Goal: Task Accomplishment & Management: Manage account settings

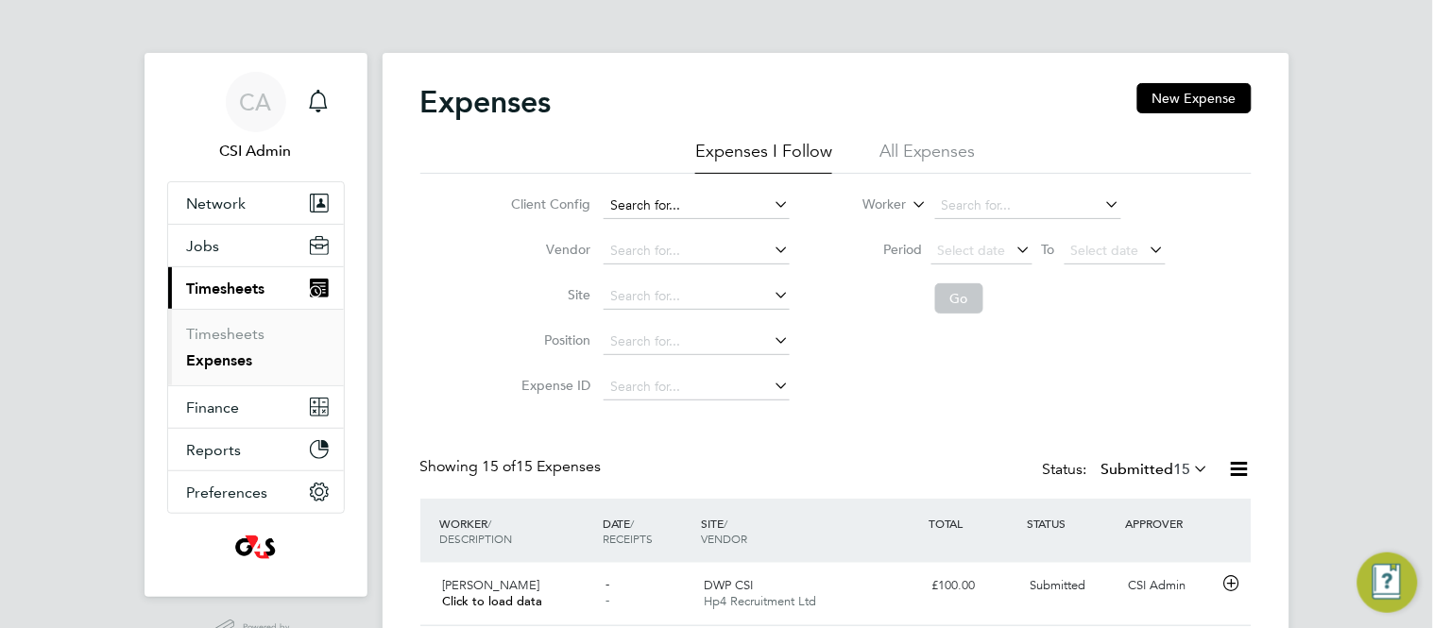
click at [682, 210] on input at bounding box center [697, 206] width 186 height 26
type input "hp4"
click at [668, 230] on li "No results found" at bounding box center [697, 231] width 188 height 25
click at [664, 257] on input at bounding box center [697, 251] width 186 height 26
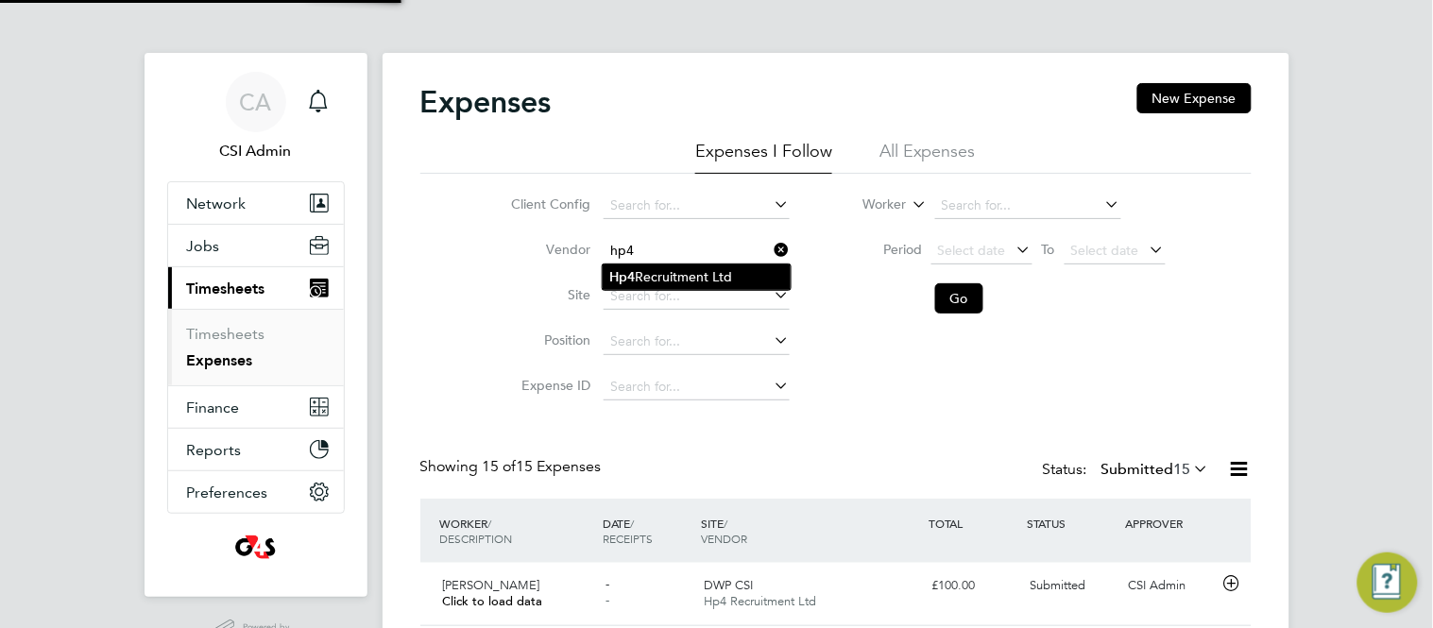
click at [651, 266] on li "Hp4 Recruitment Ltd" at bounding box center [697, 278] width 188 height 26
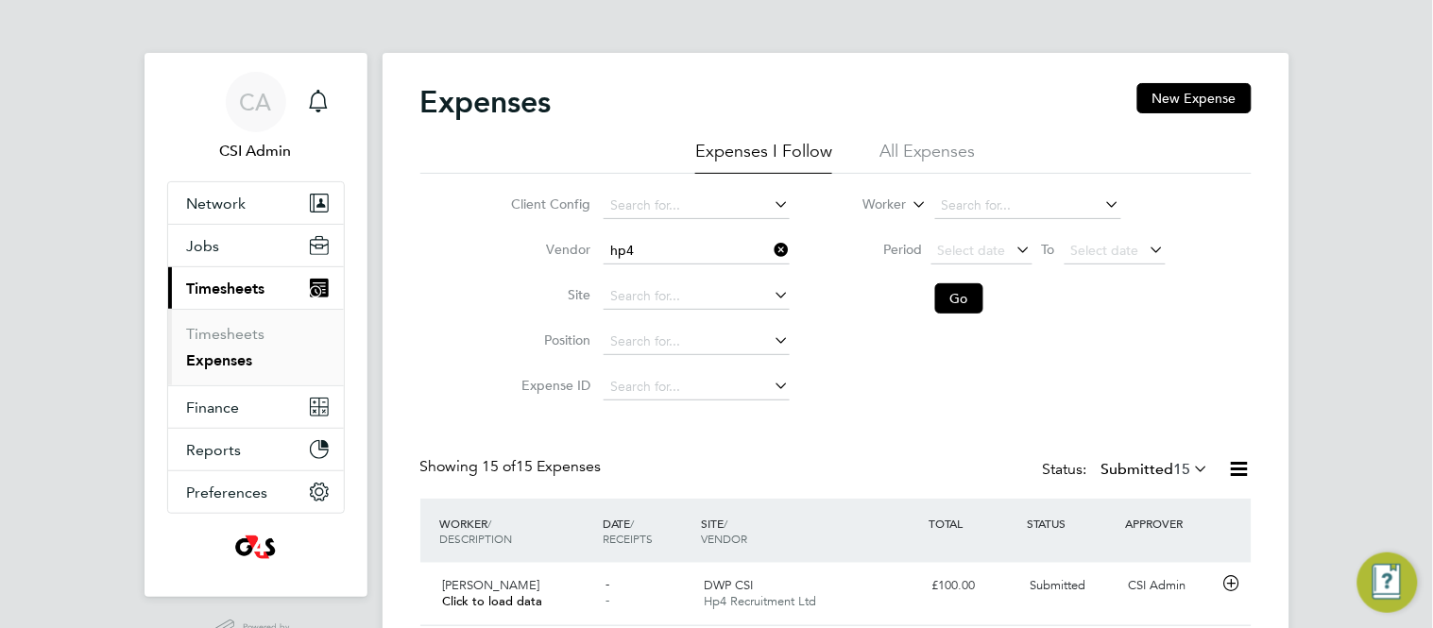
type input "Hp4 Recruitment Ltd"
click at [959, 298] on button "Go" at bounding box center [959, 298] width 48 height 30
click at [951, 291] on button "Go" at bounding box center [959, 298] width 48 height 30
click at [453, 289] on div "Client Config Vendor Hp4 Recruitment Ltd Site Position Expense ID Worker Period…" at bounding box center [836, 292] width 832 height 236
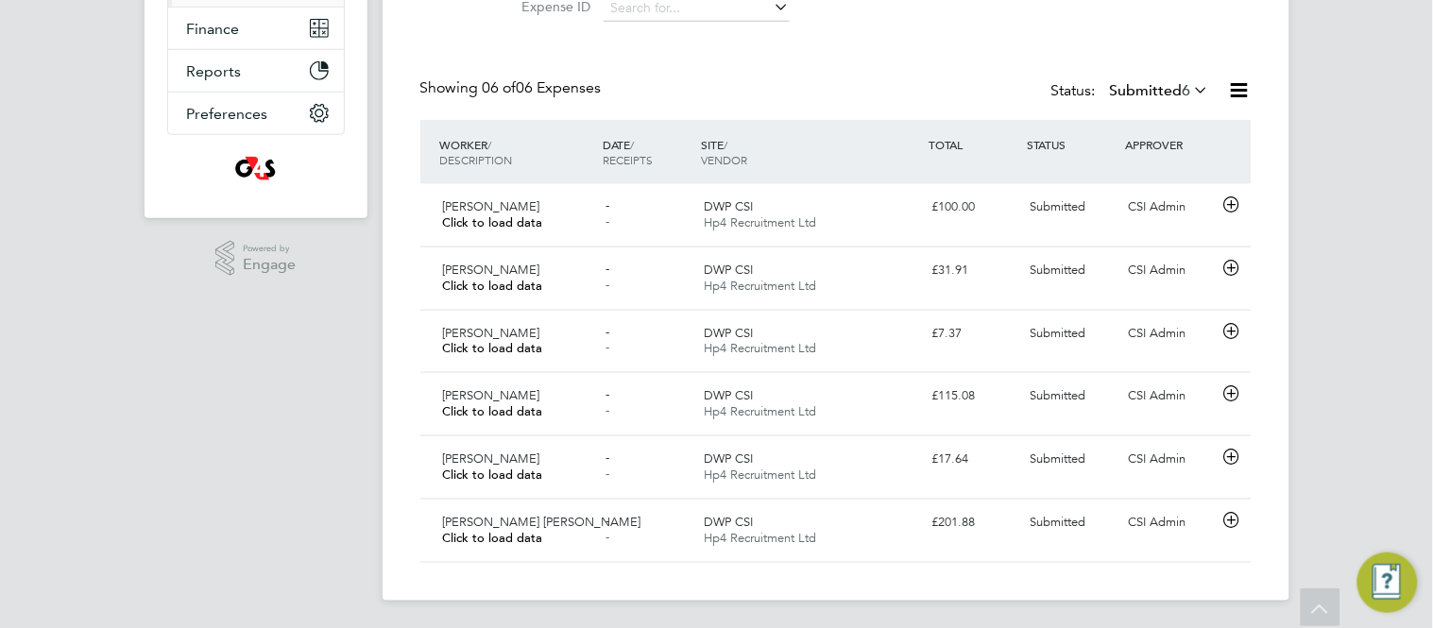
scroll to position [381, 0]
click at [1232, 204] on icon at bounding box center [1232, 203] width 24 height 15
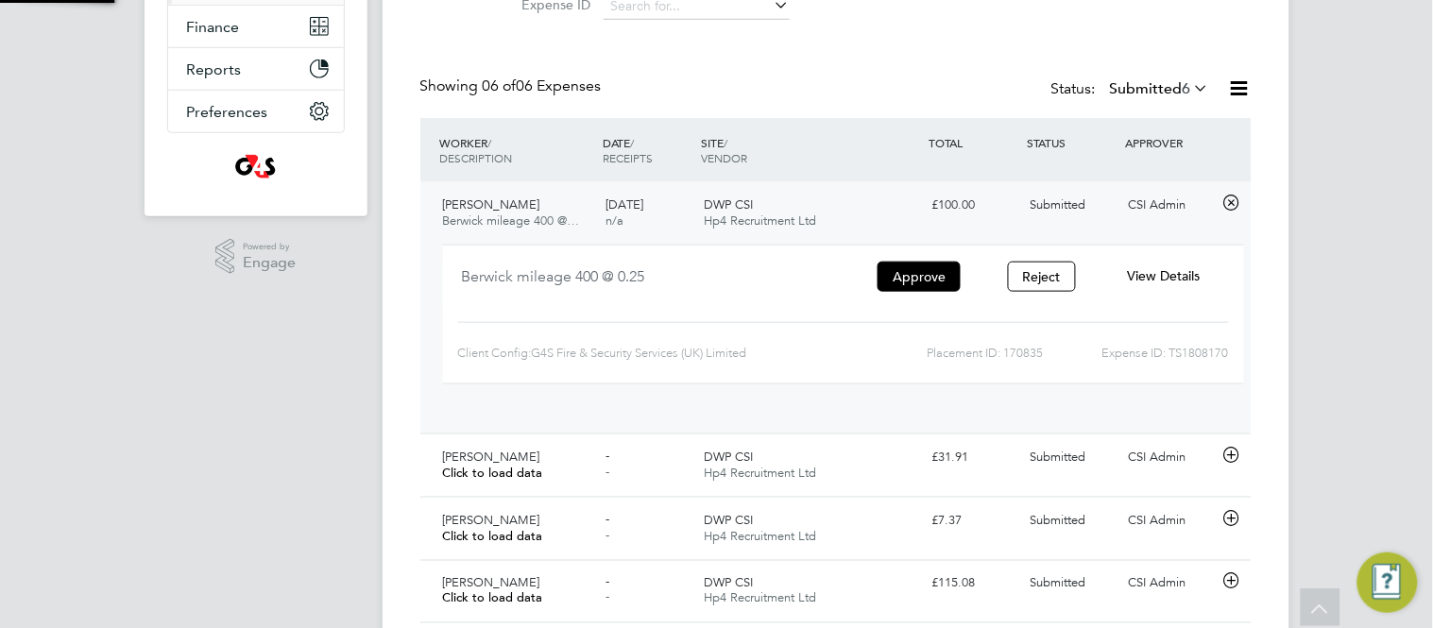
scroll to position [30, 340]
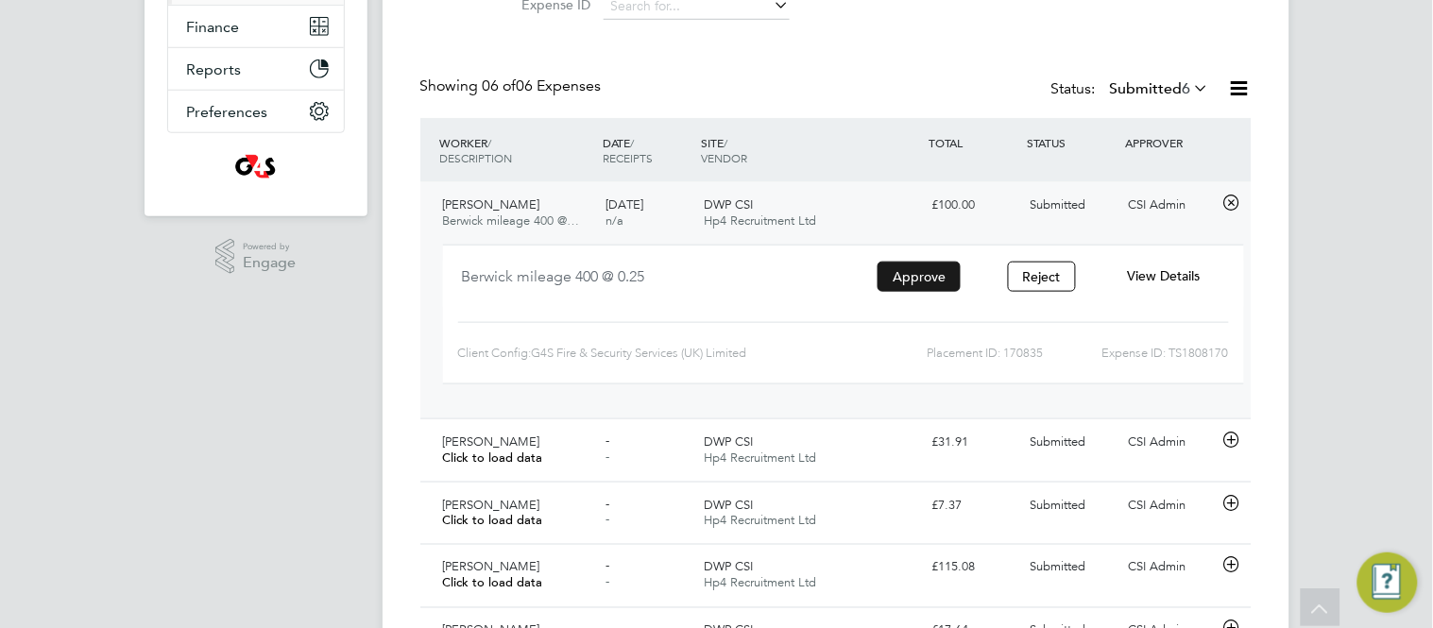
click at [899, 270] on button "Approve" at bounding box center [919, 277] width 83 height 30
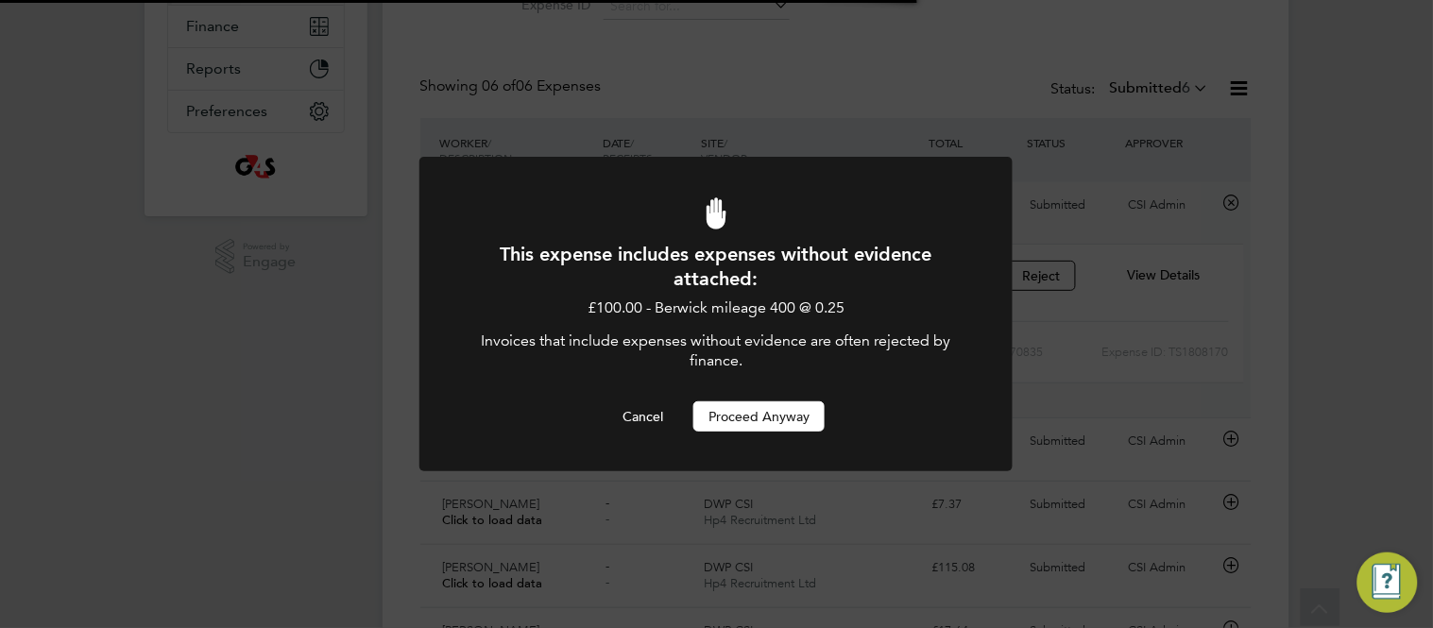
scroll to position [9, 10]
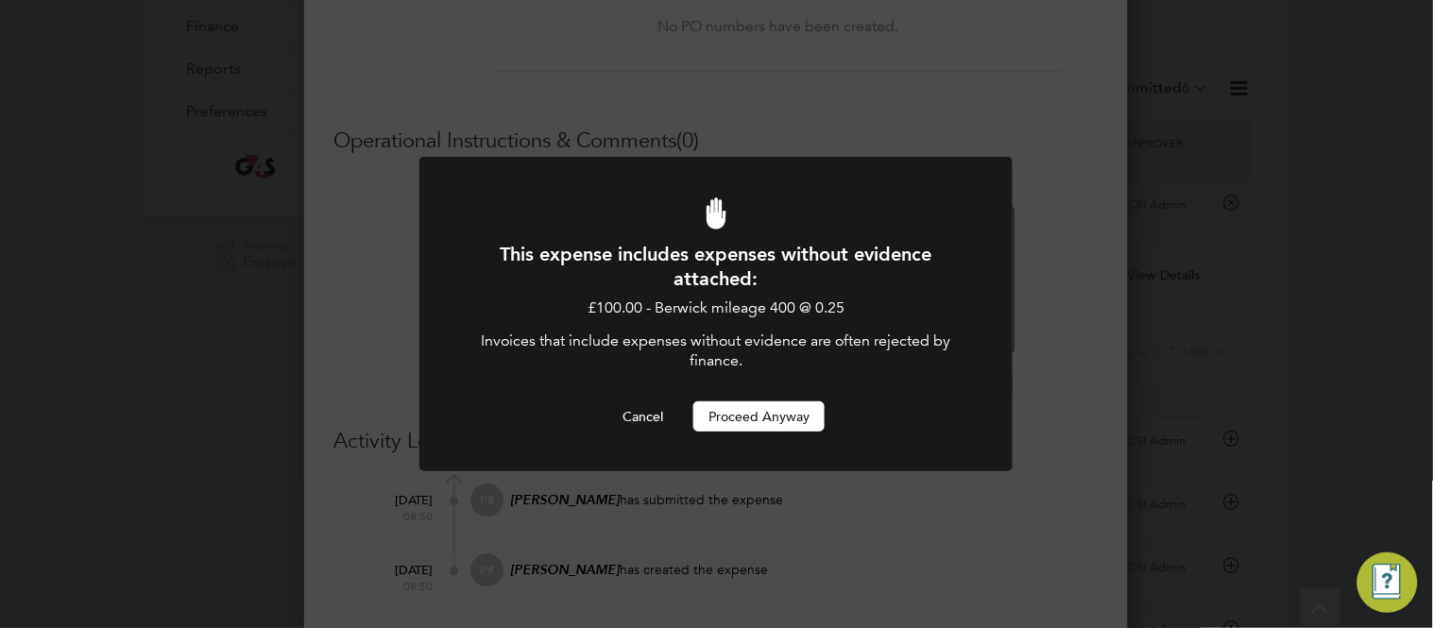
click at [765, 420] on button "Proceed Anyway" at bounding box center [759, 417] width 131 height 30
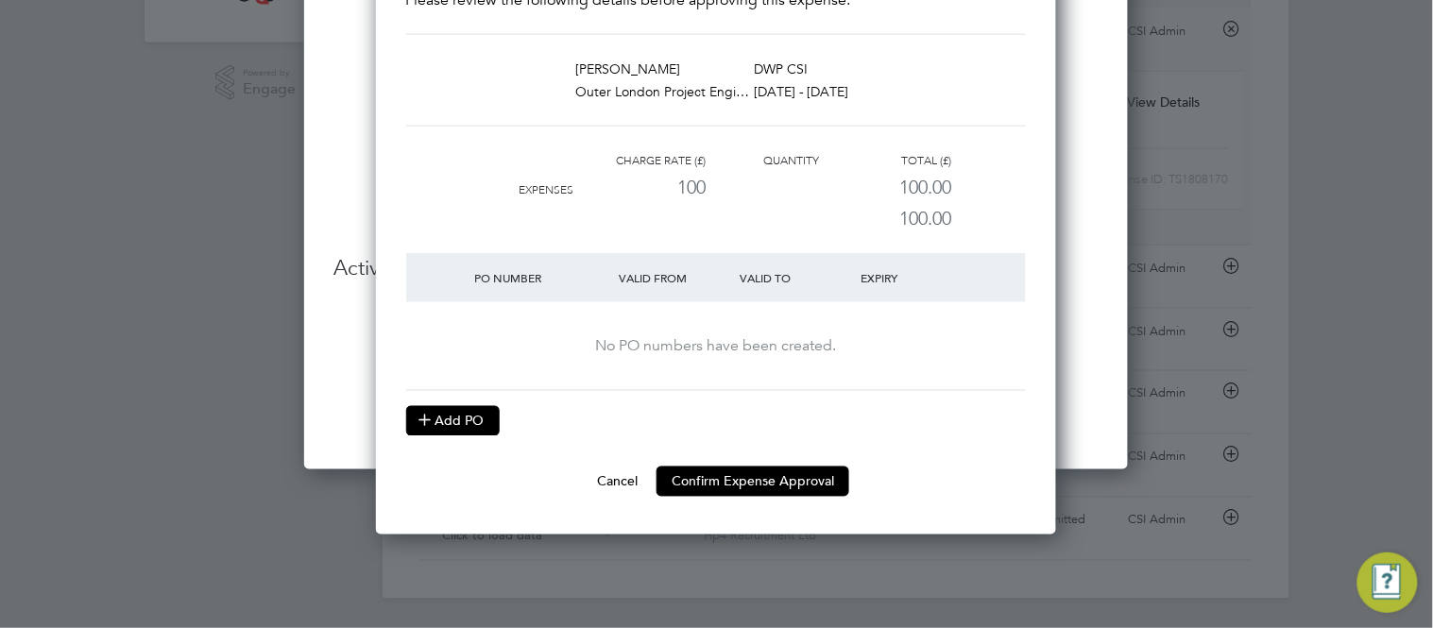
click at [461, 406] on button "Add PO" at bounding box center [453, 421] width 94 height 30
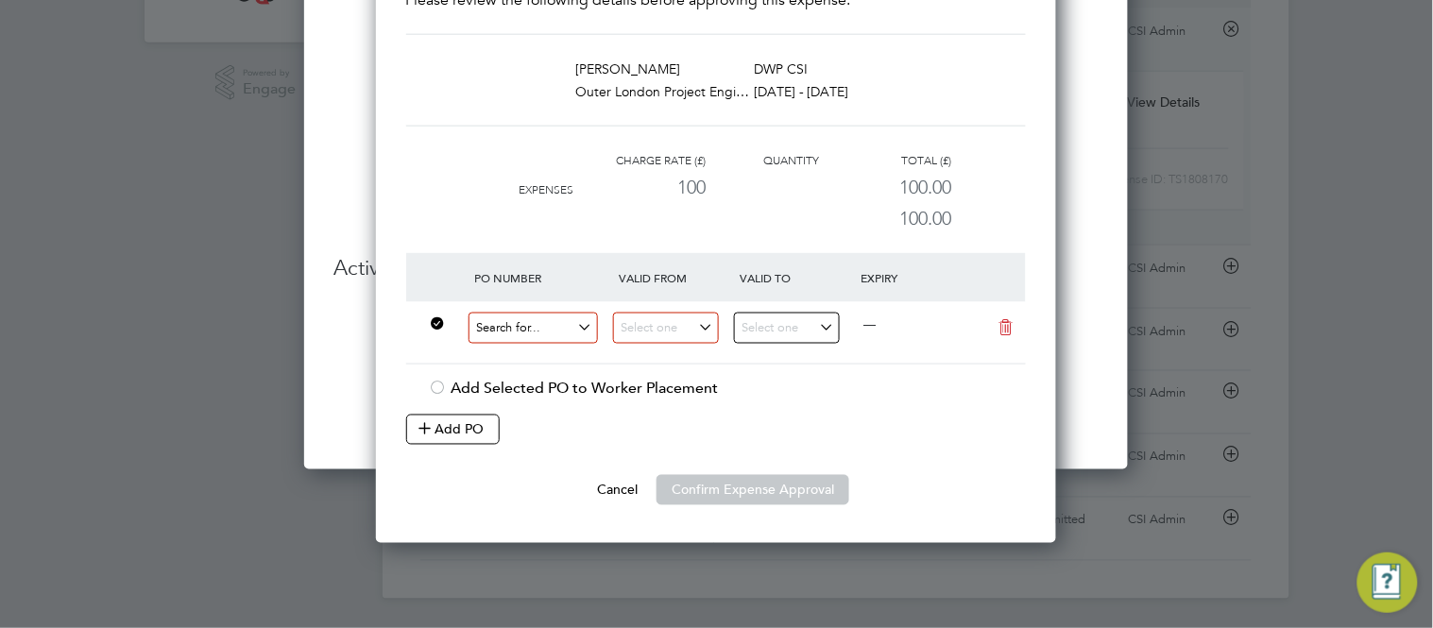
click at [517, 331] on input at bounding box center [534, 328] width 130 height 31
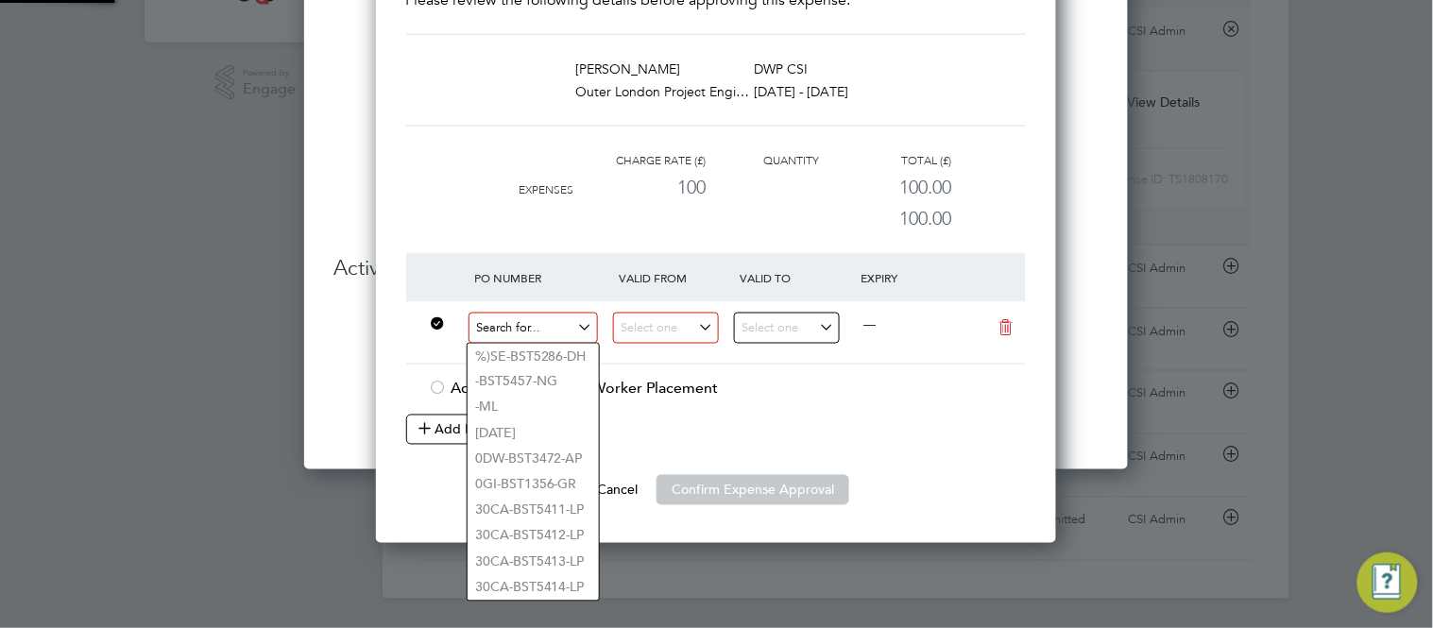
paste input "60GI-BST1546-GR"
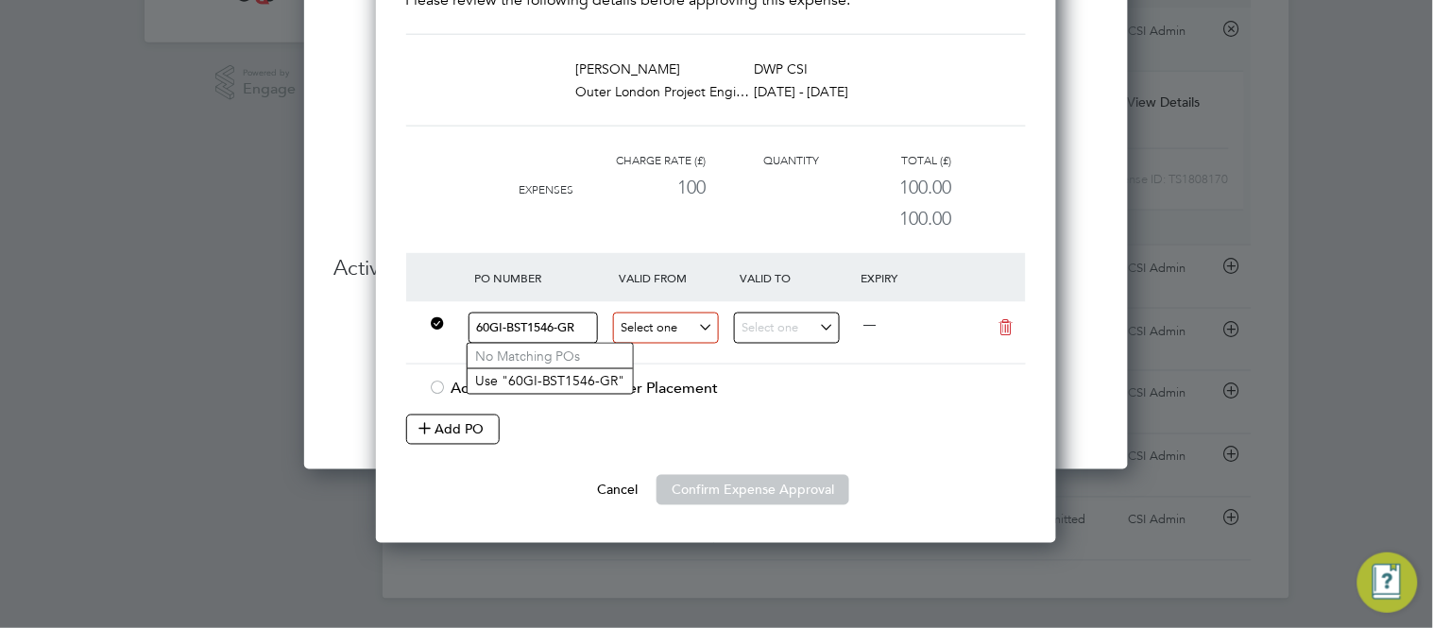
type input "60GI-BST1546-GR"
click at [651, 321] on input at bounding box center [666, 328] width 106 height 31
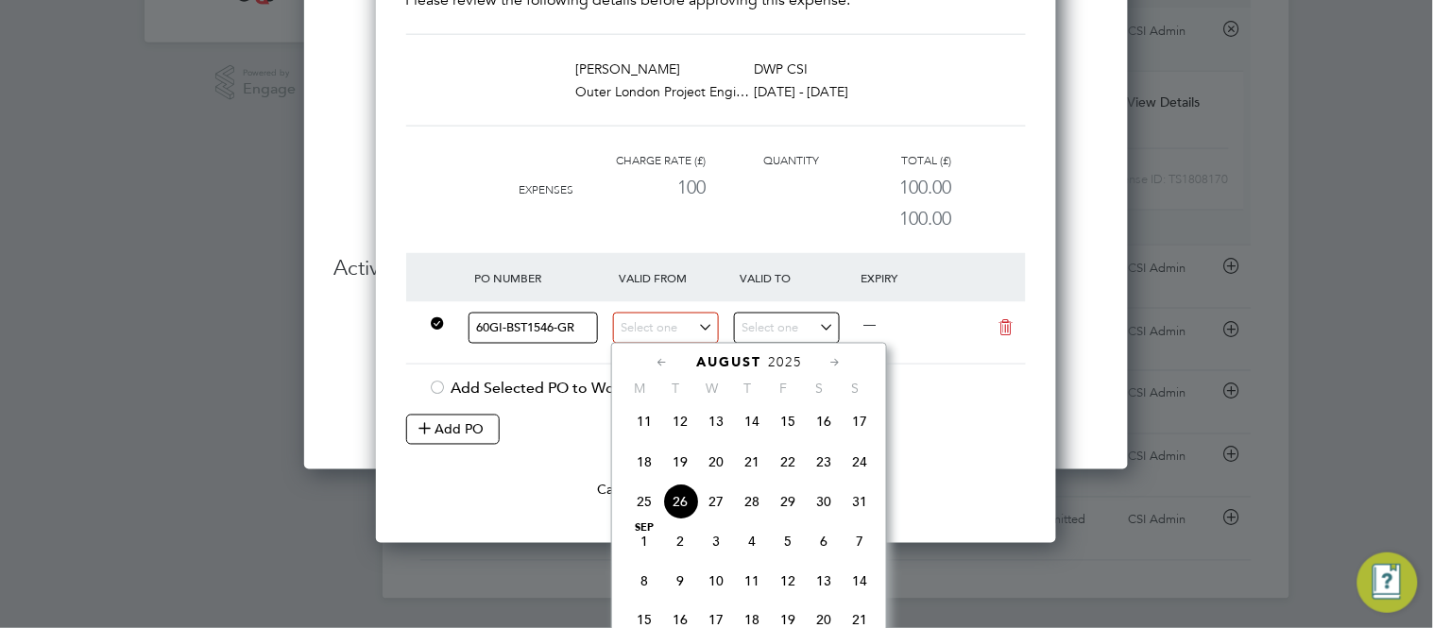
click at [646, 464] on span "18" at bounding box center [644, 462] width 36 height 36
type input "18 Aug 2025"
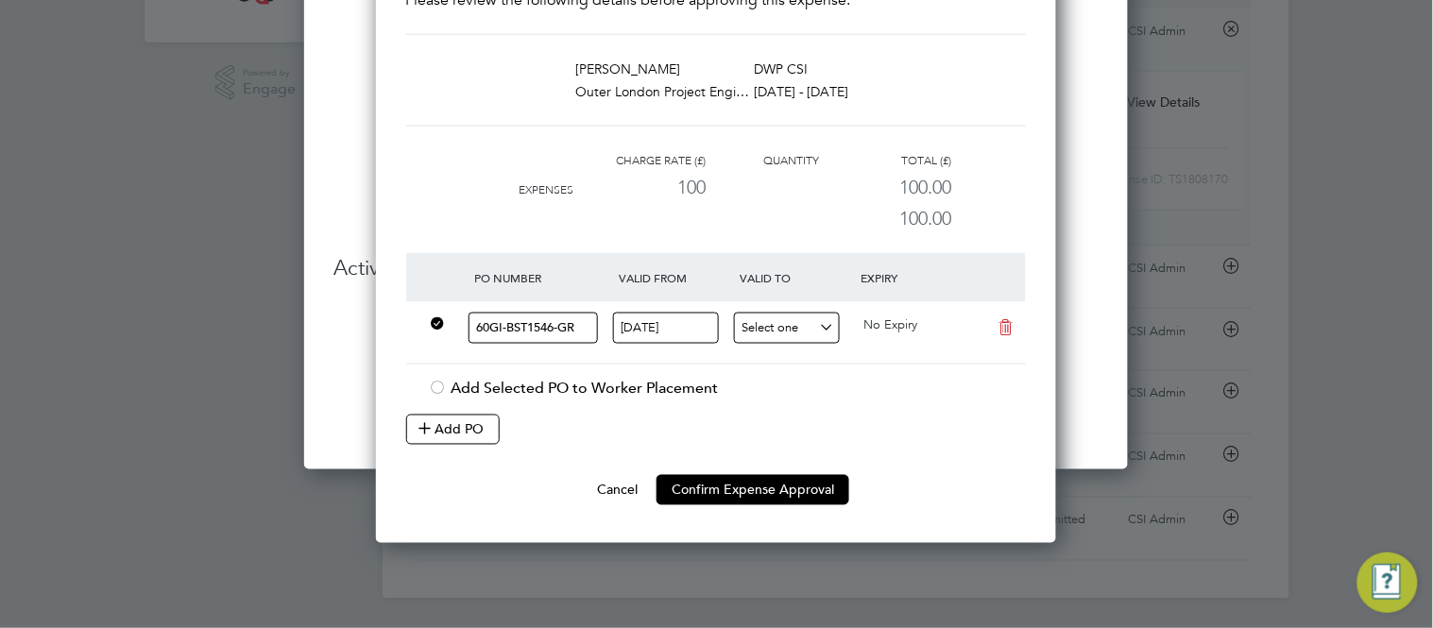
click at [823, 331] on input at bounding box center [787, 328] width 106 height 31
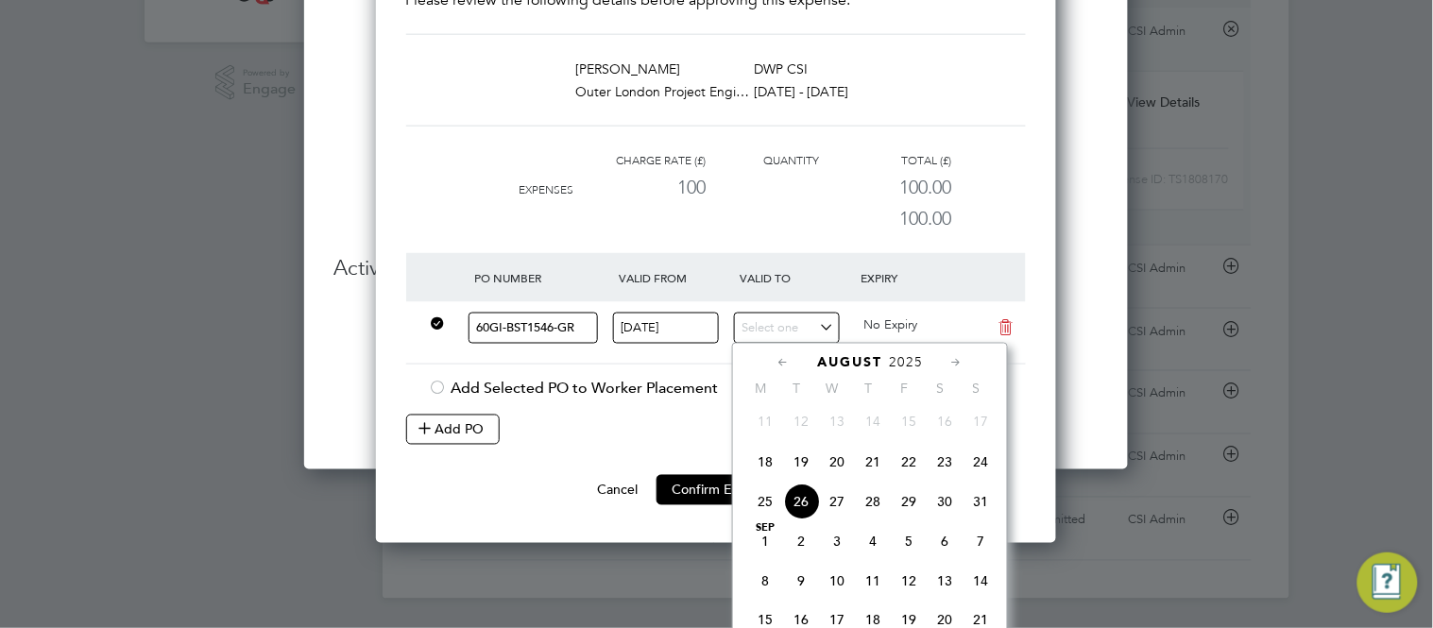
click at [766, 512] on span "25" at bounding box center [765, 502] width 36 height 36
type input "25 Aug 2025"
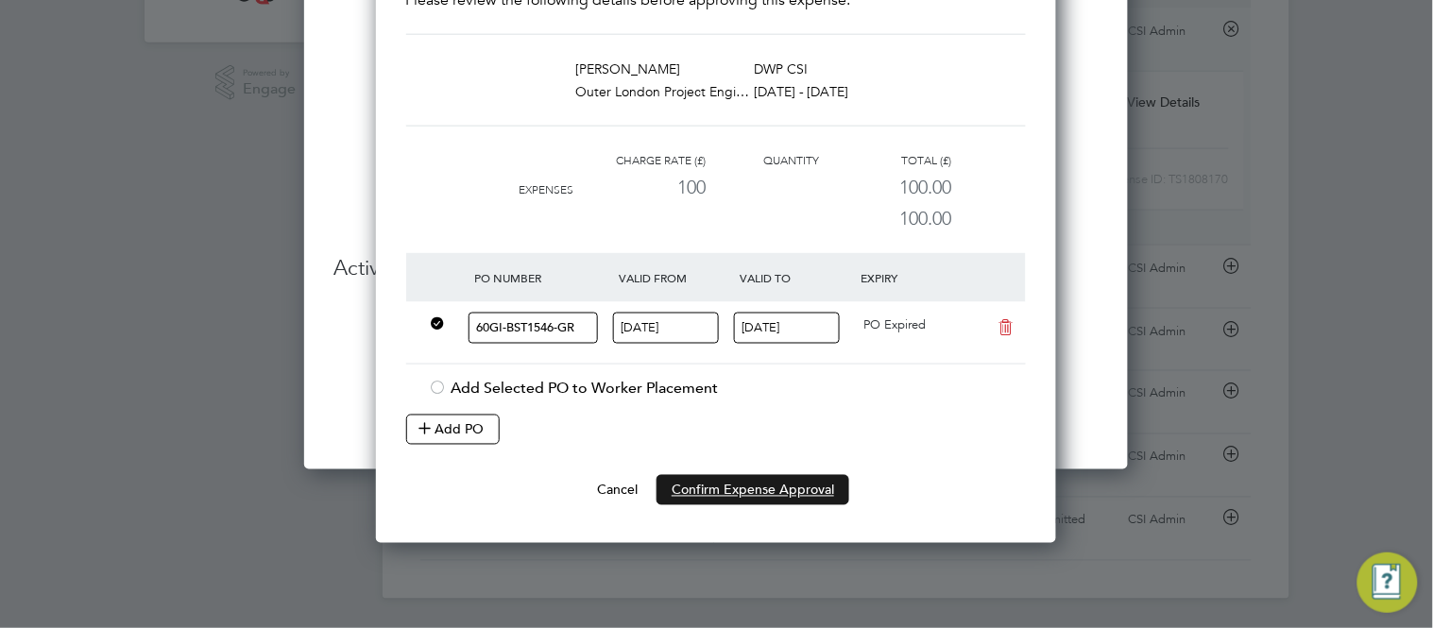
click at [775, 491] on button "Confirm Expense Approval" at bounding box center [753, 490] width 193 height 30
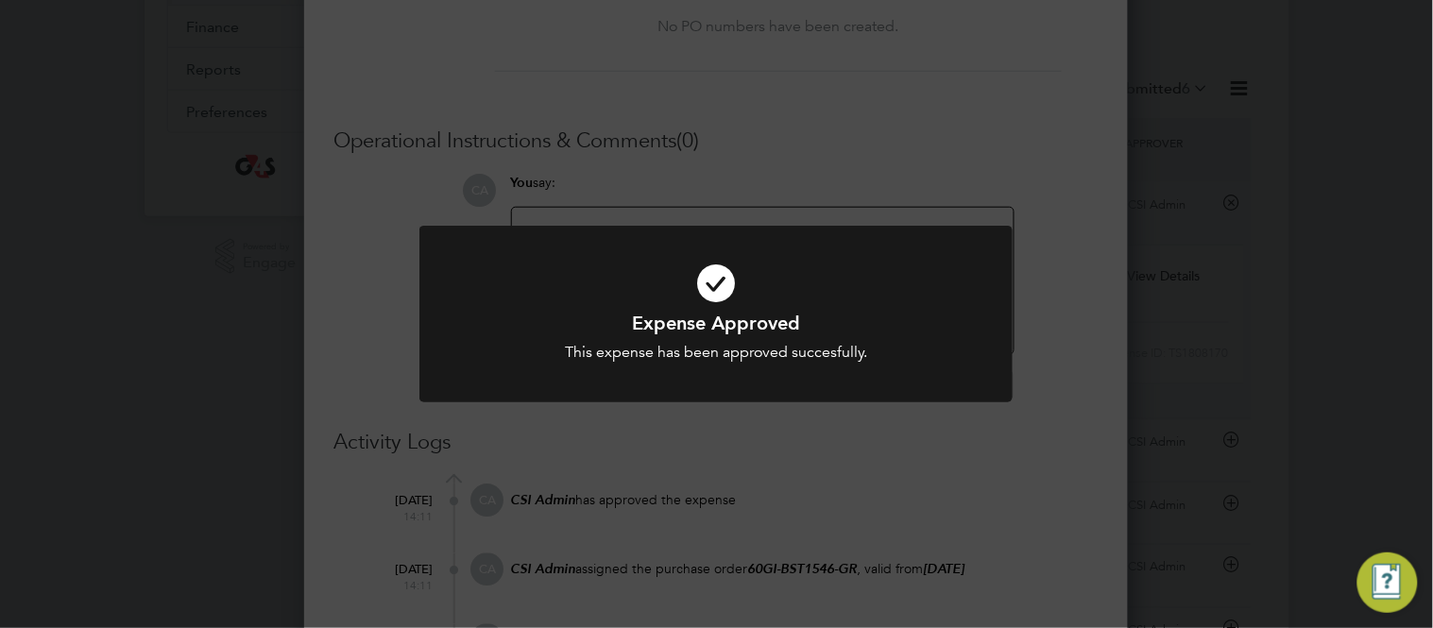
click at [775, 491] on div "Expense Approved This expense has been approved succesfully. Cancel Okay" at bounding box center [716, 314] width 1433 height 628
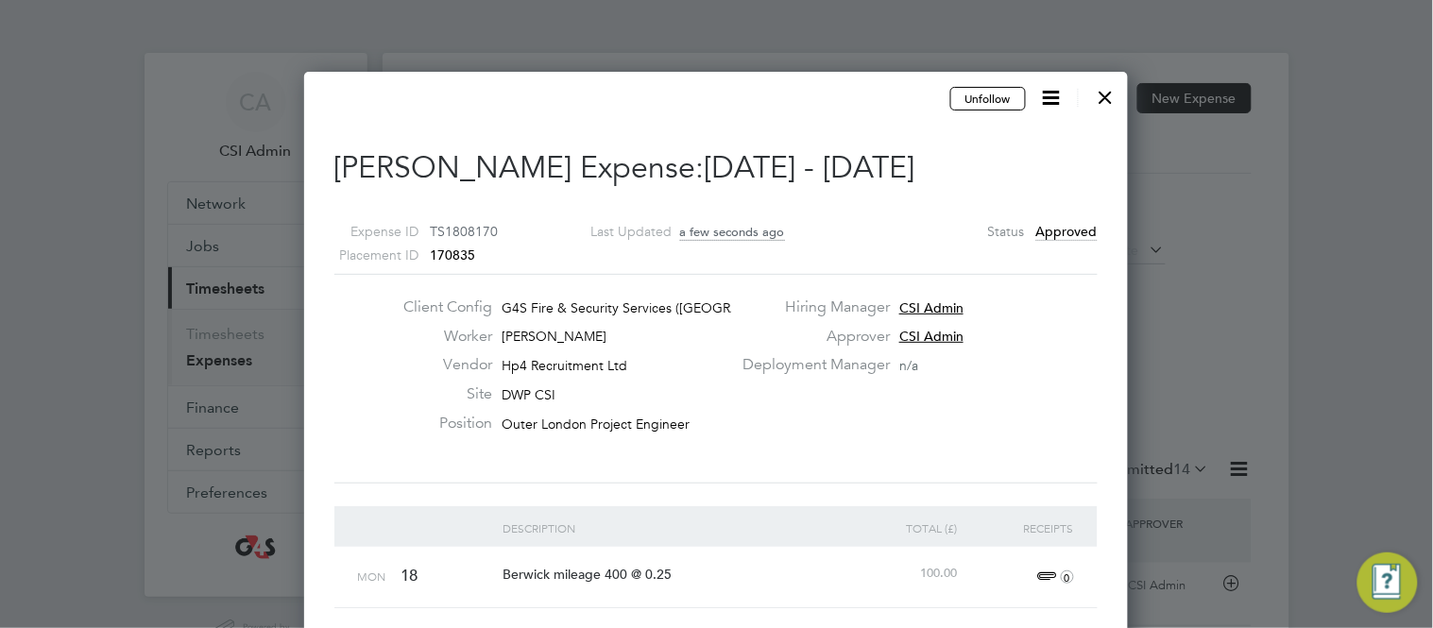
click at [1118, 91] on div at bounding box center [1106, 93] width 34 height 34
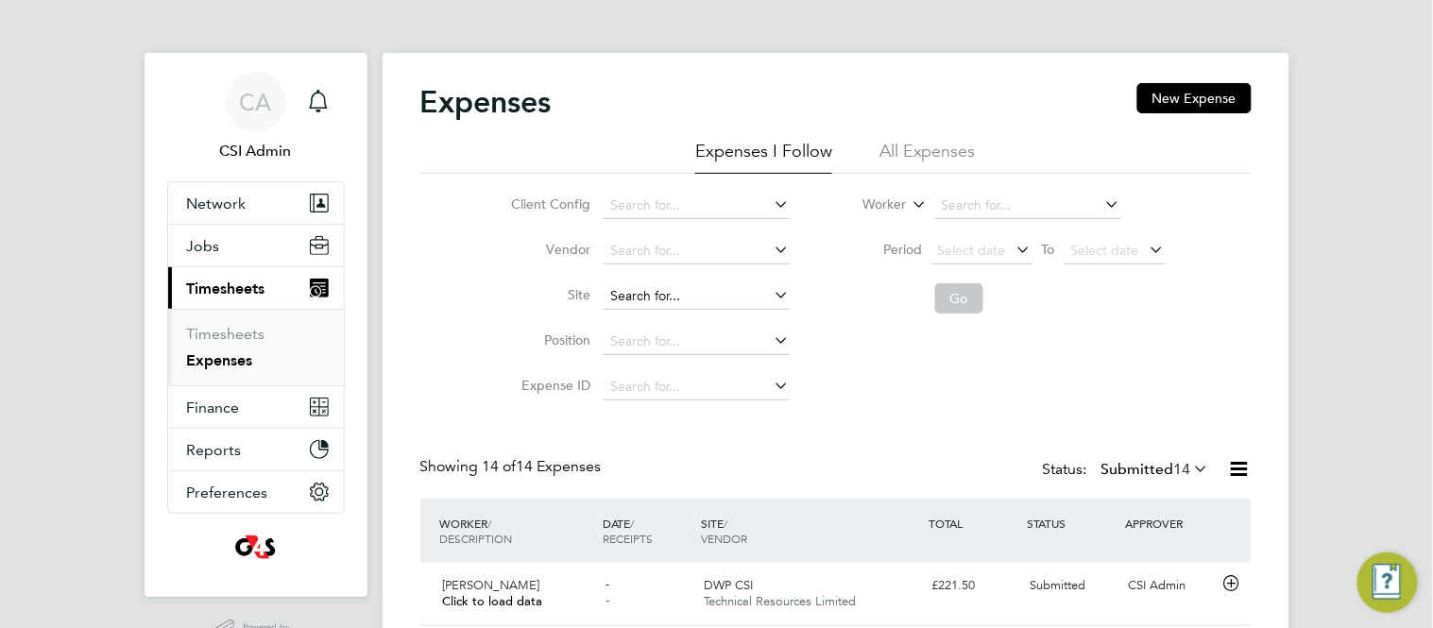
click at [654, 296] on input at bounding box center [697, 296] width 186 height 26
click at [661, 251] on input at bounding box center [697, 251] width 186 height 26
click at [666, 283] on li "Hp4 Recruitment Ltd" at bounding box center [697, 278] width 188 height 26
type input "Hp4 Recruitment Ltd"
click at [960, 293] on button "Go" at bounding box center [959, 298] width 48 height 30
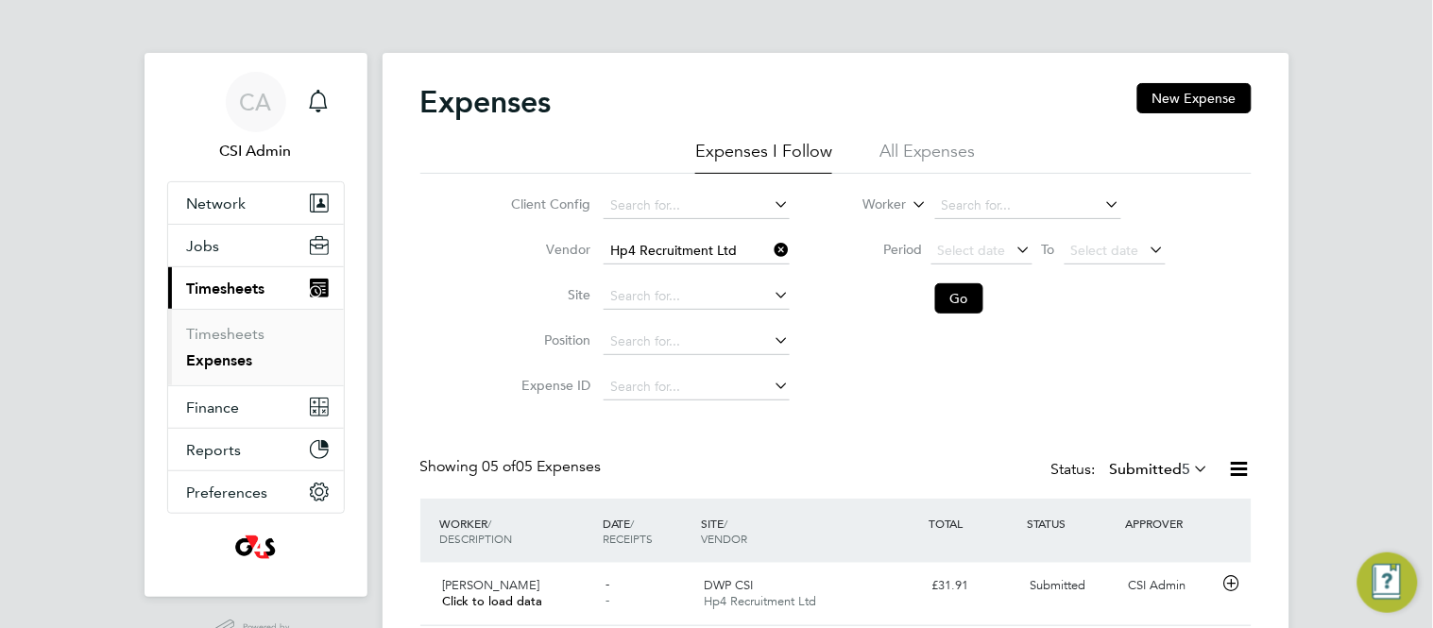
click at [403, 334] on div "Expenses New Expense Expenses I Follow All Expenses Client Config Vendor Hp4 Re…" at bounding box center [836, 485] width 907 height 864
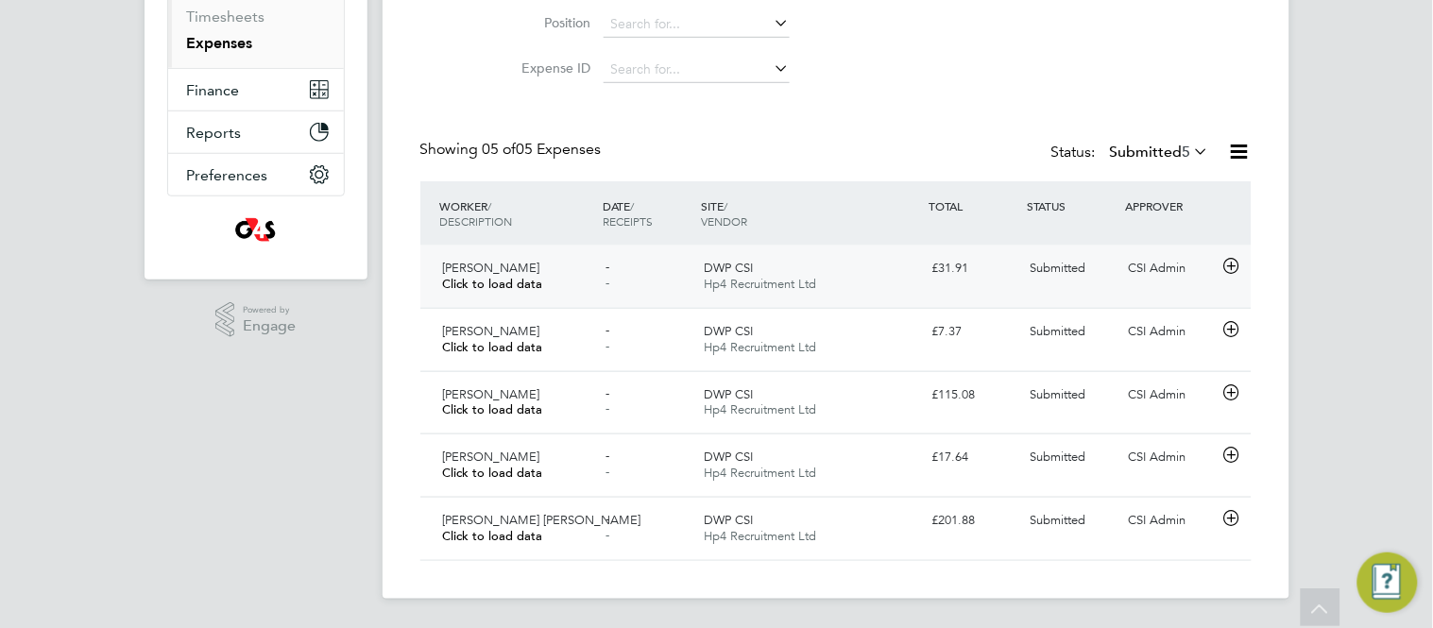
click at [484, 277] on span "Click to load data" at bounding box center [493, 284] width 100 height 16
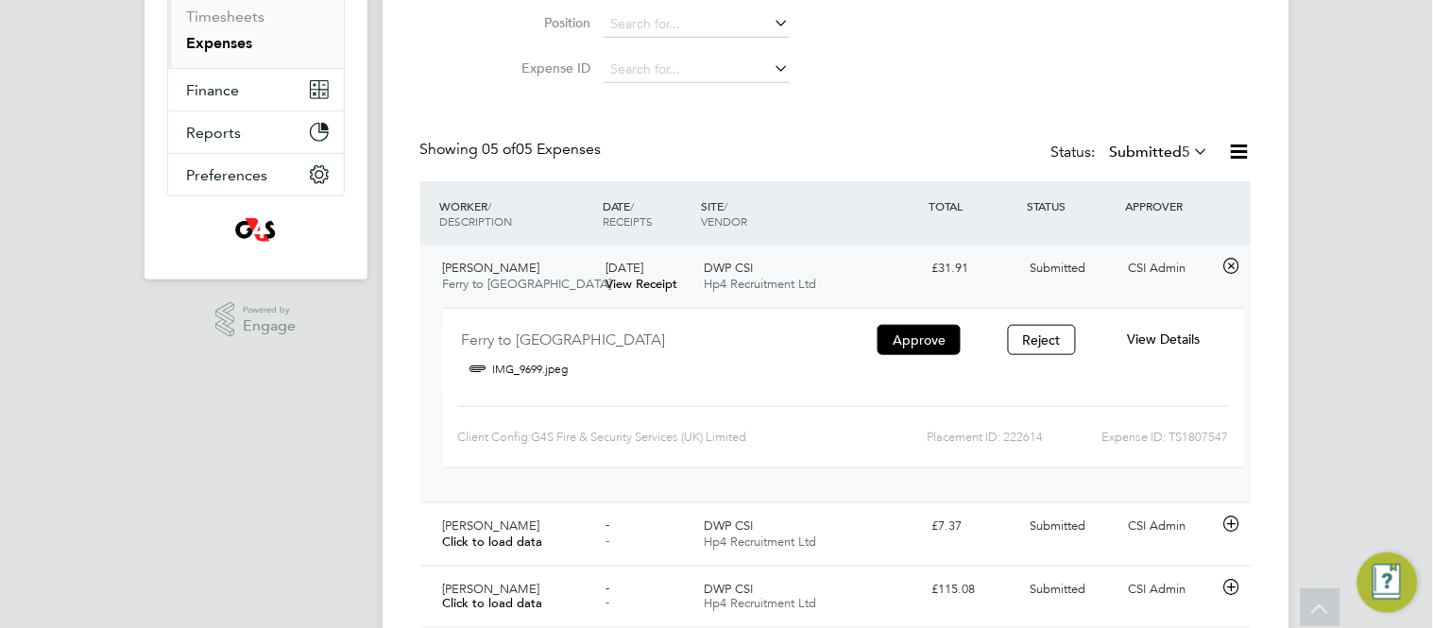
click at [484, 277] on span "Ferry to Rothesay" at bounding box center [527, 284] width 169 height 16
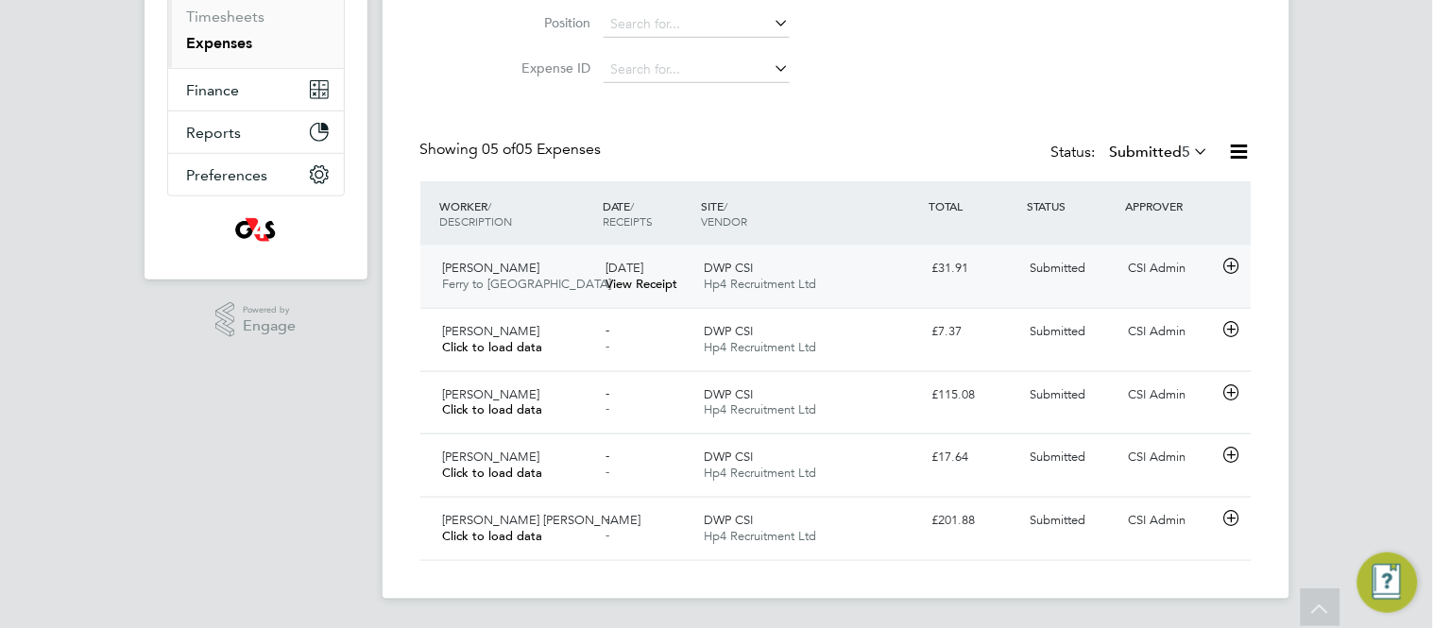
click at [1238, 272] on icon at bounding box center [1232, 266] width 24 height 15
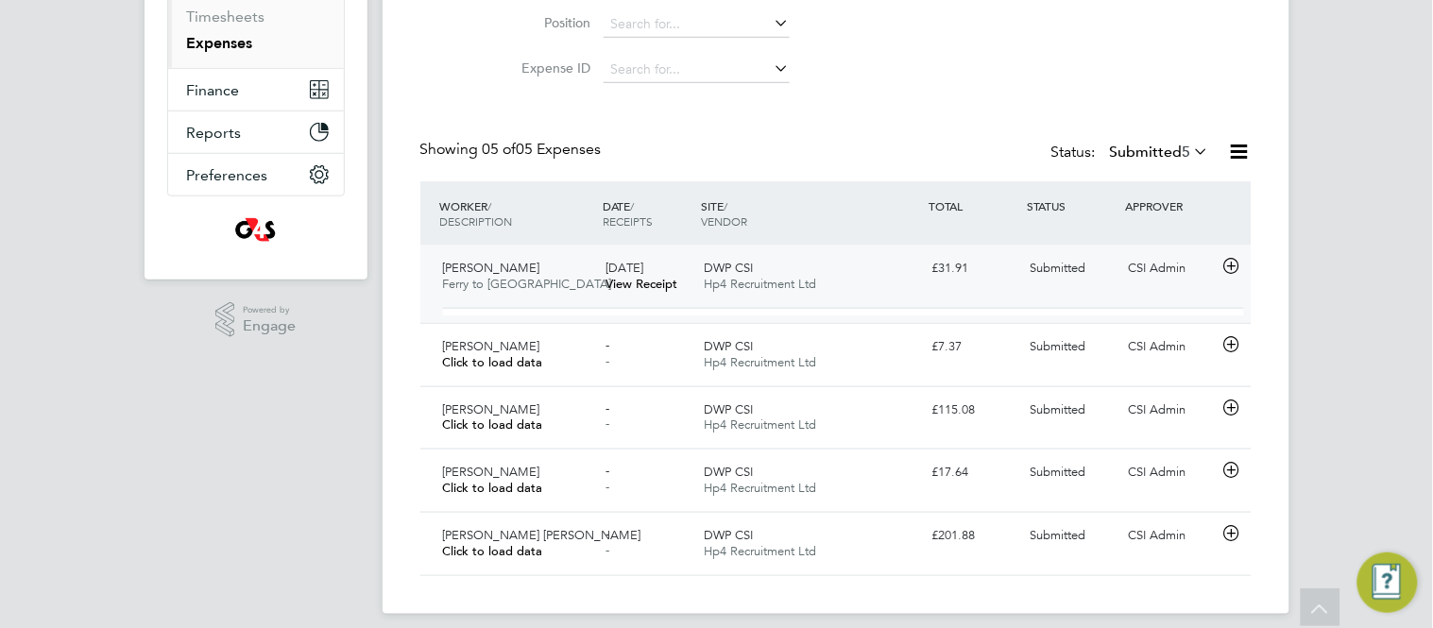
scroll to position [30, 340]
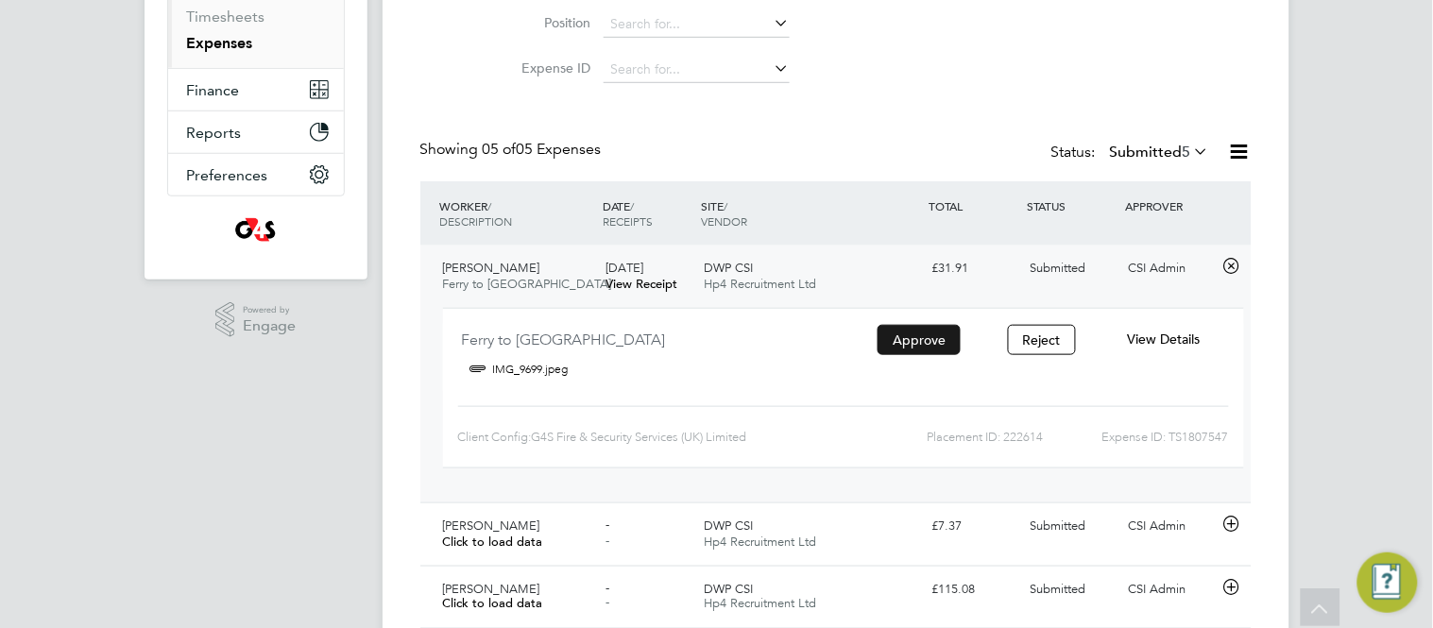
click at [954, 335] on button "Approve" at bounding box center [919, 340] width 83 height 30
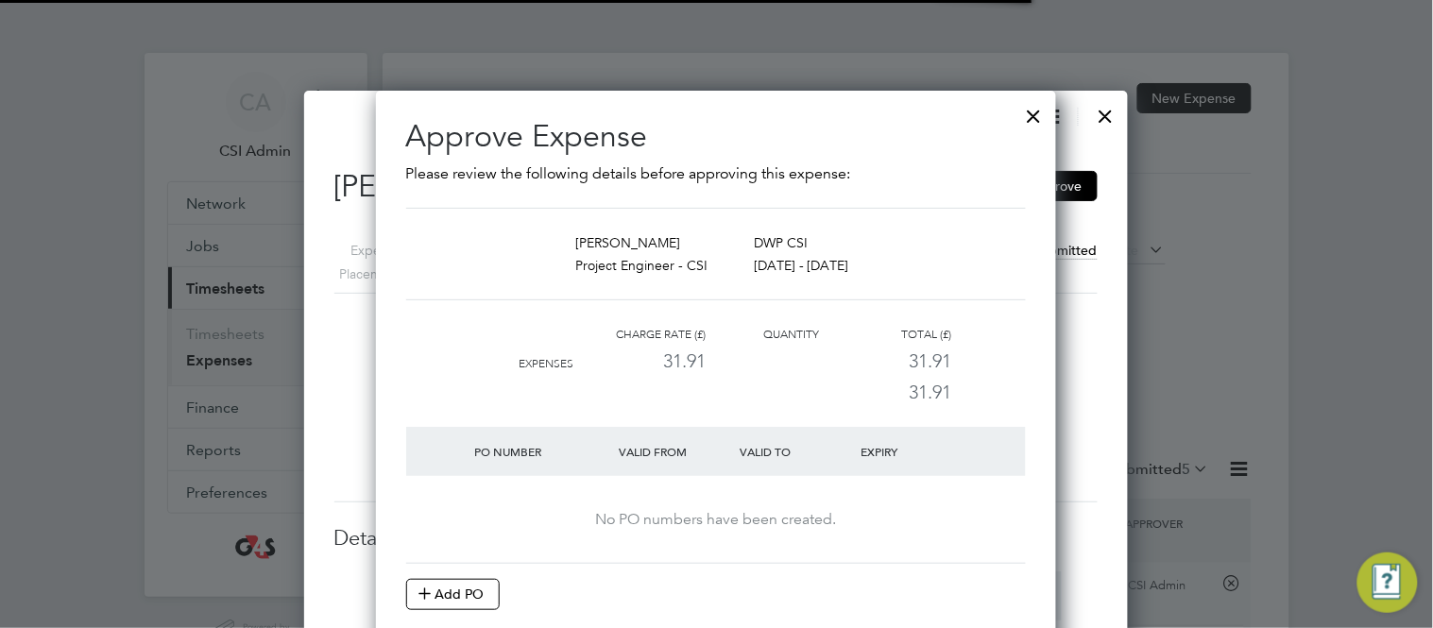
scroll to position [9, 10]
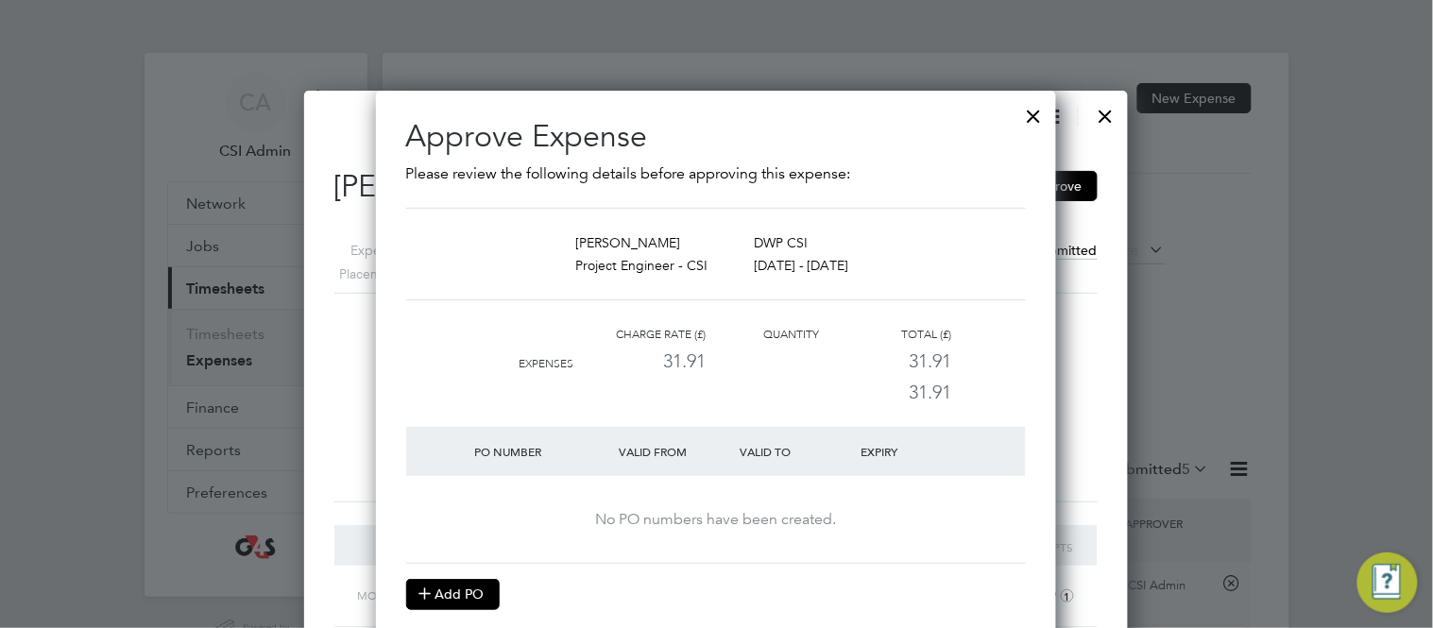
click at [472, 606] on button "Add PO" at bounding box center [453, 594] width 94 height 30
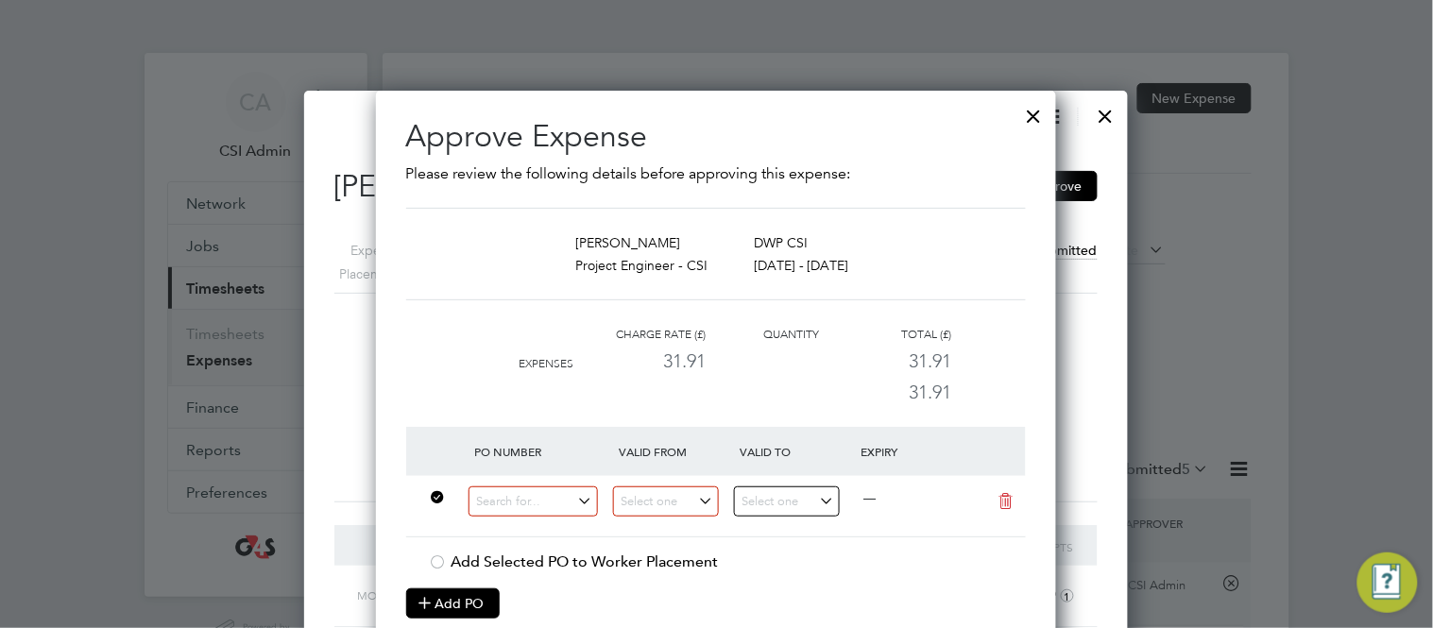
scroll to position [627, 681]
click at [498, 505] on input at bounding box center [534, 502] width 130 height 31
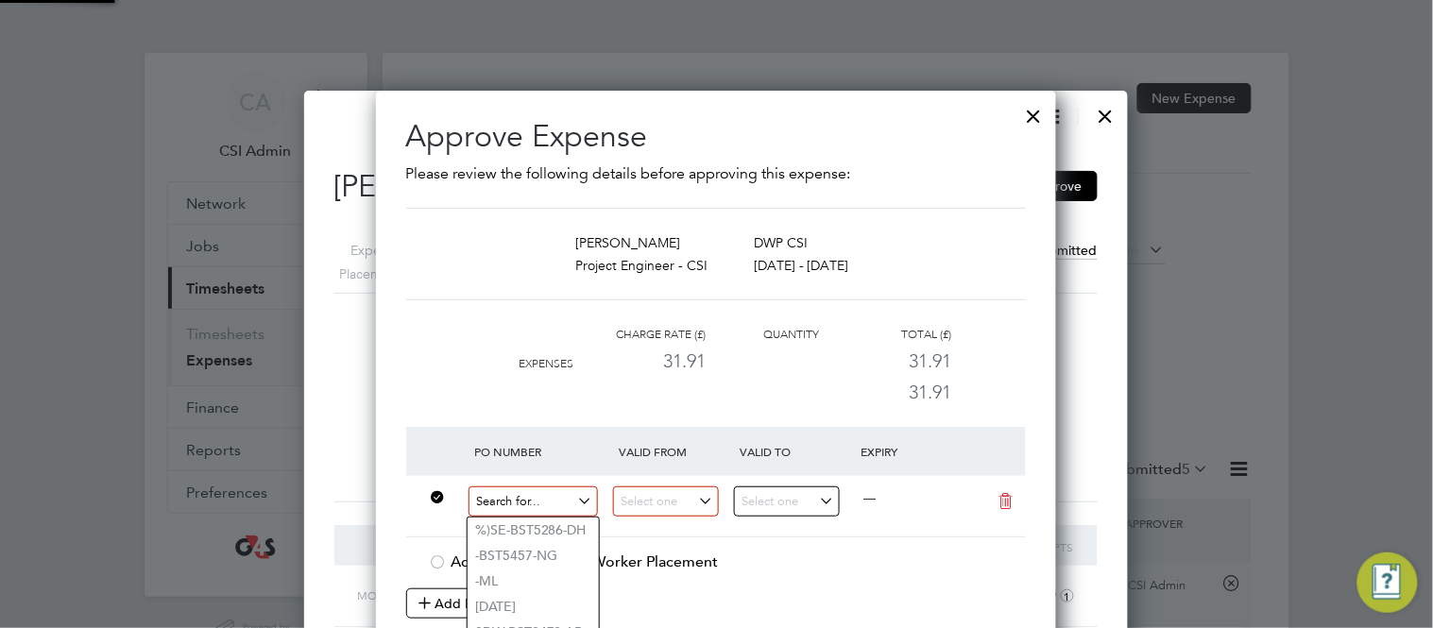
paste input "60GI-BST1546-GR"
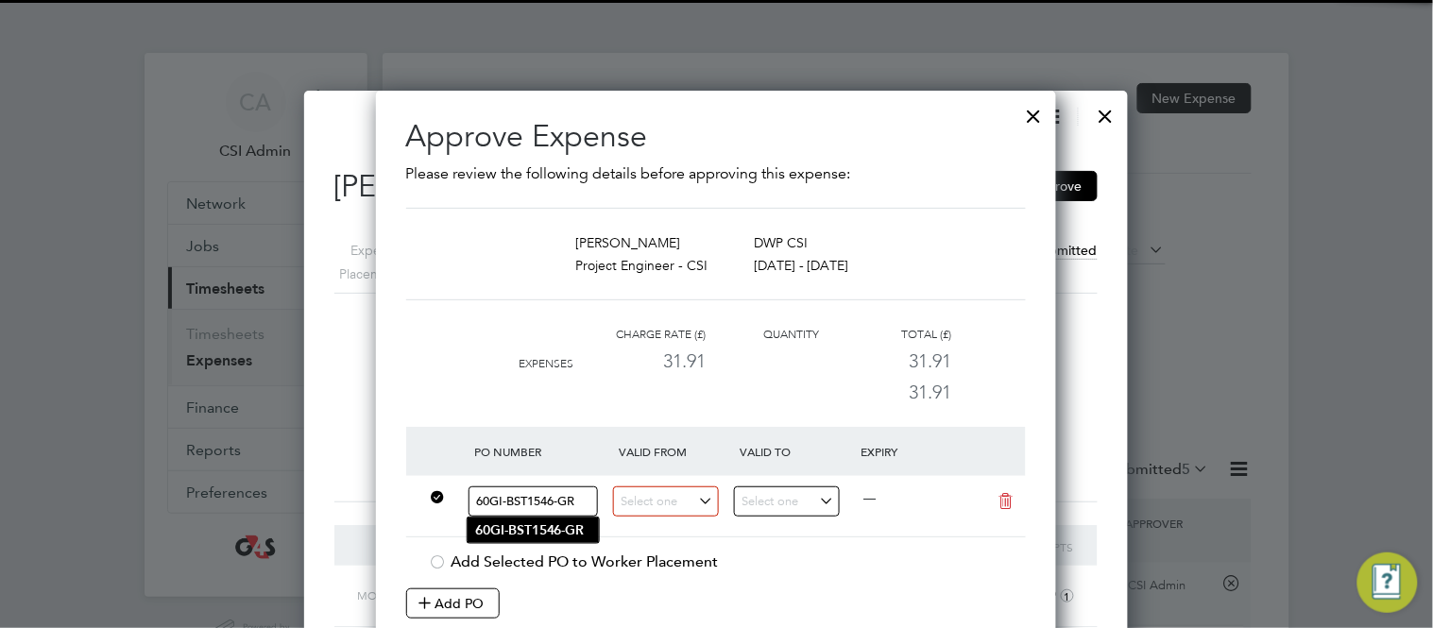
type input "60GI-BST1546-GR"
click at [560, 523] on b "60GI-BST1546-GR" at bounding box center [530, 531] width 110 height 16
type input "18 Aug 2025"
type input "25 Aug 2025"
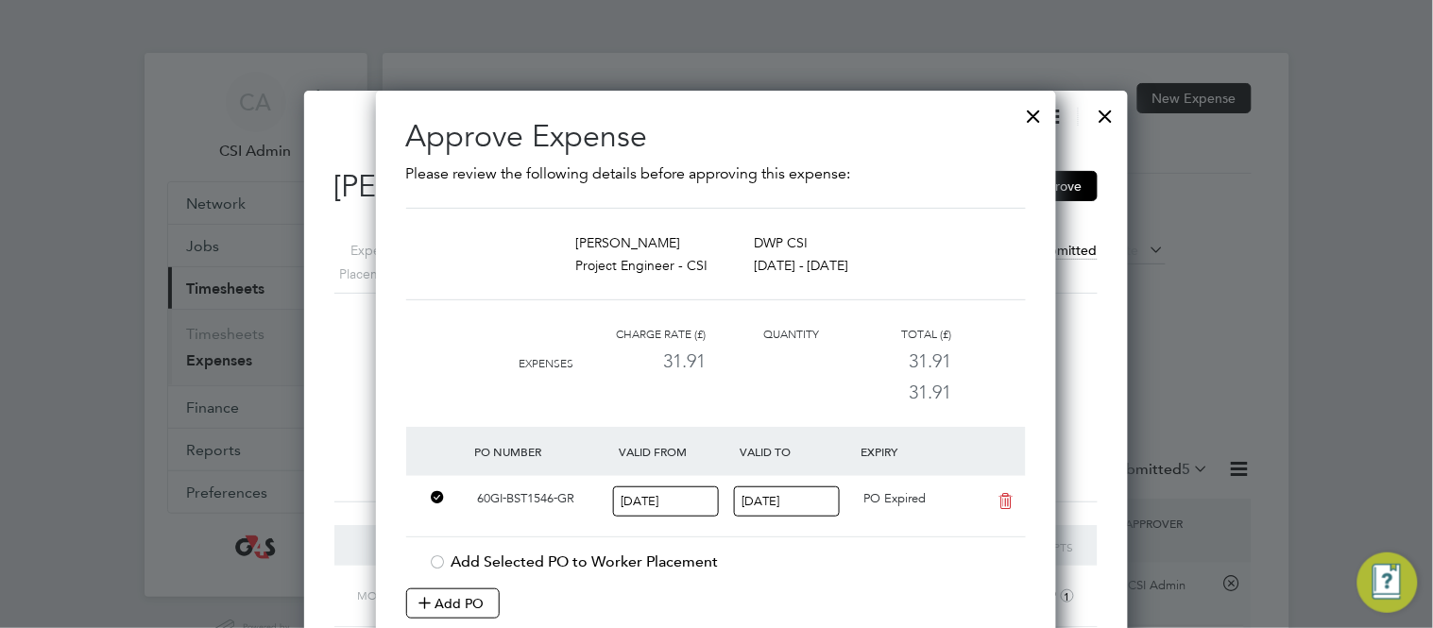
scroll to position [10, 10]
click at [873, 538] on div "PO Number Valid From Valid To Expiry 60GI-BST1546-GR 18 Aug 2025 25 Aug 2025 PO…" at bounding box center [716, 483] width 620 height 112
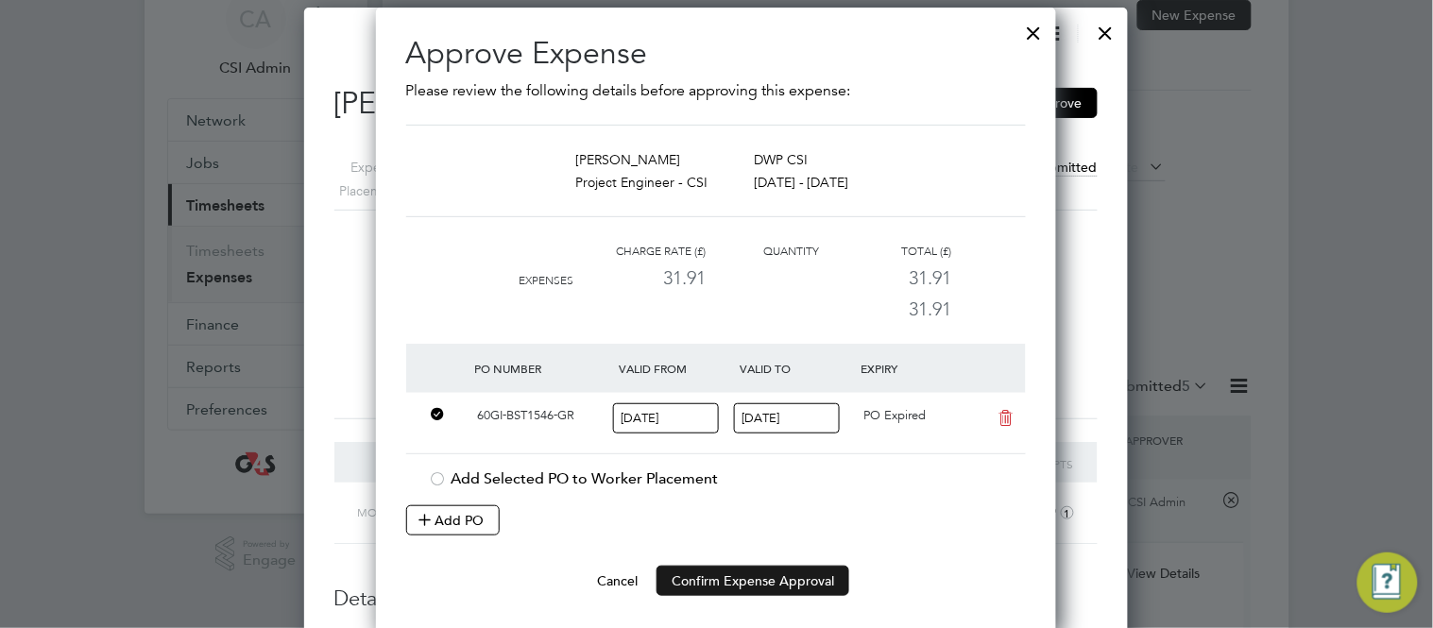
click at [815, 576] on button "Confirm Expense Approval" at bounding box center [753, 581] width 193 height 30
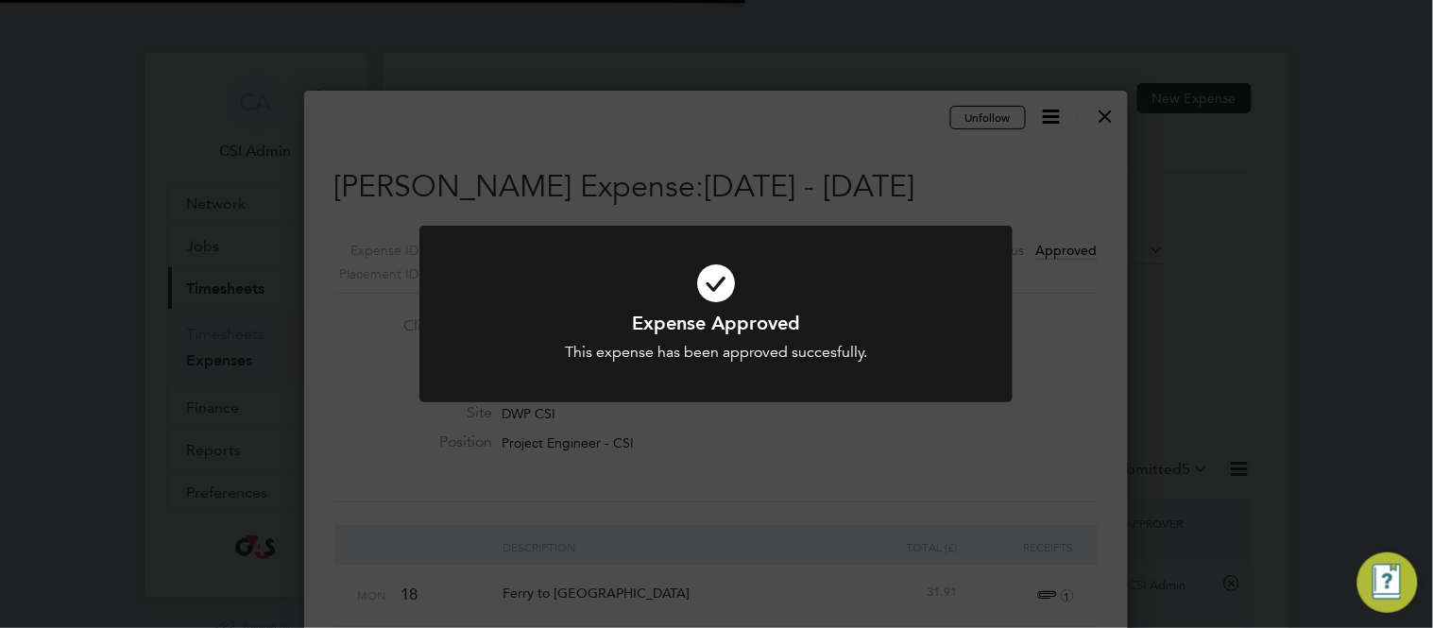
click at [815, 576] on div "Expense Approved This expense has been approved succesfully. Cancel Okay" at bounding box center [716, 314] width 1433 height 628
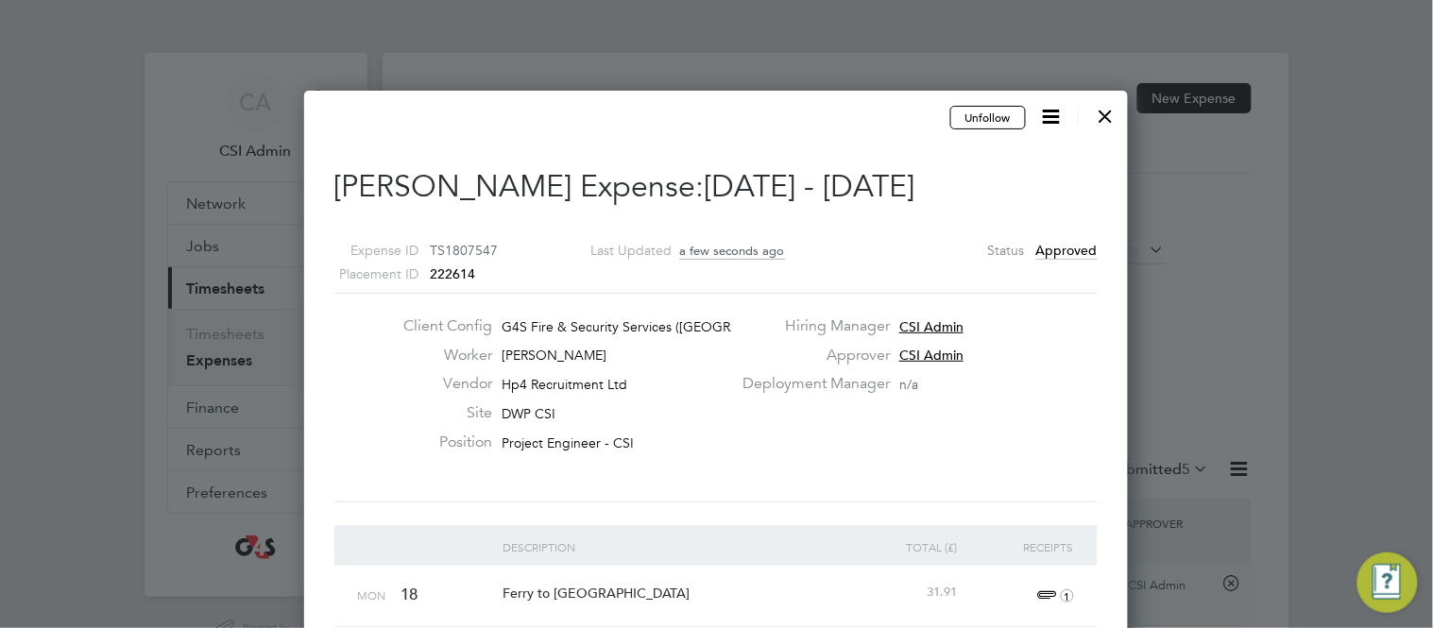
click at [1108, 124] on div at bounding box center [1106, 111] width 34 height 34
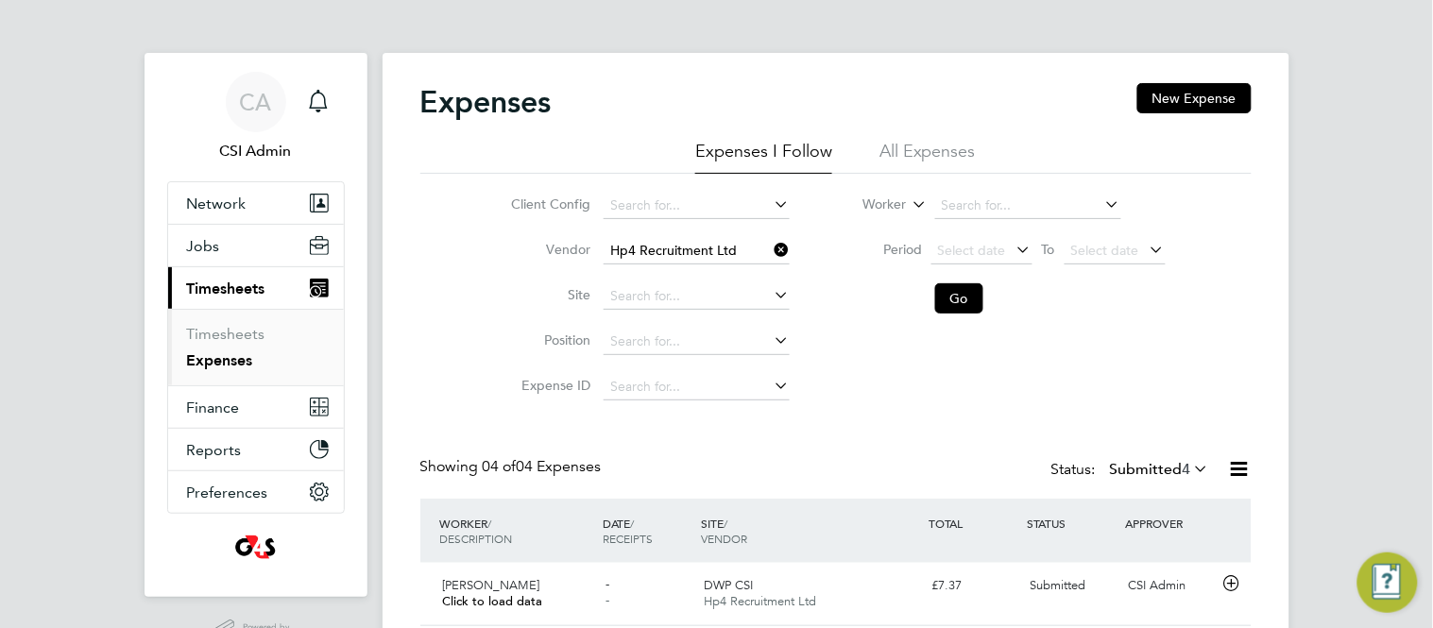
click at [405, 334] on div "Expenses New Expense Expenses I Follow All Expenses Client Config Vendor Hp4 Re…" at bounding box center [836, 453] width 907 height 800
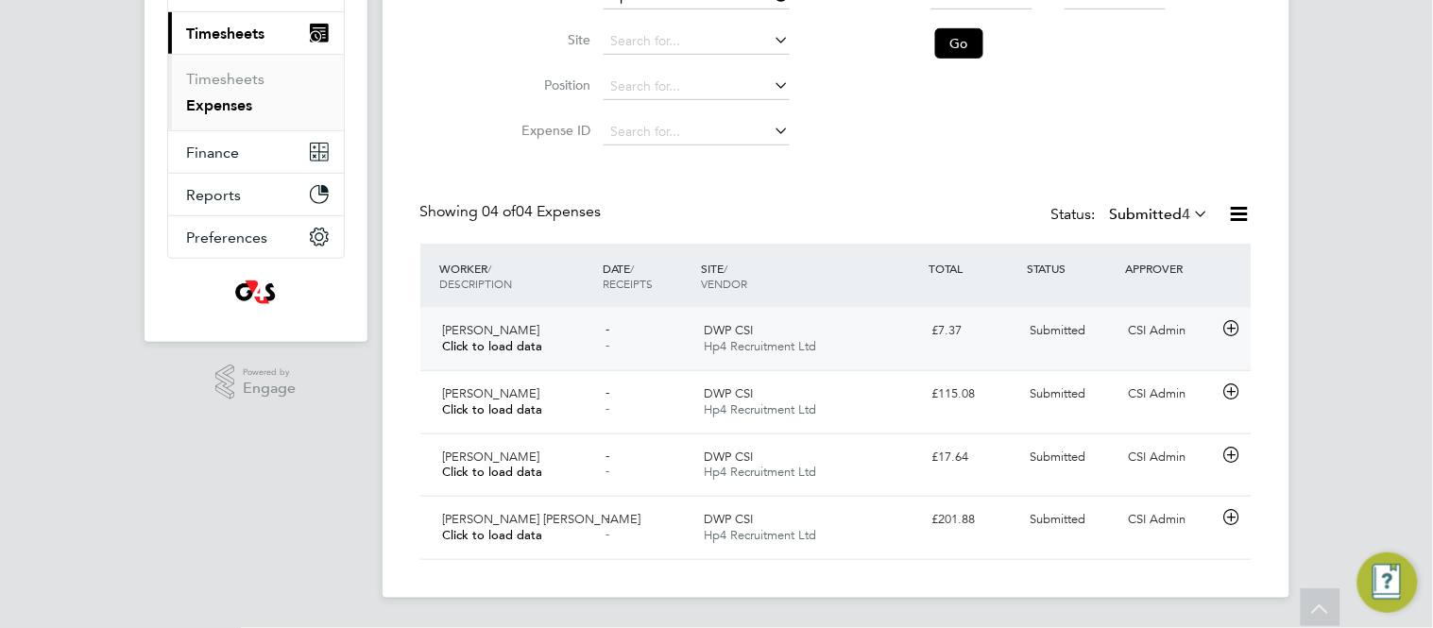
click at [1231, 333] on icon at bounding box center [1232, 328] width 24 height 15
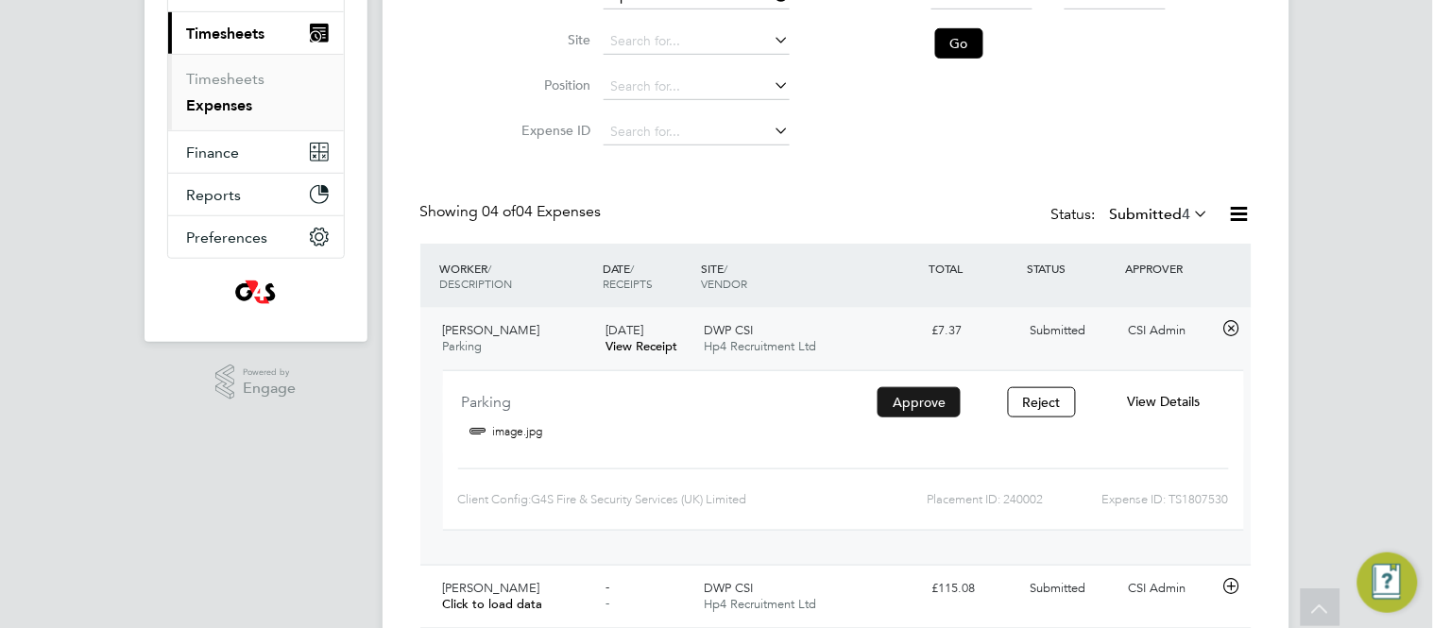
click at [903, 397] on button "Approve" at bounding box center [919, 402] width 83 height 30
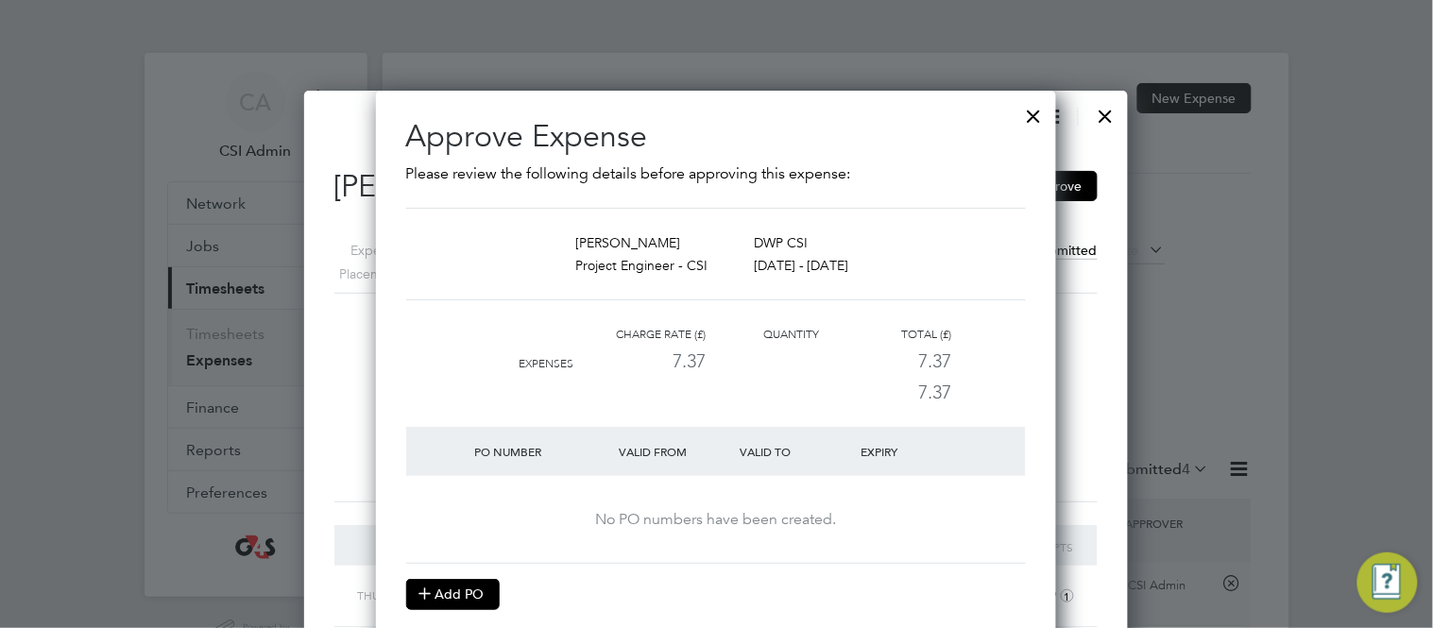
click at [466, 591] on button "Add PO" at bounding box center [453, 594] width 94 height 30
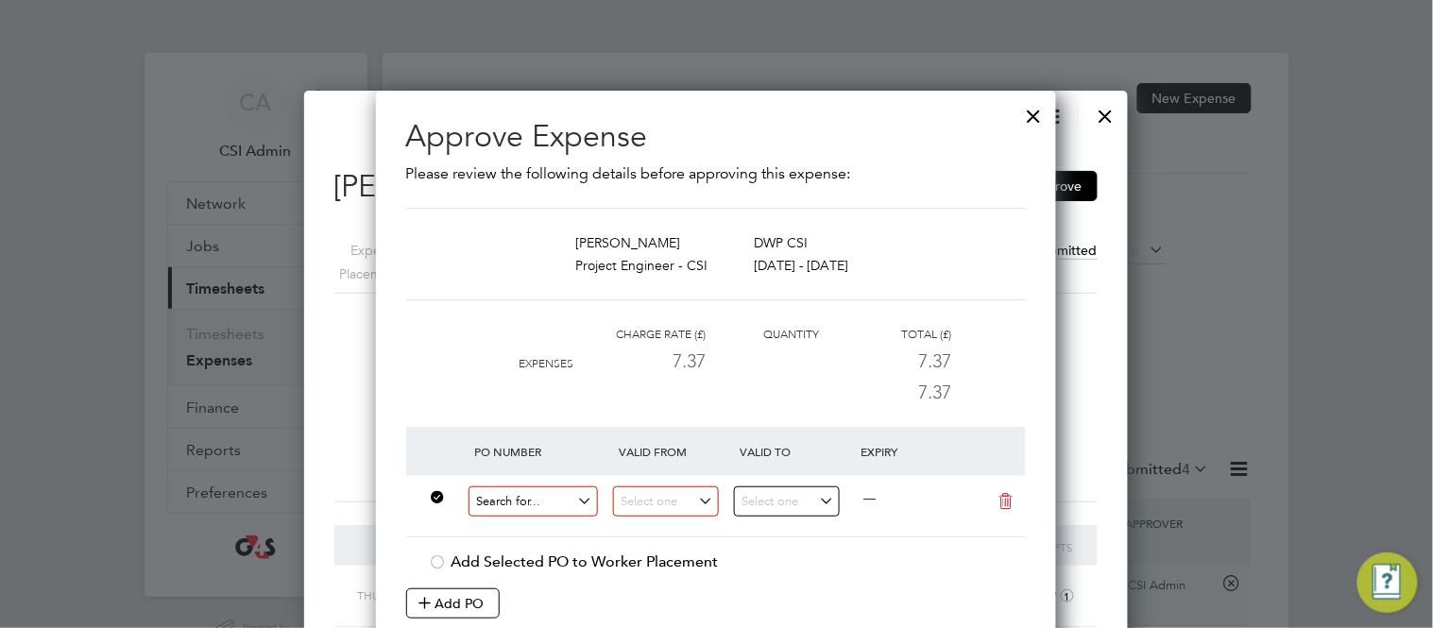
click at [494, 506] on input at bounding box center [534, 502] width 130 height 31
paste input "60GI-BST1546-GR"
type input "60GI-BST1546-GR"
click at [568, 523] on b "60GI-BST1546-GR" at bounding box center [530, 531] width 110 height 16
type input "18 Aug 2025"
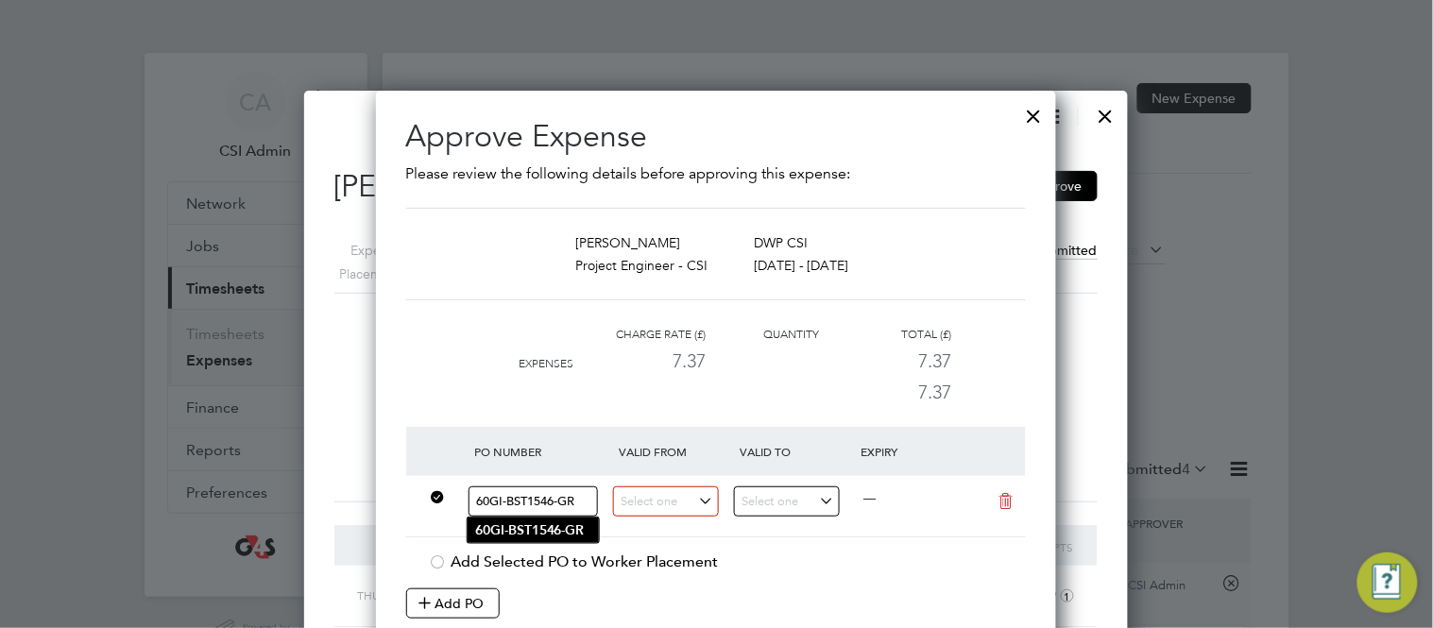
type input "25 Aug 2025"
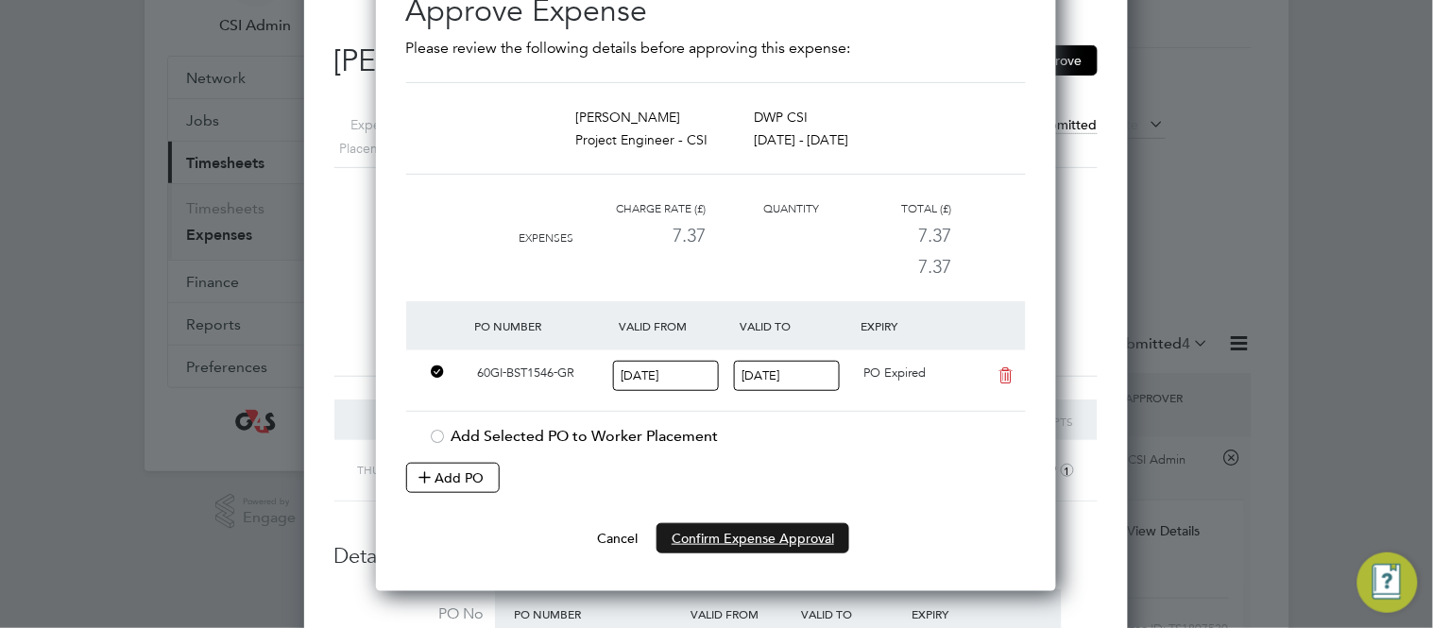
click at [768, 527] on button "Confirm Expense Approval" at bounding box center [753, 538] width 193 height 30
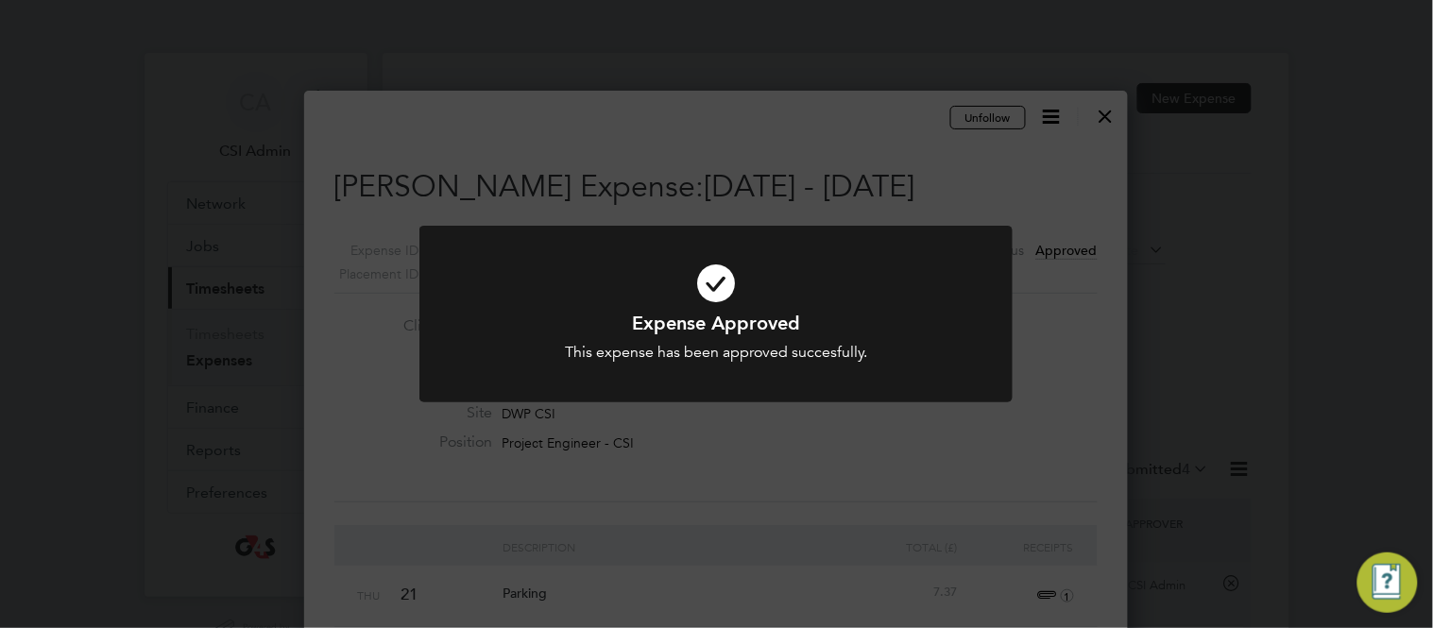
click at [1111, 114] on div "Expense Approved This expense has been approved succesfully. Cancel Okay" at bounding box center [716, 314] width 1433 height 628
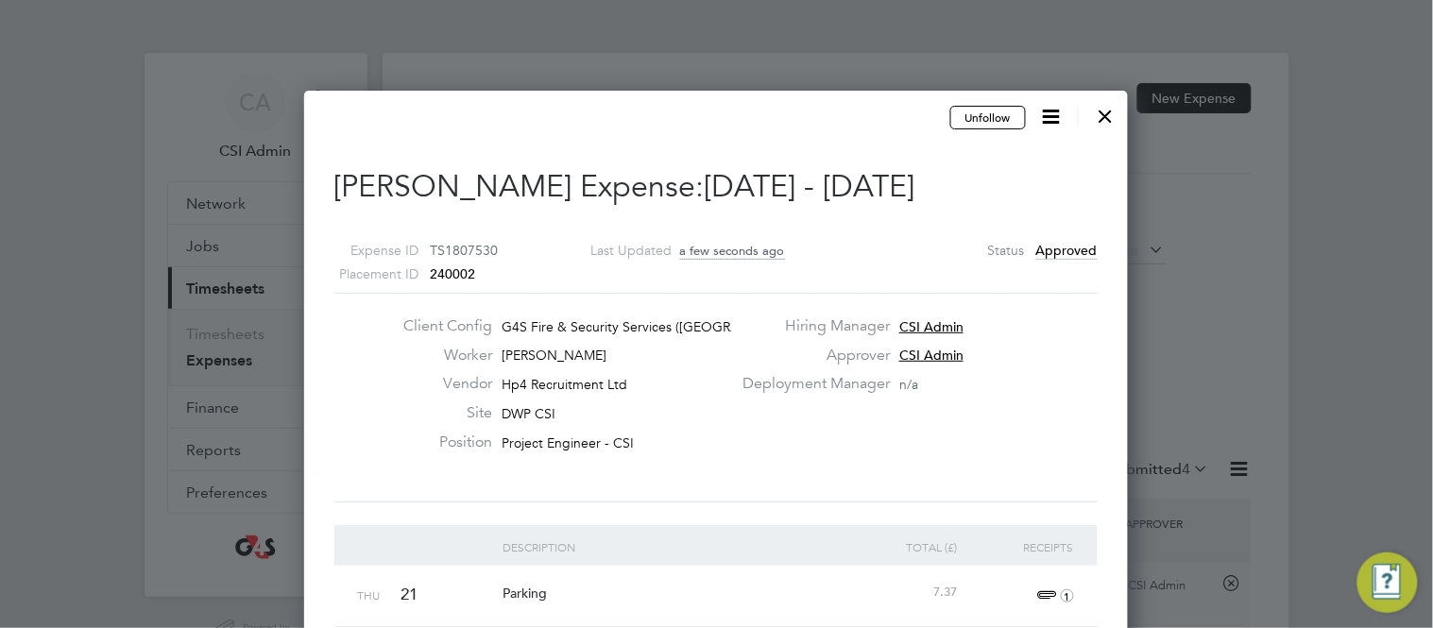
click at [1111, 114] on div at bounding box center [1106, 111] width 34 height 34
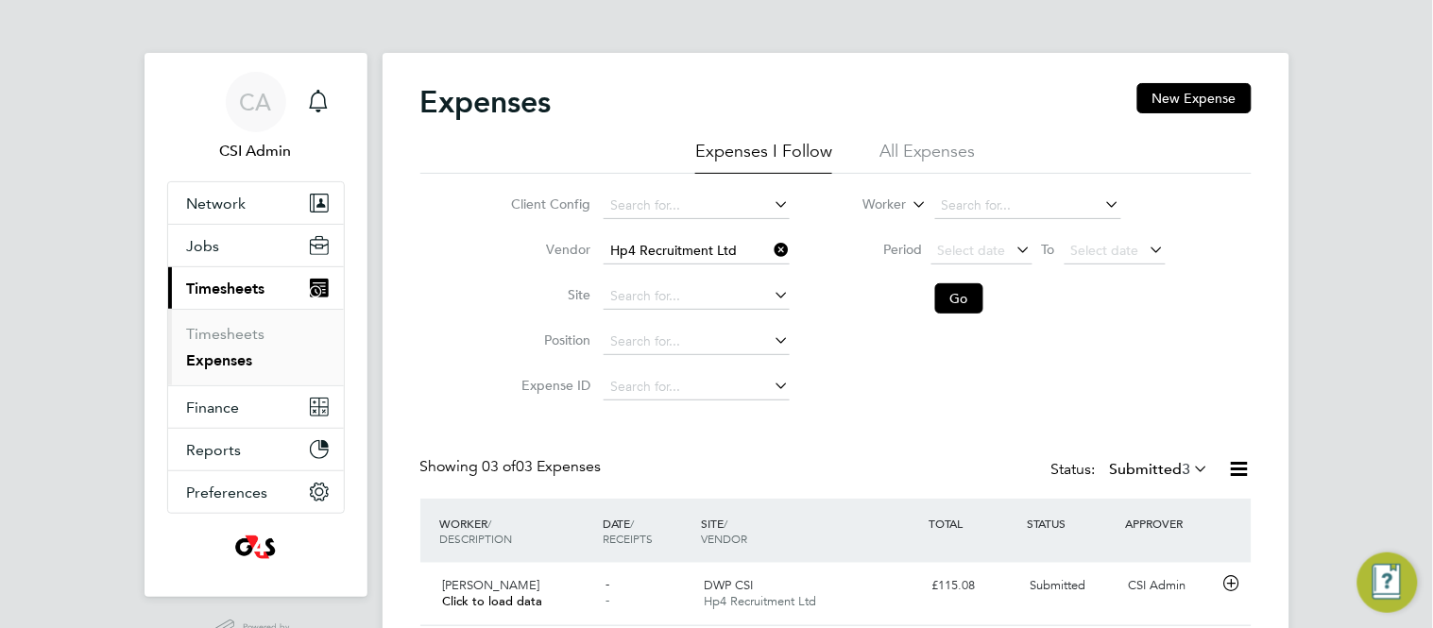
click at [379, 369] on div "CA CSI Admin Notifications Applications: Network Team Members Businesses Sites …" at bounding box center [716, 410] width 1433 height 820
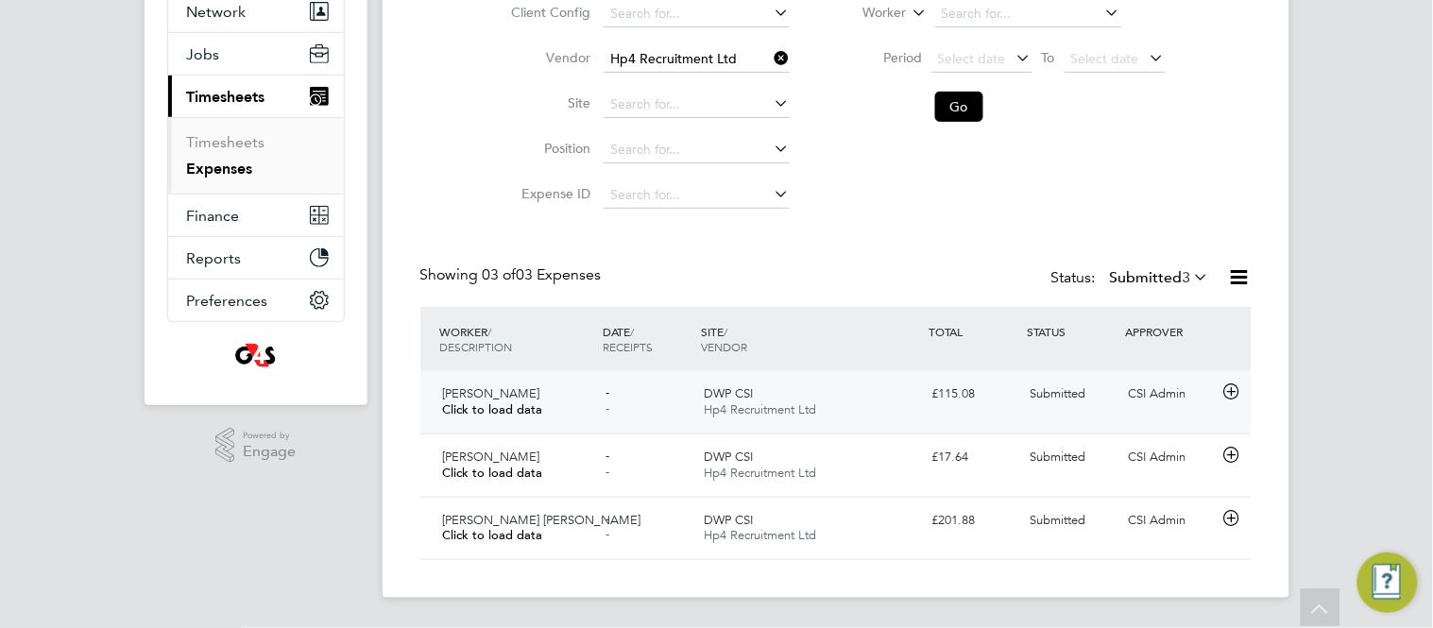
click at [1235, 392] on icon at bounding box center [1232, 392] width 24 height 15
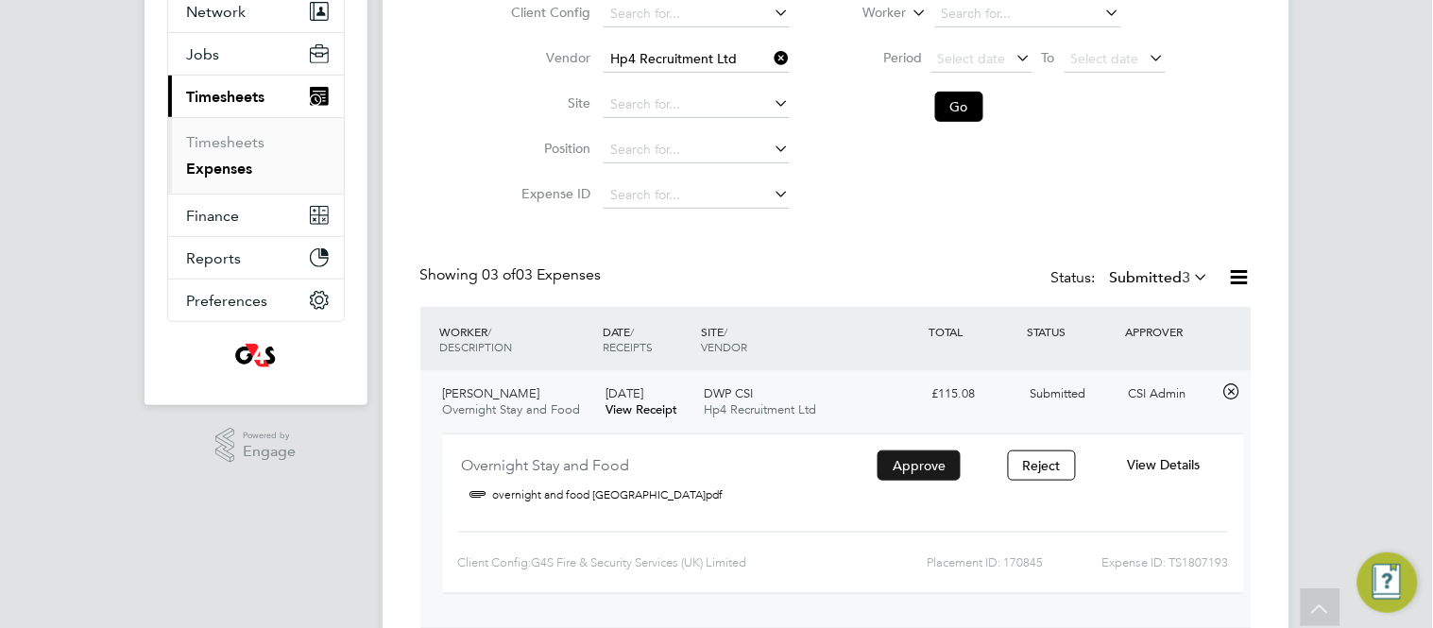
click at [929, 473] on button "Approve" at bounding box center [919, 466] width 83 height 30
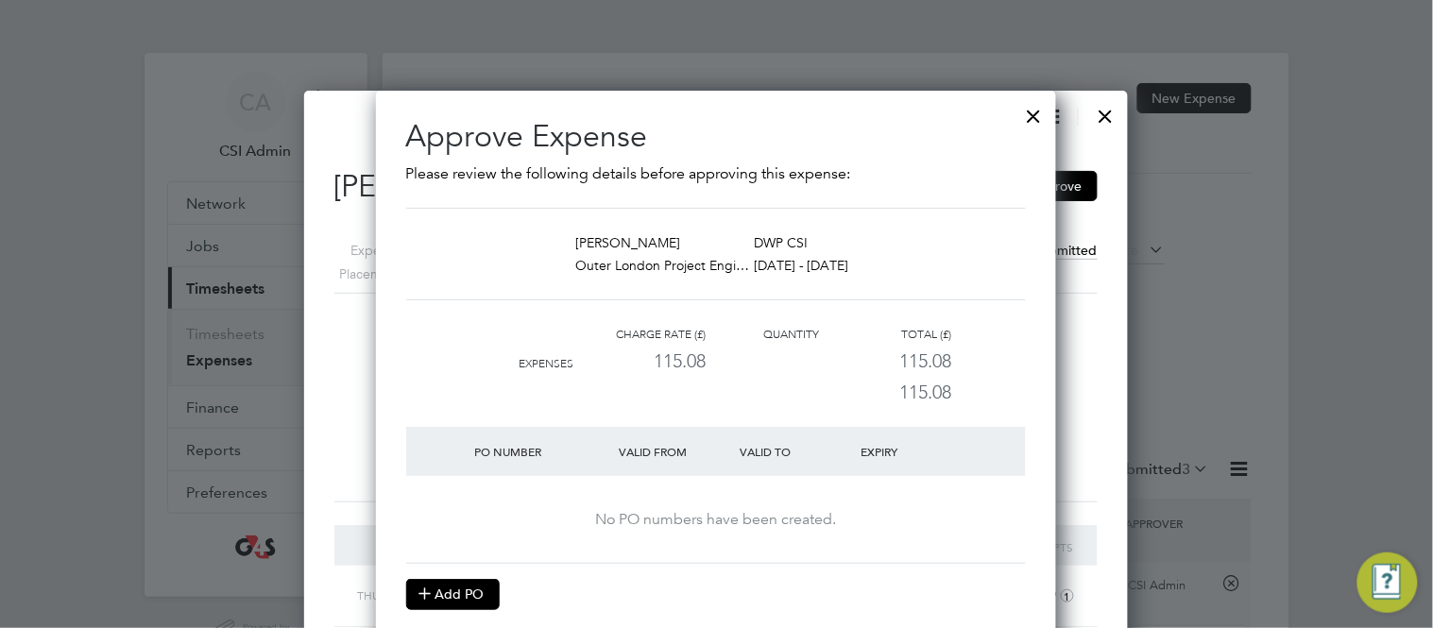
click at [459, 588] on button "Add PO" at bounding box center [453, 594] width 94 height 30
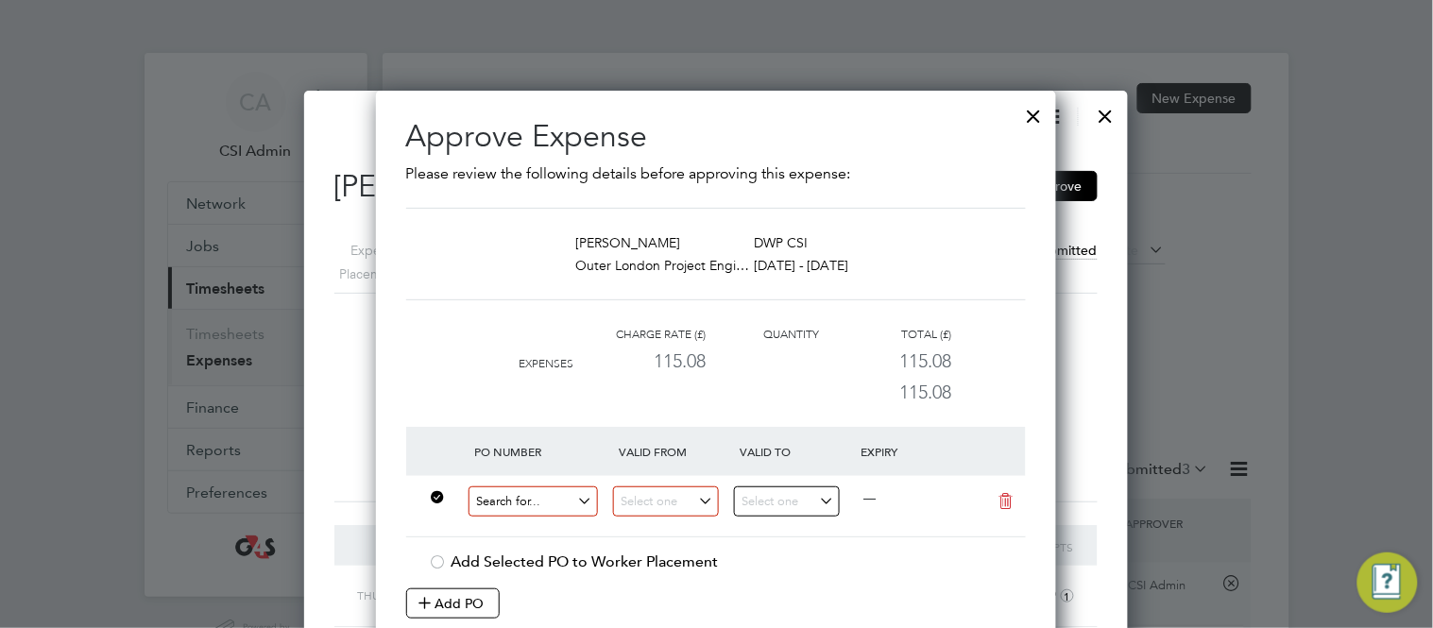
click at [515, 492] on input at bounding box center [534, 502] width 130 height 31
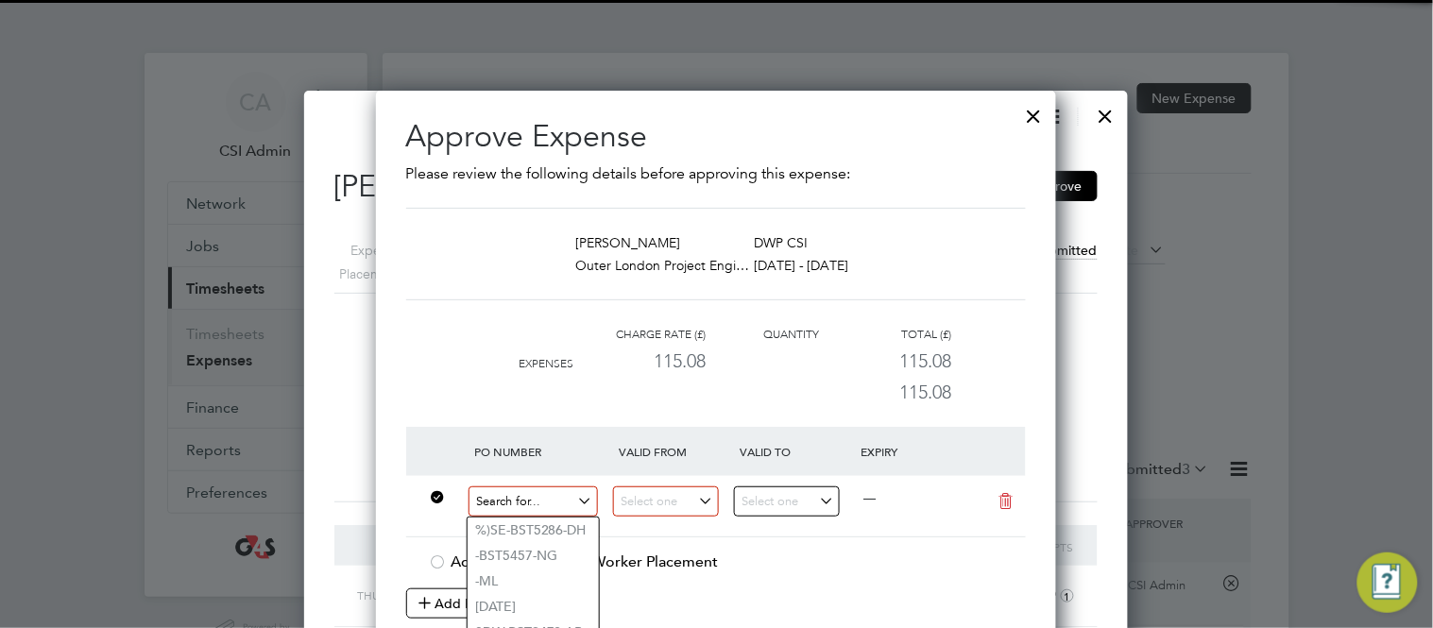
paste input "60GI-BST1546-GR"
type input "60GI-BST1546-GR"
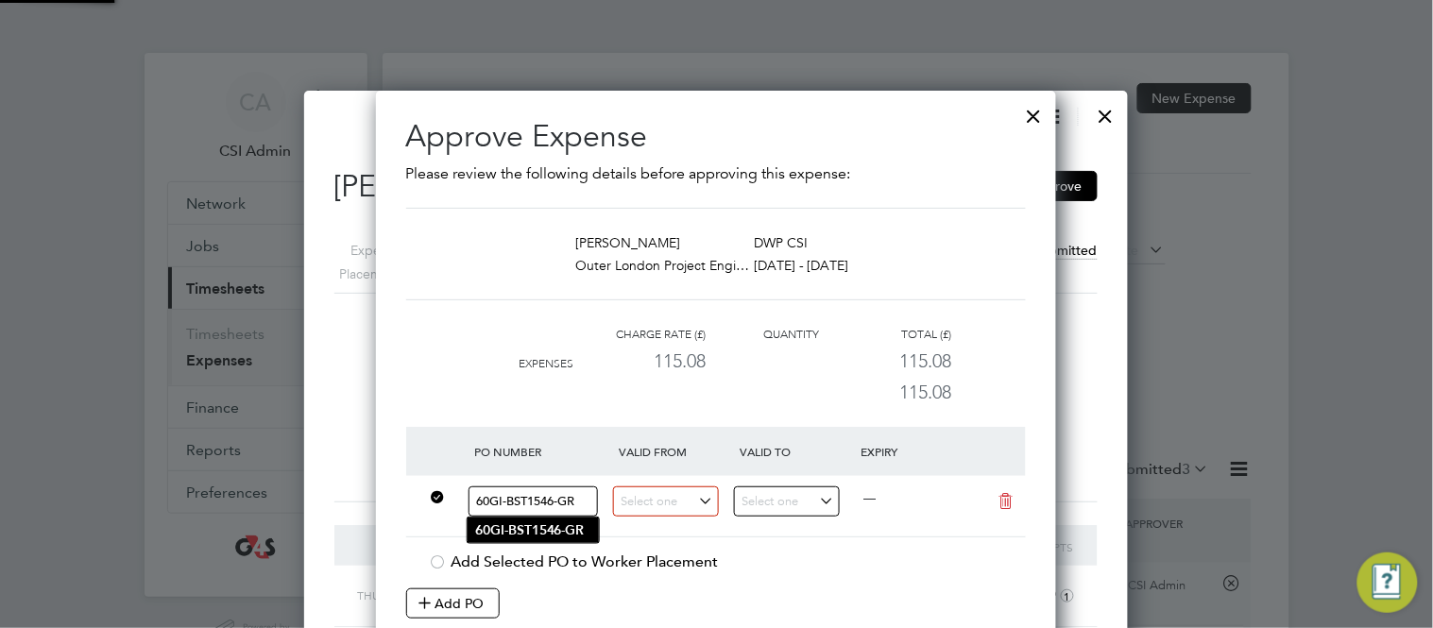
click at [512, 523] on b "60GI-BST1546-GR" at bounding box center [530, 531] width 110 height 16
type input "18 Aug 2025"
type input "25 Aug 2025"
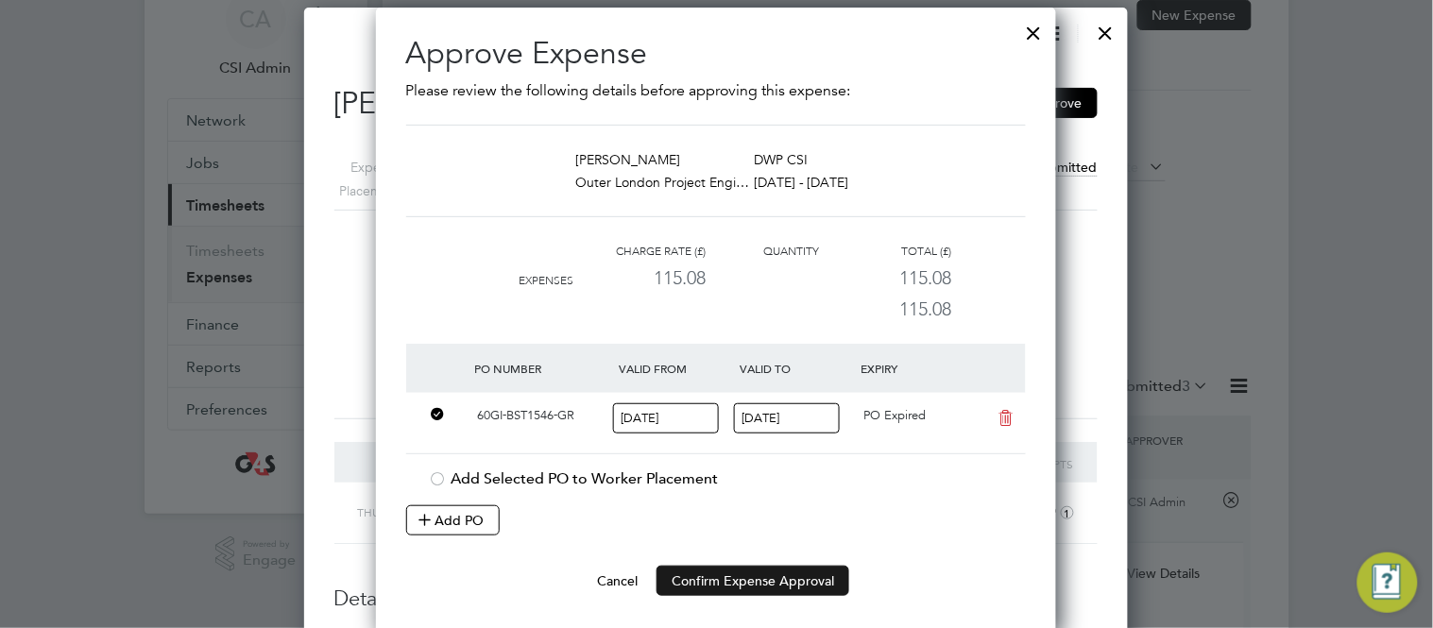
click at [779, 585] on button "Confirm Expense Approval" at bounding box center [753, 581] width 193 height 30
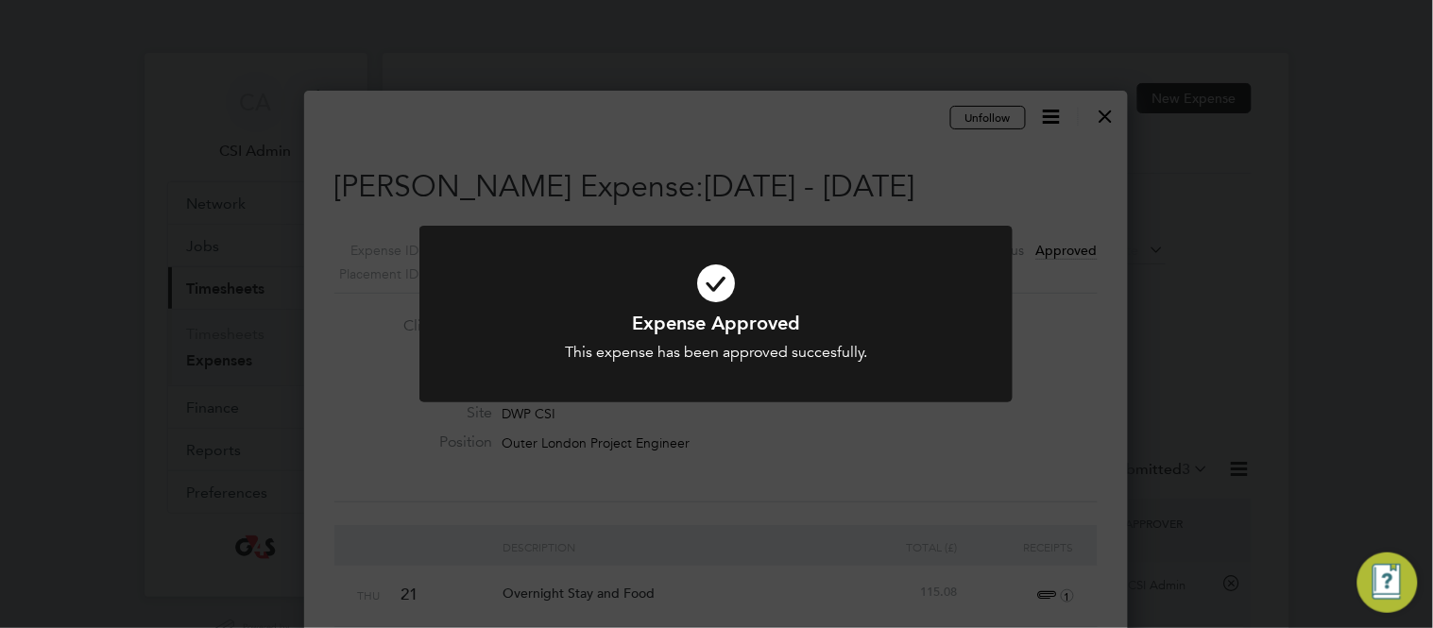
click at [1083, 101] on div "Expense Approved This expense has been approved succesfully. Cancel Okay" at bounding box center [716, 314] width 1433 height 628
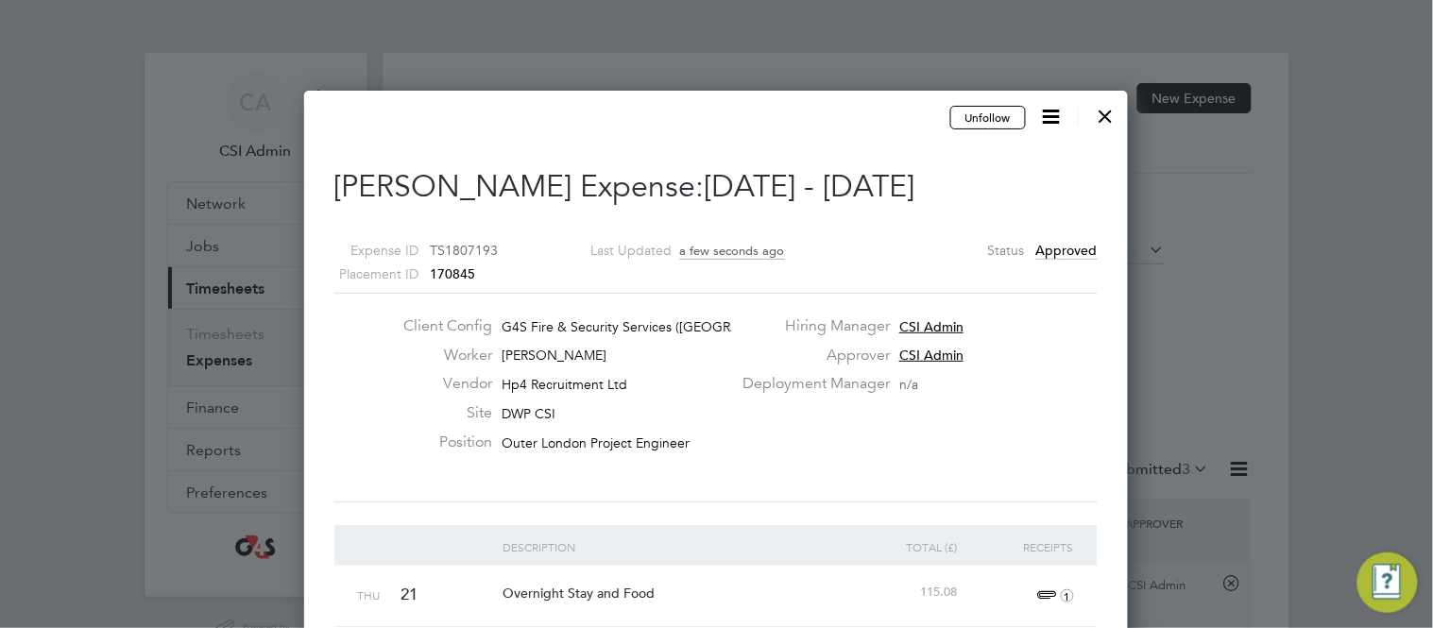
click at [1105, 117] on div at bounding box center [1106, 111] width 34 height 34
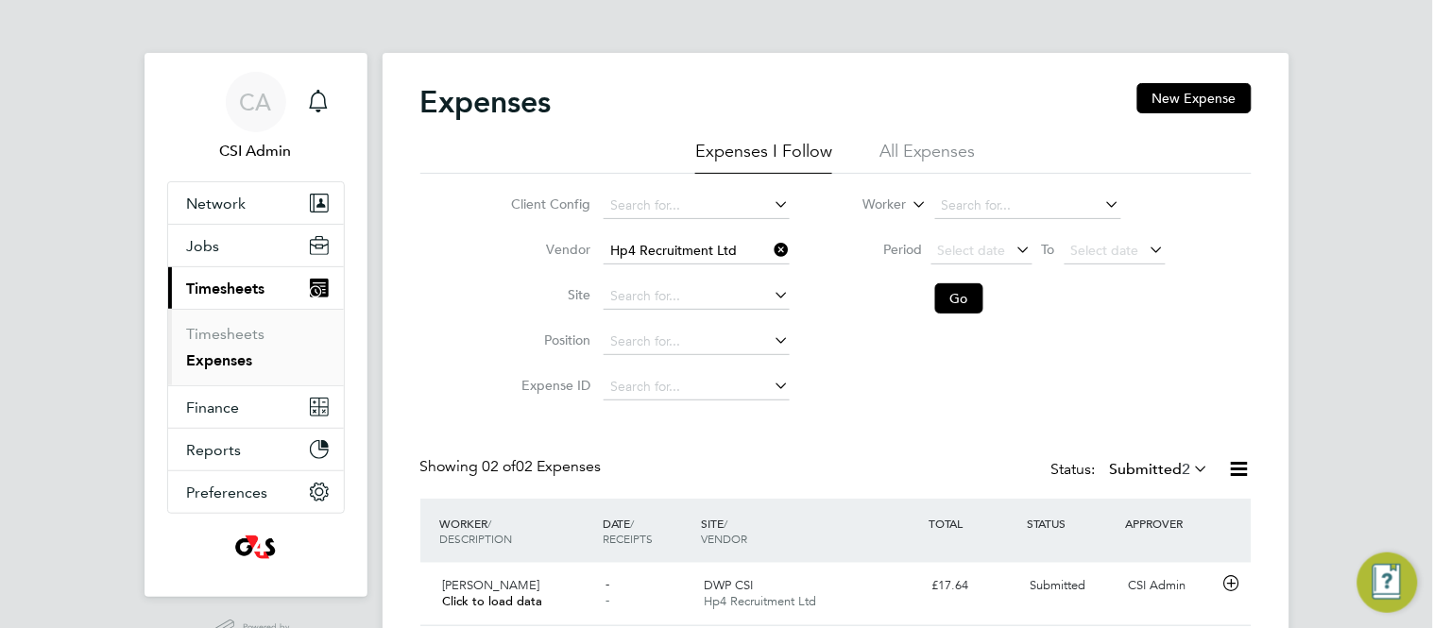
click at [404, 399] on div "Expenses New Expense Expenses I Follow All Expenses Client Config Vendor Hp4 Re…" at bounding box center [836, 390] width 907 height 675
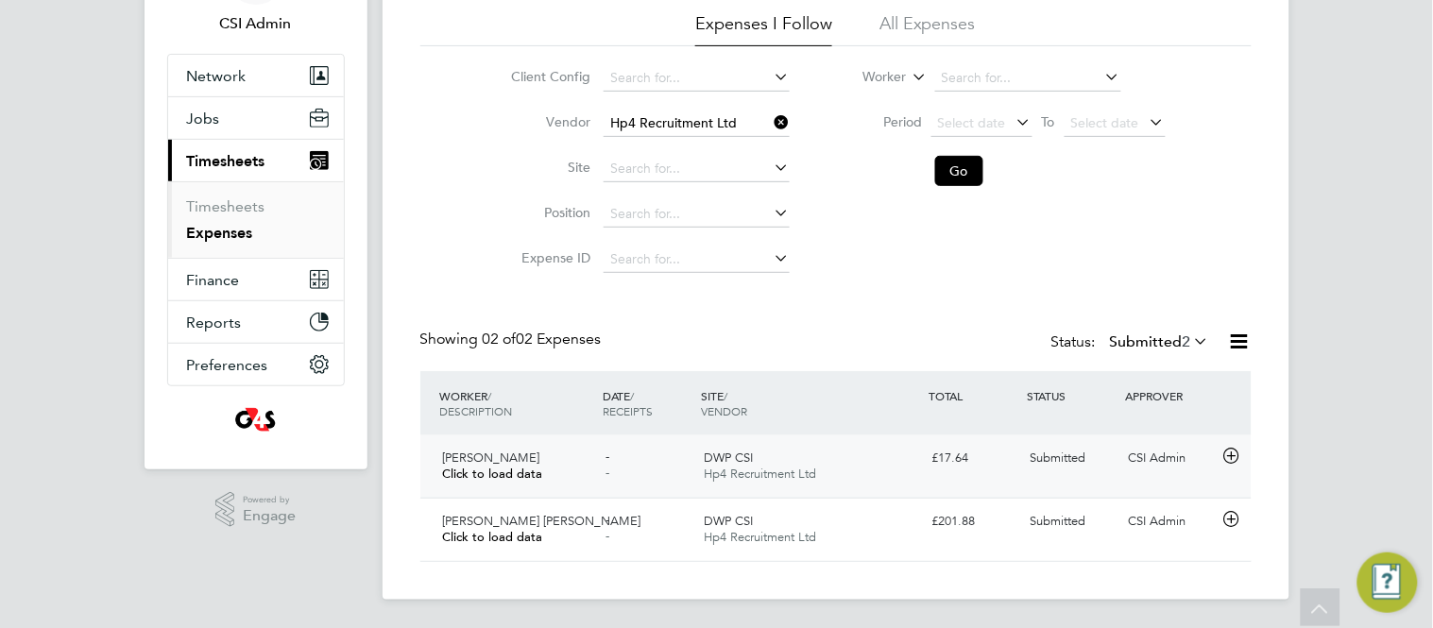
click at [1233, 459] on icon at bounding box center [1232, 456] width 24 height 15
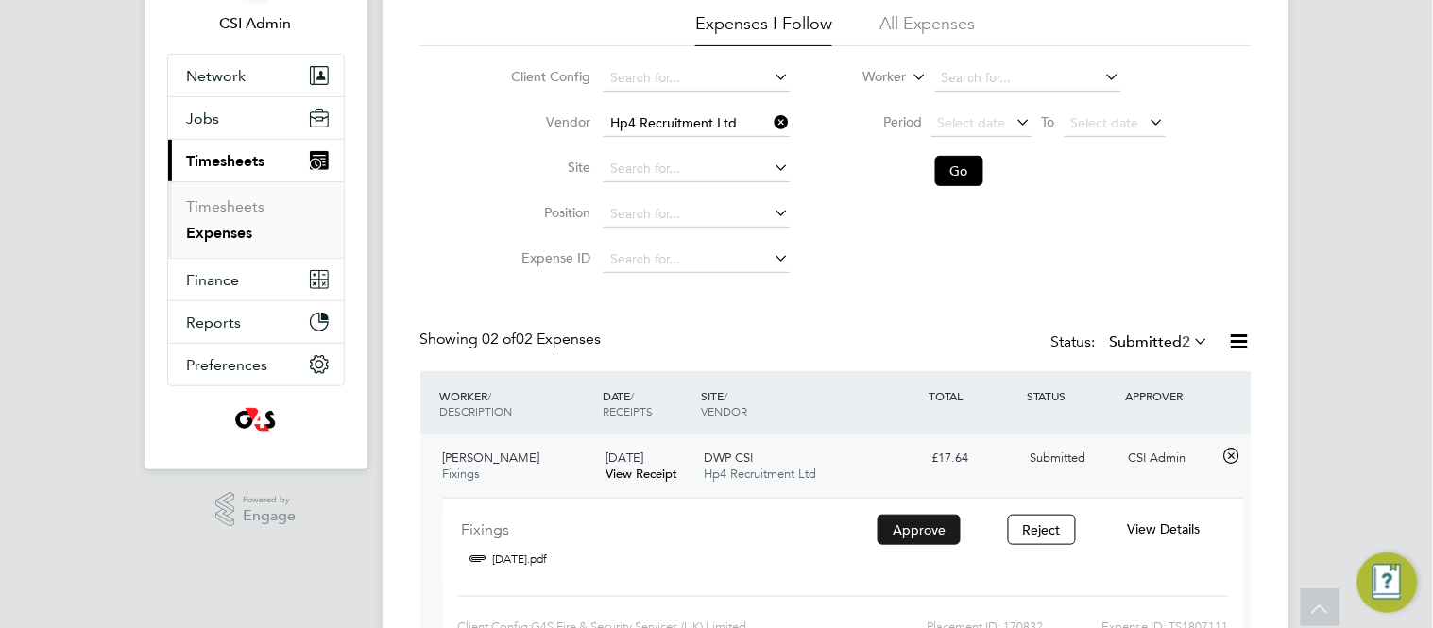
click at [941, 529] on button "Approve" at bounding box center [919, 530] width 83 height 30
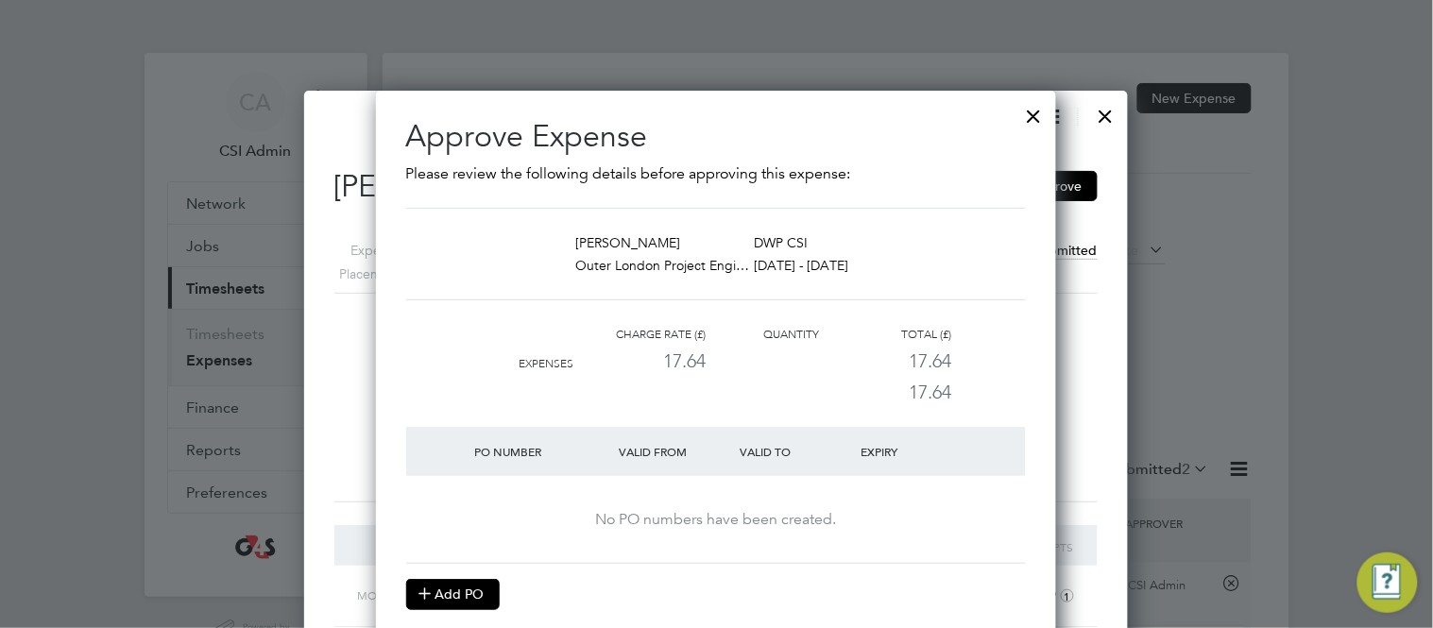
click at [454, 589] on button "Add PO" at bounding box center [453, 594] width 94 height 30
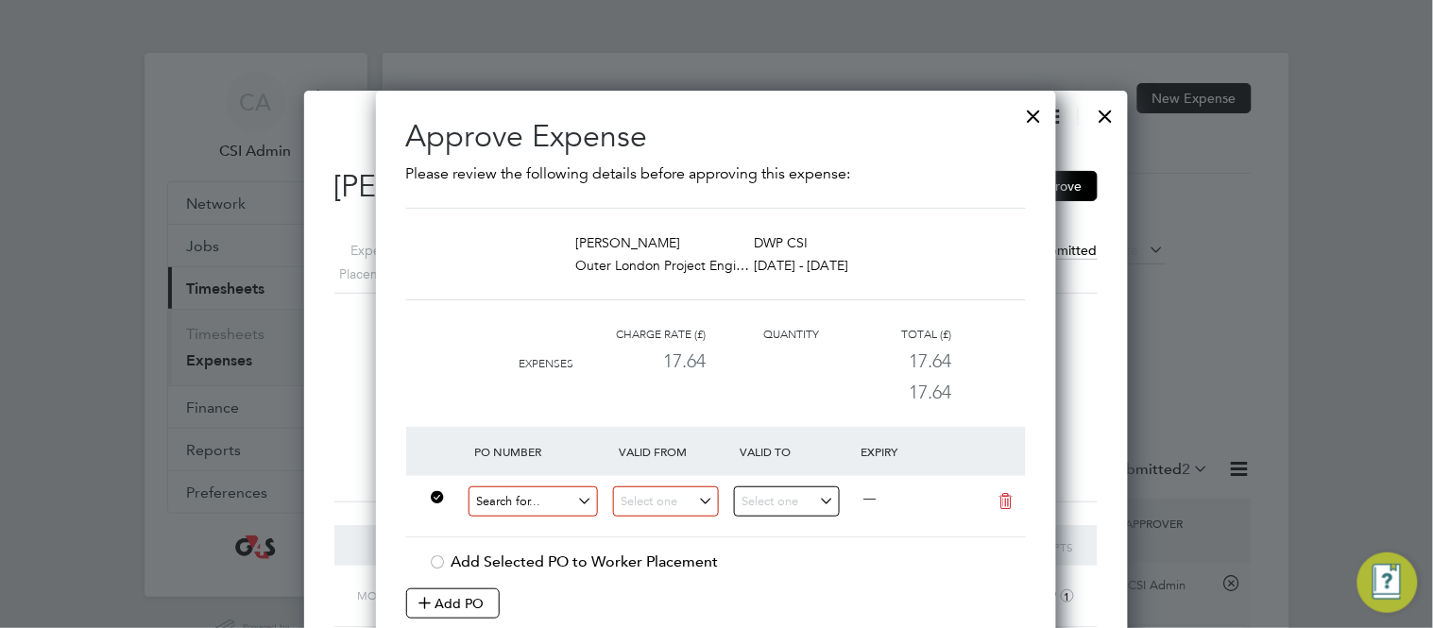
click at [507, 497] on input at bounding box center [534, 502] width 130 height 31
paste input "60GI-BST1546-GR"
type input "60GI-BST1546-GR"
click at [551, 540] on li "60GI-BST1546-GR" at bounding box center [534, 531] width 132 height 26
type input "18 Aug 2025"
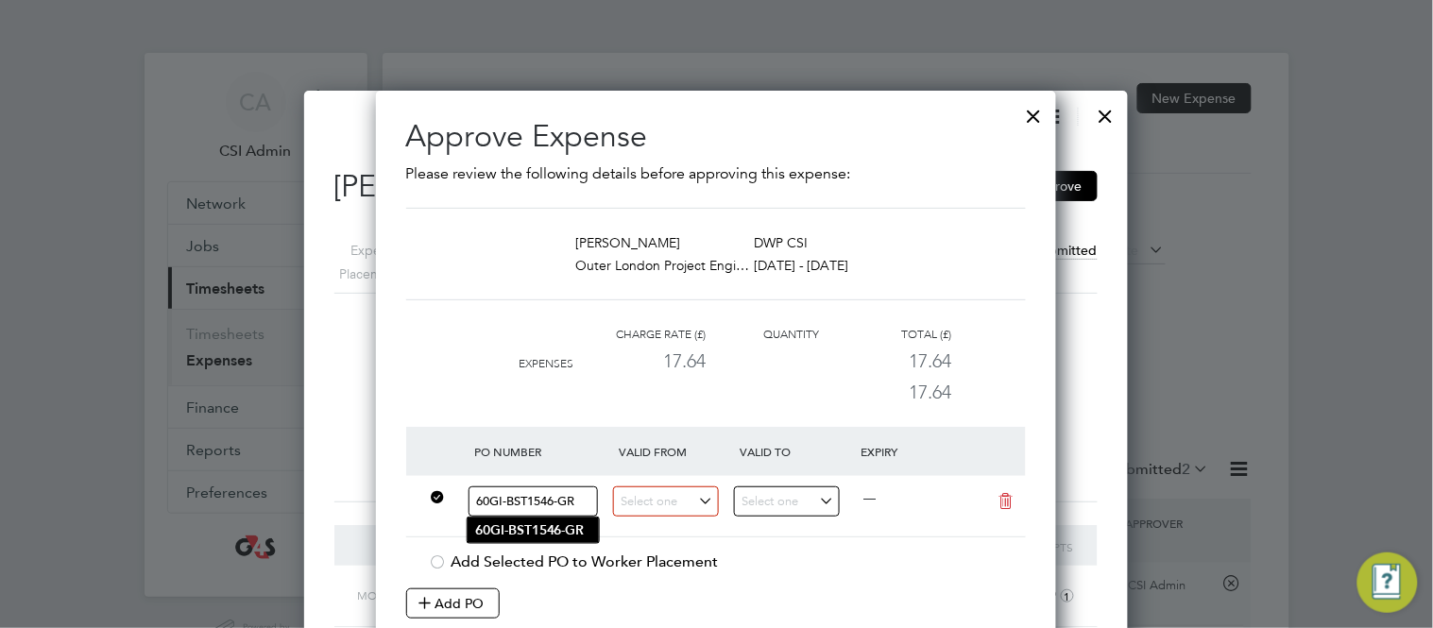
type input "25 Aug 2025"
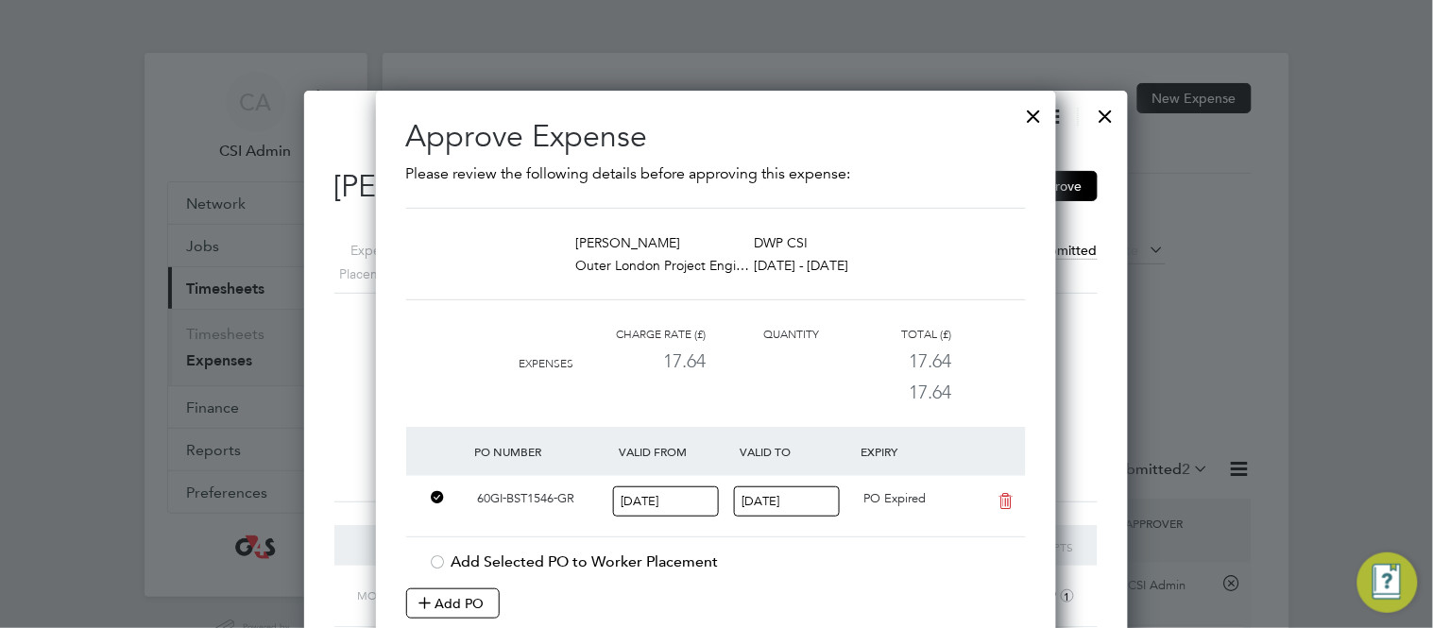
click at [791, 558] on div "Add Selected PO to Worker Placement" at bounding box center [727, 563] width 597 height 20
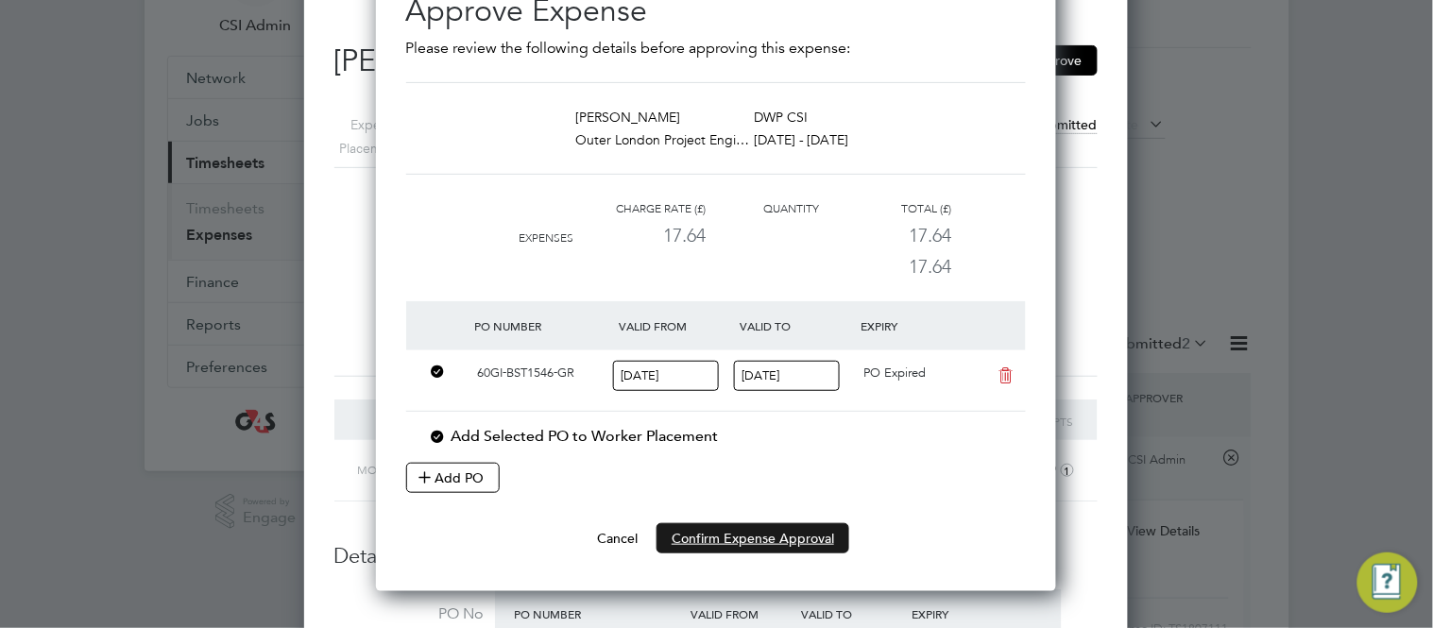
click at [787, 534] on button "Confirm Expense Approval" at bounding box center [753, 538] width 193 height 30
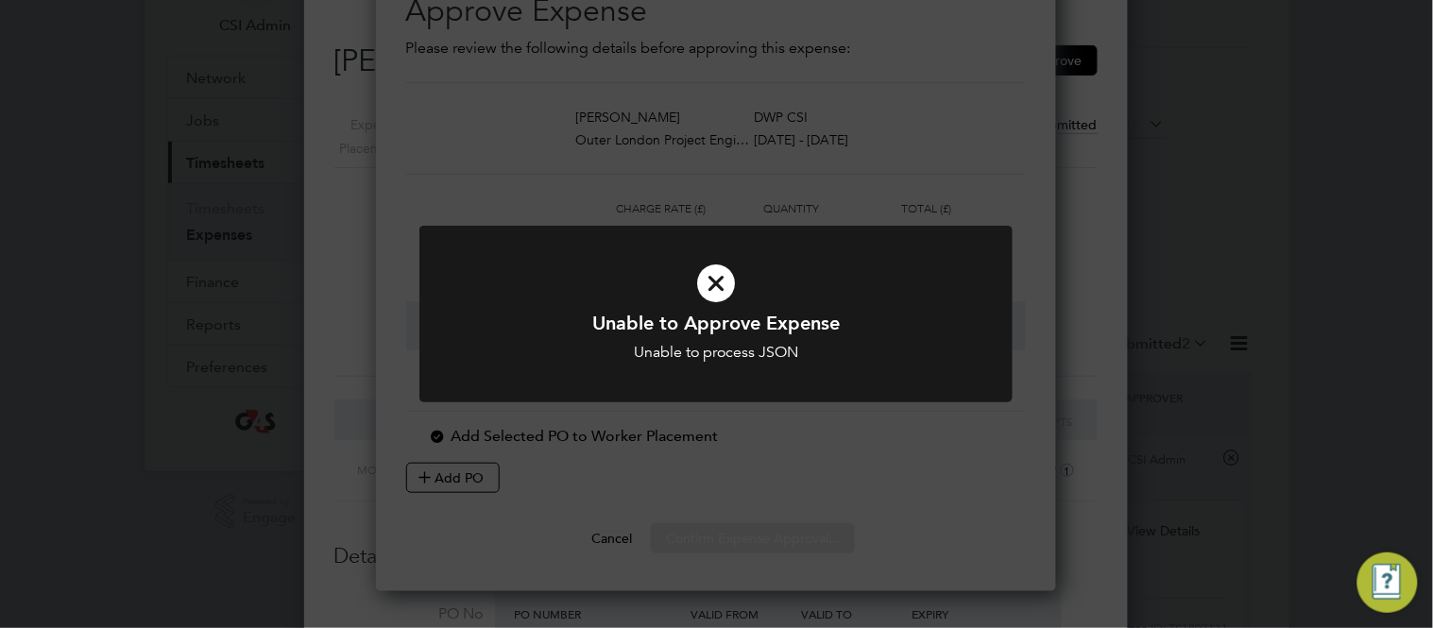
click at [781, 525] on div "Unable to Approve Expense Unable to process JSON Cancel Okay" at bounding box center [716, 314] width 1433 height 628
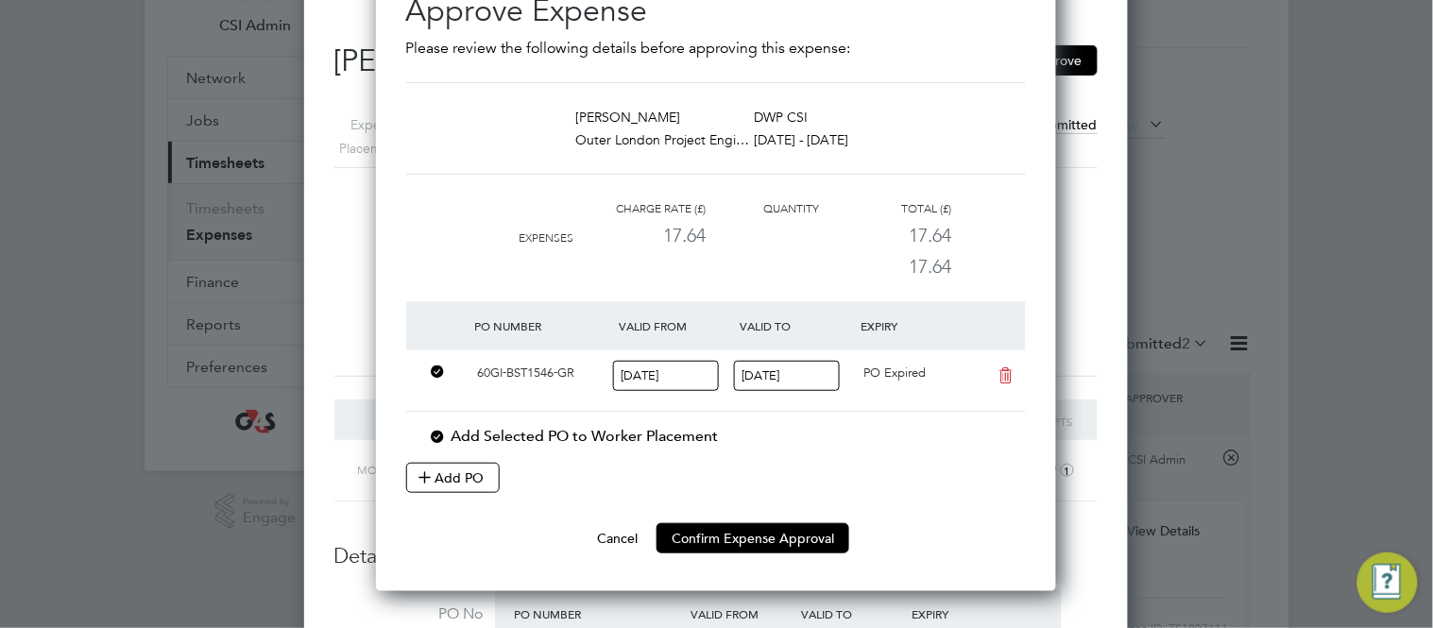
click at [627, 437] on div "Add Selected PO to Worker Placement" at bounding box center [727, 437] width 597 height 20
click at [720, 529] on button "Confirm Expense Approval" at bounding box center [753, 538] width 193 height 30
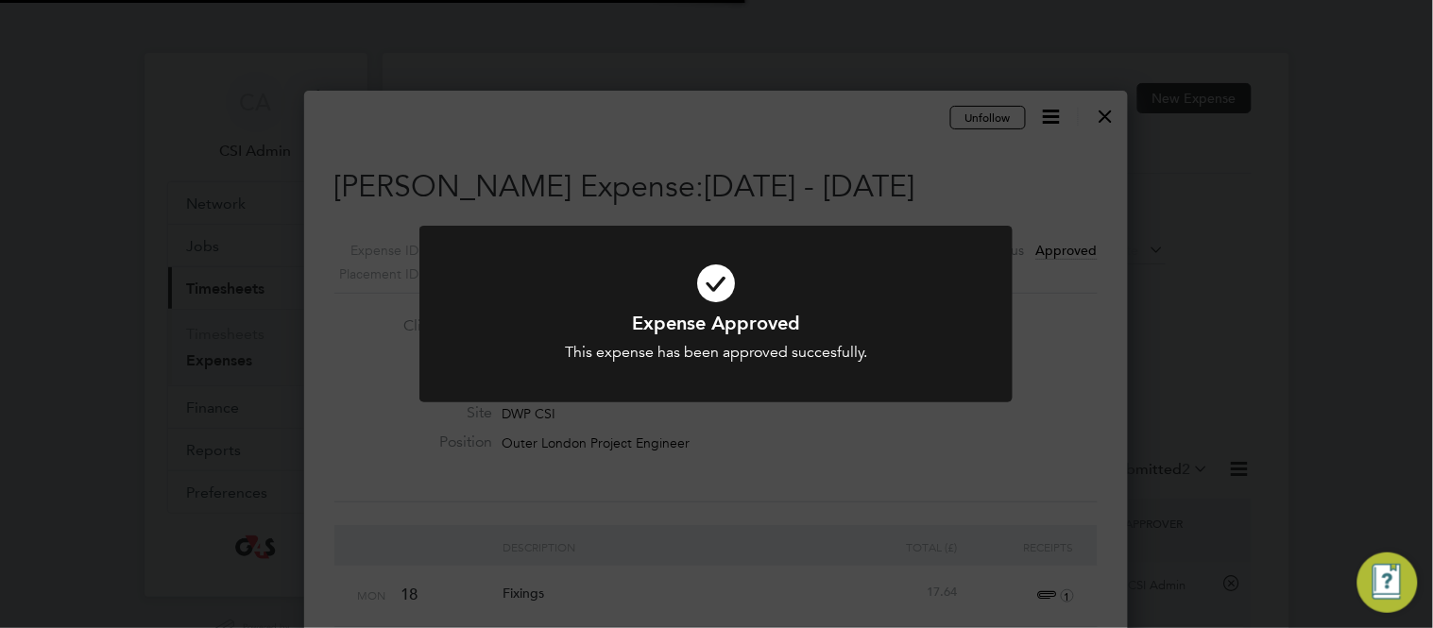
click at [912, 237] on div at bounding box center [716, 314] width 593 height 177
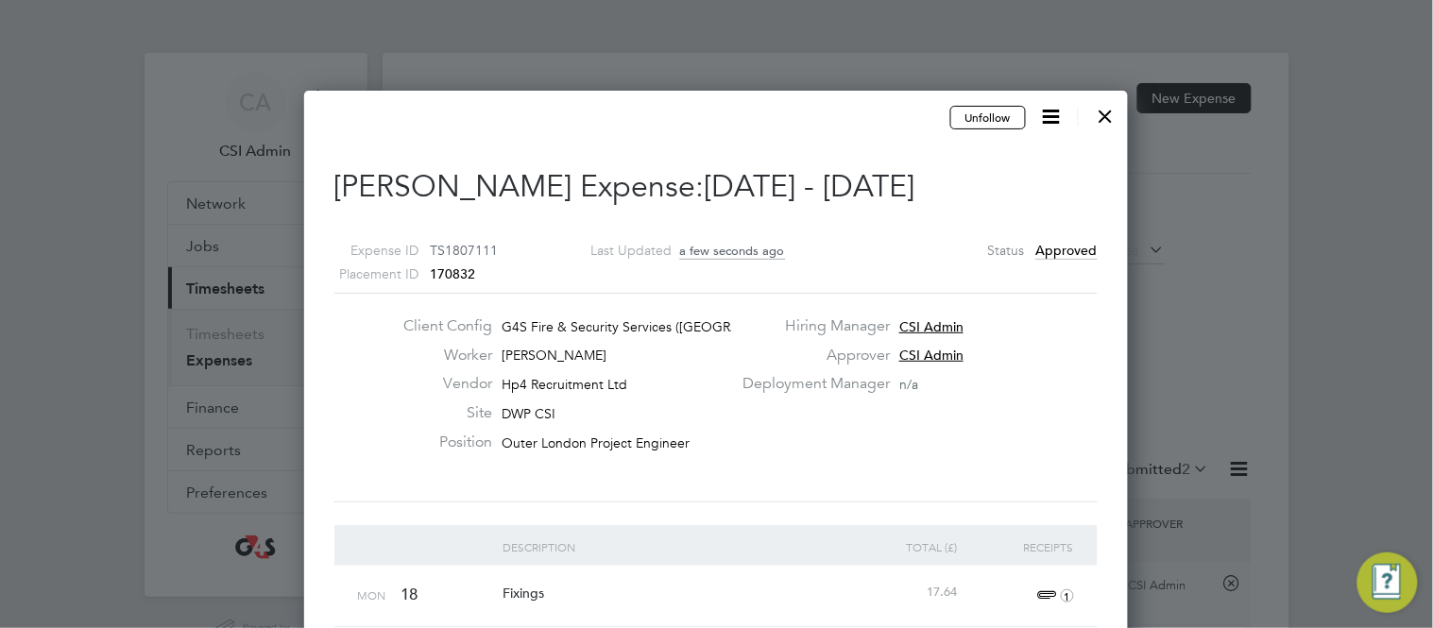
click at [1112, 116] on div at bounding box center [1106, 111] width 34 height 34
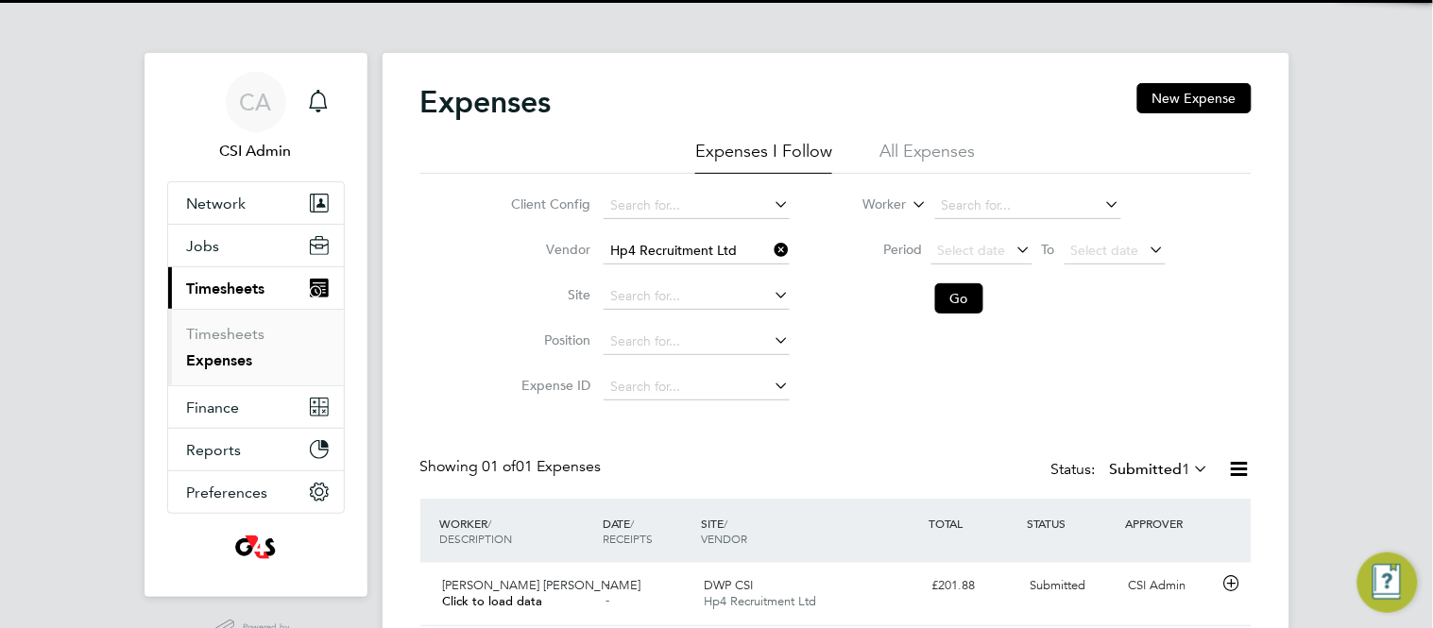
click at [420, 403] on div "Client Config Vendor Hp4 Recruitment Ltd Site Position Expense ID Worker Period…" at bounding box center [836, 292] width 832 height 236
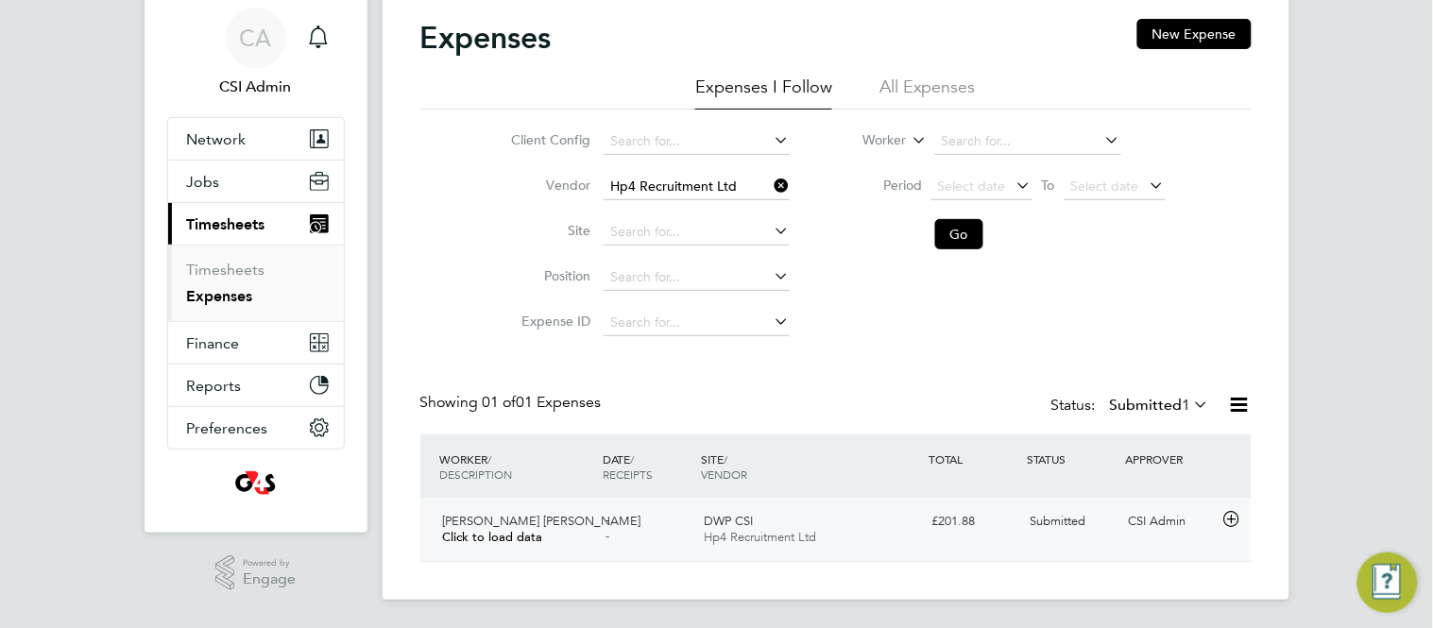
click at [1236, 519] on icon at bounding box center [1232, 519] width 24 height 15
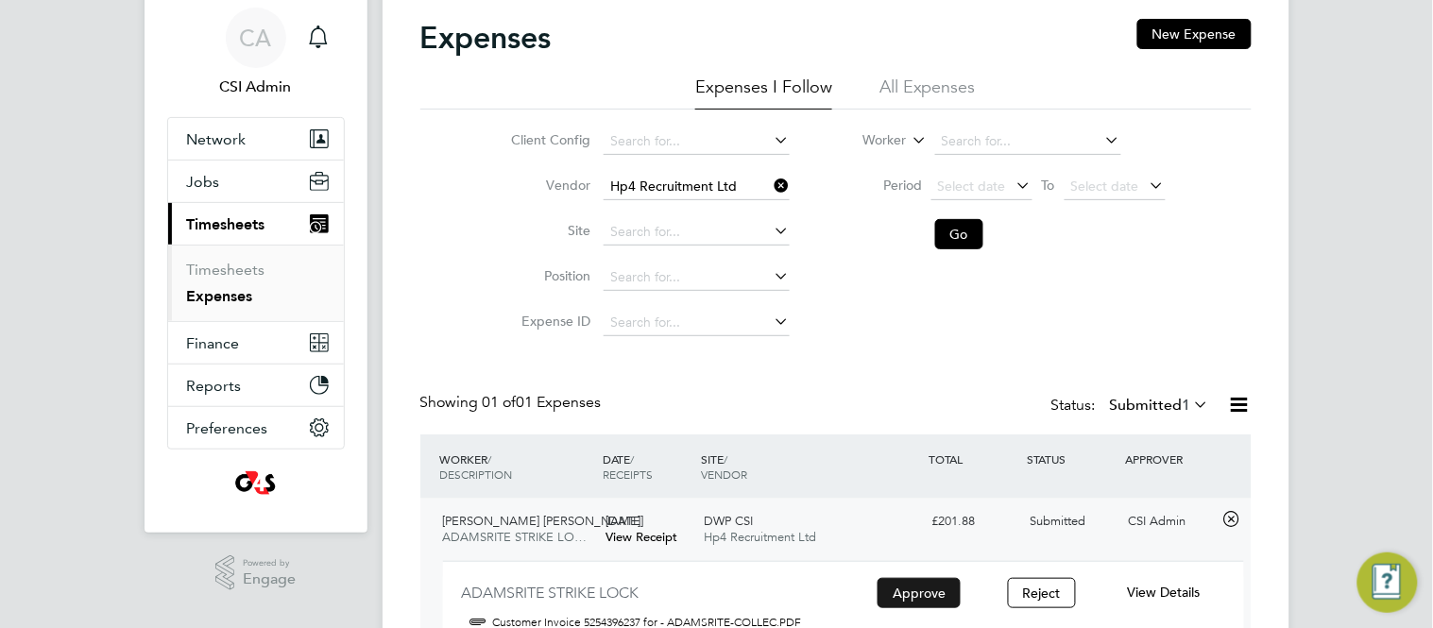
click at [925, 587] on button "Approve" at bounding box center [919, 593] width 83 height 30
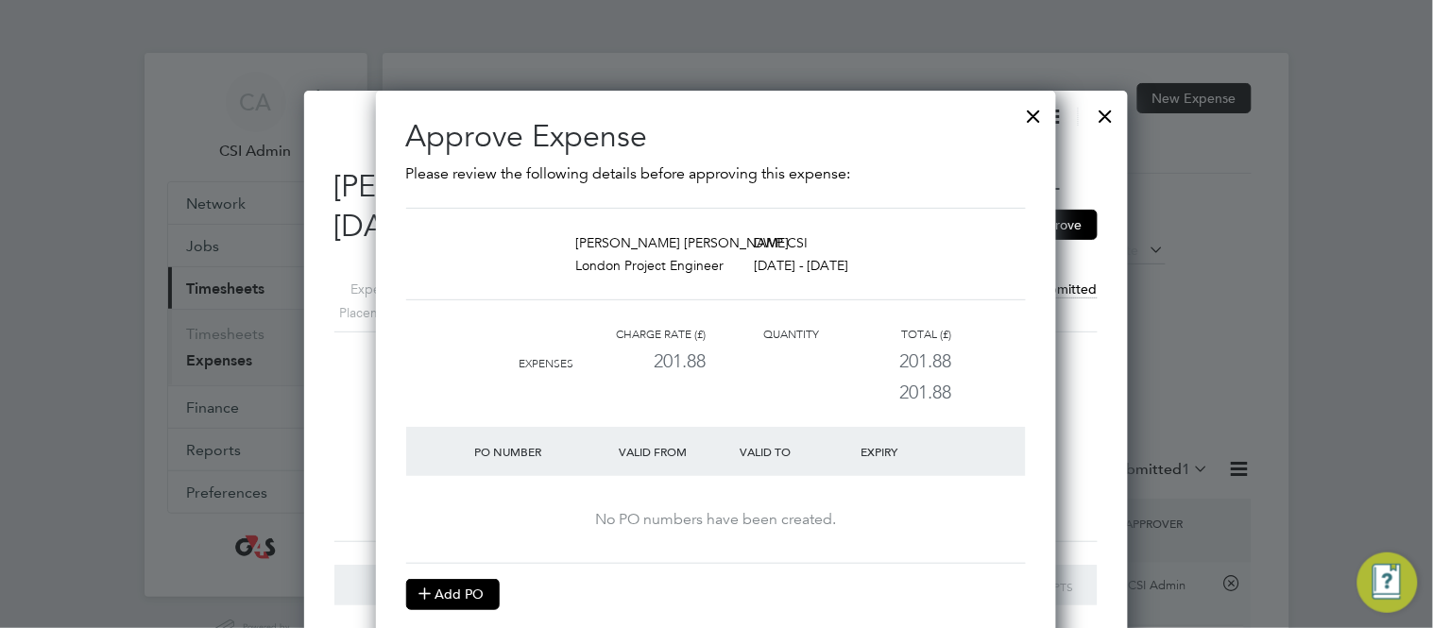
click at [455, 602] on button "Add PO" at bounding box center [453, 594] width 94 height 30
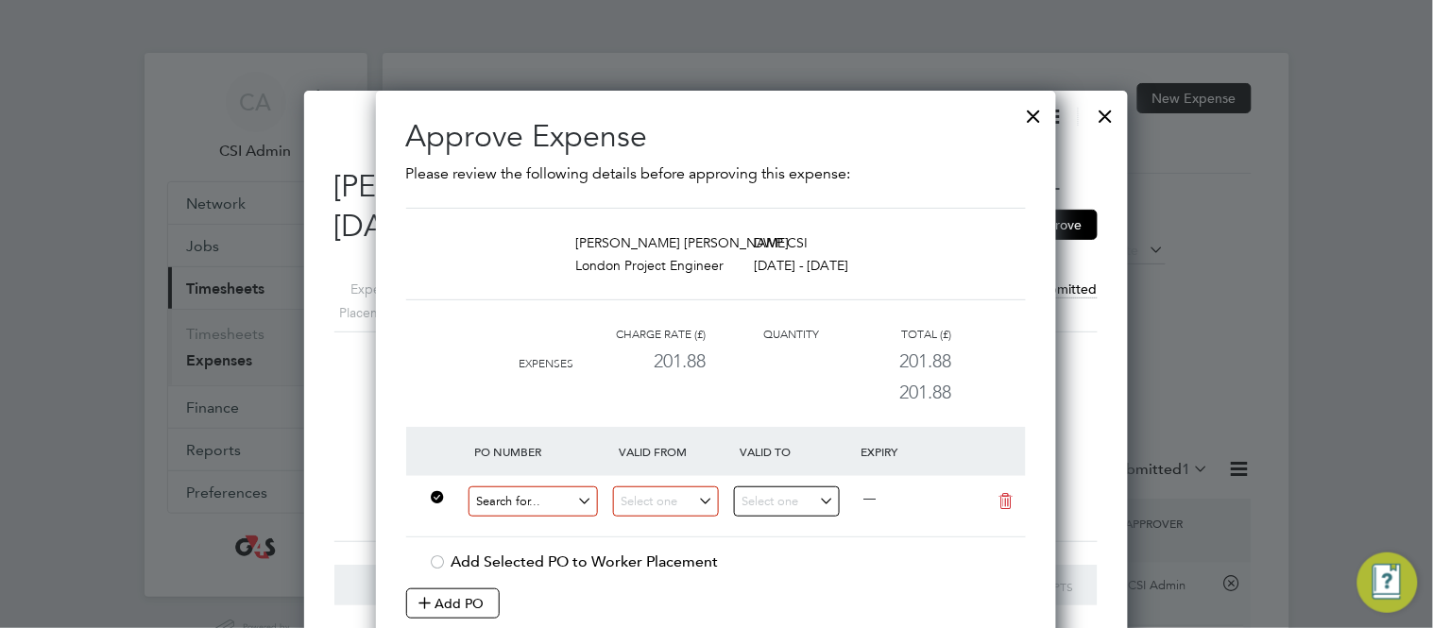
click at [525, 506] on input at bounding box center [534, 502] width 130 height 31
paste input "60GI-BST1546-GR"
type input "60GI-BST1546-GR"
click at [555, 534] on b "60GI-BST1546-GR" at bounding box center [530, 531] width 110 height 16
type input "18 Aug 2025"
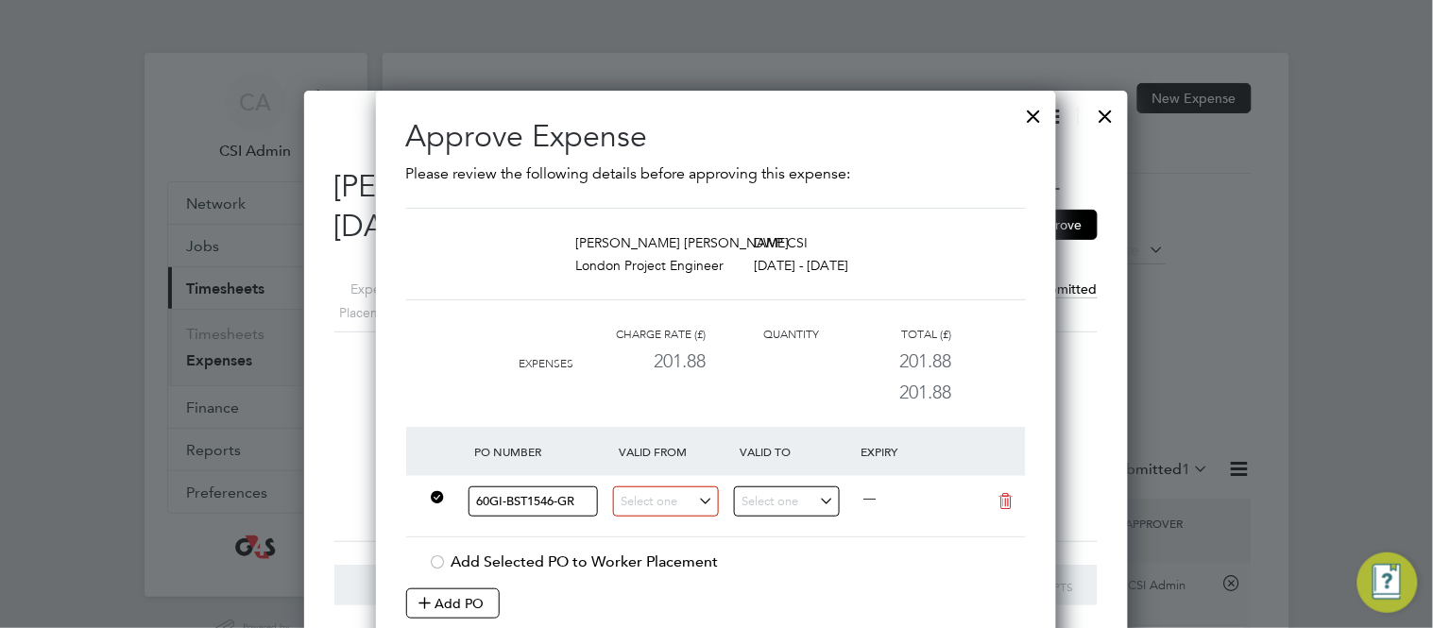
type input "25 Aug 2025"
click at [385, 542] on div "Approve Expense Please review the following details before approving this expen…" at bounding box center [716, 404] width 680 height 626
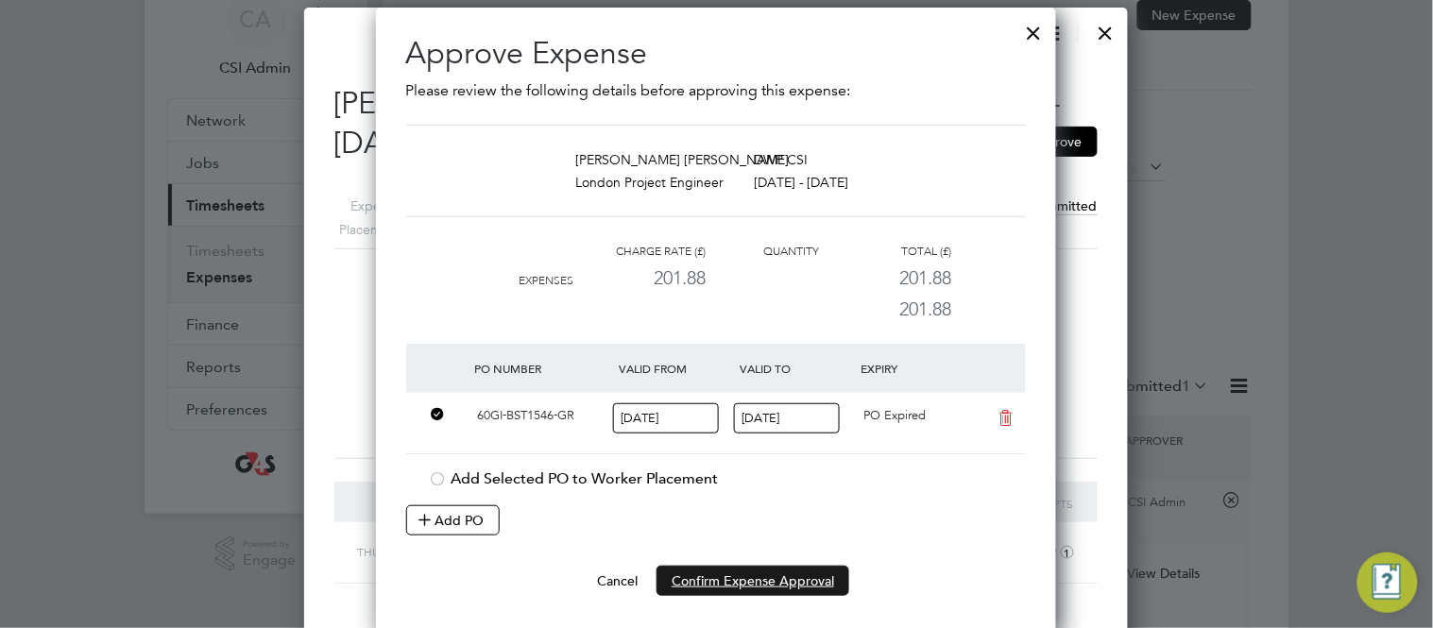
click at [708, 585] on button "Confirm Expense Approval" at bounding box center [753, 581] width 193 height 30
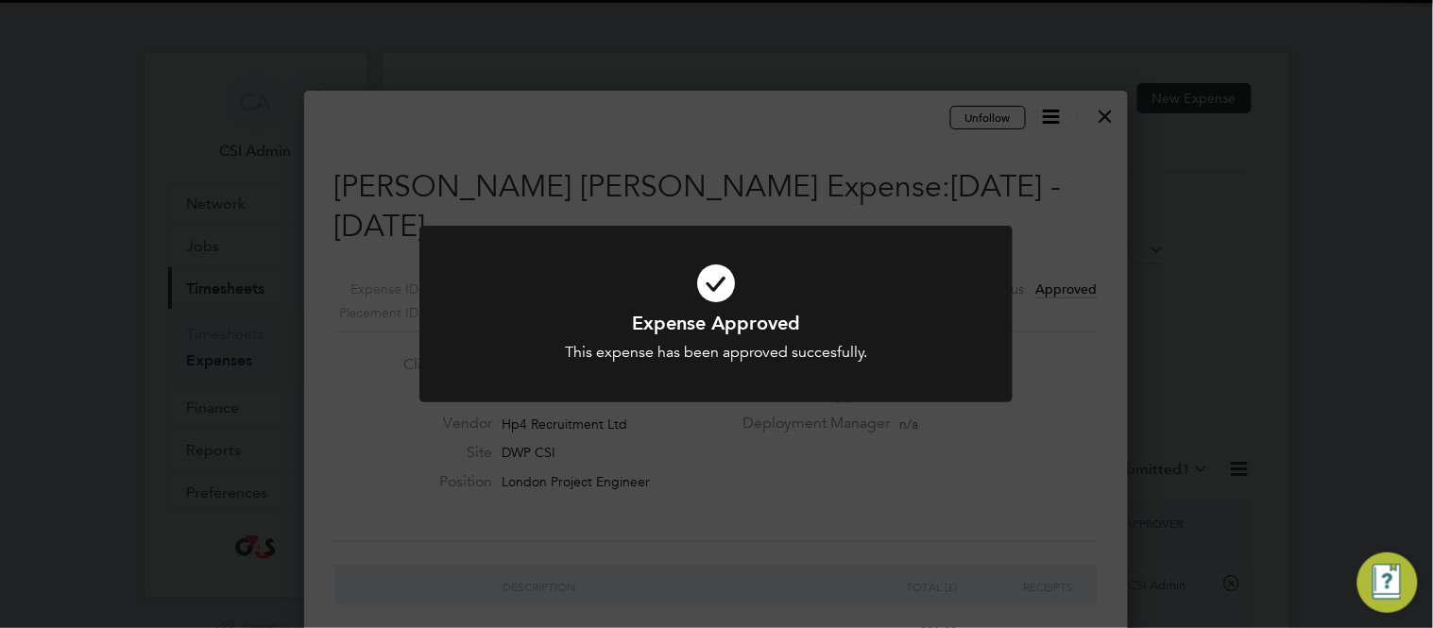
click at [938, 257] on icon at bounding box center [716, 284] width 491 height 74
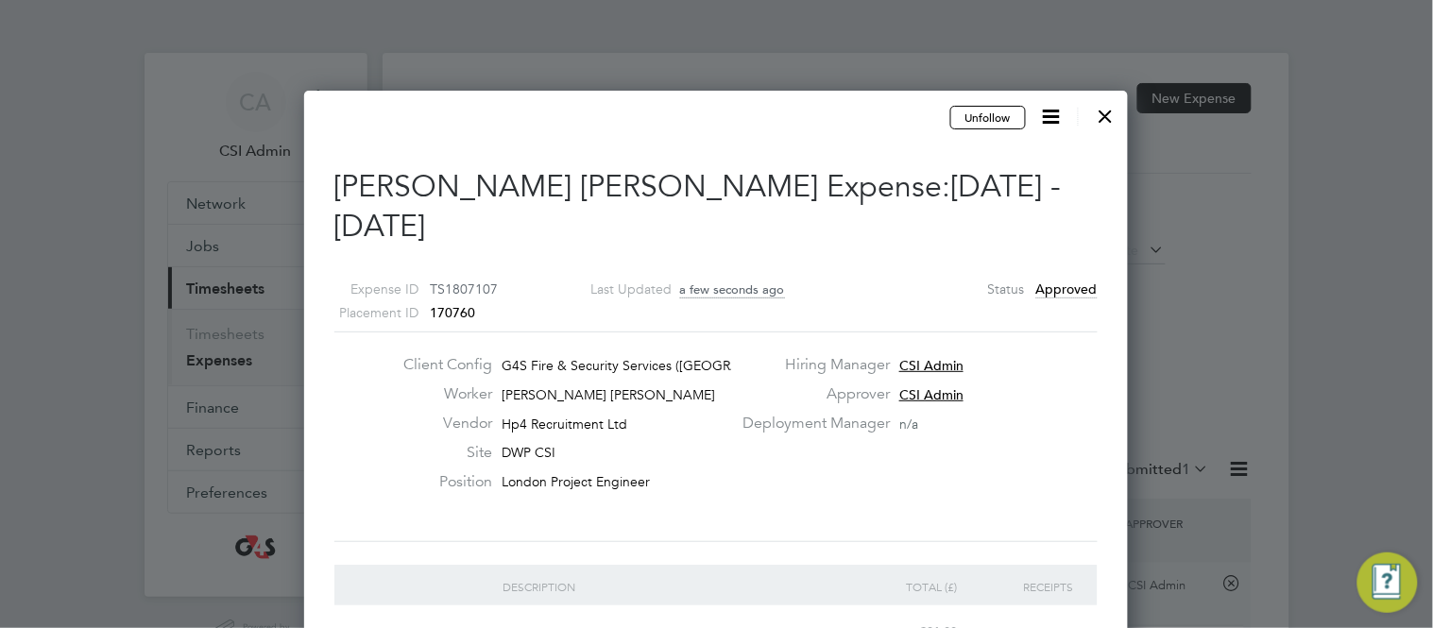
click at [1106, 116] on div at bounding box center [1106, 111] width 34 height 34
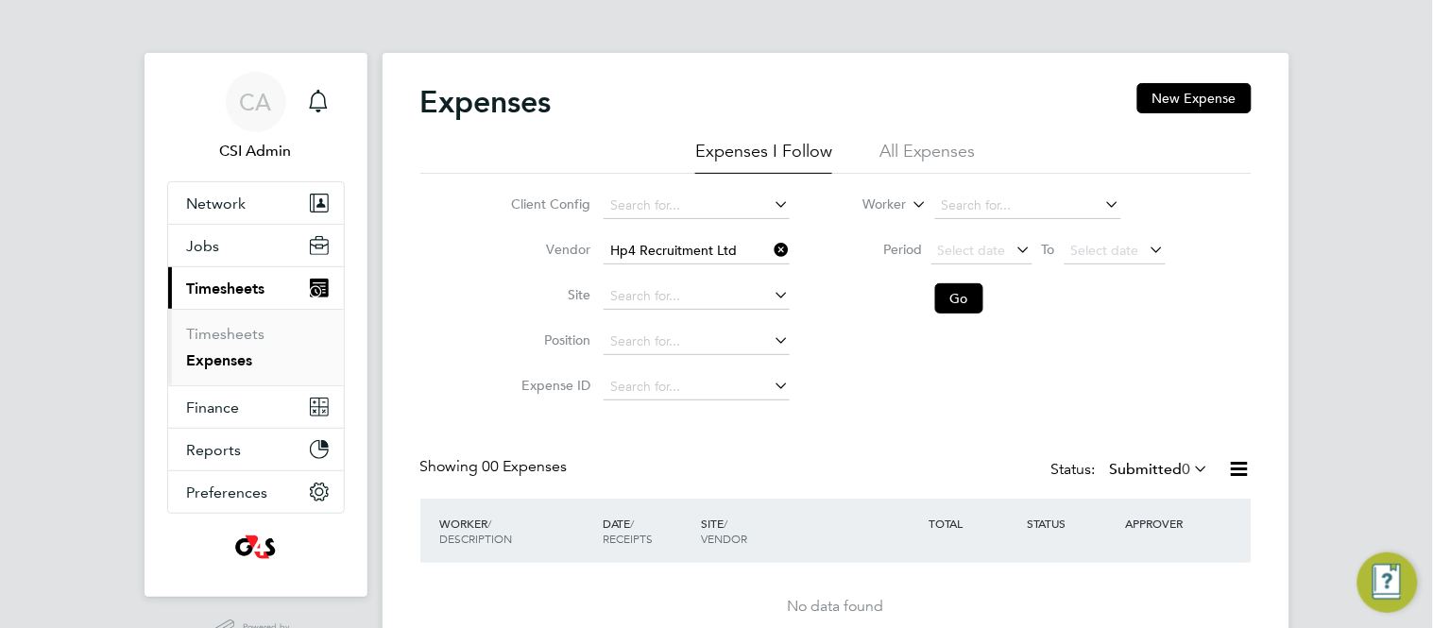
click at [415, 323] on div "Expenses New Expense Expenses I Follow All Expenses Client Config Vendor Hp4 Re…" at bounding box center [836, 371] width 907 height 637
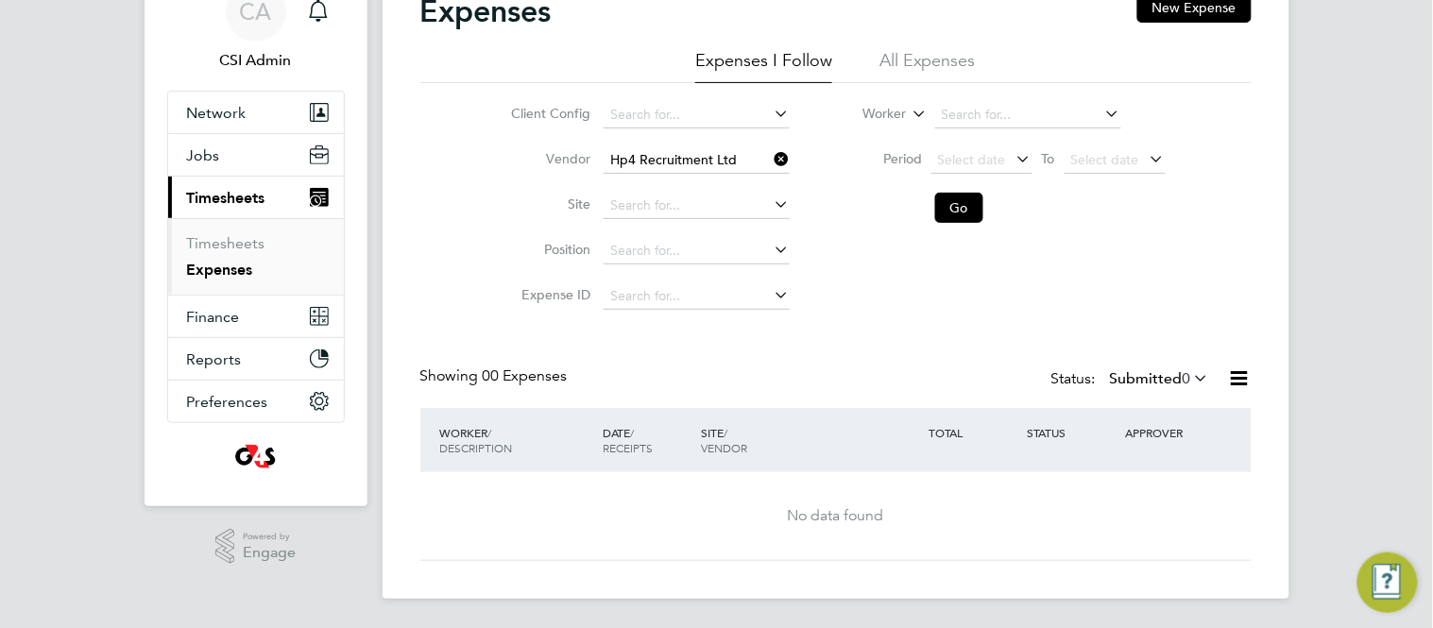
click at [771, 162] on icon at bounding box center [771, 159] width 0 height 26
click at [966, 211] on button "Go" at bounding box center [959, 208] width 48 height 30
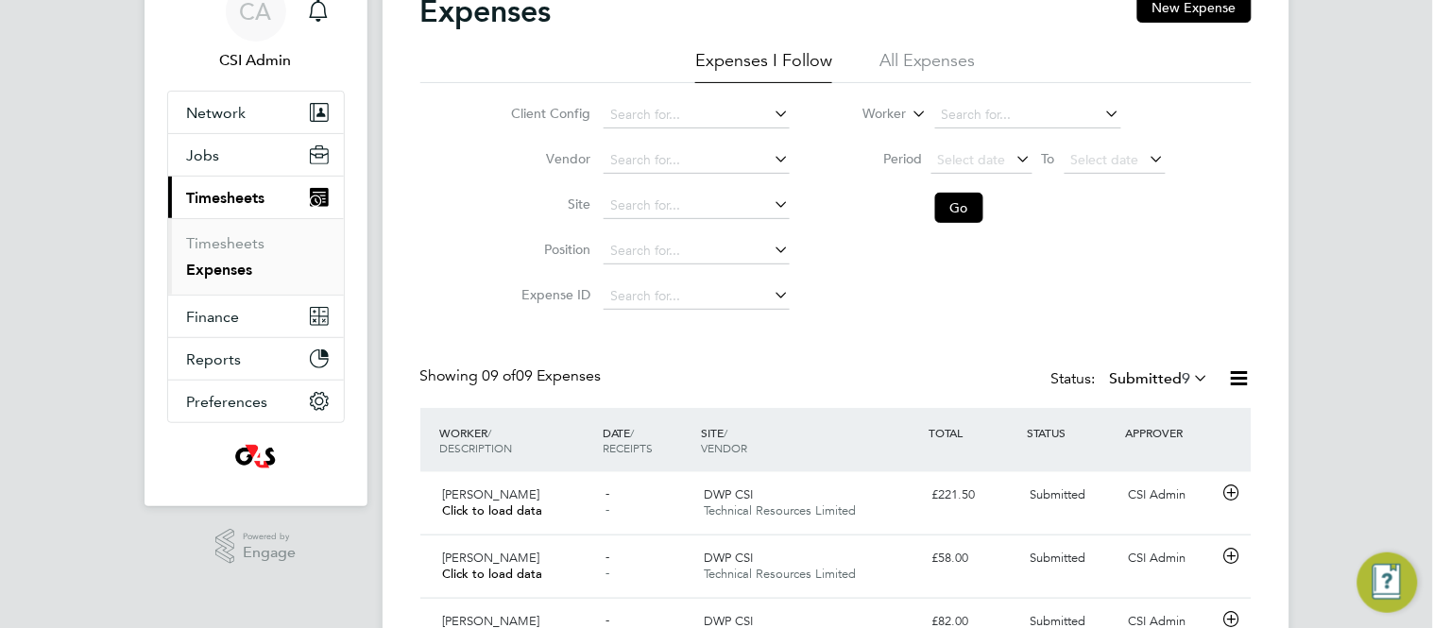
click at [468, 256] on div "Client Config Vendor Site Position Expense ID Worker Period Select date To Sele…" at bounding box center [836, 201] width 832 height 236
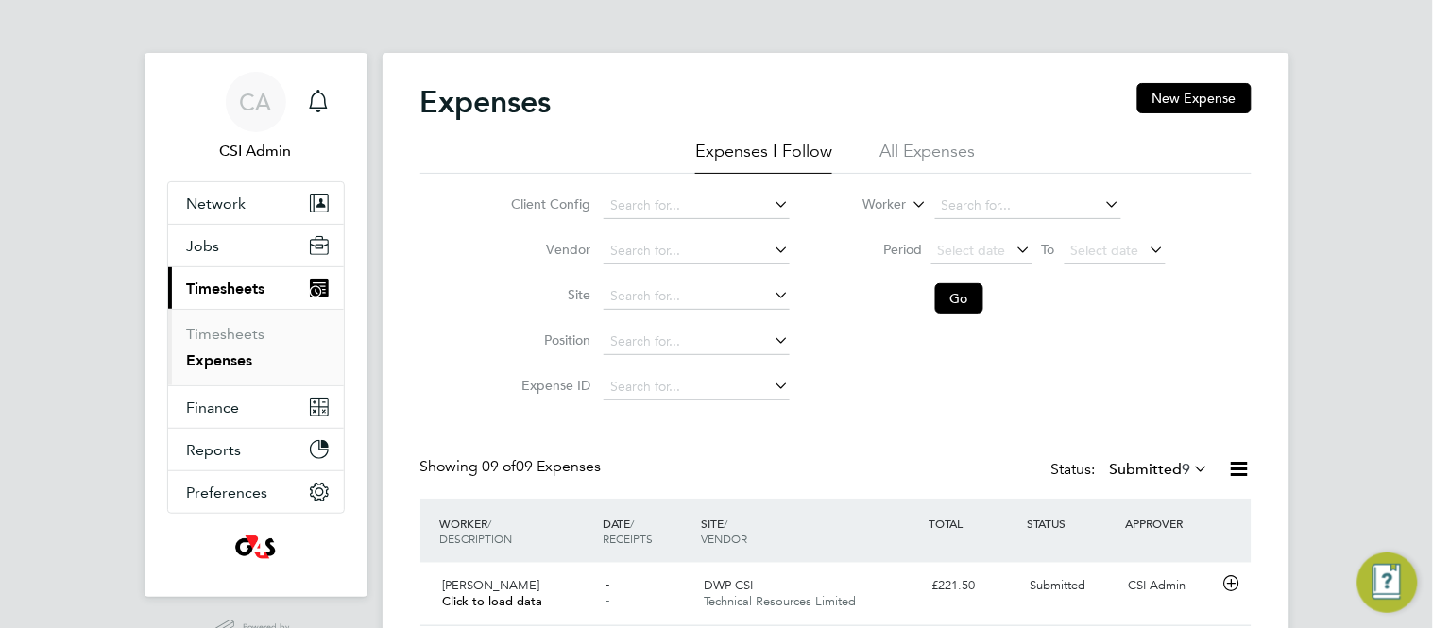
click at [391, 207] on div "Expenses New Expense Expenses I Follow All Expenses Client Config Vendor Site P…" at bounding box center [836, 611] width 907 height 1116
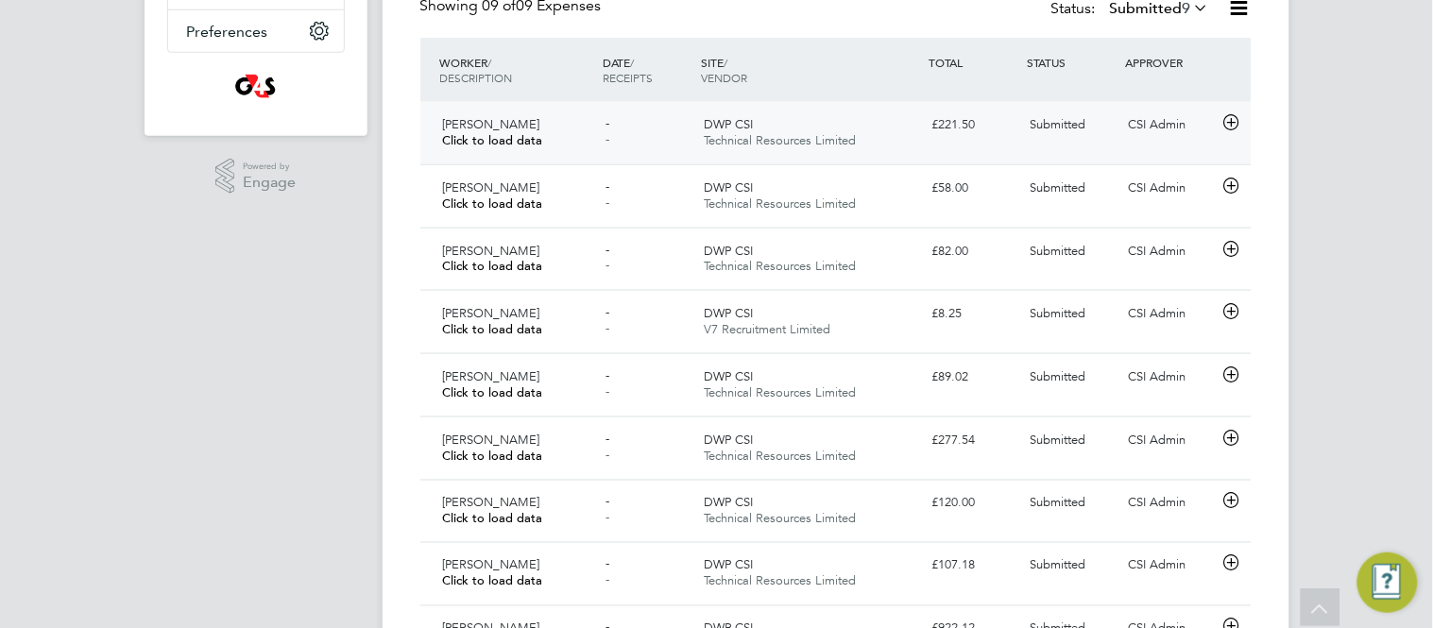
click at [1231, 120] on icon at bounding box center [1232, 122] width 24 height 15
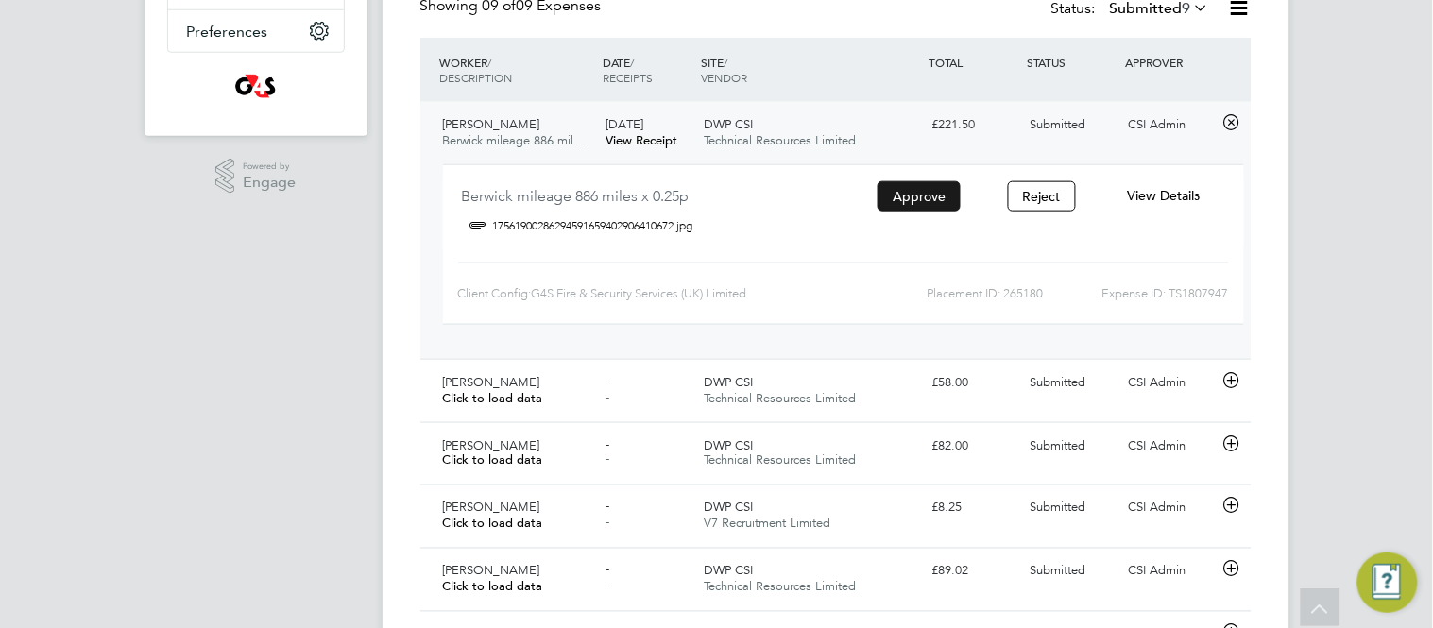
click at [909, 186] on button "Approve" at bounding box center [919, 196] width 83 height 30
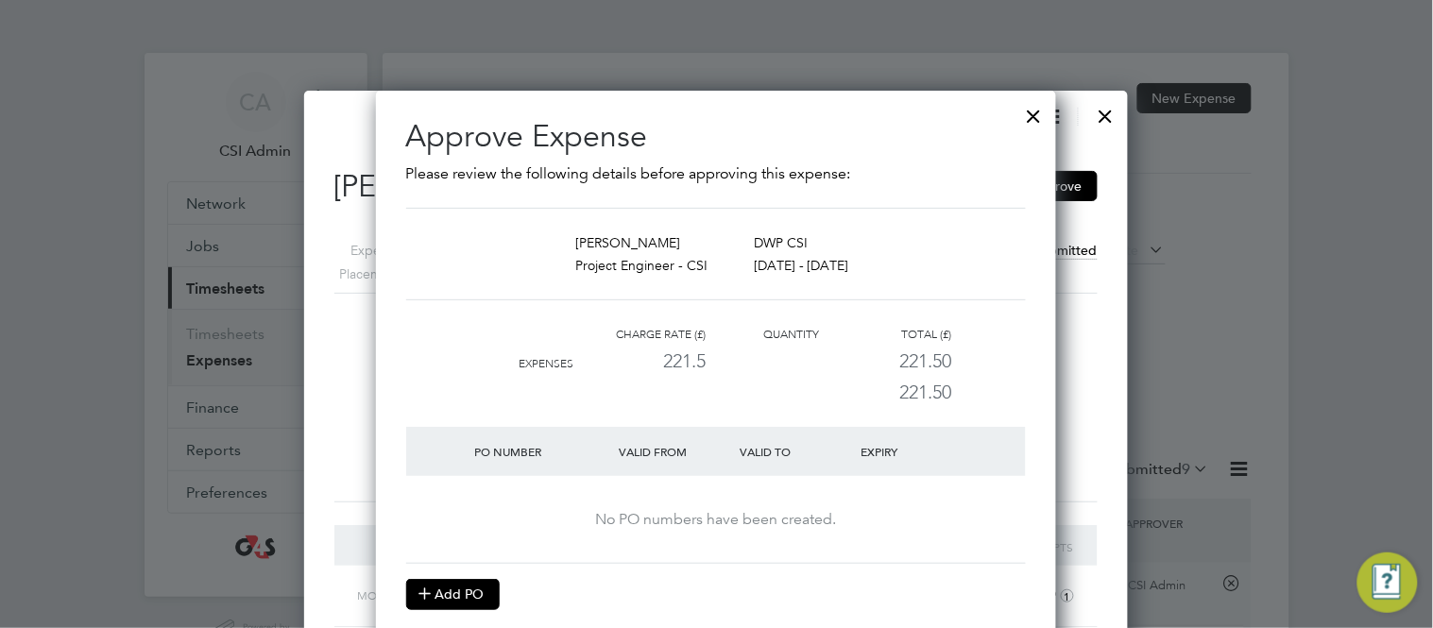
click at [448, 590] on button "Add PO" at bounding box center [453, 594] width 94 height 30
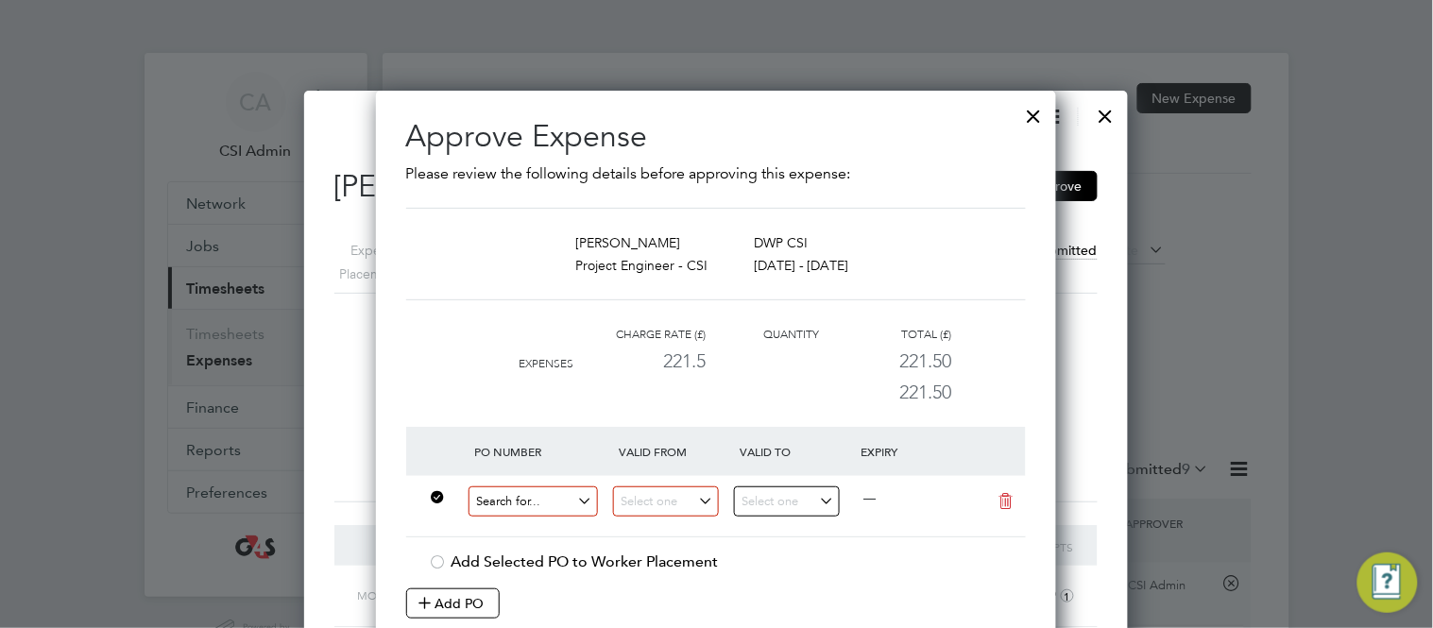
click at [535, 501] on input at bounding box center [534, 502] width 130 height 31
paste input "60GI-BST1547-GR"
type input "60GI-BST1547-GR"
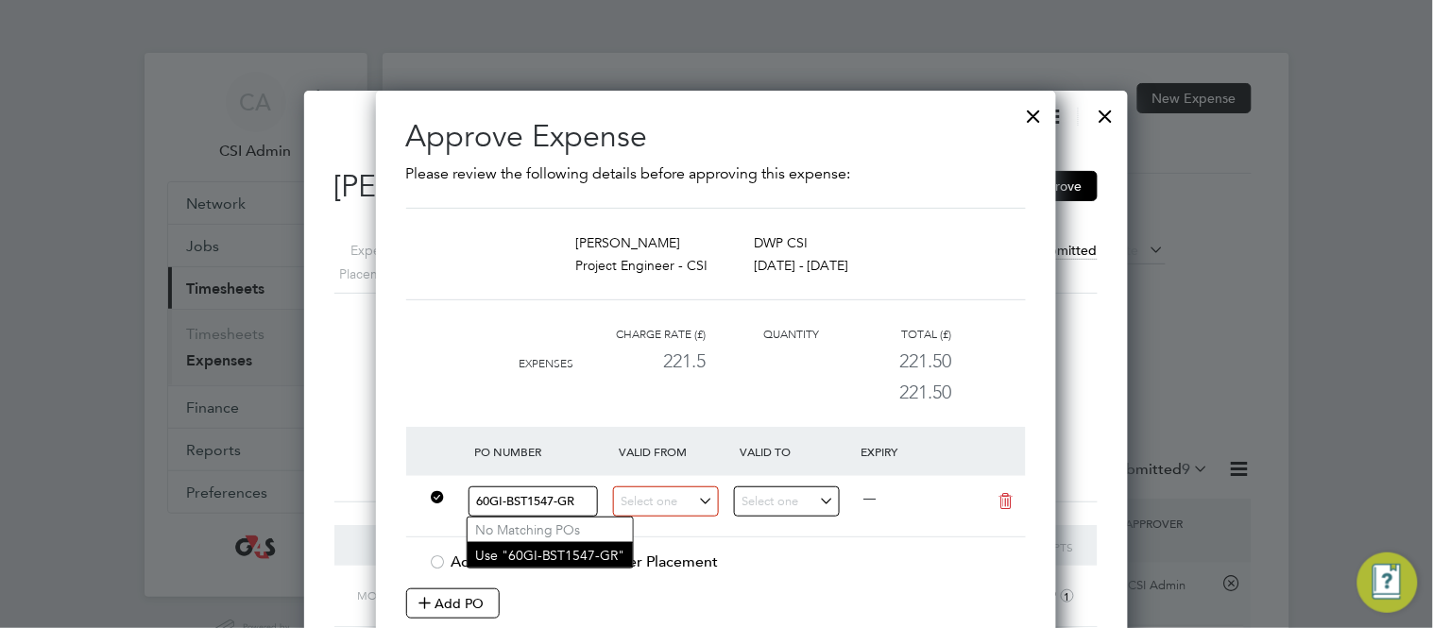
click at [581, 553] on li "Use "60GI-BST1547-GR"" at bounding box center [550, 555] width 165 height 26
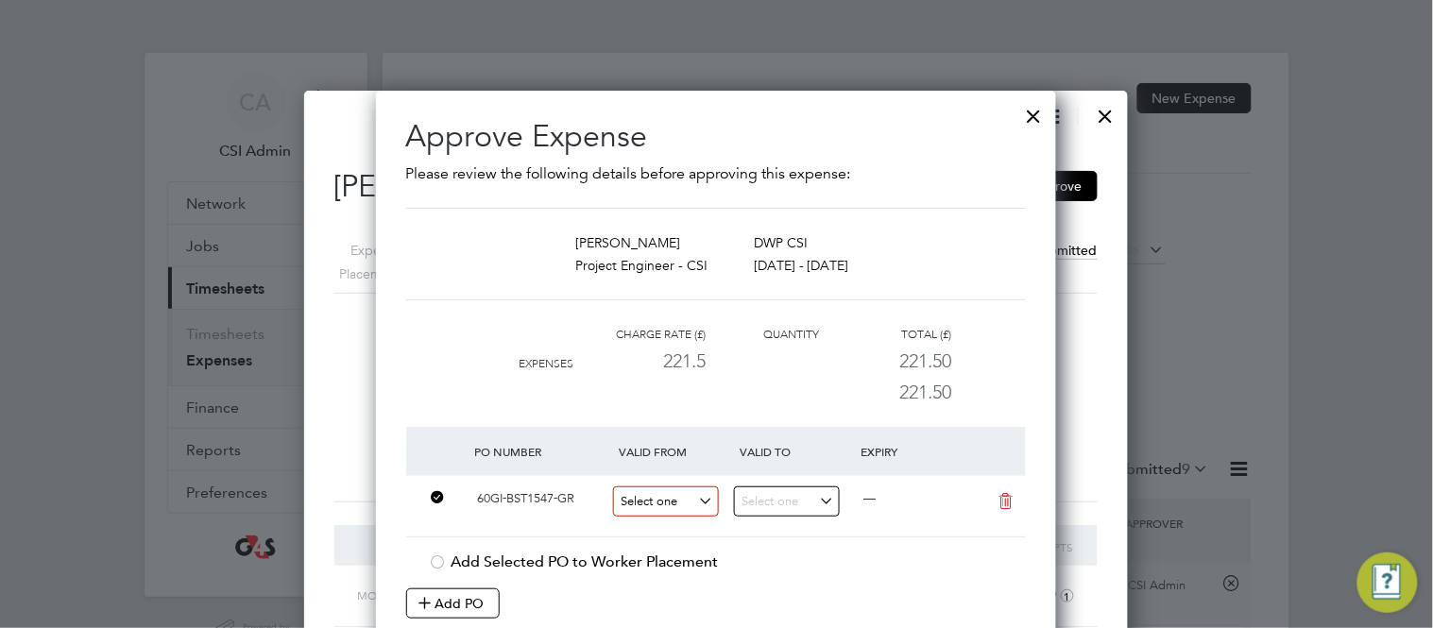
click at [669, 505] on input at bounding box center [666, 502] width 106 height 31
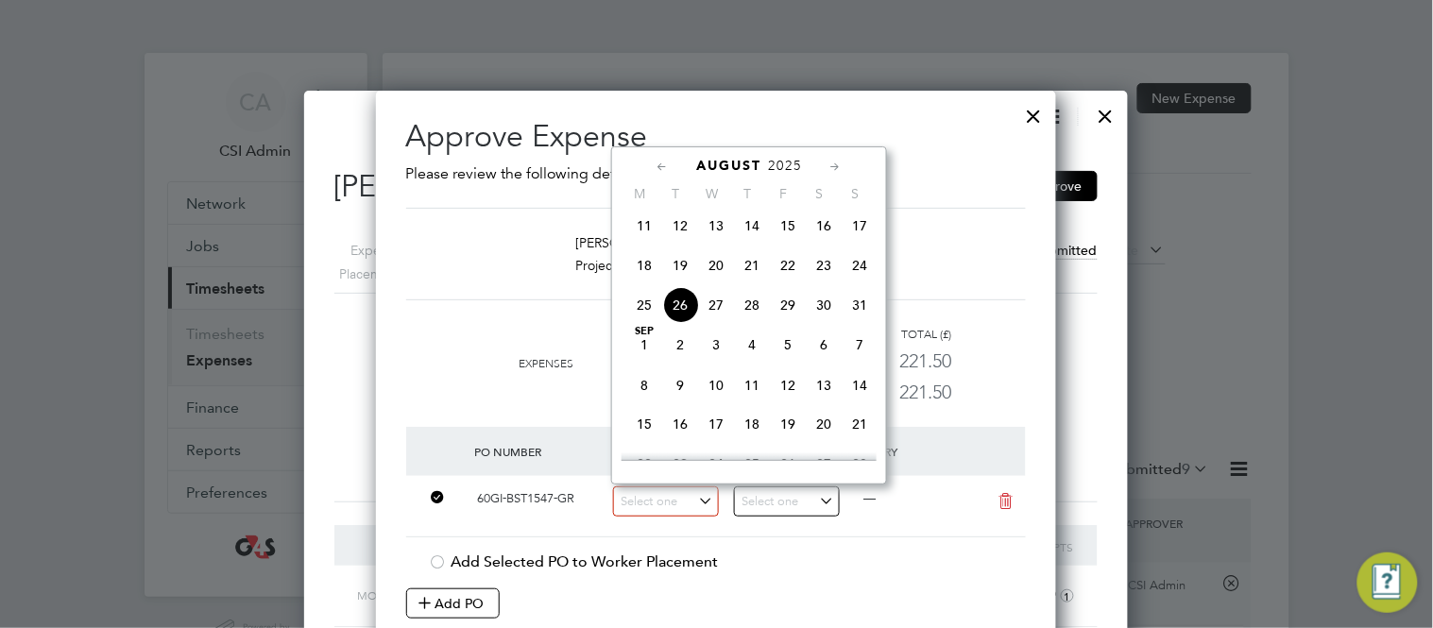
click at [643, 270] on span "18" at bounding box center [644, 266] width 36 height 36
type input "18 Aug 2025"
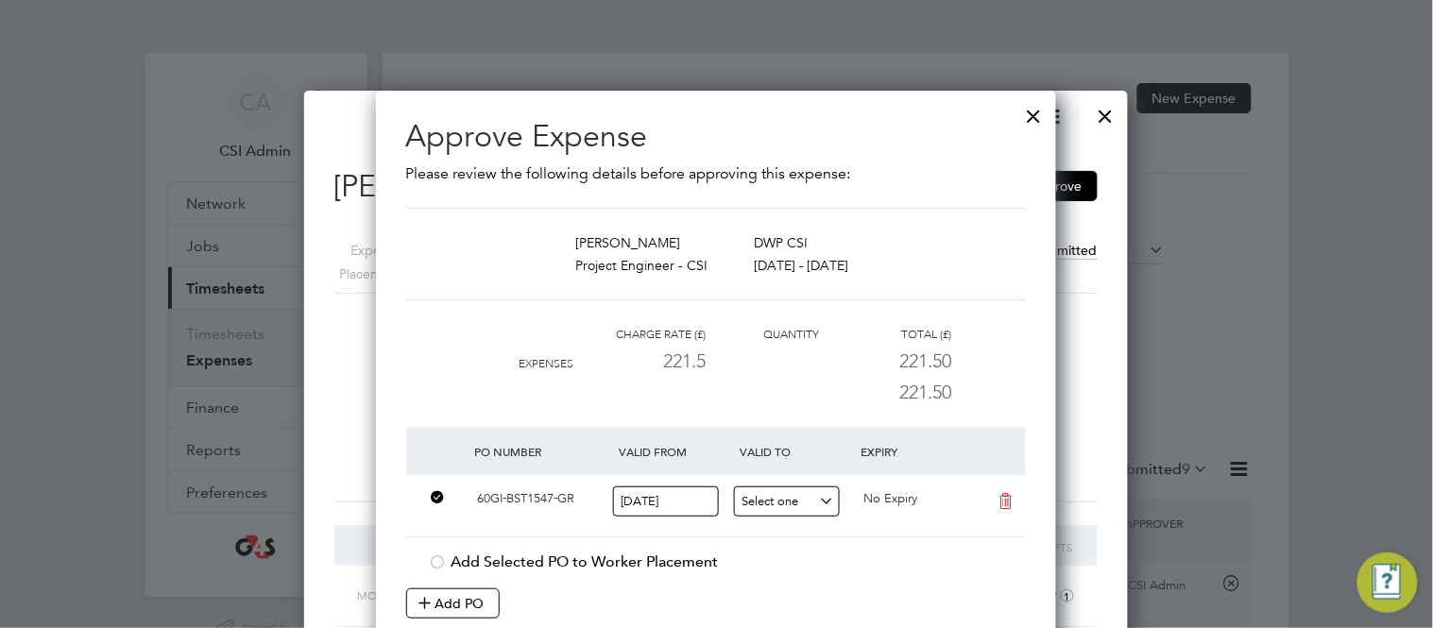
click at [774, 502] on input at bounding box center [787, 502] width 106 height 31
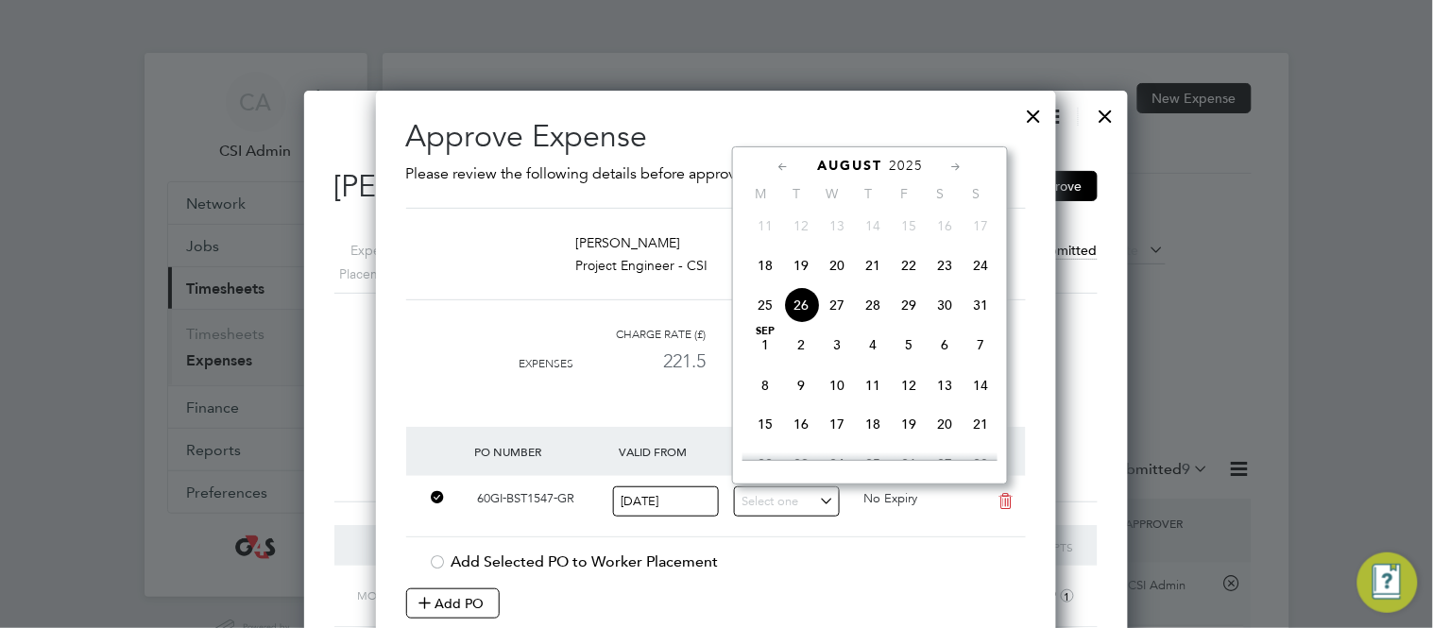
click at [764, 315] on span "25" at bounding box center [765, 305] width 36 height 36
type input "25 Aug 2025"
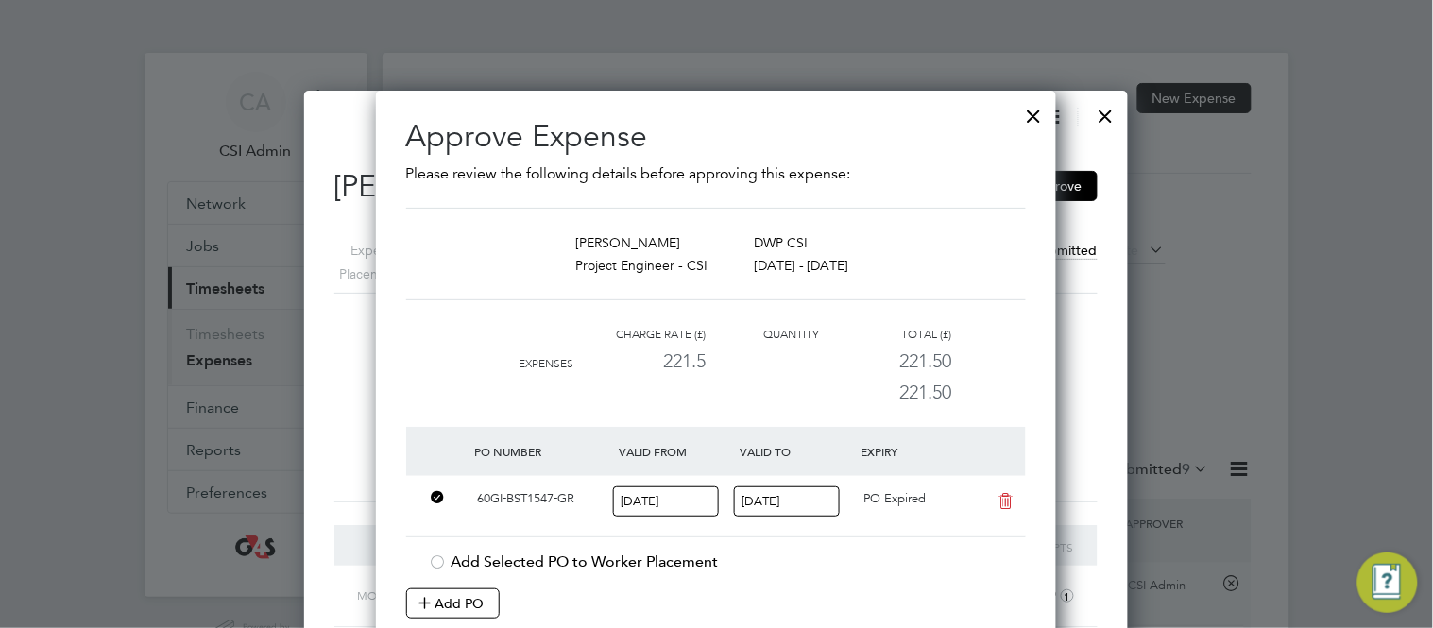
click at [384, 463] on div "Approve Expense Please review the following details before approving this expen…" at bounding box center [716, 404] width 680 height 626
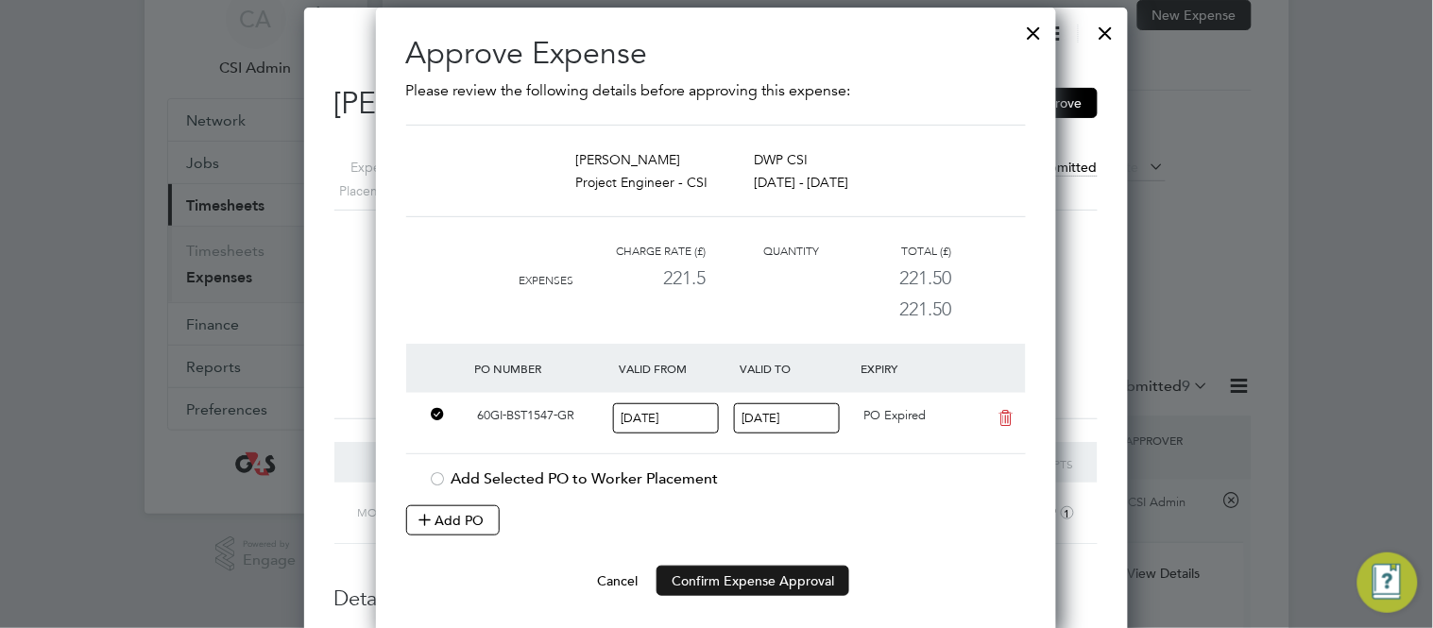
click at [742, 585] on button "Confirm Expense Approval" at bounding box center [753, 581] width 193 height 30
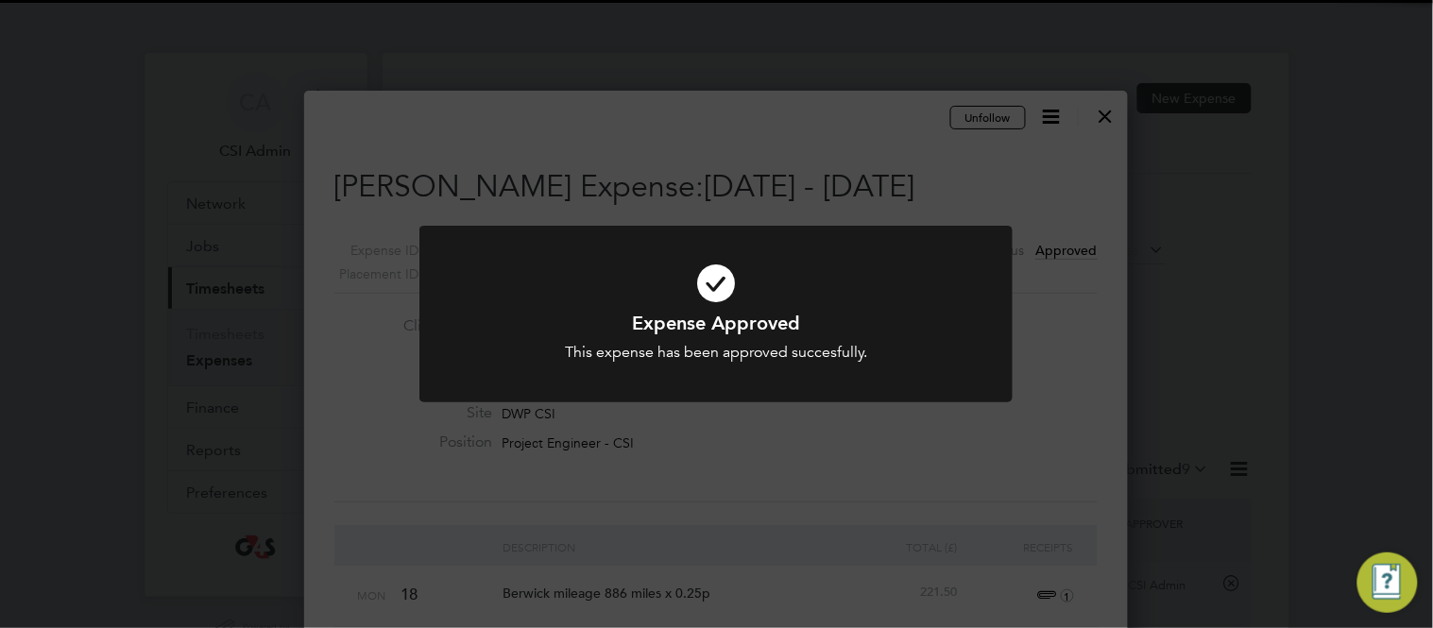
click at [528, 425] on div "Expense Approved This expense has been approved succesfully. Cancel Okay" at bounding box center [716, 314] width 1433 height 628
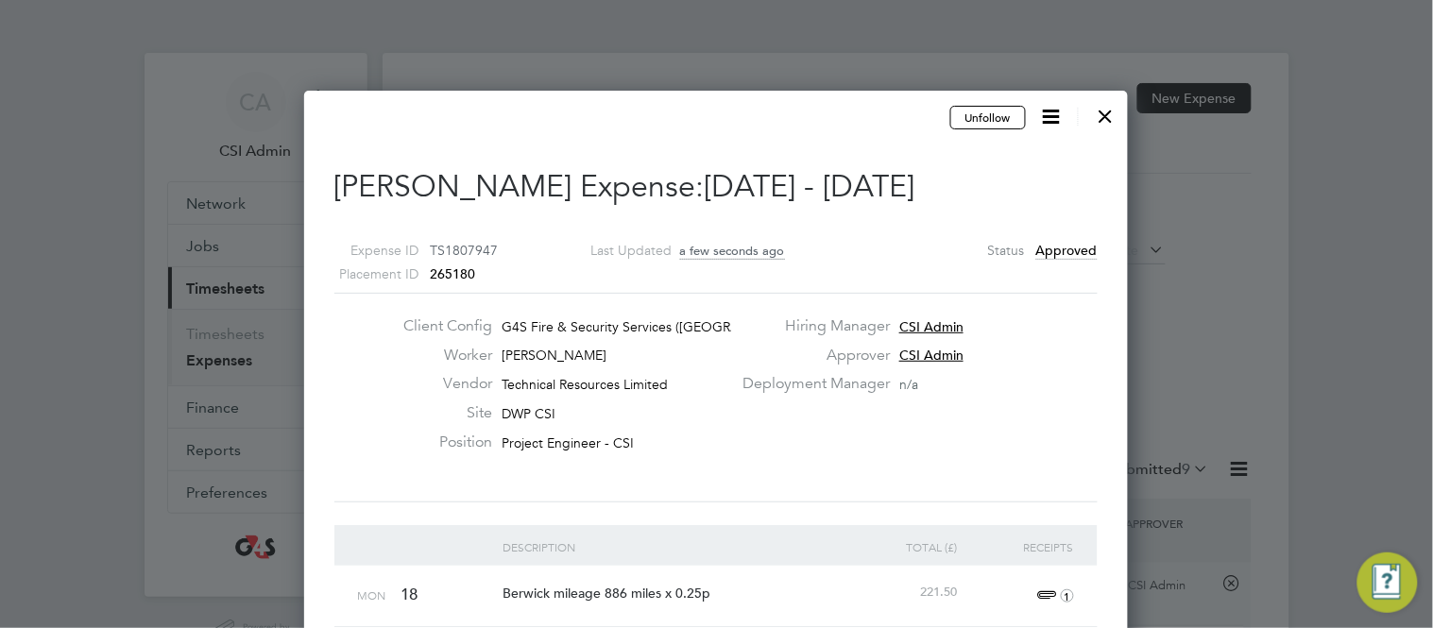
click at [1107, 118] on div at bounding box center [1106, 111] width 34 height 34
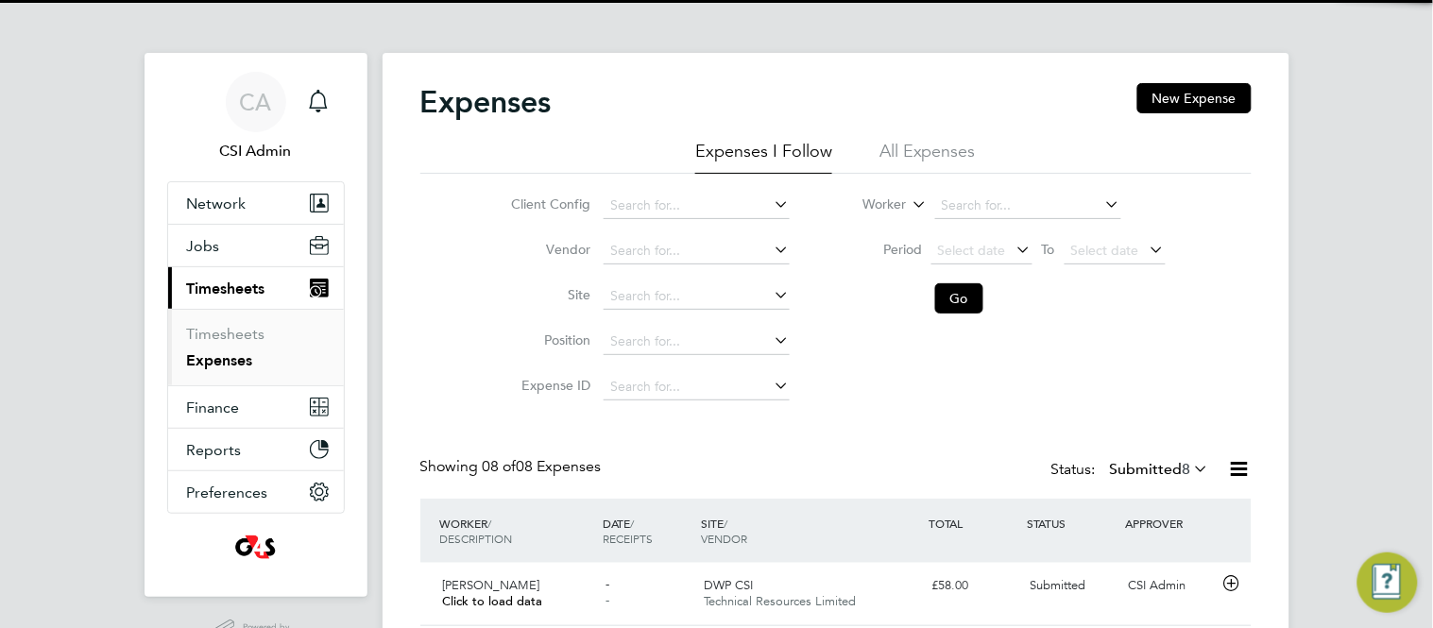
click at [437, 323] on div "Client Config Vendor Site Position Expense ID Worker Period Select date To Sele…" at bounding box center [836, 292] width 832 height 236
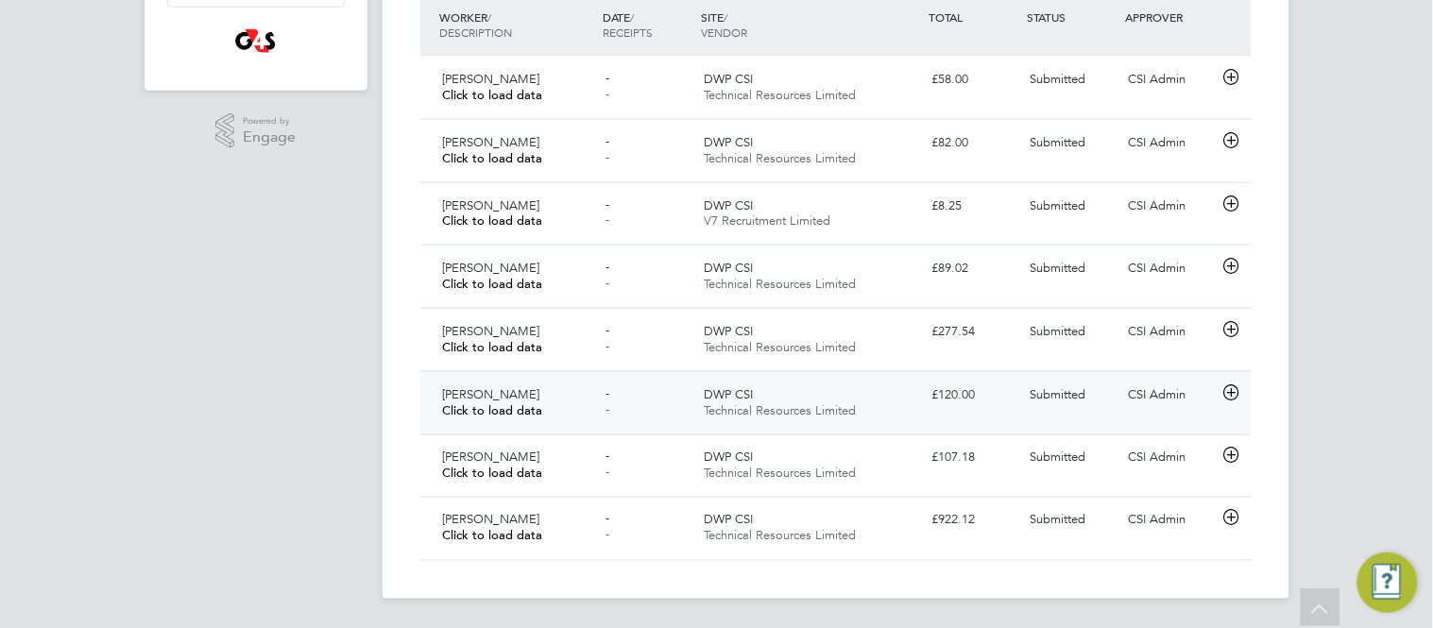
click at [1233, 401] on icon at bounding box center [1232, 393] width 24 height 15
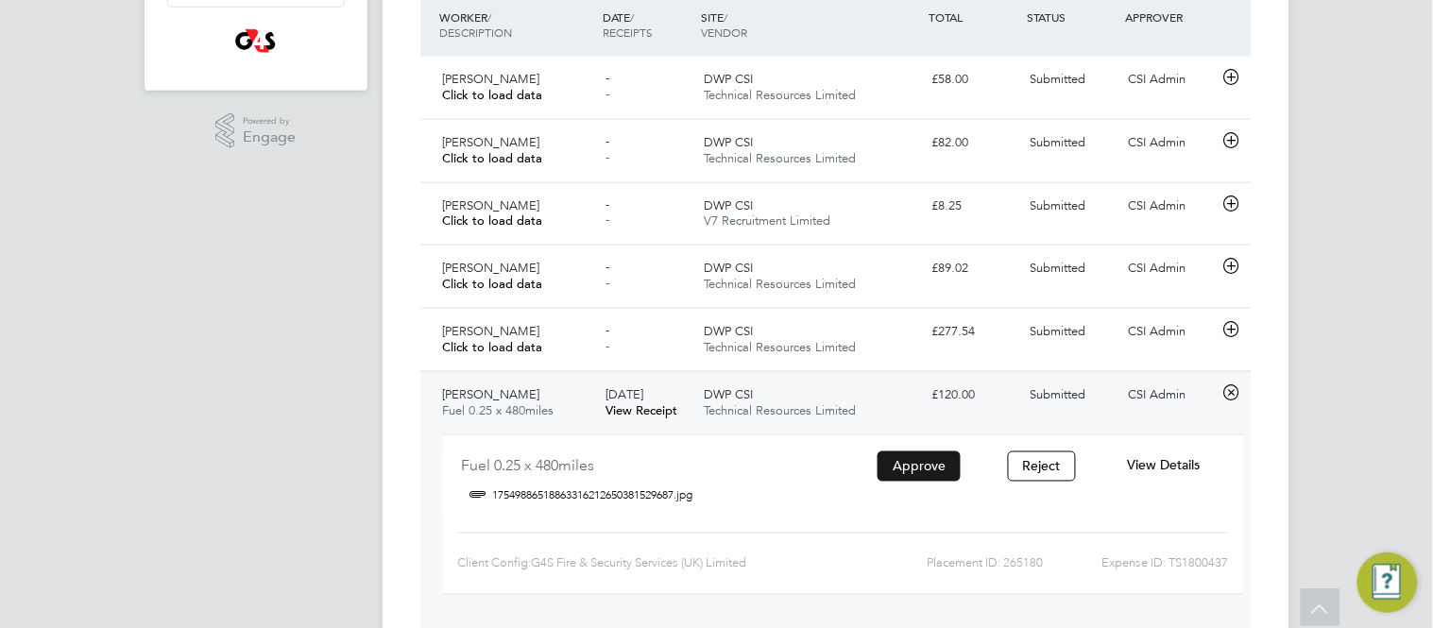
click at [917, 463] on button "Approve" at bounding box center [919, 467] width 83 height 30
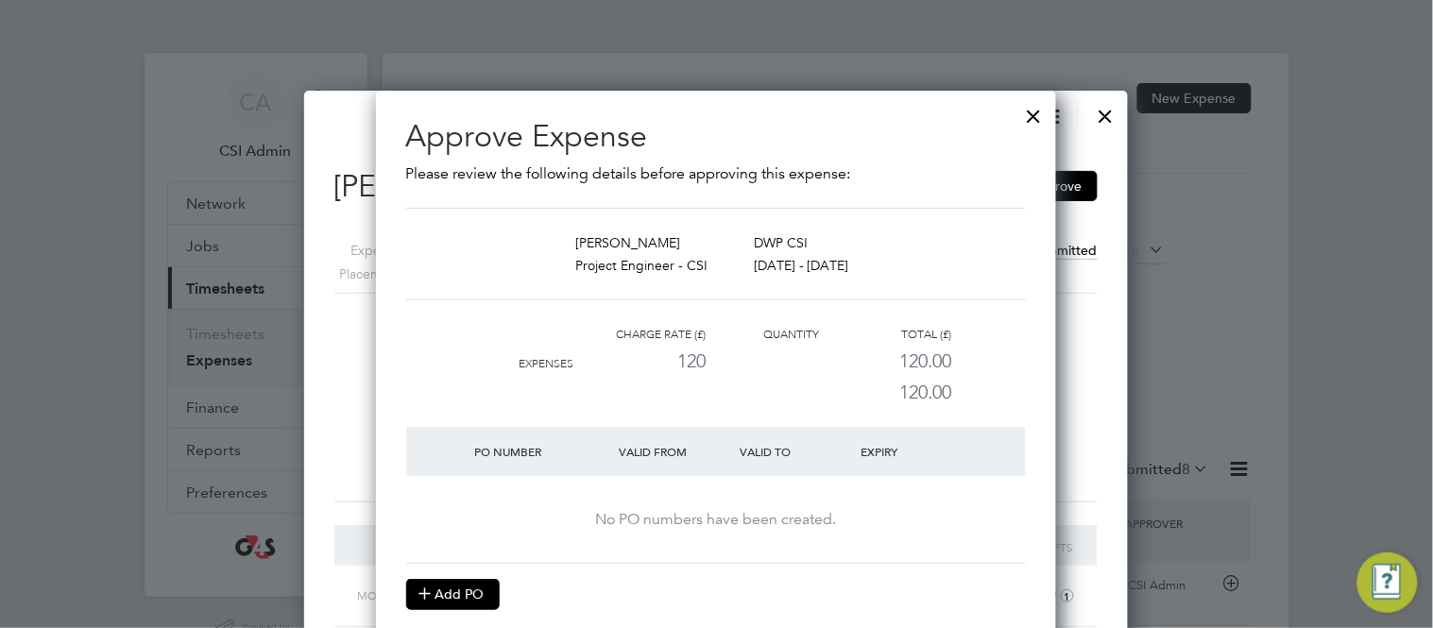
click at [495, 598] on button "Add PO" at bounding box center [453, 594] width 94 height 30
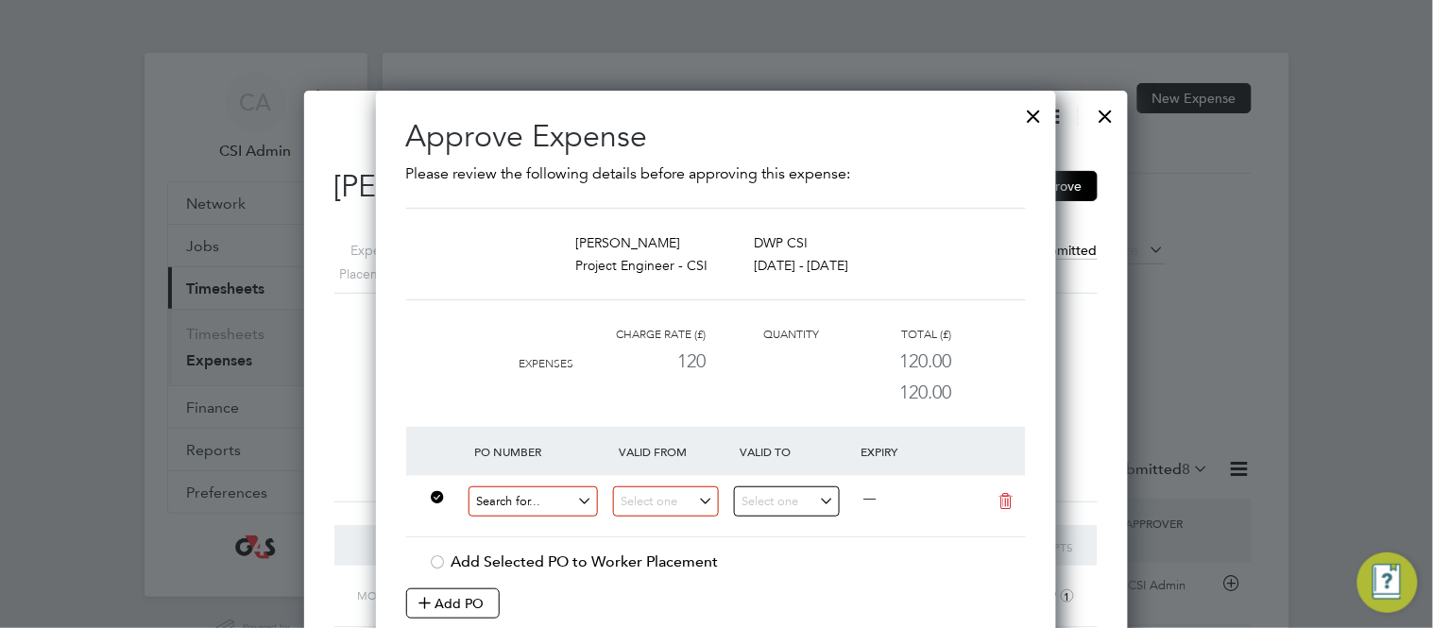
click at [521, 499] on input at bounding box center [534, 502] width 130 height 31
paste input "60GI-BST1547-GR"
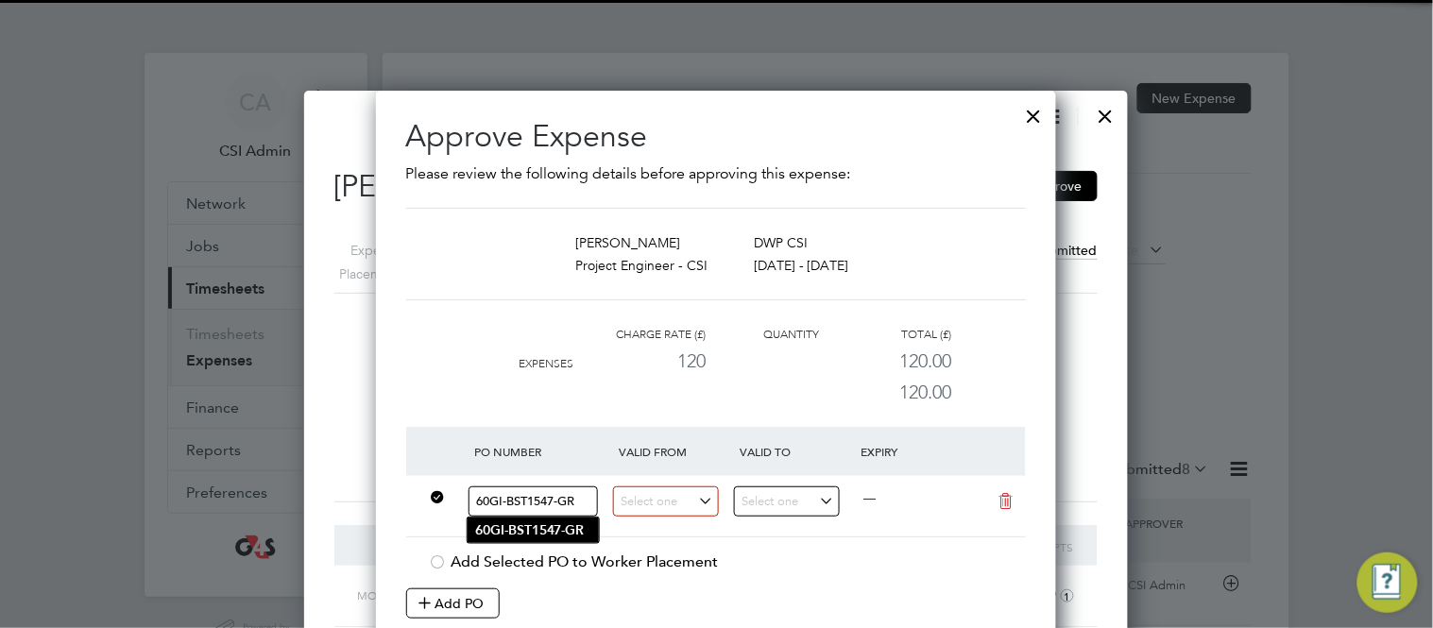
type input "60GI-BST1547-GR"
click at [551, 525] on b "60GI-BST1547-GR" at bounding box center [530, 531] width 110 height 16
type input "18 Aug 2025"
type input "25 Aug 2025"
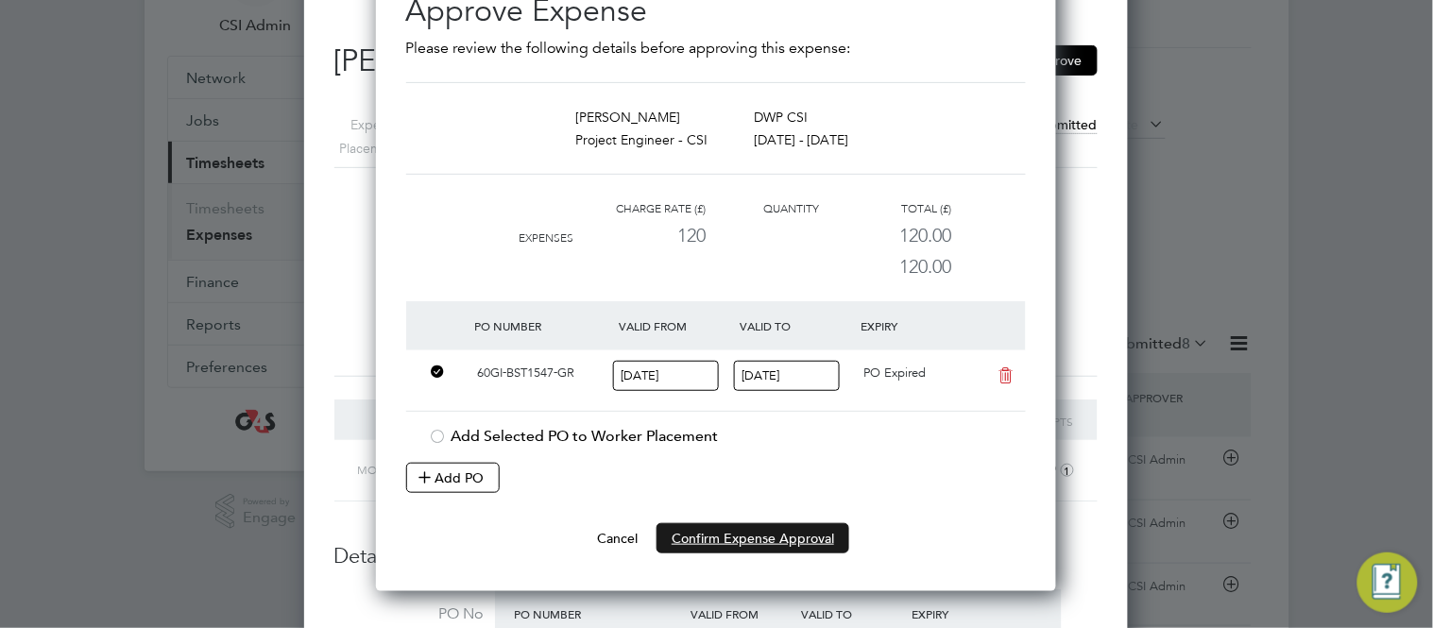
click at [784, 536] on button "Confirm Expense Approval" at bounding box center [753, 538] width 193 height 30
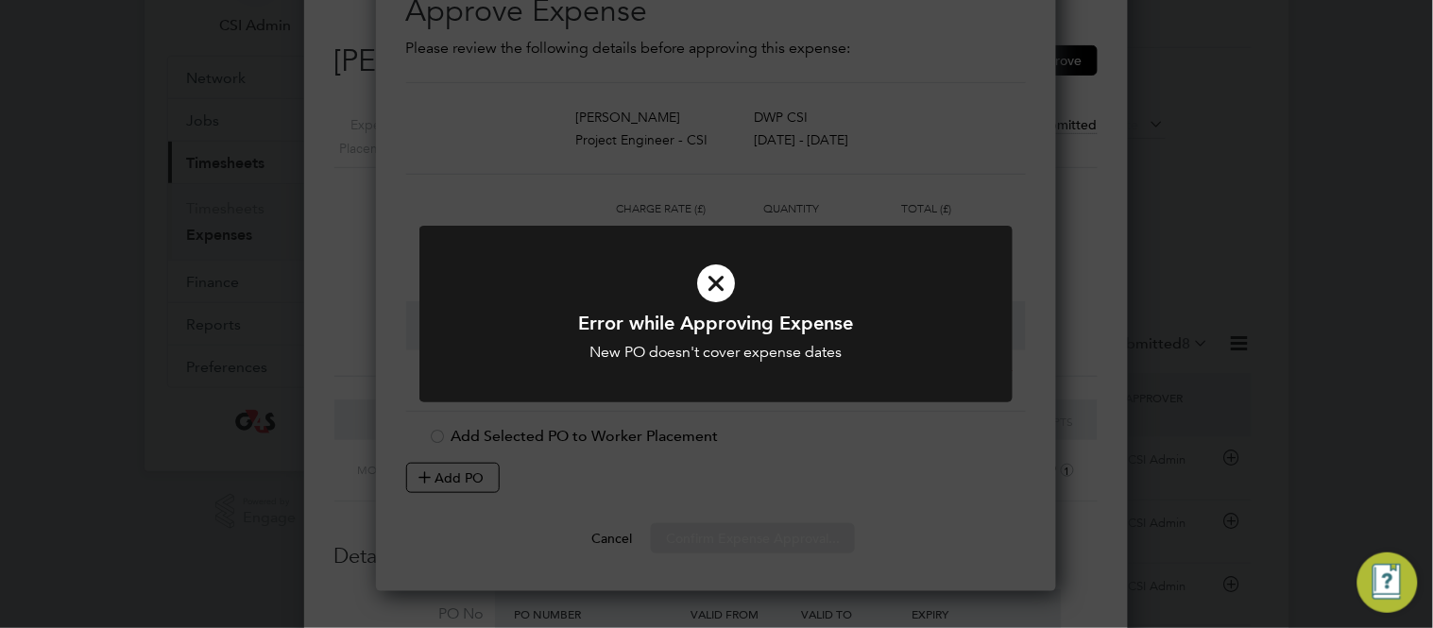
click at [661, 400] on div at bounding box center [716, 314] width 593 height 177
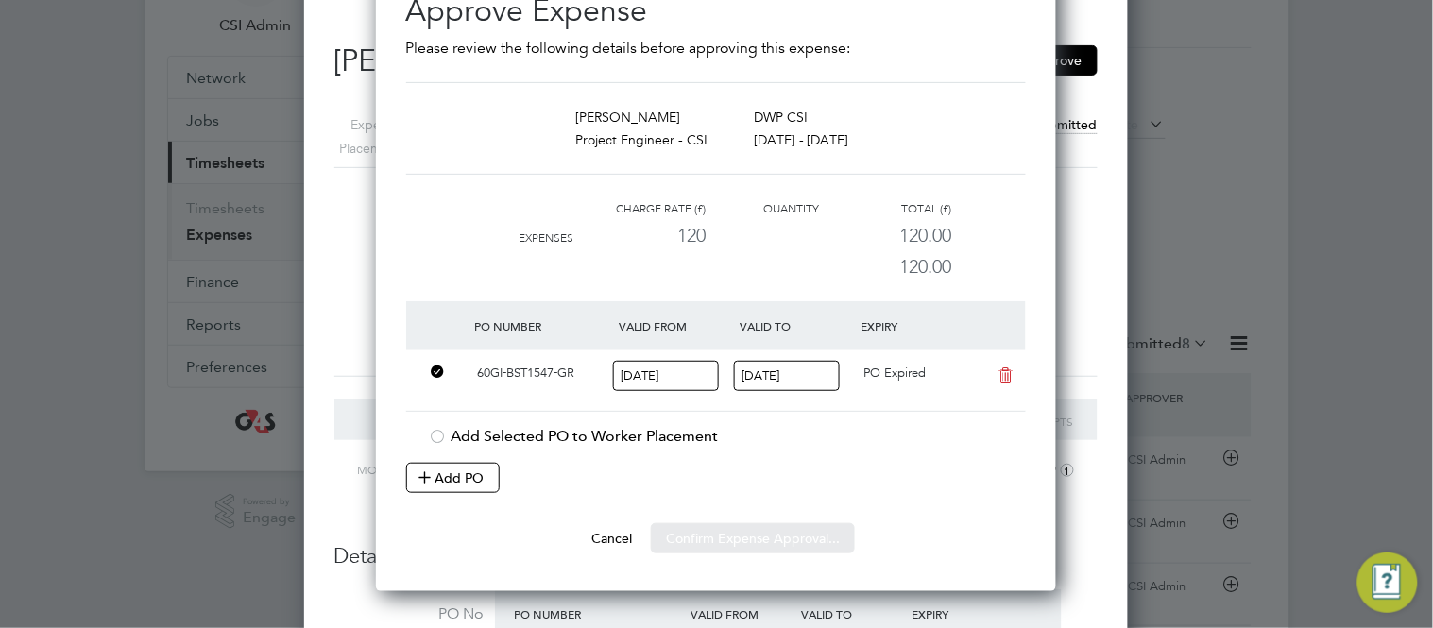
click at [665, 380] on div "Sorry, we are having problems connecting to our services." at bounding box center [836, 550] width 907 height 1247
click at [653, 373] on input "18 Aug 2025" at bounding box center [666, 376] width 106 height 31
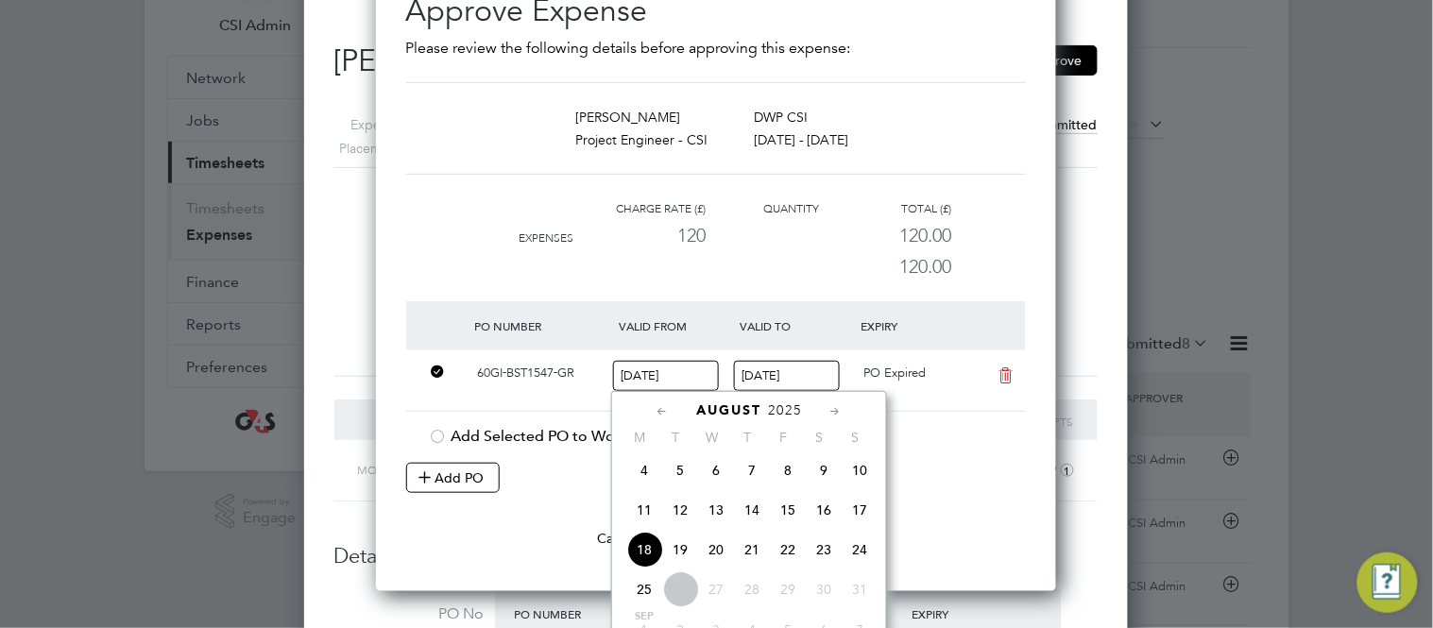
click at [645, 479] on span "4" at bounding box center [644, 471] width 36 height 36
type input "04 Aug 2025"
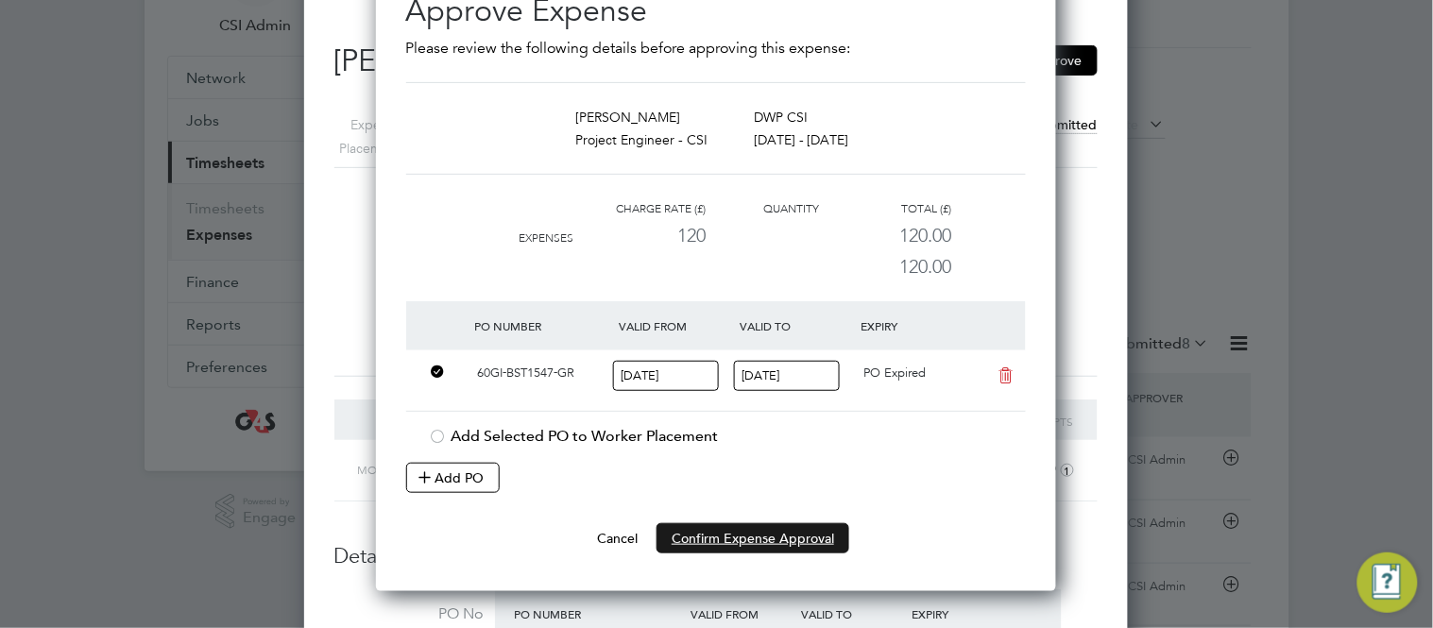
click at [718, 528] on button "Confirm Expense Approval" at bounding box center [753, 538] width 193 height 30
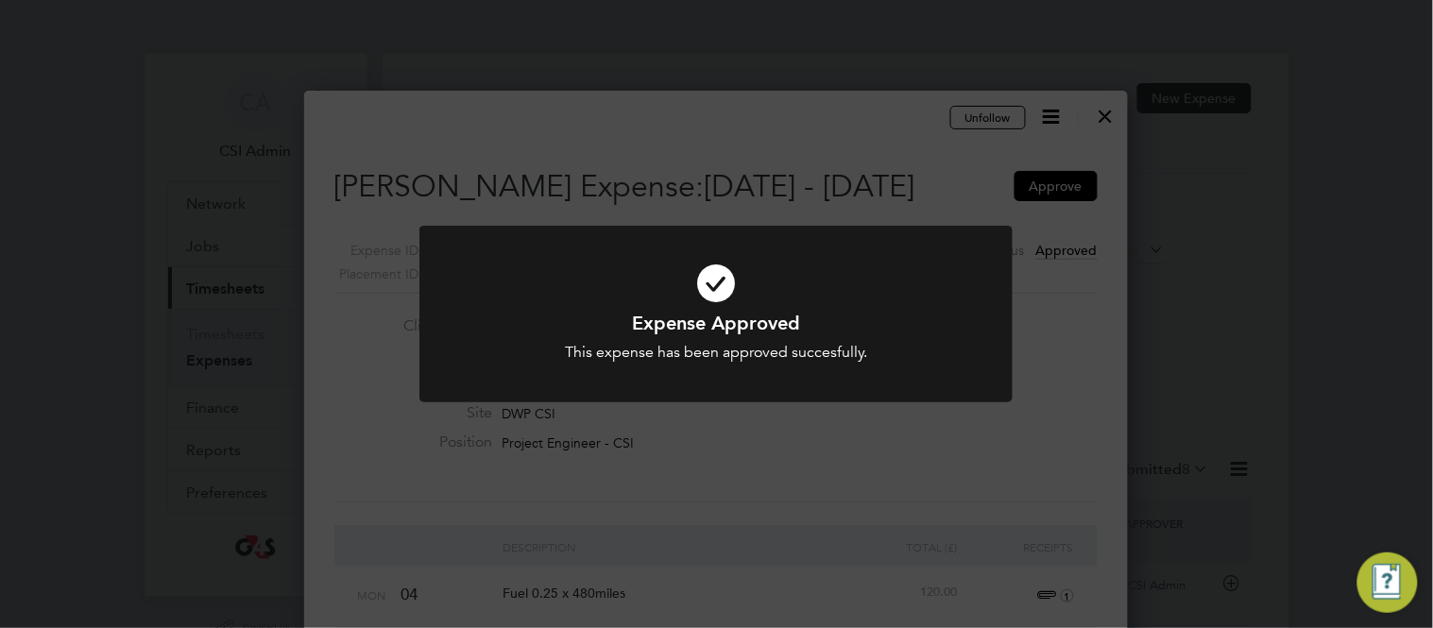
click at [725, 425] on div "Expense Approved This expense has been approved succesfully. Cancel Okay" at bounding box center [716, 314] width 1433 height 628
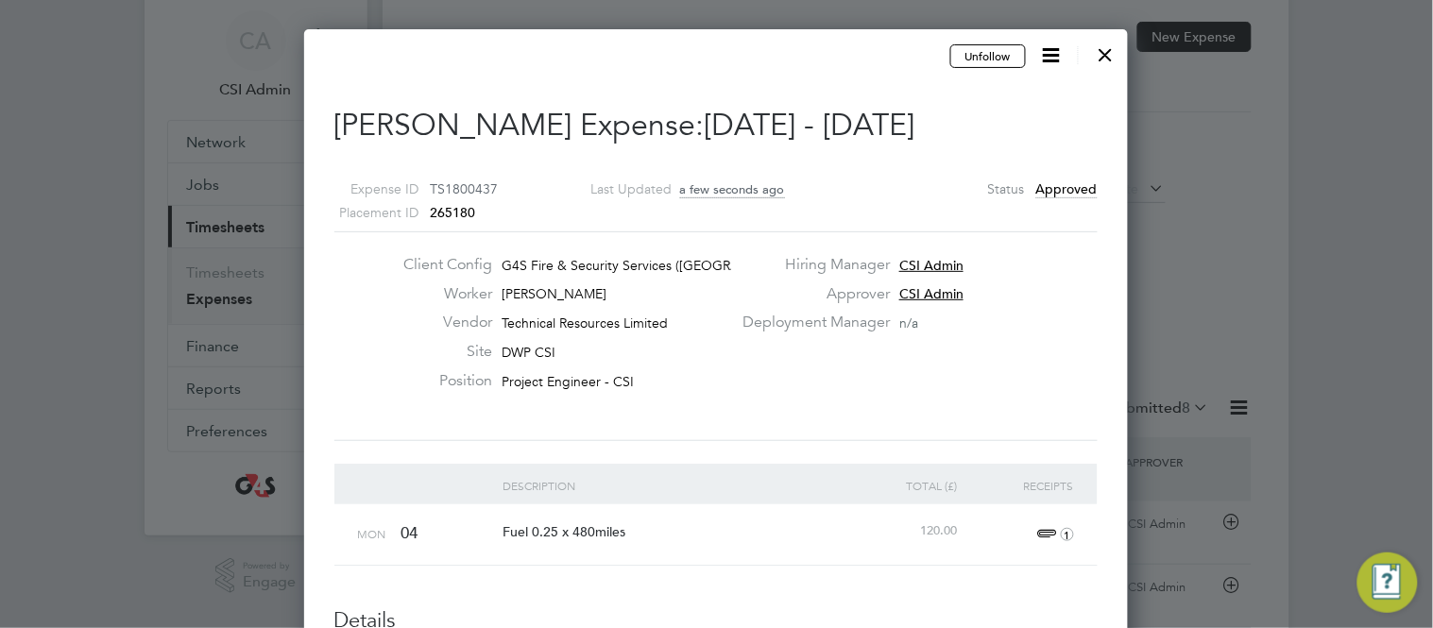
click at [1108, 60] on div at bounding box center [1106, 50] width 34 height 34
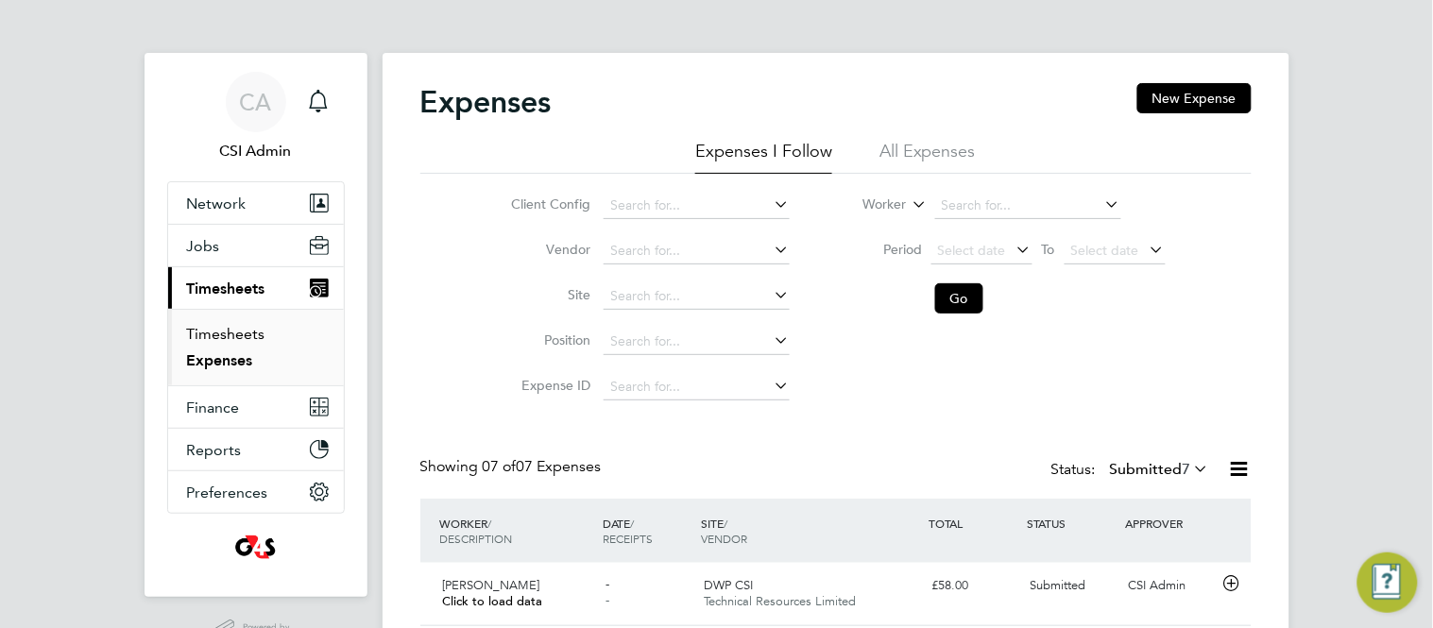
click at [250, 340] on link "Timesheets" at bounding box center [226, 334] width 78 height 18
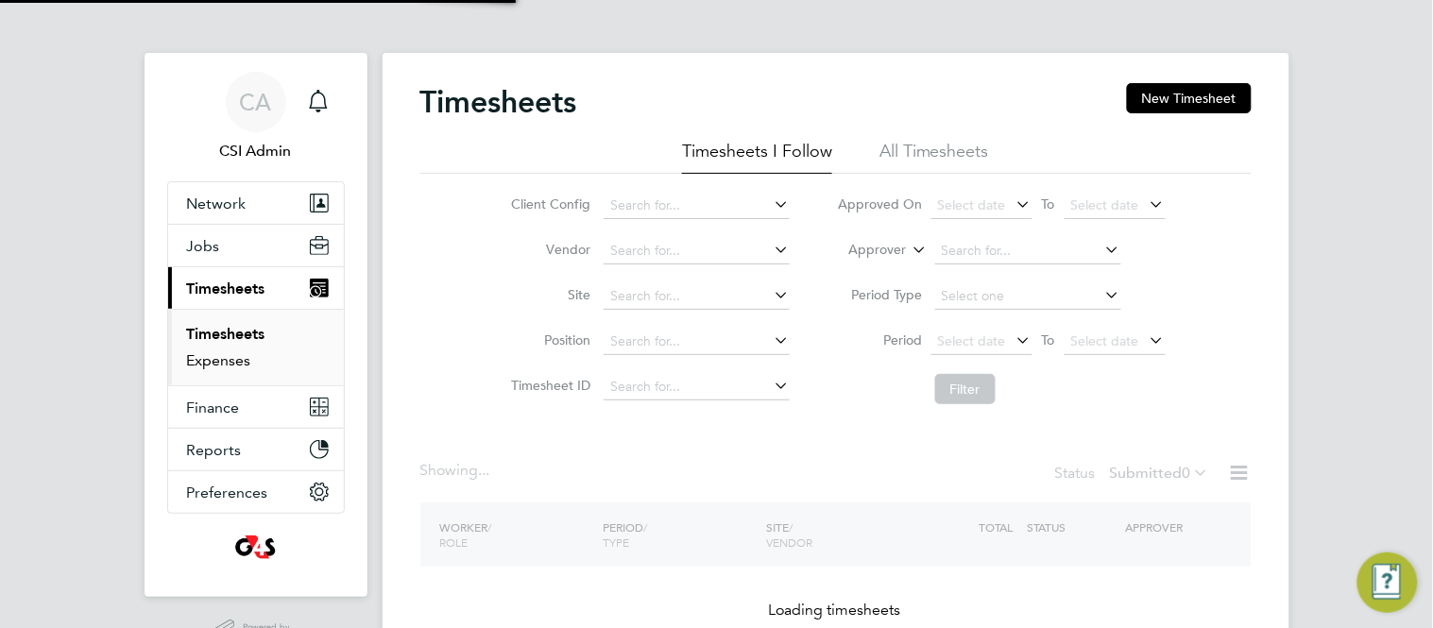
click at [231, 362] on link "Expenses" at bounding box center [219, 361] width 64 height 18
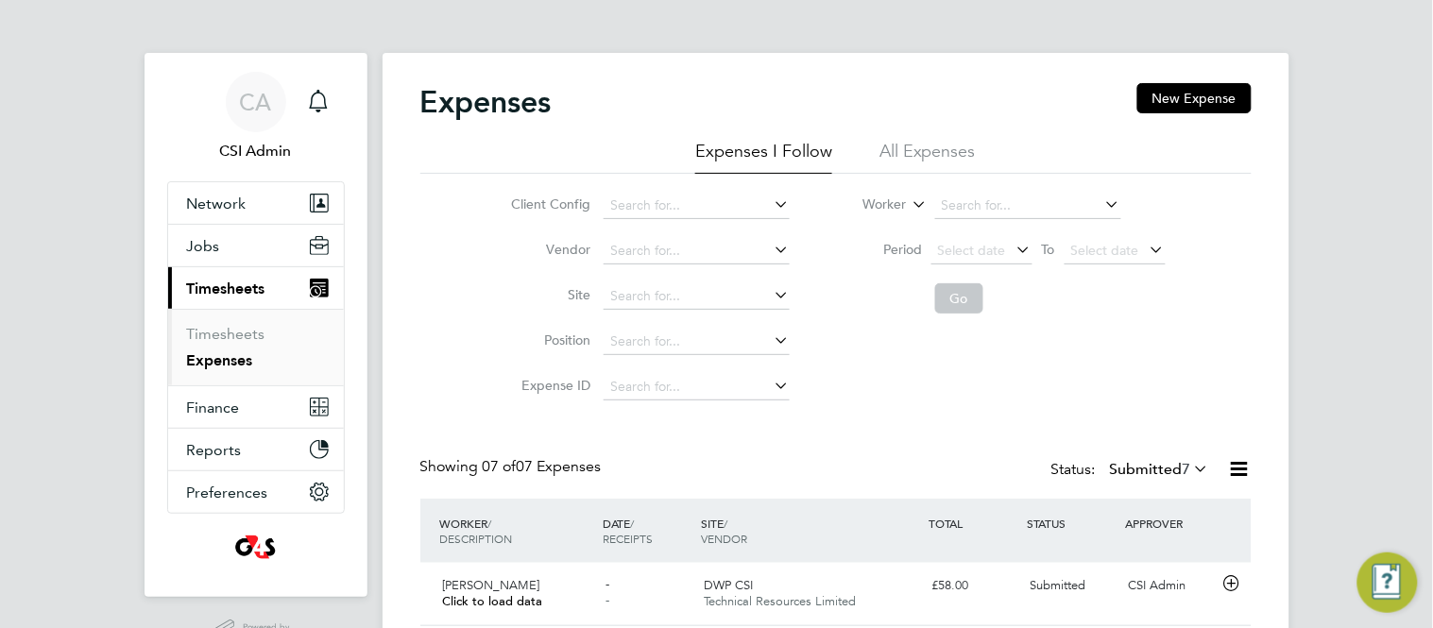
click at [478, 253] on div "Client Config Vendor Site Position Expense ID Worker Period Select date To Sele…" at bounding box center [836, 292] width 832 height 236
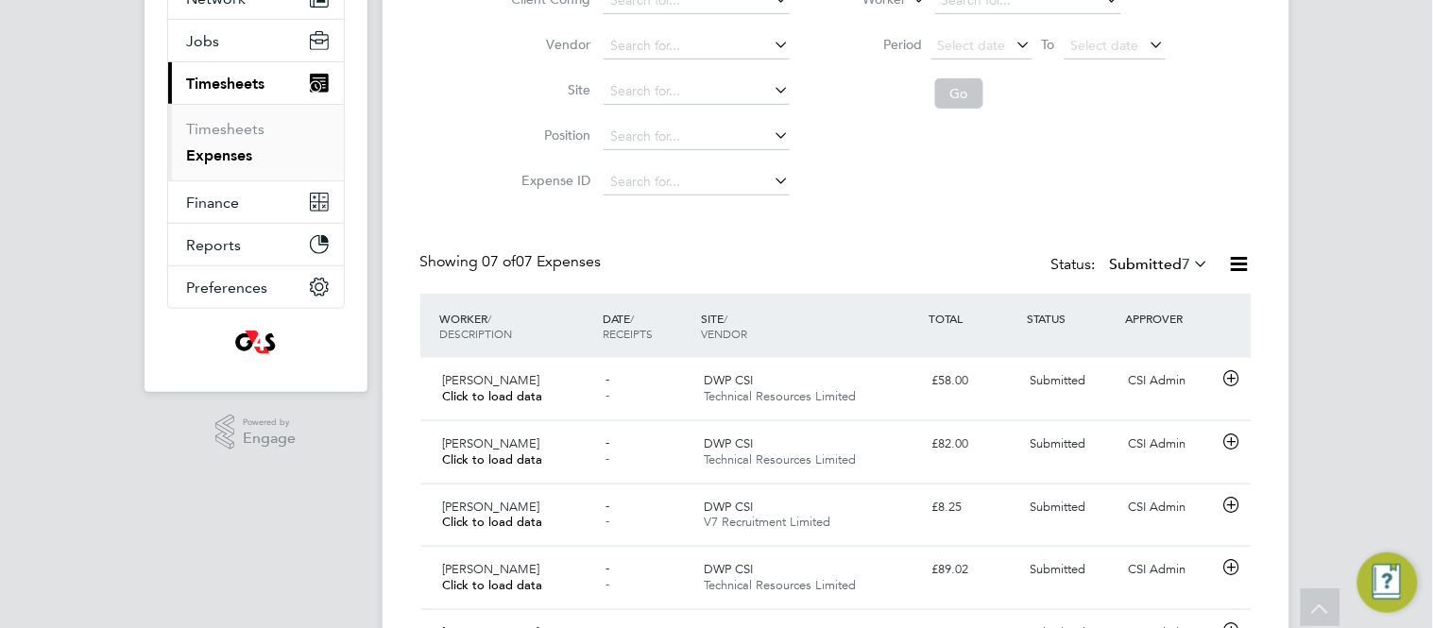
scroll to position [210, 0]
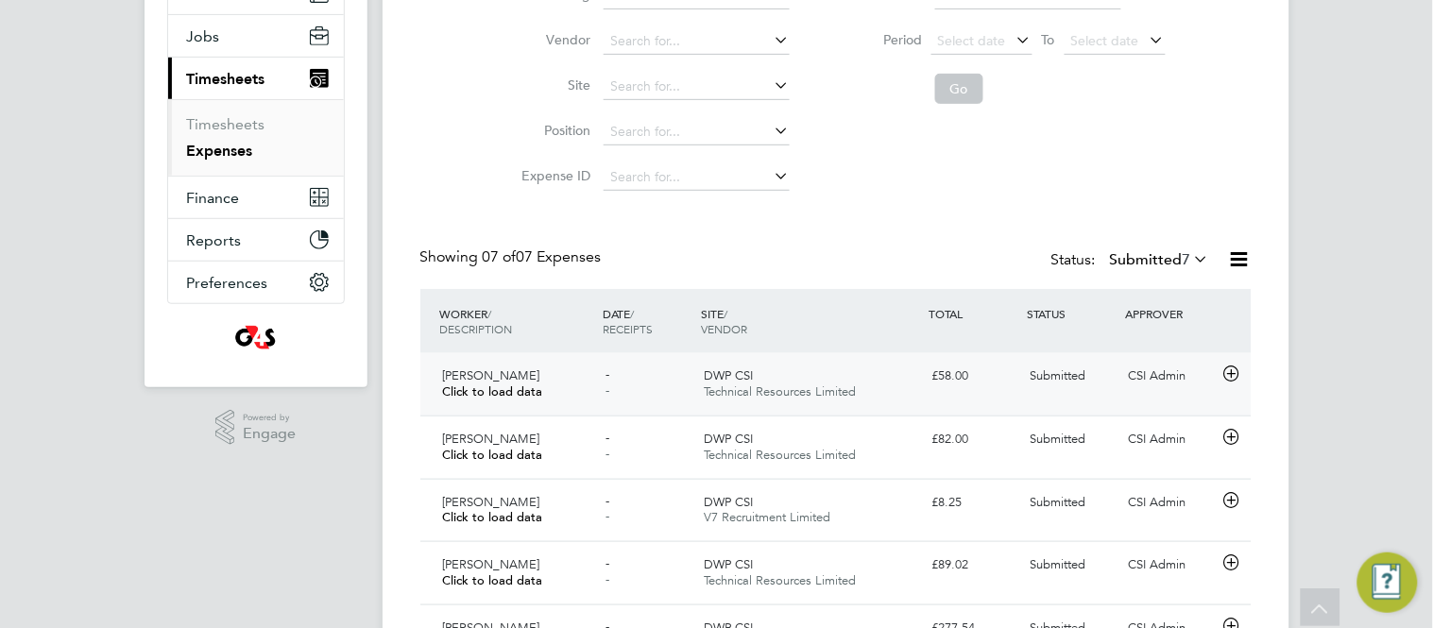
click at [1221, 379] on icon at bounding box center [1232, 374] width 24 height 15
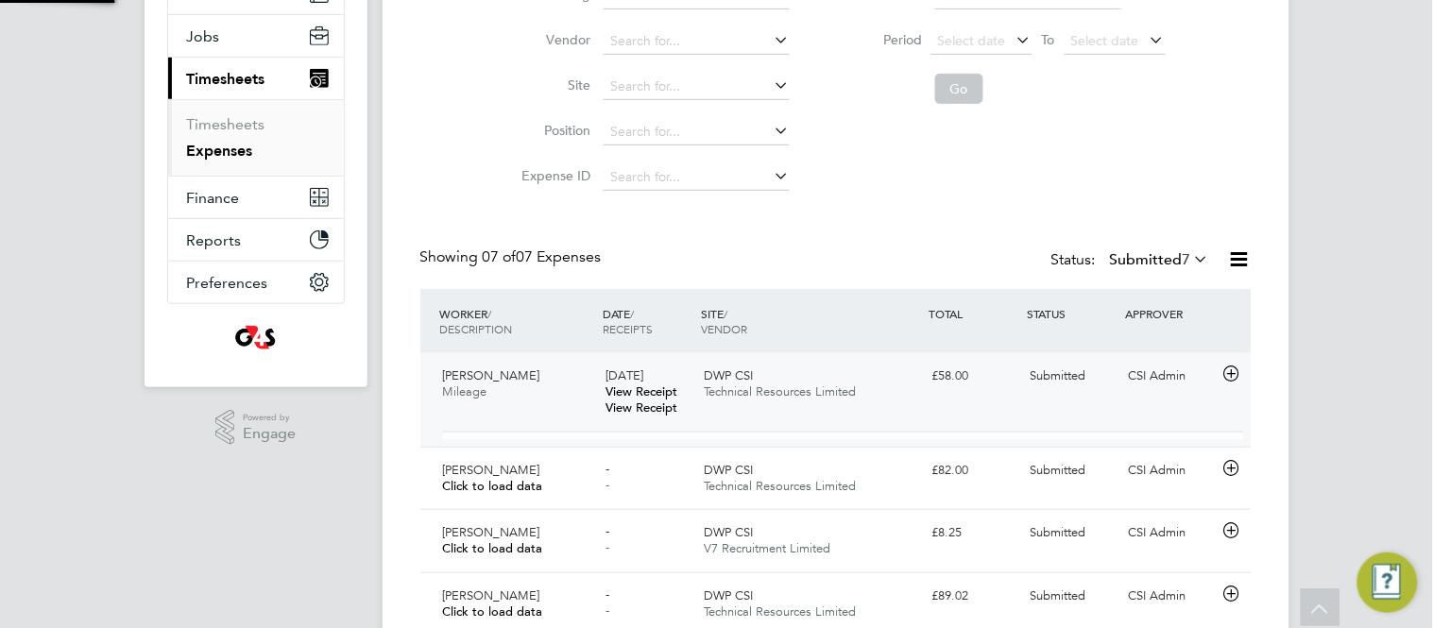
scroll to position [30, 340]
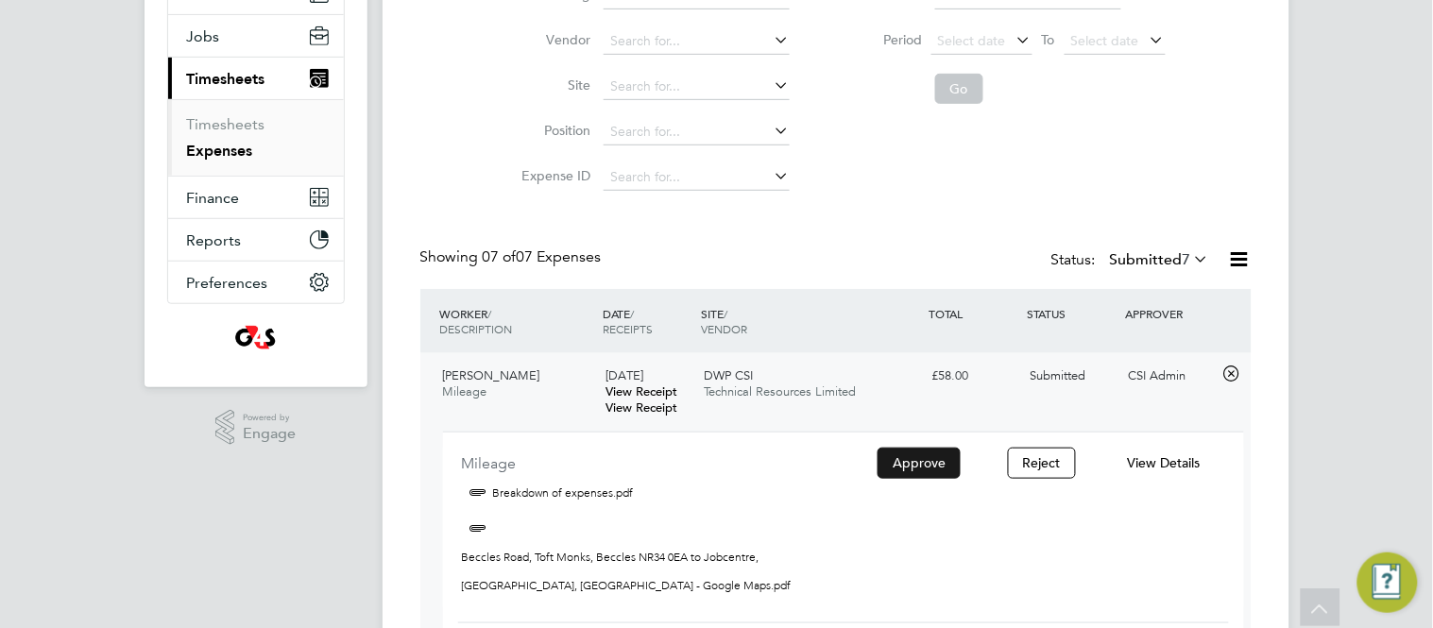
click at [931, 457] on button "Approve" at bounding box center [919, 463] width 83 height 30
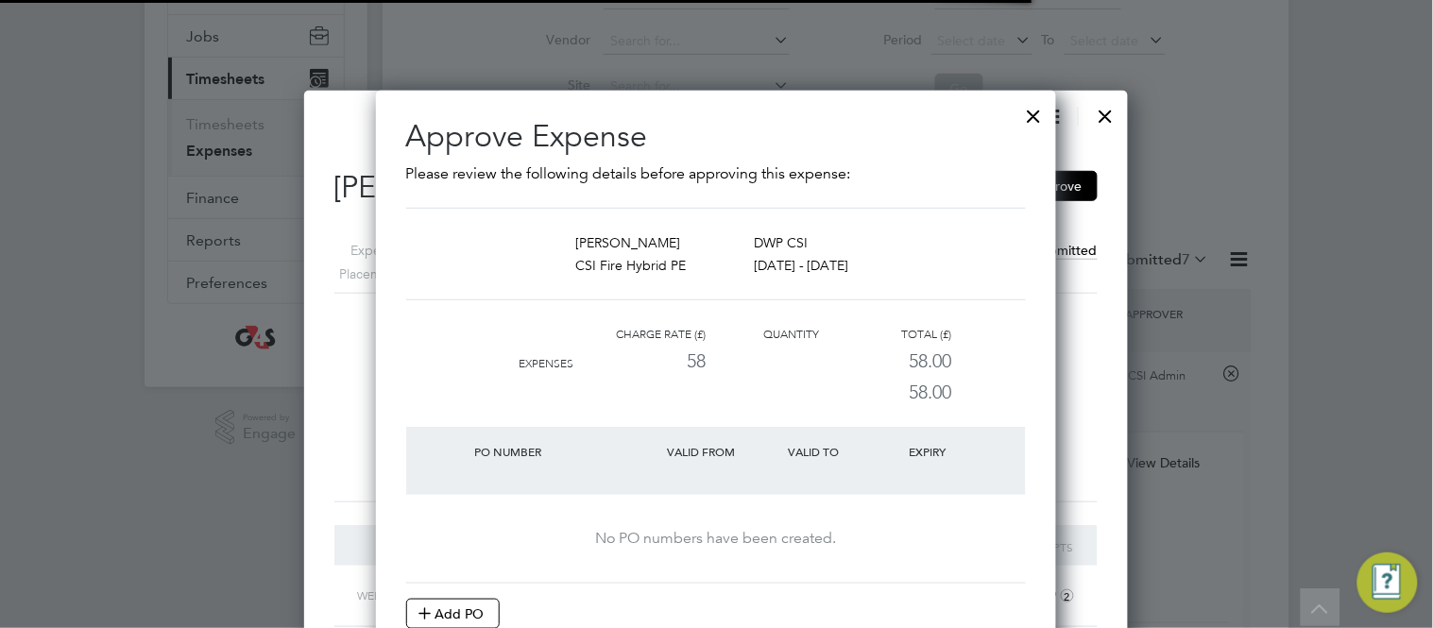
scroll to position [29, 343]
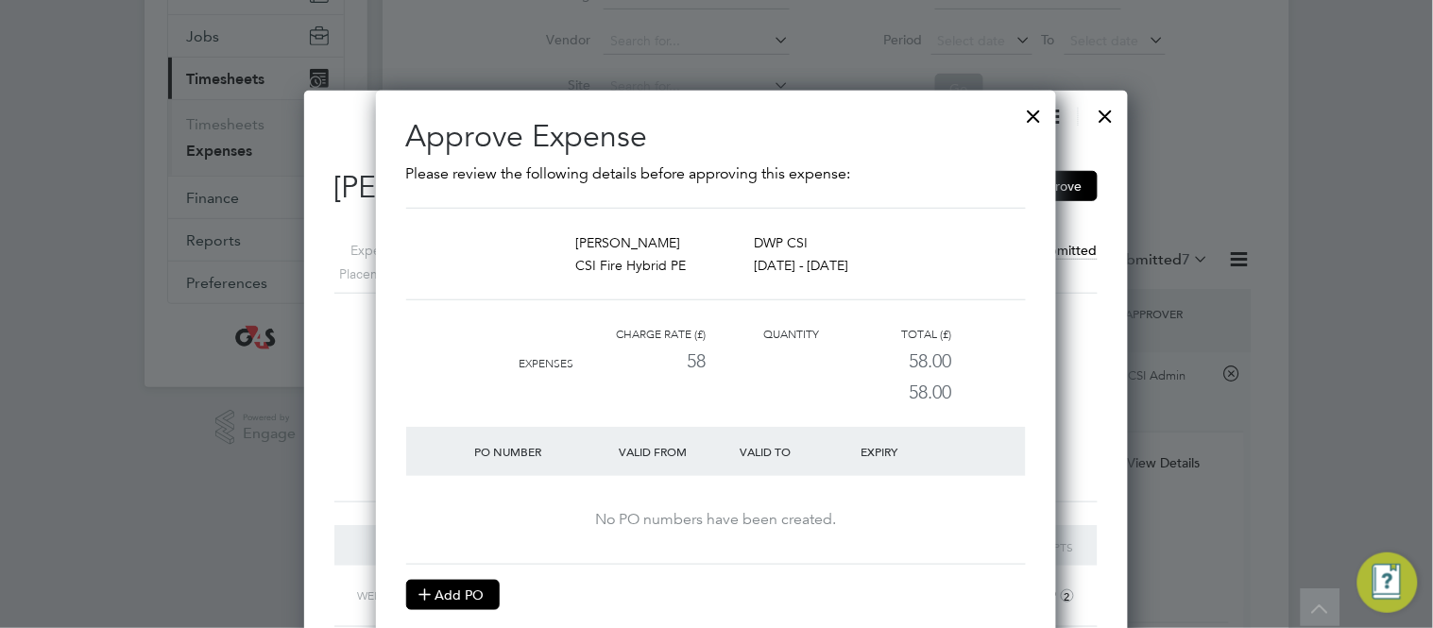
click at [469, 592] on button "Add PO" at bounding box center [453, 595] width 94 height 30
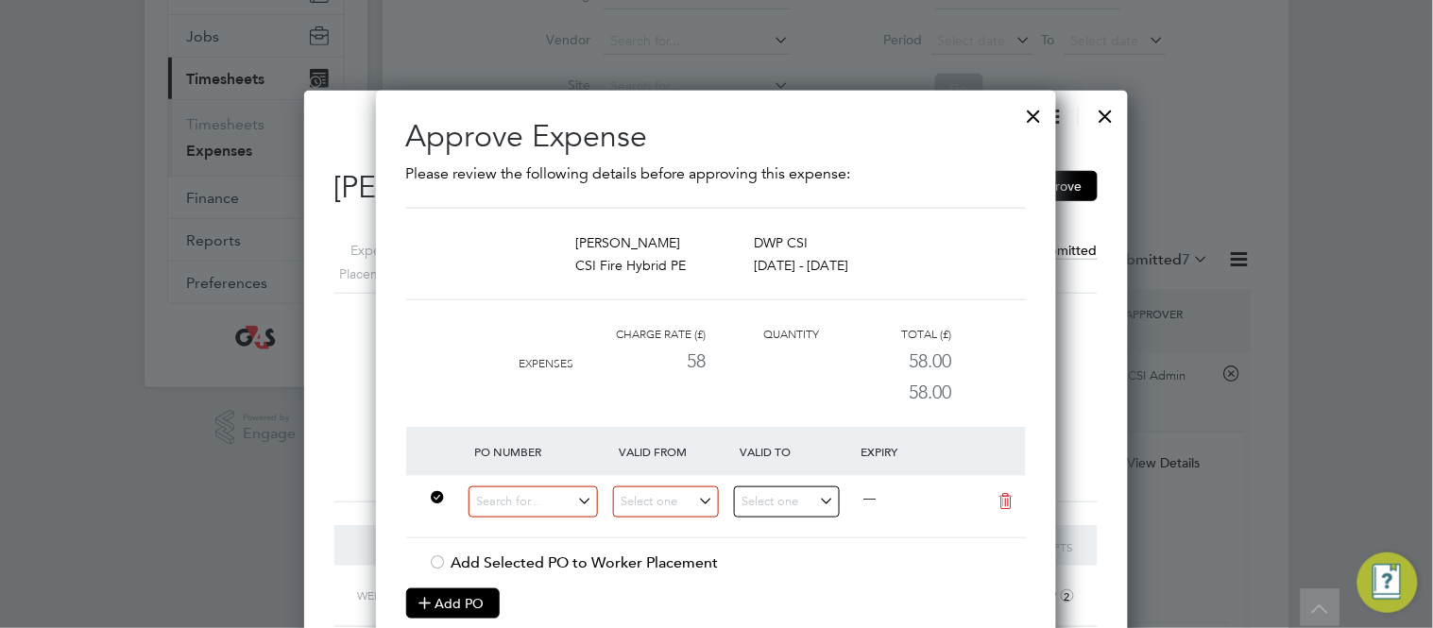
scroll to position [627, 681]
click at [517, 498] on input at bounding box center [534, 502] width 130 height 31
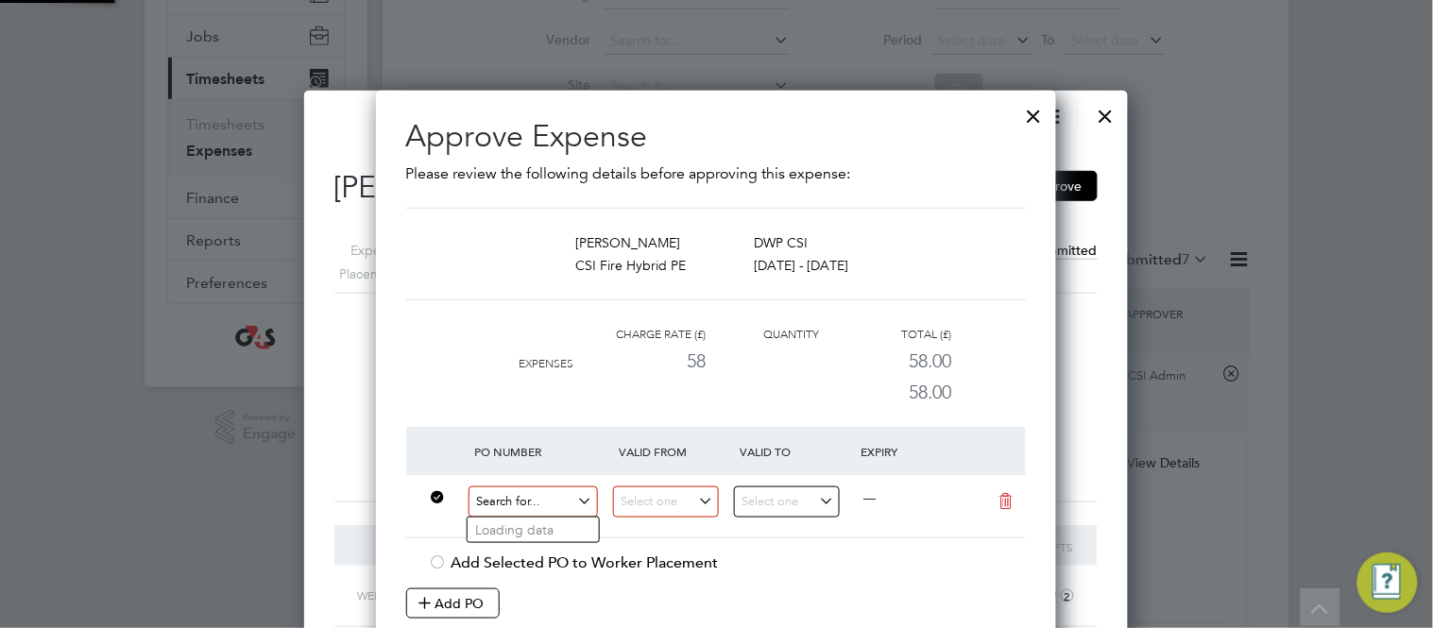
paste input "60GI-BST1547-GR"
type input "60GI-BST1547-GR"
click at [517, 523] on b "60GI-BST1547-GR" at bounding box center [530, 531] width 110 height 16
type input "04 Aug 2025"
type input "25 Aug 2025"
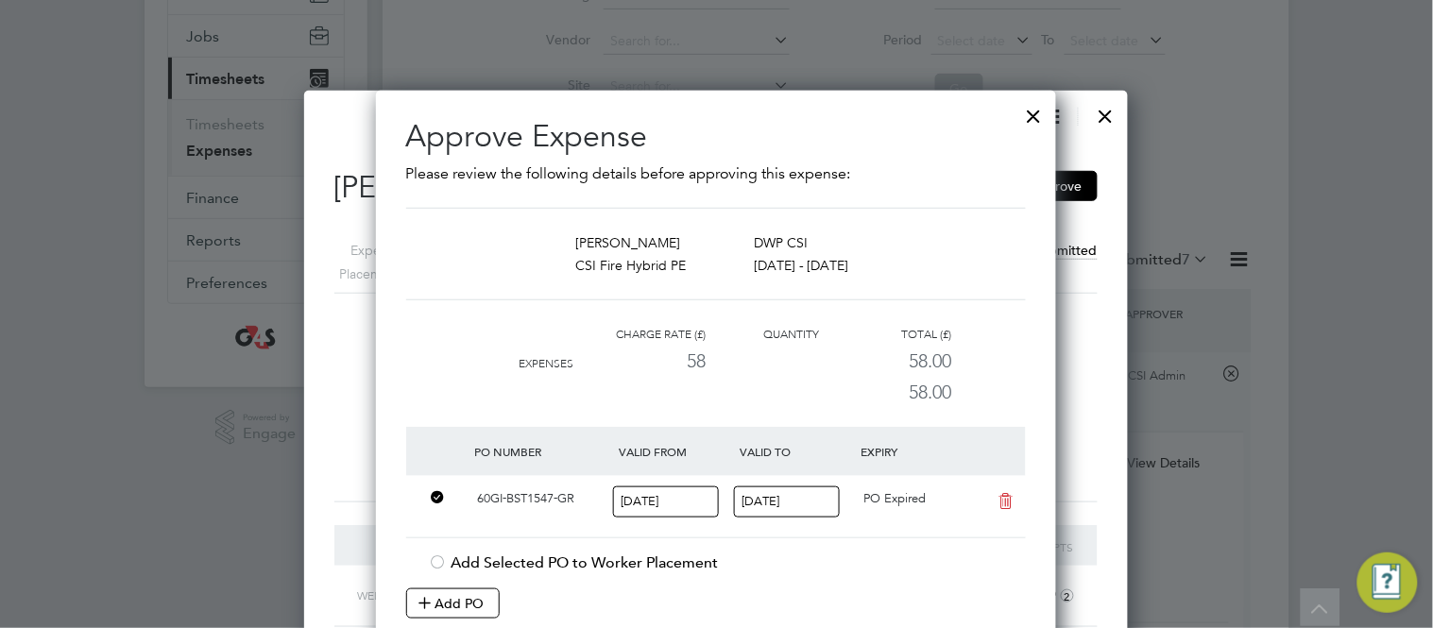
click at [682, 501] on input "04 Aug 2025" at bounding box center [666, 502] width 106 height 31
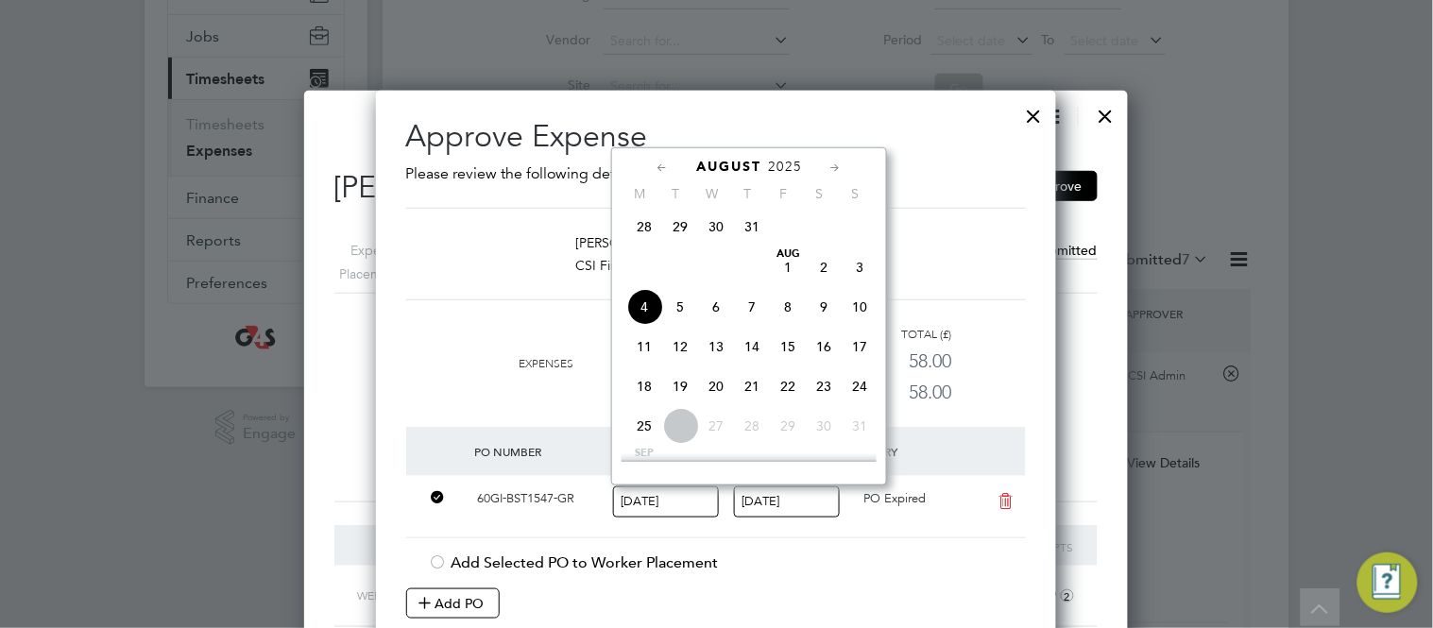
click at [644, 395] on span "18" at bounding box center [644, 387] width 36 height 36
type input "18 Aug 2025"
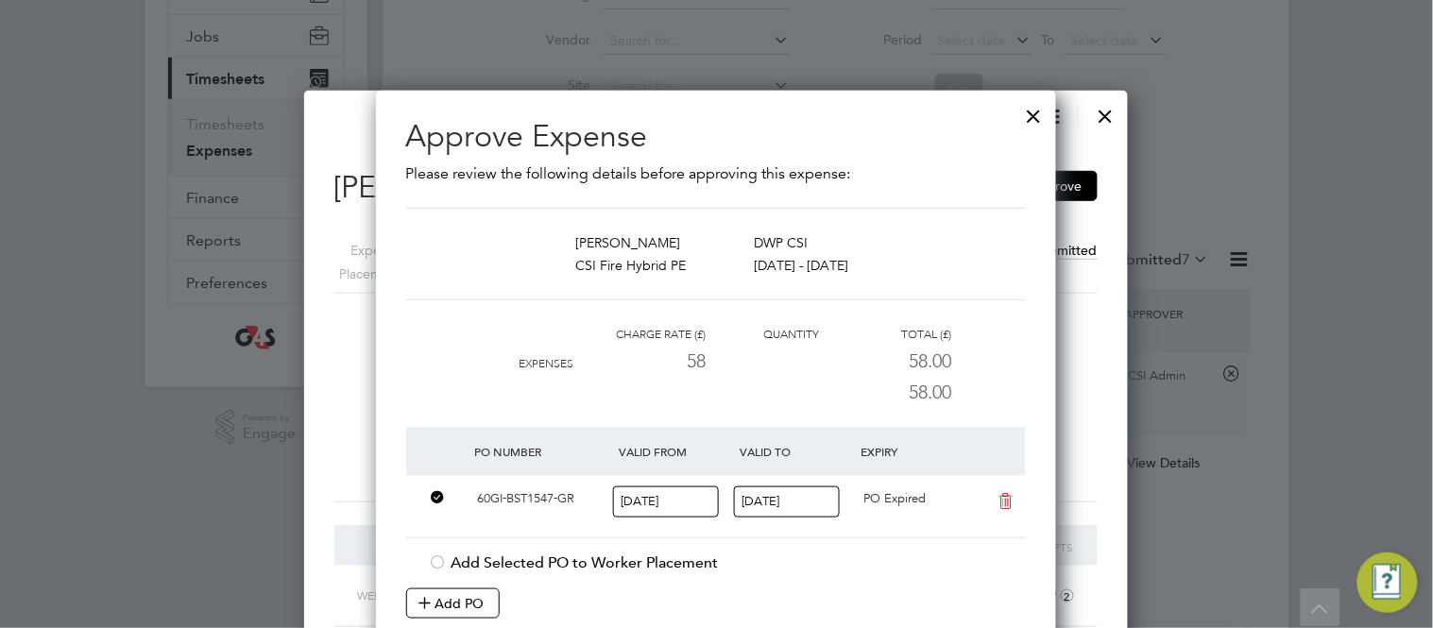
click at [452, 396] on li "Charge rate (£) Quantity Total (£) Expenses 58 58.00 58.00" at bounding box center [716, 375] width 620 height 104
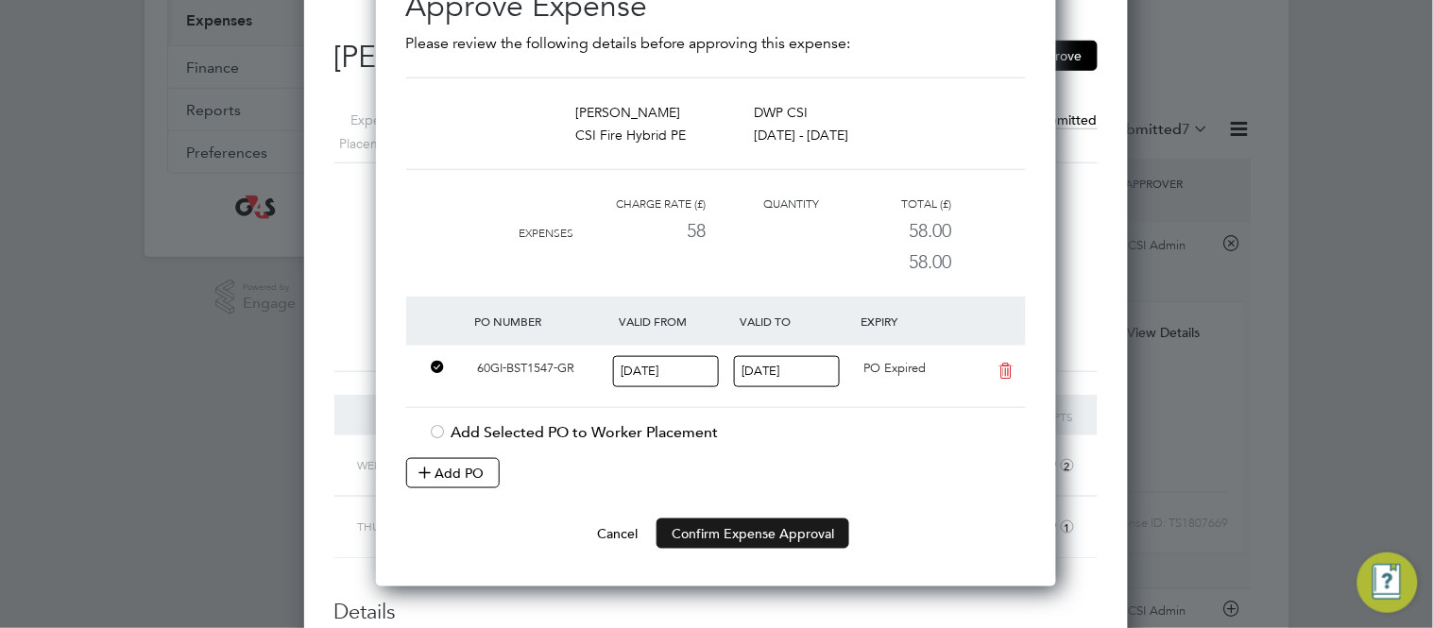
click at [769, 525] on button "Confirm Expense Approval" at bounding box center [753, 534] width 193 height 30
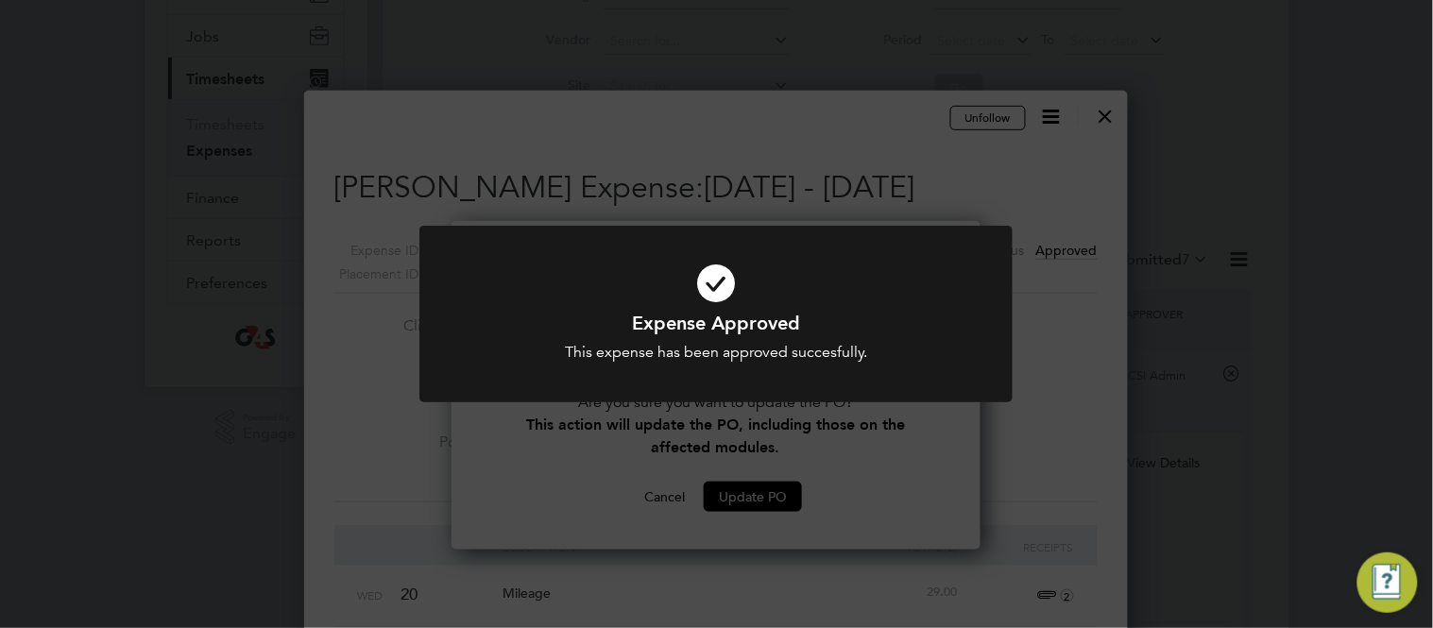
click at [765, 398] on div at bounding box center [716, 314] width 593 height 177
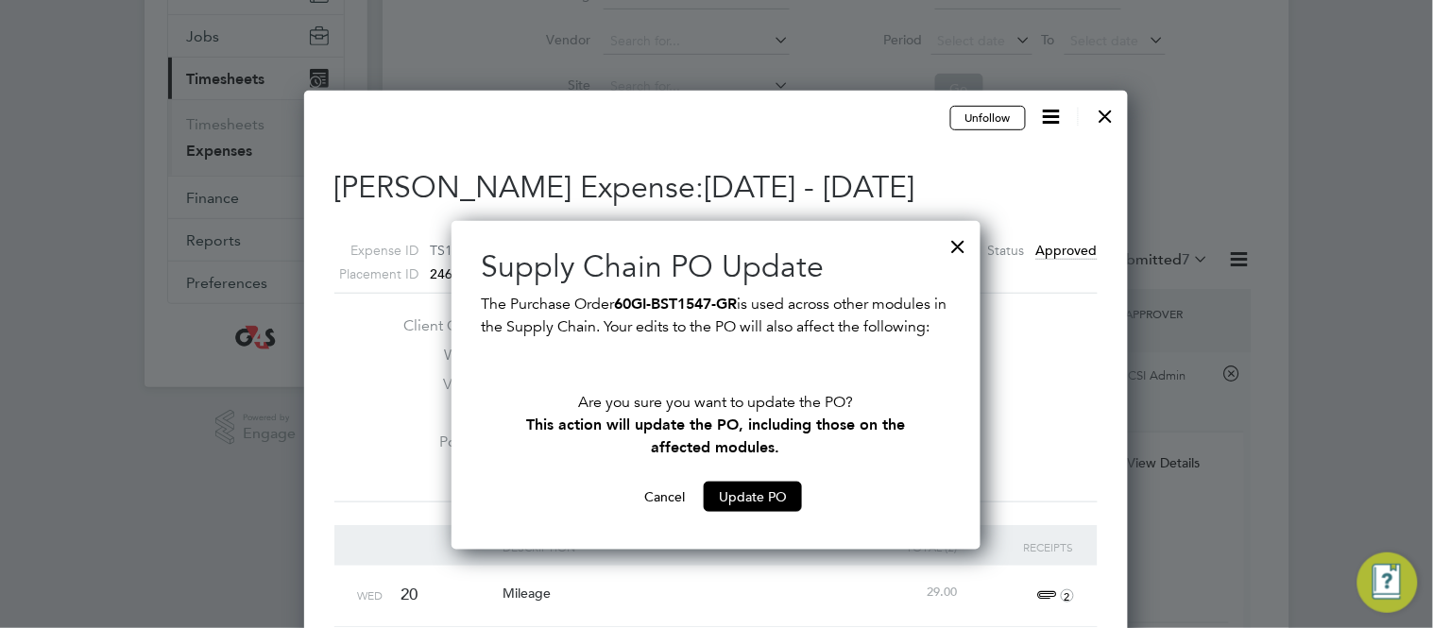
click at [658, 512] on button "Cancel" at bounding box center [664, 497] width 71 height 30
click at [660, 512] on button "Cancel" at bounding box center [664, 497] width 71 height 30
click at [963, 248] on div at bounding box center [959, 242] width 34 height 34
click at [958, 247] on div at bounding box center [959, 242] width 34 height 34
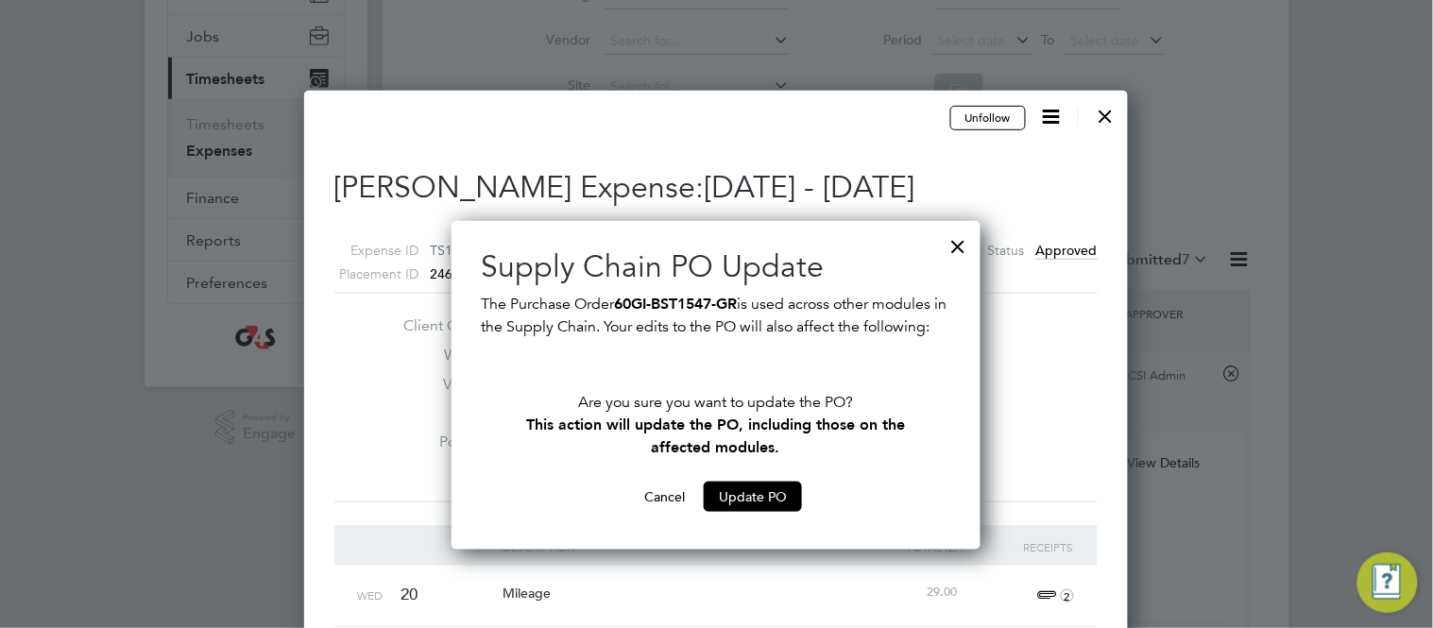
click at [958, 247] on div at bounding box center [959, 242] width 34 height 34
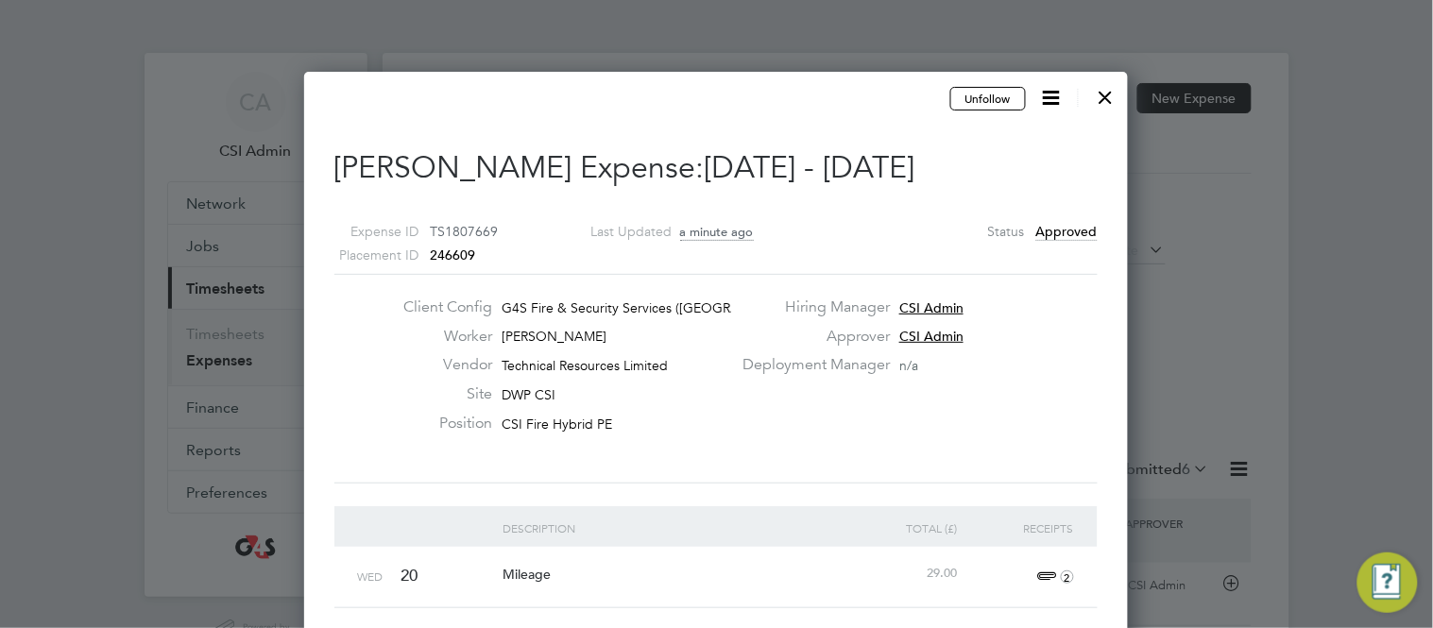
click at [1104, 100] on div at bounding box center [1106, 93] width 34 height 34
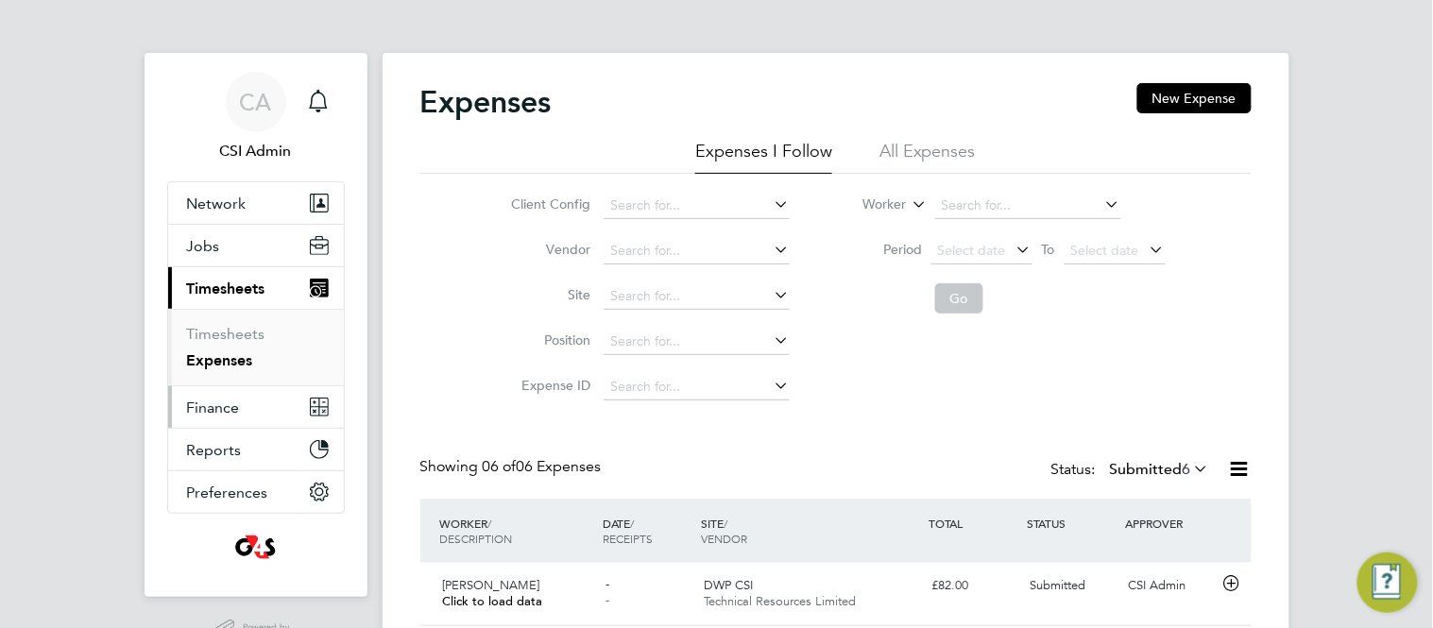
click at [225, 415] on span "Finance" at bounding box center [213, 408] width 53 height 18
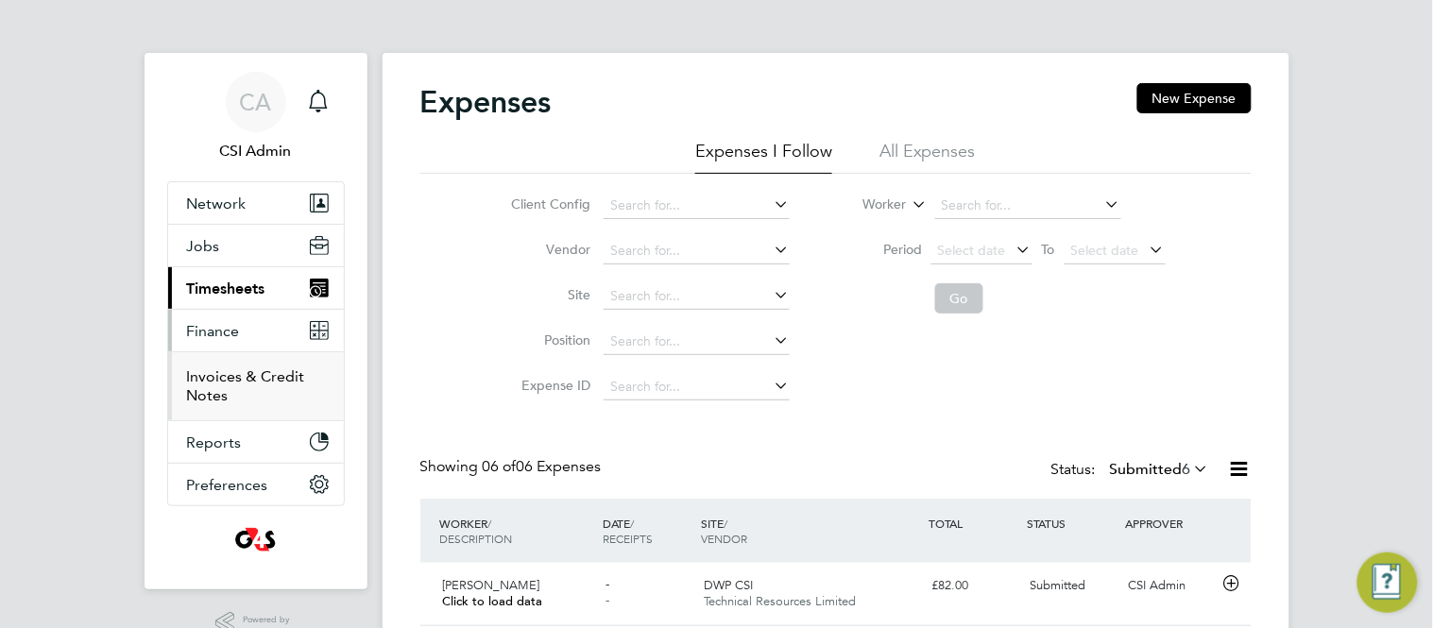
click at [240, 380] on link "Invoices & Credit Notes" at bounding box center [246, 386] width 118 height 37
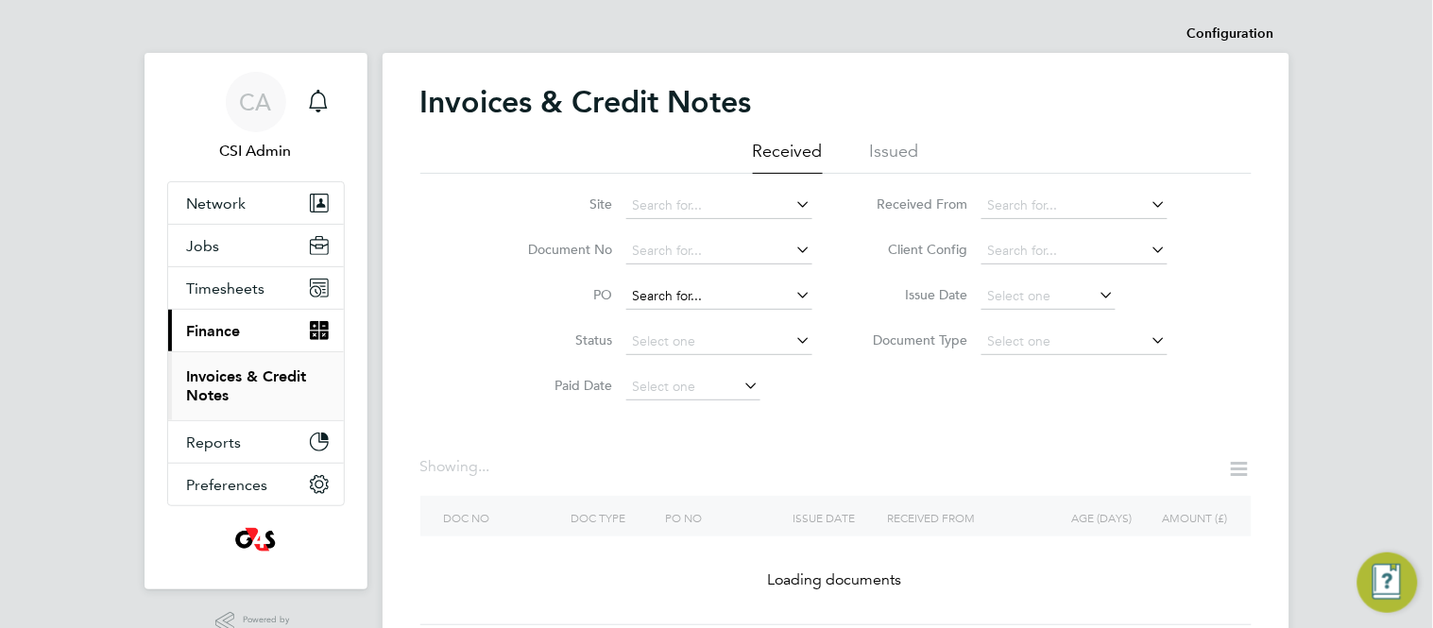
click at [715, 293] on input at bounding box center [719, 296] width 186 height 26
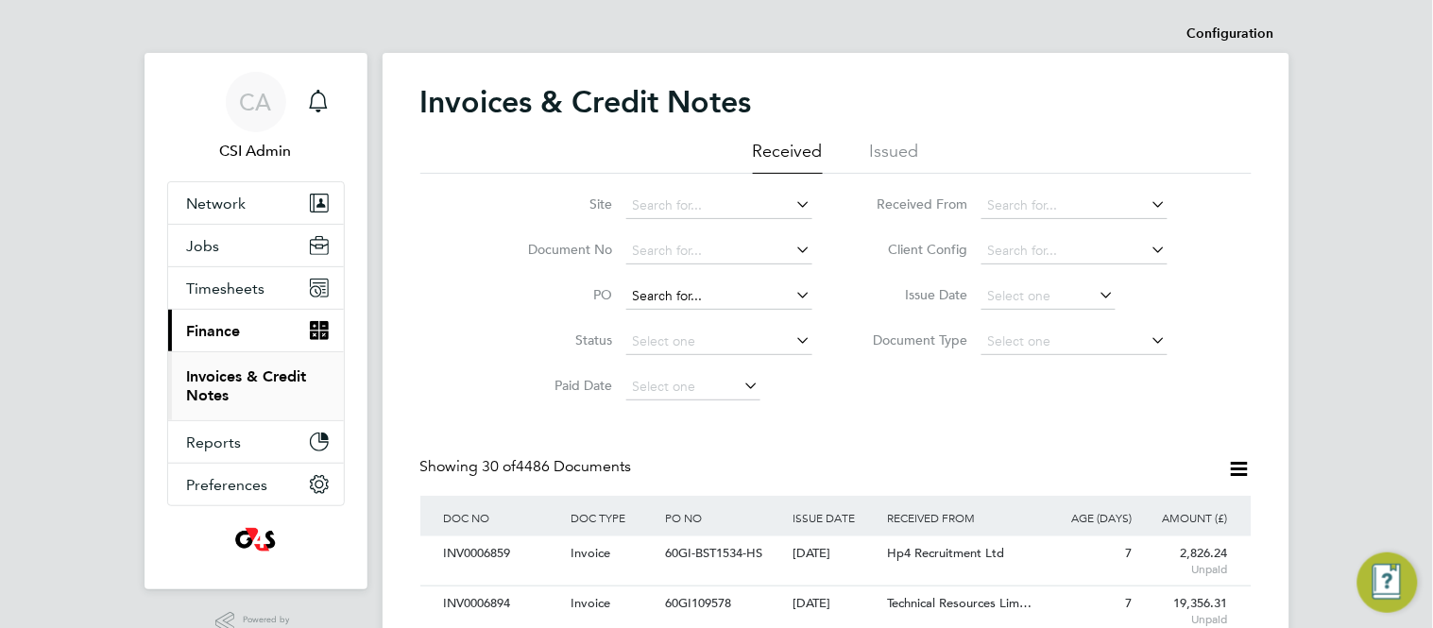
click at [685, 296] on input at bounding box center [719, 296] width 186 height 26
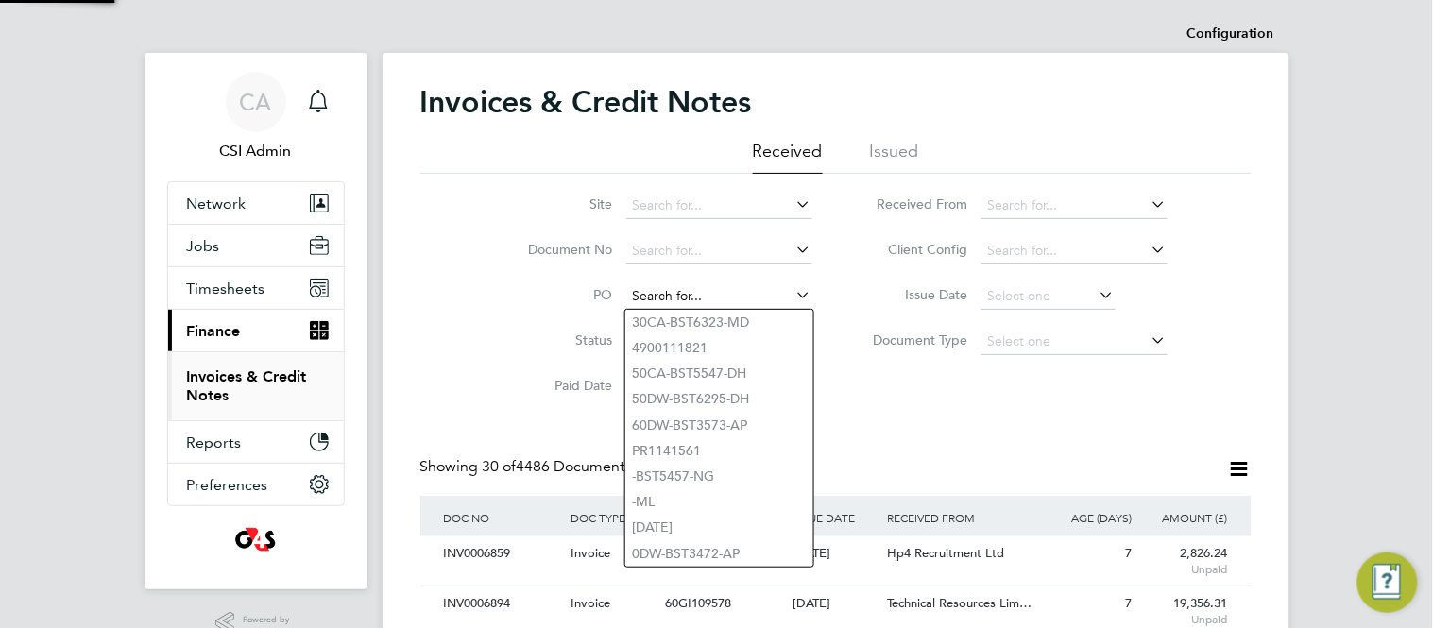
paste input "60GI-BST1547-GR"
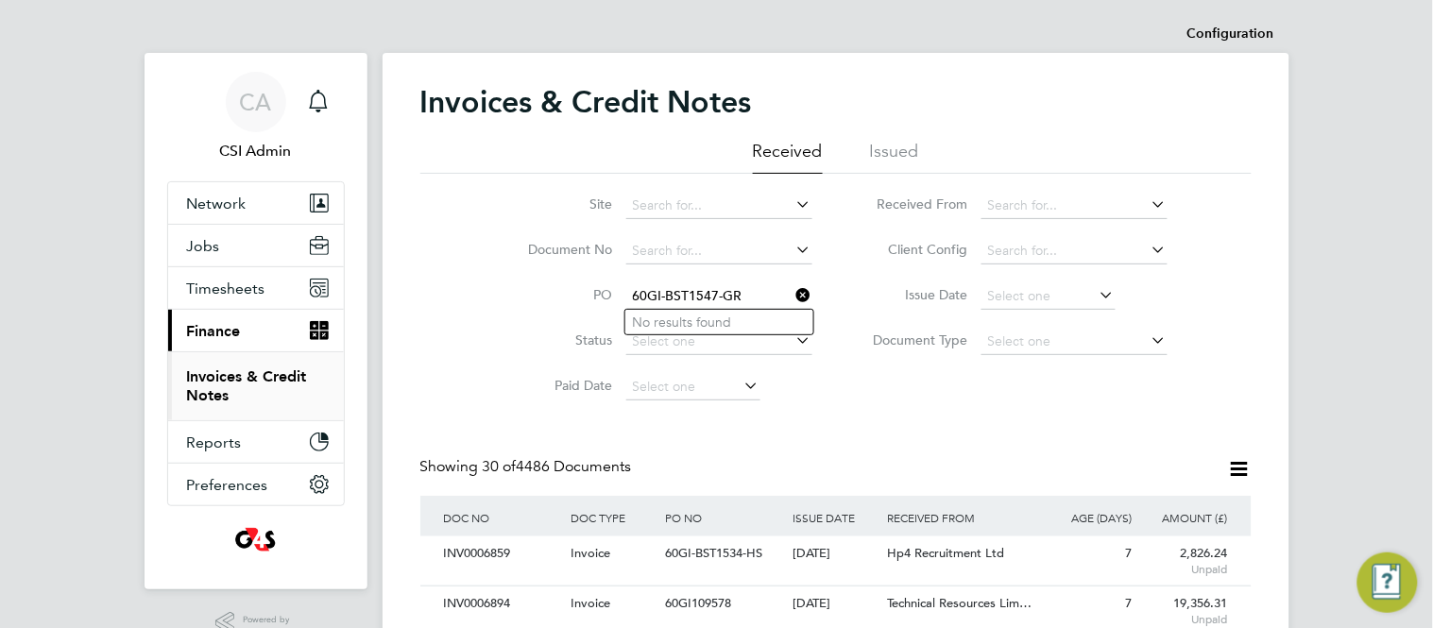
type input "60GI-BST1547-GR"
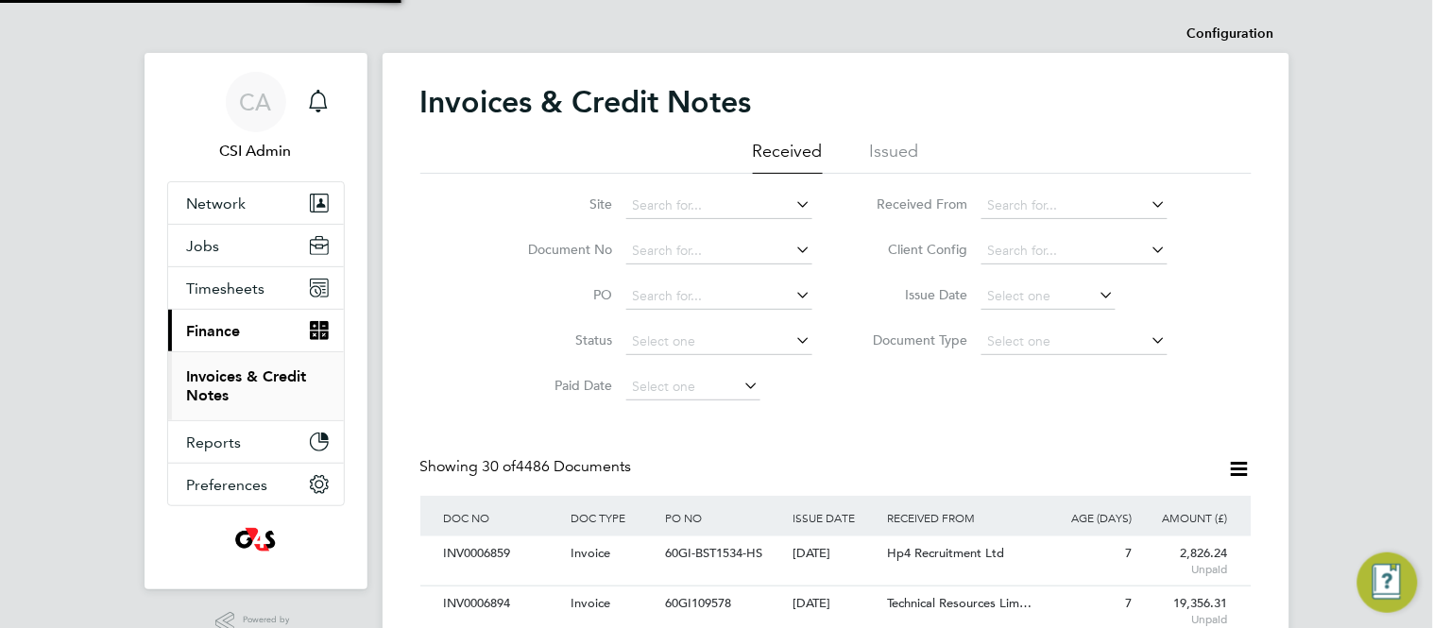
click at [435, 329] on div "Site Document No PO Status Paid Date Issued To Received From Client Config Issu…" at bounding box center [836, 292] width 832 height 236
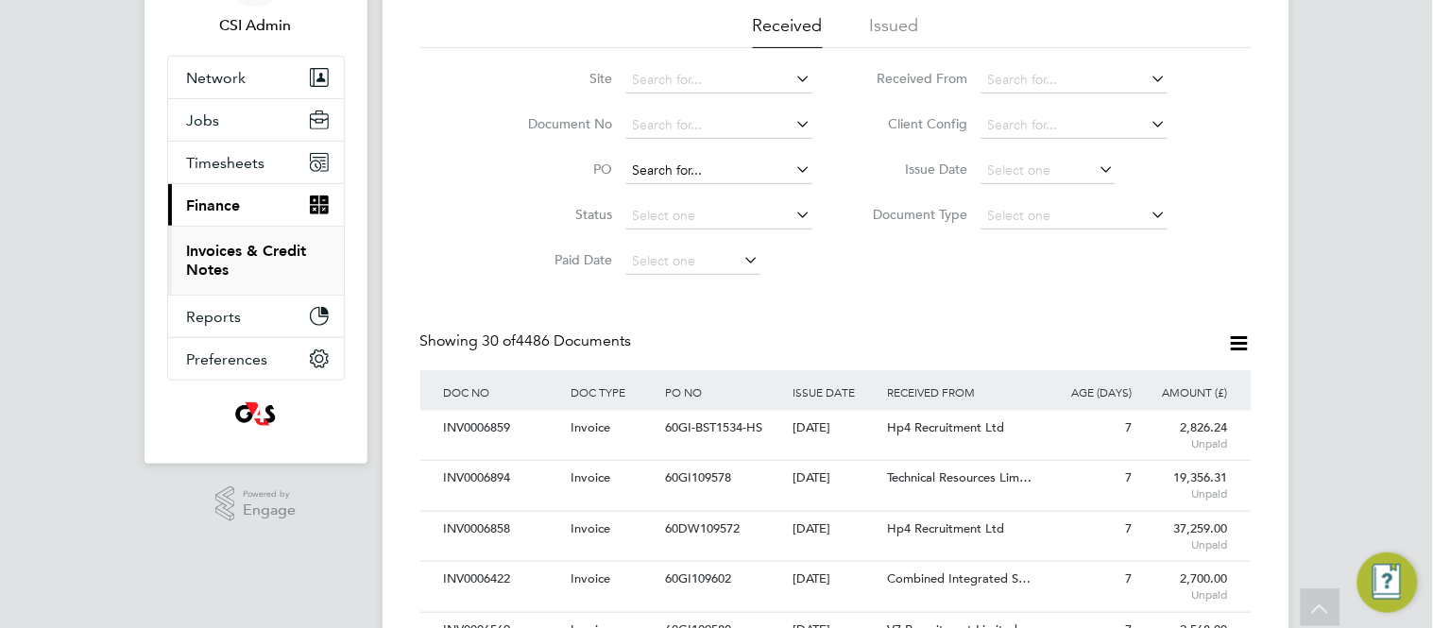
click at [679, 158] on input at bounding box center [719, 171] width 186 height 26
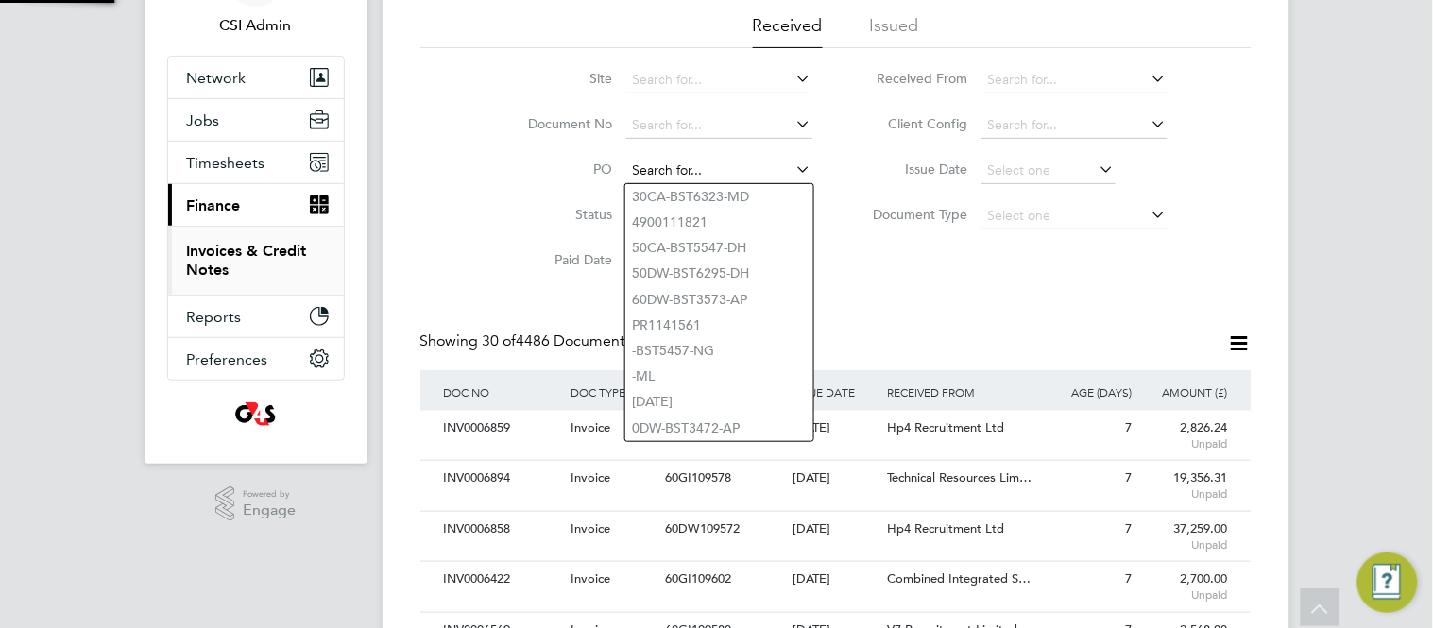
paste input "60GI-BST1547-GR"
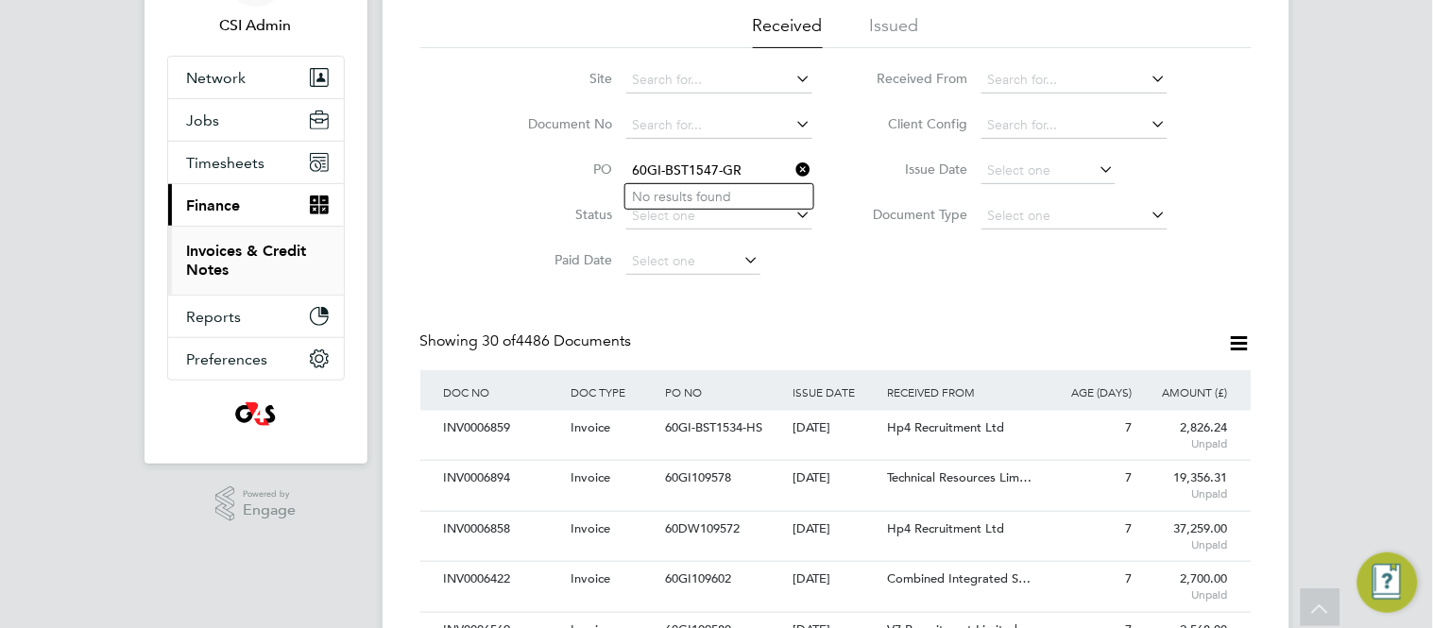
type input "60GI-BST1547-GR"
click at [794, 168] on icon at bounding box center [794, 169] width 0 height 26
click at [232, 171] on span "Timesheets" at bounding box center [226, 163] width 78 height 18
click at [254, 162] on span "Timesheets" at bounding box center [226, 163] width 78 height 18
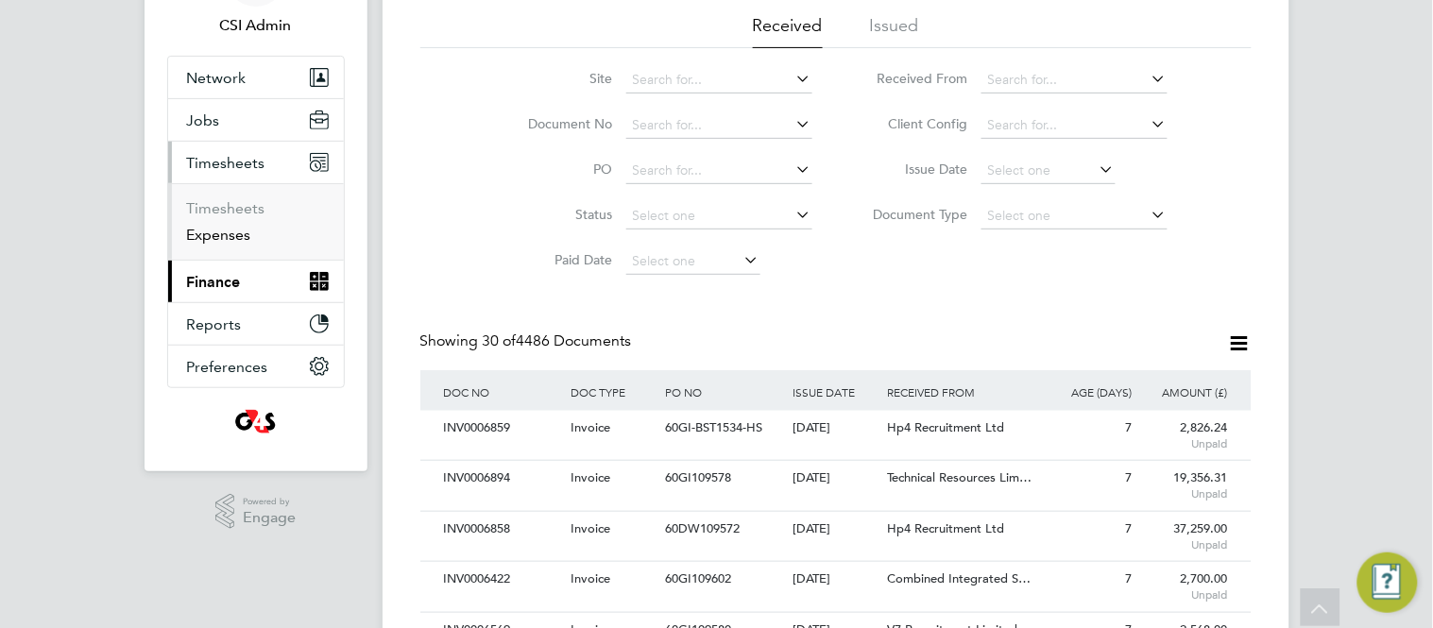
click at [233, 234] on link "Expenses" at bounding box center [219, 235] width 64 height 18
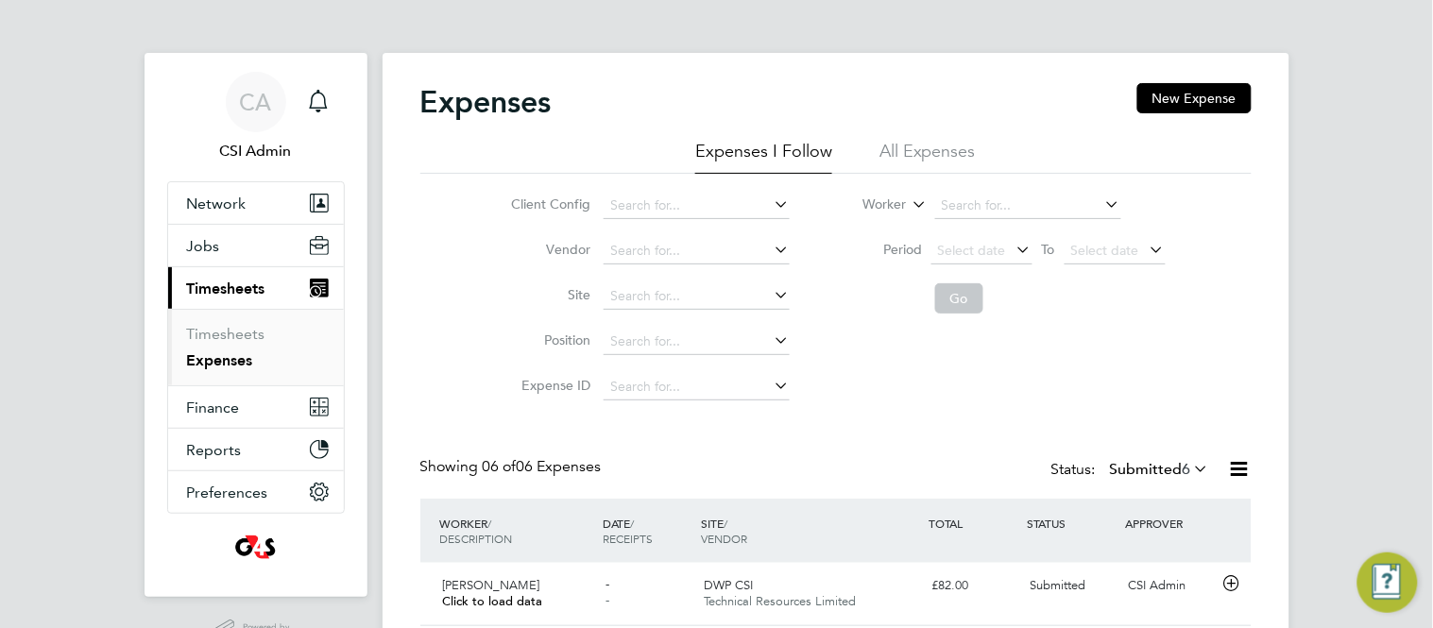
click at [1142, 468] on label "Submitted 6" at bounding box center [1160, 469] width 100 height 19
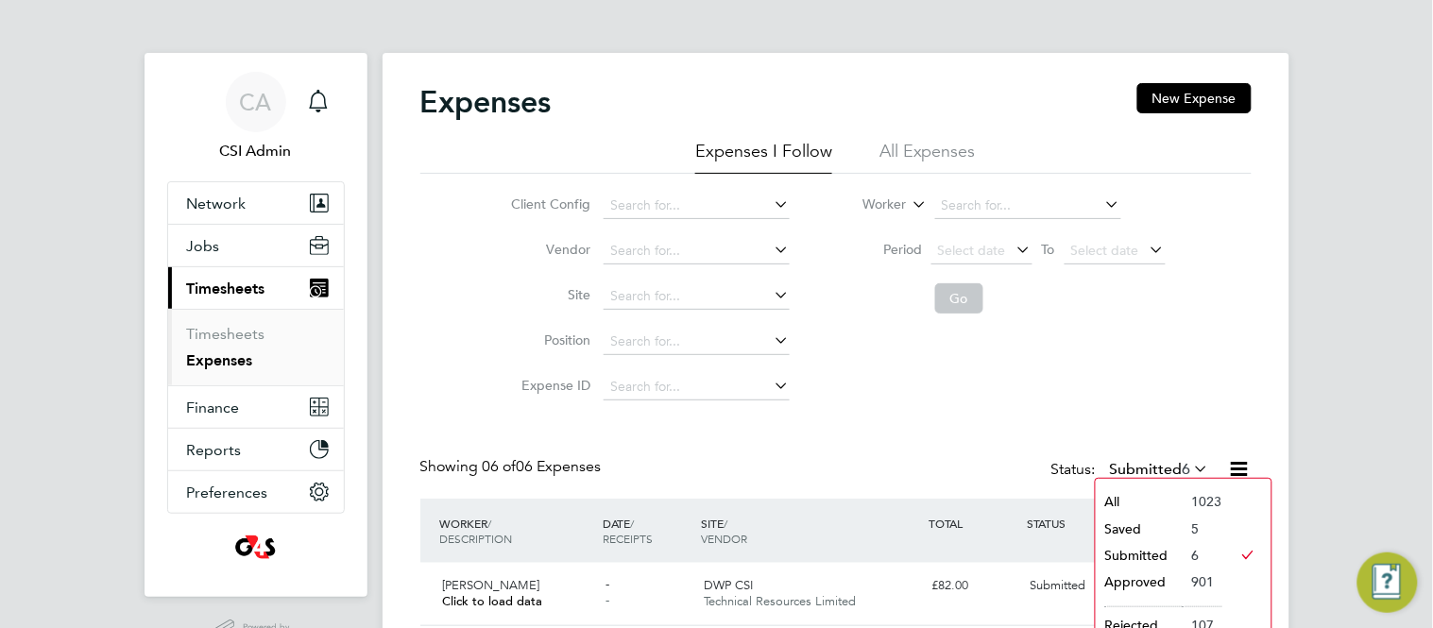
click at [1148, 591] on li "Approved" at bounding box center [1139, 582] width 87 height 26
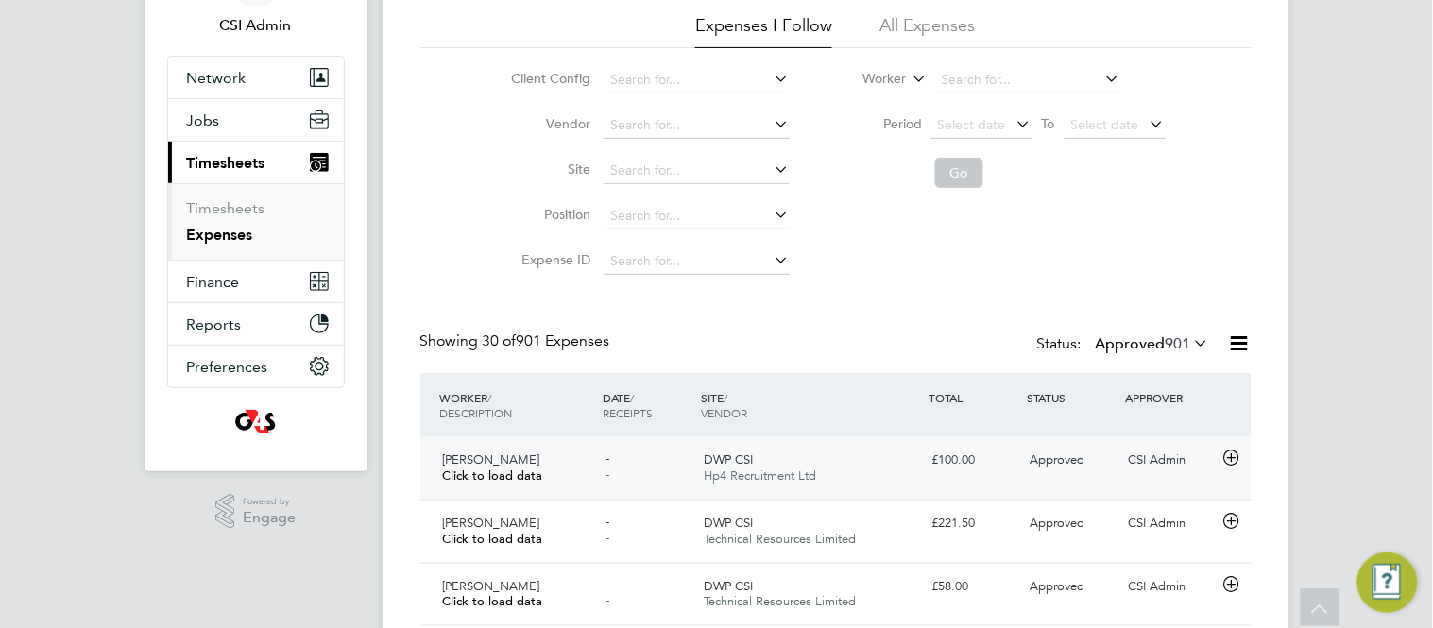
click at [763, 453] on div "DWP CSI Hp4 Recruitment Ltd" at bounding box center [810, 468] width 229 height 47
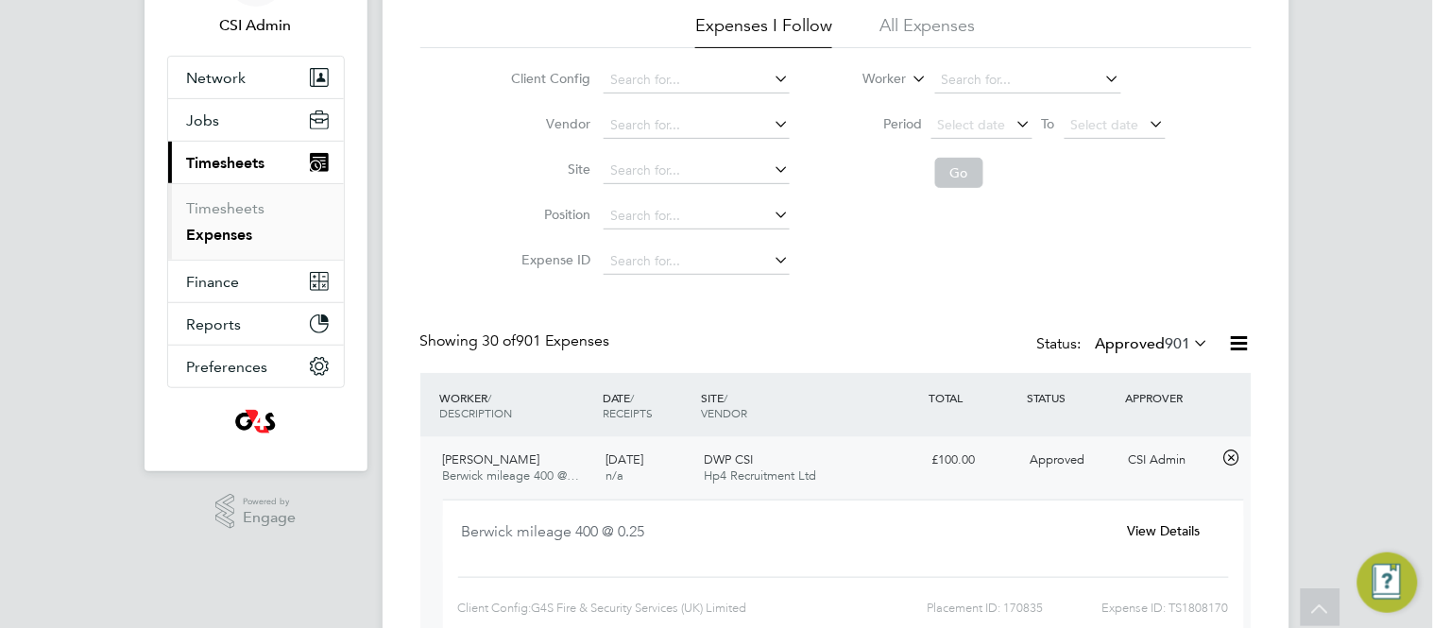
click at [1140, 531] on span "View Details" at bounding box center [1163, 531] width 73 height 17
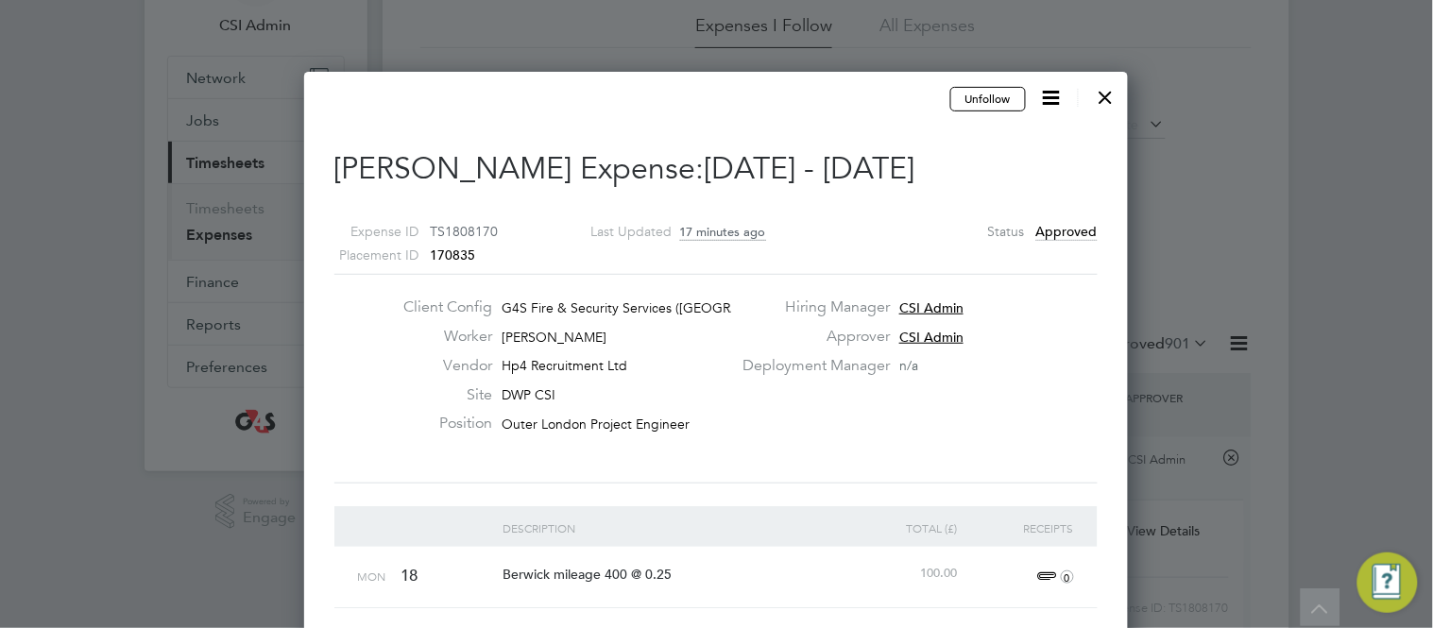
click at [718, 429] on div "Position Outer London Project Engineer" at bounding box center [560, 428] width 343 height 29
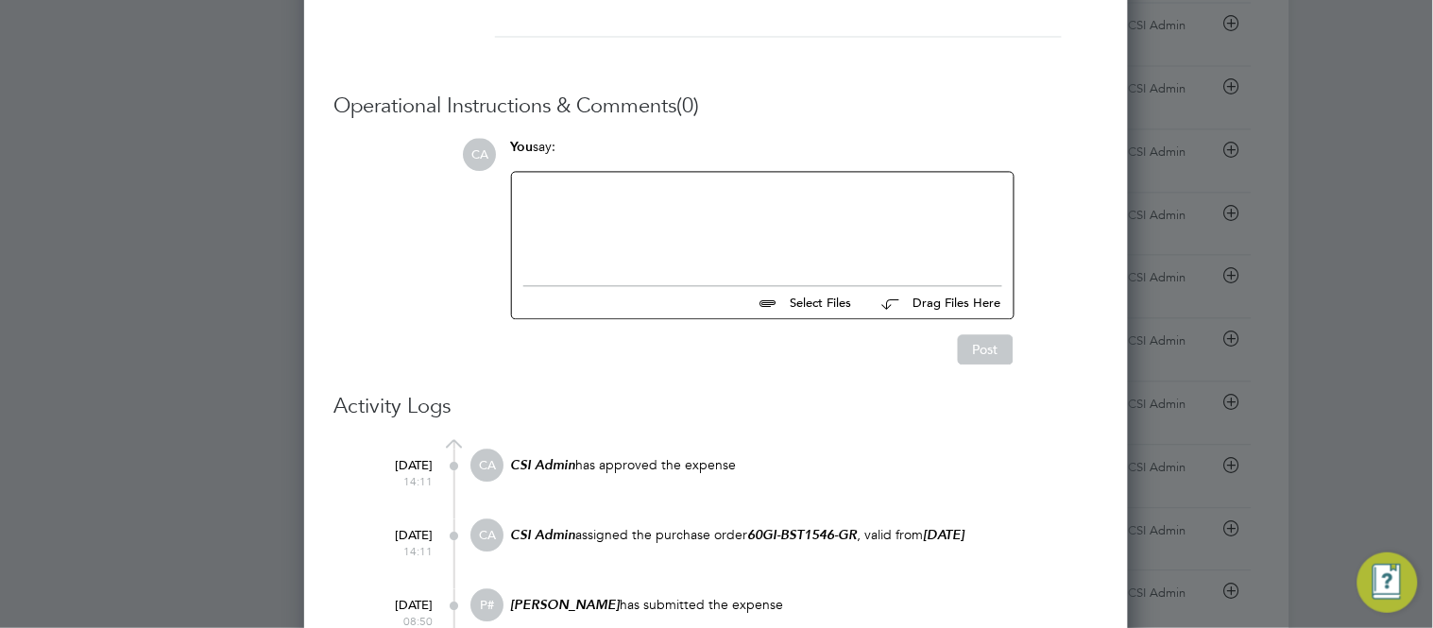
click at [157, 151] on div at bounding box center [716, 314] width 1433 height 628
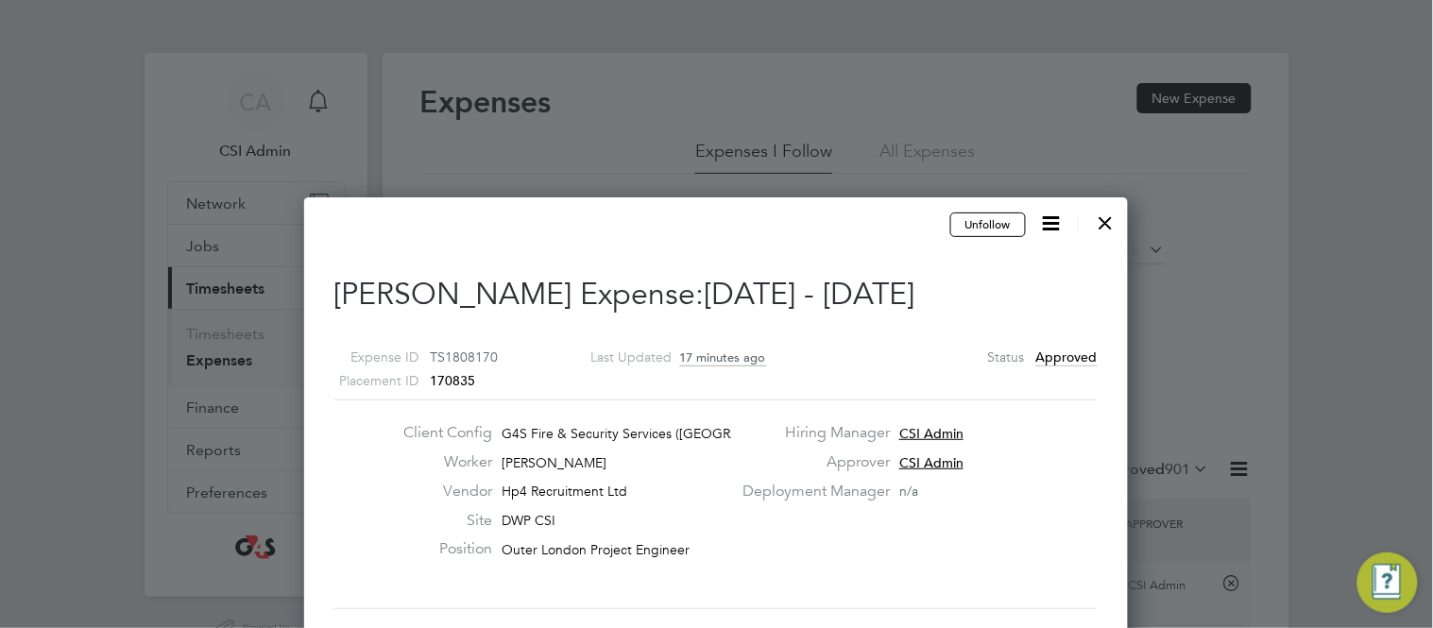
click at [1109, 219] on div at bounding box center [1106, 218] width 34 height 34
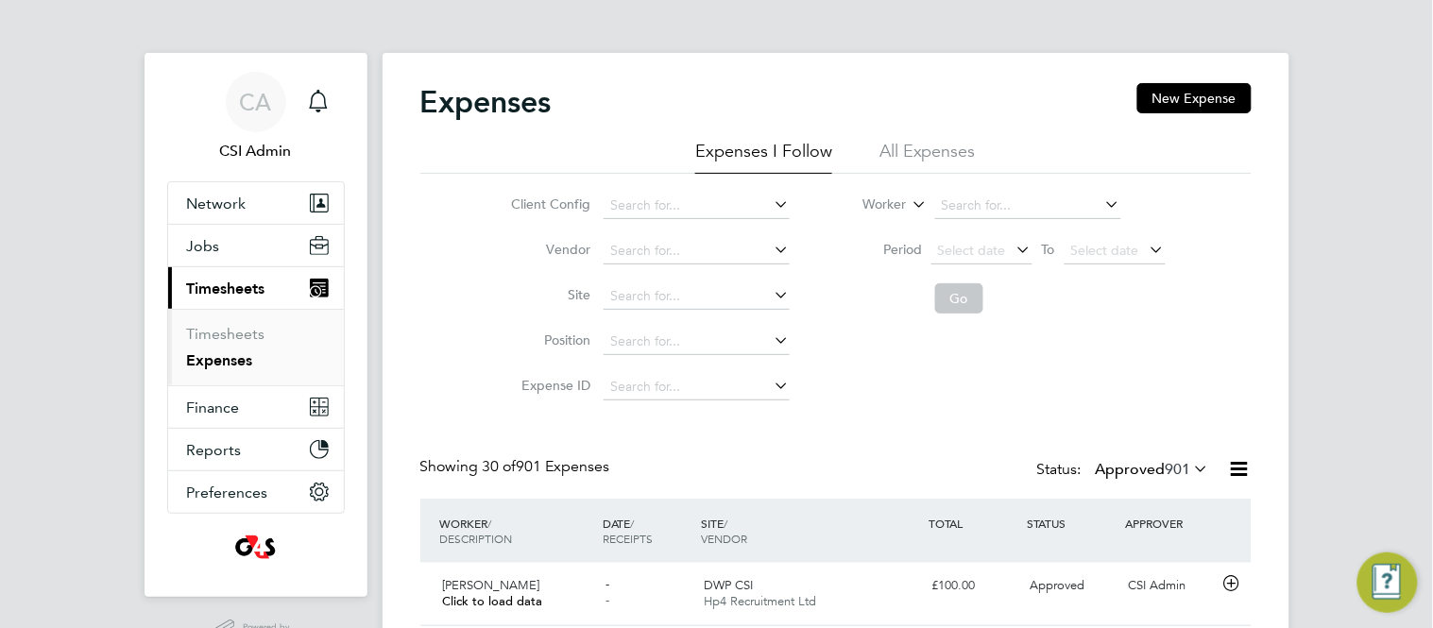
click at [227, 360] on link "Expenses" at bounding box center [220, 361] width 66 height 18
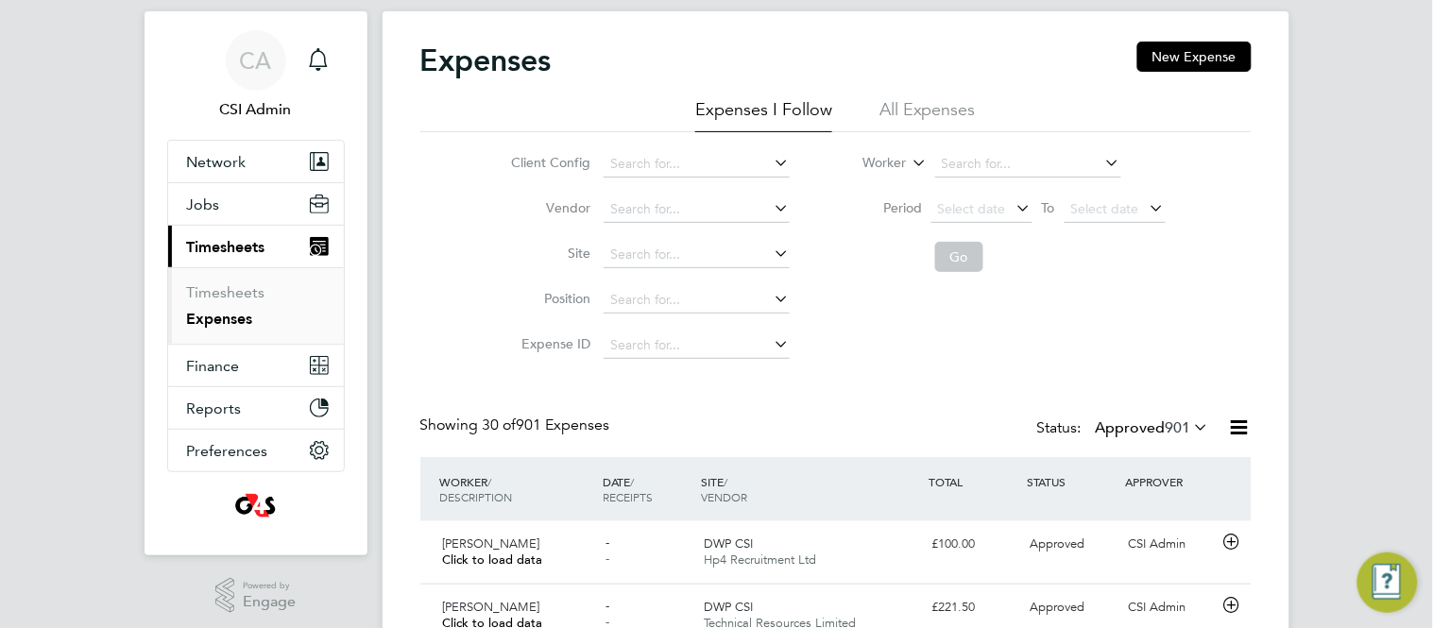
click at [1175, 428] on span "901" at bounding box center [1179, 428] width 26 height 19
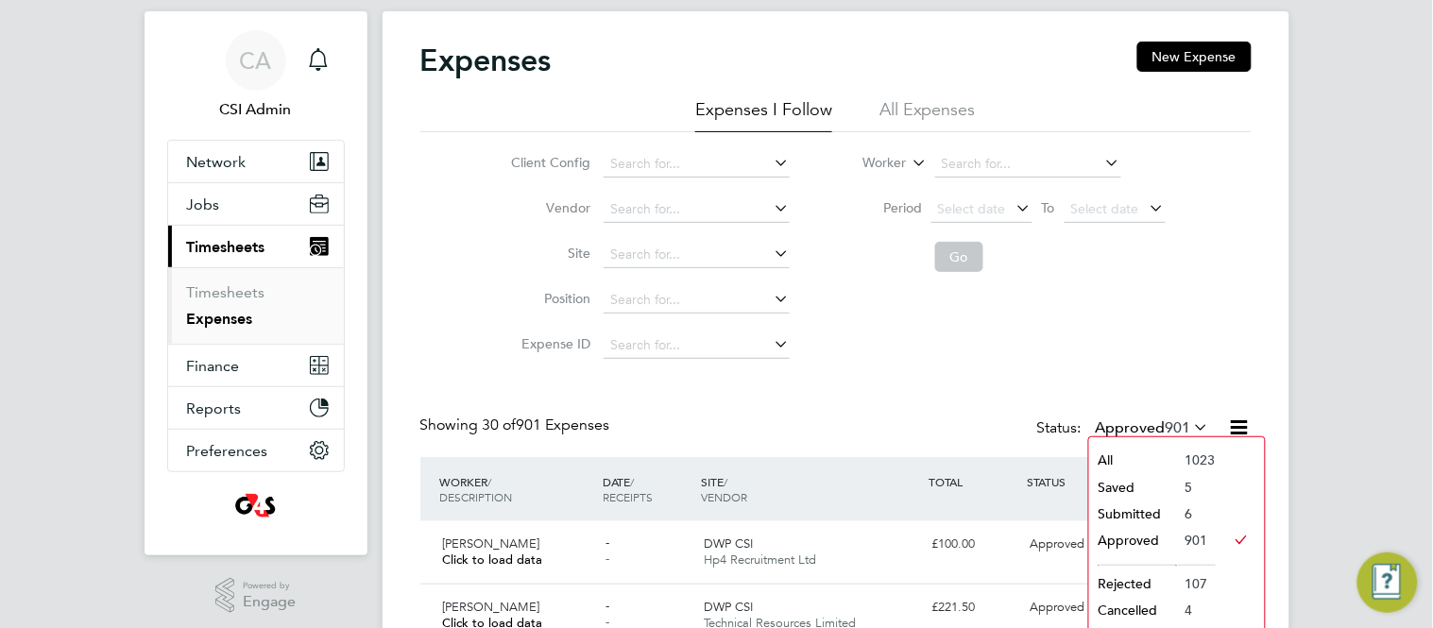
click at [1152, 489] on li "Saved" at bounding box center [1132, 487] width 87 height 26
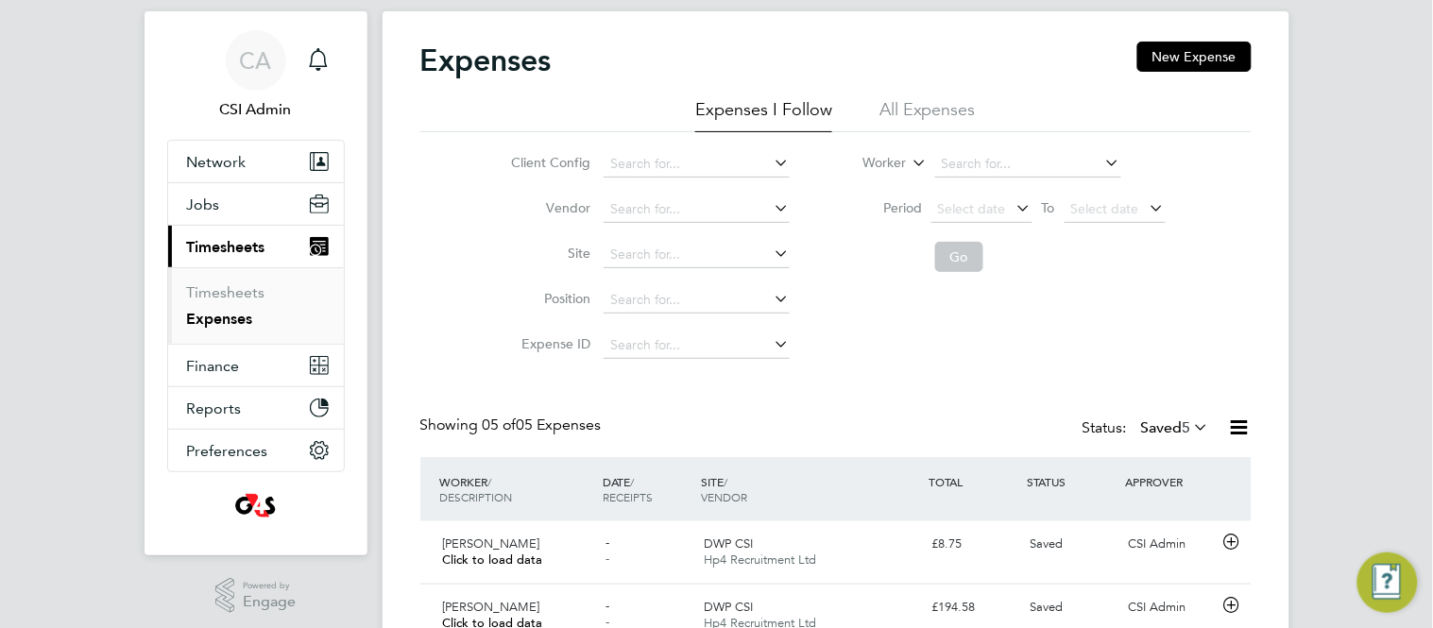
click at [435, 339] on div "Client Config Vendor Site Position Expense ID Worker Period Select date To Sele…" at bounding box center [836, 250] width 832 height 236
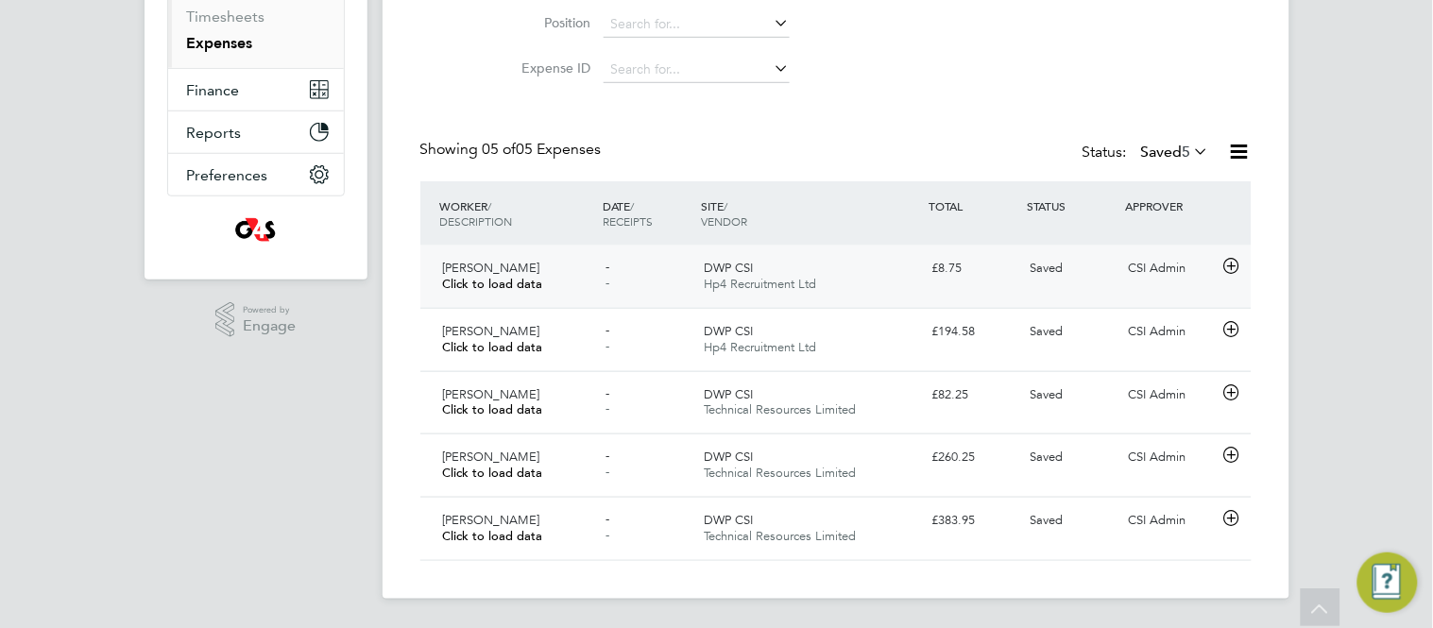
click at [868, 273] on div "DWP CSI Hp4 Recruitment Ltd" at bounding box center [810, 276] width 229 height 47
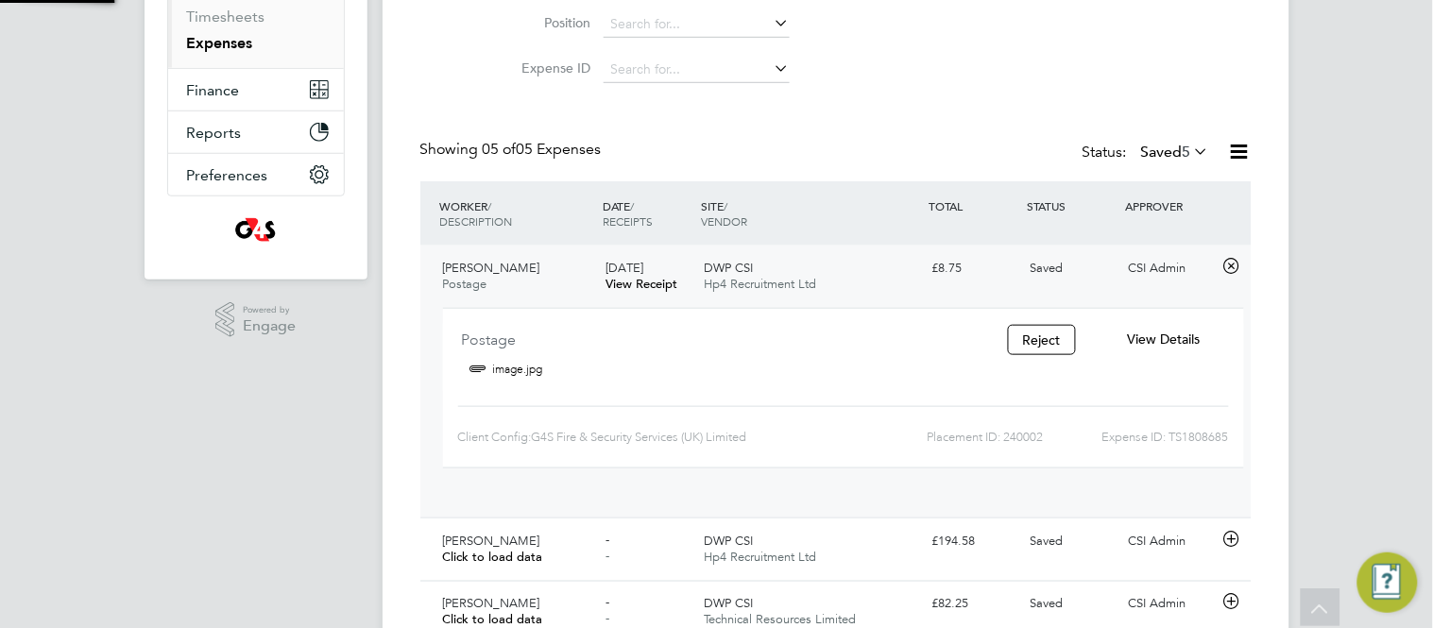
scroll to position [30, 340]
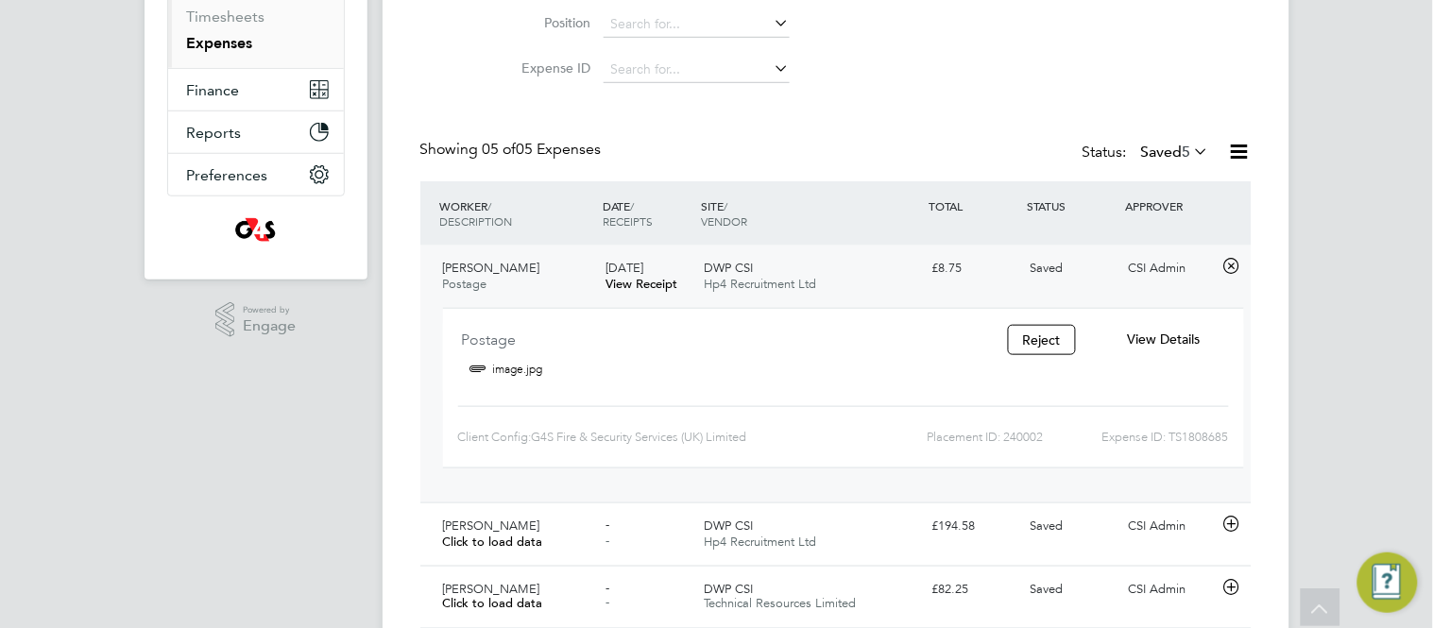
click at [370, 387] on div "CA CSI Admin Notifications Applications: Network Team Members Businesses Sites …" at bounding box center [716, 253] width 1433 height 1141
click at [231, 53] on ul "Timesheets Expenses" at bounding box center [256, 29] width 176 height 77
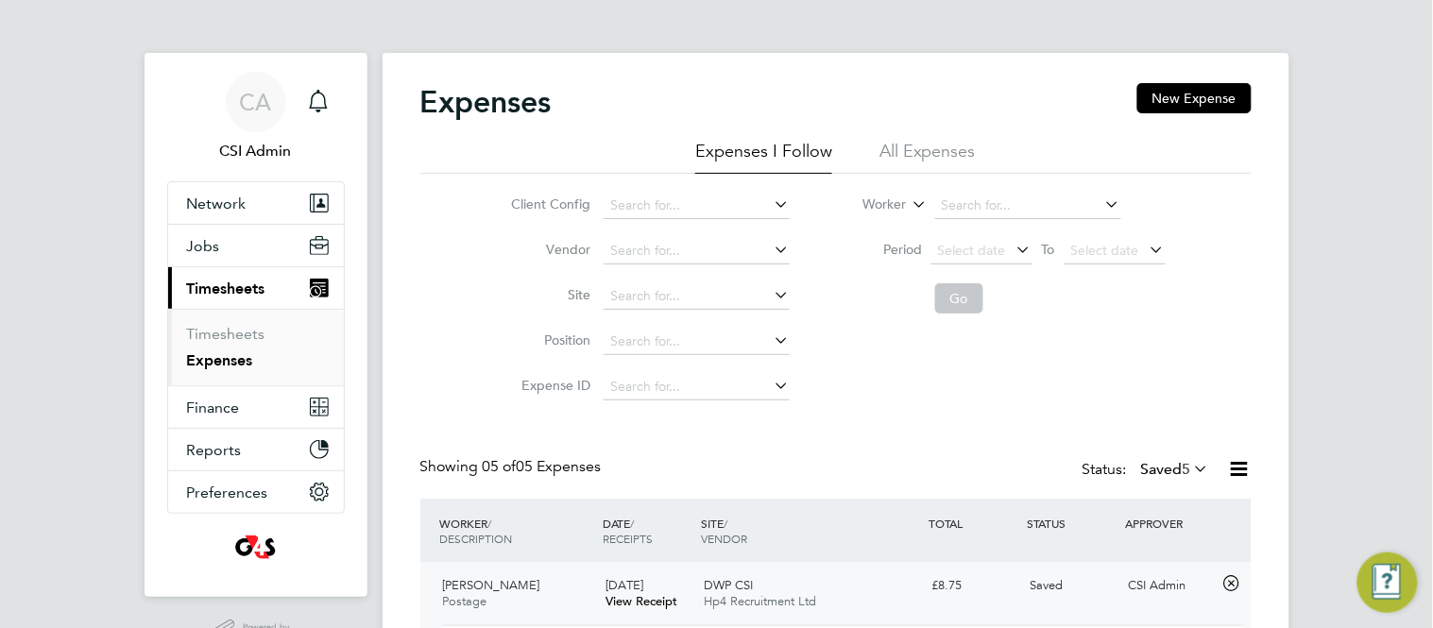
click at [1156, 478] on label "Saved 5" at bounding box center [1175, 469] width 69 height 19
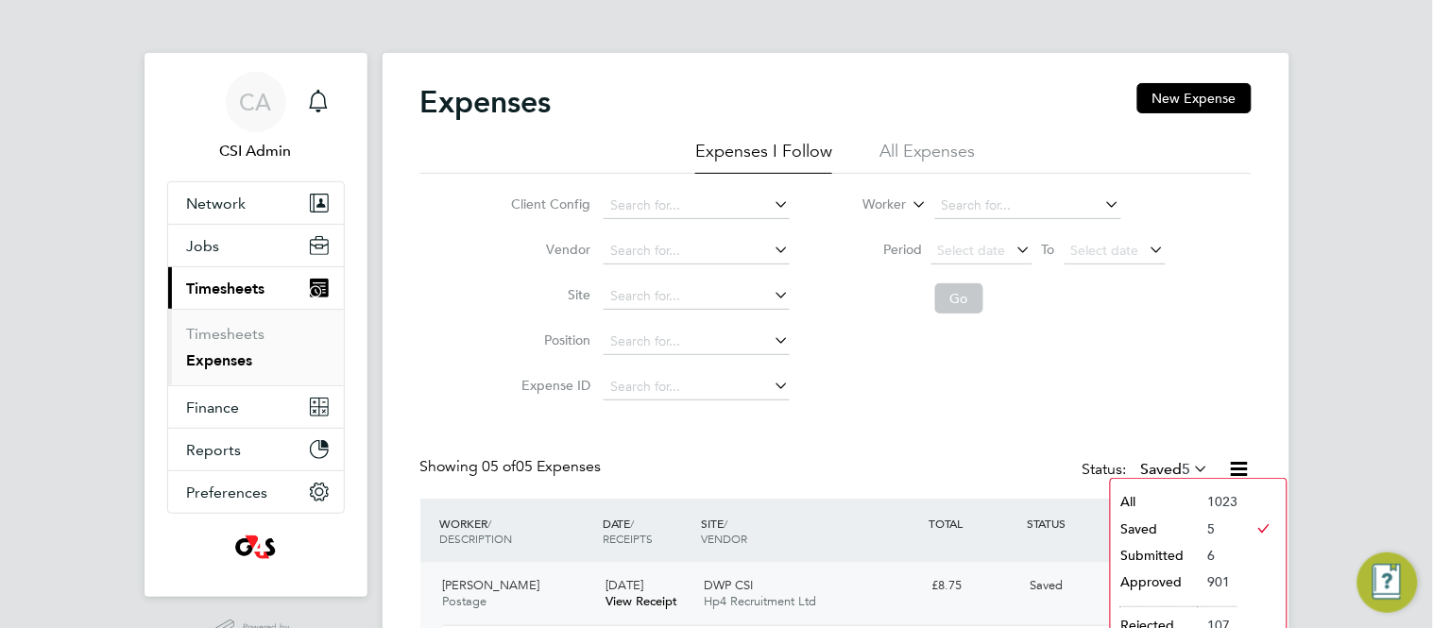
click at [1125, 555] on li "Submitted" at bounding box center [1154, 555] width 87 height 26
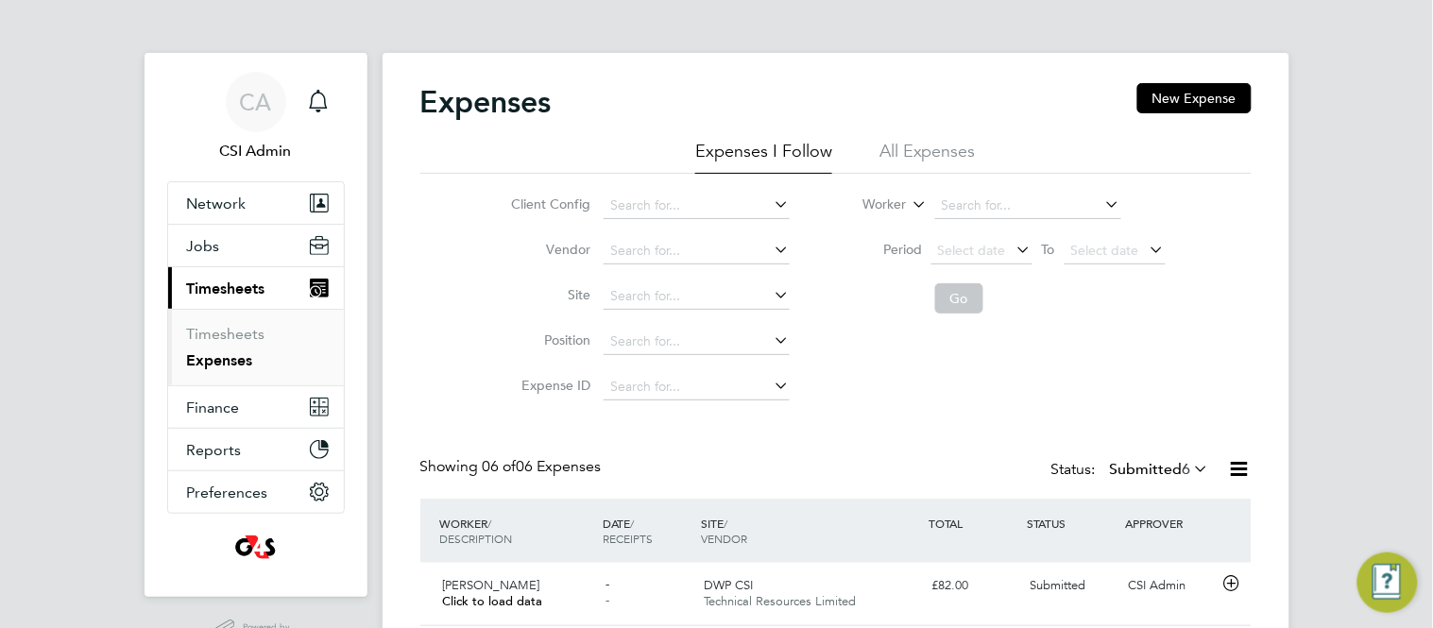
scroll to position [9, 10]
click at [422, 326] on div "Client Config Vendor Site Position Expense ID Worker Period Select date To Sele…" at bounding box center [836, 292] width 832 height 236
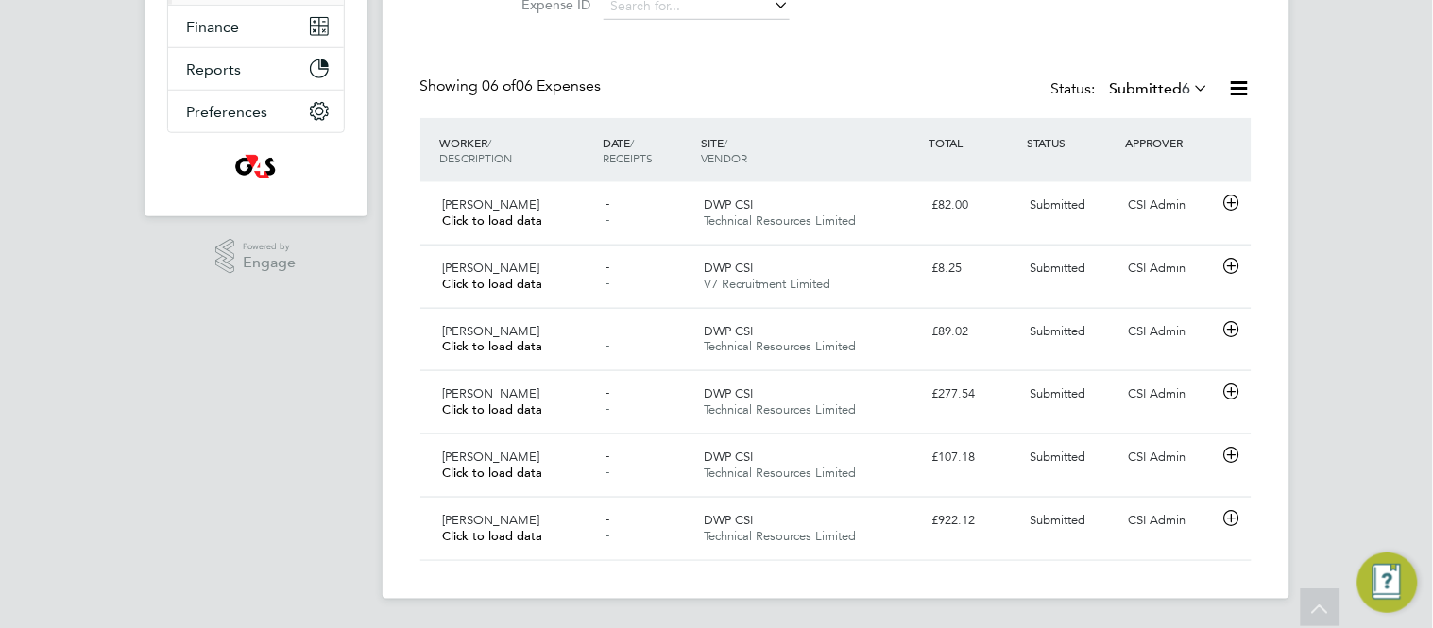
click at [1164, 93] on label "Submitted 6" at bounding box center [1160, 88] width 100 height 19
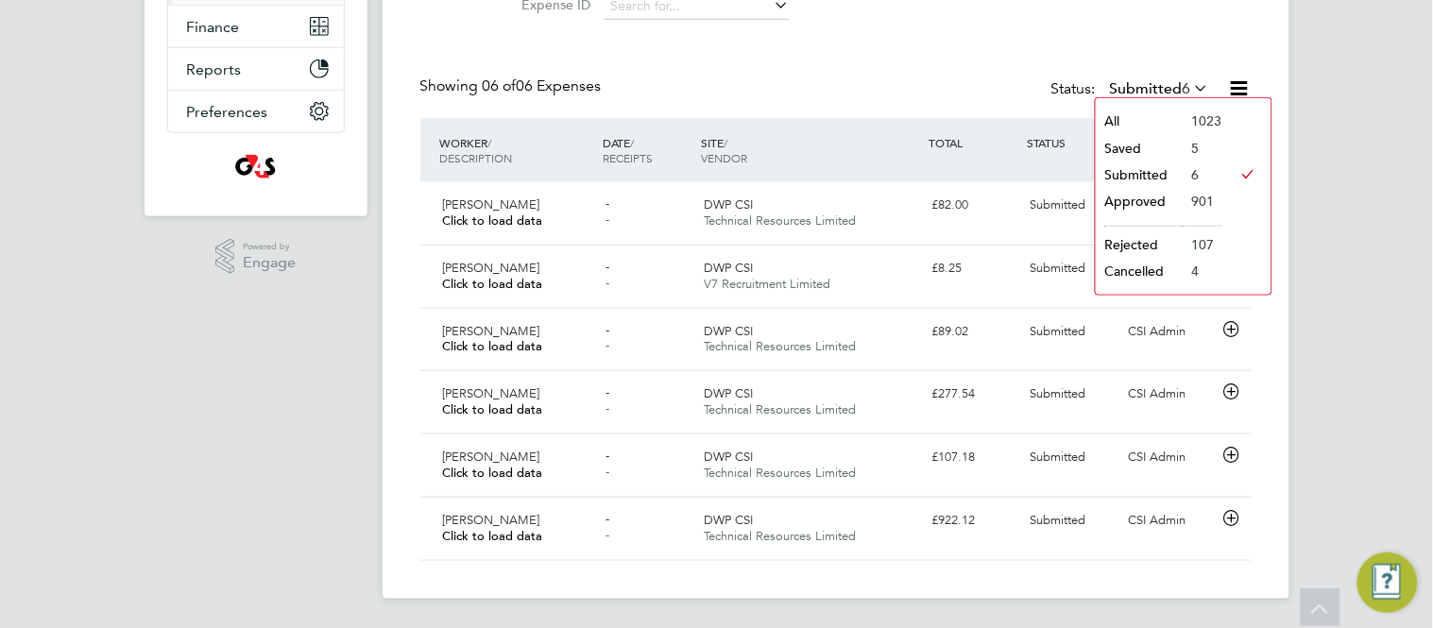
click at [1162, 199] on li "Approved" at bounding box center [1139, 201] width 87 height 26
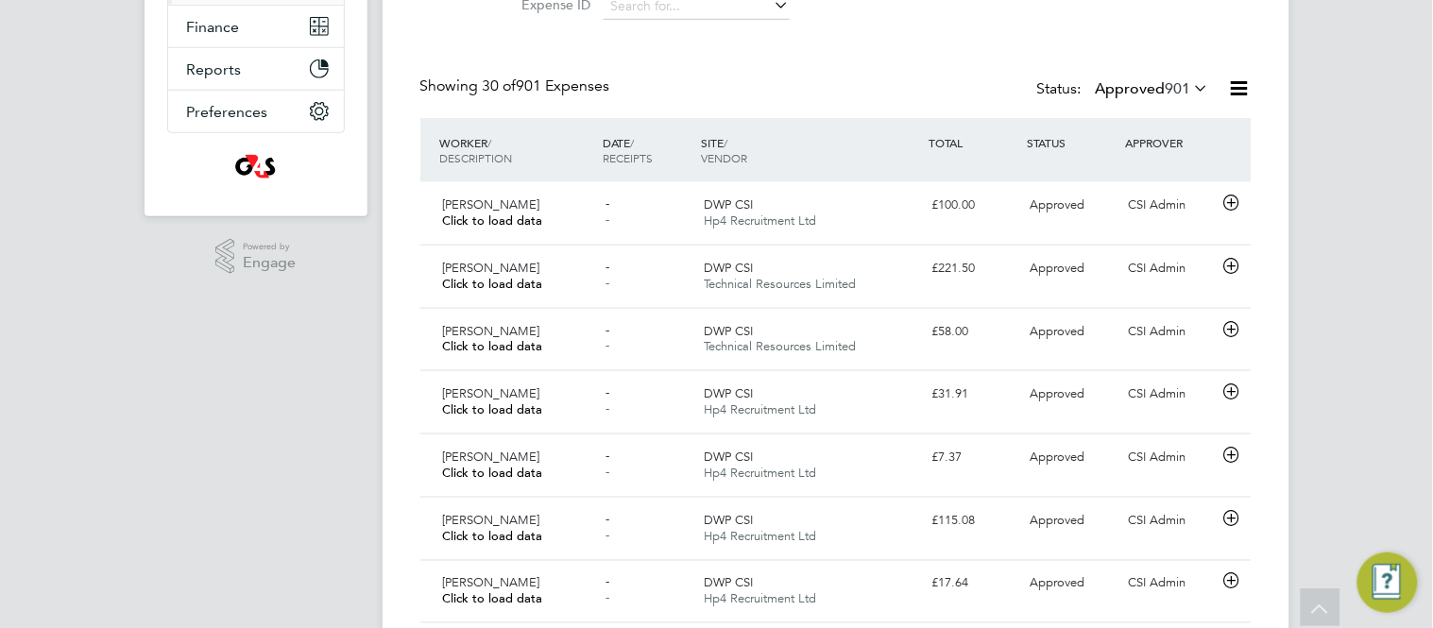
click at [1171, 88] on span "901" at bounding box center [1179, 88] width 26 height 19
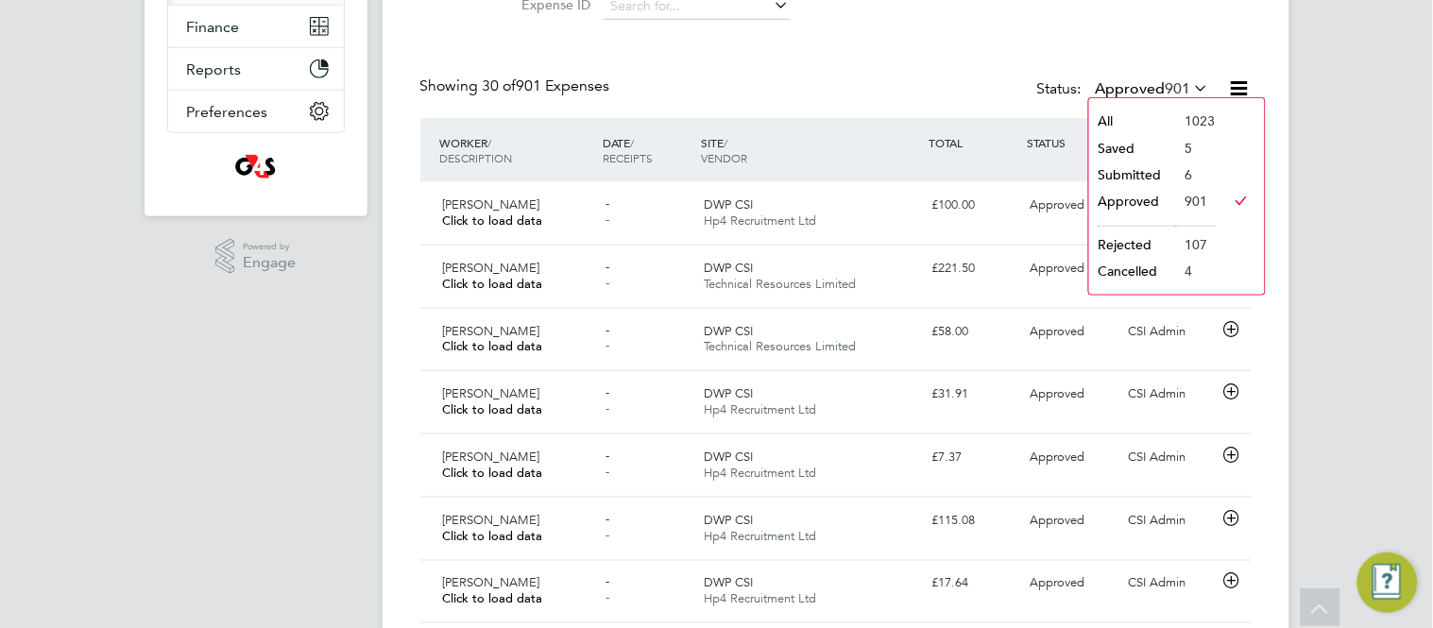
click at [1146, 170] on li "Submitted" at bounding box center [1132, 175] width 87 height 26
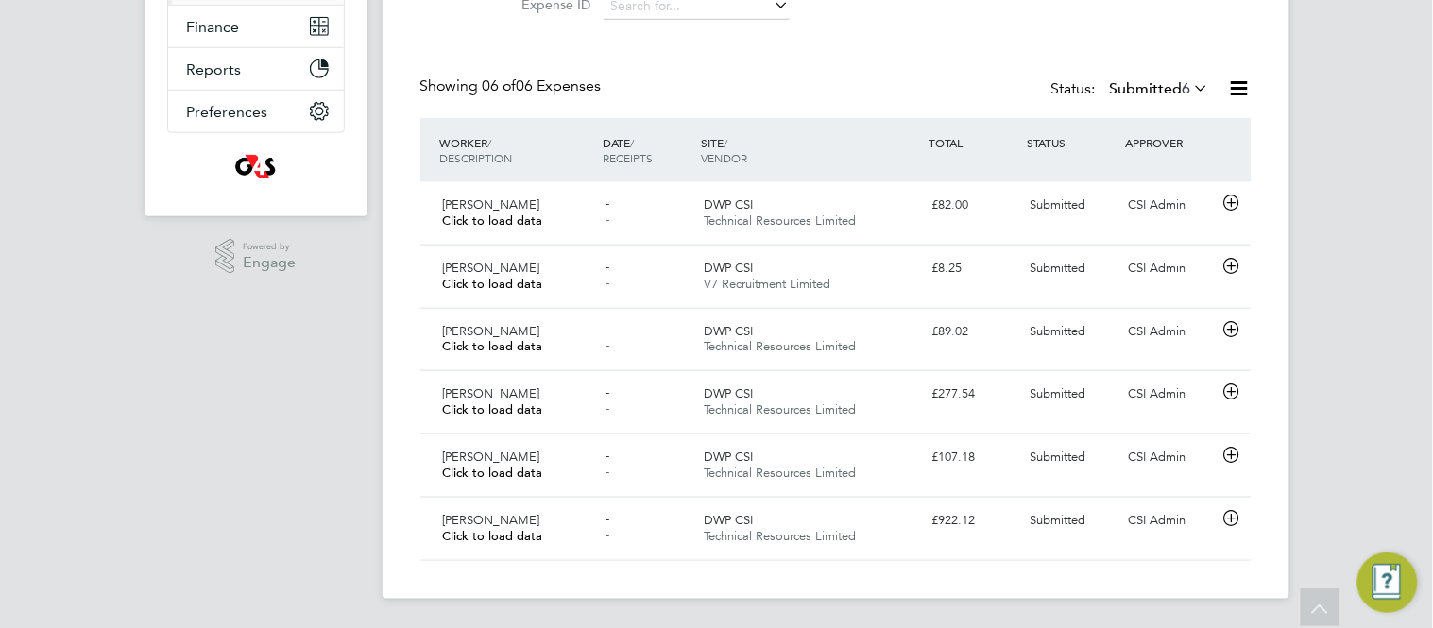
click at [1168, 85] on label "Submitted 6" at bounding box center [1160, 88] width 100 height 19
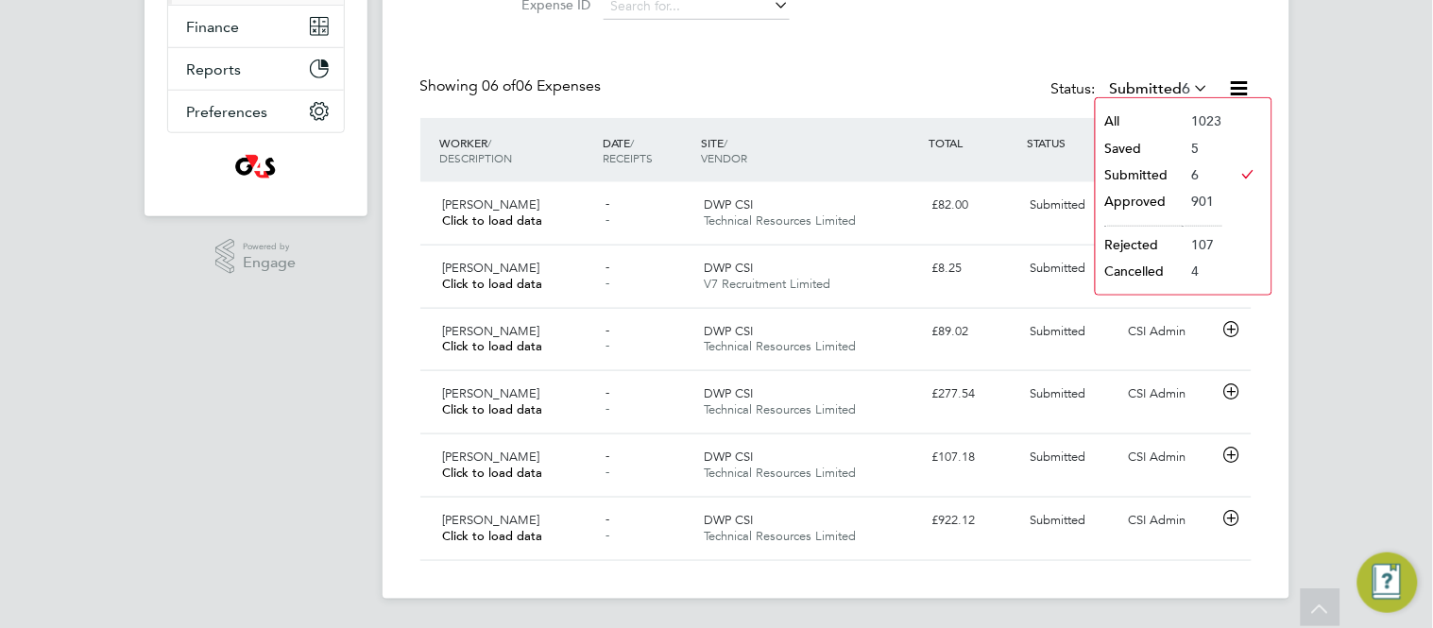
click at [1139, 148] on li "Saved" at bounding box center [1139, 148] width 87 height 26
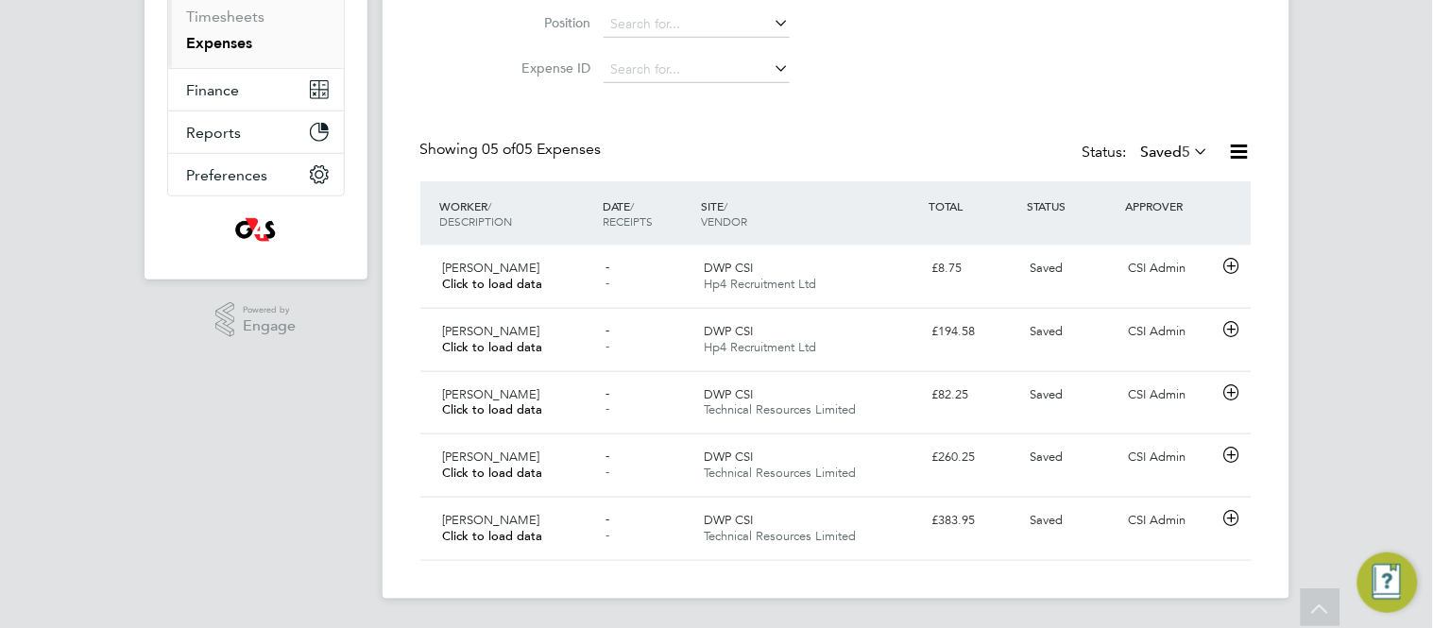
click at [1153, 148] on label "Saved 5" at bounding box center [1175, 152] width 69 height 19
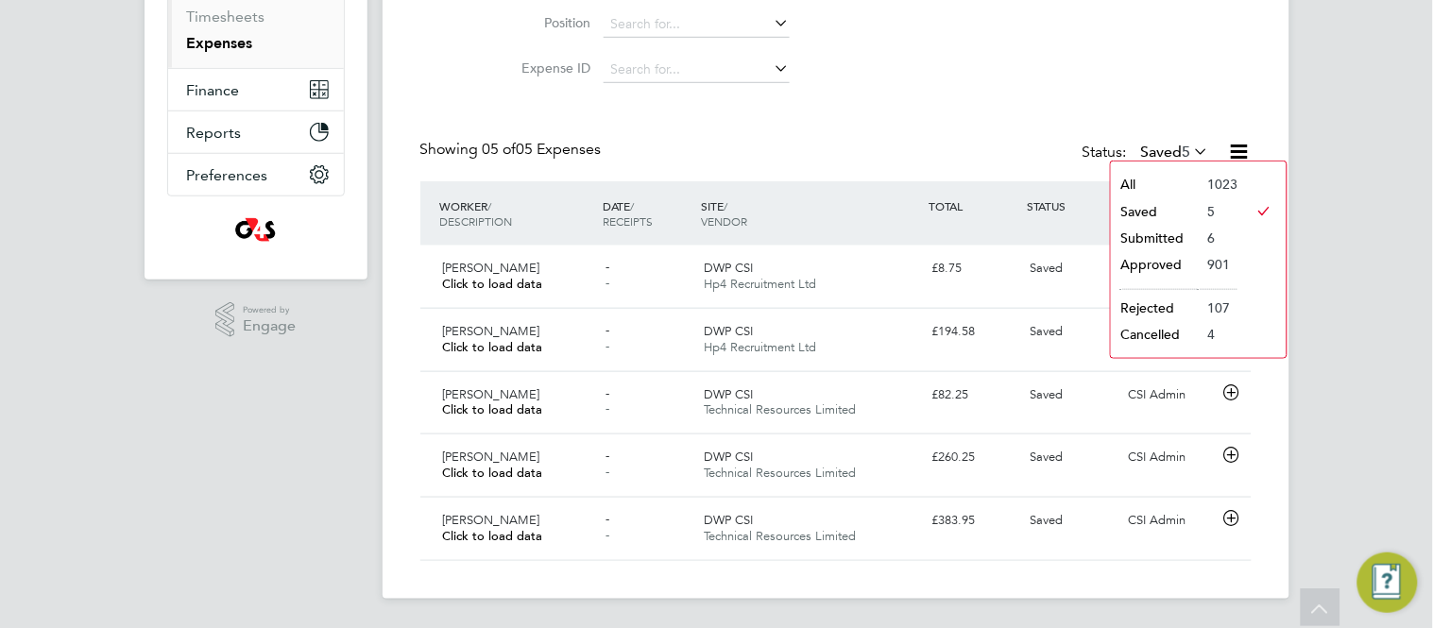
click at [1154, 310] on li "Rejected" at bounding box center [1154, 308] width 87 height 26
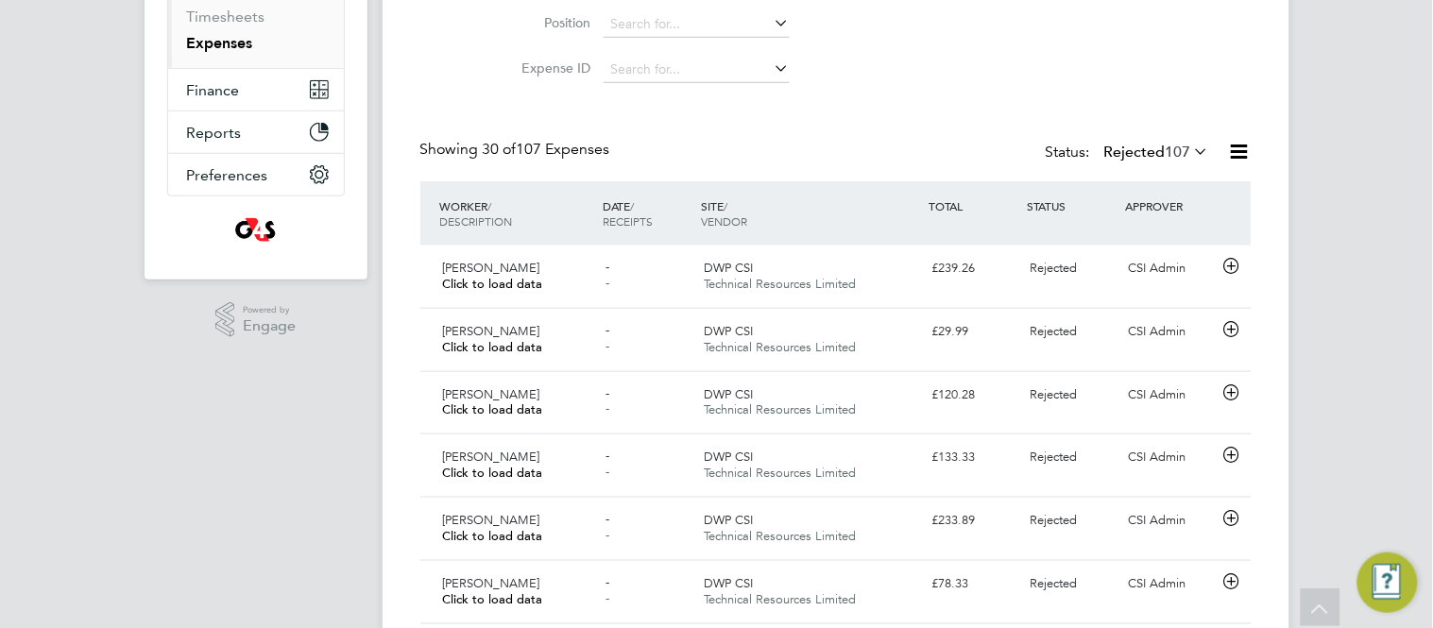
click at [1175, 148] on span "107" at bounding box center [1179, 152] width 26 height 19
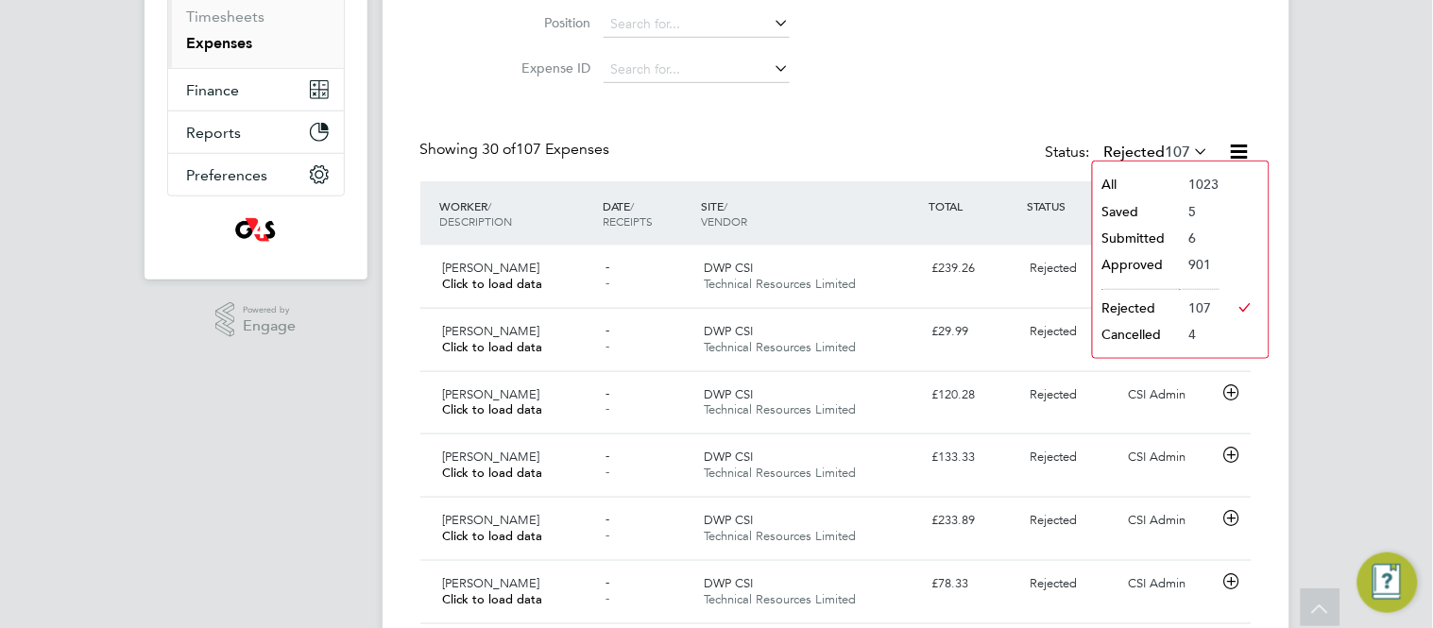
click at [1138, 340] on li "Cancelled" at bounding box center [1136, 334] width 87 height 26
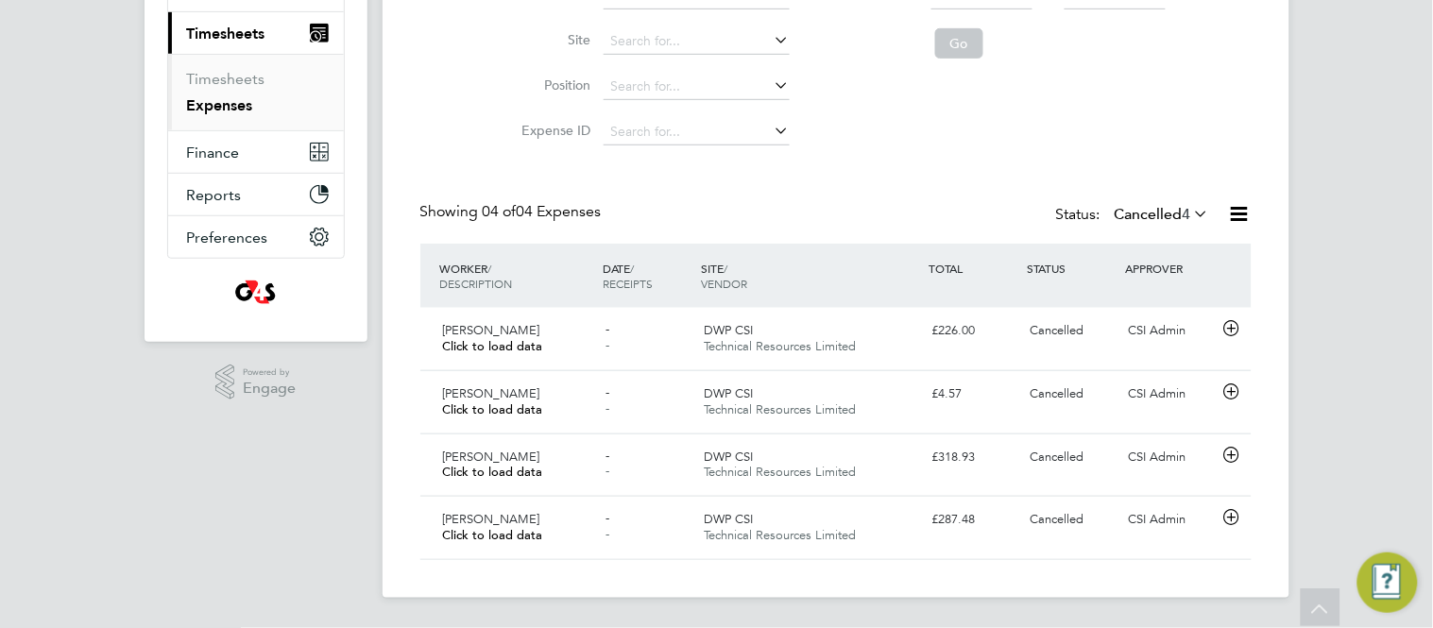
click at [1183, 215] on span "4" at bounding box center [1187, 214] width 9 height 19
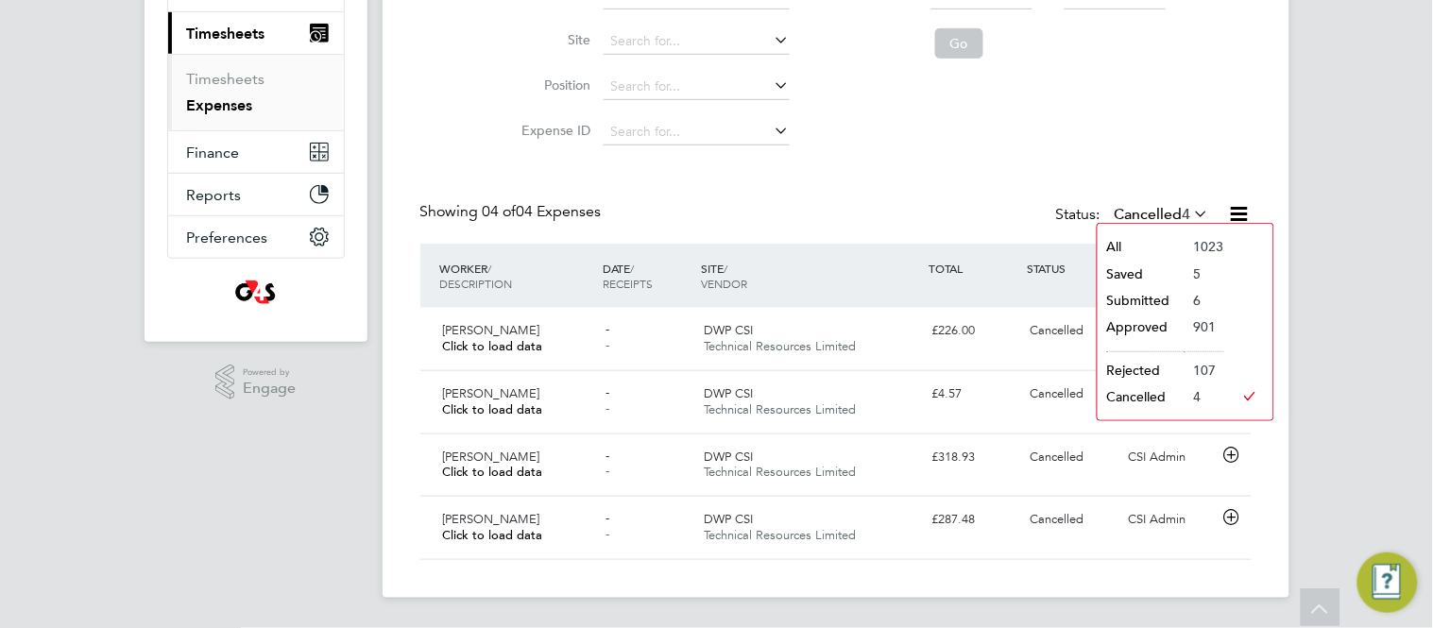
click at [1153, 274] on li "Saved" at bounding box center [1141, 274] width 87 height 26
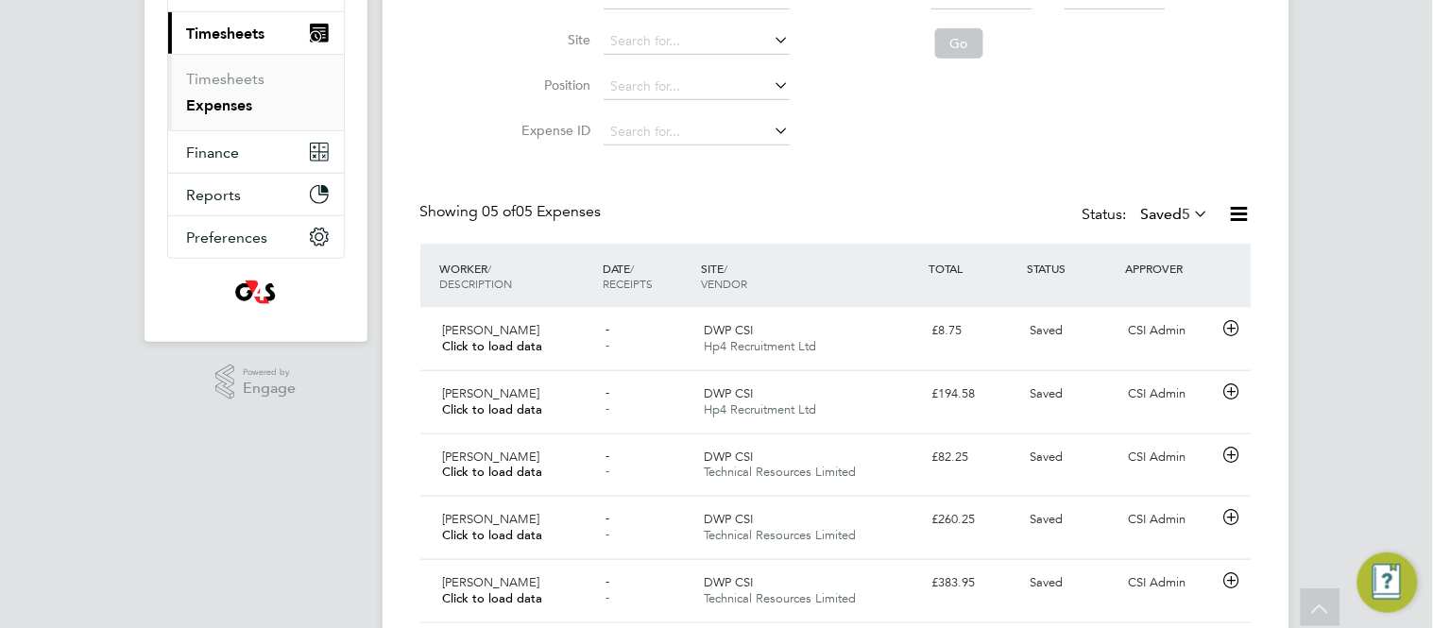
click at [951, 158] on div "Expenses New Expense Expenses I Follow All Expenses Client Config Vendor Site P…" at bounding box center [836, 226] width 832 height 796
click at [357, 287] on app-nav-sections-wrapper "CA CSI Admin Notifications Applications: Network Team Members Businesses Sites …" at bounding box center [256, 70] width 223 height 544
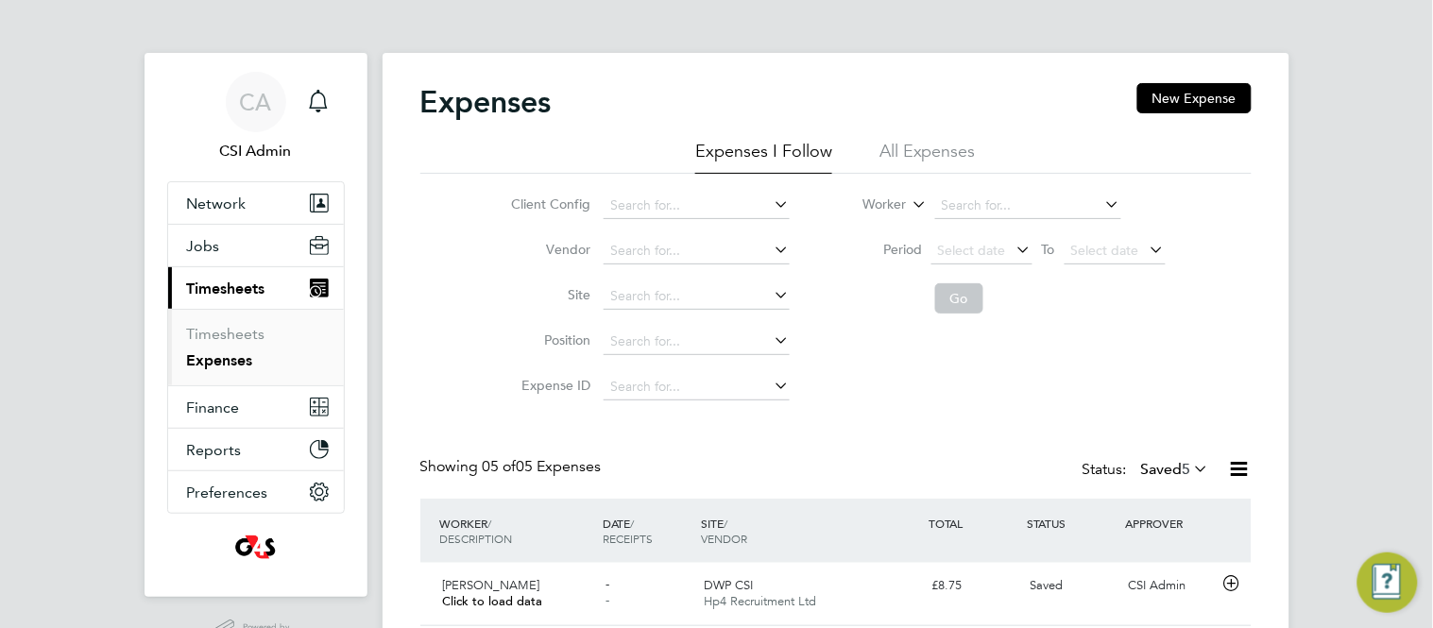
click at [1155, 472] on label "Saved 5" at bounding box center [1175, 469] width 69 height 19
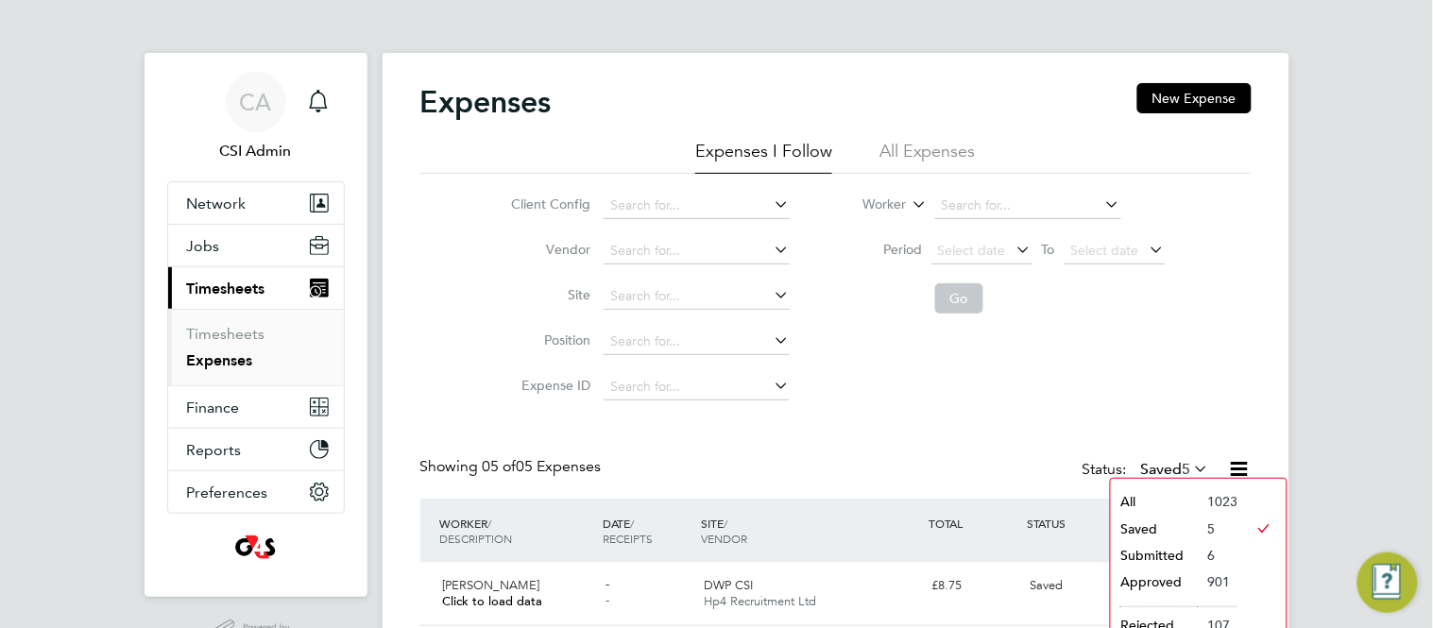
click at [1127, 554] on li "Submitted" at bounding box center [1154, 555] width 87 height 26
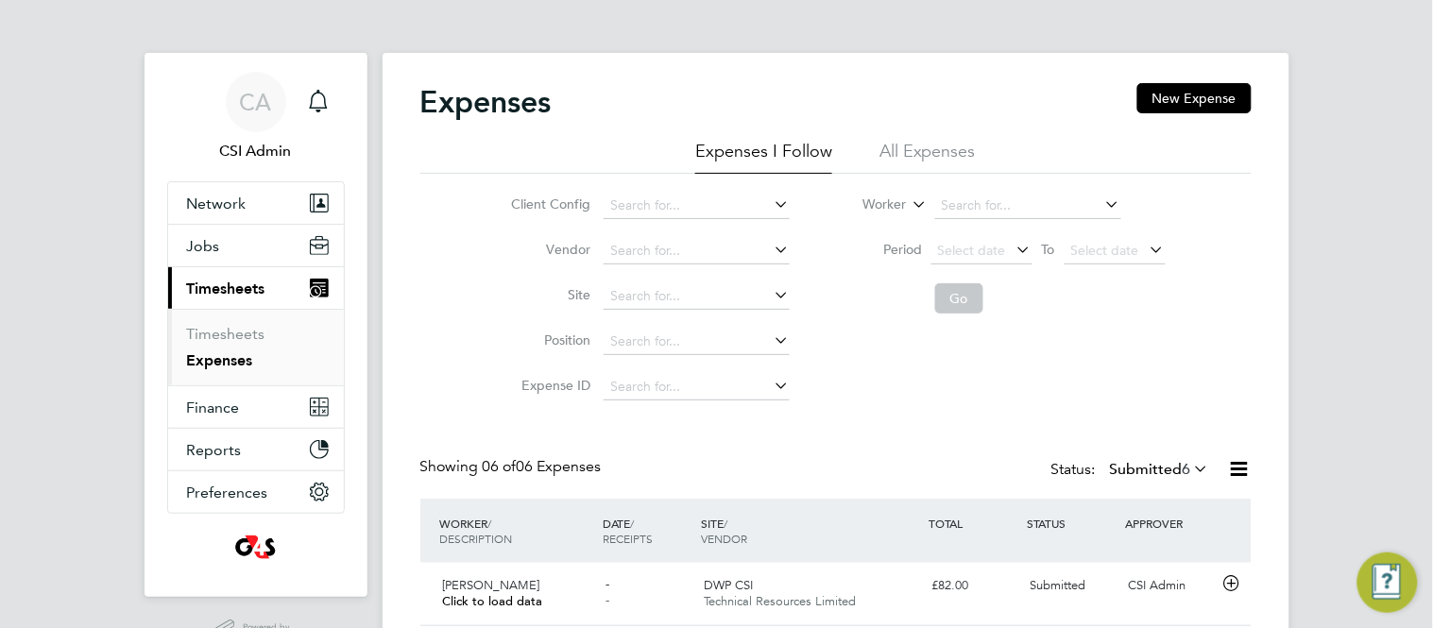
click at [461, 379] on div "Client Config Vendor Site Position Expense ID Worker Period Select date To Sele…" at bounding box center [836, 292] width 832 height 236
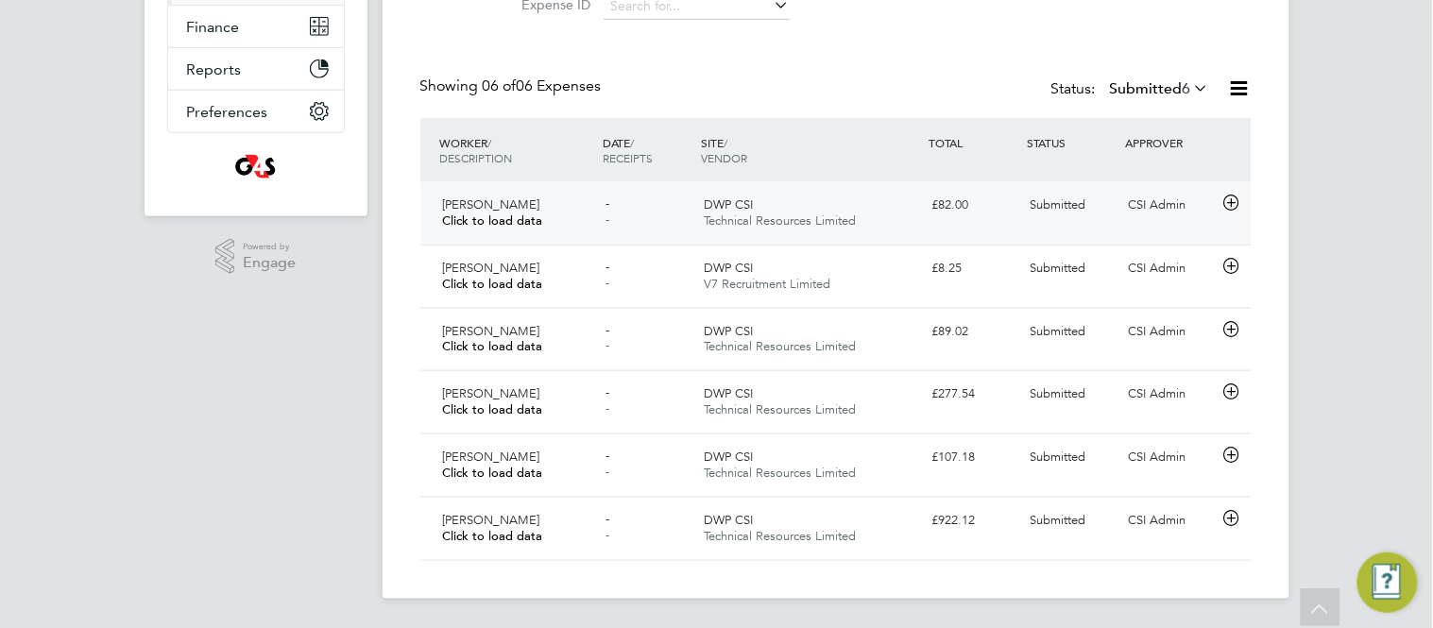
click at [1229, 202] on icon at bounding box center [1232, 203] width 24 height 15
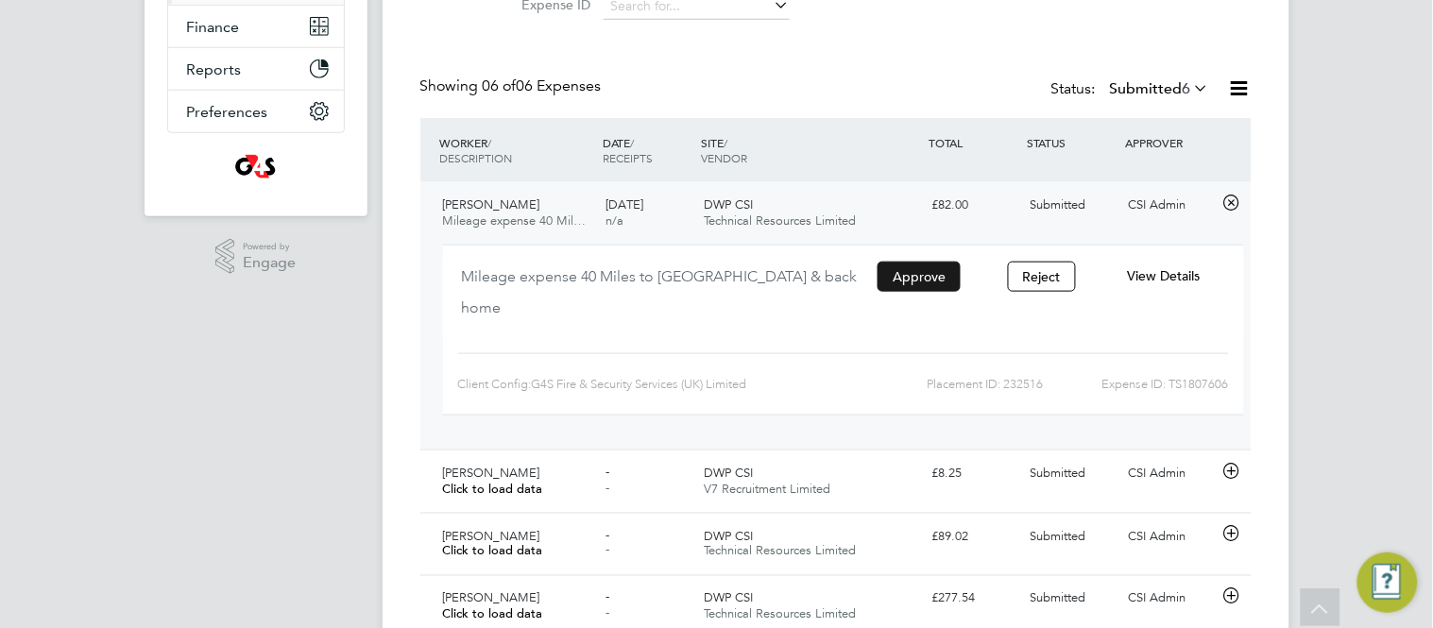
click at [926, 270] on button "Approve" at bounding box center [919, 277] width 83 height 30
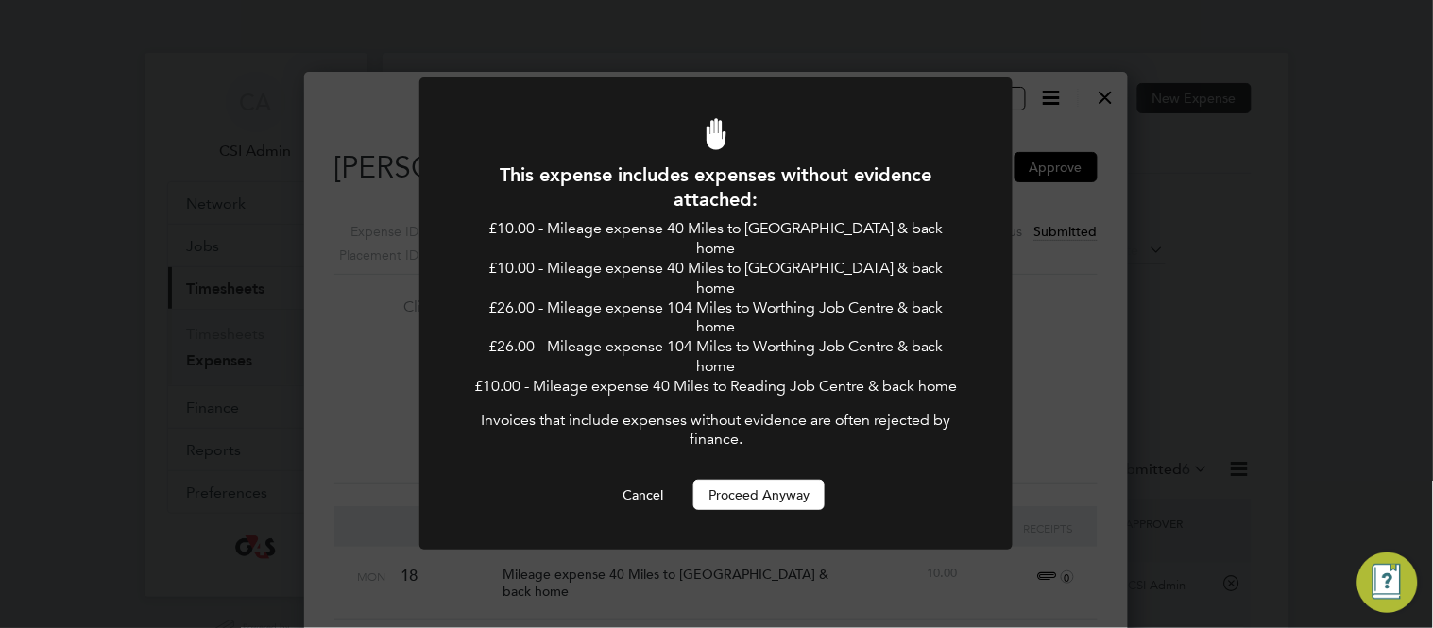
click at [745, 502] on button "Proceed Anyway" at bounding box center [759, 495] width 131 height 30
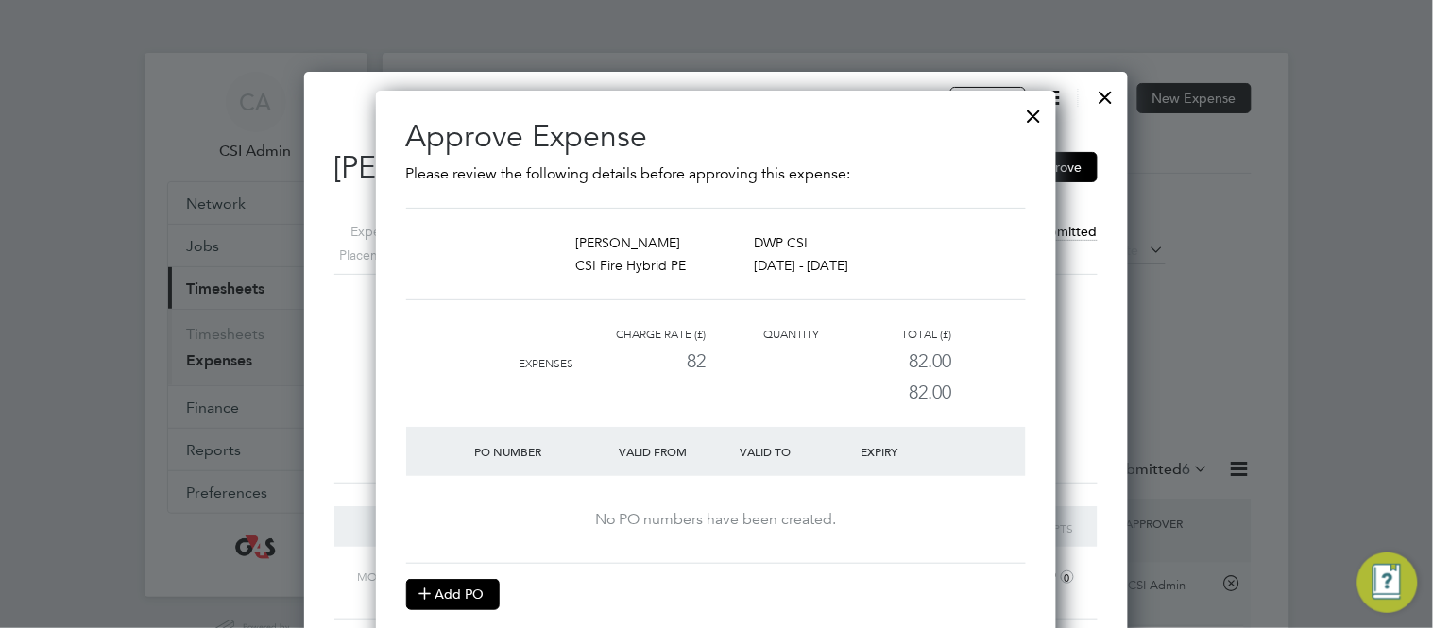
click at [453, 600] on button "Add PO" at bounding box center [453, 594] width 94 height 30
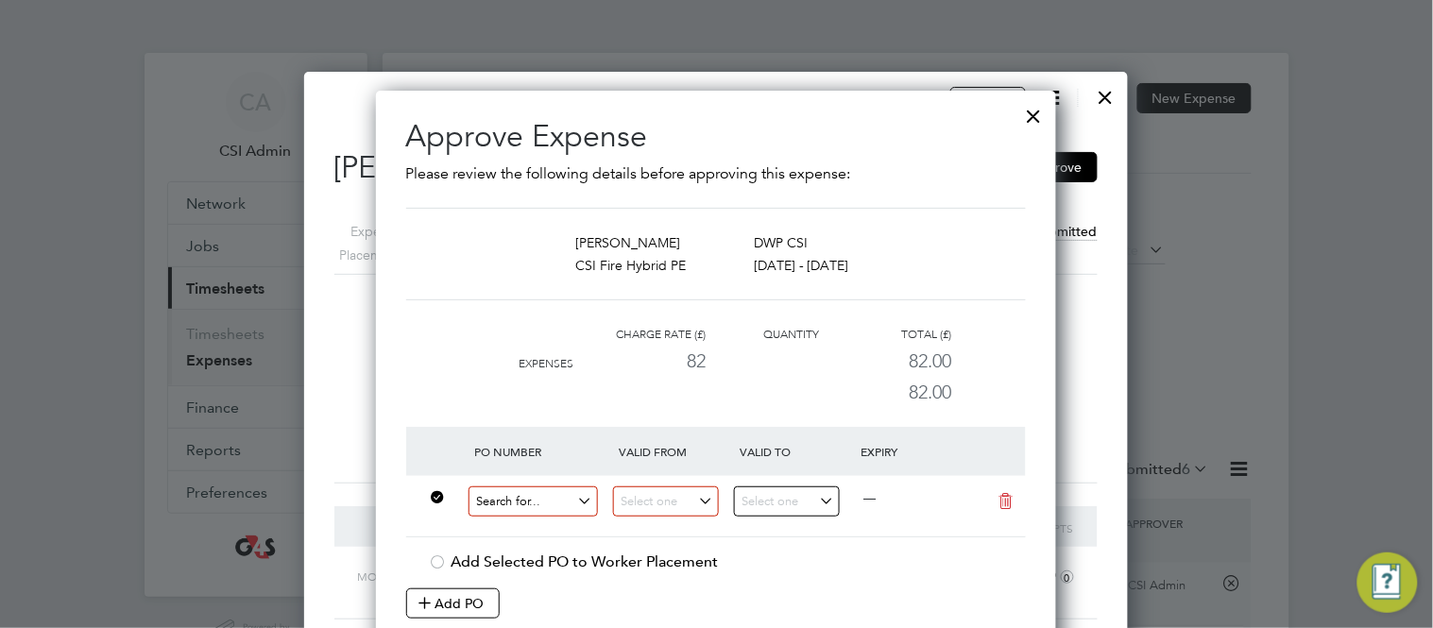
click at [505, 513] on input at bounding box center [534, 502] width 130 height 31
paste input "60GI-BST1547-GR"
type input "60GI-BST1547-GR"
click at [516, 531] on b "60GI-BST1547-GR" at bounding box center [530, 531] width 110 height 16
type input "18 Aug 2025"
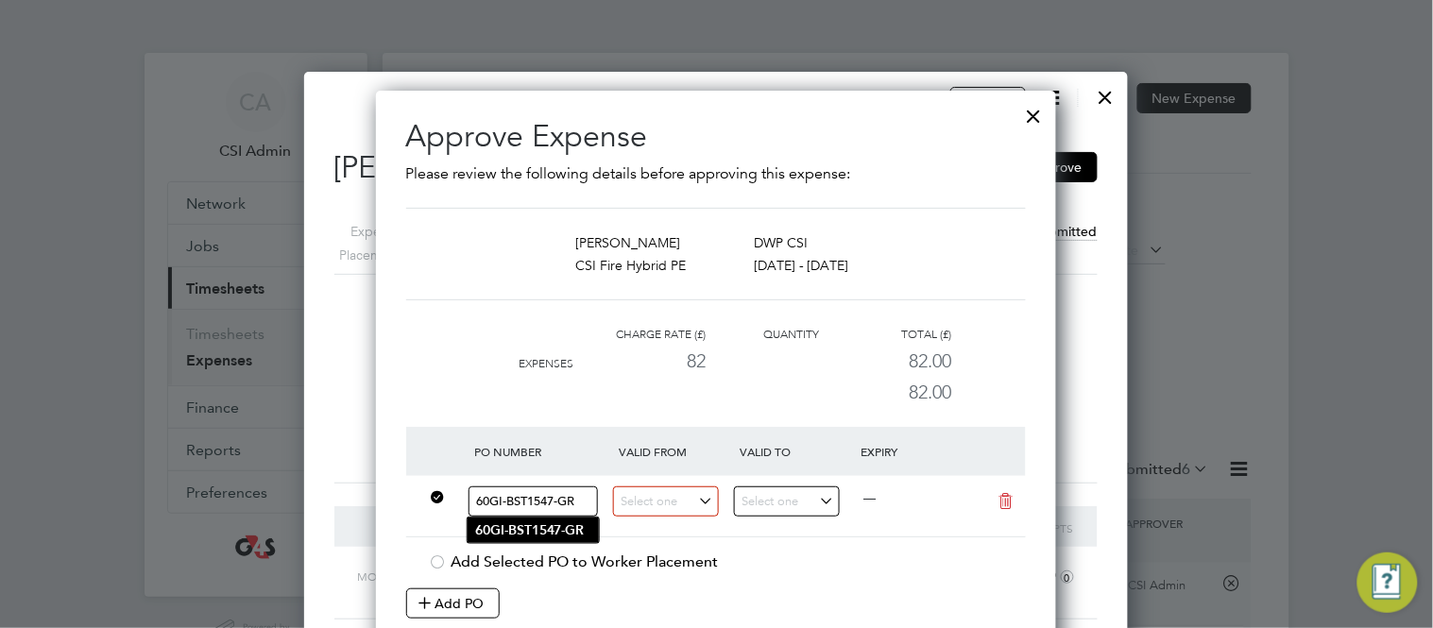
type input "25 Aug 2025"
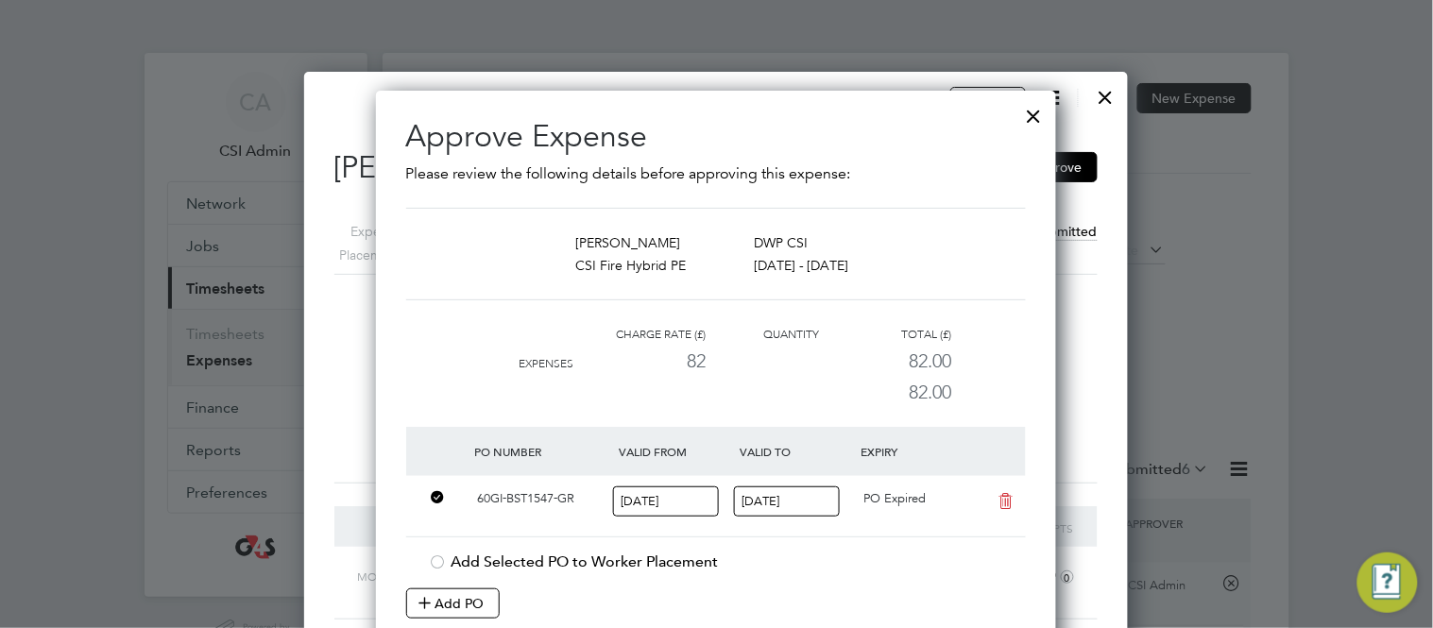
click at [446, 396] on li "Charge rate (£) Quantity Total (£) Expenses 82 82.00 82.00" at bounding box center [716, 375] width 620 height 104
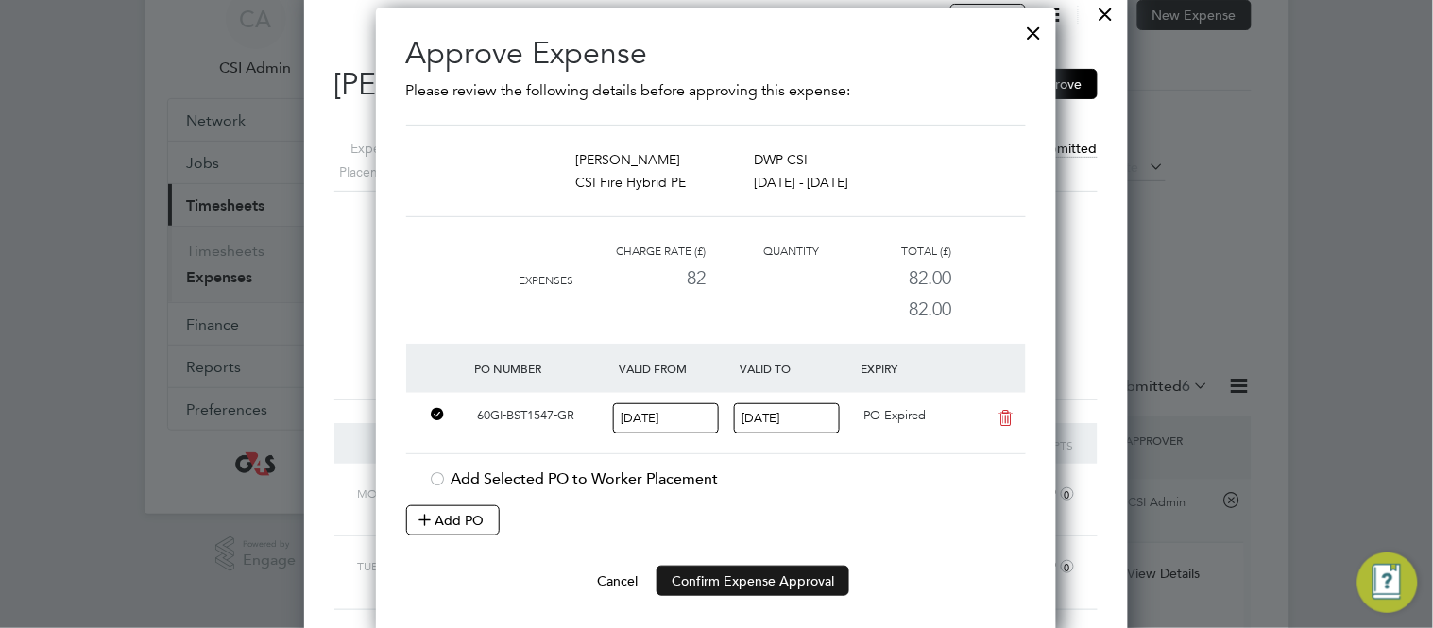
click at [685, 578] on button "Confirm Expense Approval" at bounding box center [753, 581] width 193 height 30
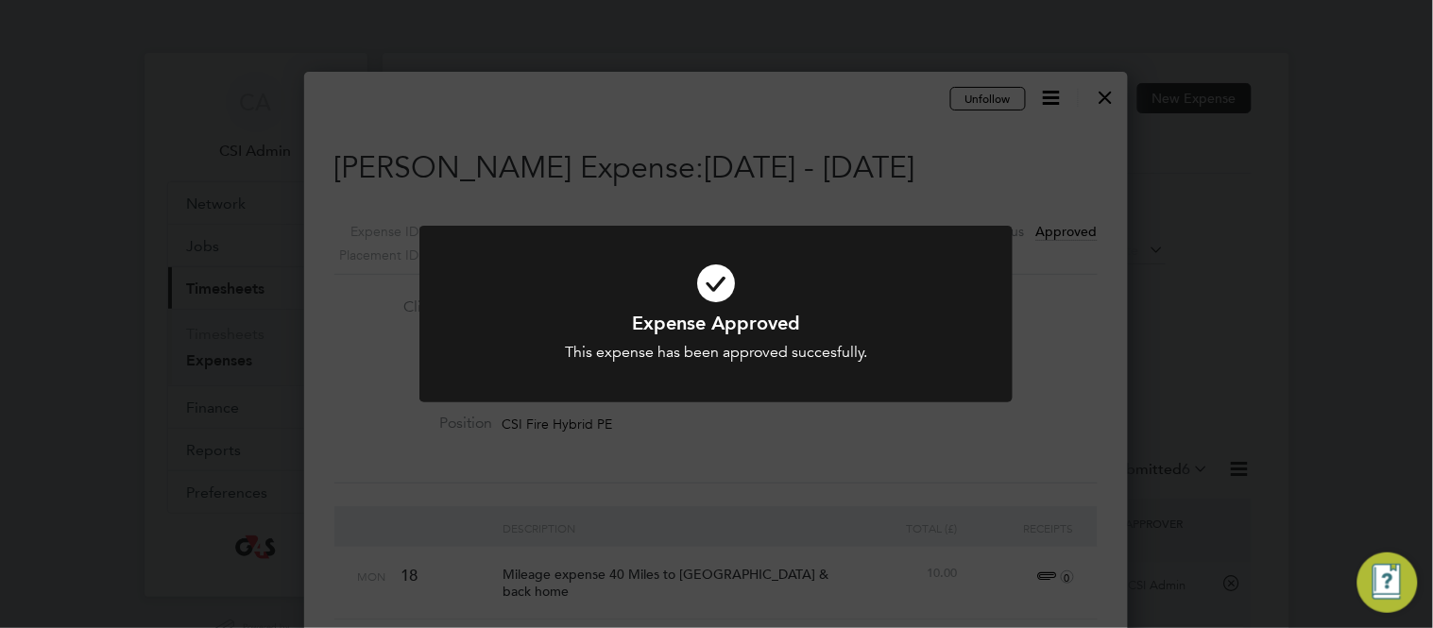
click at [781, 394] on div at bounding box center [716, 314] width 593 height 177
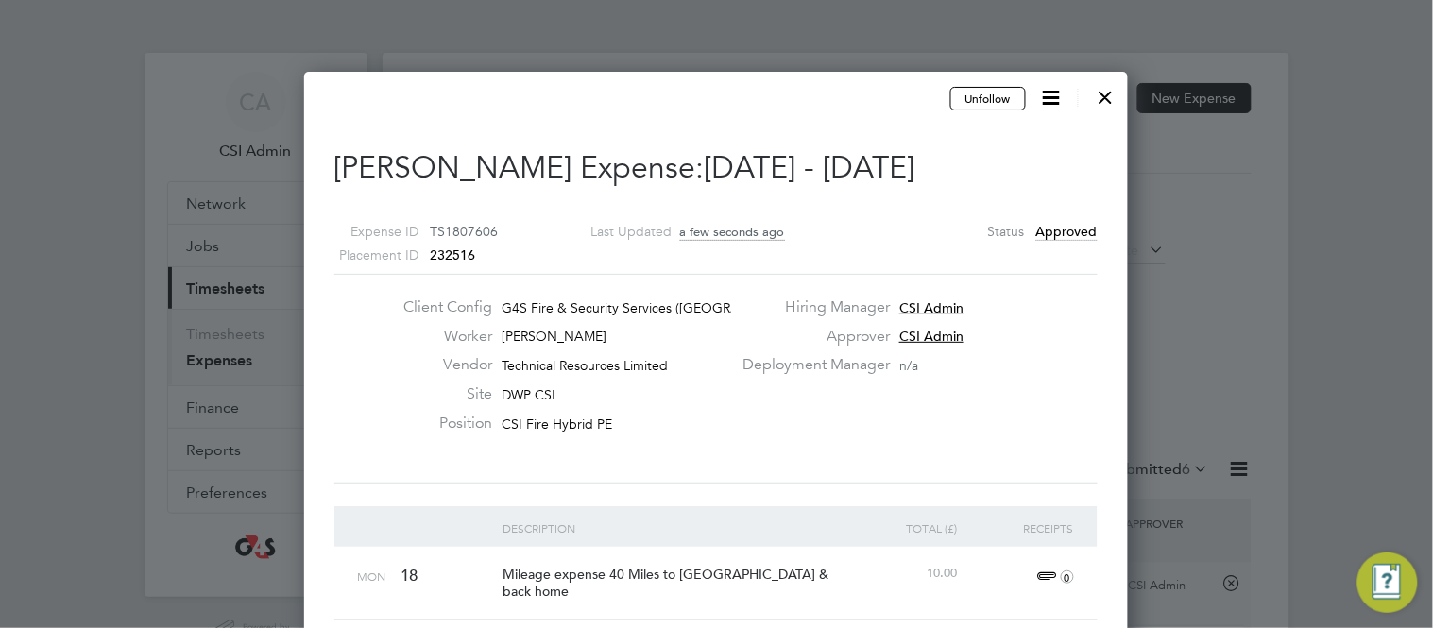
click at [1111, 90] on div at bounding box center [1106, 93] width 34 height 34
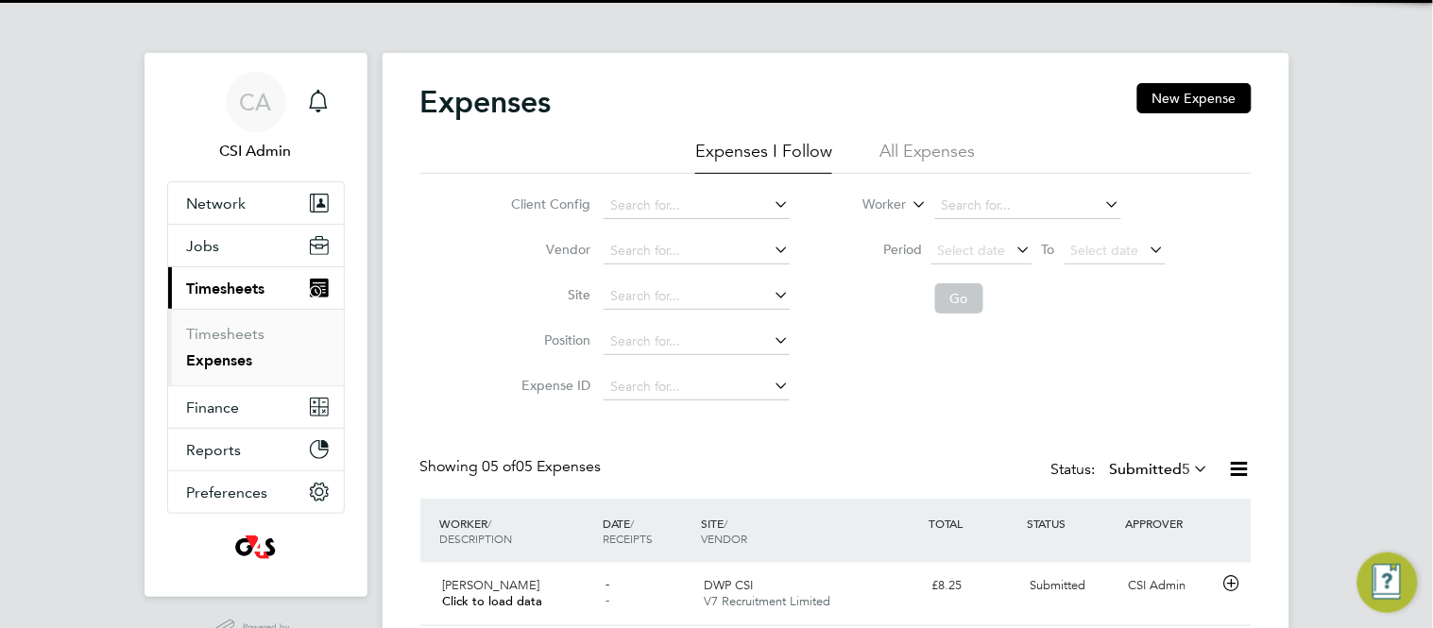
click at [442, 286] on div "Client Config Vendor Site Position Expense ID Worker Period Select date To Sele…" at bounding box center [836, 292] width 832 height 236
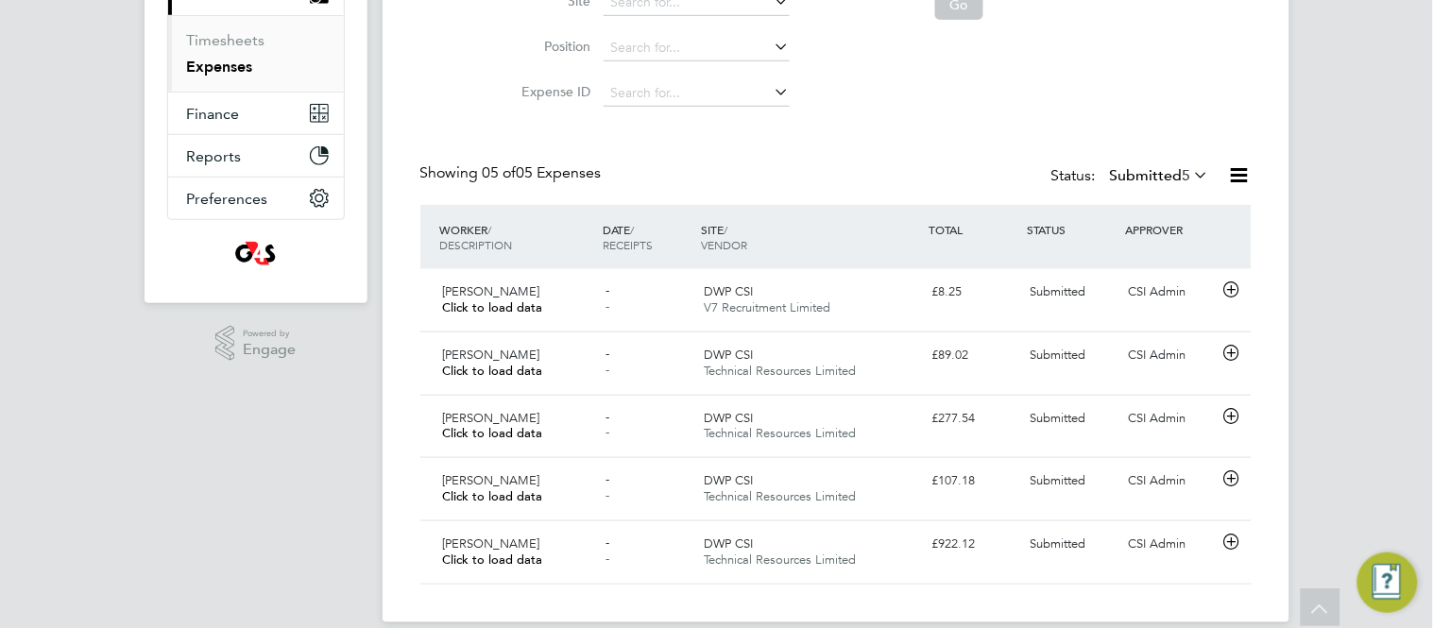
click at [1158, 177] on label "Submitted 5" at bounding box center [1160, 175] width 100 height 19
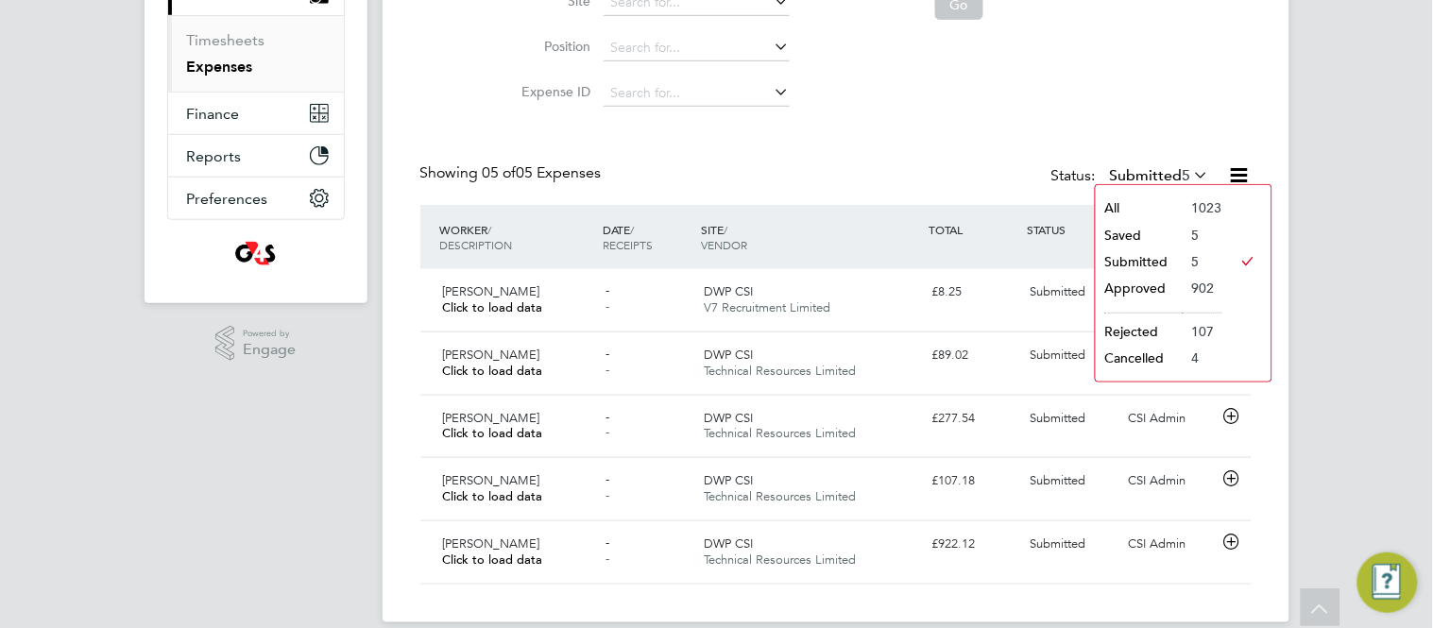
click at [1130, 285] on li "Approved" at bounding box center [1139, 288] width 87 height 26
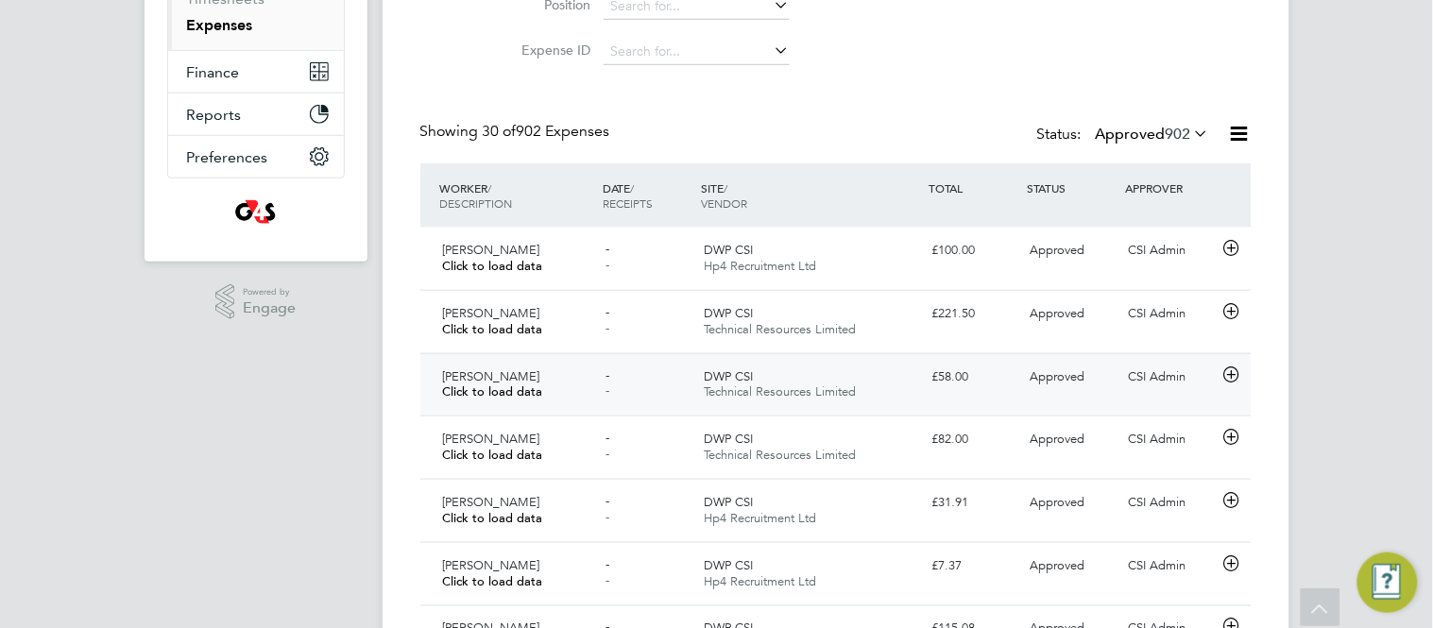
click at [658, 380] on div "- -" at bounding box center [647, 385] width 98 height 47
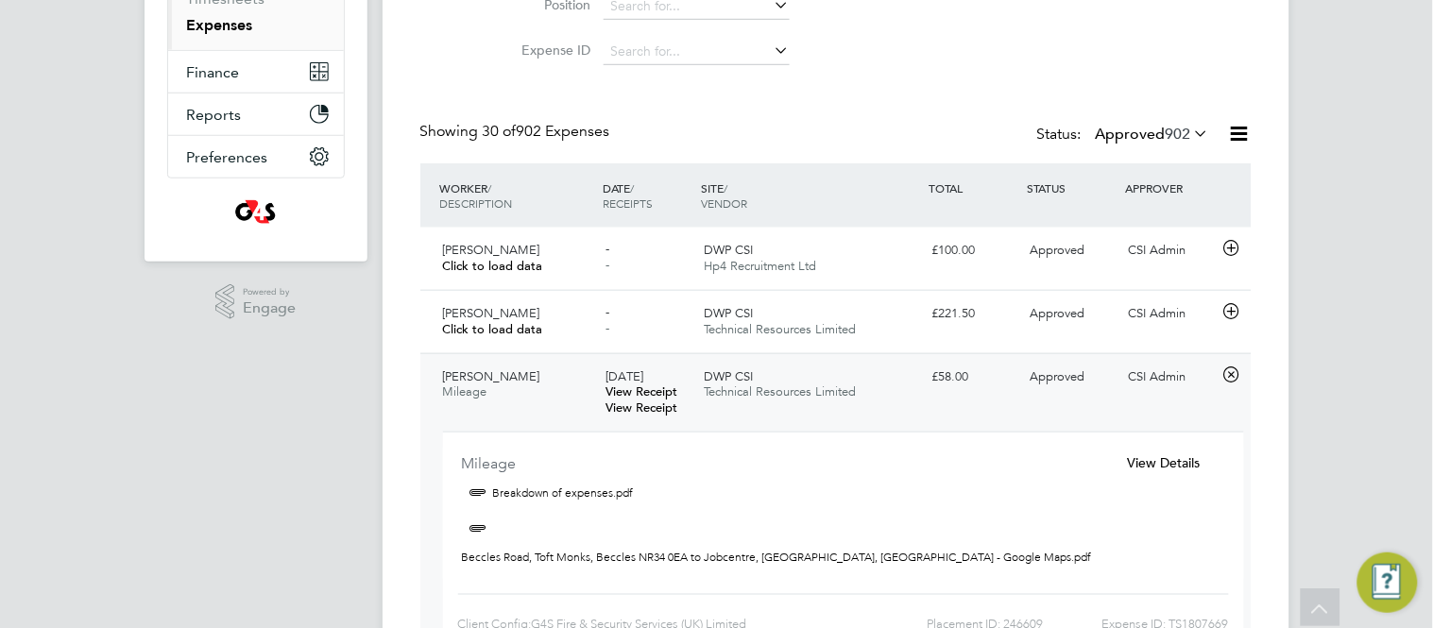
click at [643, 380] on span "20 Aug 2025" at bounding box center [625, 377] width 38 height 16
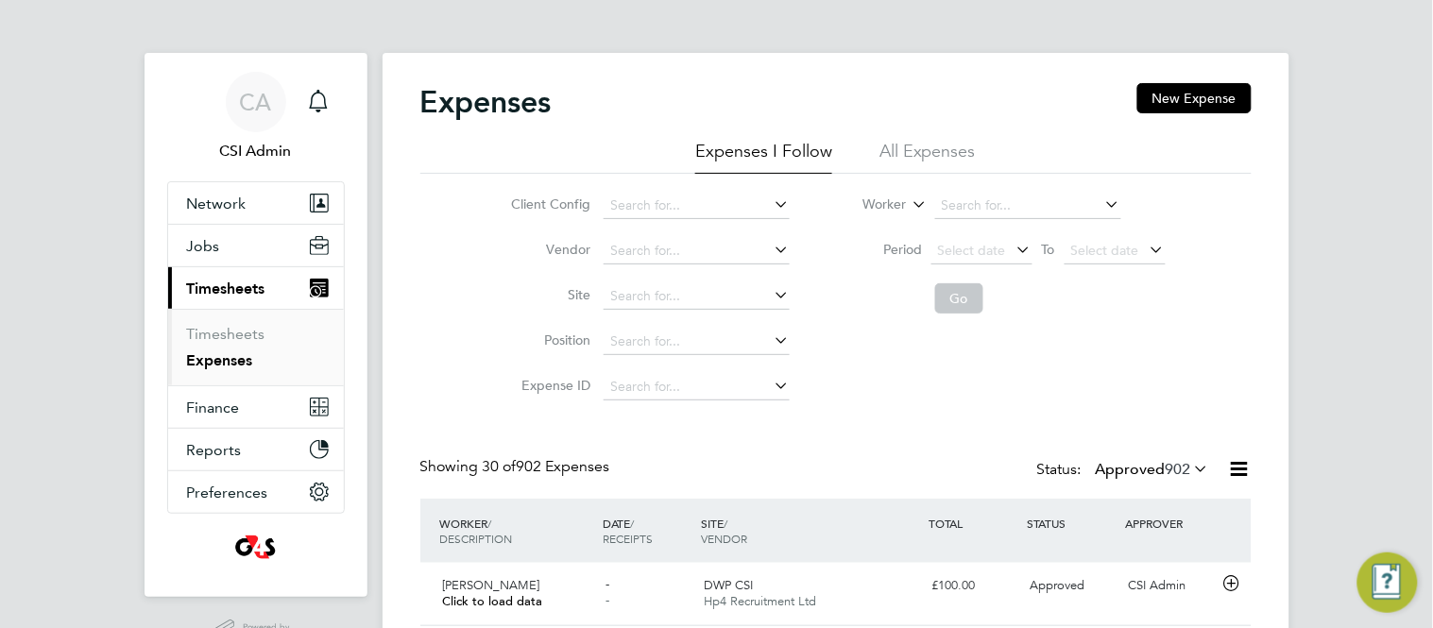
click at [430, 370] on div "Client Config Vendor Site Position Expense ID Worker Period Select date To Sele…" at bounding box center [836, 292] width 832 height 236
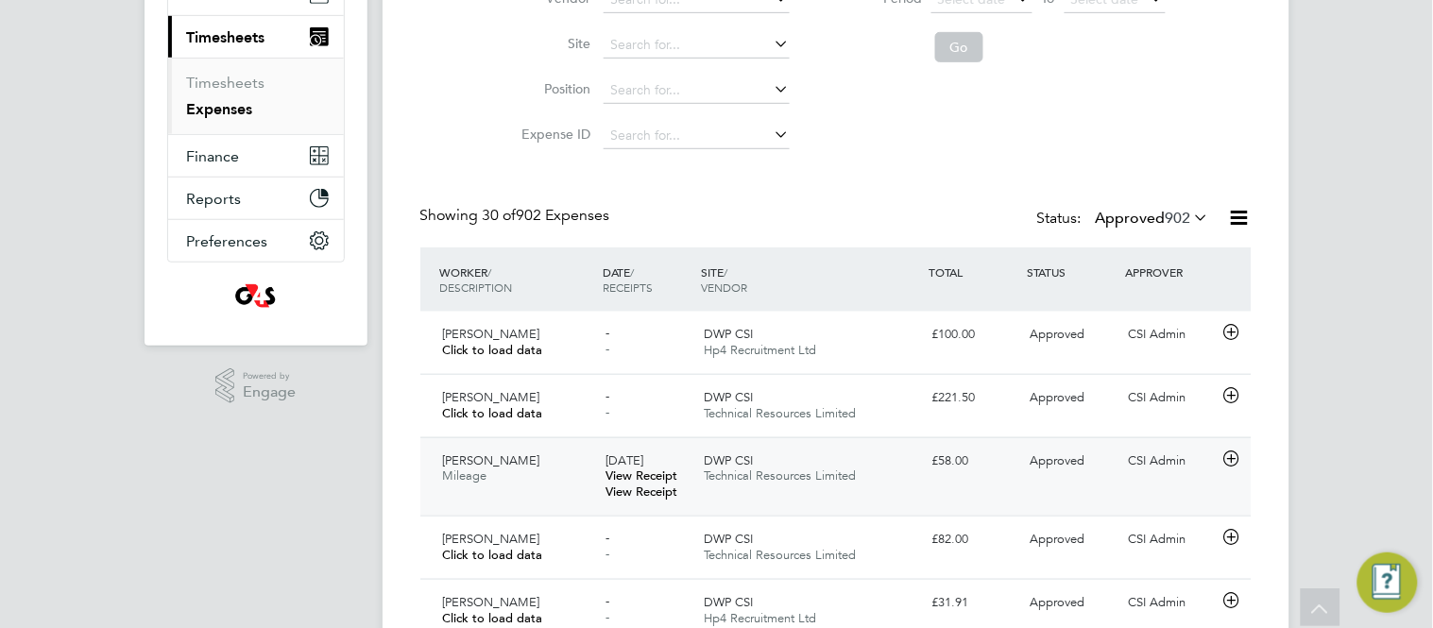
click at [1227, 460] on icon at bounding box center [1232, 459] width 24 height 15
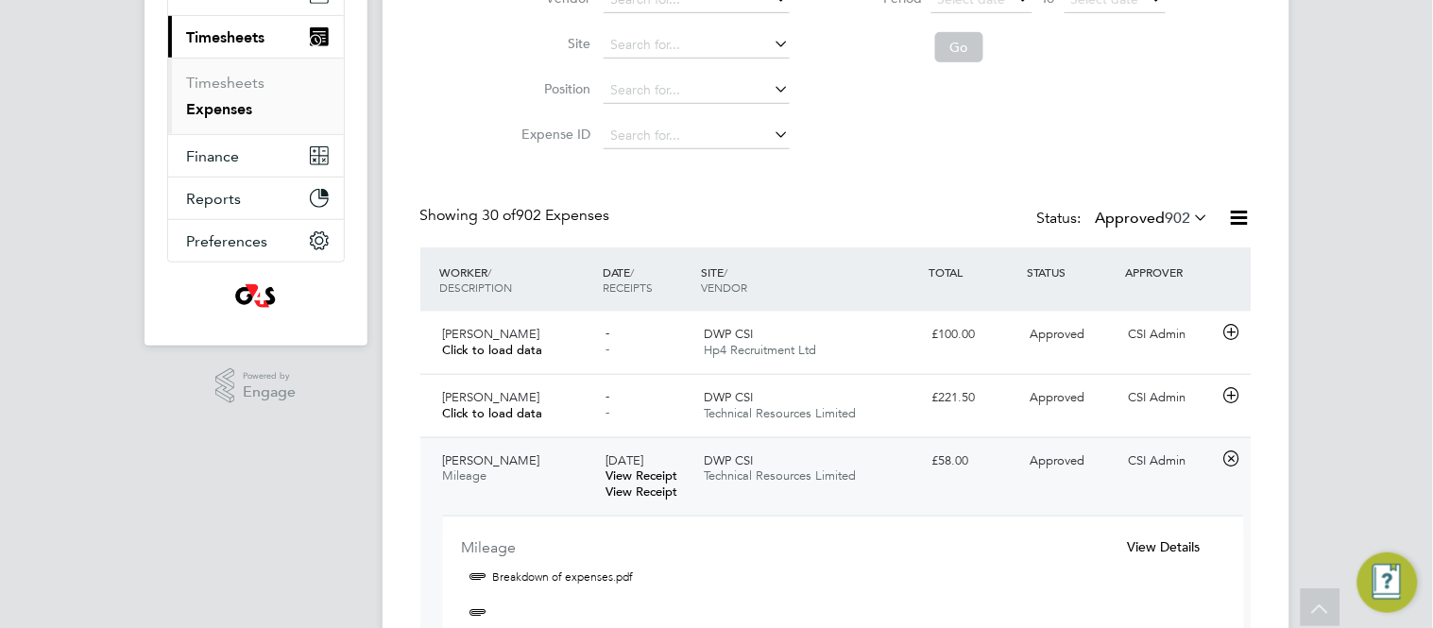
click at [1192, 210] on icon at bounding box center [1192, 217] width 0 height 26
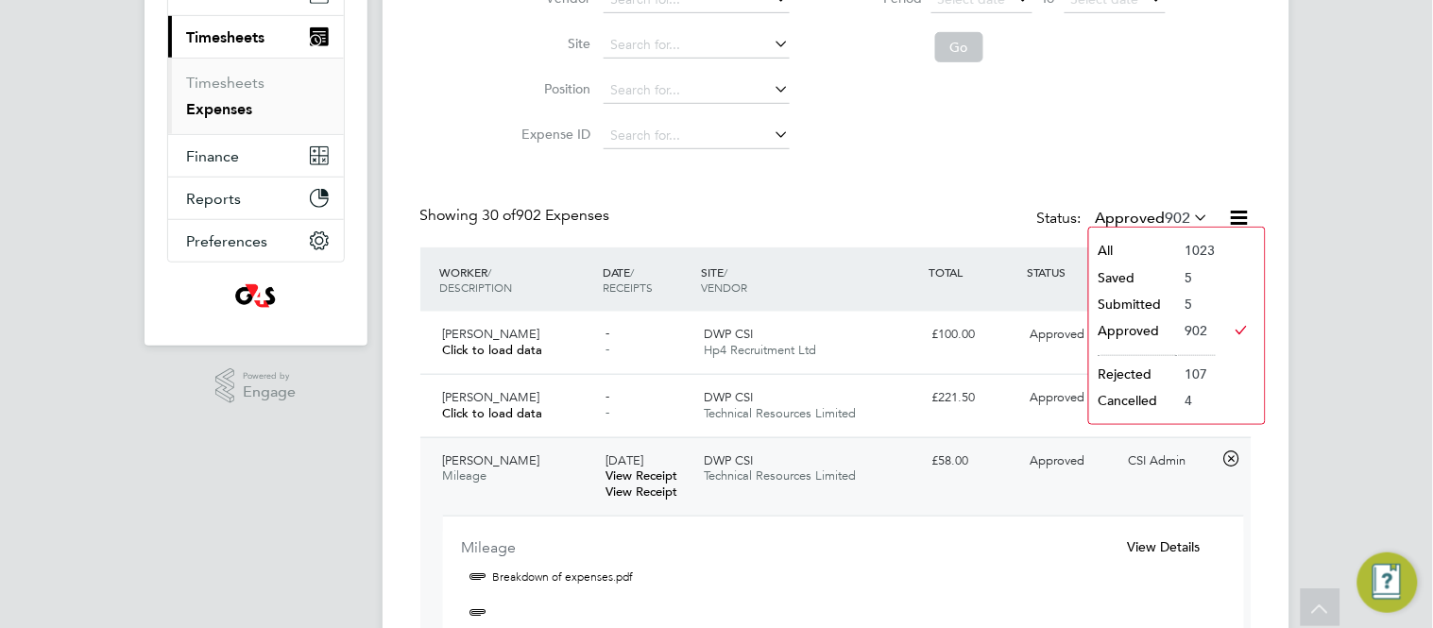
click at [1127, 275] on li "Saved" at bounding box center [1132, 278] width 87 height 26
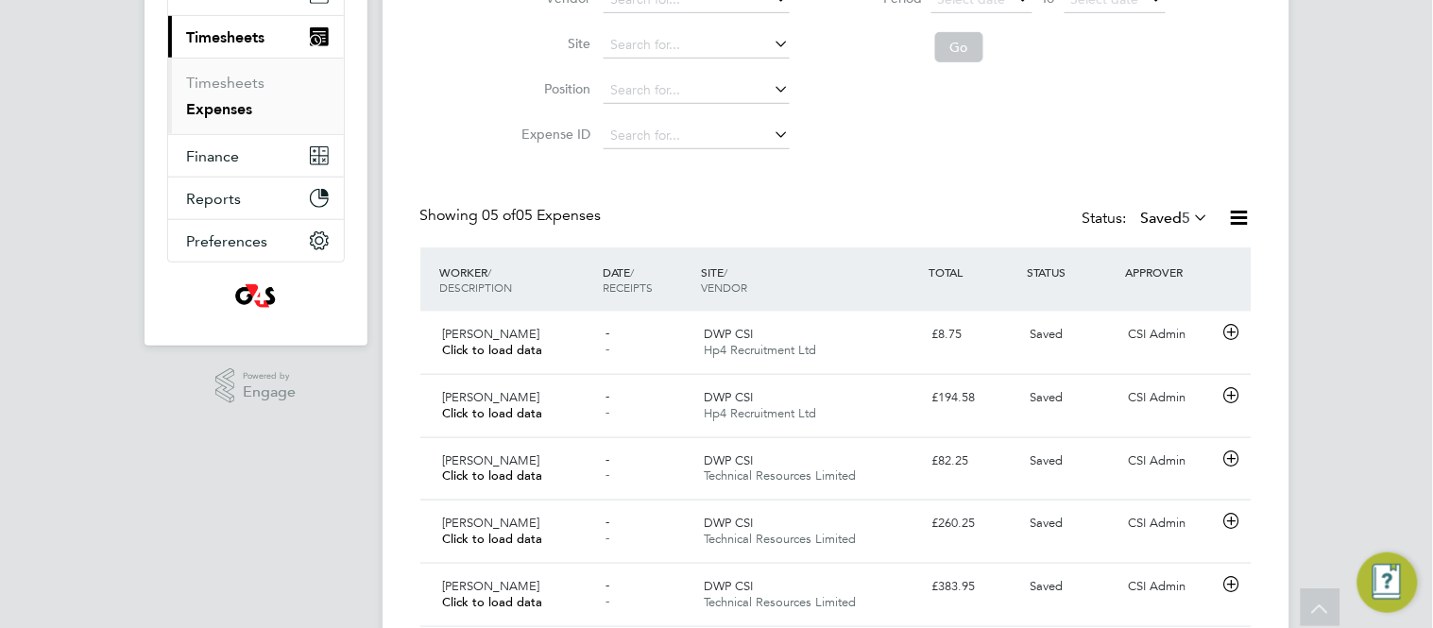
click at [1184, 211] on span "5" at bounding box center [1187, 218] width 9 height 19
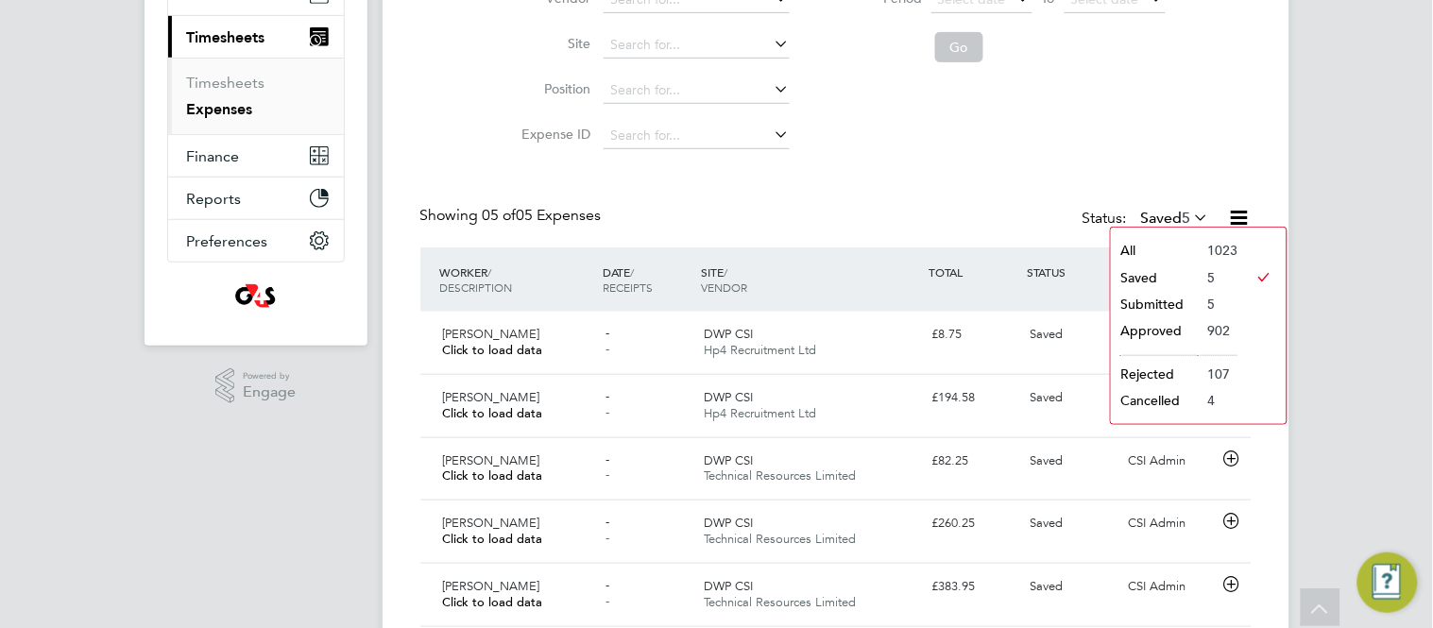
click at [1131, 299] on li "Submitted" at bounding box center [1154, 304] width 87 height 26
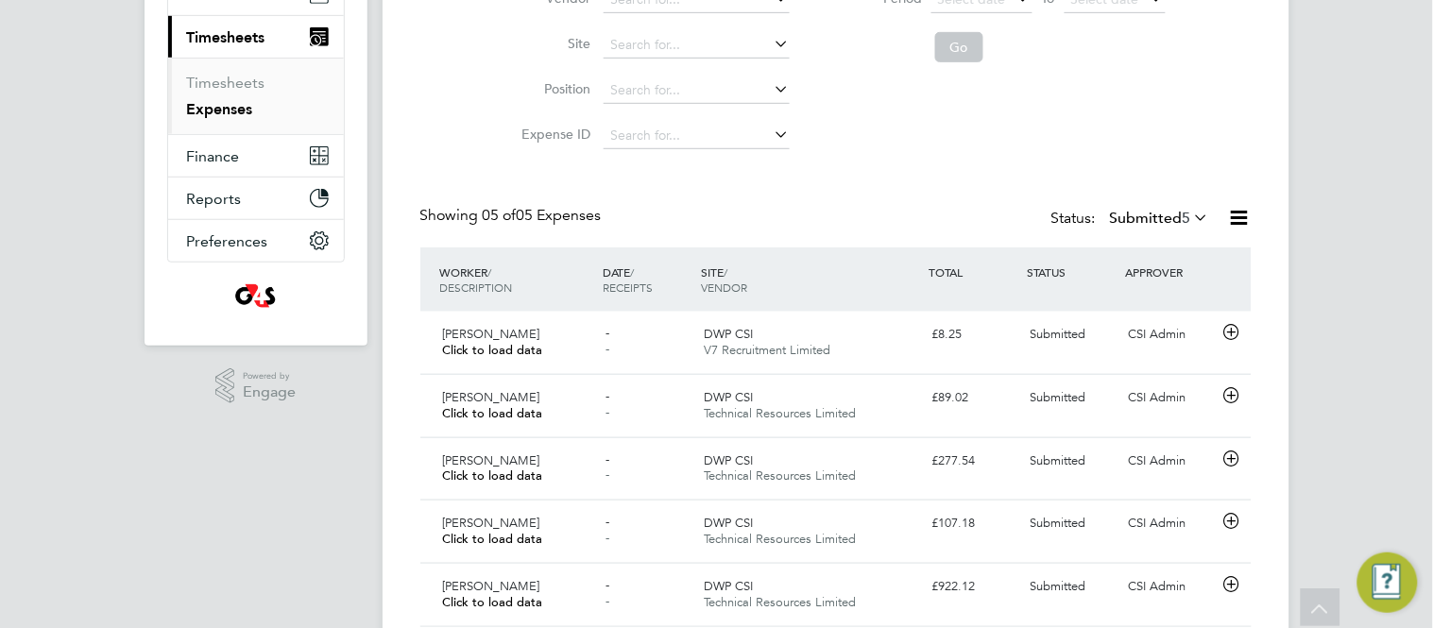
click at [392, 402] on div "Expenses New Expense Expenses I Follow All Expenses Client Config Vendor Site P…" at bounding box center [836, 234] width 907 height 864
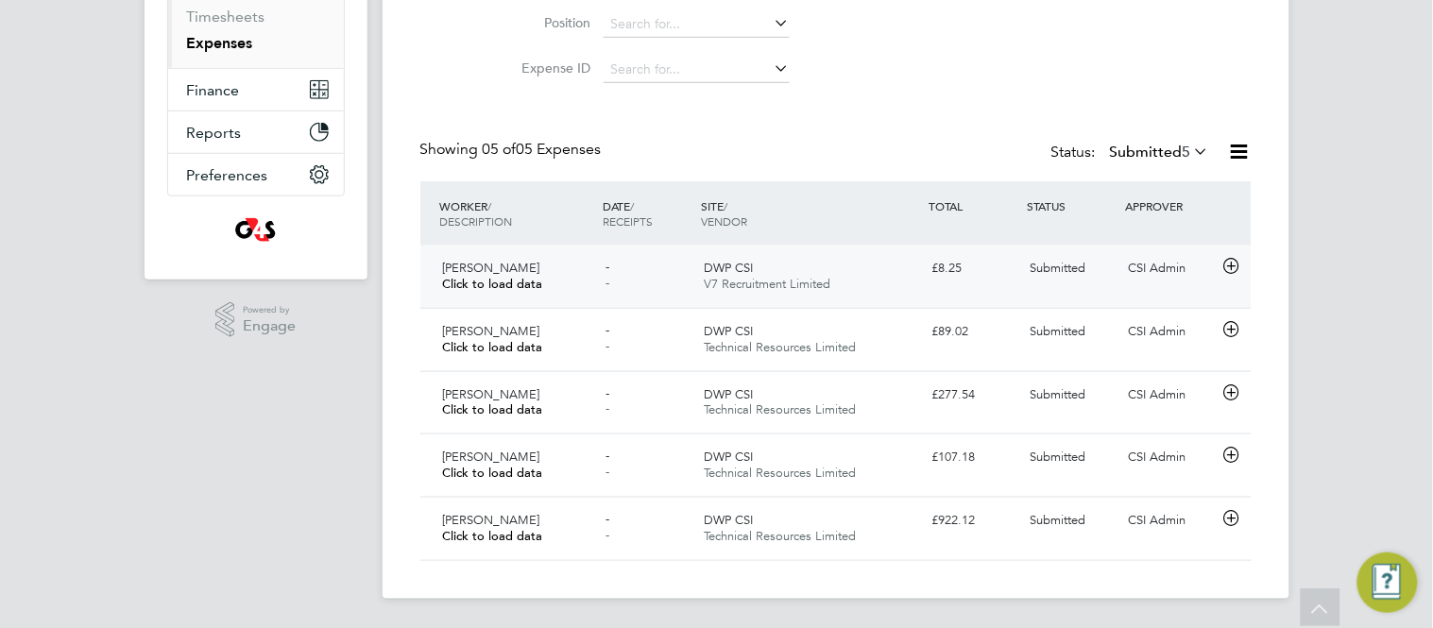
click at [1233, 262] on icon at bounding box center [1232, 266] width 24 height 15
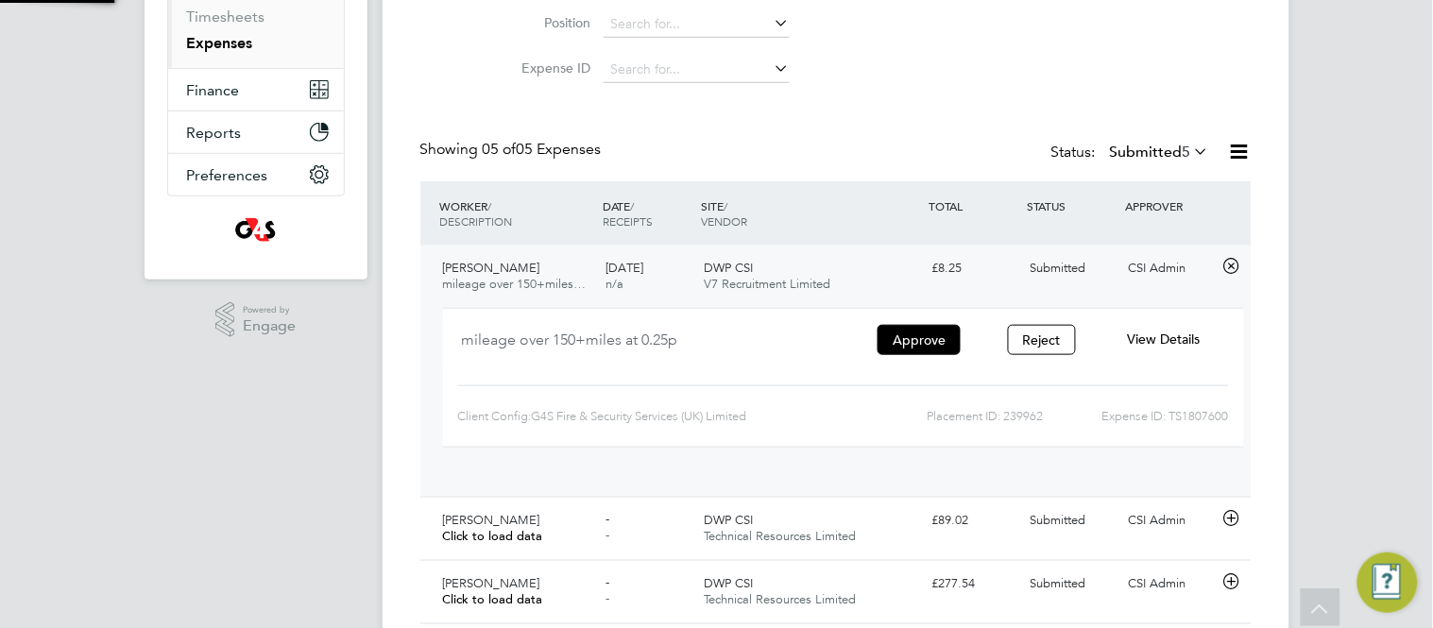
scroll to position [30, 340]
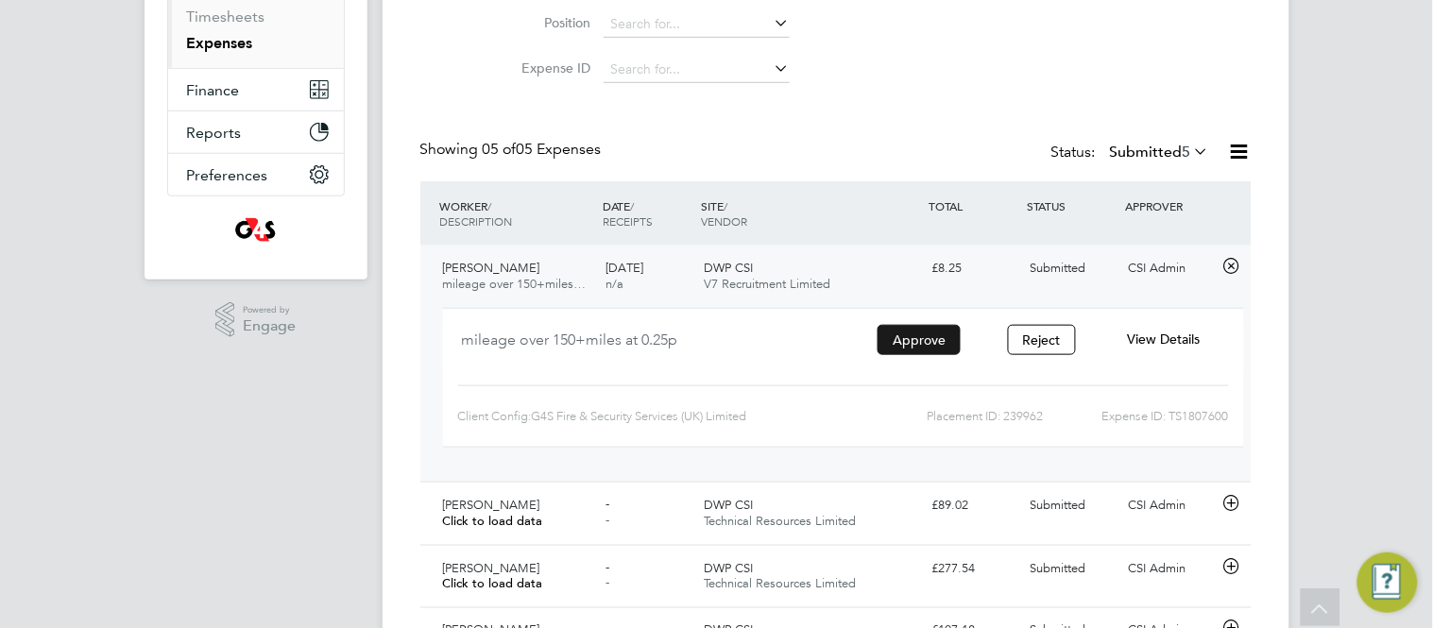
click at [928, 344] on button "Approve" at bounding box center [919, 340] width 83 height 30
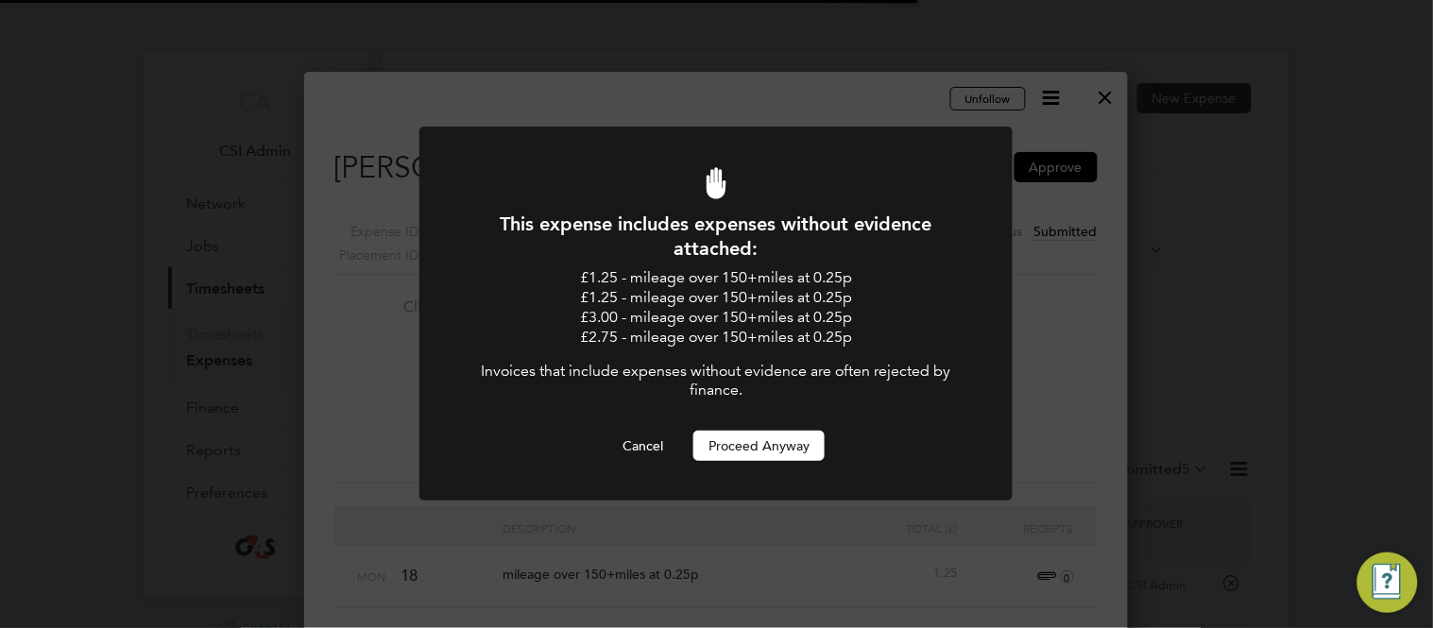
scroll to position [9, 10]
click at [753, 442] on button "Proceed Anyway" at bounding box center [759, 446] width 131 height 30
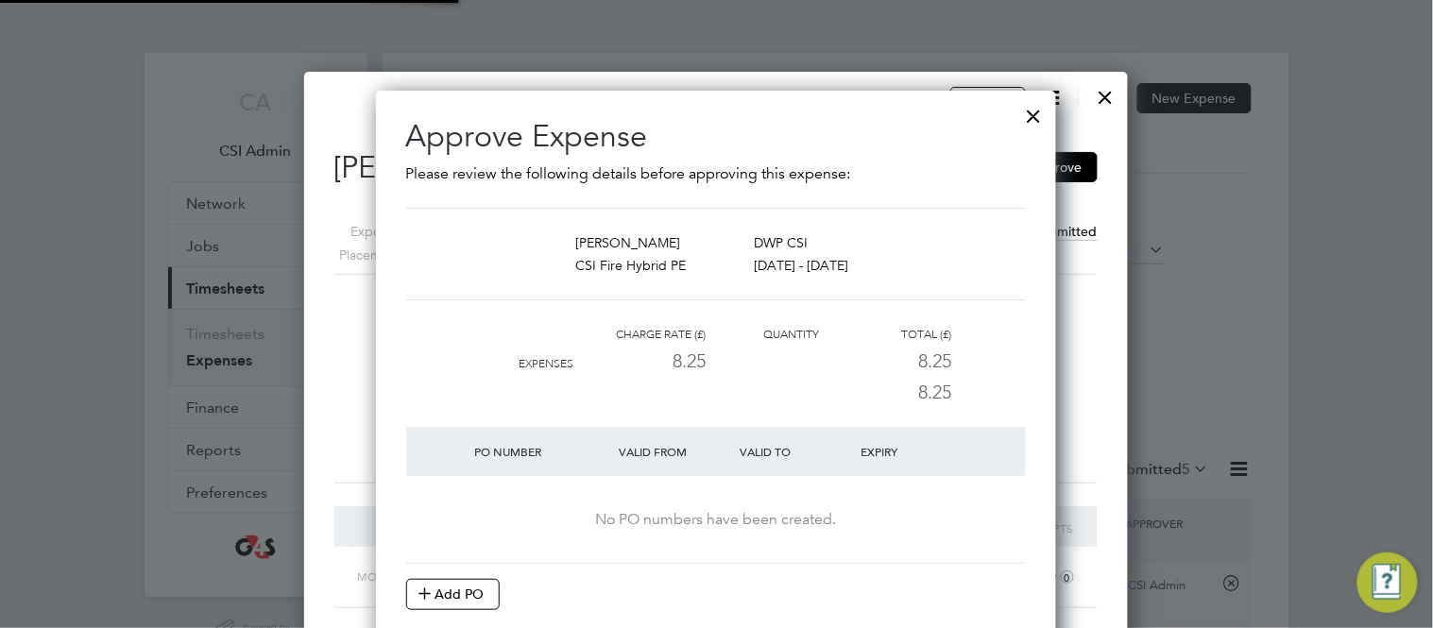
scroll to position [619, 681]
click at [457, 601] on button "Add PO" at bounding box center [453, 594] width 94 height 30
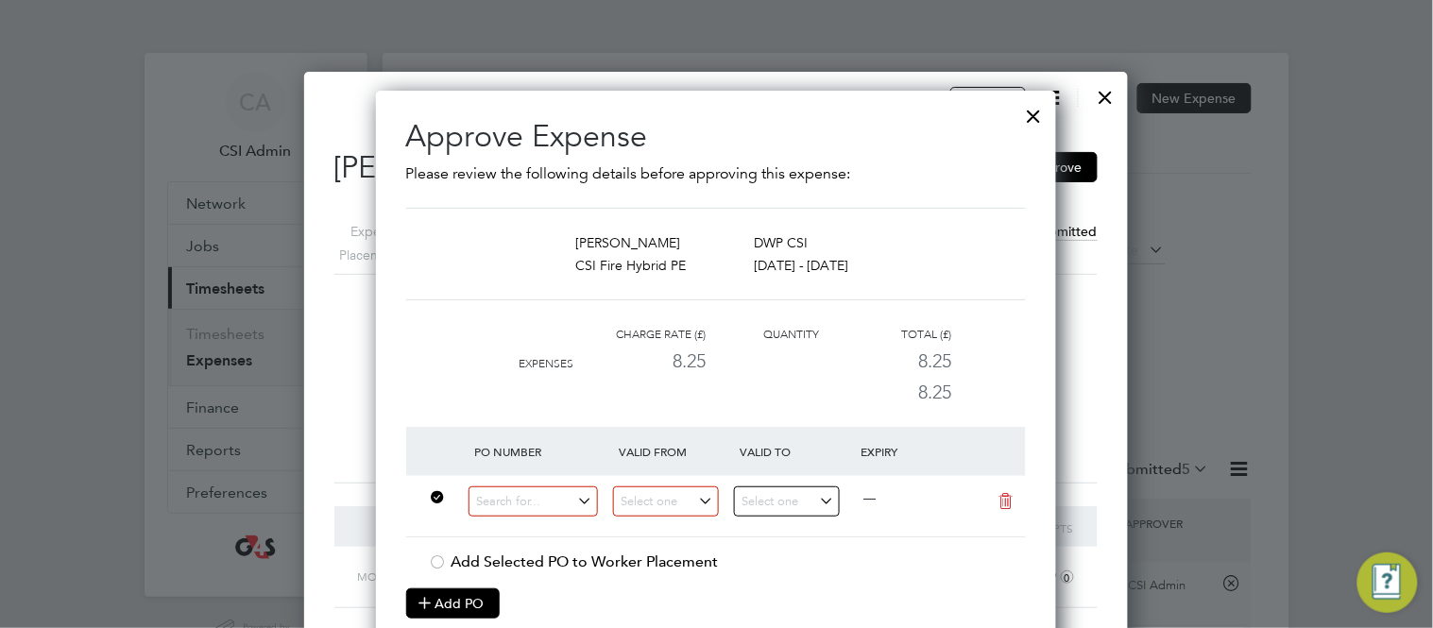
scroll to position [9, 9]
click at [500, 506] on input at bounding box center [534, 502] width 130 height 31
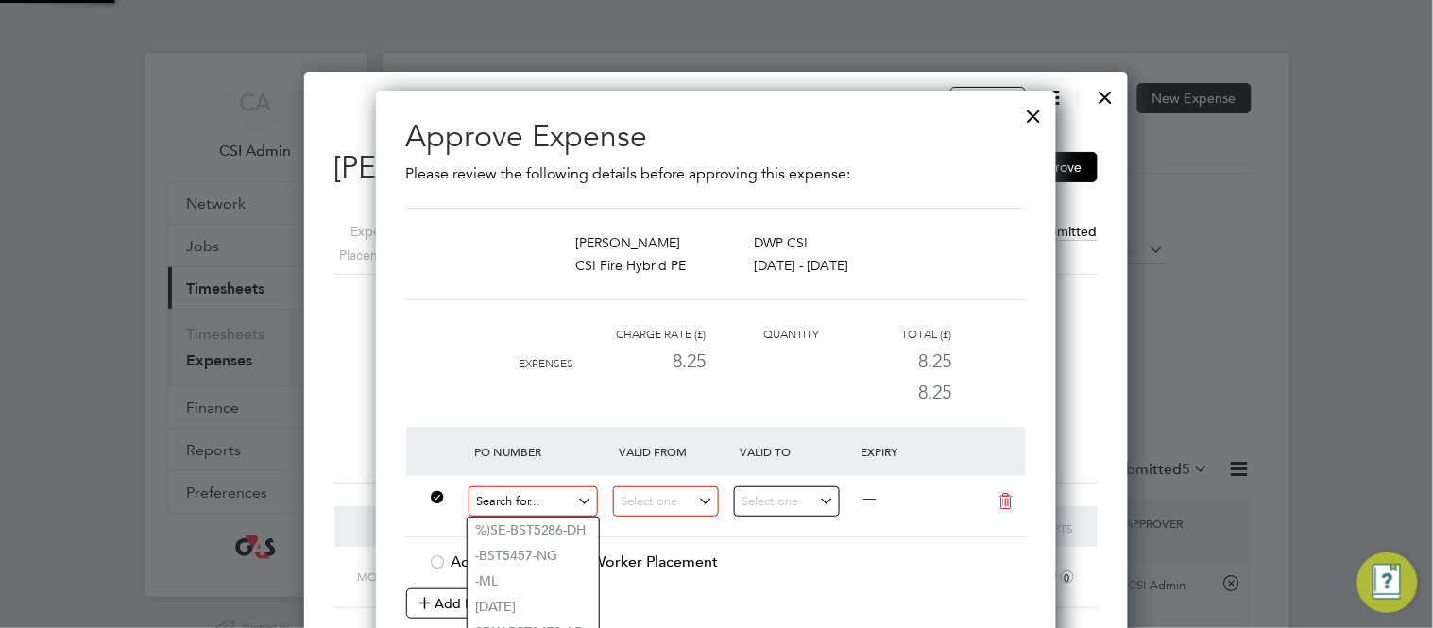
paste input "60DW-BST3635-AP"
type input "60DW-BST3635-AP"
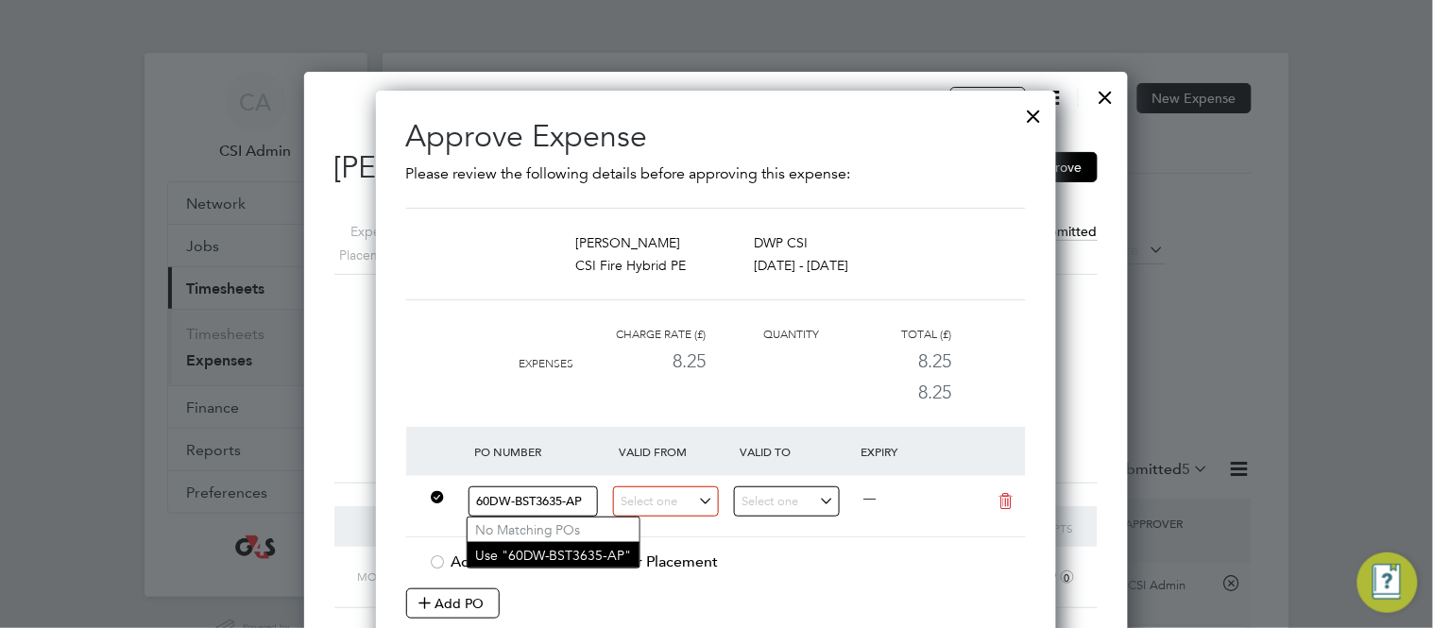
click at [583, 556] on li "Use "60DW-BST3635-AP"" at bounding box center [554, 555] width 172 height 26
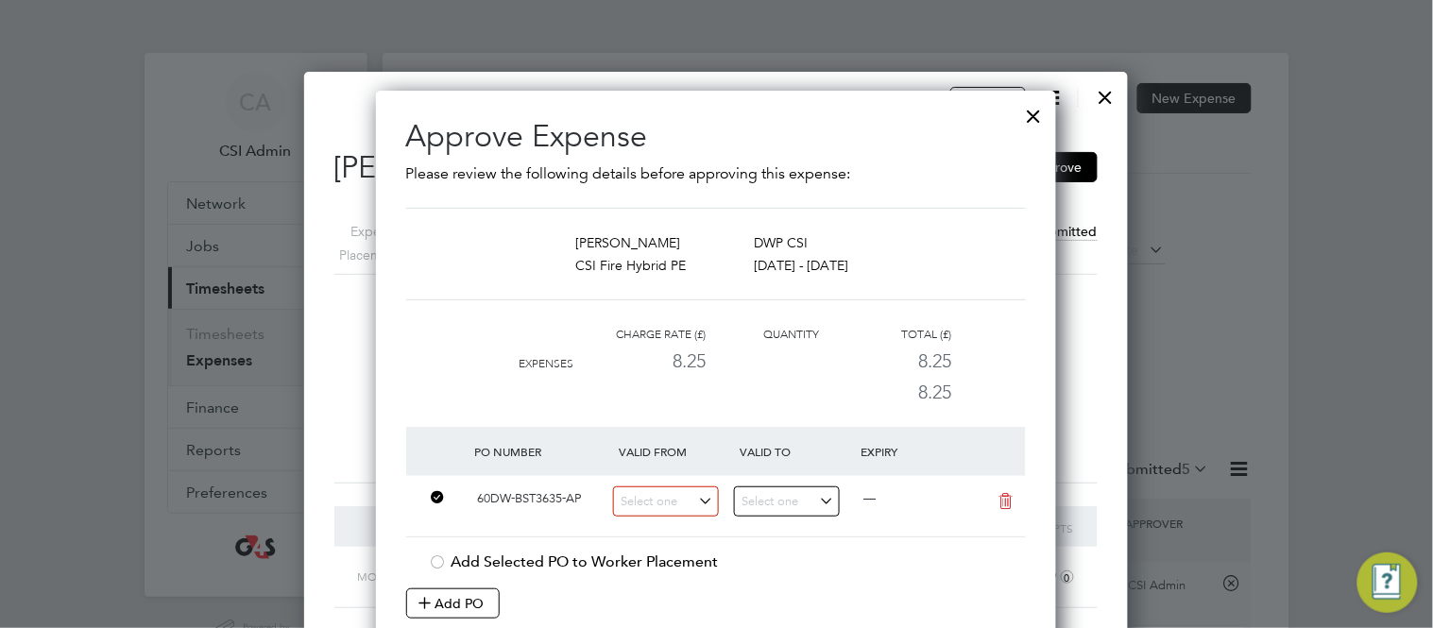
scroll to position [10, 10]
click at [687, 503] on input at bounding box center [666, 502] width 106 height 31
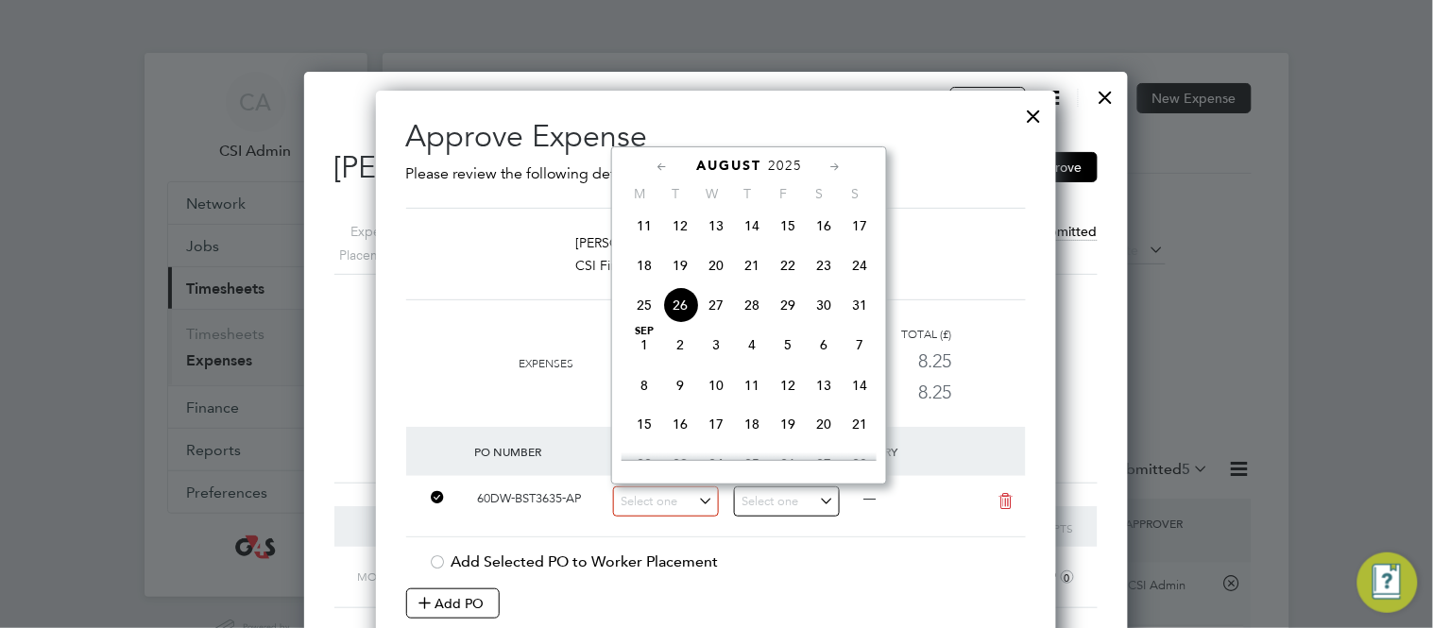
click at [644, 276] on span "18" at bounding box center [644, 266] width 36 height 36
type input "18 Aug 2025"
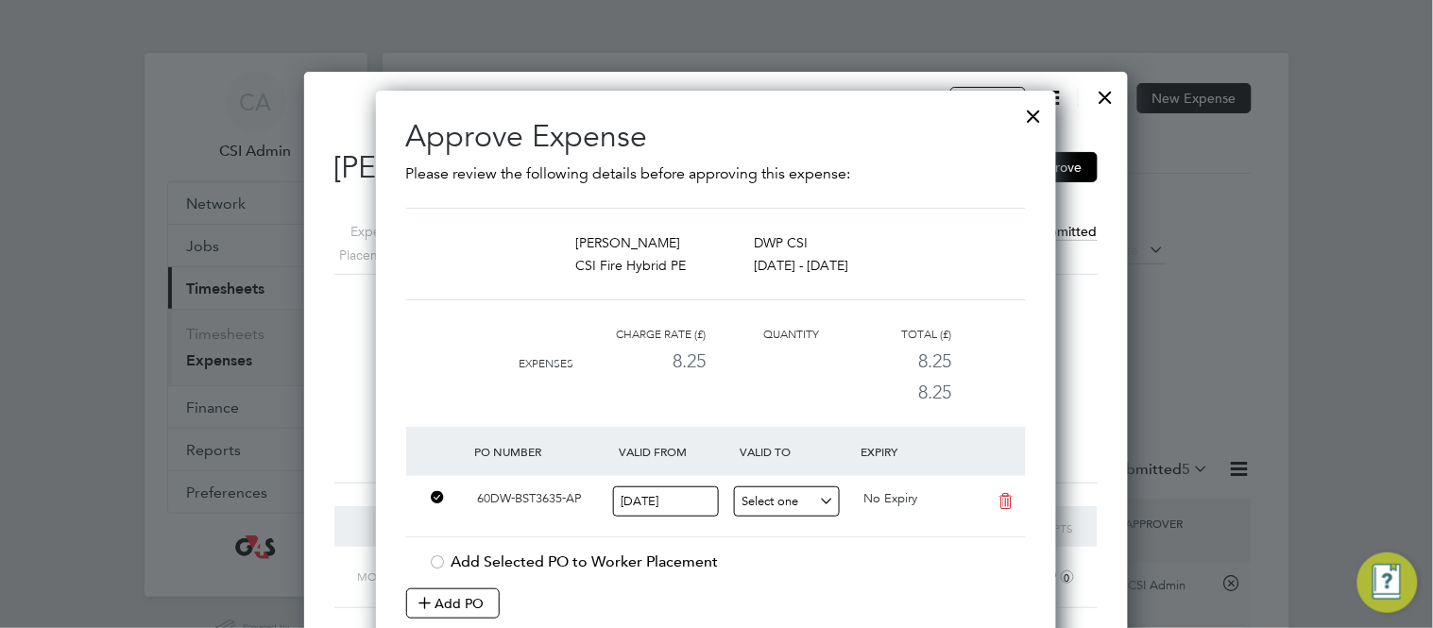
click at [749, 494] on input at bounding box center [787, 502] width 106 height 31
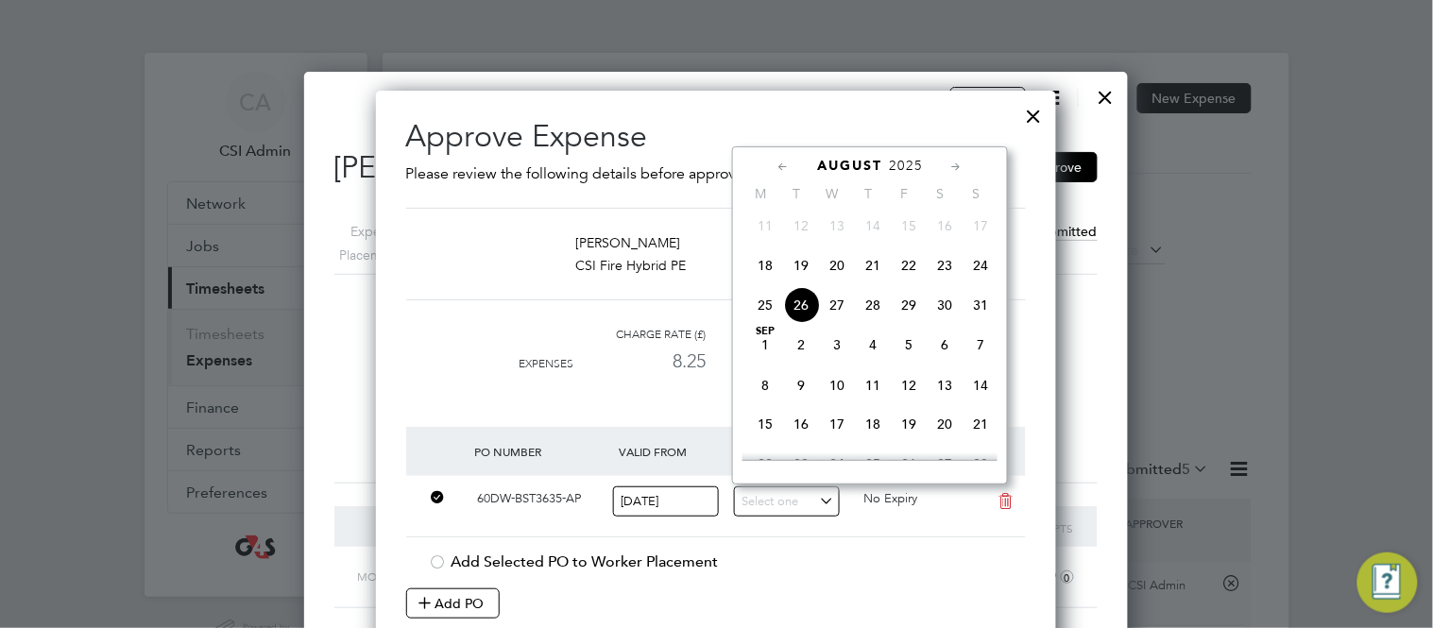
click at [772, 321] on span "25" at bounding box center [765, 305] width 36 height 36
type input "25 Aug 2025"
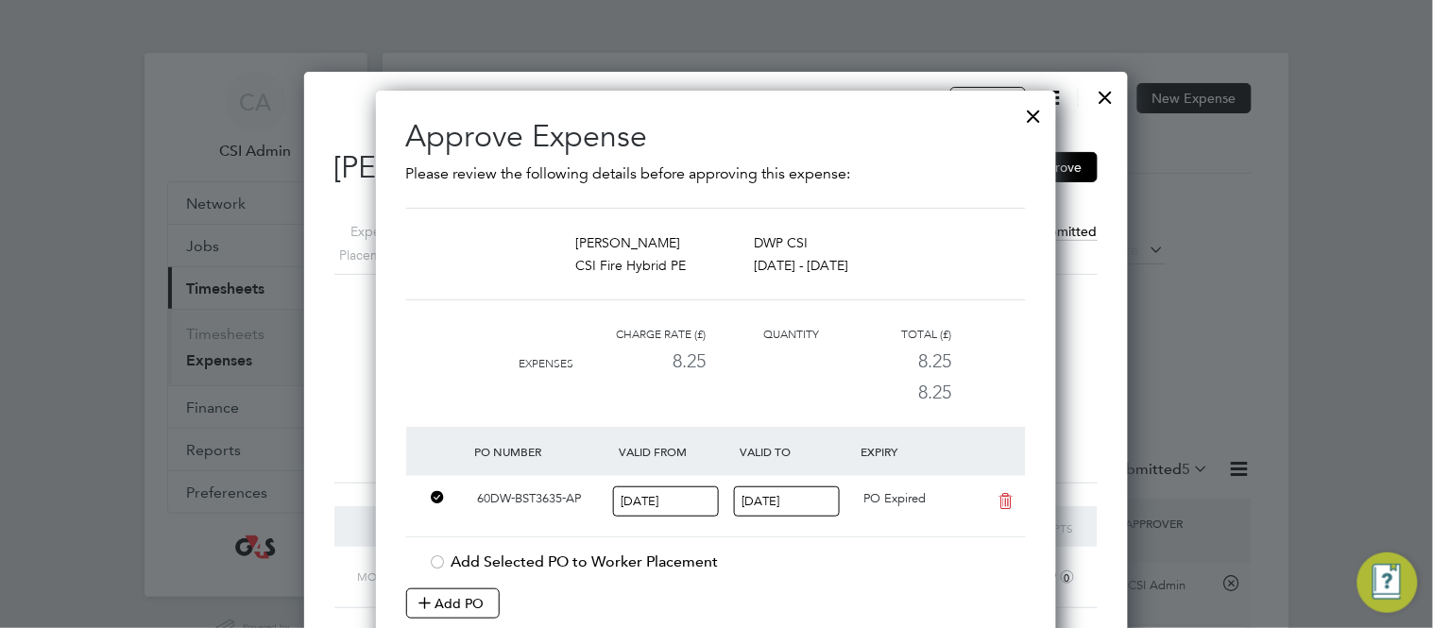
click at [822, 545] on at-purchase-order-table "PO Number Valid From Valid To Expiry 60DW-BST3635-AP 18 Aug 2025 25 Aug 2025 PO…" at bounding box center [716, 523] width 620 height 192
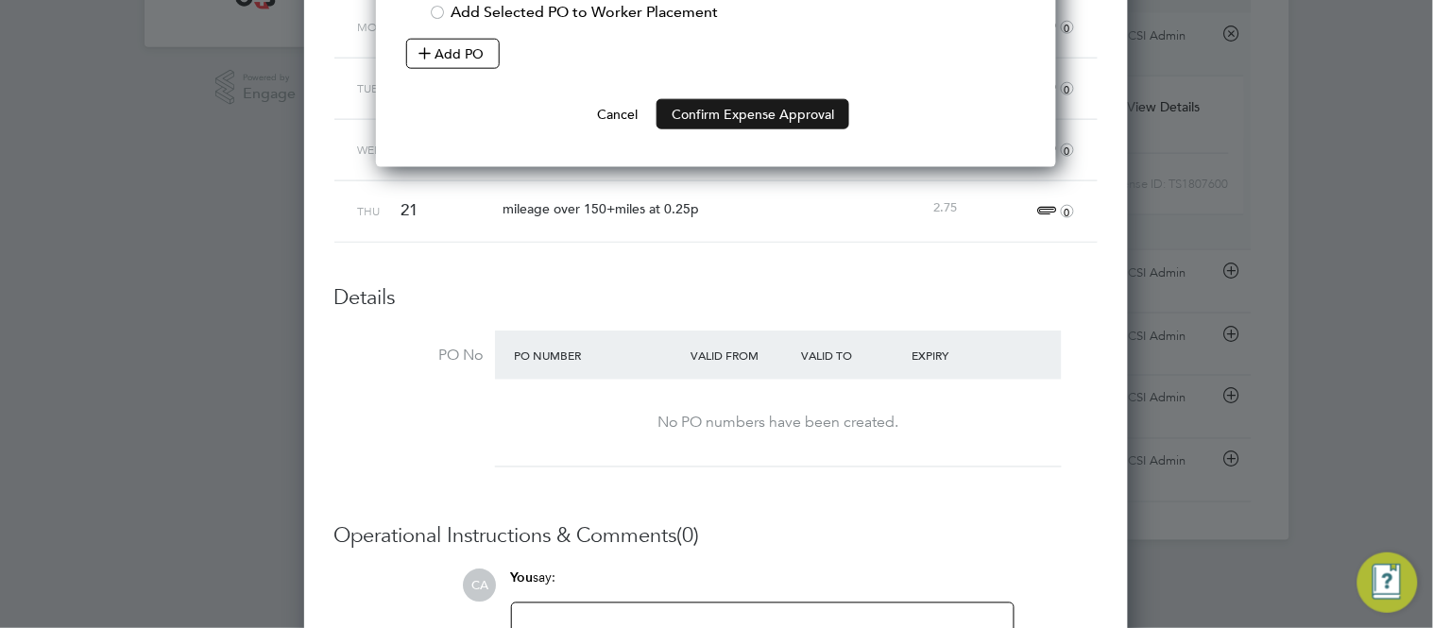
click at [747, 120] on button "Confirm Expense Approval" at bounding box center [753, 114] width 193 height 30
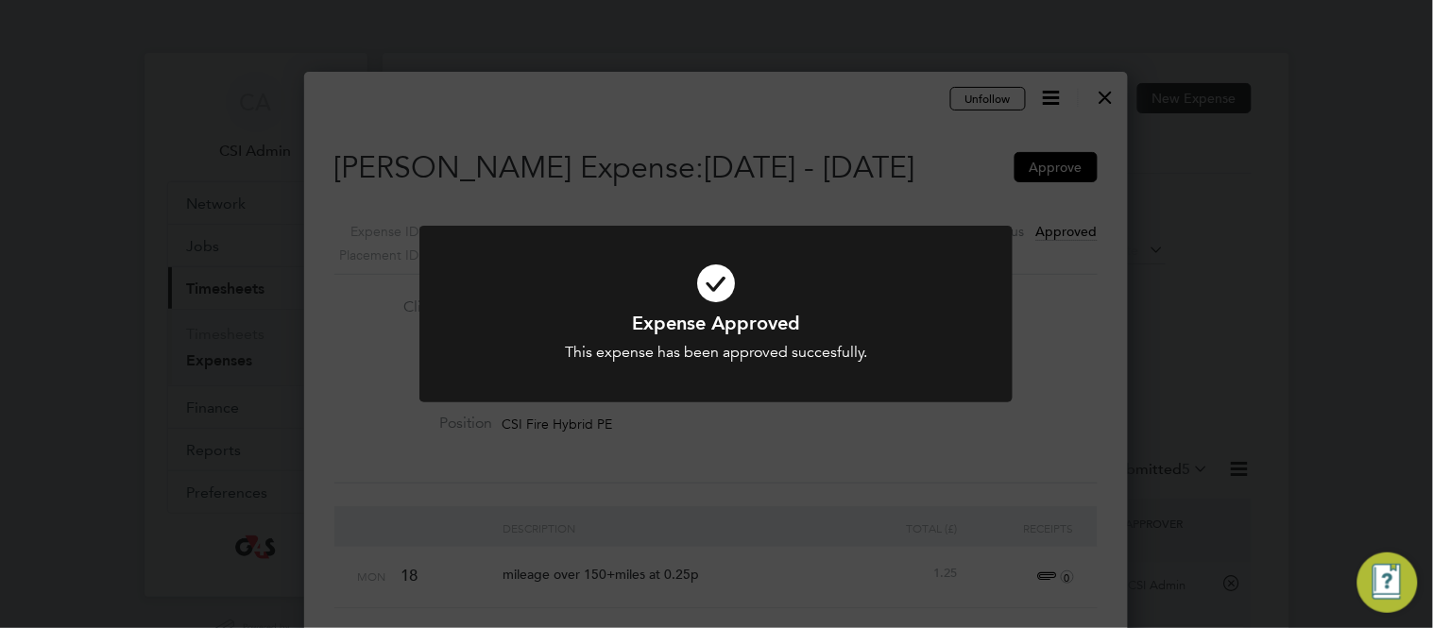
click at [427, 315] on div at bounding box center [716, 314] width 593 height 177
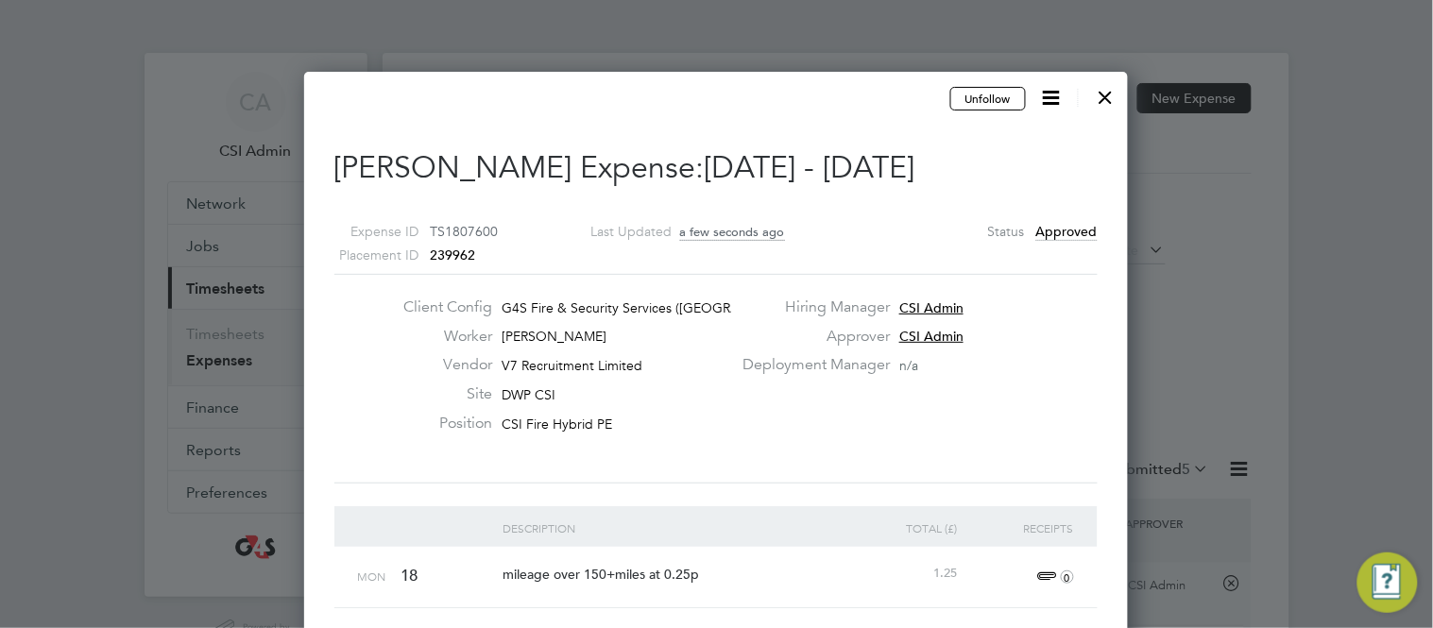
click at [1111, 93] on div at bounding box center [1106, 93] width 34 height 34
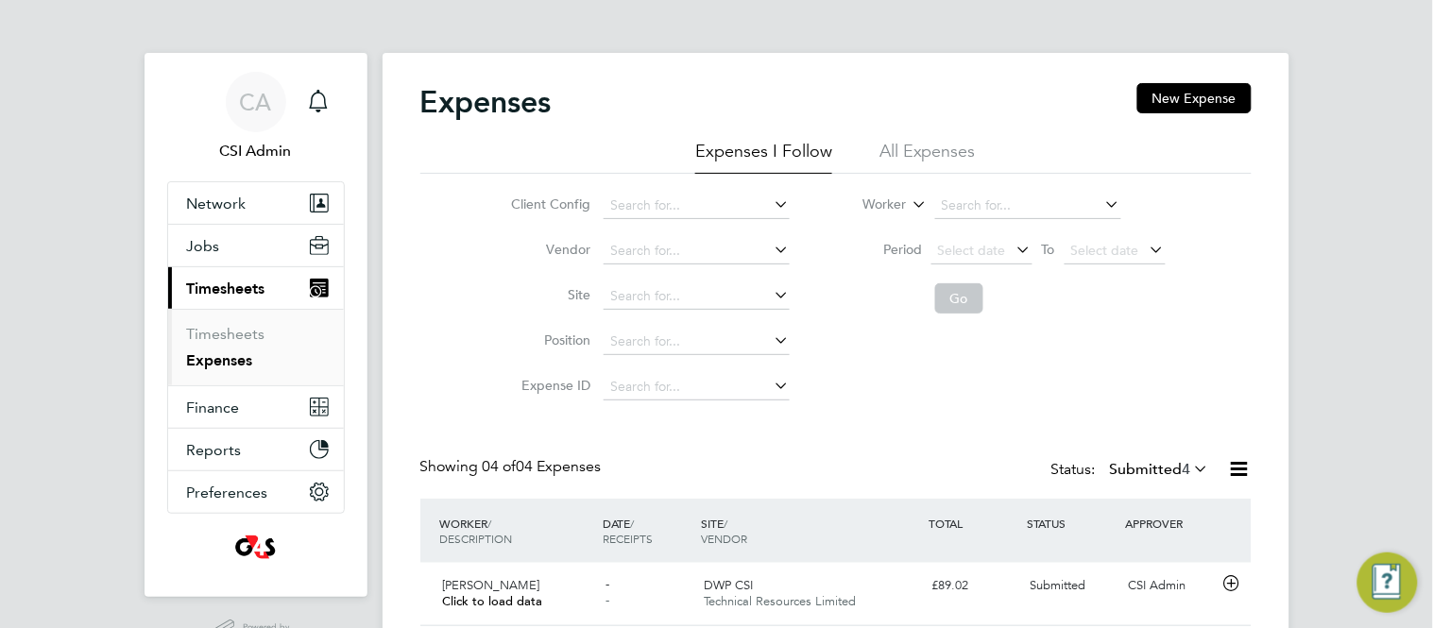
click at [416, 447] on div "Expenses New Expense Expenses I Follow All Expenses Client Config Vendor Site P…" at bounding box center [836, 453] width 907 height 800
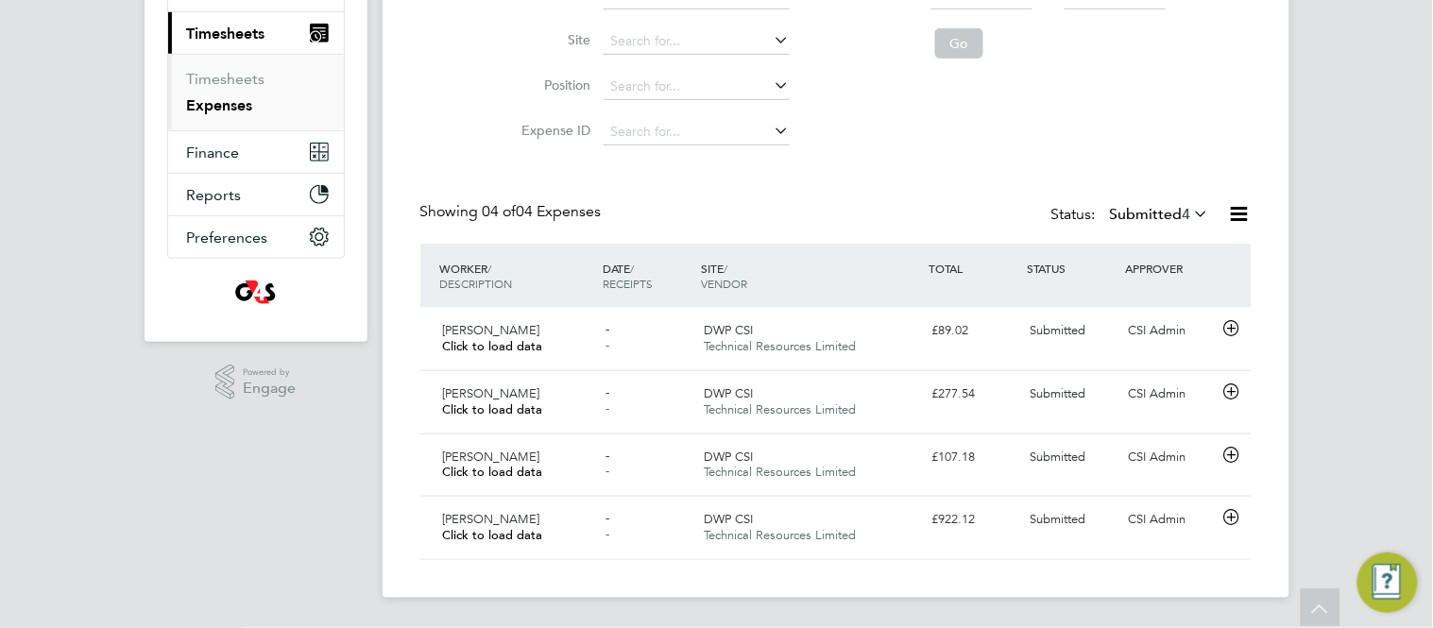
click at [1143, 211] on label "Submitted 4" at bounding box center [1160, 214] width 100 height 19
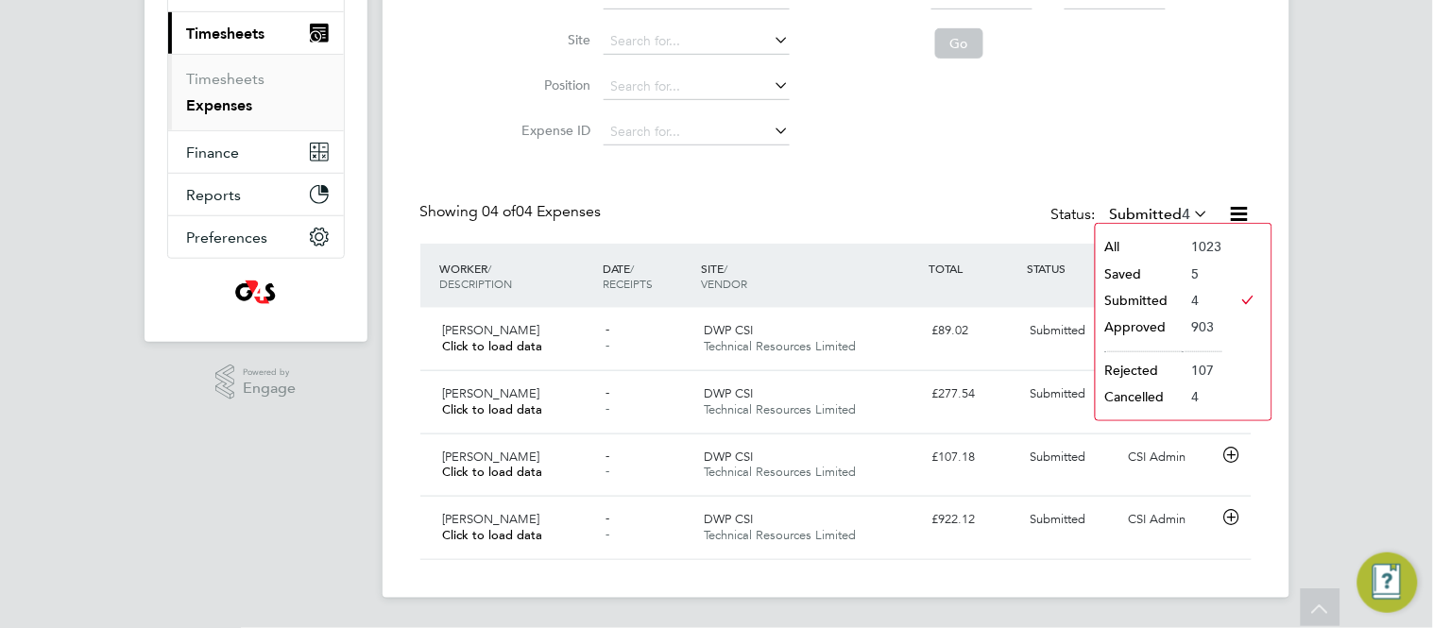
click at [1138, 331] on li "Approved" at bounding box center [1139, 327] width 87 height 26
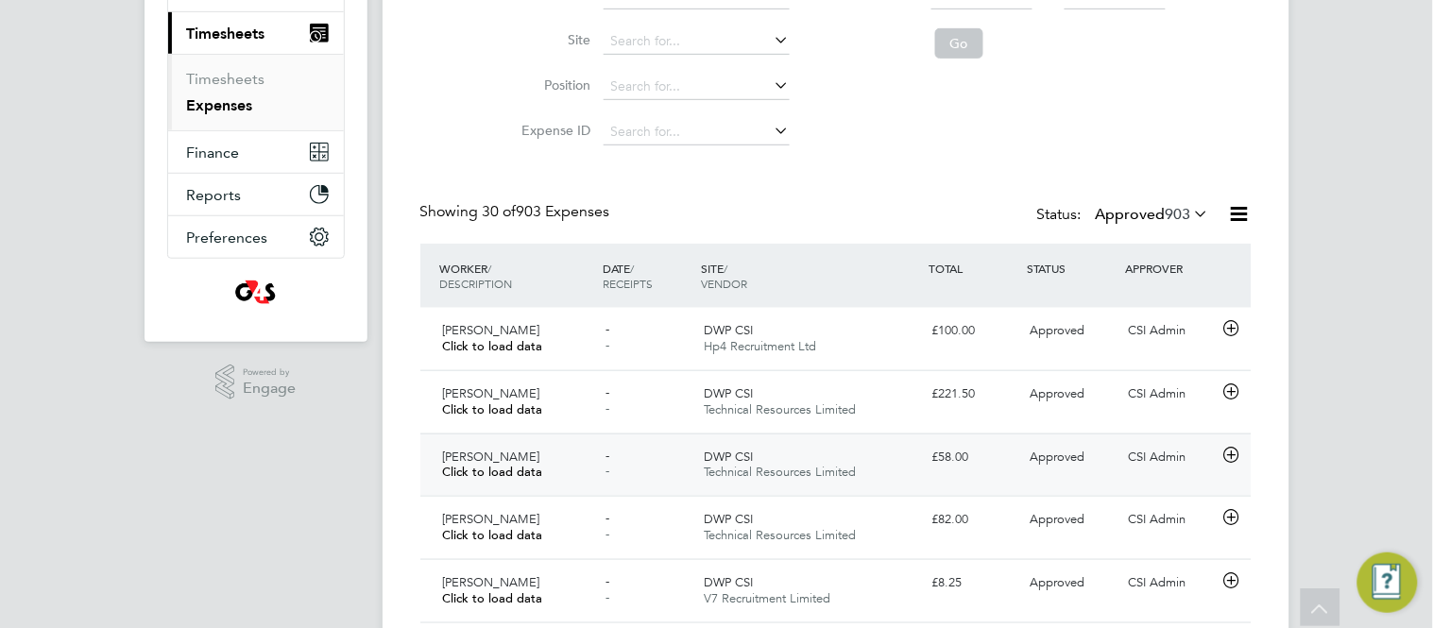
click at [1019, 462] on div "£58.00" at bounding box center [974, 457] width 98 height 31
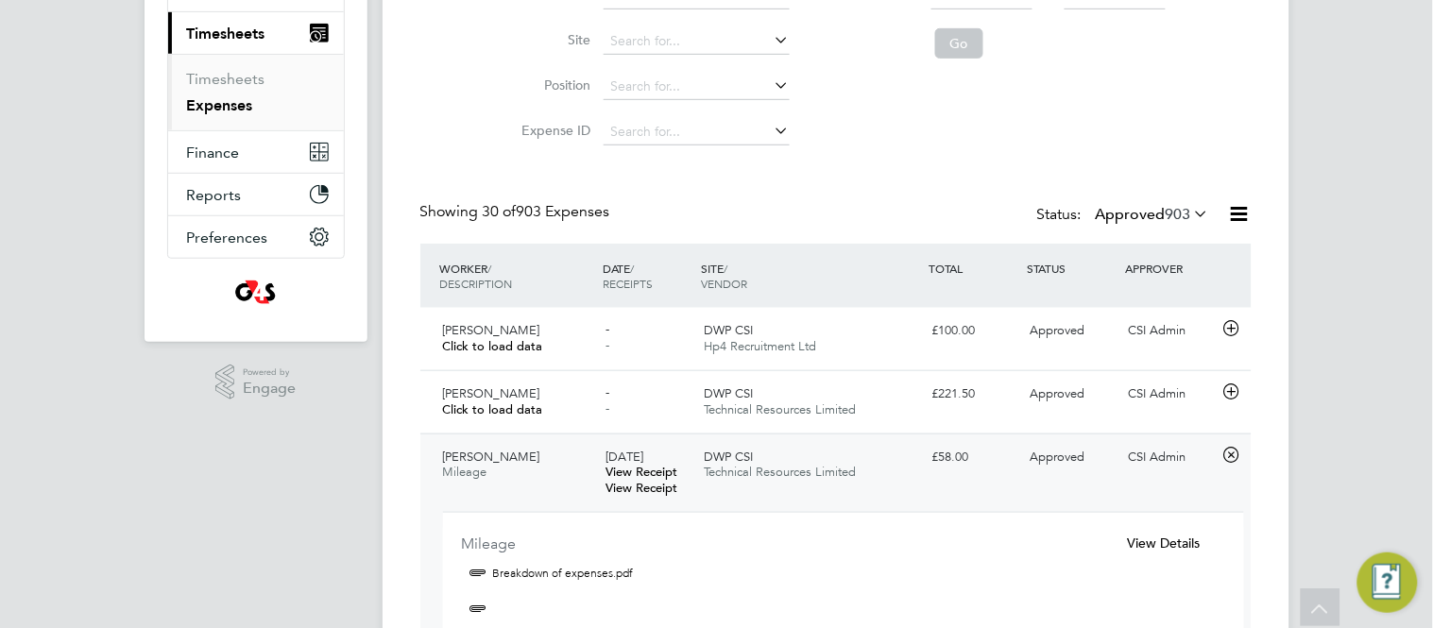
click at [1180, 538] on span "View Details" at bounding box center [1163, 543] width 73 height 17
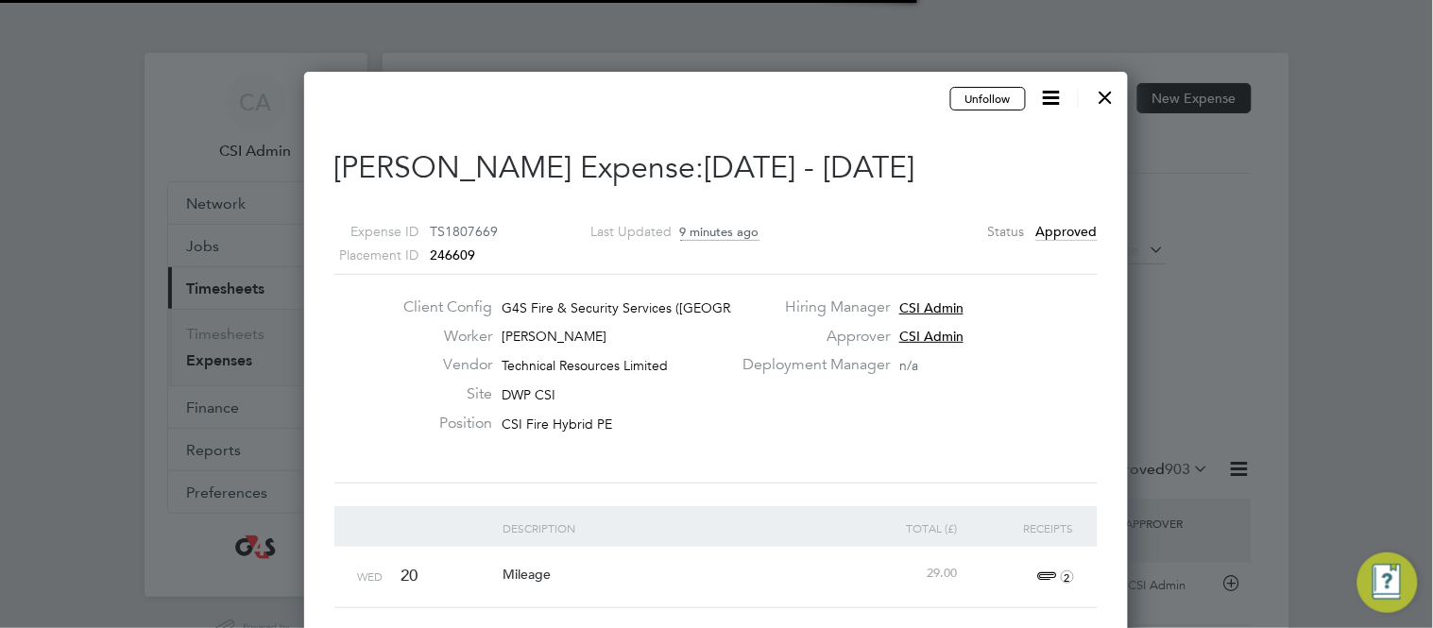
click at [932, 442] on div "Client Config G4S Fire & Security Services (UK) Li… Worker Paul Morgan Vendor T…" at bounding box center [716, 379] width 779 height 163
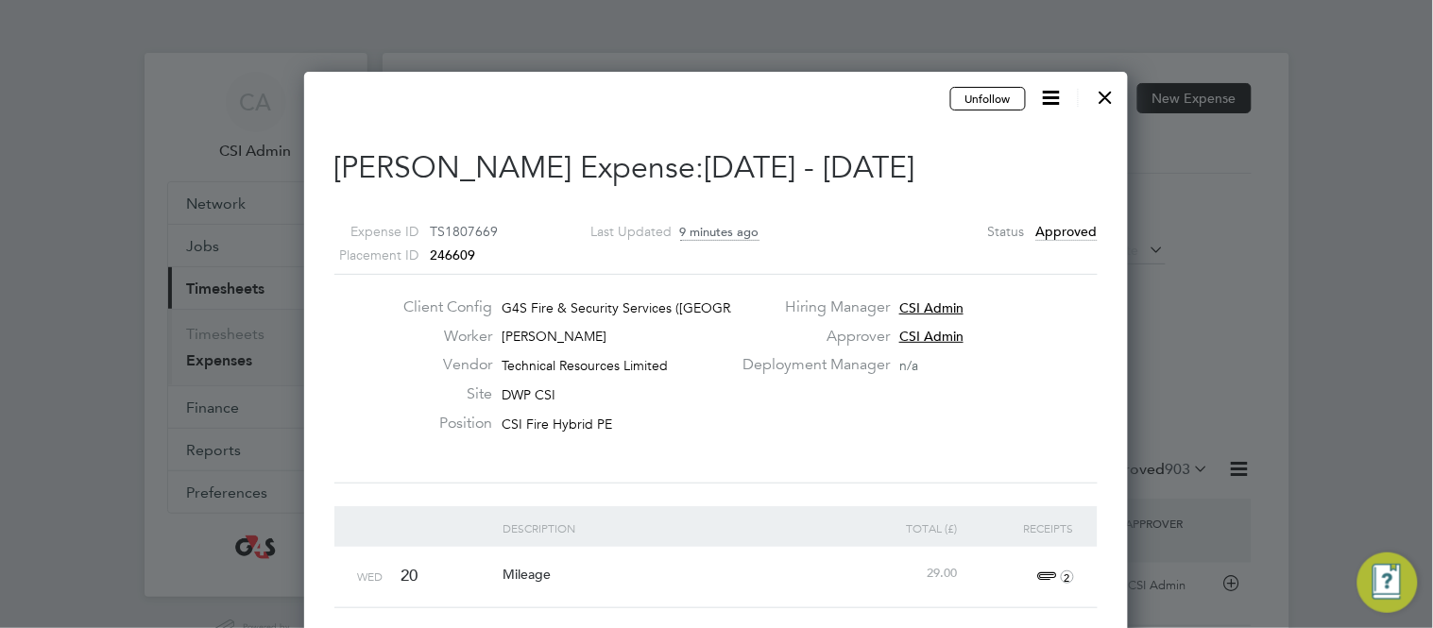
click at [1107, 103] on div at bounding box center [1106, 93] width 34 height 34
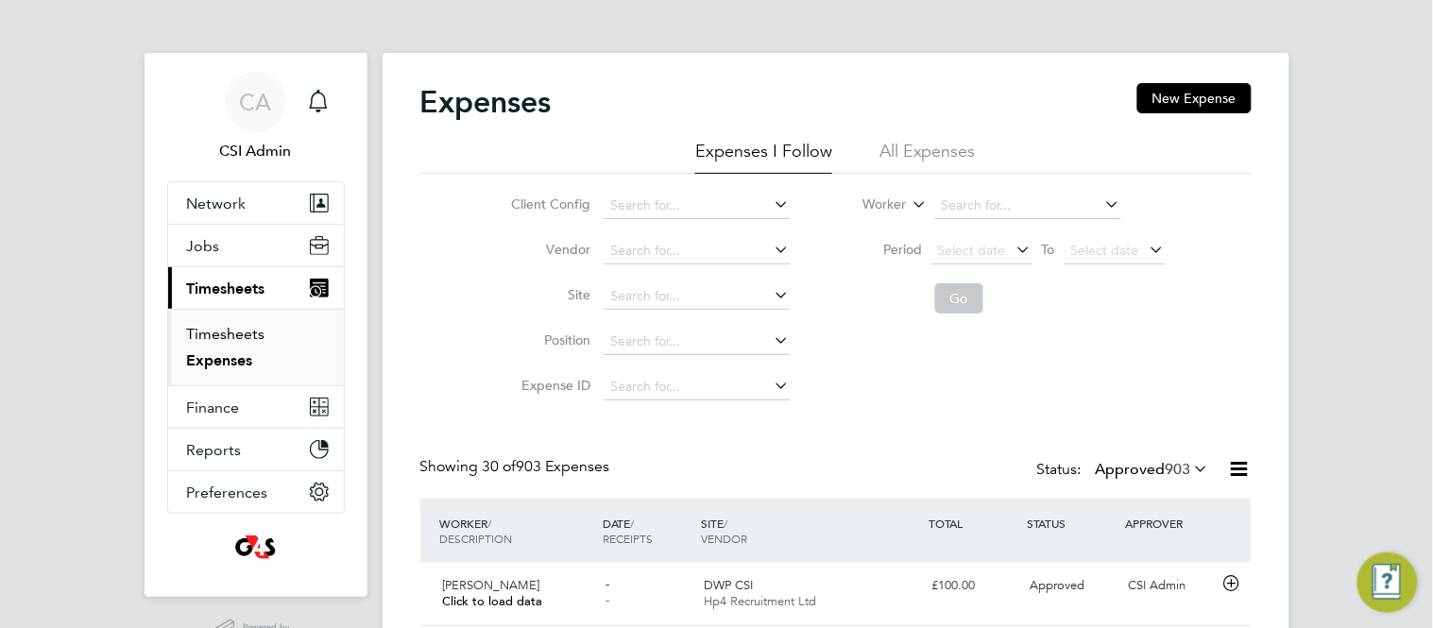
click at [233, 335] on link "Timesheets" at bounding box center [226, 334] width 78 height 18
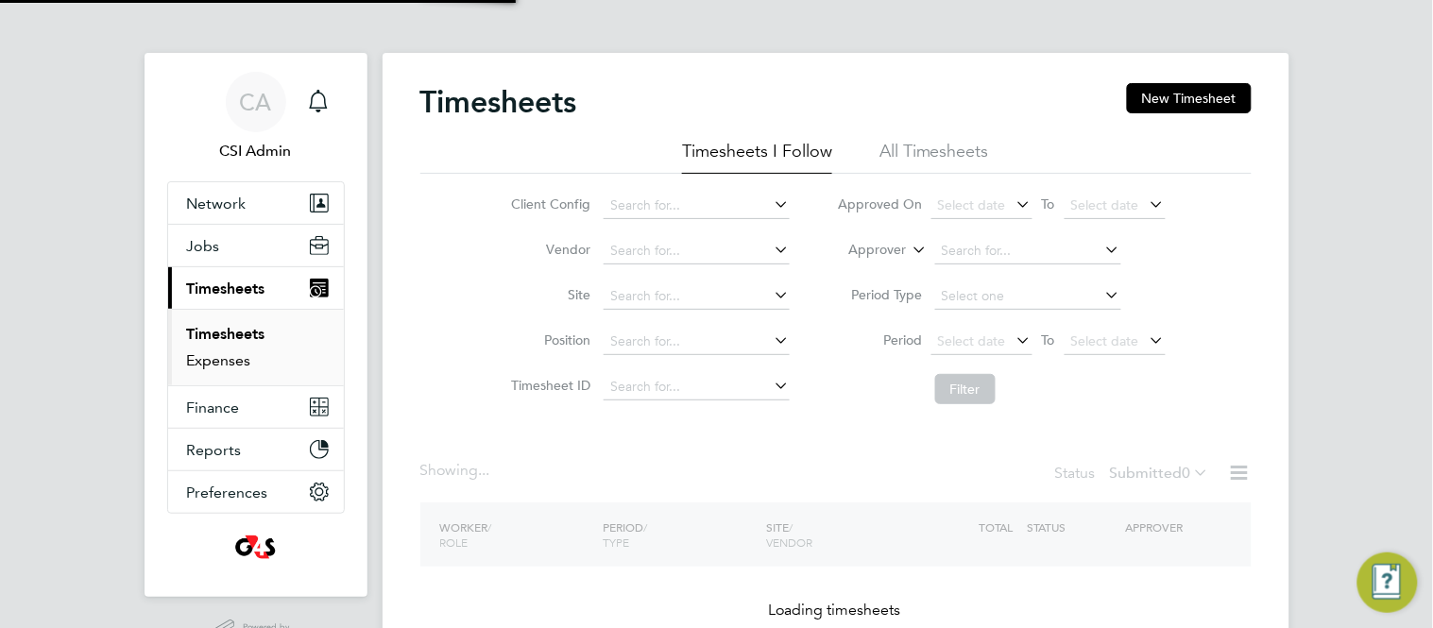
click at [232, 369] on link "Expenses" at bounding box center [219, 361] width 64 height 18
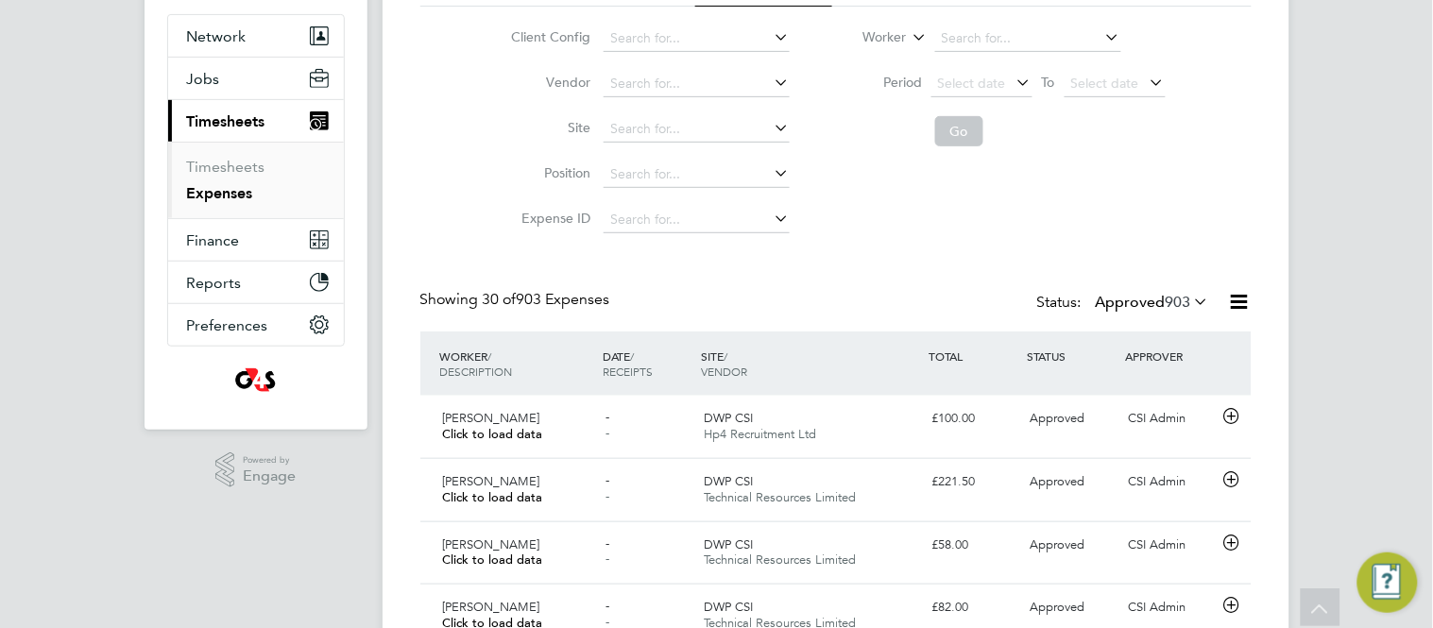
click at [1175, 300] on span "903" at bounding box center [1179, 302] width 26 height 19
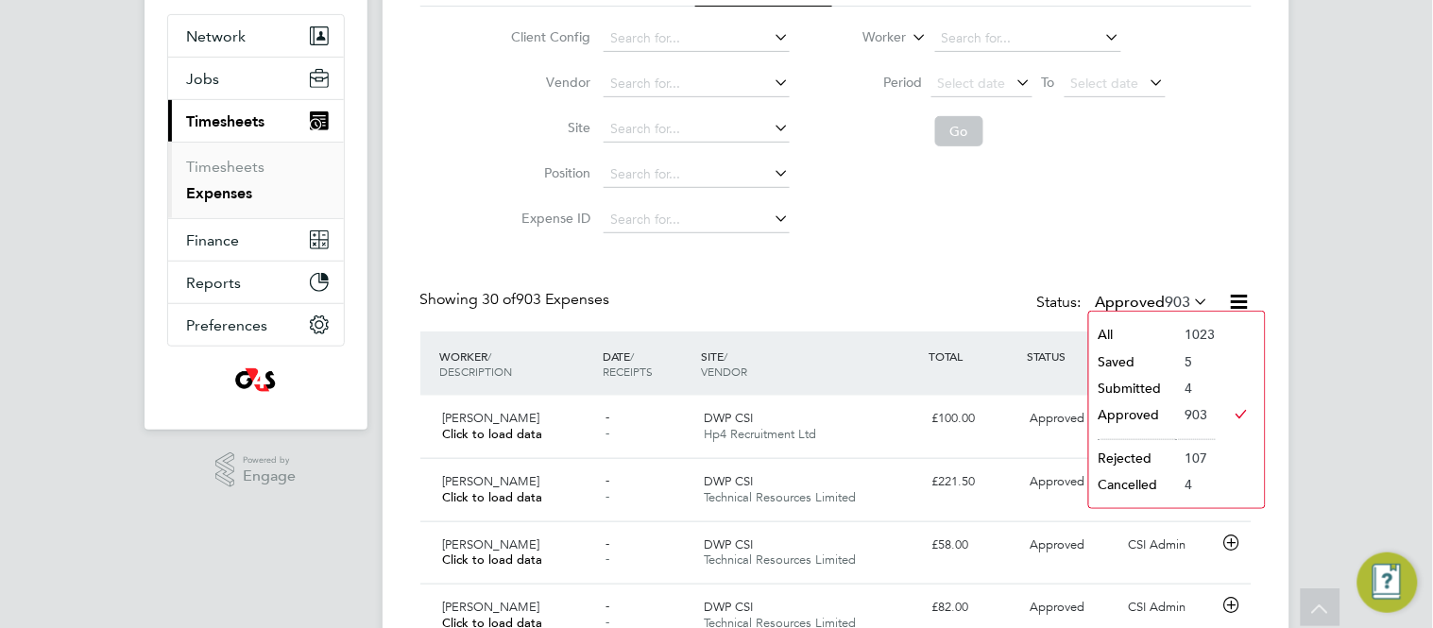
click at [1137, 385] on li "Submitted" at bounding box center [1132, 388] width 87 height 26
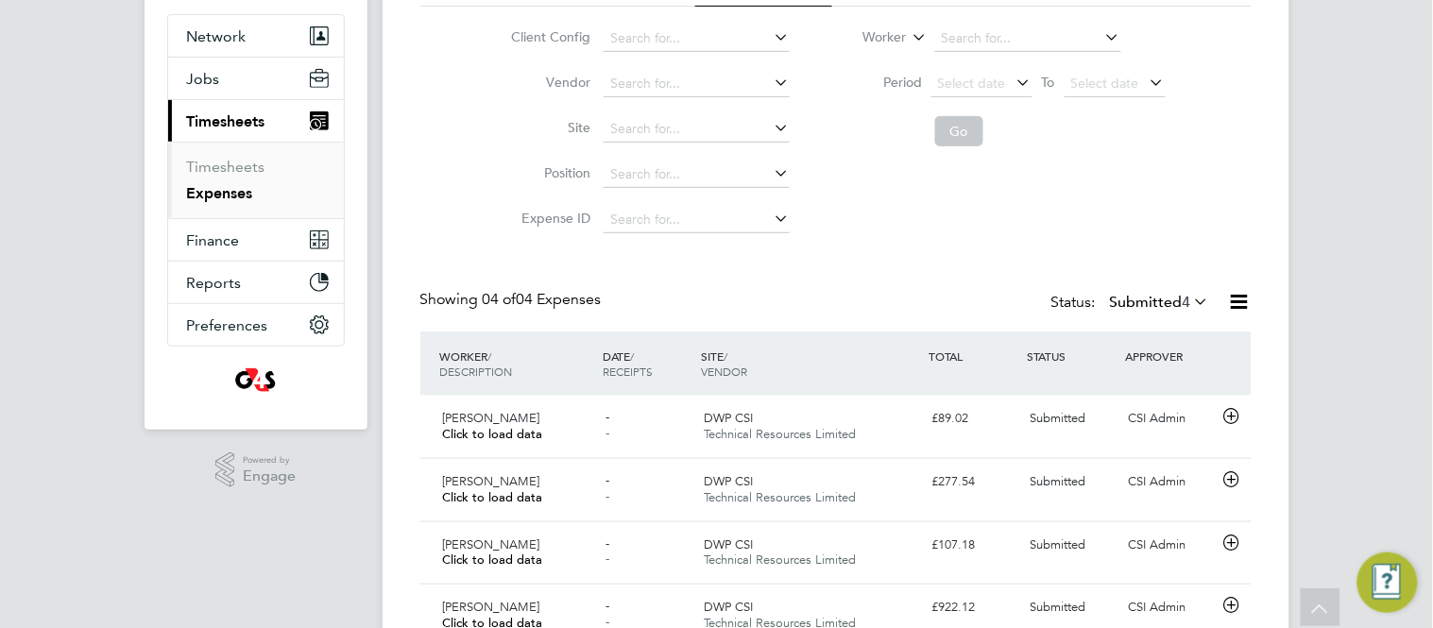
click at [754, 278] on div "Expenses New Expense Expenses I Follow All Expenses Client Config Vendor Site P…" at bounding box center [836, 282] width 832 height 732
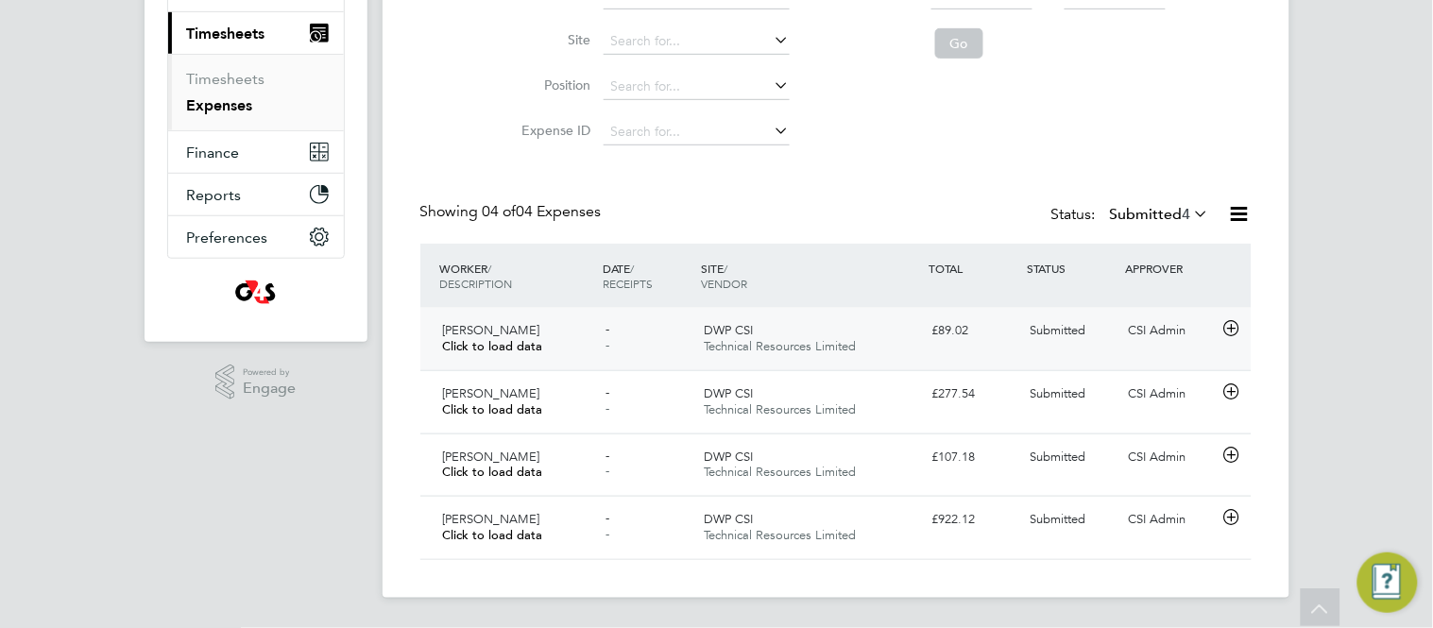
click at [1236, 329] on icon at bounding box center [1232, 328] width 24 height 15
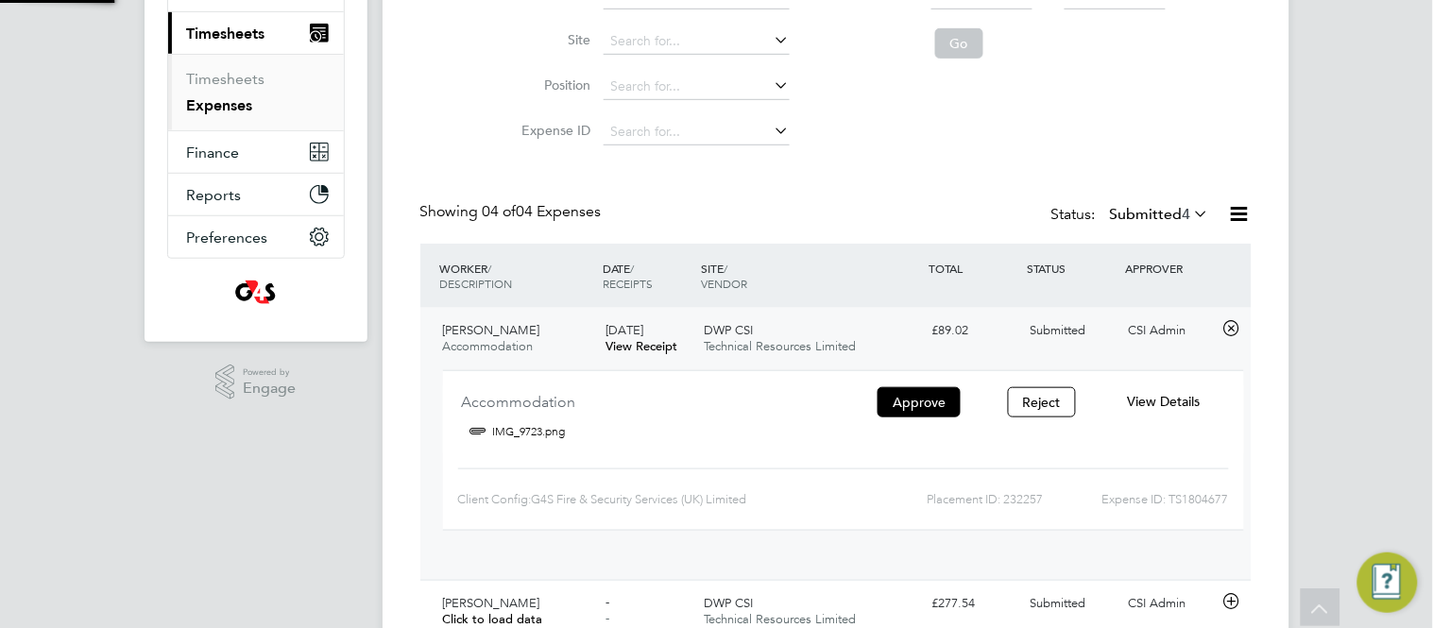
scroll to position [30, 340]
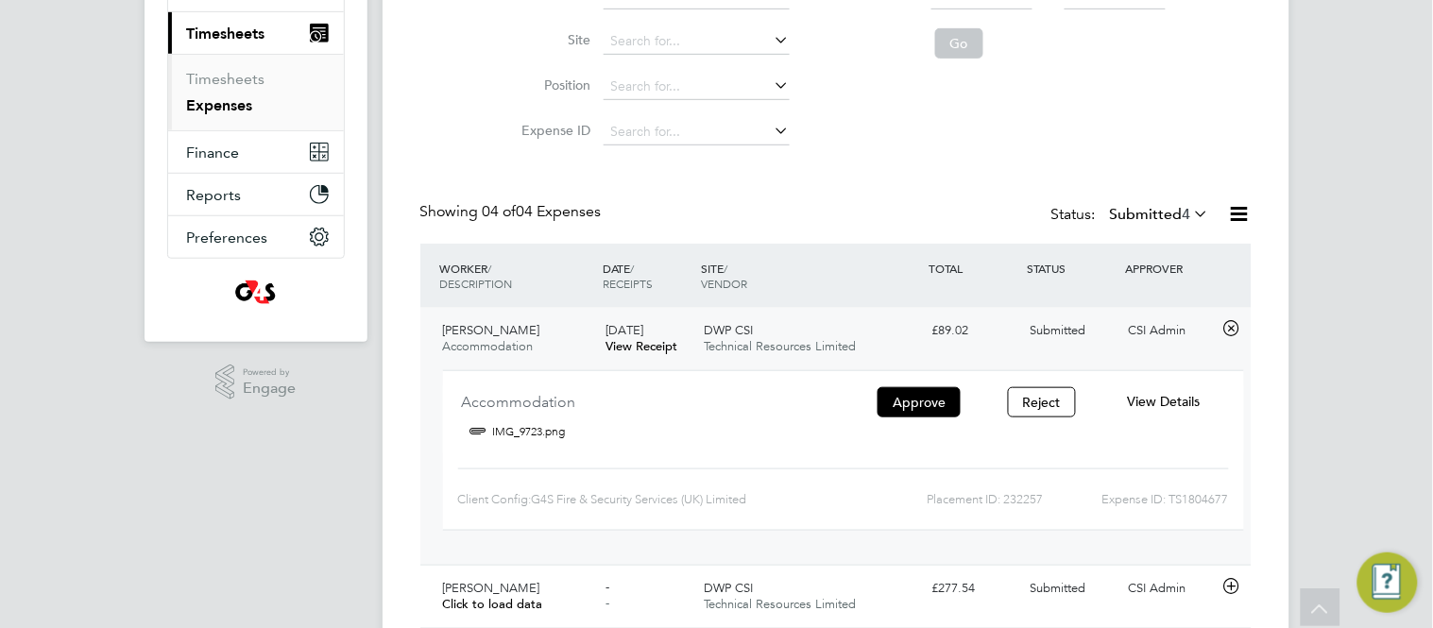
click at [890, 420] on div "Accommodation IMG_9723.png Approve Reject View Details" at bounding box center [843, 419] width 801 height 67
click at [909, 401] on button "Approve" at bounding box center [919, 402] width 83 height 30
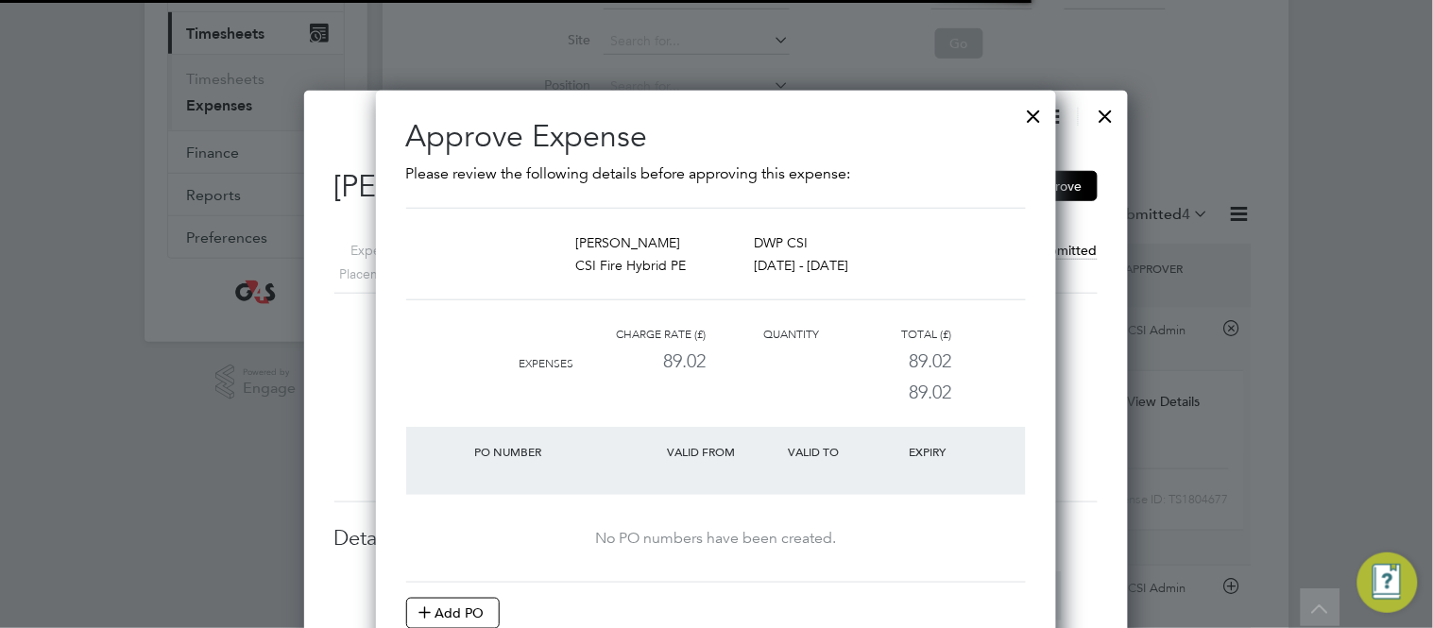
scroll to position [9, 10]
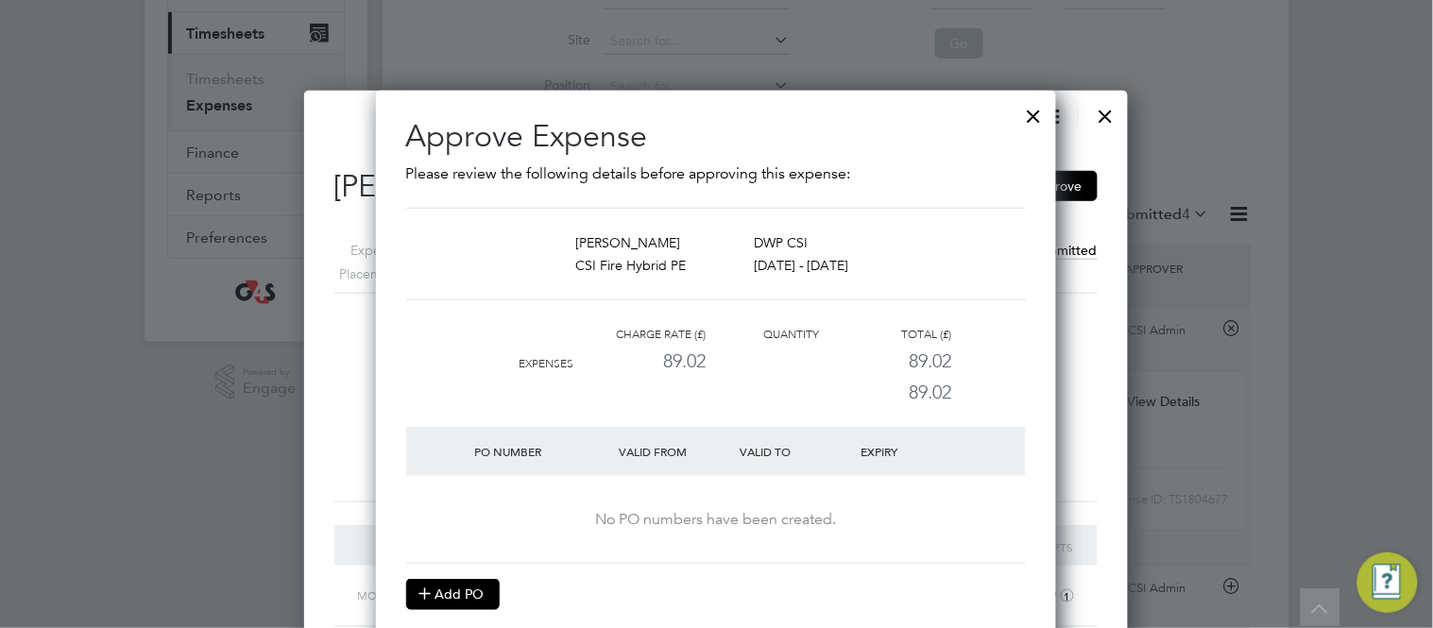
click at [472, 589] on button "Add PO" at bounding box center [453, 594] width 94 height 30
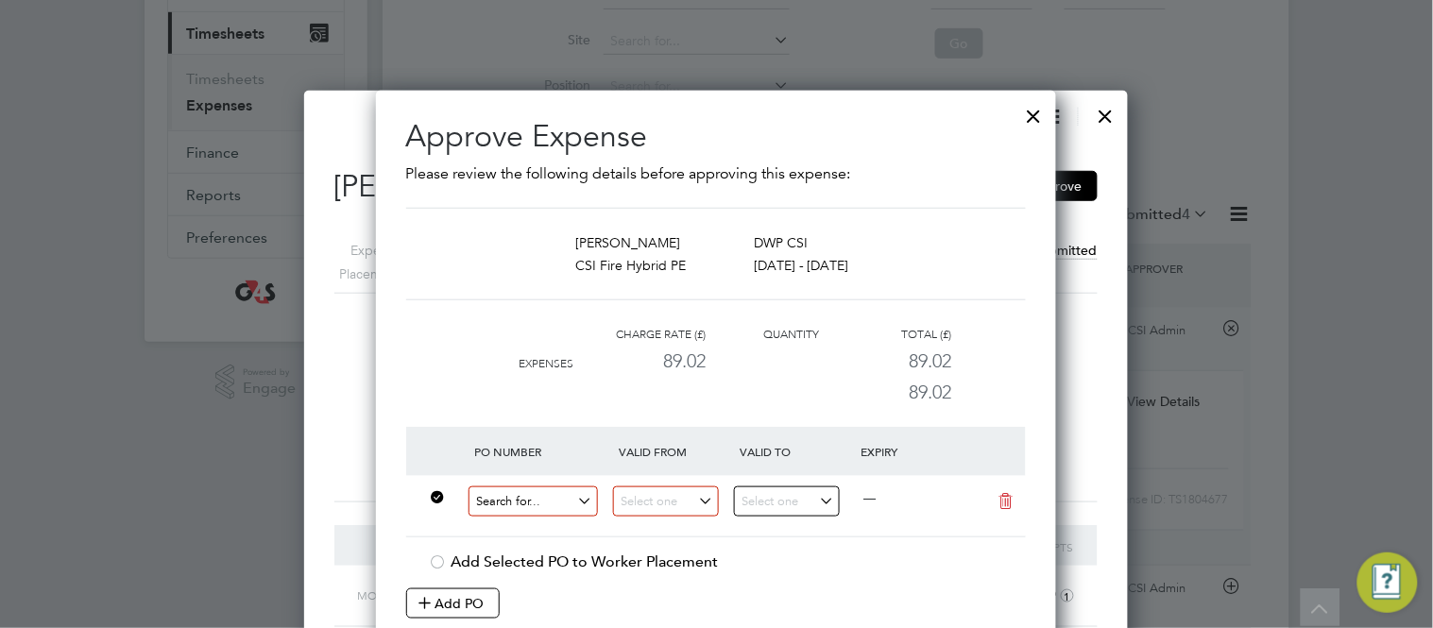
click at [493, 503] on input at bounding box center [534, 502] width 130 height 31
paste input "60DW-BST3633-AP"
type input "60DW-BST3633-AP"
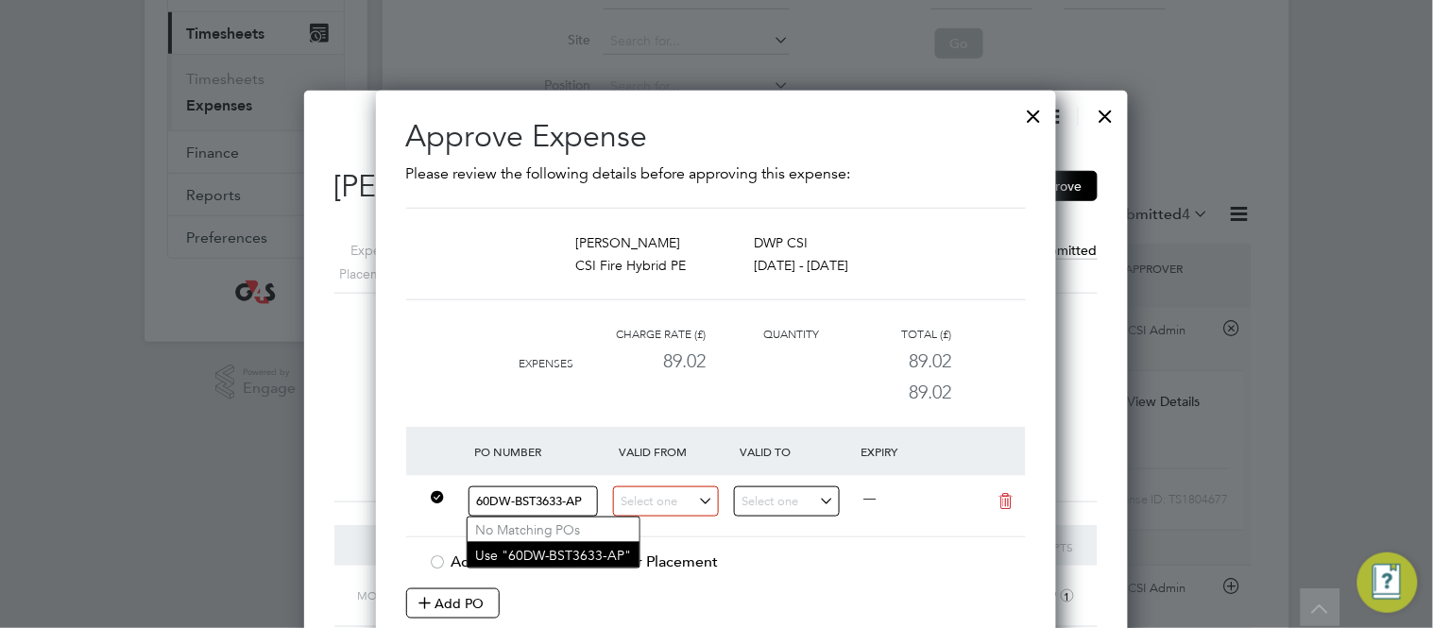
click at [529, 560] on li "Use "60DW-BST3633-AP"" at bounding box center [554, 555] width 172 height 26
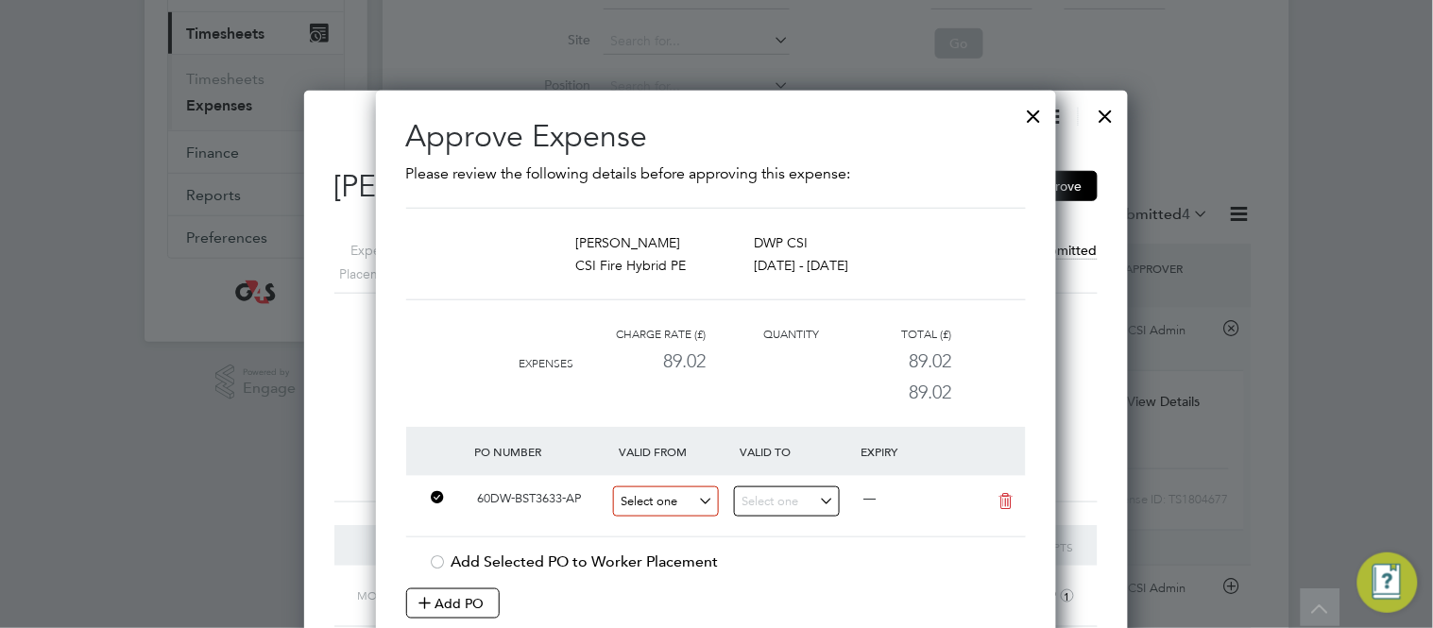
click at [648, 506] on input at bounding box center [666, 502] width 106 height 31
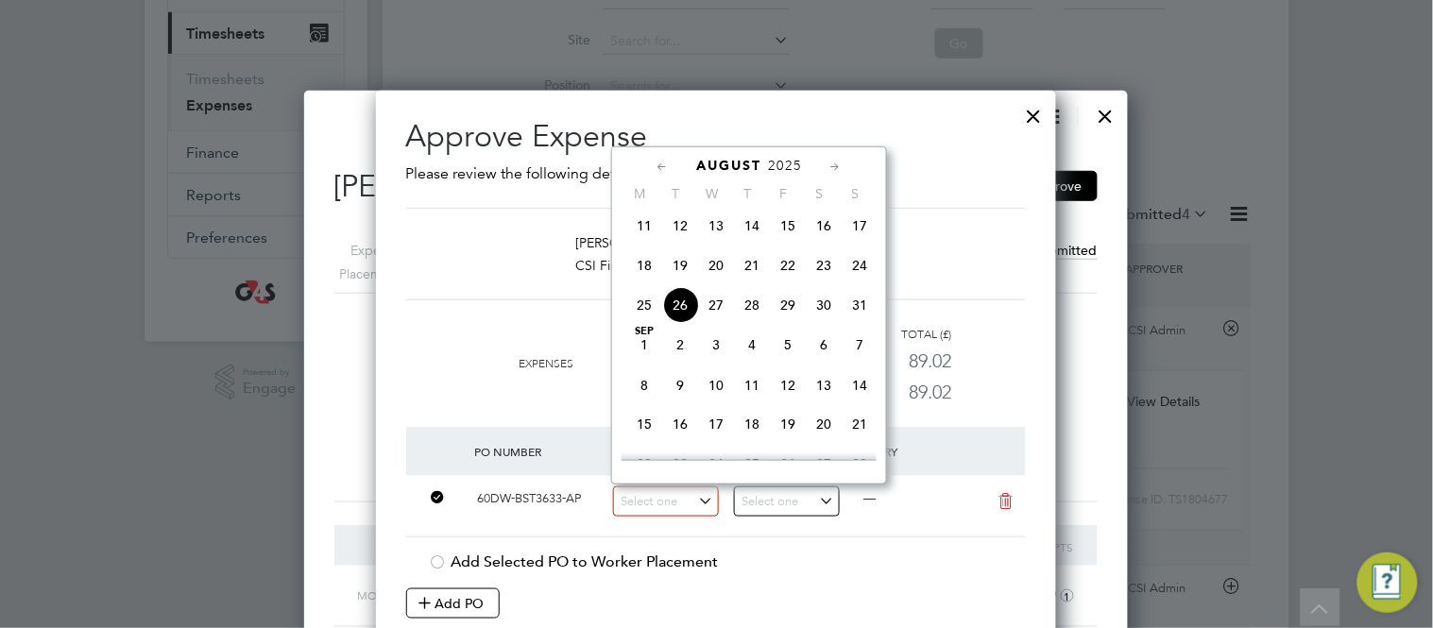
click at [645, 282] on span "18" at bounding box center [644, 266] width 36 height 36
type input "18 Aug 2025"
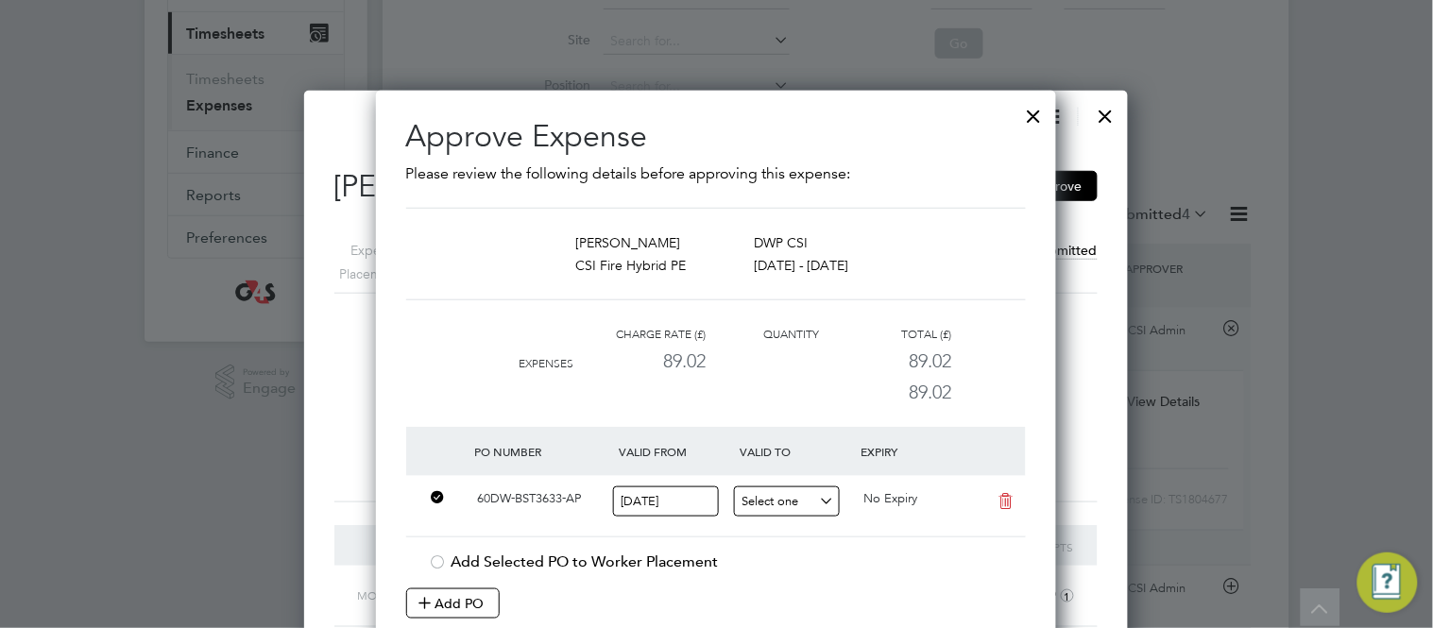
click at [761, 515] on input at bounding box center [787, 502] width 106 height 31
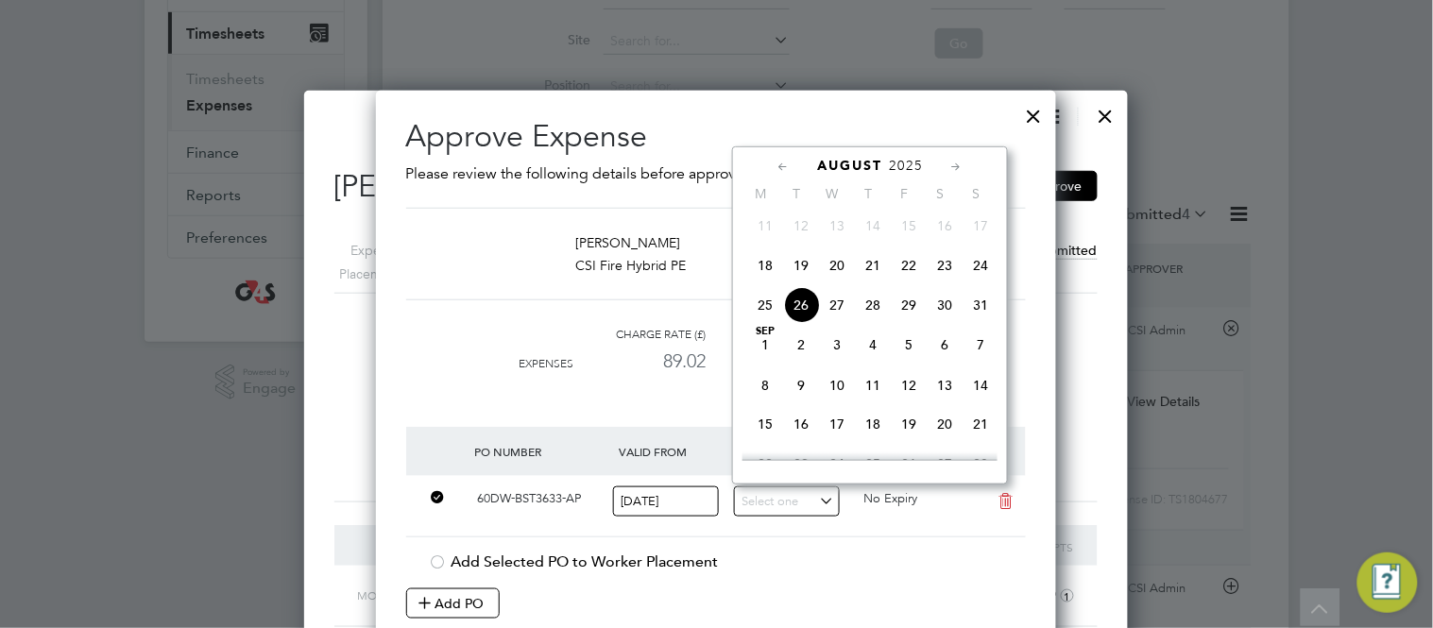
click at [758, 323] on span "25" at bounding box center [765, 305] width 36 height 36
type input "25 Aug 2025"
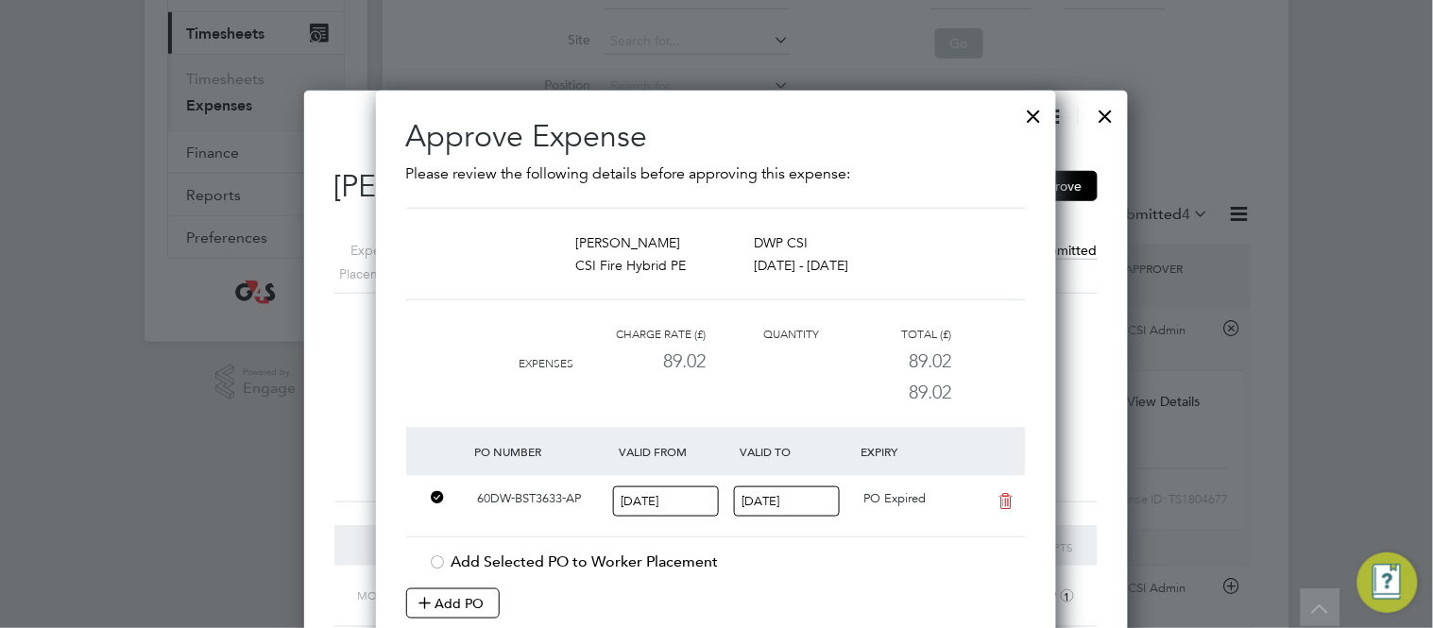
click at [398, 455] on div "Approve Expense Please review the following details before approving this expen…" at bounding box center [716, 404] width 680 height 626
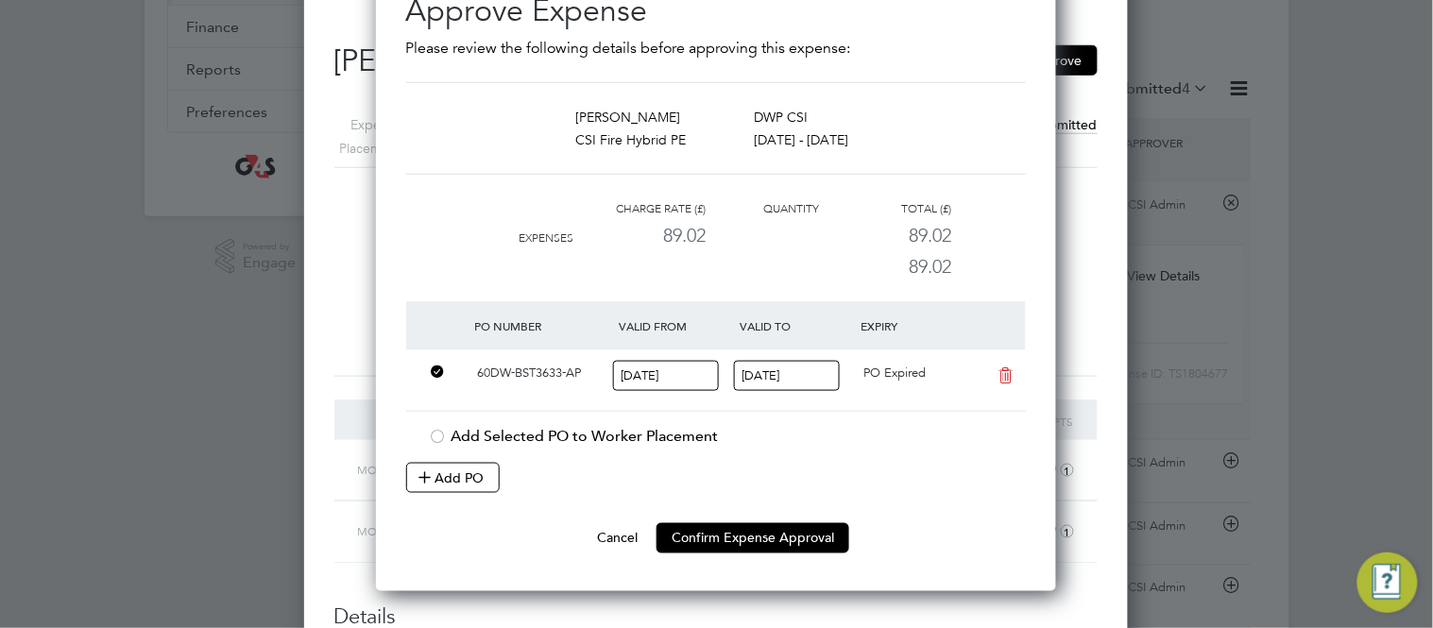
click at [655, 525] on div "Cancel Confirm Expense Approval" at bounding box center [716, 538] width 620 height 30
click at [681, 531] on button "Confirm Expense Approval" at bounding box center [753, 538] width 193 height 30
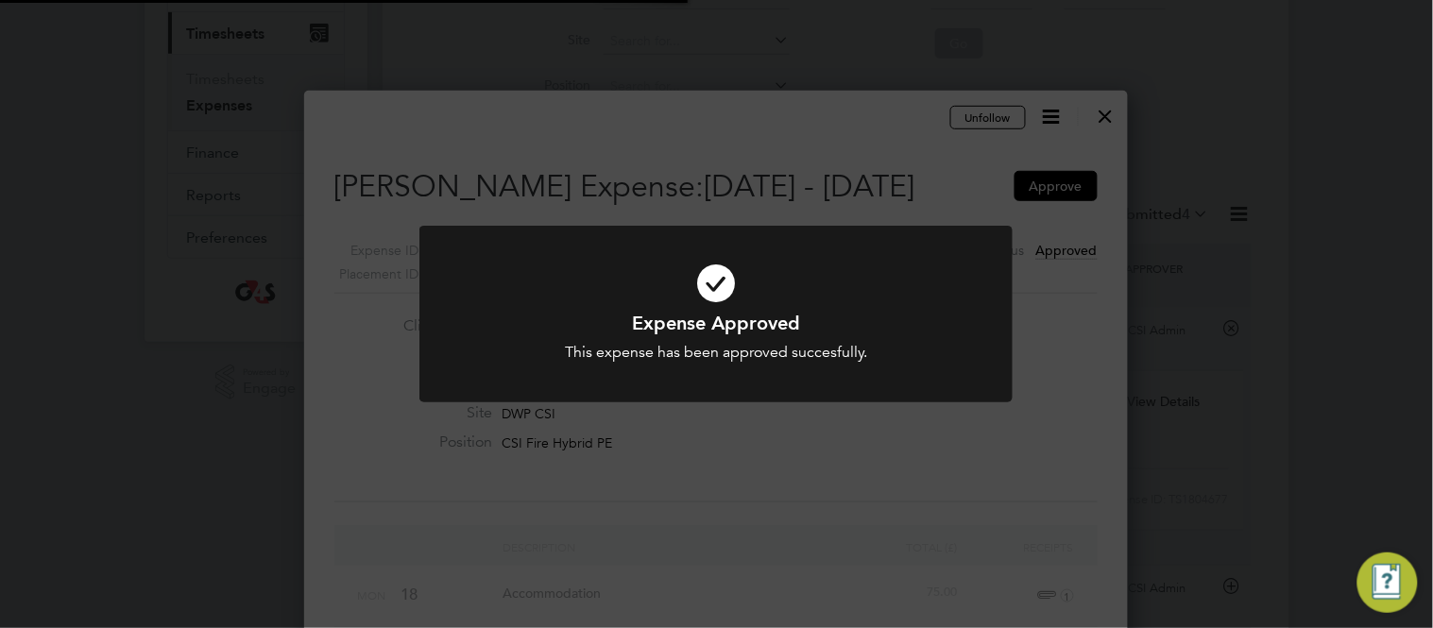
click at [1035, 136] on div "Expense Approved This expense has been approved succesfully. Cancel Okay" at bounding box center [716, 314] width 1433 height 628
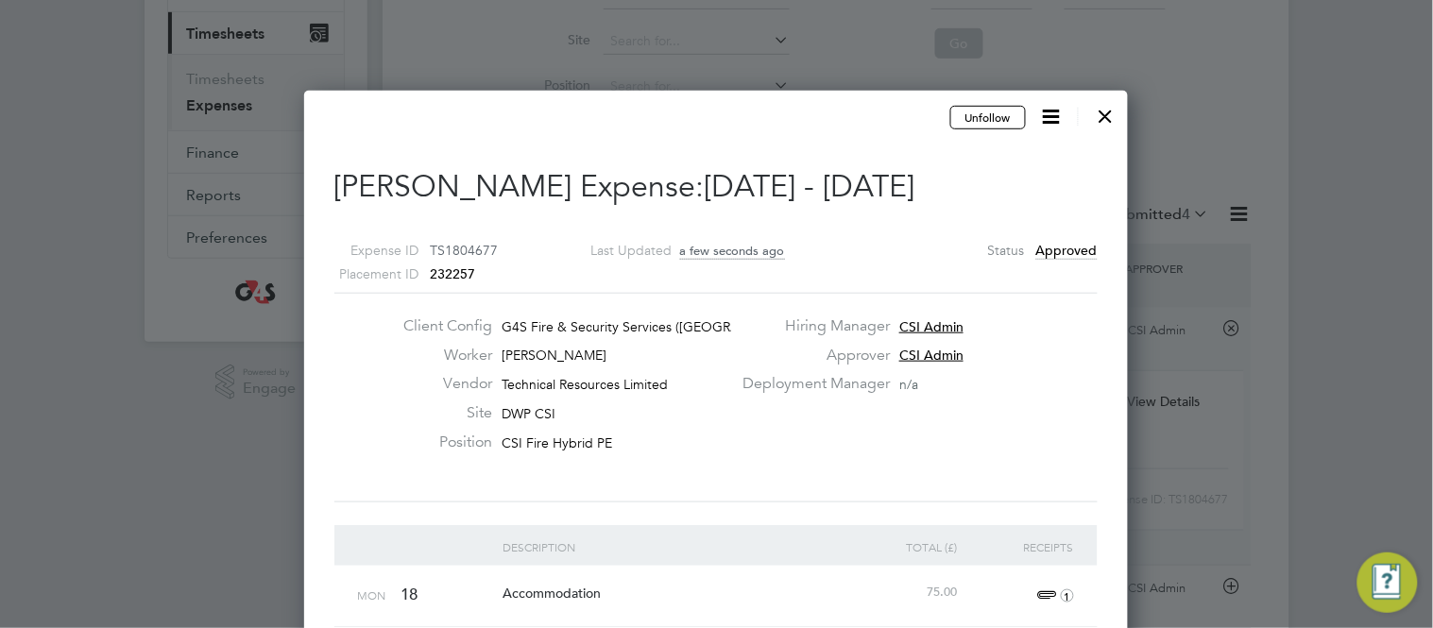
click at [1115, 118] on div at bounding box center [1106, 111] width 34 height 34
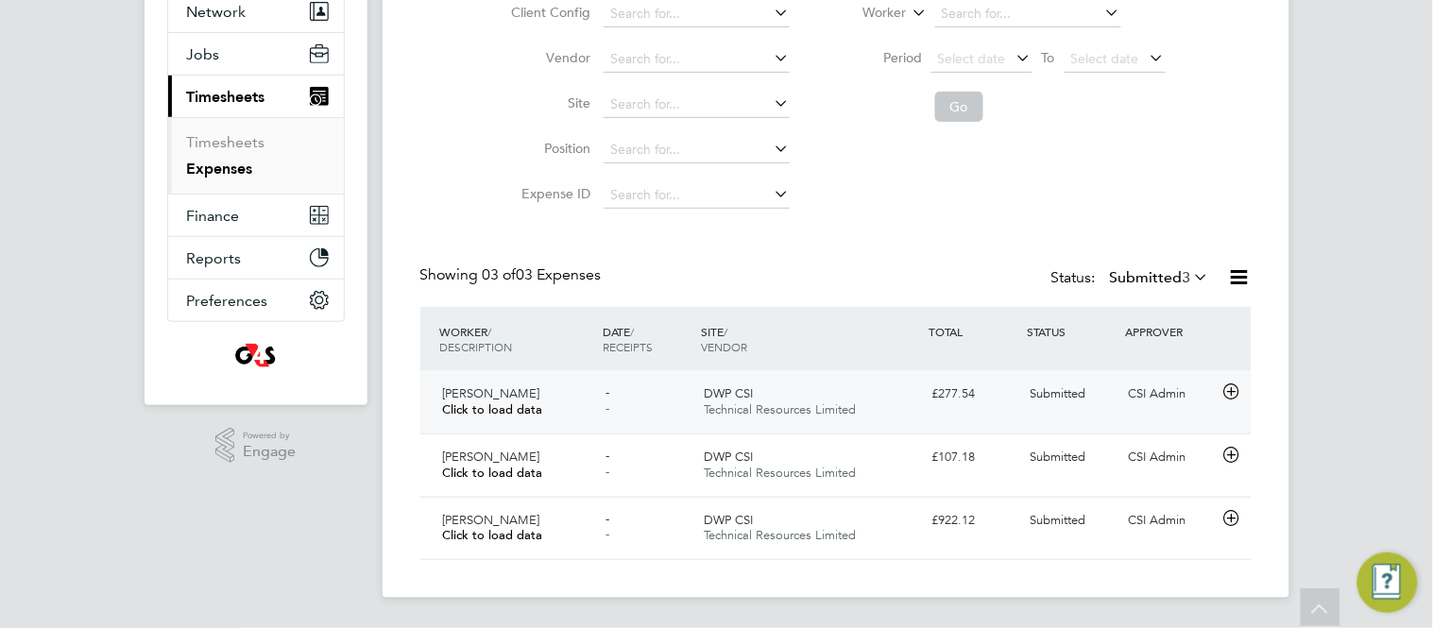
click at [1230, 397] on icon at bounding box center [1232, 392] width 24 height 15
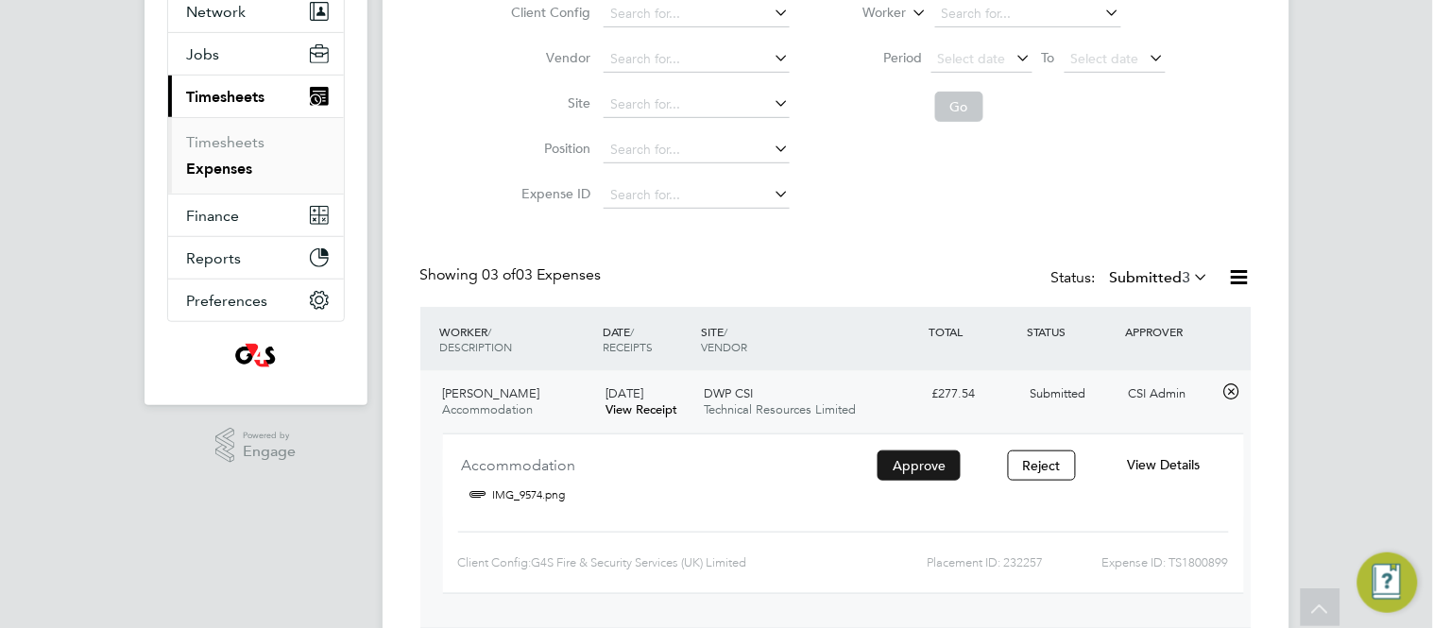
click at [914, 471] on button "Approve" at bounding box center [919, 466] width 83 height 30
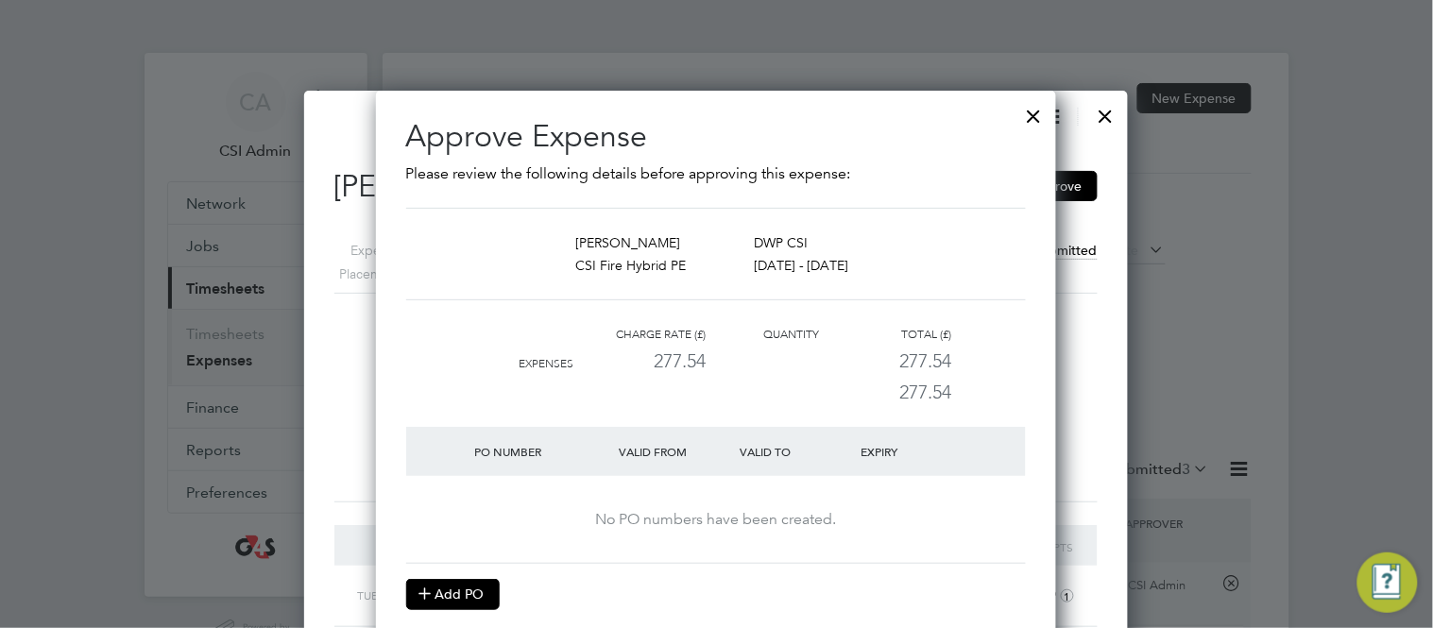
click at [450, 591] on button "Add PO" at bounding box center [453, 594] width 94 height 30
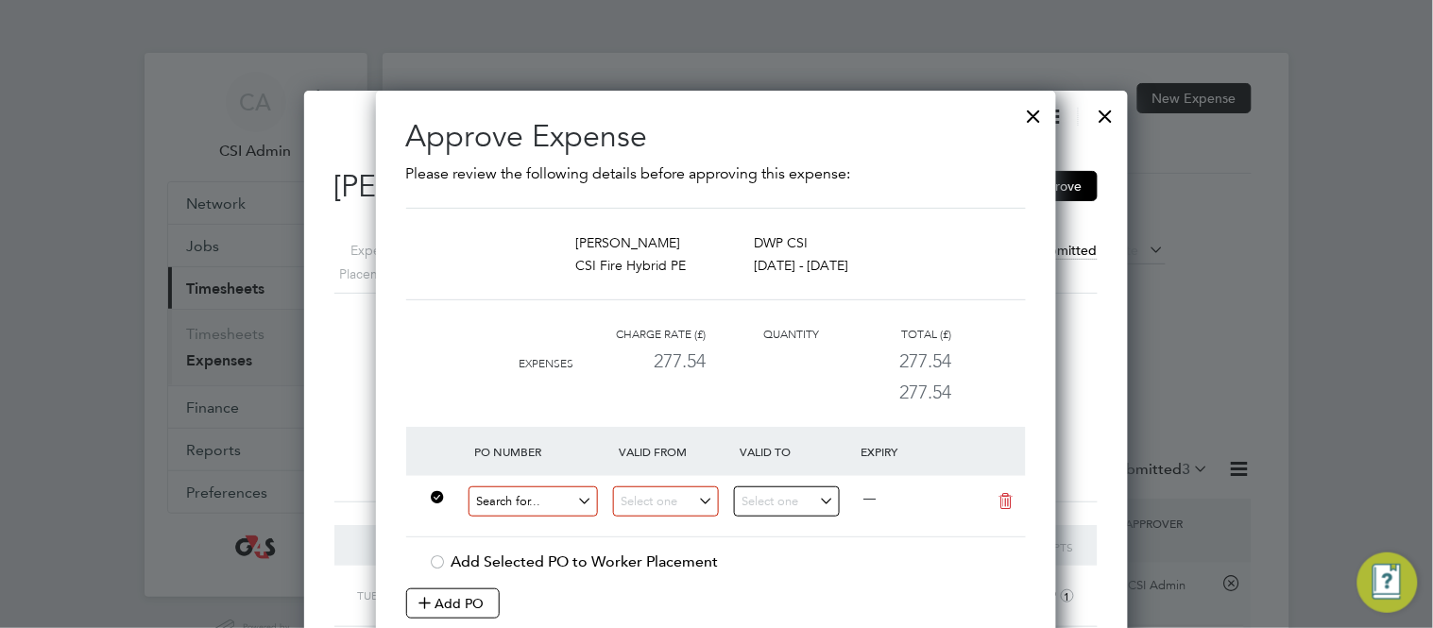
click at [517, 501] on input at bounding box center [534, 502] width 130 height 31
paste input "60DW-BST3633-AP"
type input "60DW-BST3633-AP"
click at [554, 525] on b "60DW-BST3633-AP" at bounding box center [534, 531] width 118 height 16
type input "18 Aug 2025"
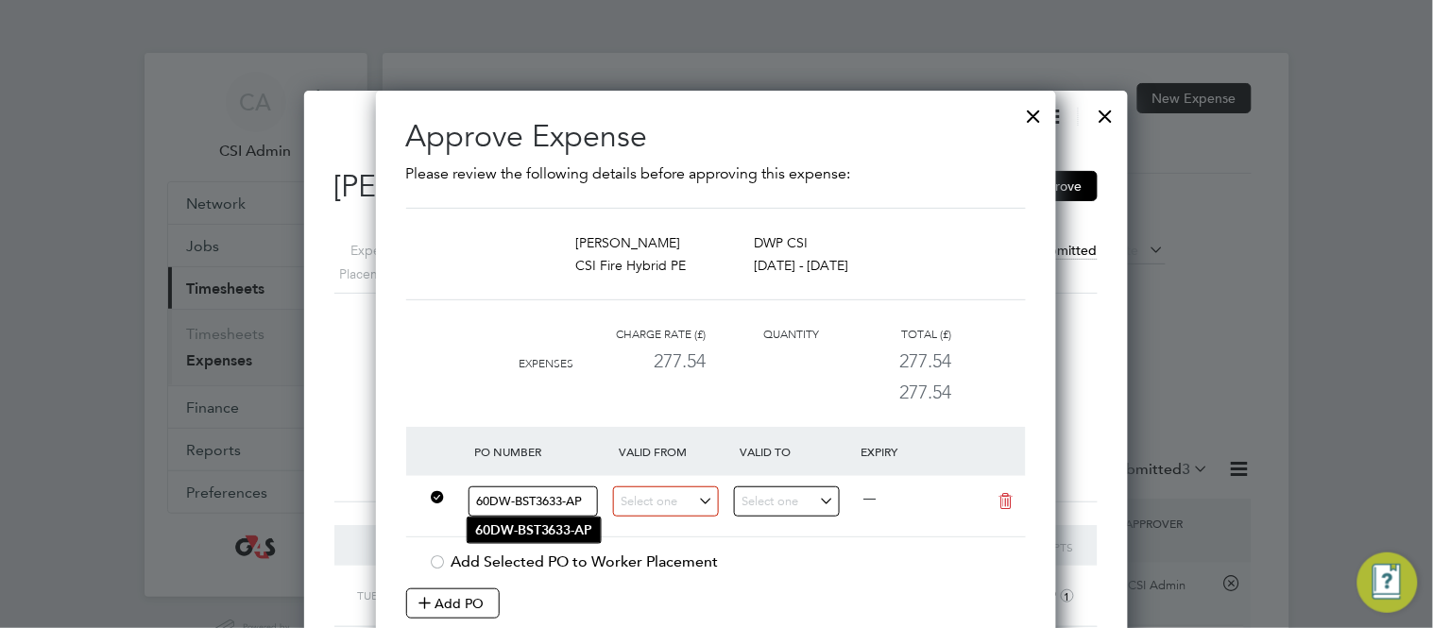
type input "25 Aug 2025"
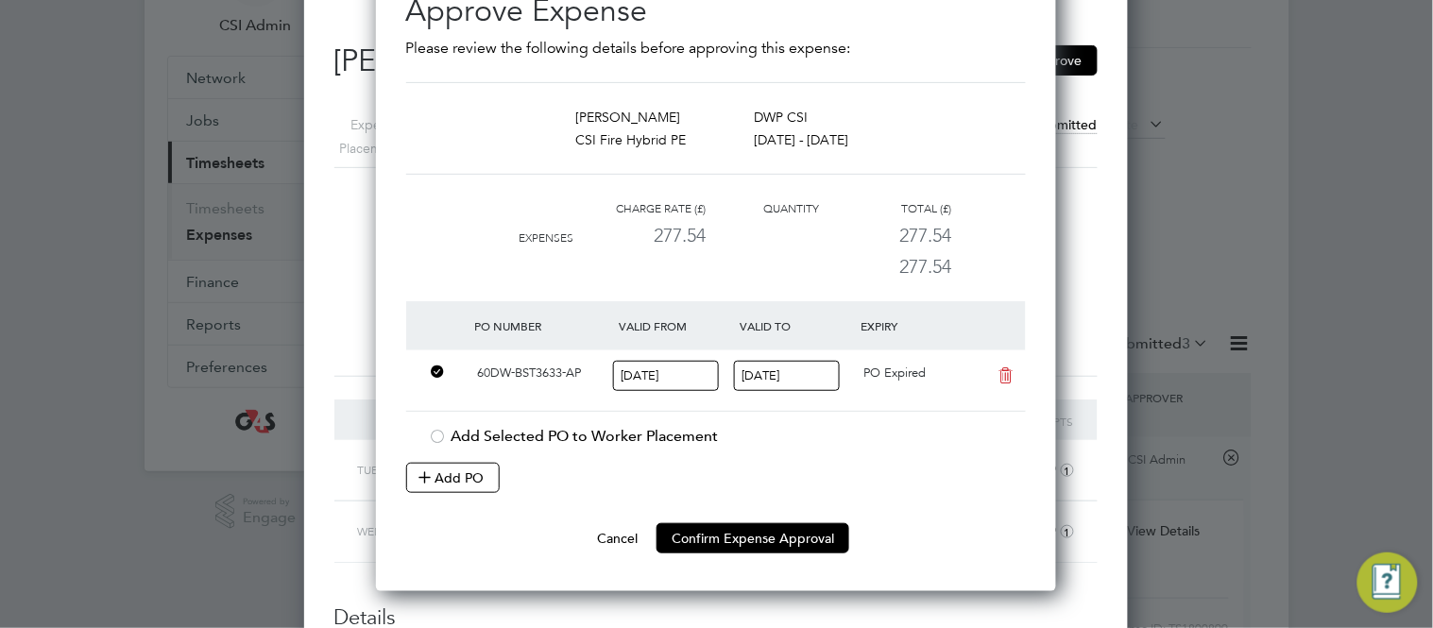
click at [651, 369] on input "18 Aug 2025" at bounding box center [666, 376] width 106 height 31
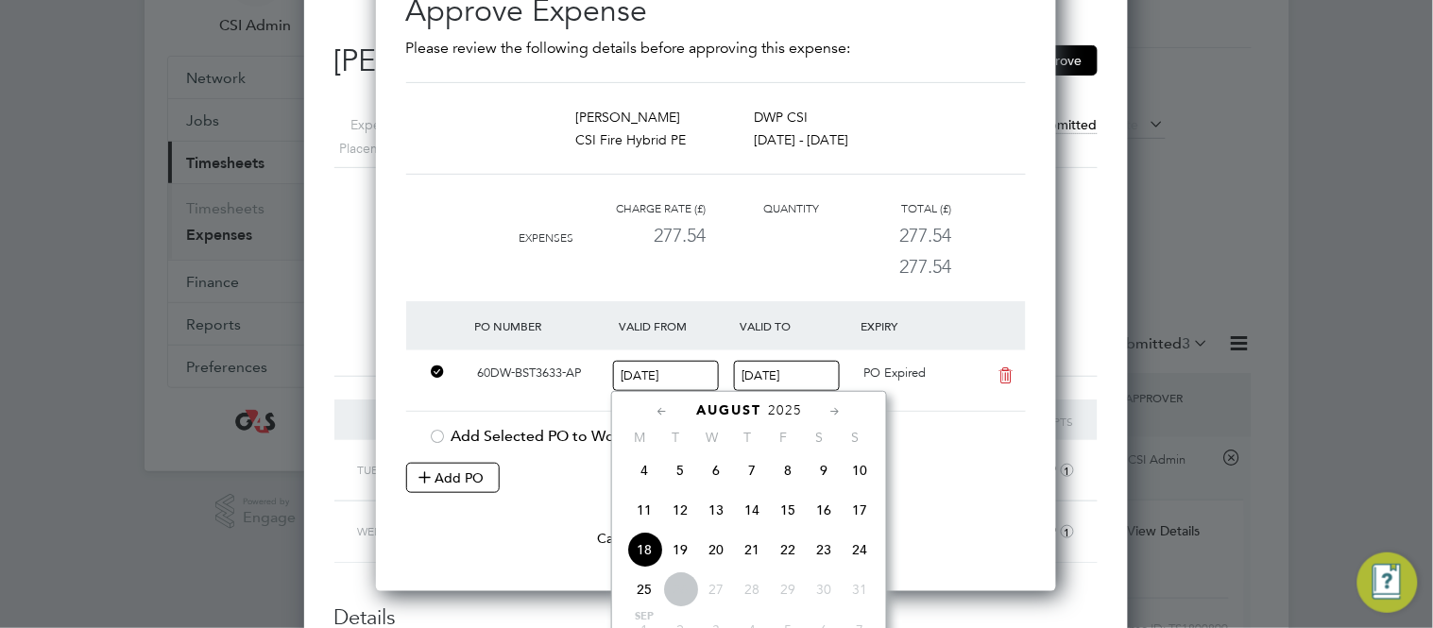
click at [643, 517] on span "11" at bounding box center [644, 510] width 36 height 36
type input "[DATE]"
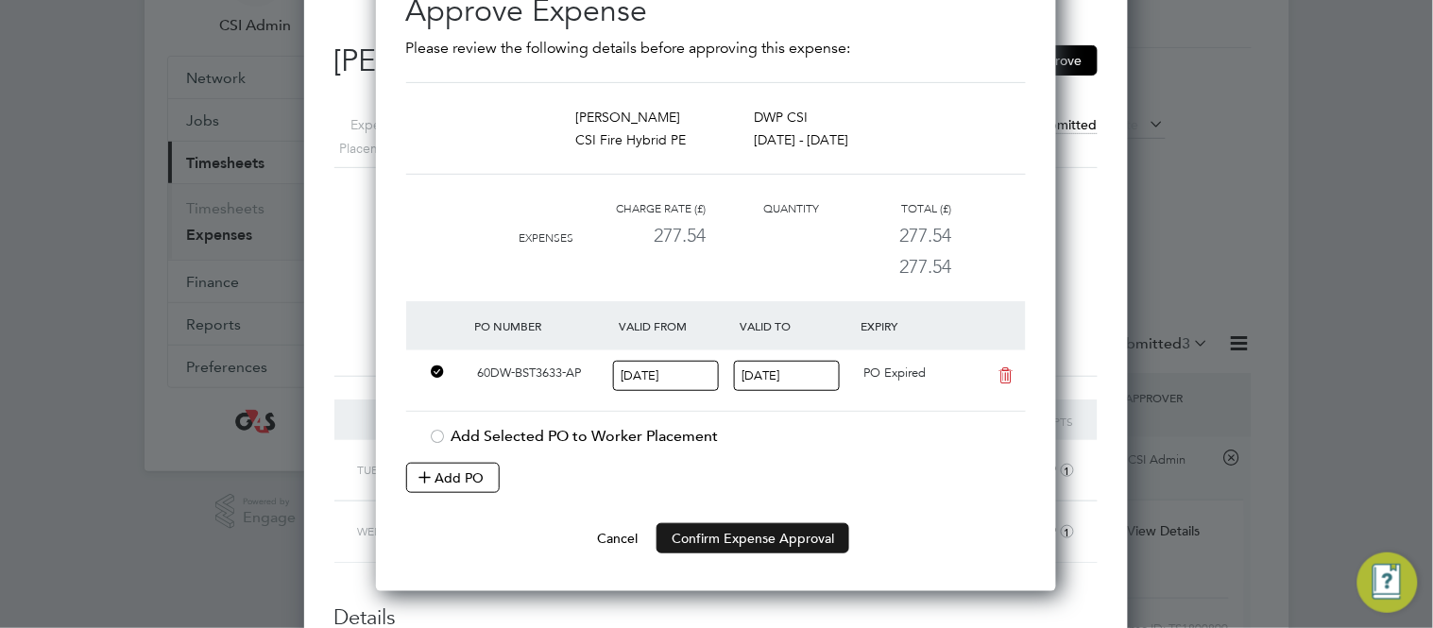
click at [714, 535] on button "Confirm Expense Approval" at bounding box center [753, 538] width 193 height 30
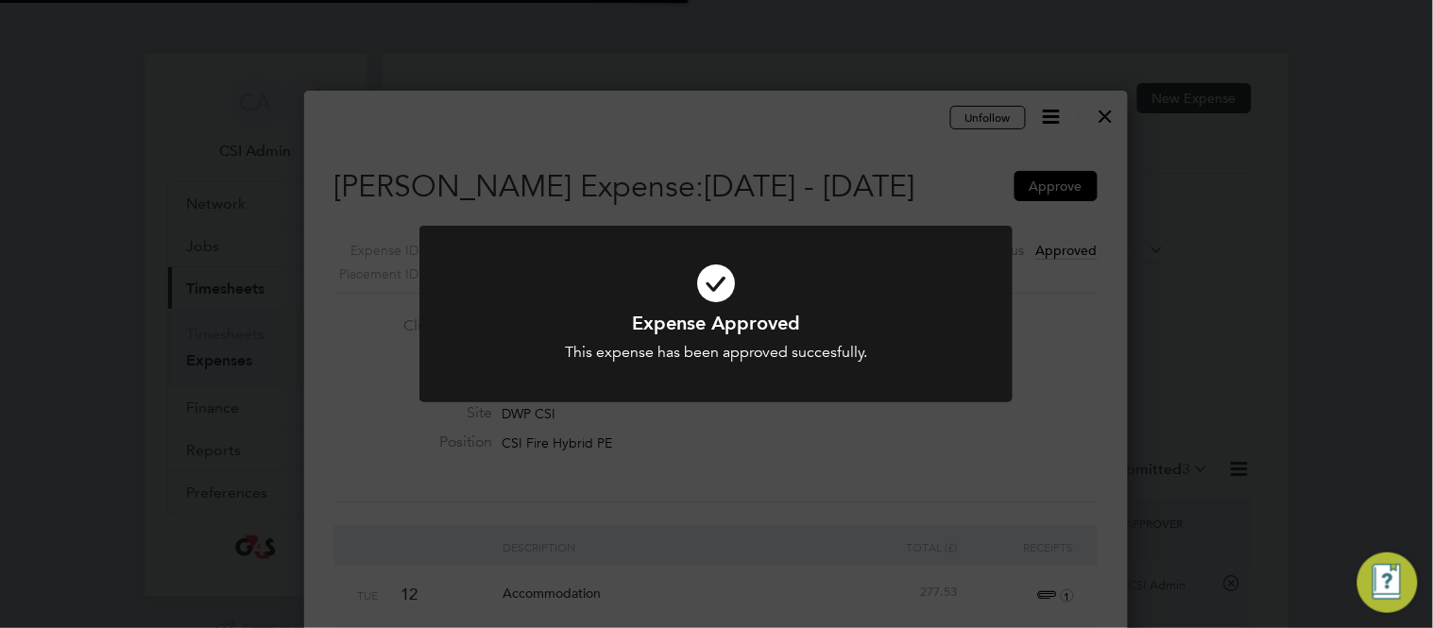
click at [886, 350] on div "This expense has been approved succesfully." at bounding box center [716, 353] width 491 height 20
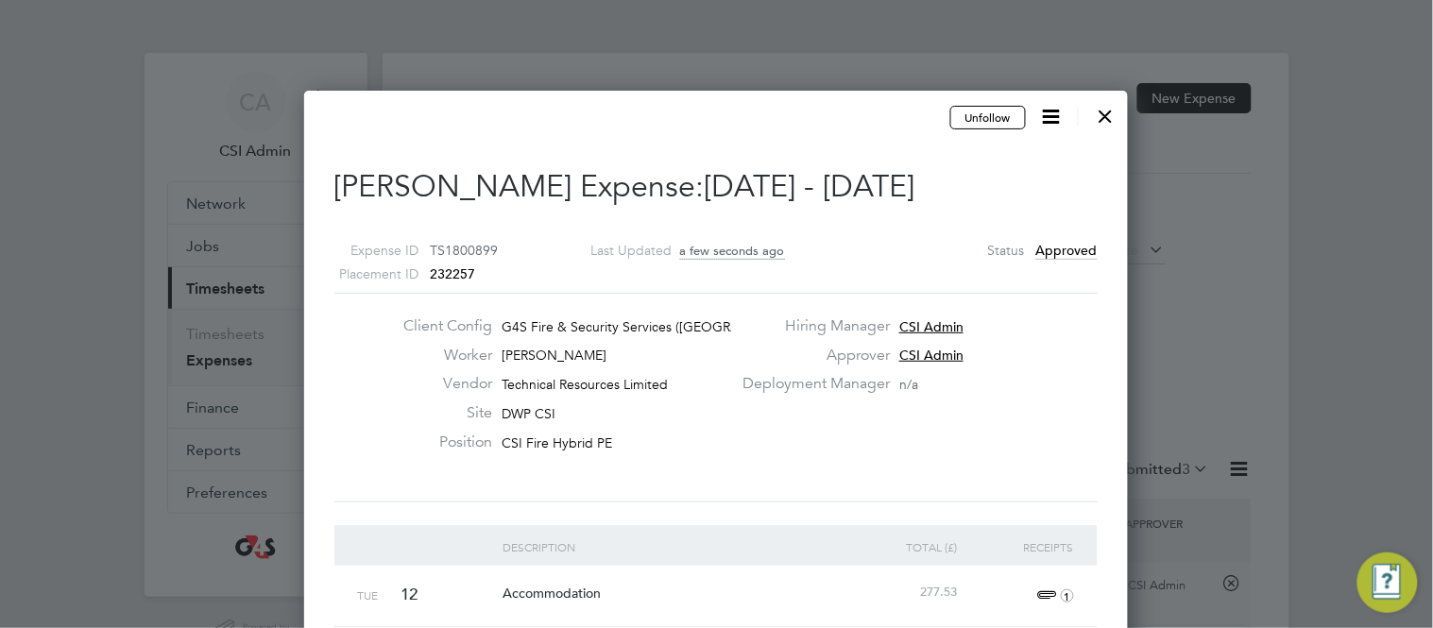
click at [1106, 120] on div at bounding box center [1106, 111] width 34 height 34
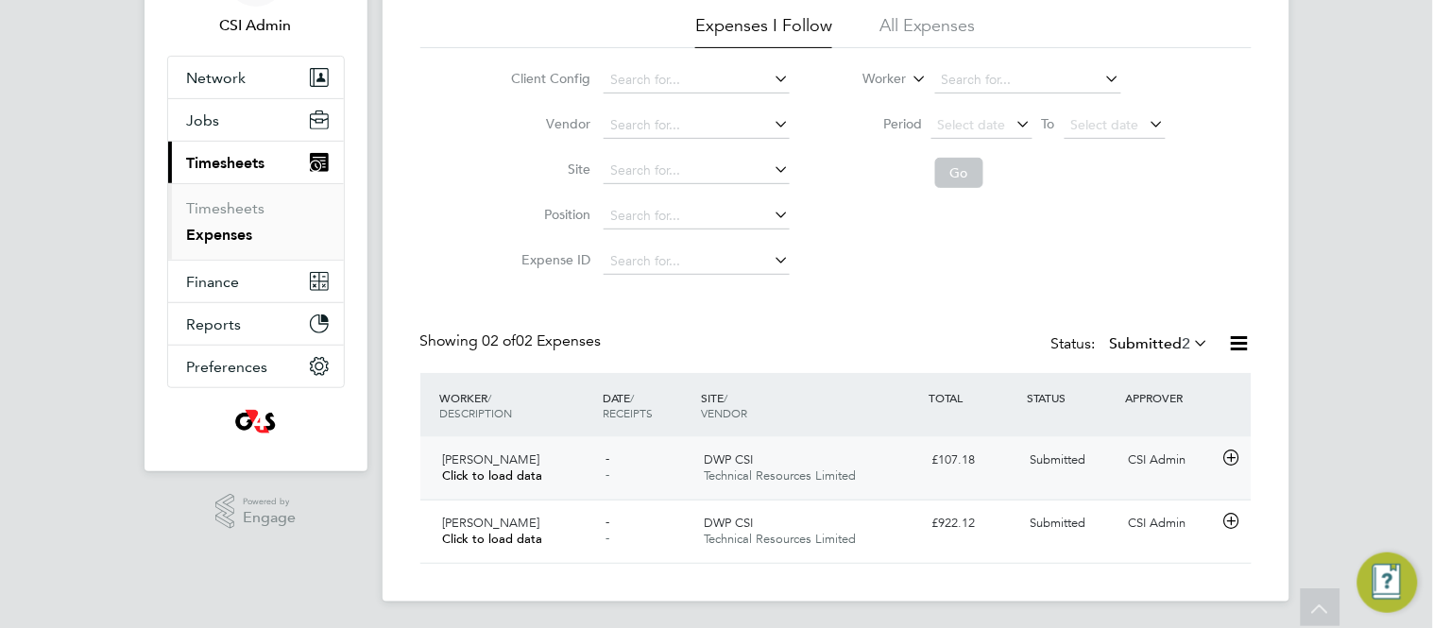
click at [1232, 455] on icon at bounding box center [1232, 458] width 24 height 15
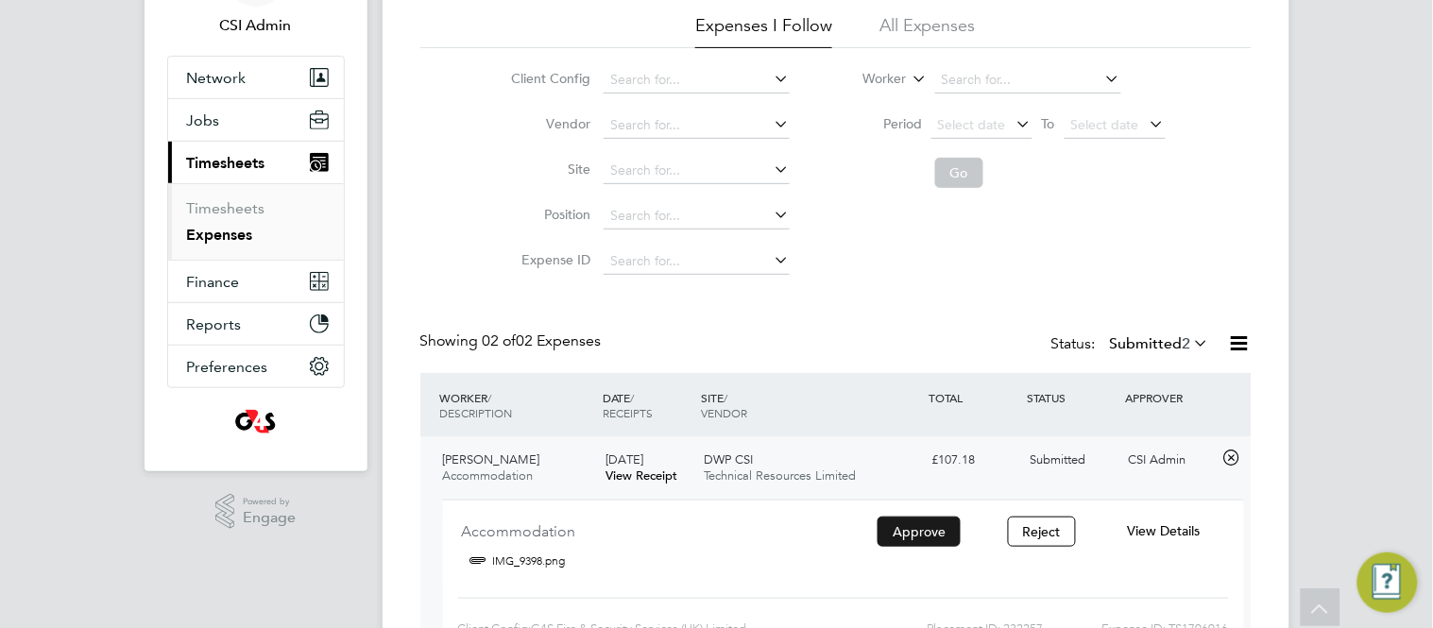
click at [930, 531] on button "Approve" at bounding box center [919, 532] width 83 height 30
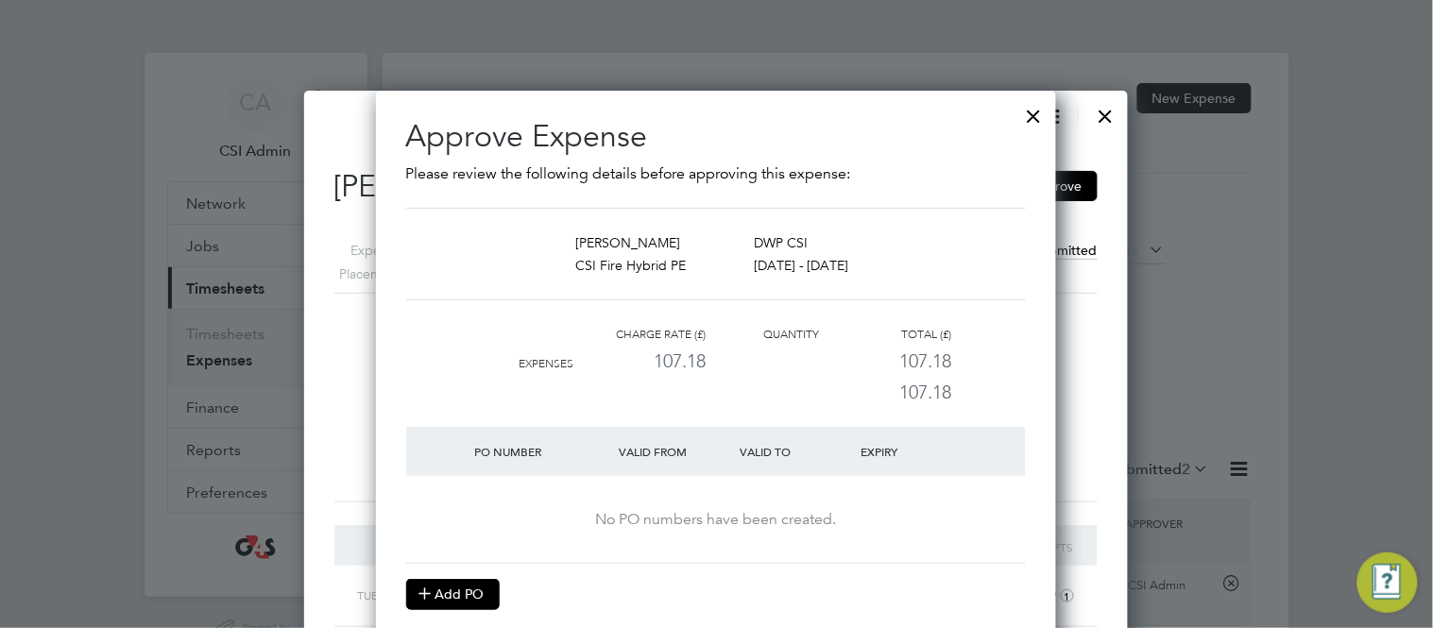
click at [477, 592] on button "Add PO" at bounding box center [453, 594] width 94 height 30
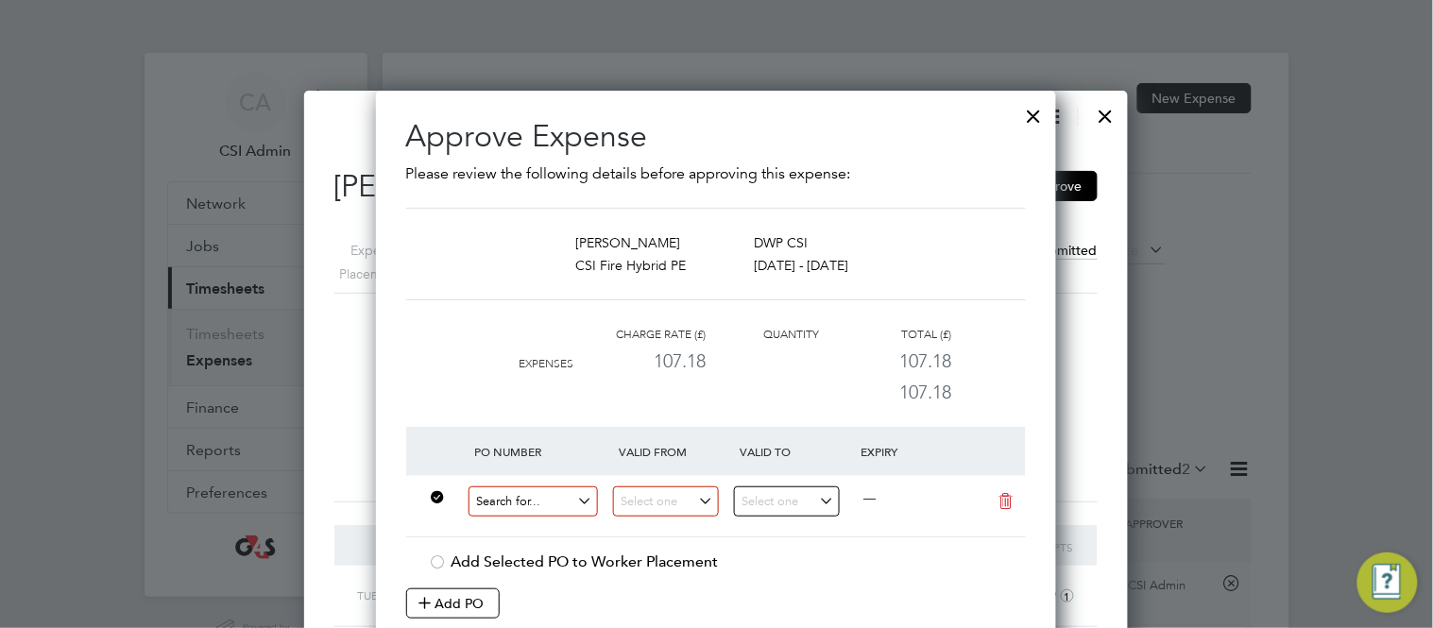
click at [503, 506] on input at bounding box center [534, 502] width 130 height 31
paste input "60DW-BST3633-AP"
type input "60DW-BST3633-AP"
click at [585, 523] on b "60DW-BST3633-AP" at bounding box center [534, 531] width 118 height 16
type input "[DATE]"
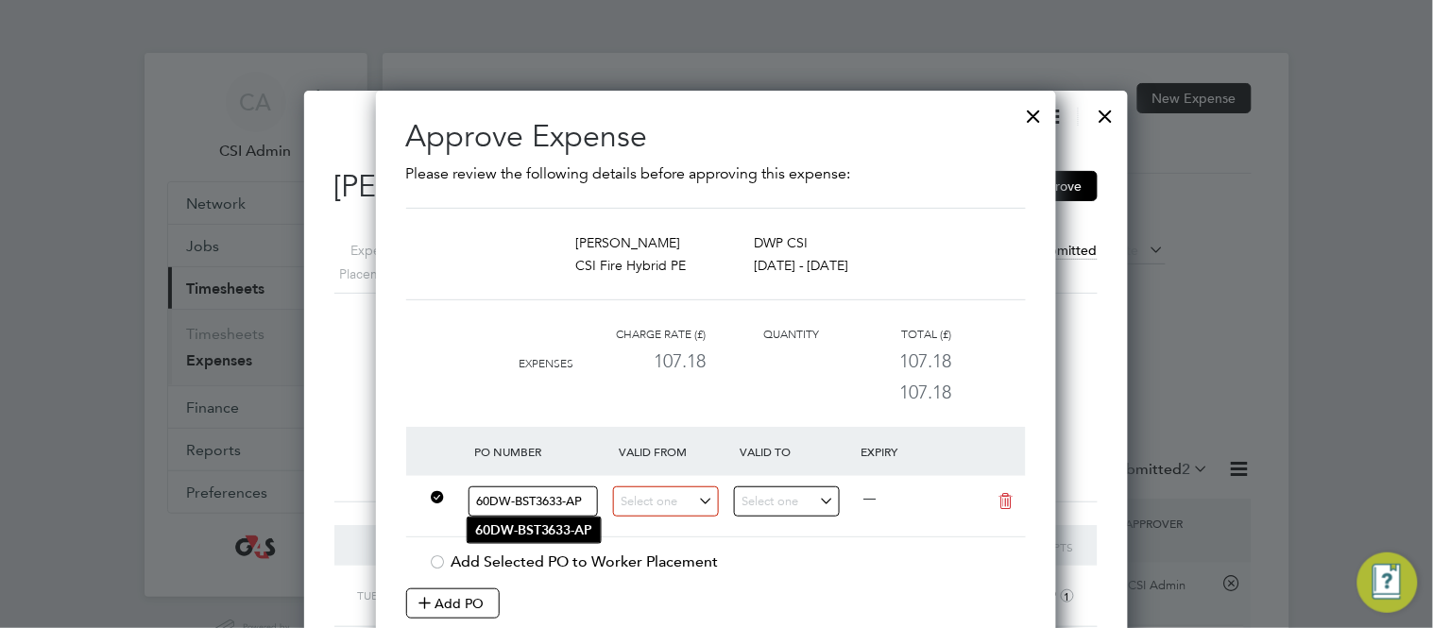
type input "25 Aug 2025"
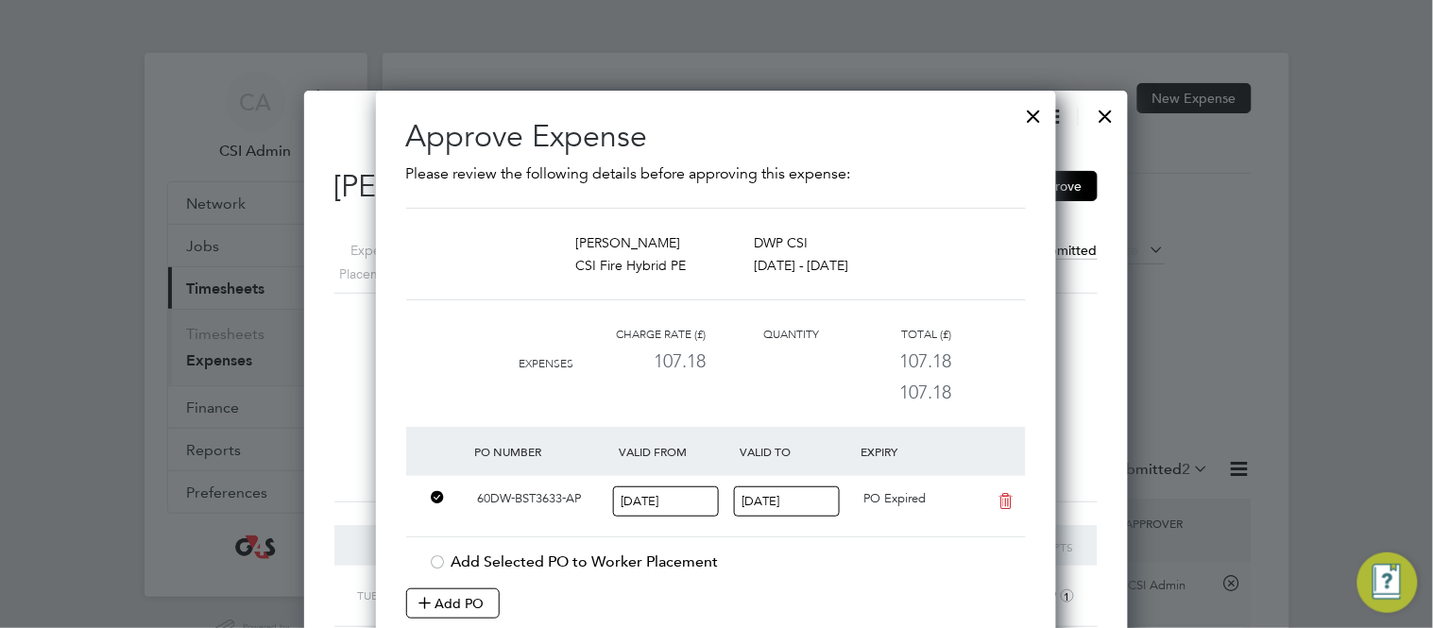
click at [660, 507] on input "[DATE]" at bounding box center [666, 502] width 106 height 31
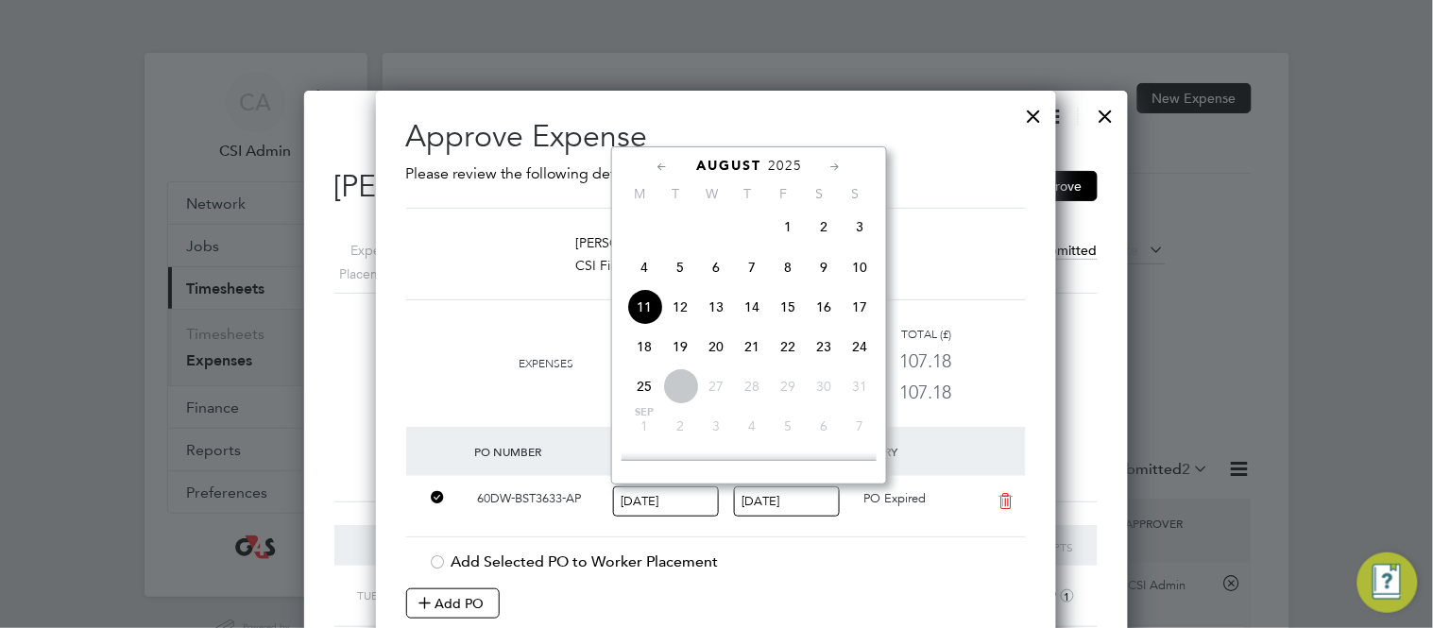
click at [657, 166] on icon at bounding box center [663, 167] width 18 height 21
click at [643, 399] on span "28" at bounding box center [644, 389] width 36 height 36
type input "28 Jul 2025"
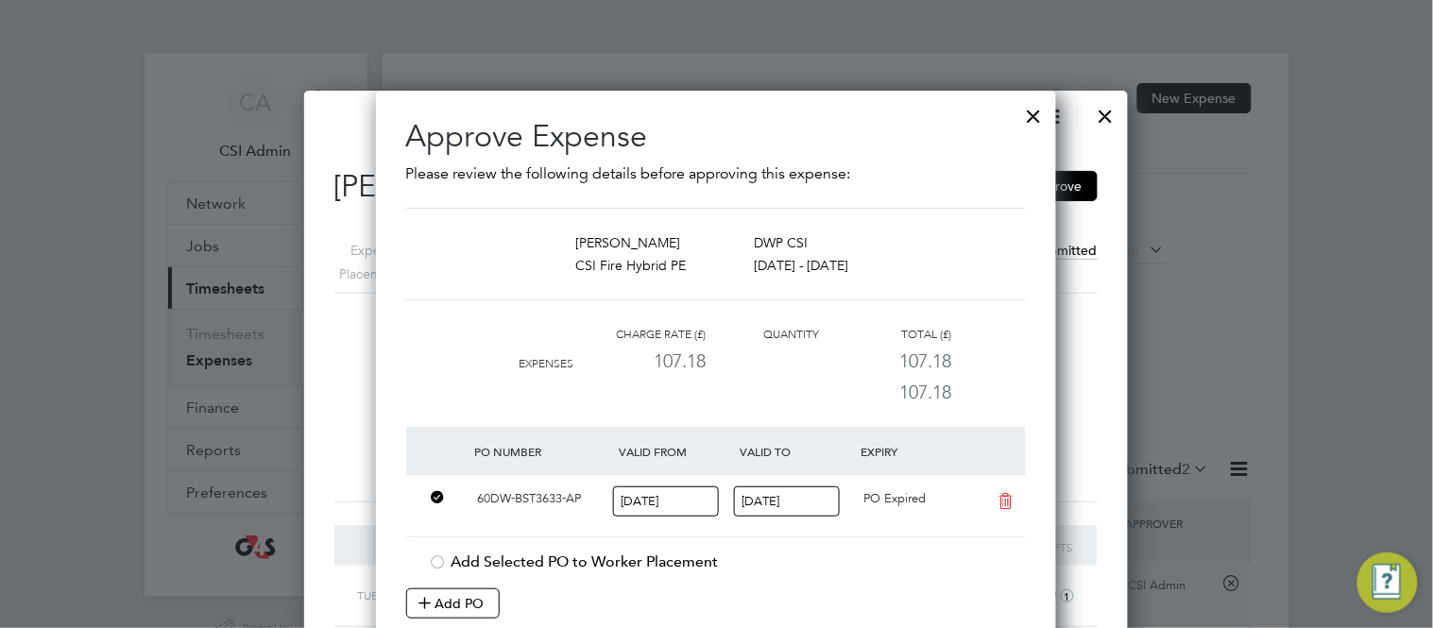
click at [844, 563] on div "Add Selected PO to Worker Placement" at bounding box center [727, 563] width 597 height 20
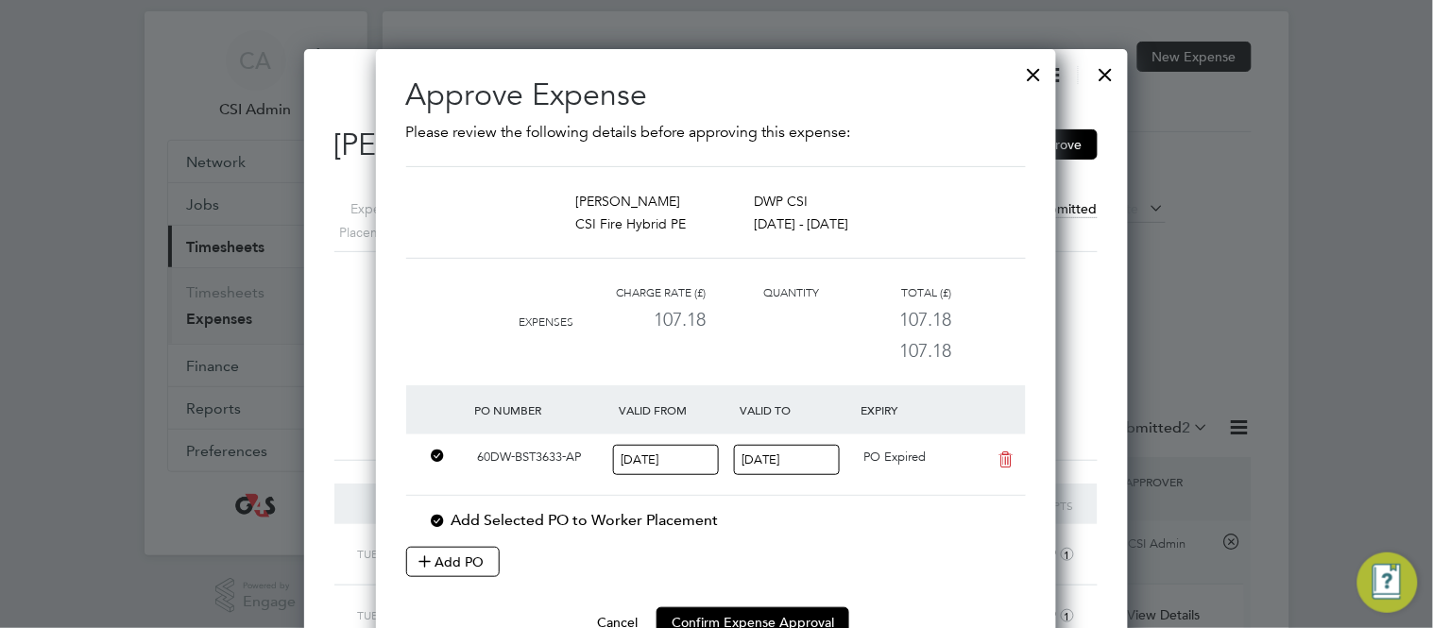
click at [681, 518] on div "Add Selected PO to Worker Placement" at bounding box center [727, 521] width 597 height 20
click at [749, 609] on button "Confirm Expense Approval" at bounding box center [753, 623] width 193 height 30
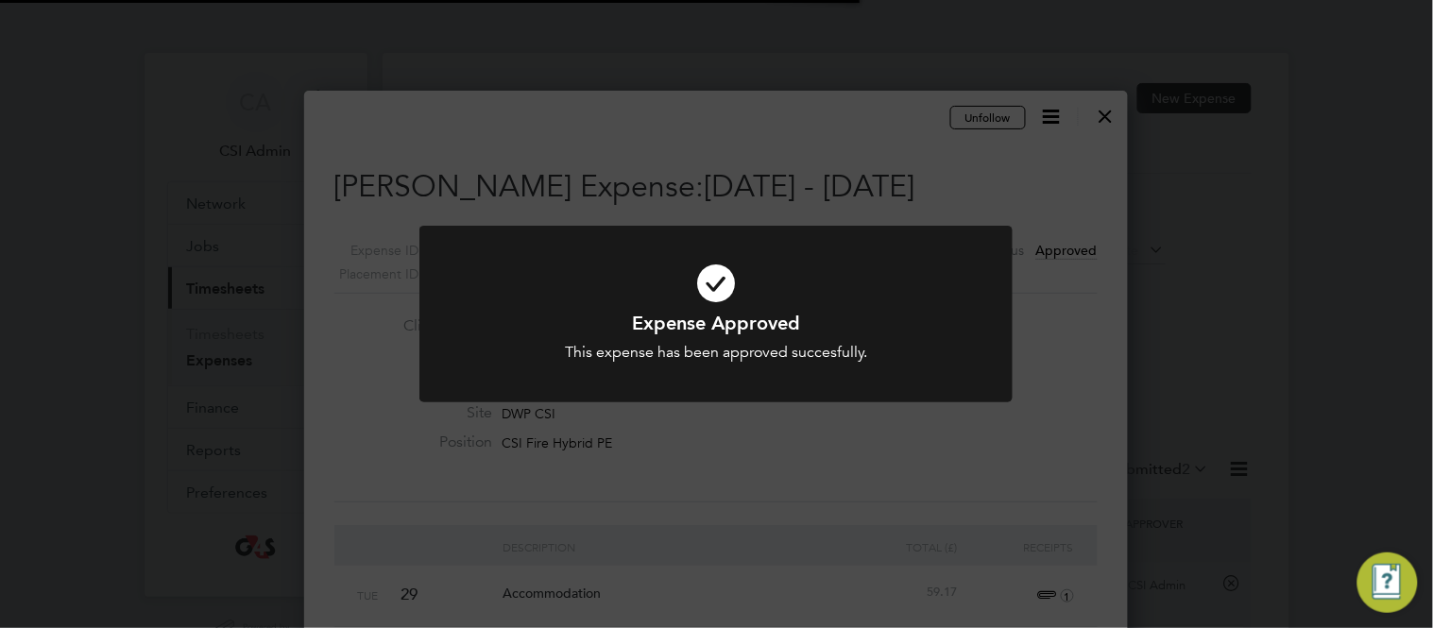
click at [1047, 96] on div "Expense Approved This expense has been approved succesfully. Cancel Okay" at bounding box center [716, 314] width 1433 height 628
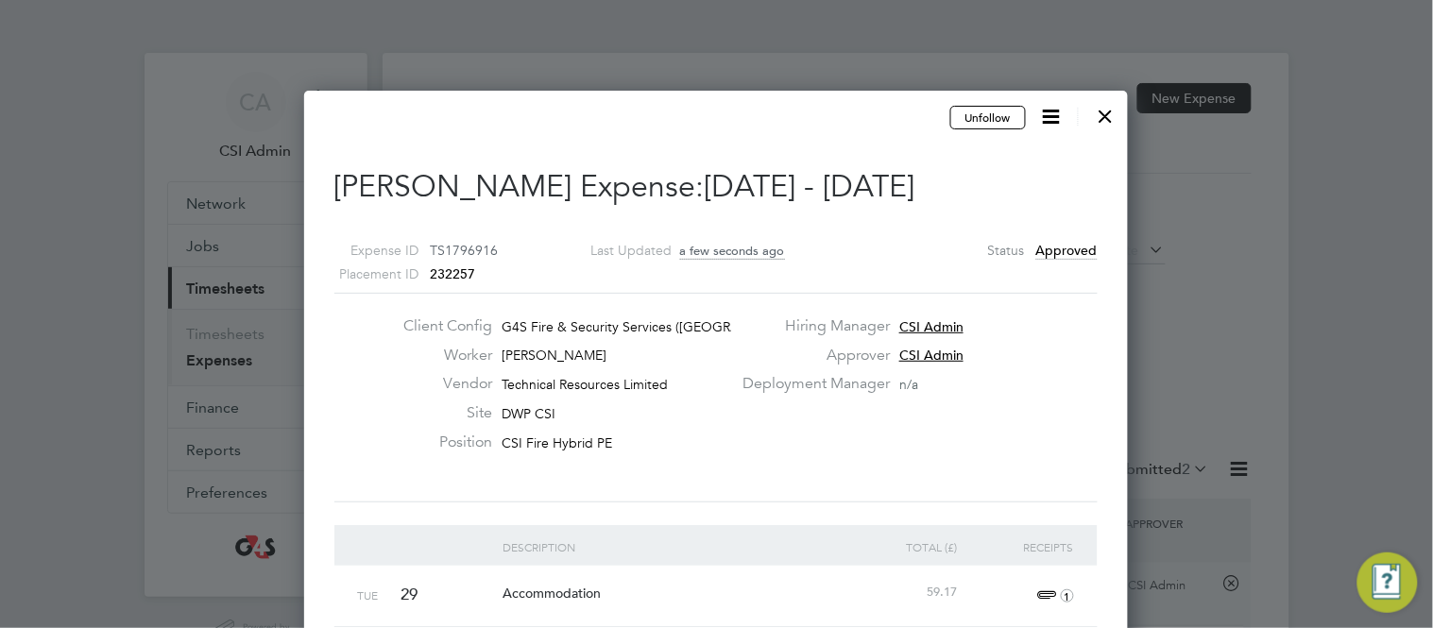
click at [1106, 119] on div at bounding box center [1106, 111] width 34 height 34
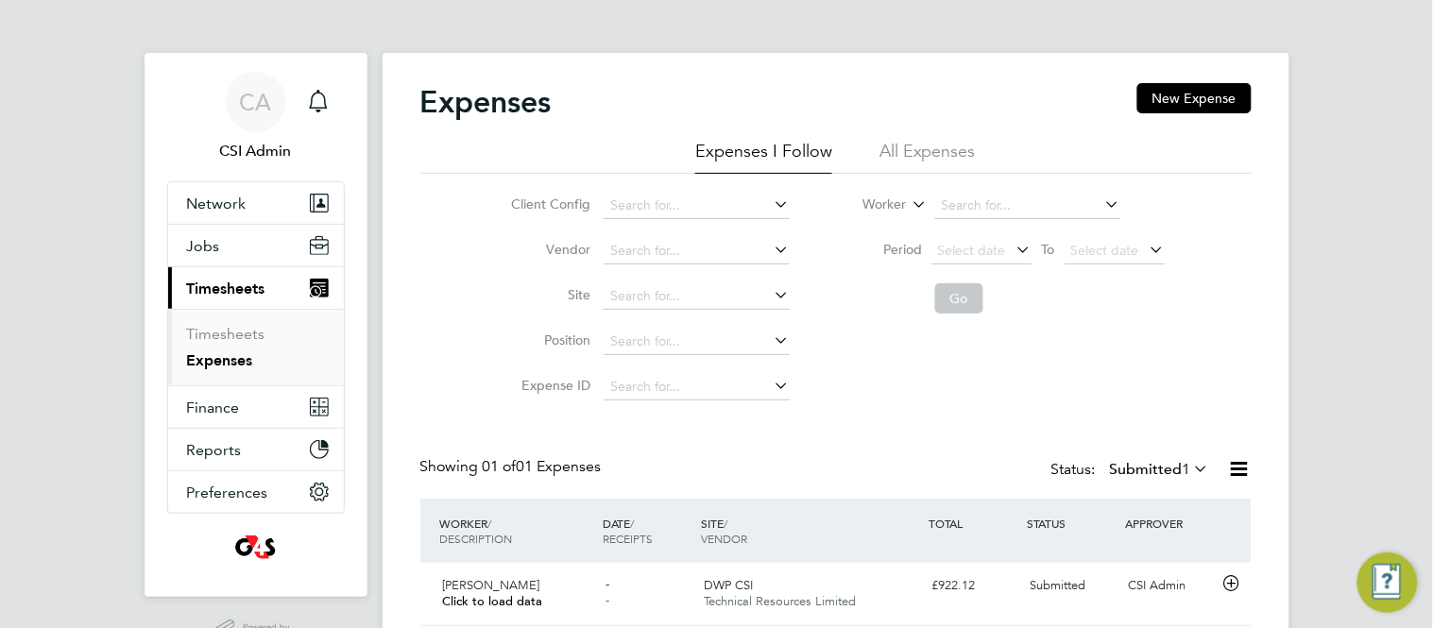
click at [491, 304] on li "Site" at bounding box center [648, 296] width 332 height 45
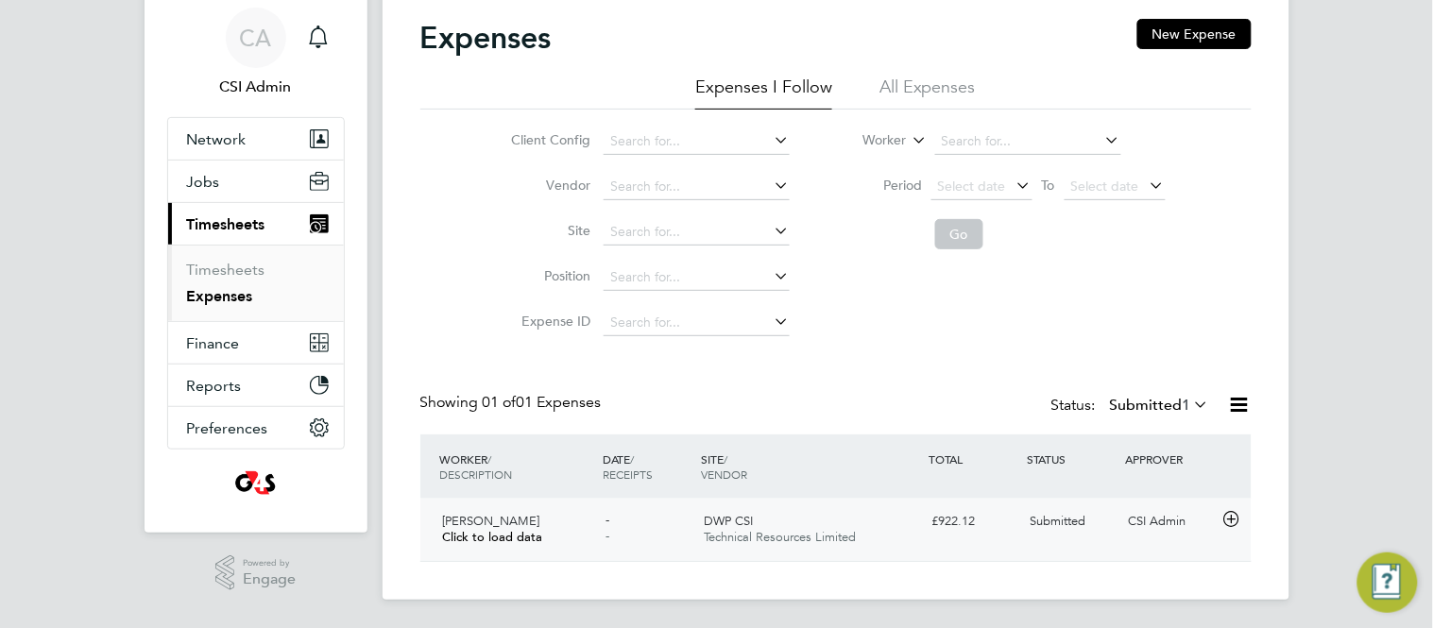
click at [1236, 519] on icon at bounding box center [1232, 519] width 24 height 15
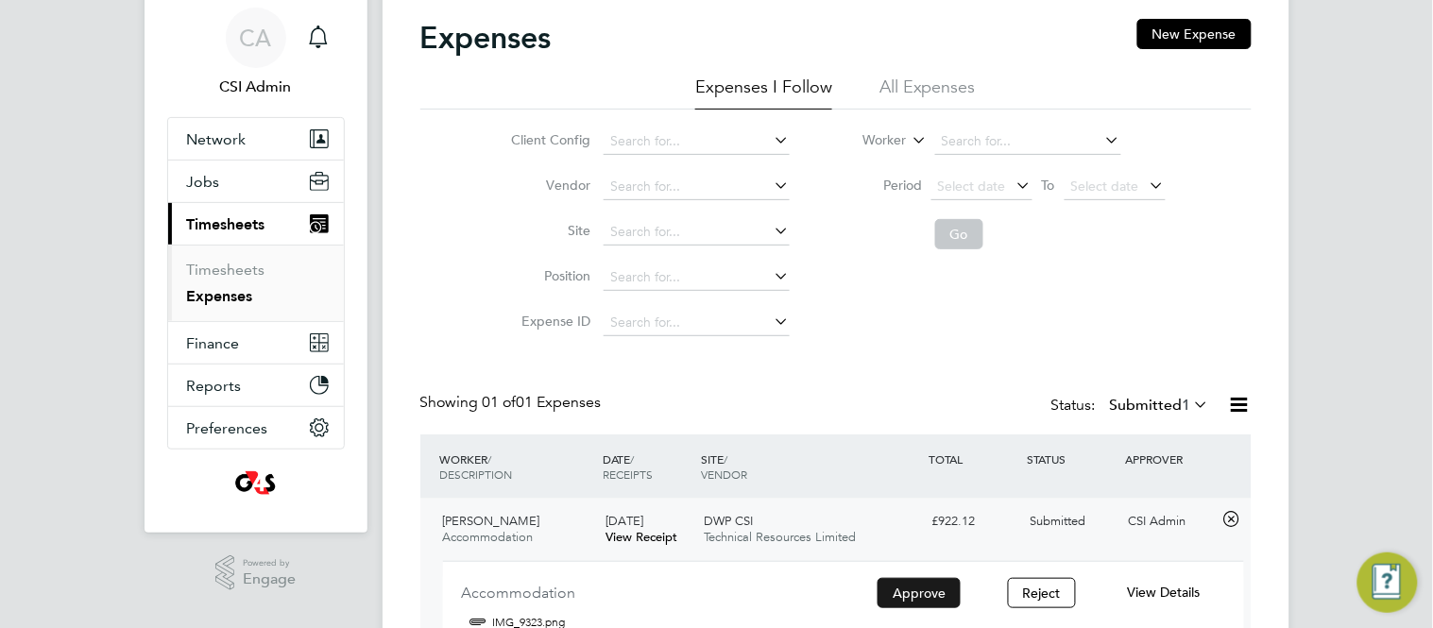
click at [903, 583] on button "Approve" at bounding box center [919, 593] width 83 height 30
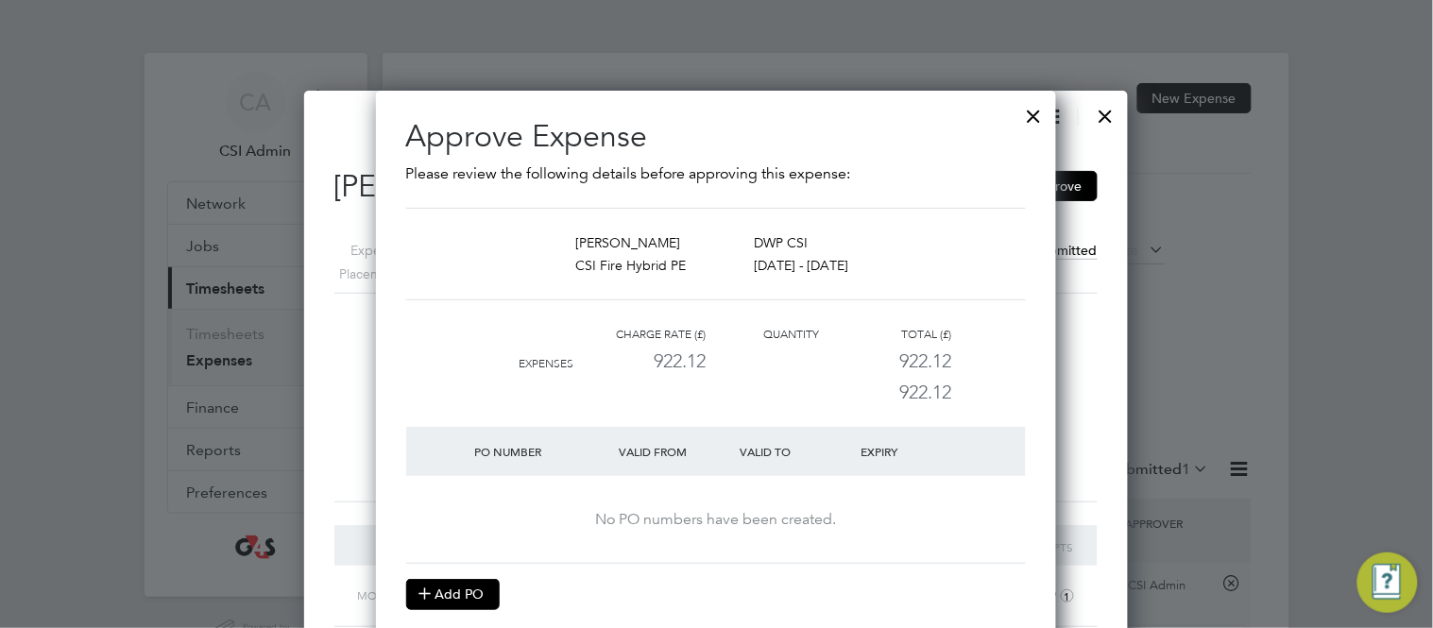
click at [468, 596] on button "Add PO" at bounding box center [453, 594] width 94 height 30
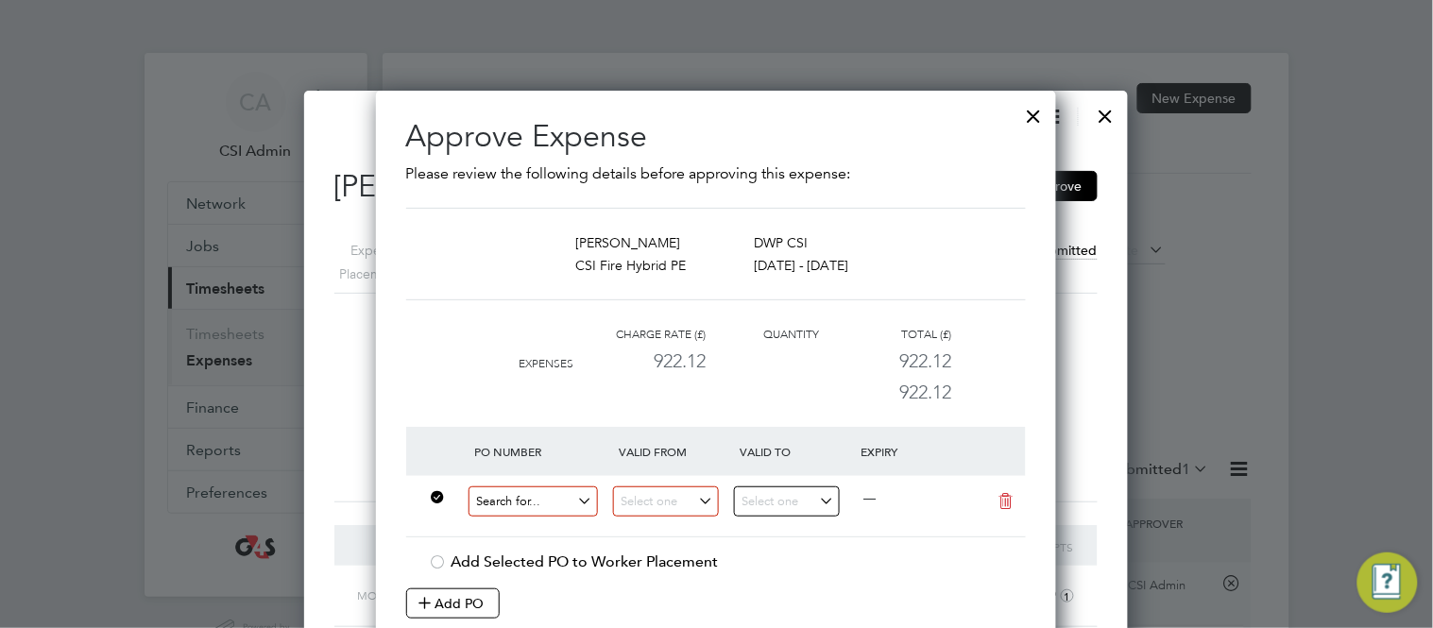
click at [492, 499] on input at bounding box center [534, 502] width 130 height 31
paste input "60DW-BST3633-AP"
type input "60DW-BST3633-AP"
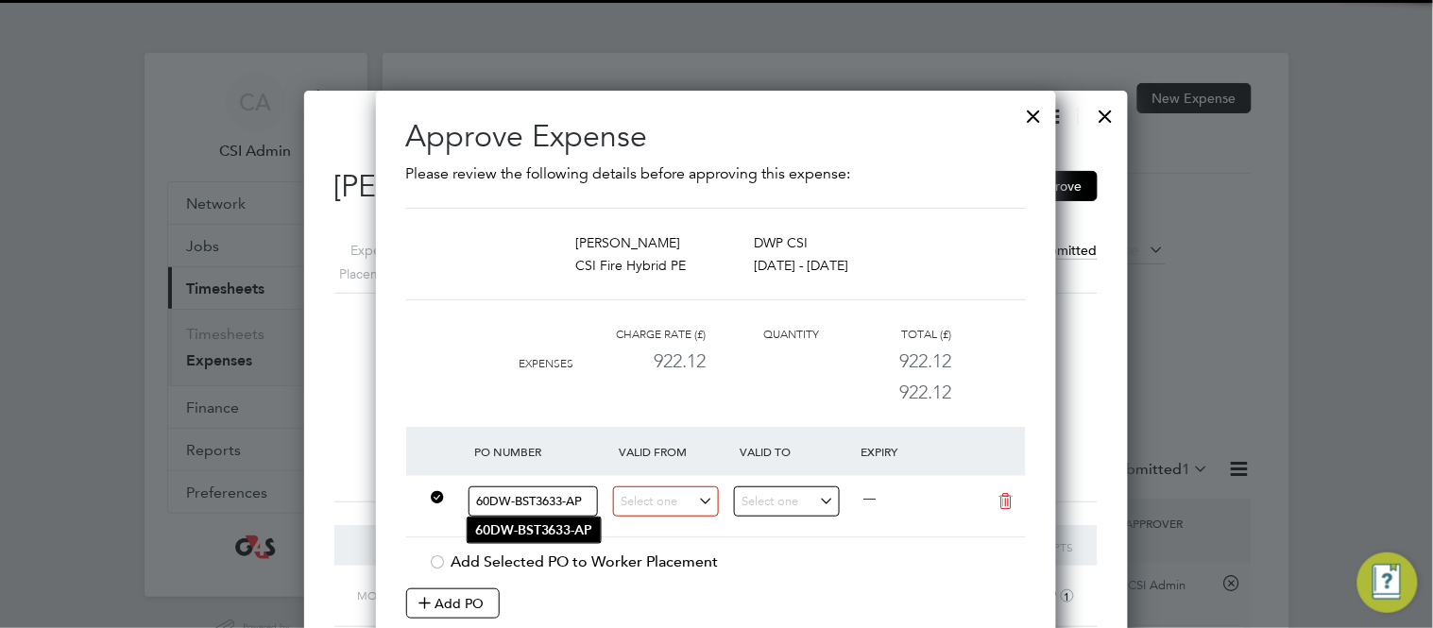
click at [518, 526] on b "60DW-BST3633-AP" at bounding box center [534, 531] width 118 height 16
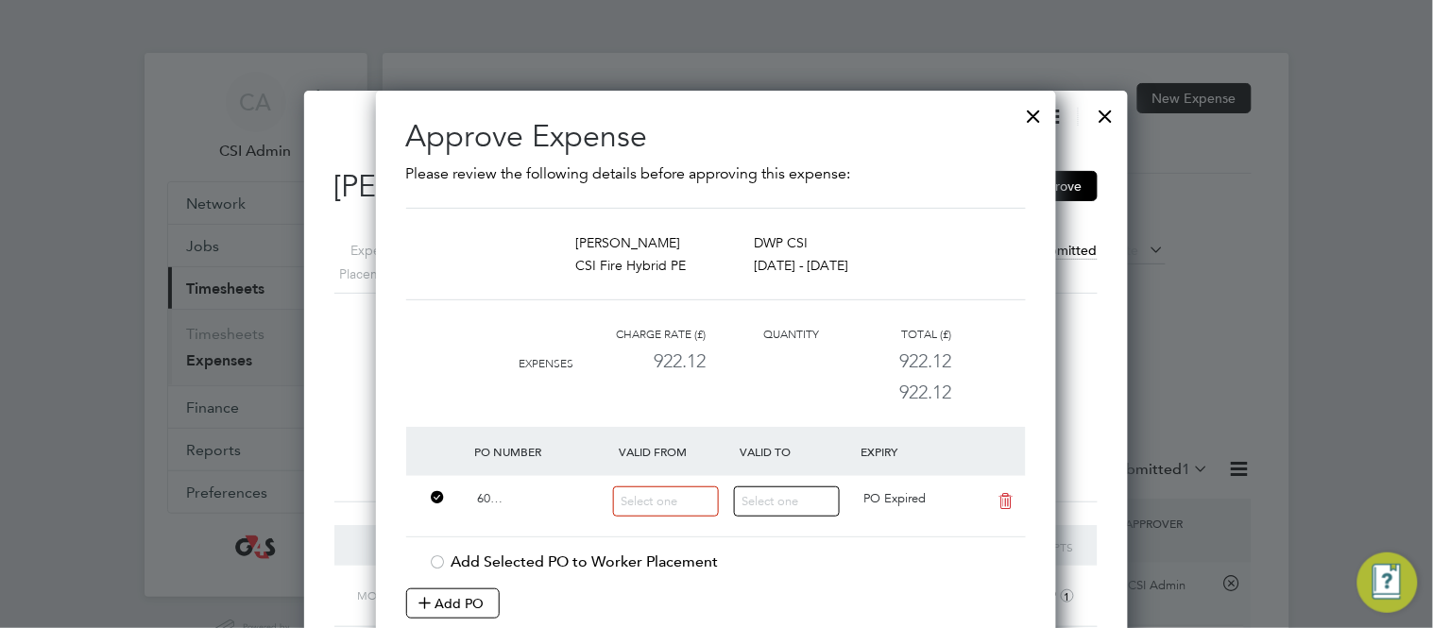
type input "28 Jul 2025"
type input "25 Aug 2025"
click at [650, 503] on input "28 Jul 2025" at bounding box center [666, 502] width 106 height 31
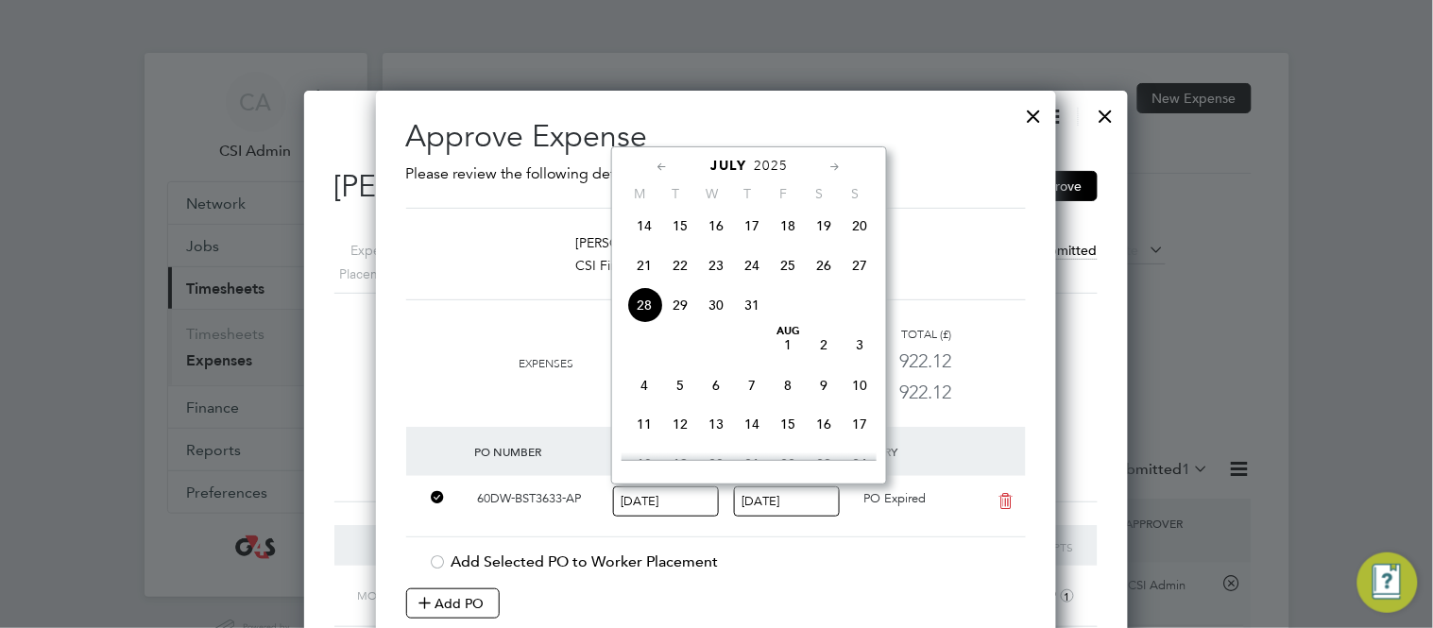
click at [649, 400] on span "4" at bounding box center [644, 386] width 36 height 36
type input "04 Aug 2025"
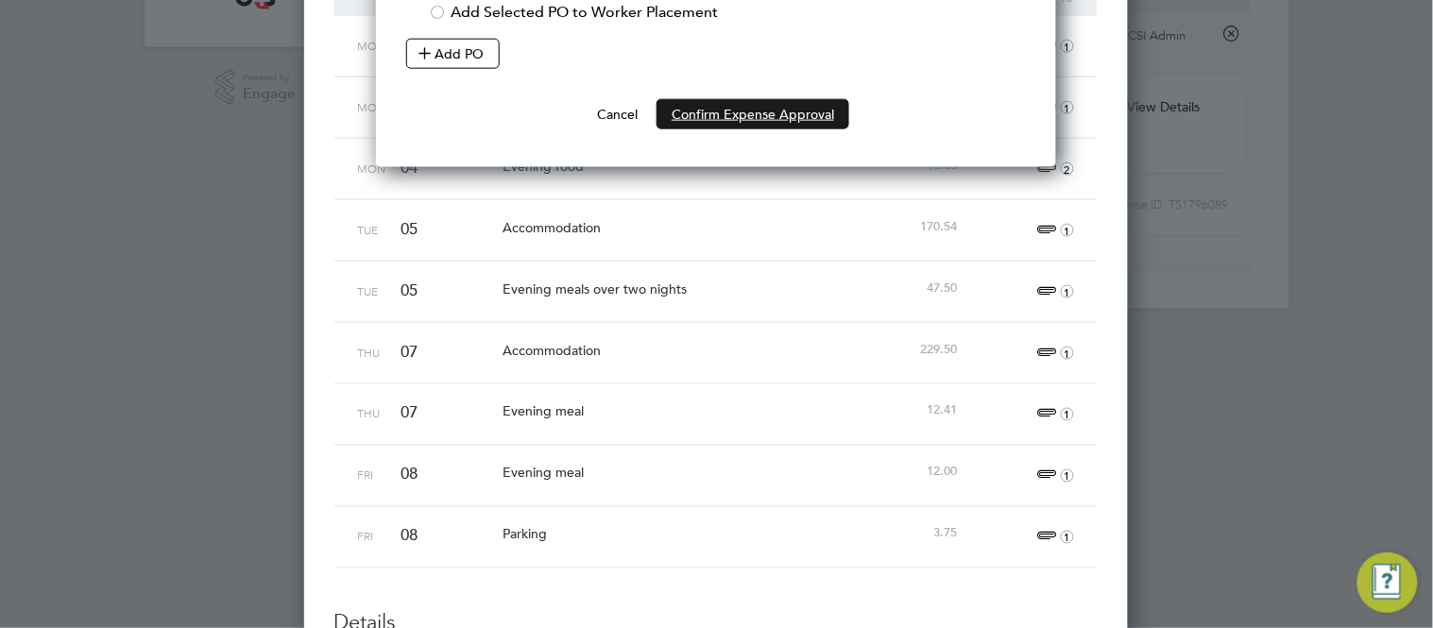
click at [750, 118] on button "Confirm Expense Approval" at bounding box center [753, 114] width 193 height 30
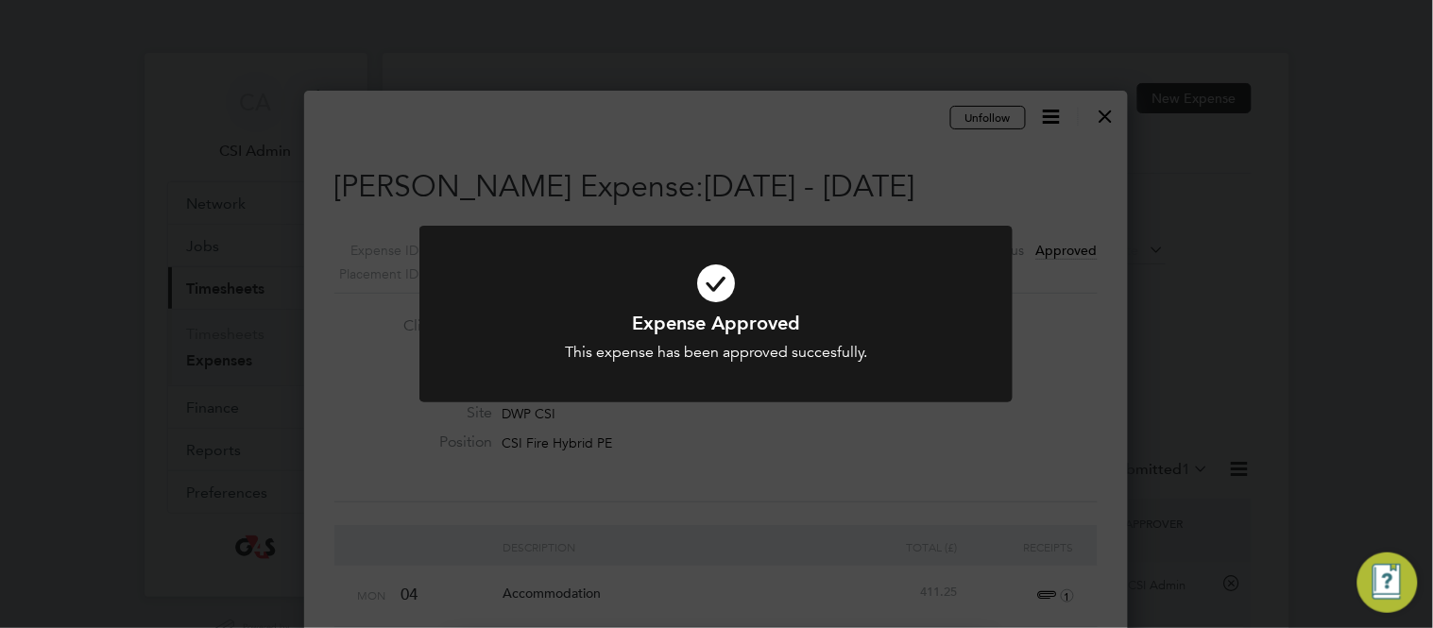
click at [947, 283] on icon at bounding box center [716, 284] width 491 height 74
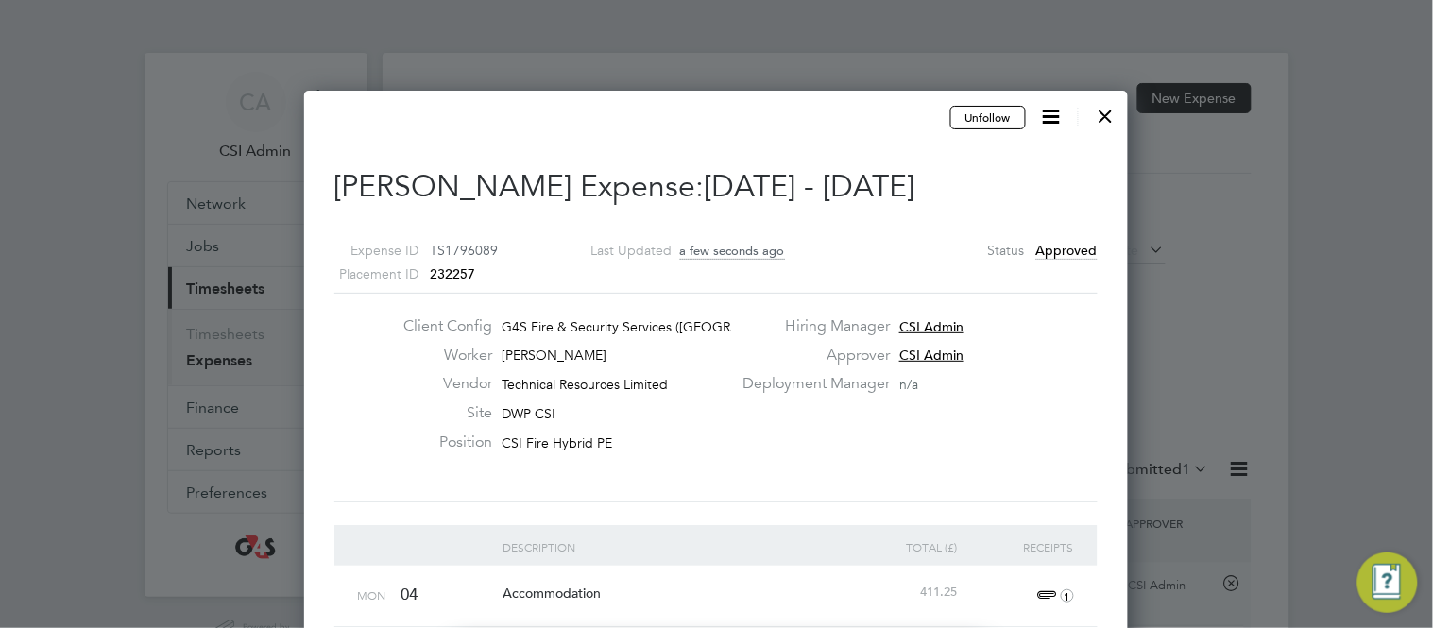
click at [1107, 117] on div at bounding box center [1106, 111] width 34 height 34
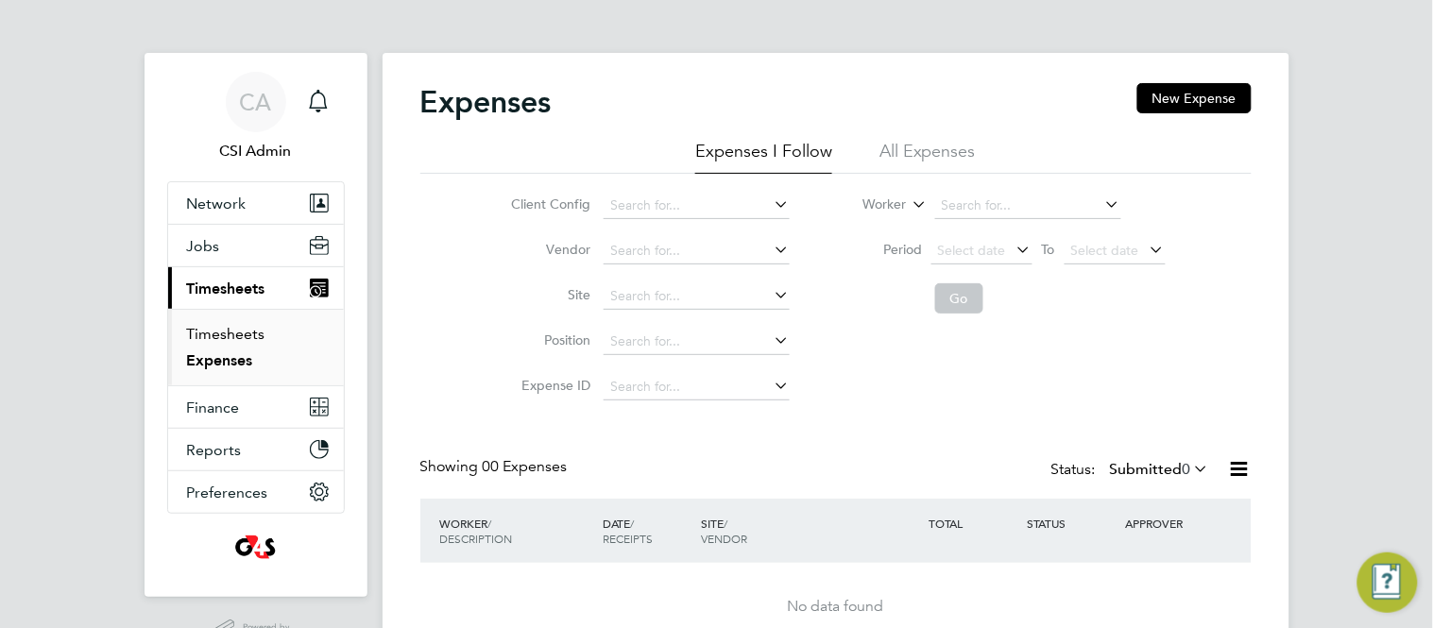
click at [230, 342] on link "Timesheets" at bounding box center [226, 334] width 78 height 18
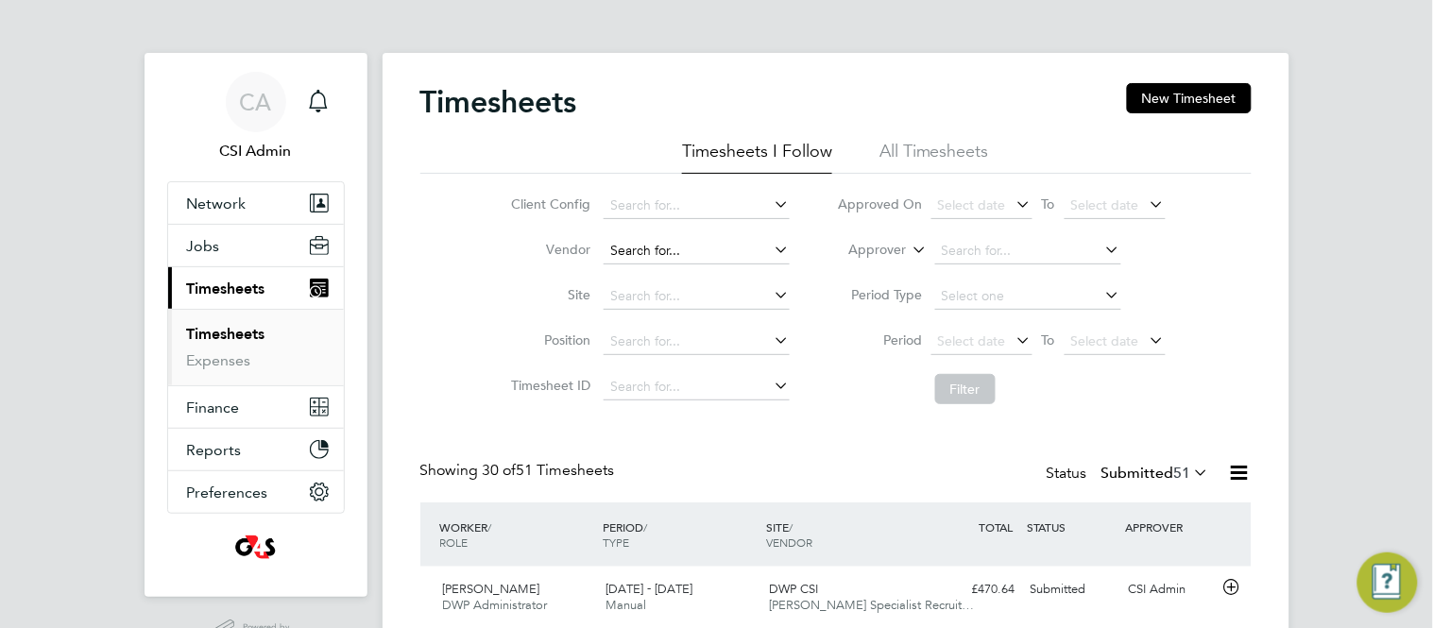
click at [659, 244] on input at bounding box center [697, 251] width 186 height 26
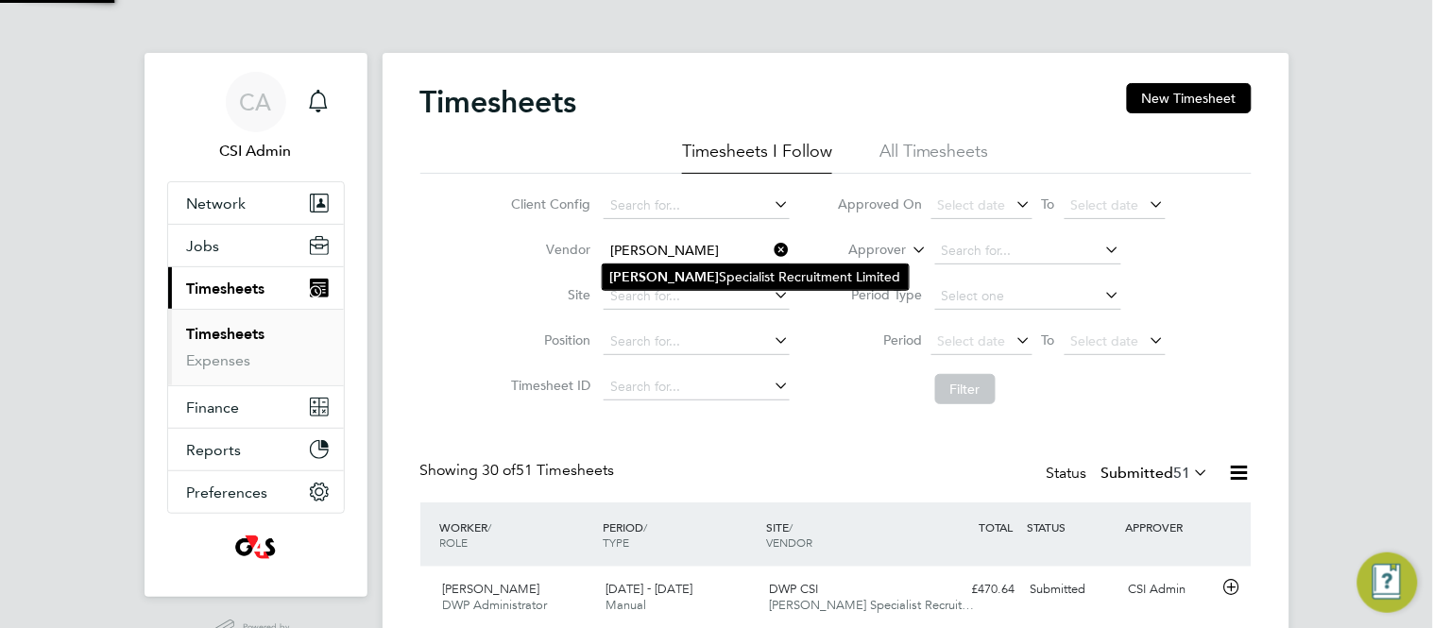
click at [678, 280] on li "[PERSON_NAME] Specialist Recruitment Limited" at bounding box center [756, 278] width 306 height 26
type input "[PERSON_NAME] Specialist Recruitment Limited"
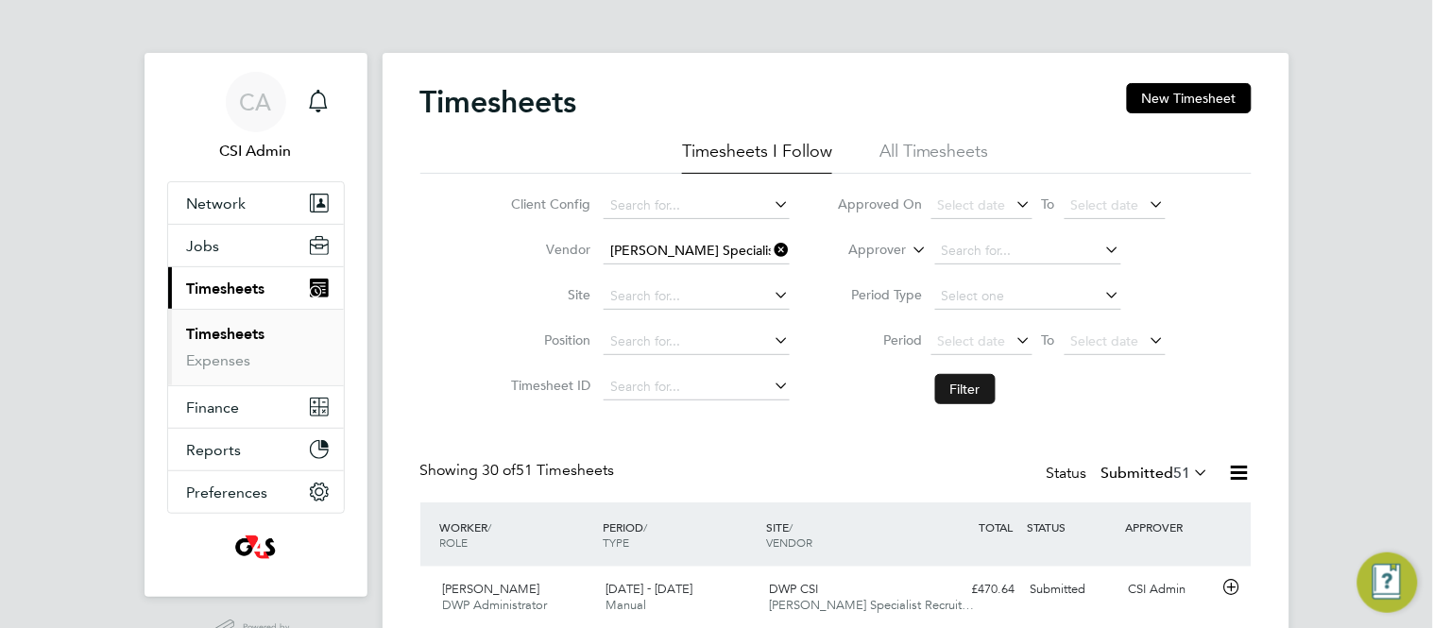
click at [952, 378] on button "Filter" at bounding box center [965, 389] width 60 height 30
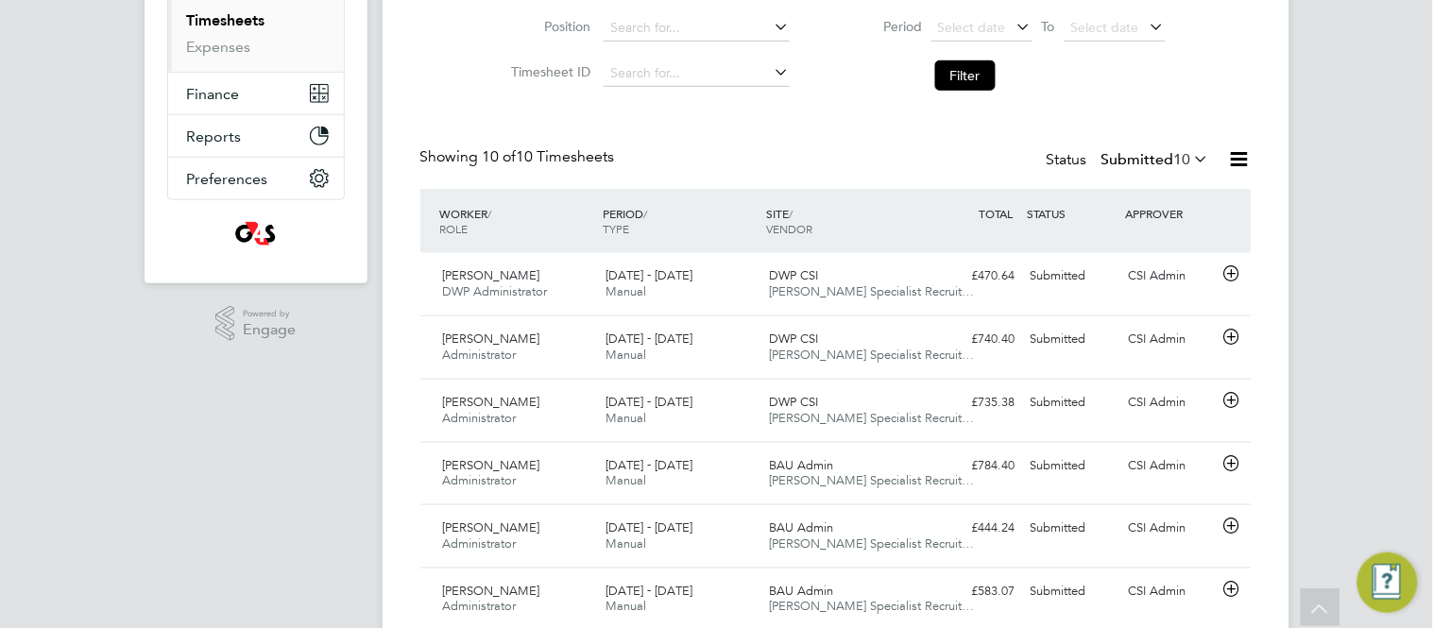
scroll to position [340, 0]
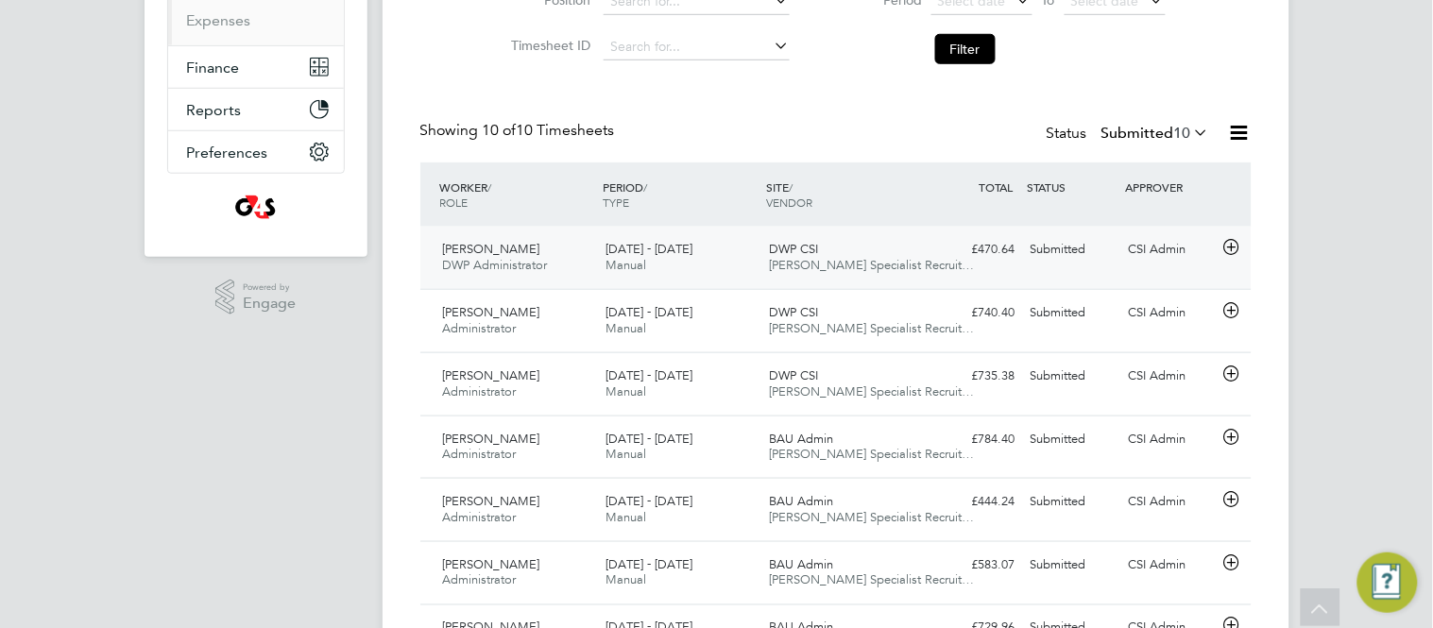
click at [1234, 254] on icon at bounding box center [1232, 247] width 24 height 15
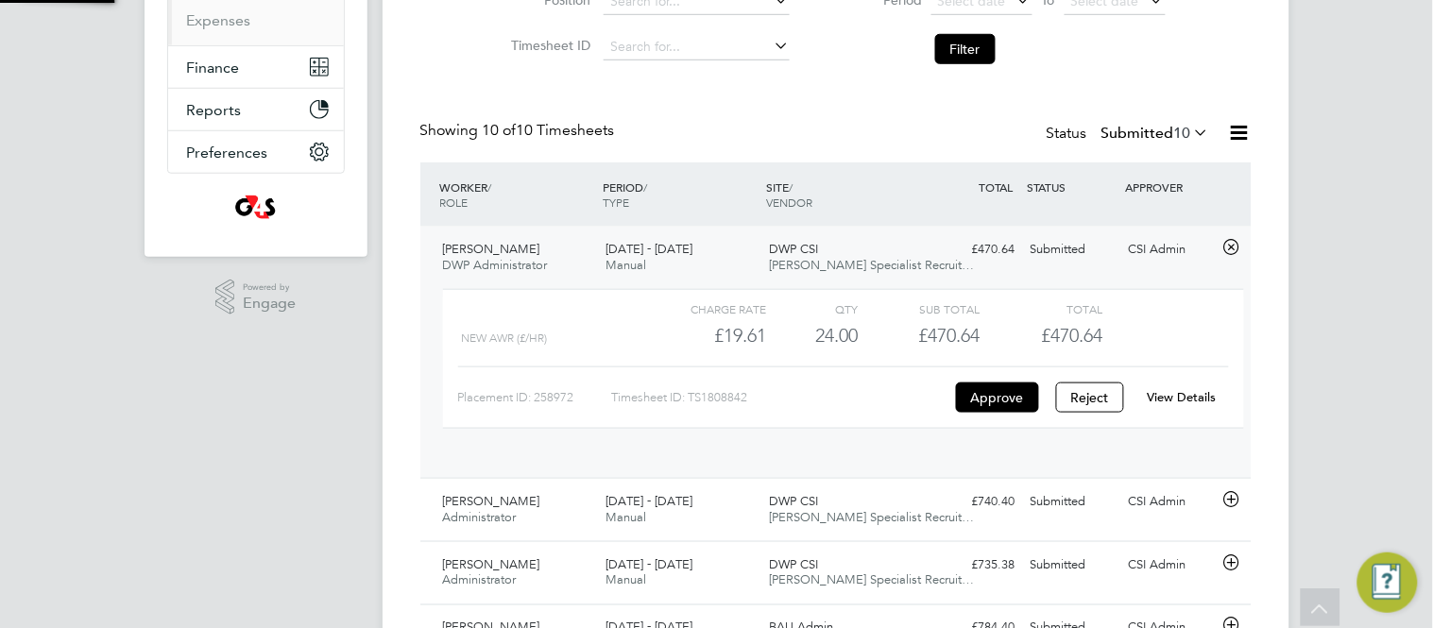
scroll to position [31, 184]
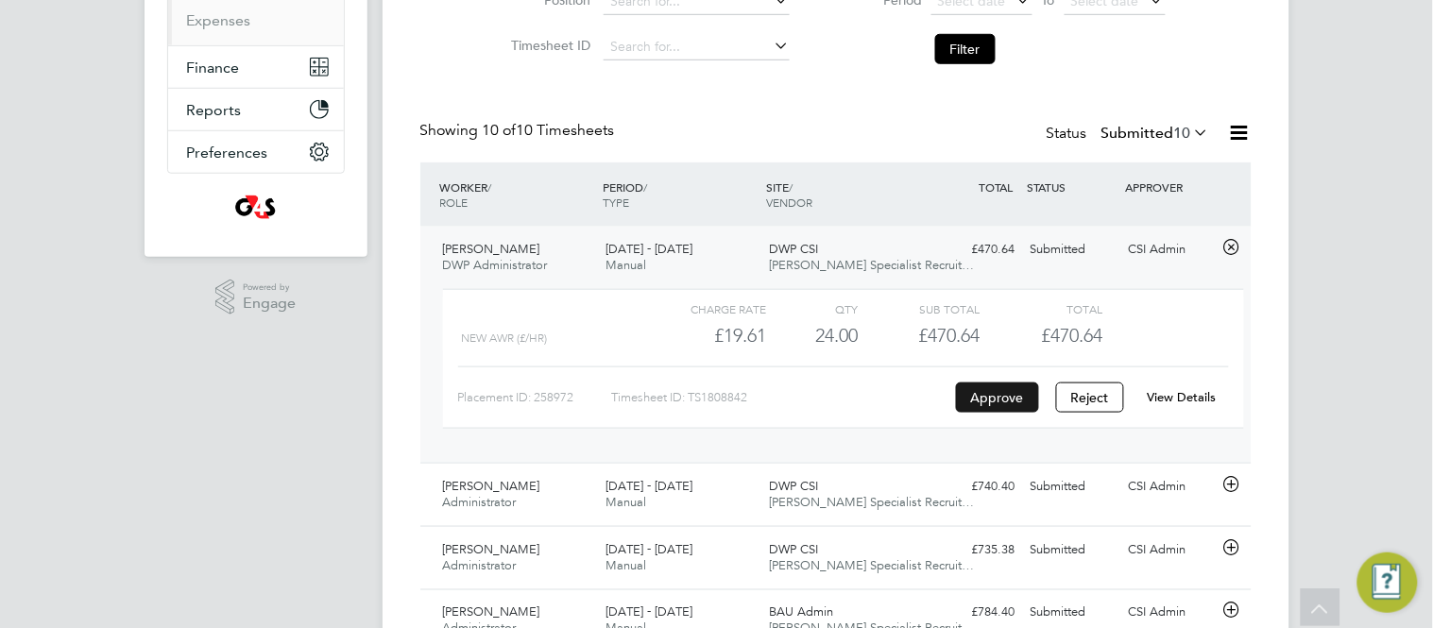
click at [996, 392] on button "Approve" at bounding box center [997, 398] width 83 height 30
click at [410, 435] on div "Timesheets New Timesheet Timesheets I Follow All Timesheets Client Config Vendo…" at bounding box center [836, 391] width 907 height 1357
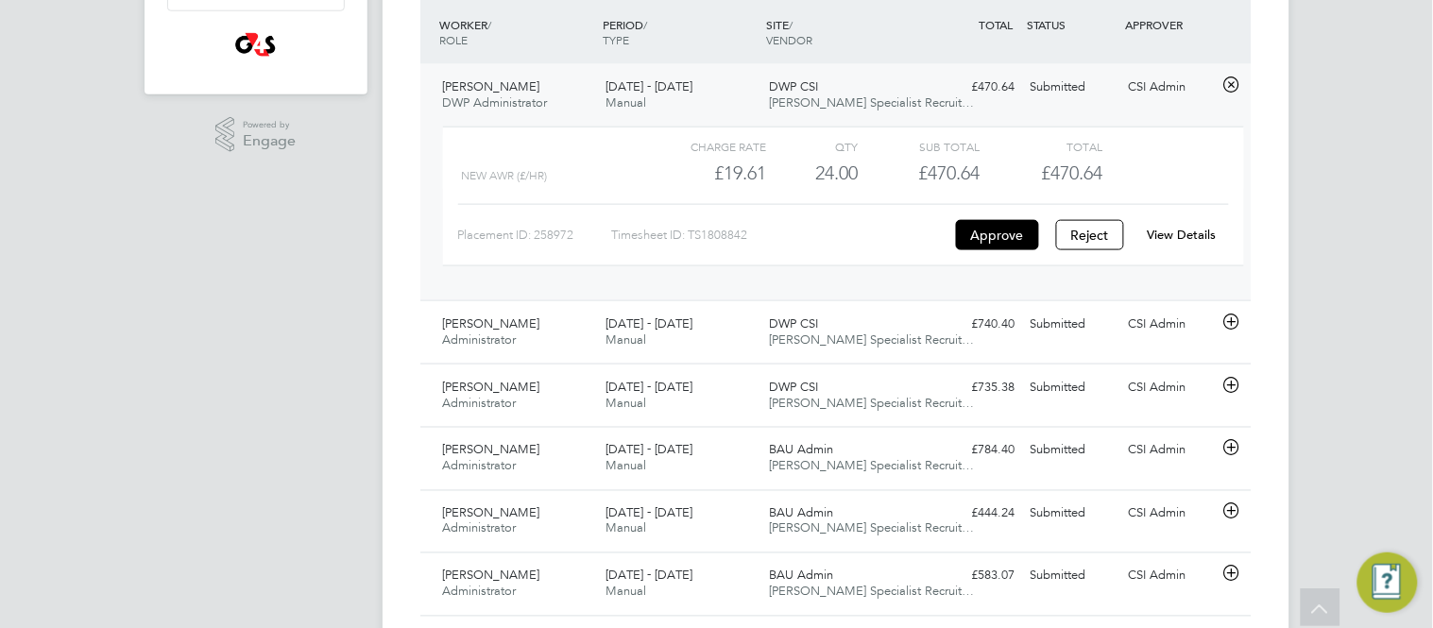
scroll to position [507, 0]
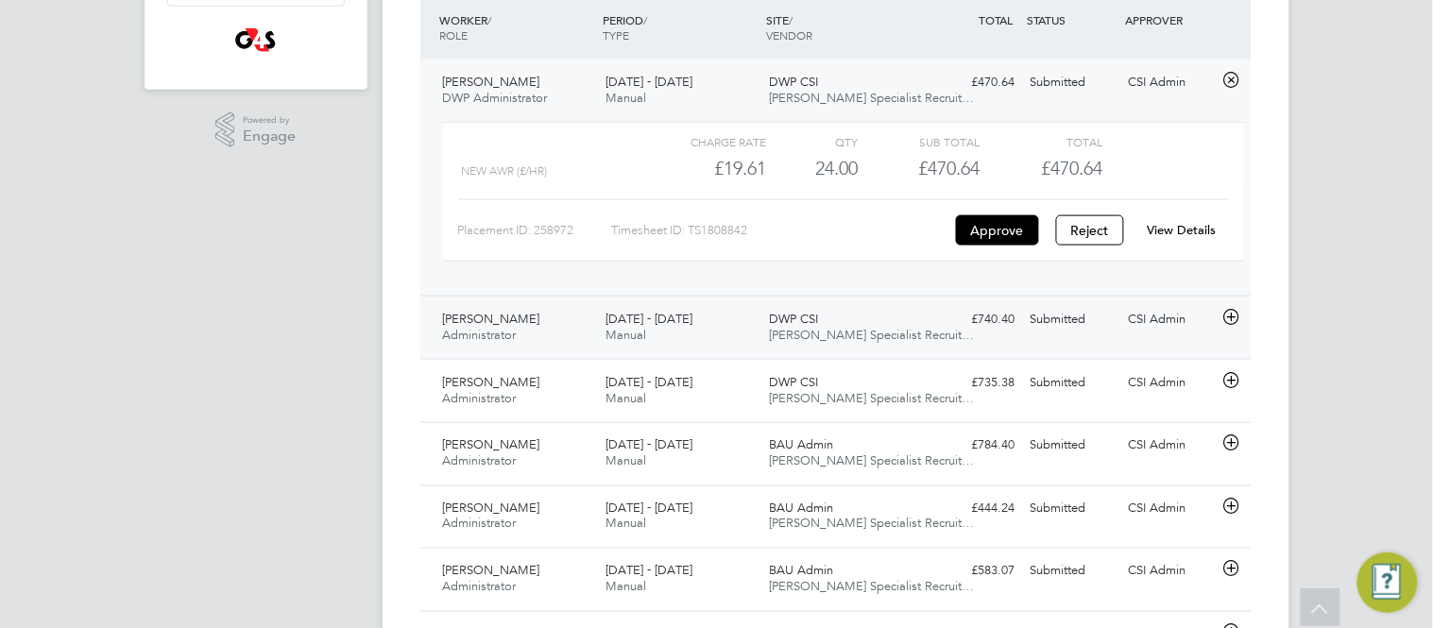
click at [1239, 320] on icon at bounding box center [1232, 317] width 24 height 15
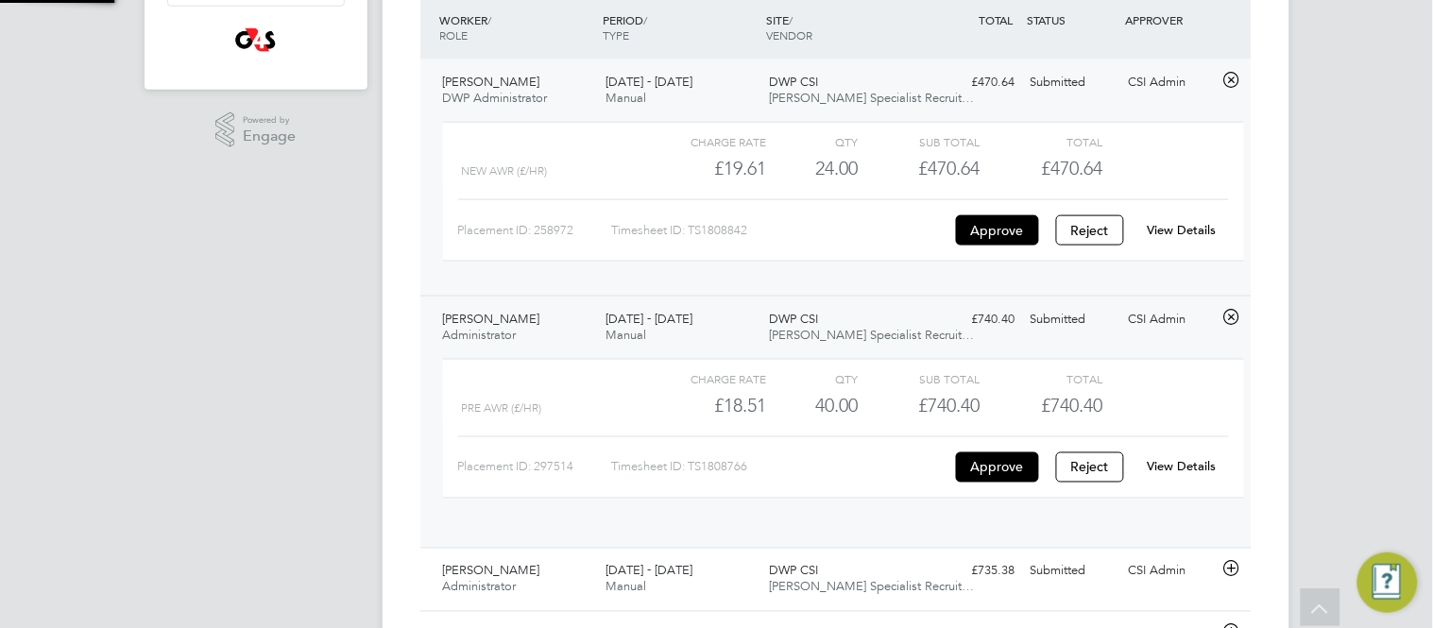
scroll to position [31, 184]
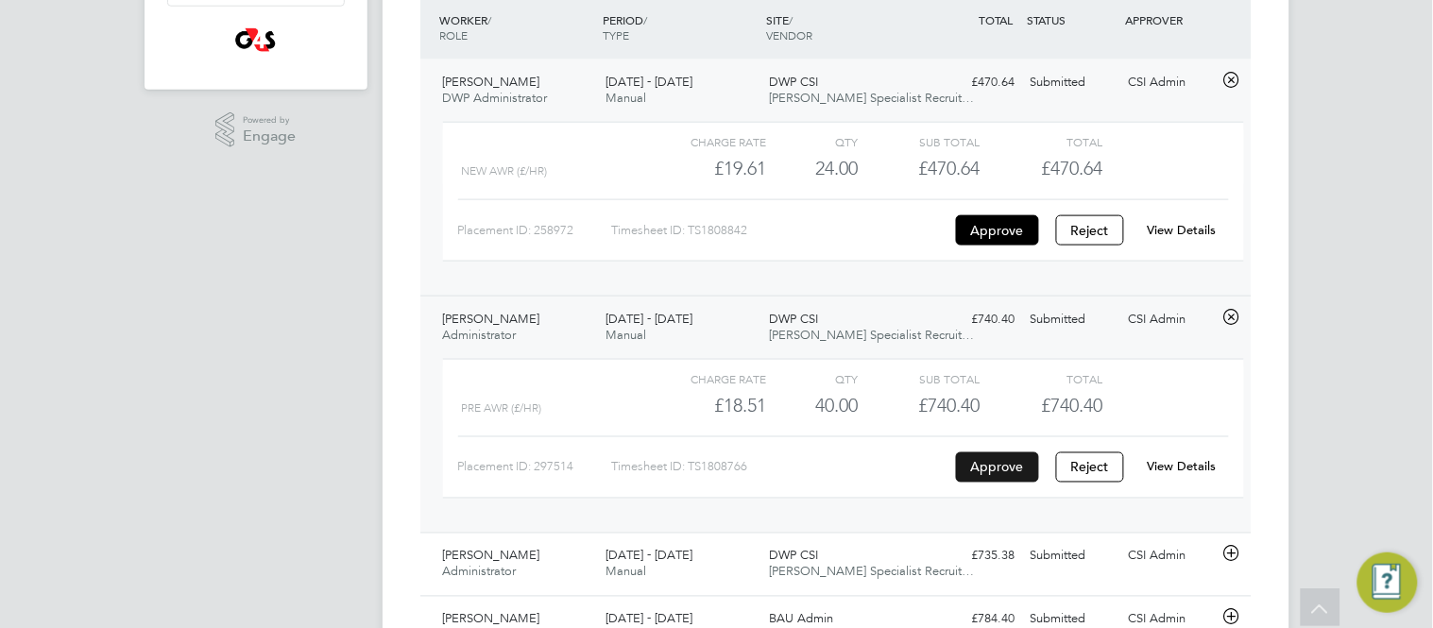
click at [1007, 466] on button "Approve" at bounding box center [997, 468] width 83 height 30
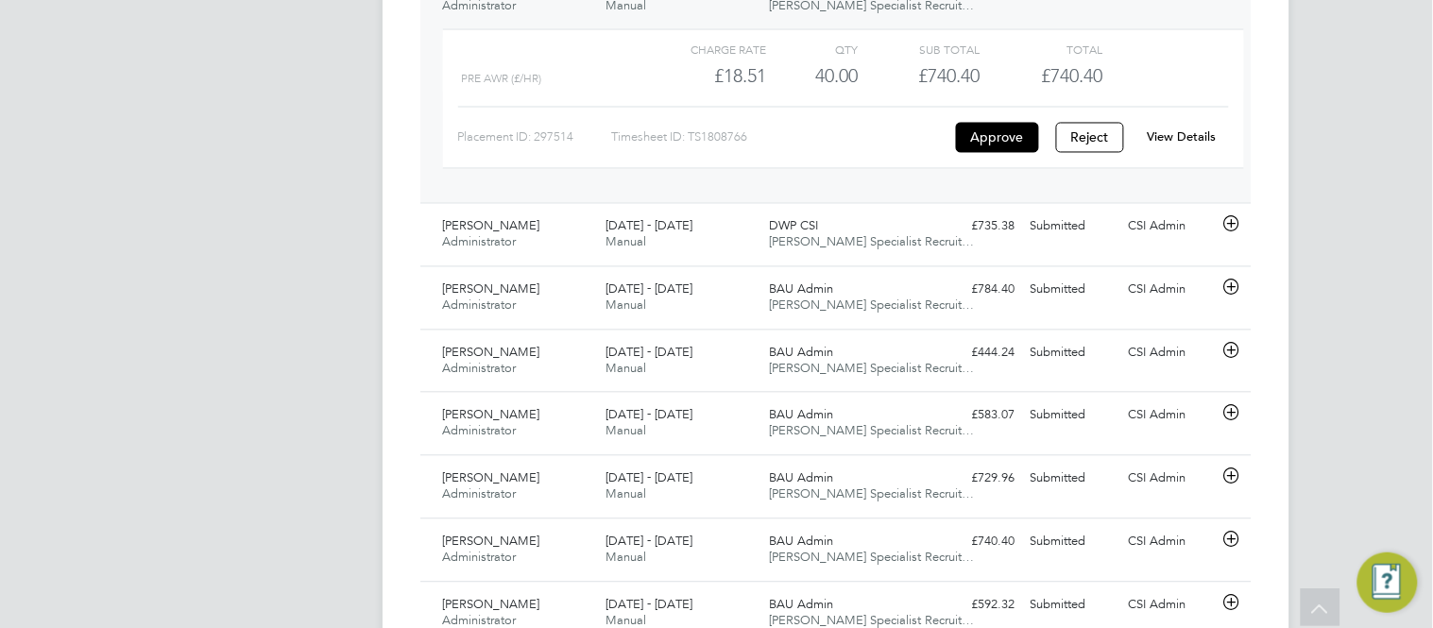
scroll to position [839, 0]
click at [990, 145] on button "Approve" at bounding box center [997, 136] width 83 height 30
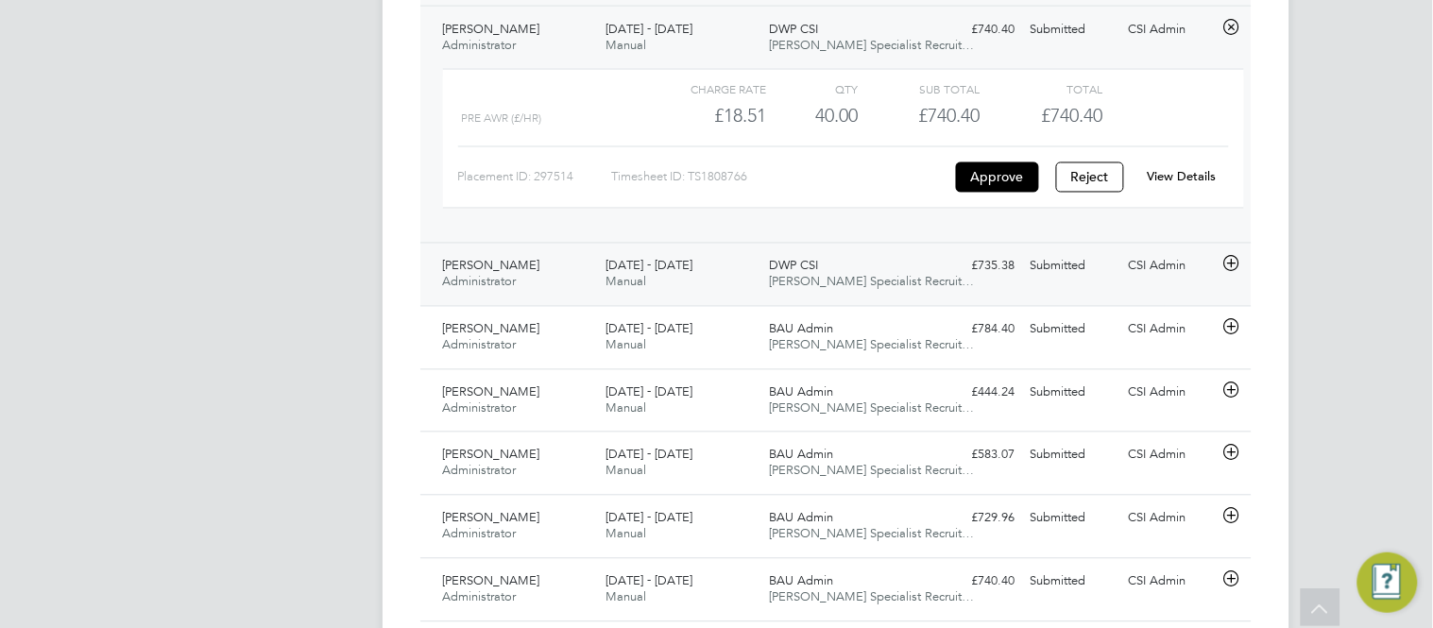
click at [1233, 265] on icon at bounding box center [1232, 264] width 24 height 15
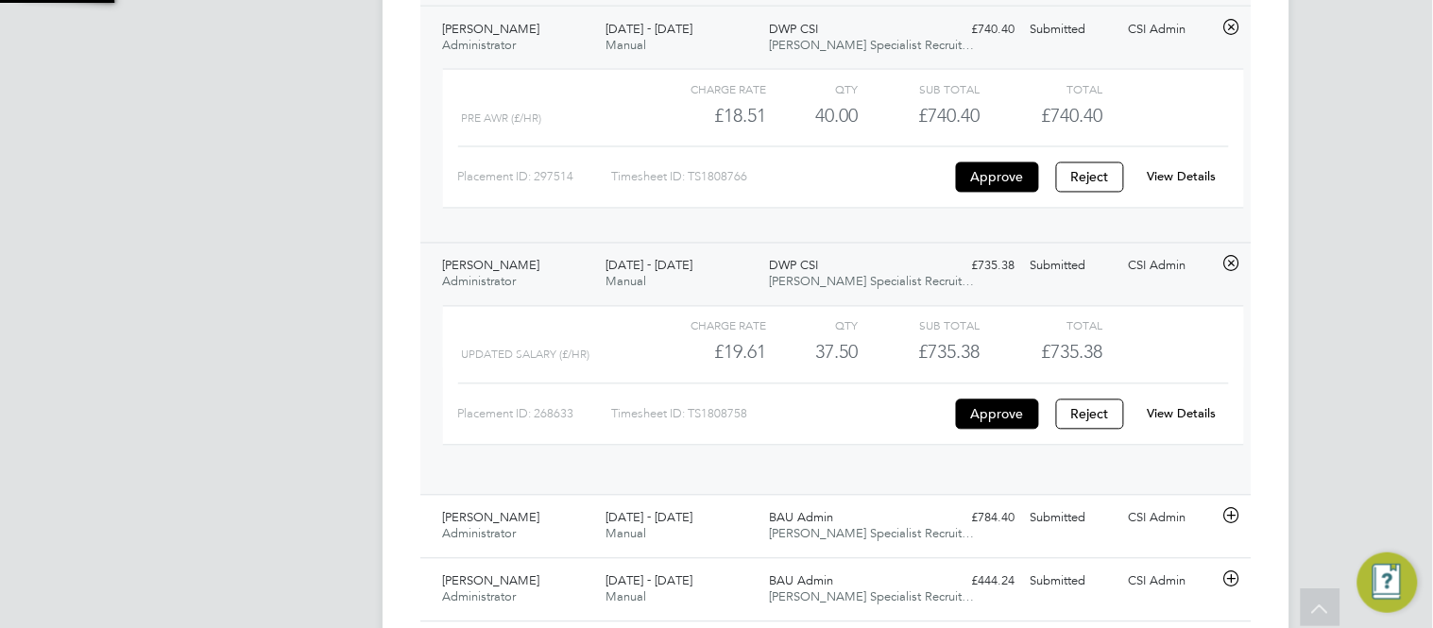
scroll to position [31, 184]
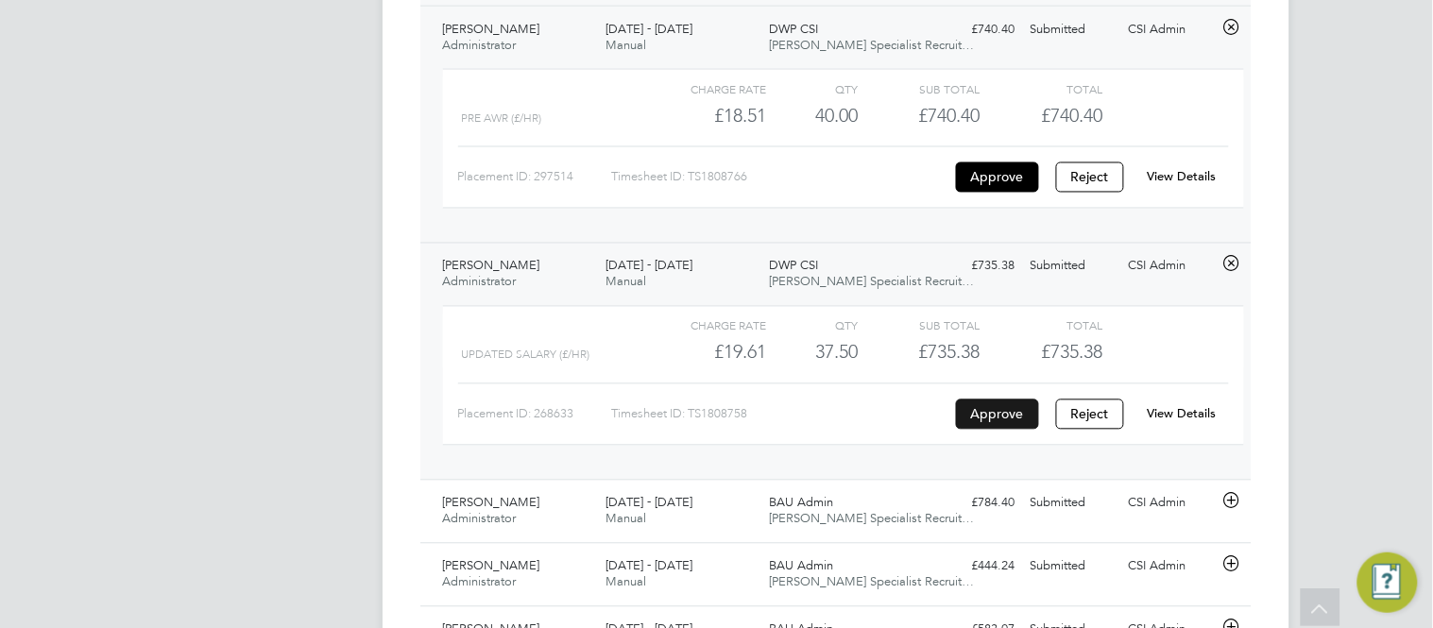
click at [1010, 411] on button "Approve" at bounding box center [997, 415] width 83 height 30
click at [361, 380] on app-navbar "CA CSI Admin Notifications Applications: Network Team Members Businesses Sites …" at bounding box center [256, 123] width 223 height 1736
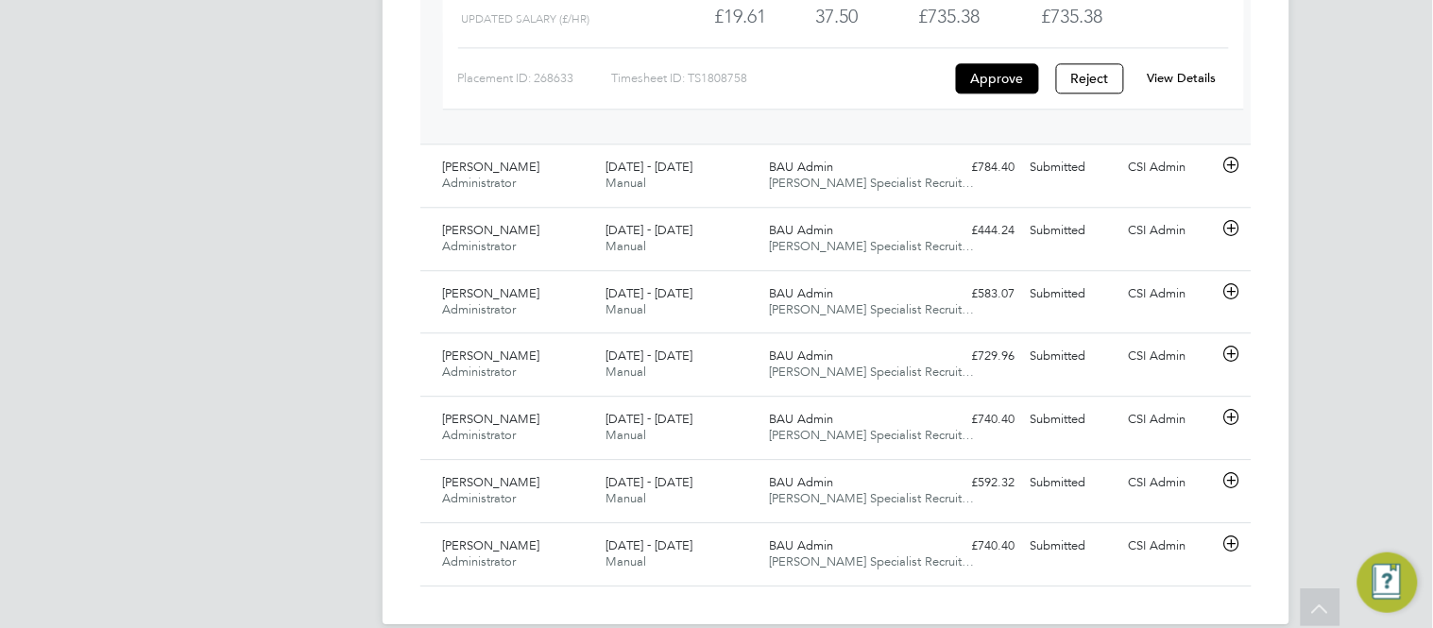
scroll to position [1160, 0]
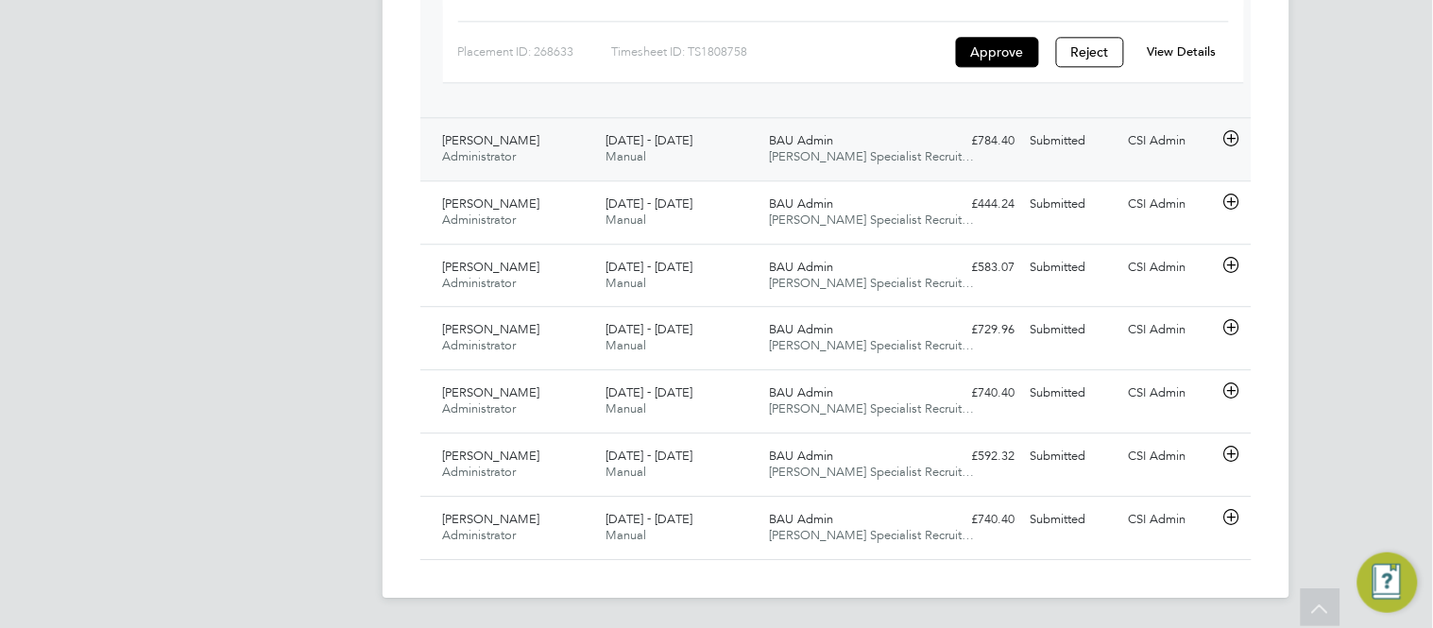
click at [1231, 145] on icon at bounding box center [1232, 138] width 24 height 15
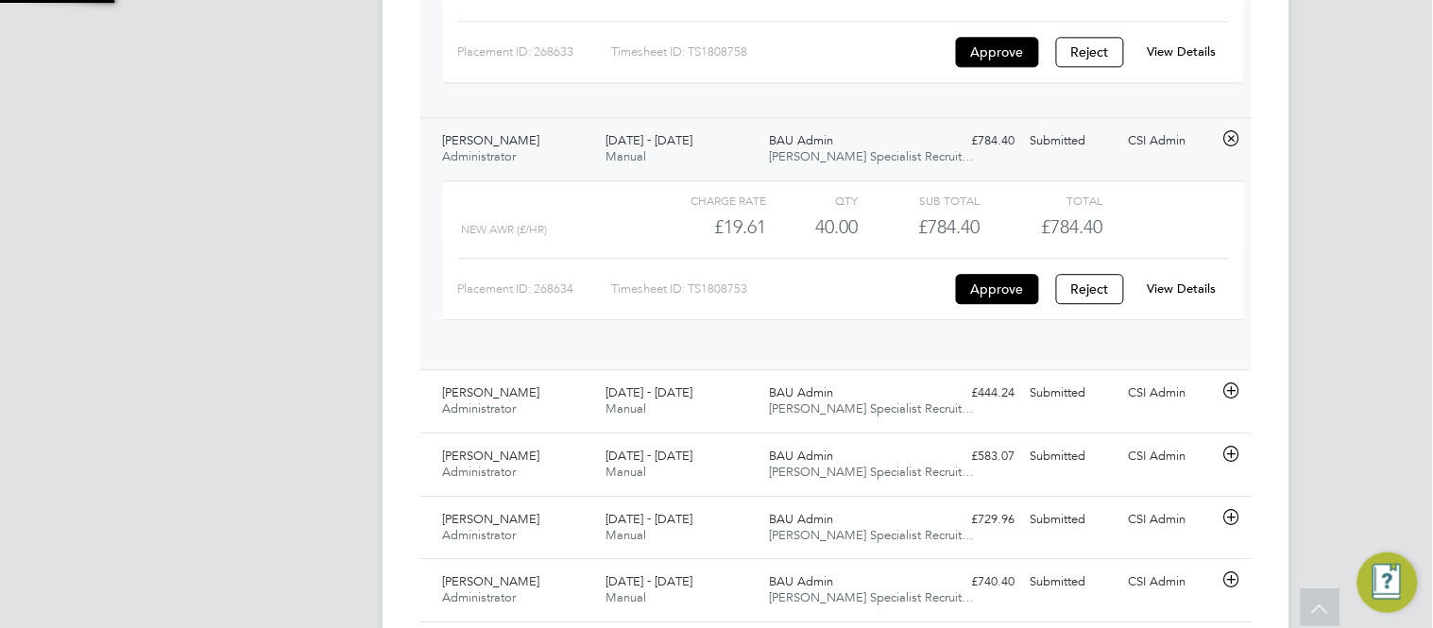
scroll to position [31, 184]
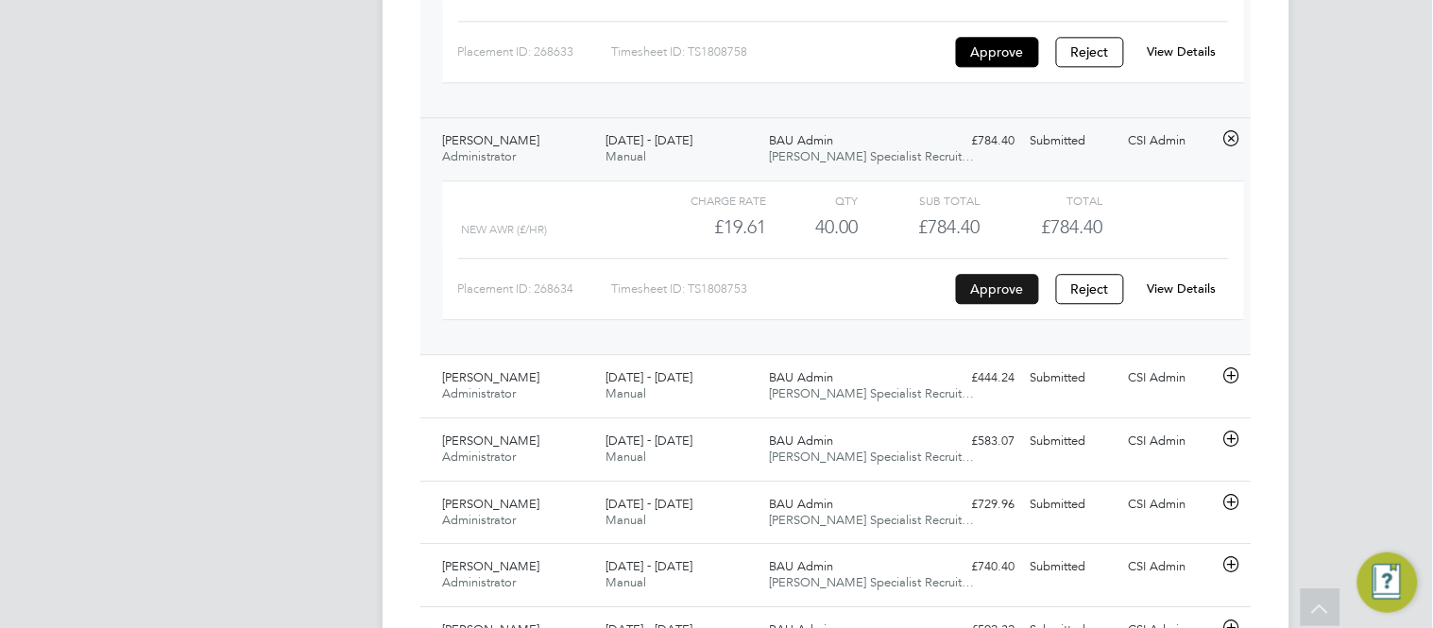
click at [1003, 295] on button "Approve" at bounding box center [997, 289] width 83 height 30
click at [424, 335] on div "Callum Sullivan Administrator 18 - 24 Aug 2025 18 - 24 Aug 2025 Manual BAU Admi…" at bounding box center [836, 235] width 832 height 237
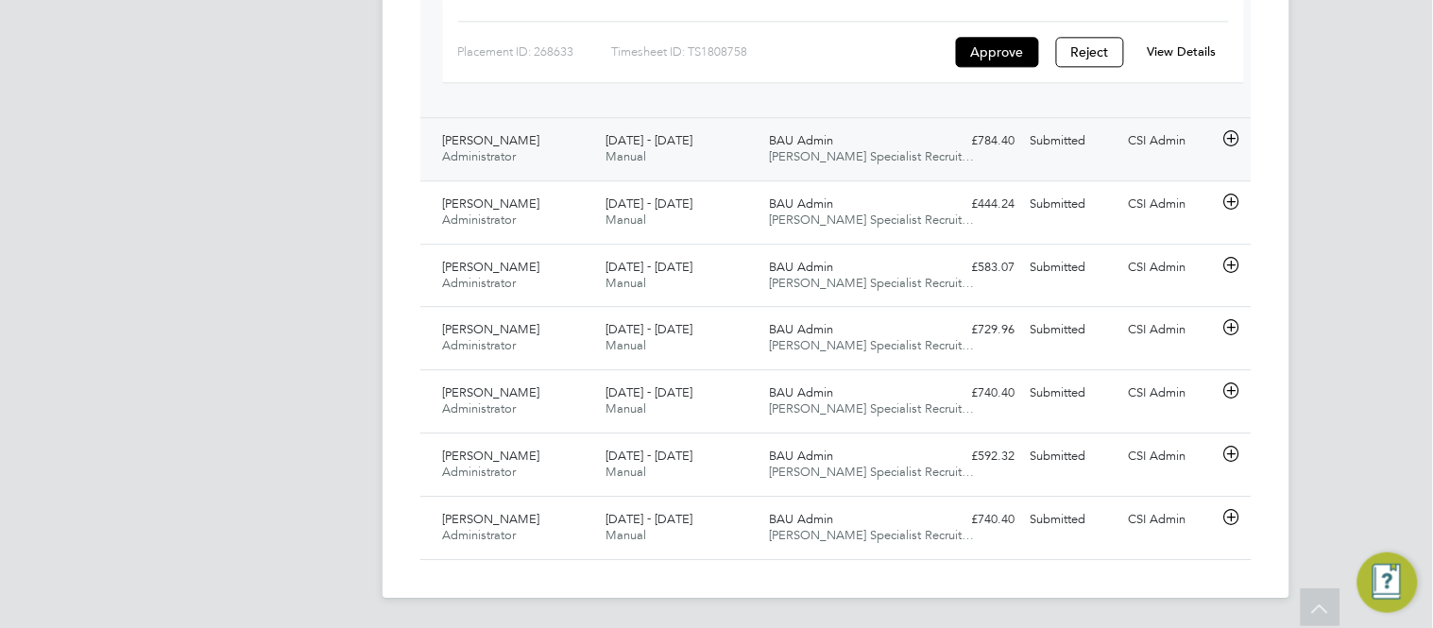
scroll to position [1160, 0]
click at [1232, 139] on icon at bounding box center [1232, 138] width 24 height 15
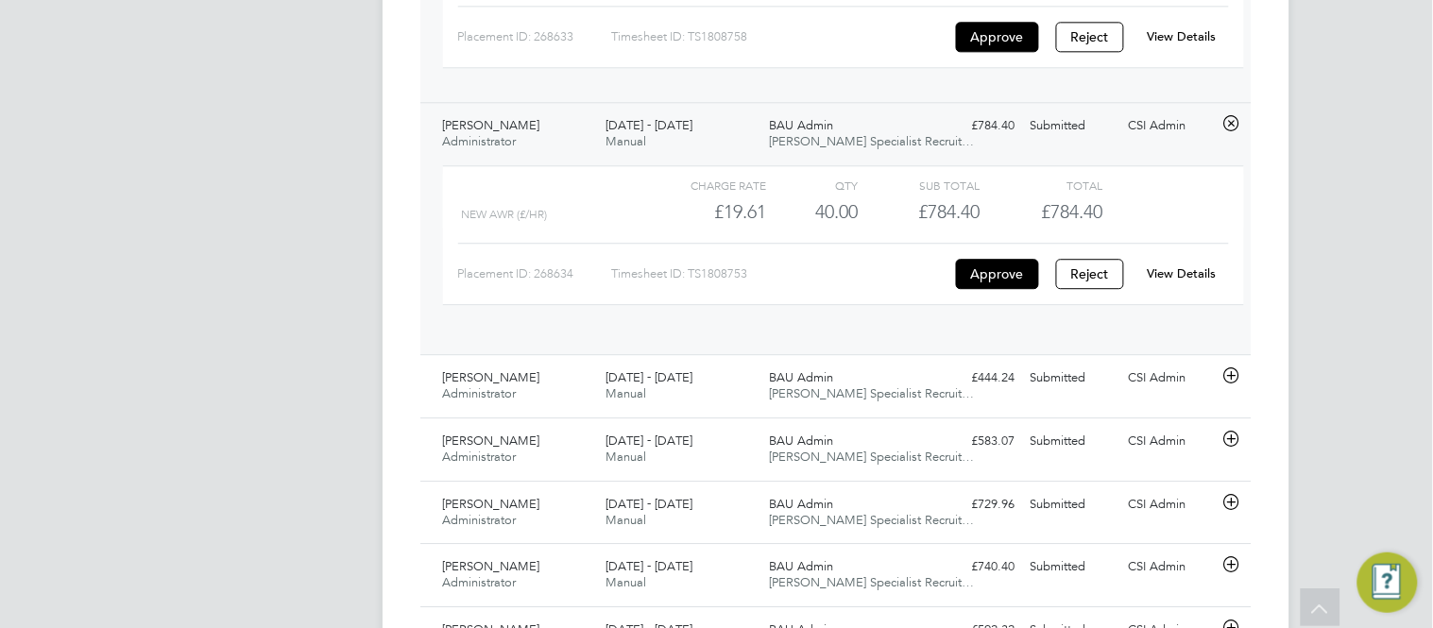
scroll to position [31, 184]
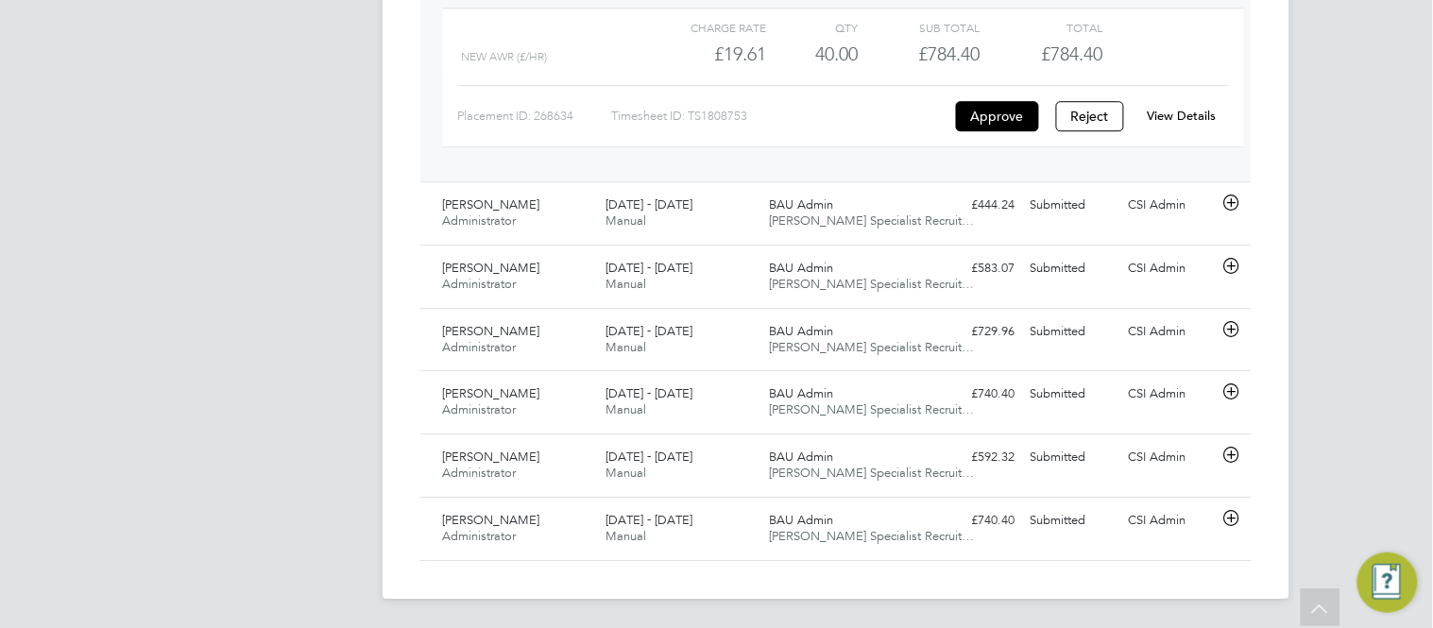
scroll to position [1335, 0]
click at [1232, 203] on icon at bounding box center [1232, 202] width 24 height 15
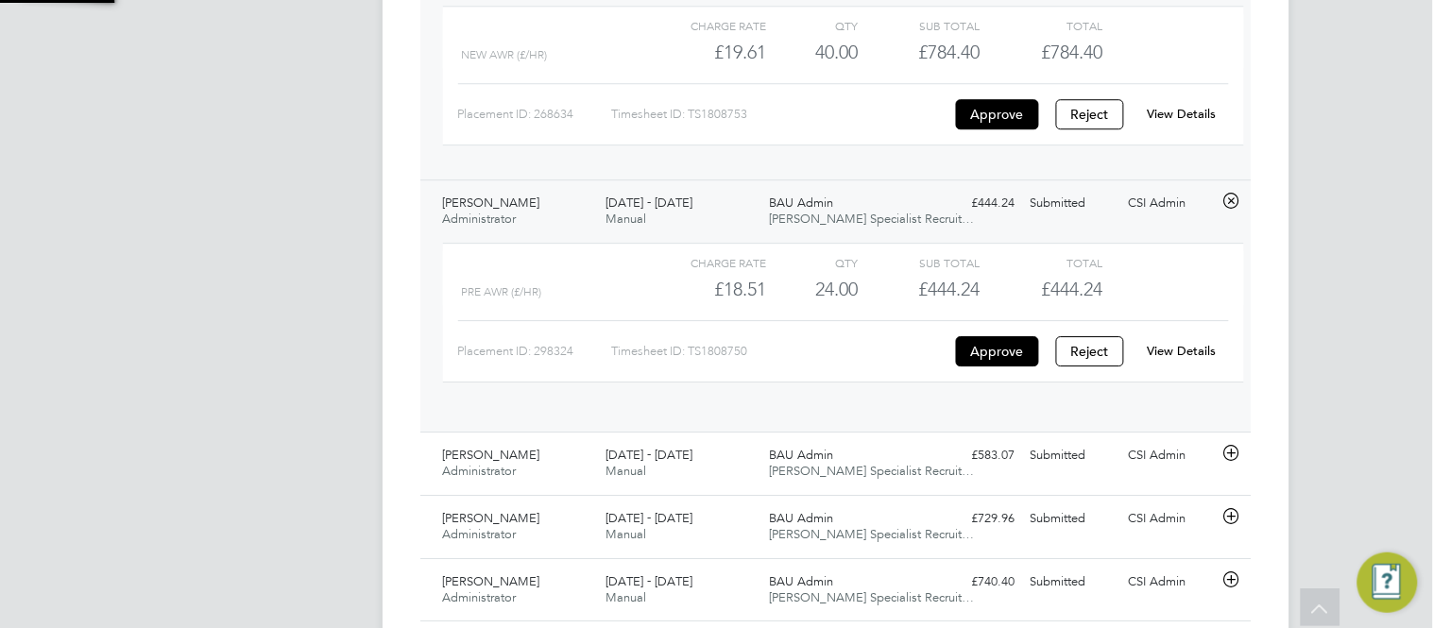
scroll to position [31, 184]
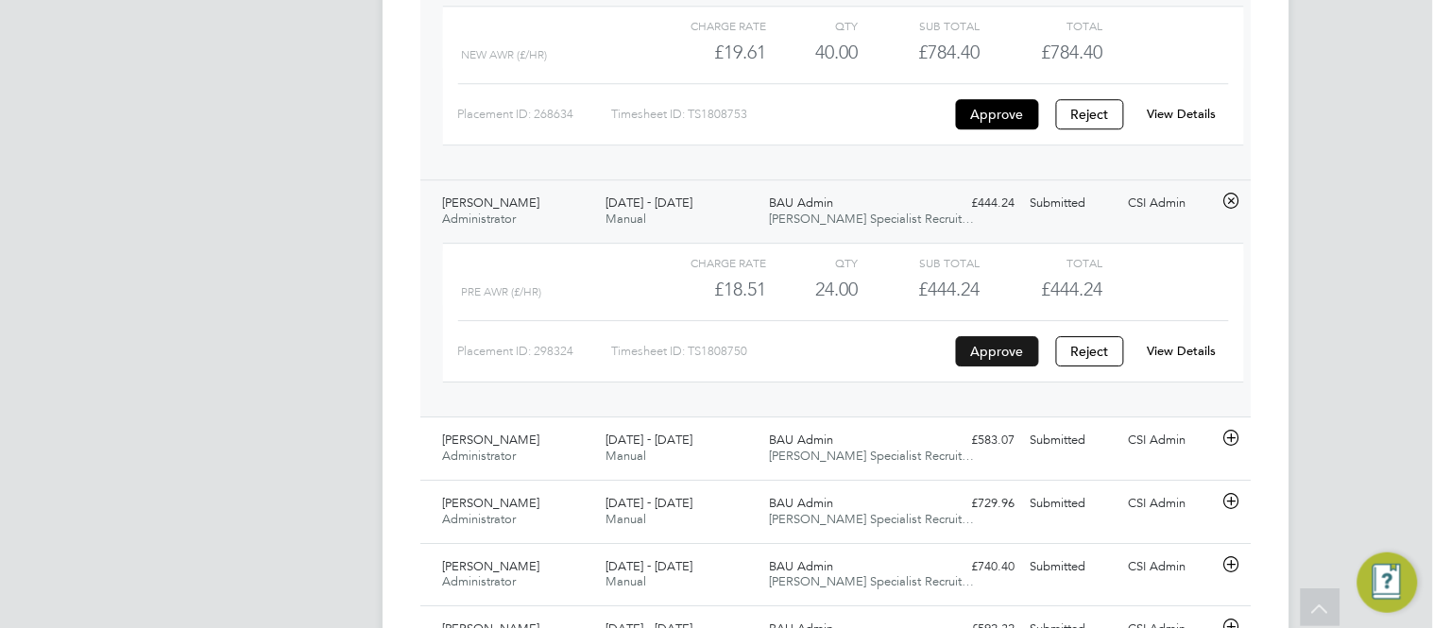
click at [1008, 350] on button "Approve" at bounding box center [997, 351] width 83 height 30
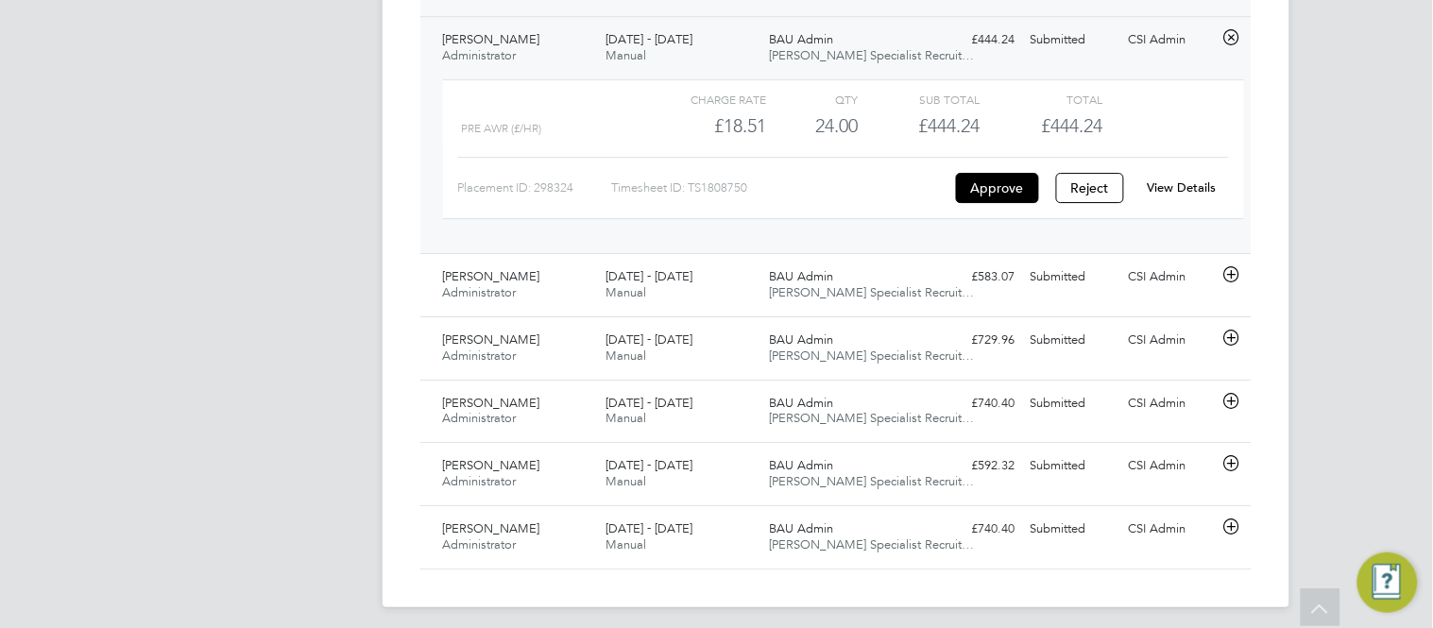
scroll to position [1503, 0]
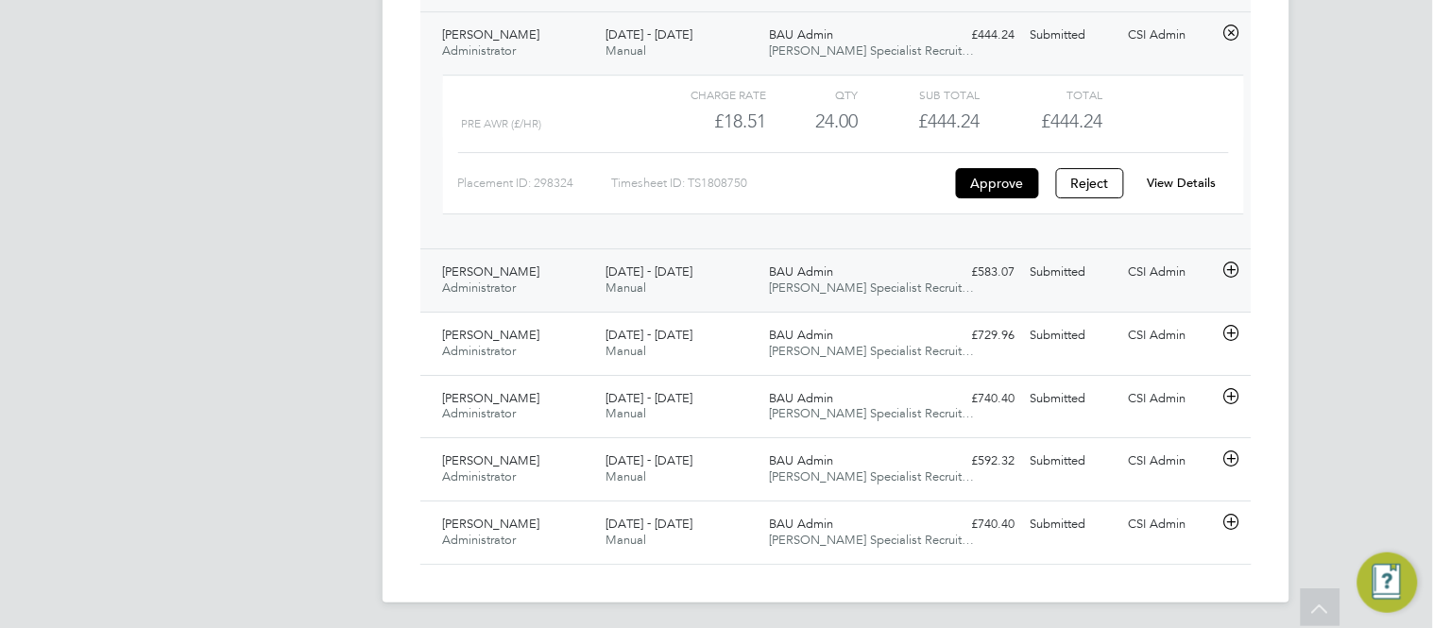
click at [558, 299] on div "Alexandra Randall Administrator 18 - 24 Aug 2025" at bounding box center [517, 280] width 163 height 47
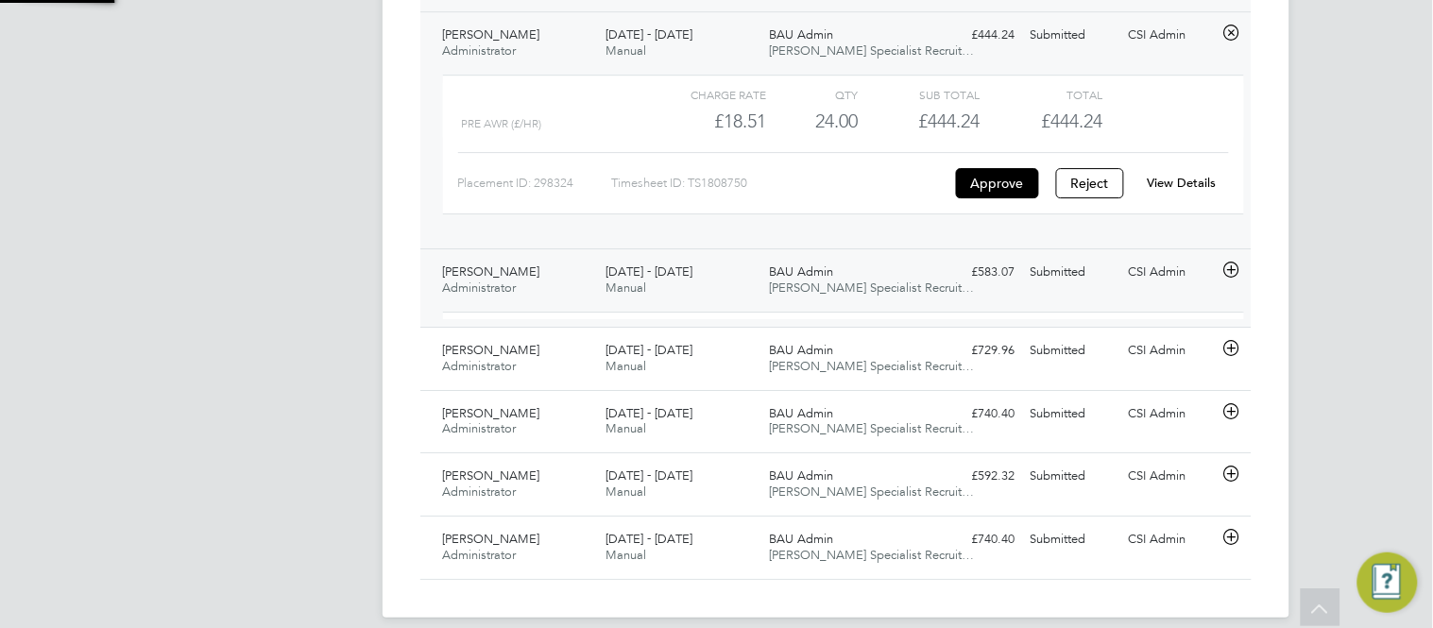
scroll to position [31, 184]
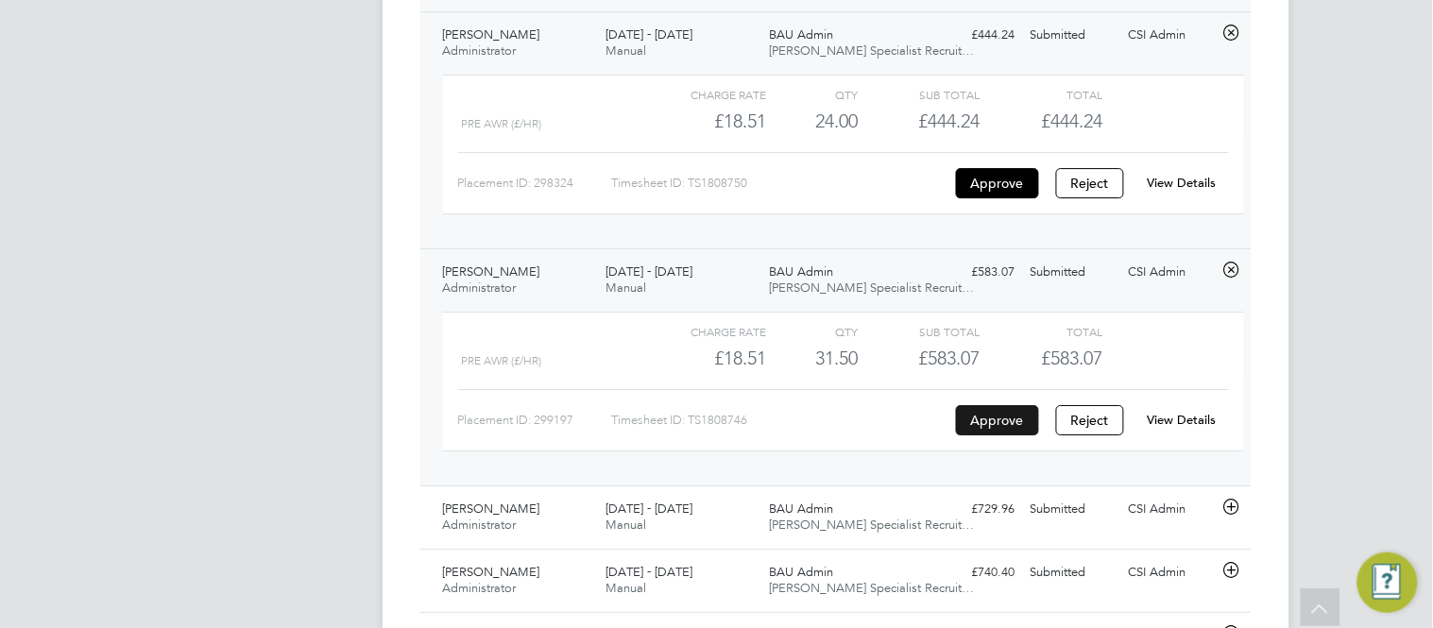
click at [984, 409] on button "Approve" at bounding box center [997, 420] width 83 height 30
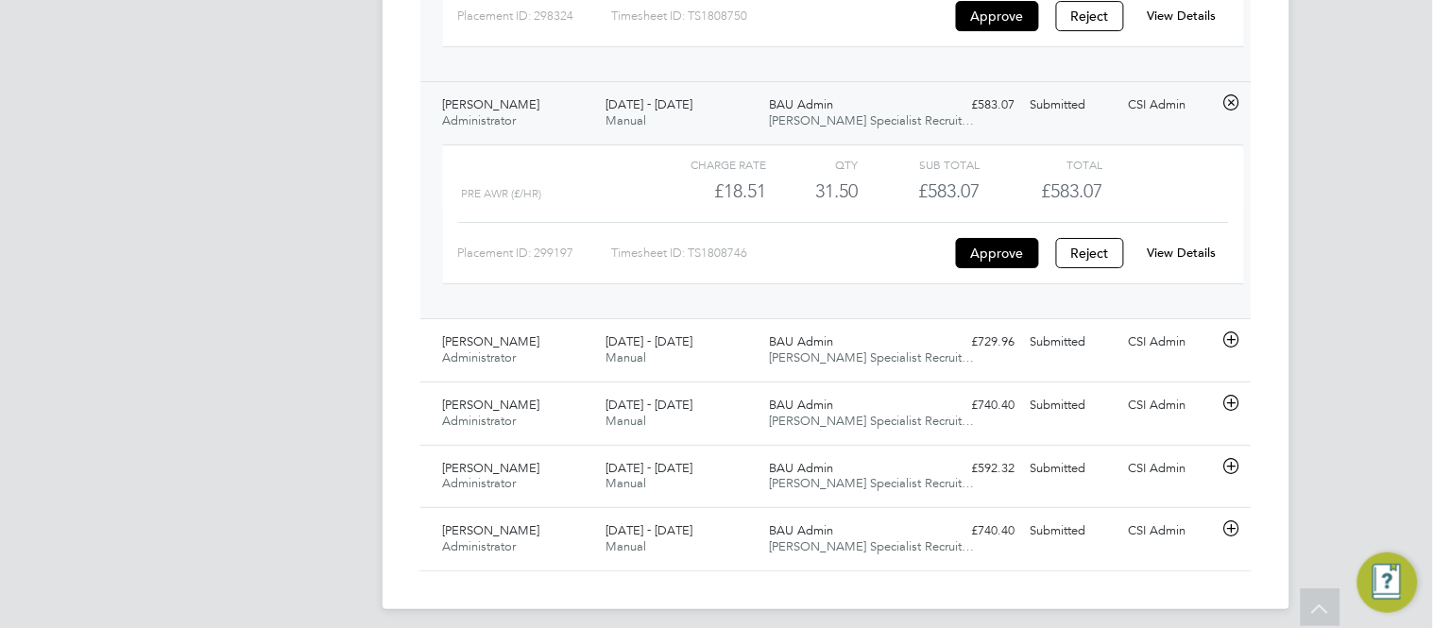
scroll to position [1685, 0]
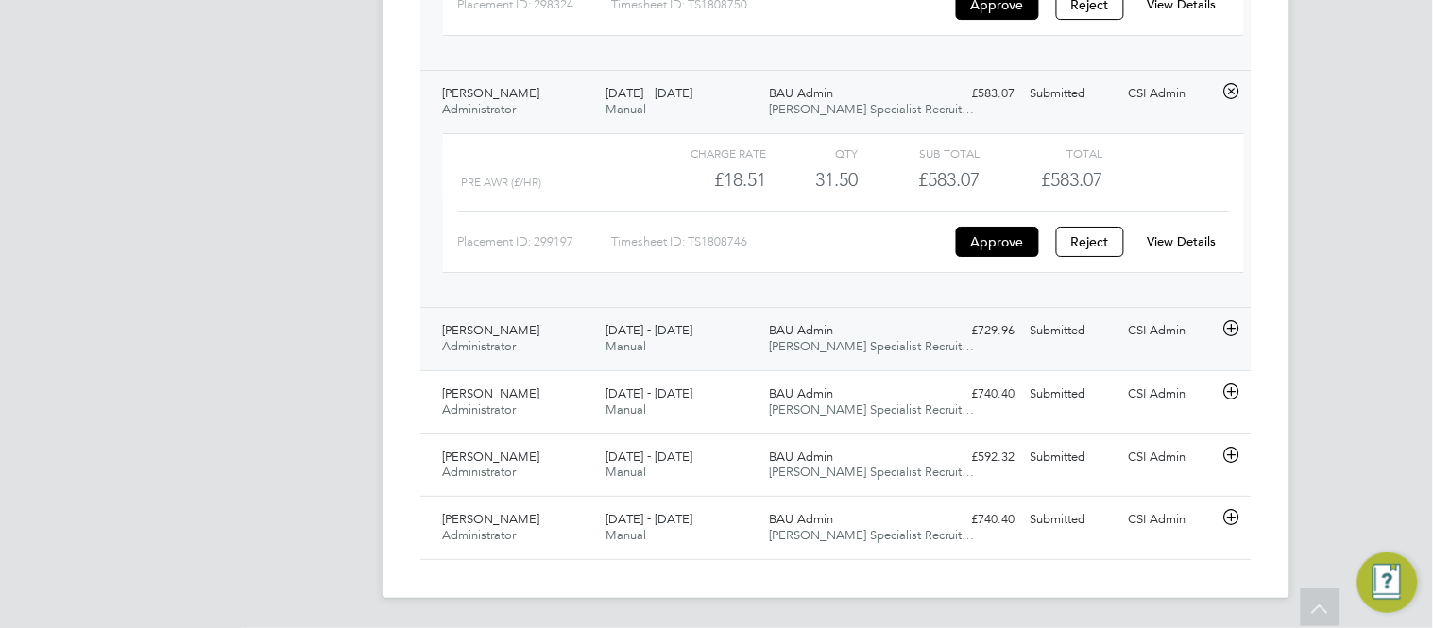
click at [1230, 323] on icon at bounding box center [1232, 328] width 24 height 15
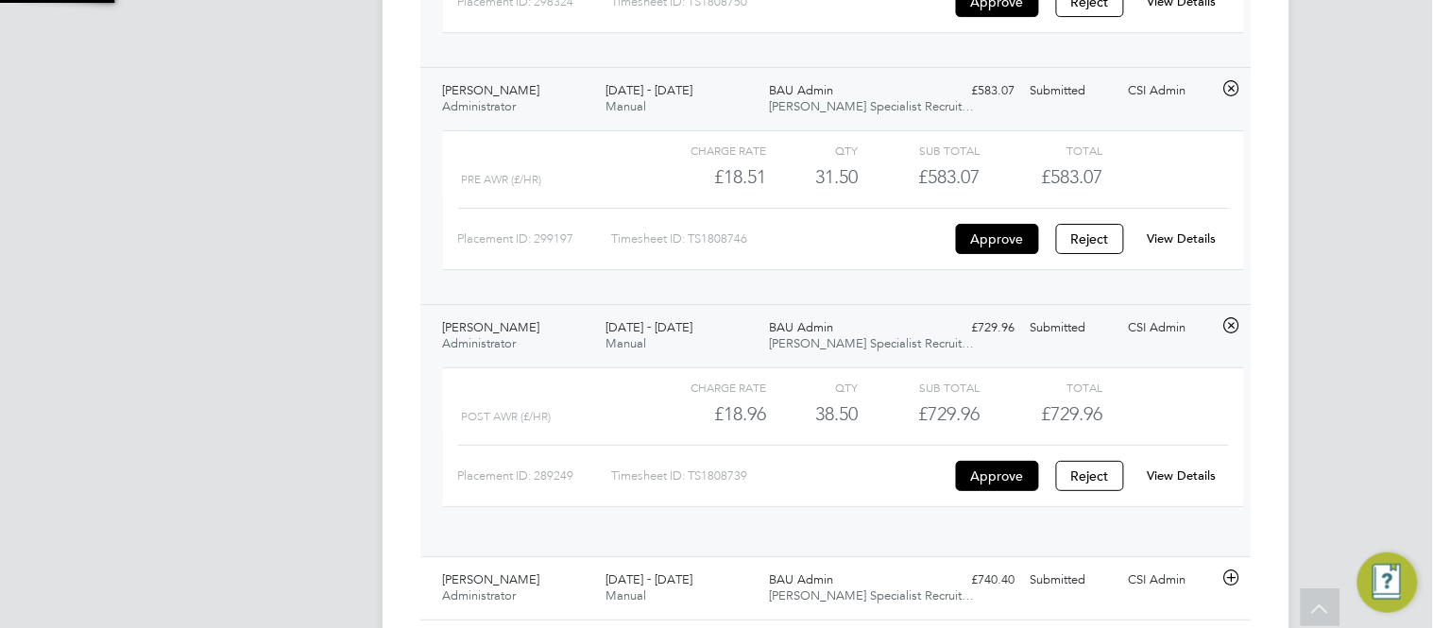
scroll to position [31, 184]
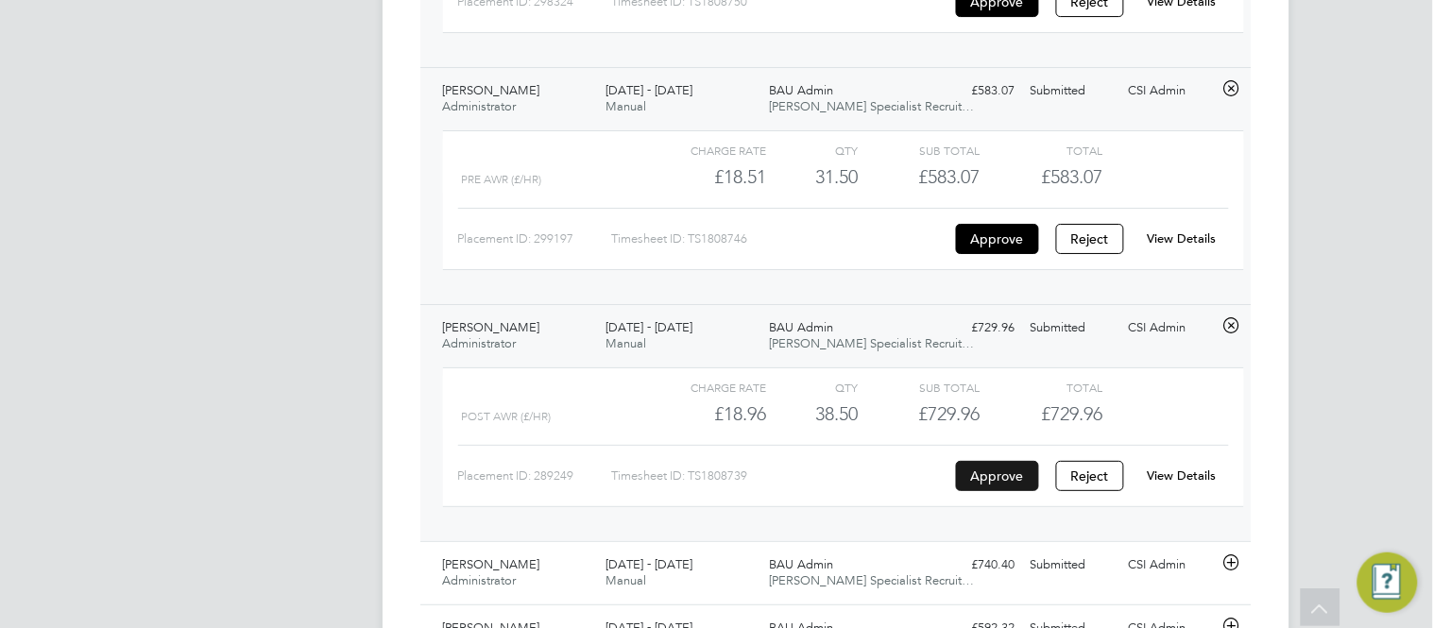
click at [996, 472] on button "Approve" at bounding box center [997, 476] width 83 height 30
click at [994, 486] on button "Approve" at bounding box center [997, 476] width 83 height 30
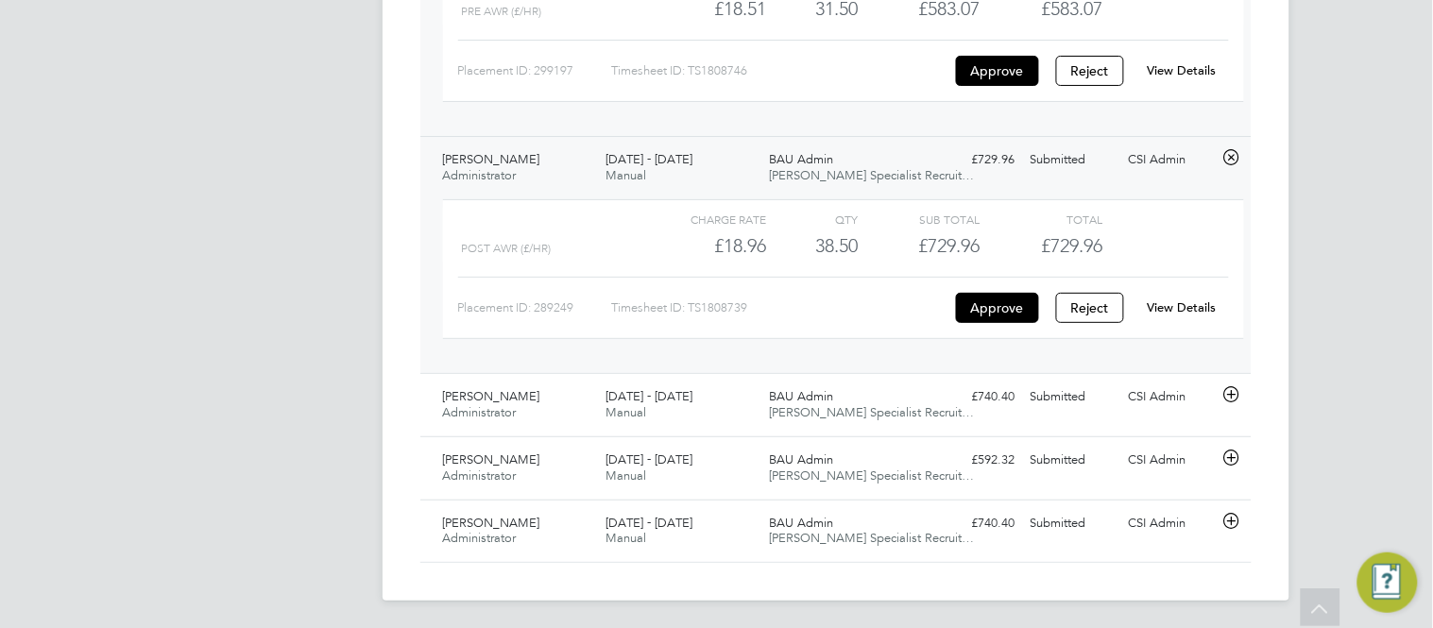
scroll to position [1859, 0]
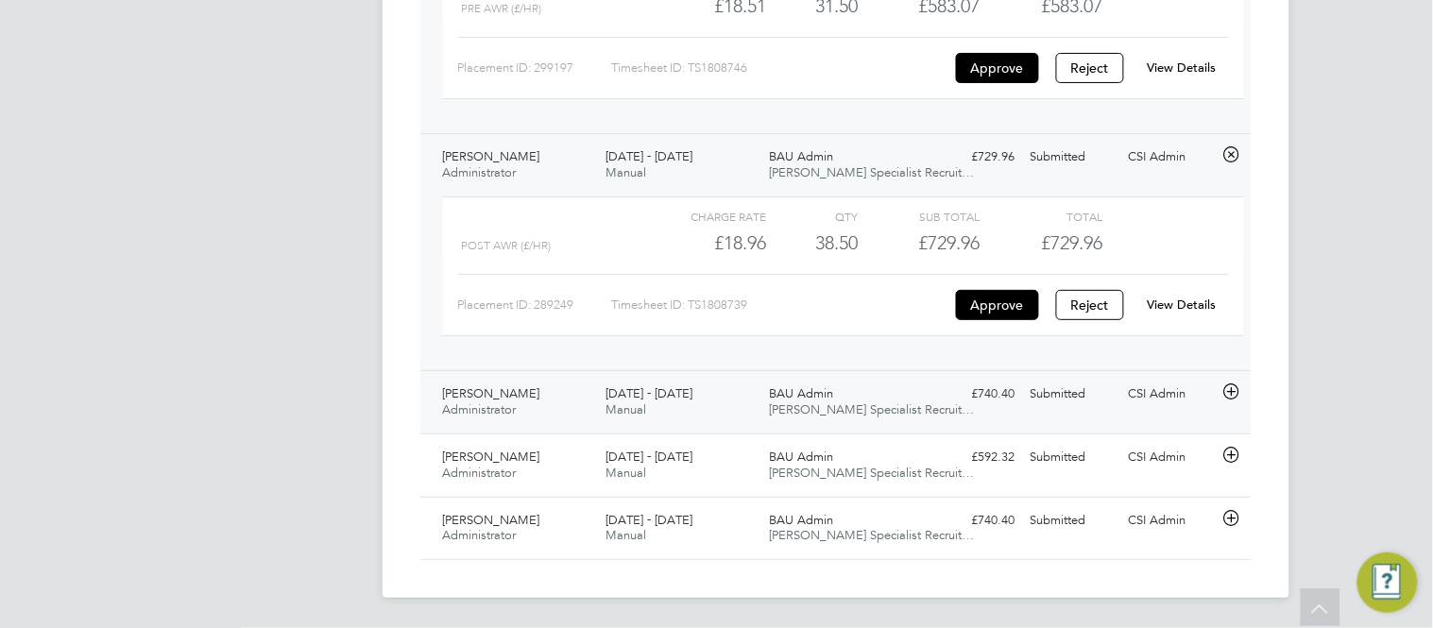
click at [1239, 391] on icon at bounding box center [1232, 392] width 24 height 15
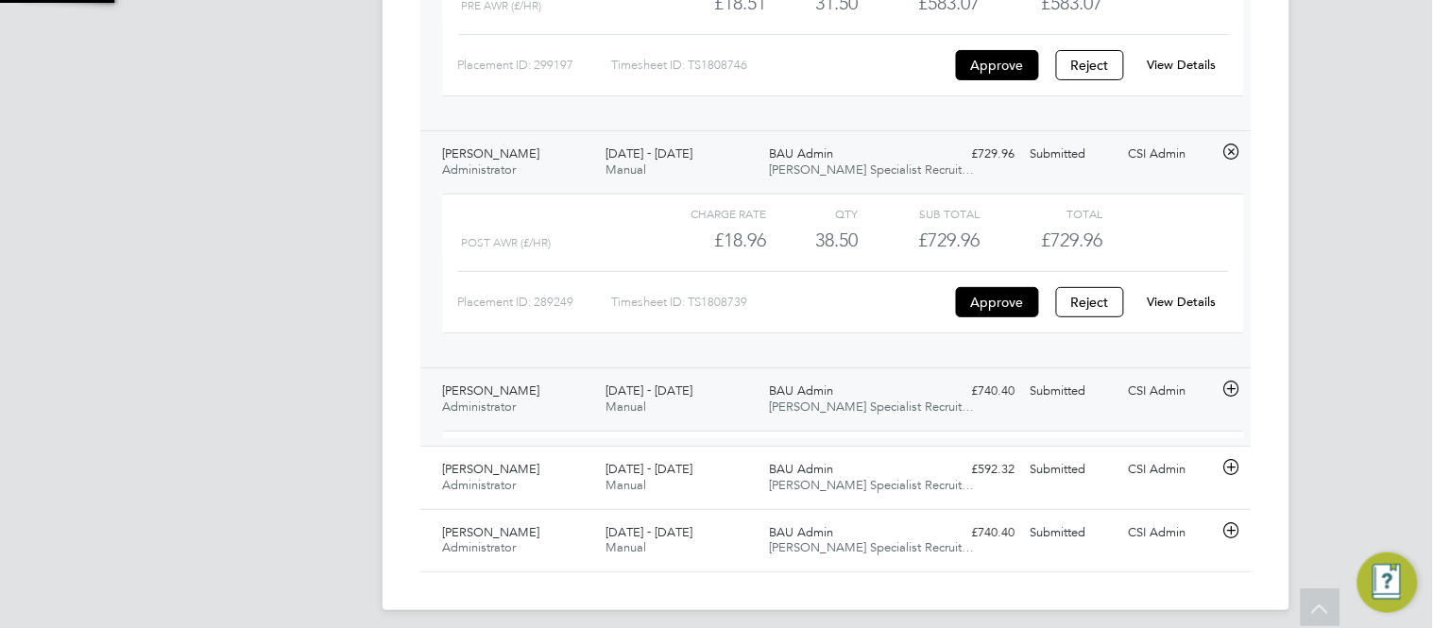
scroll to position [31, 184]
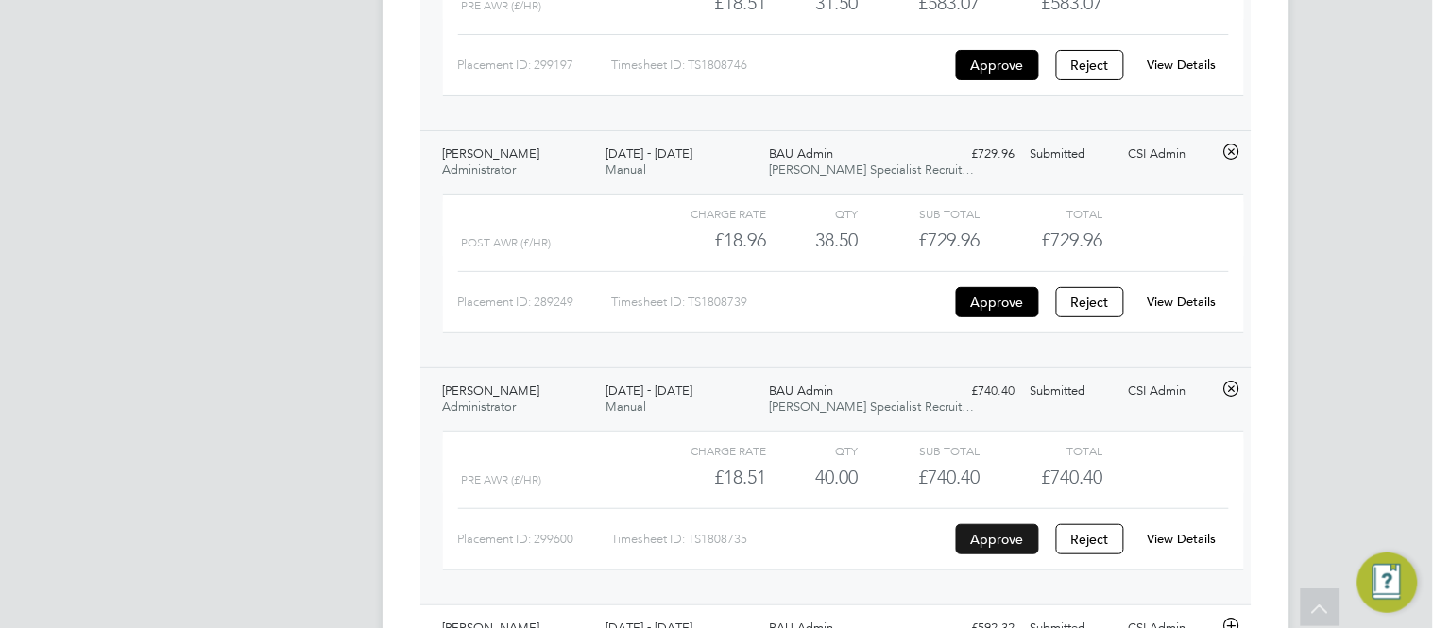
click at [1012, 546] on button "Approve" at bounding box center [997, 539] width 83 height 30
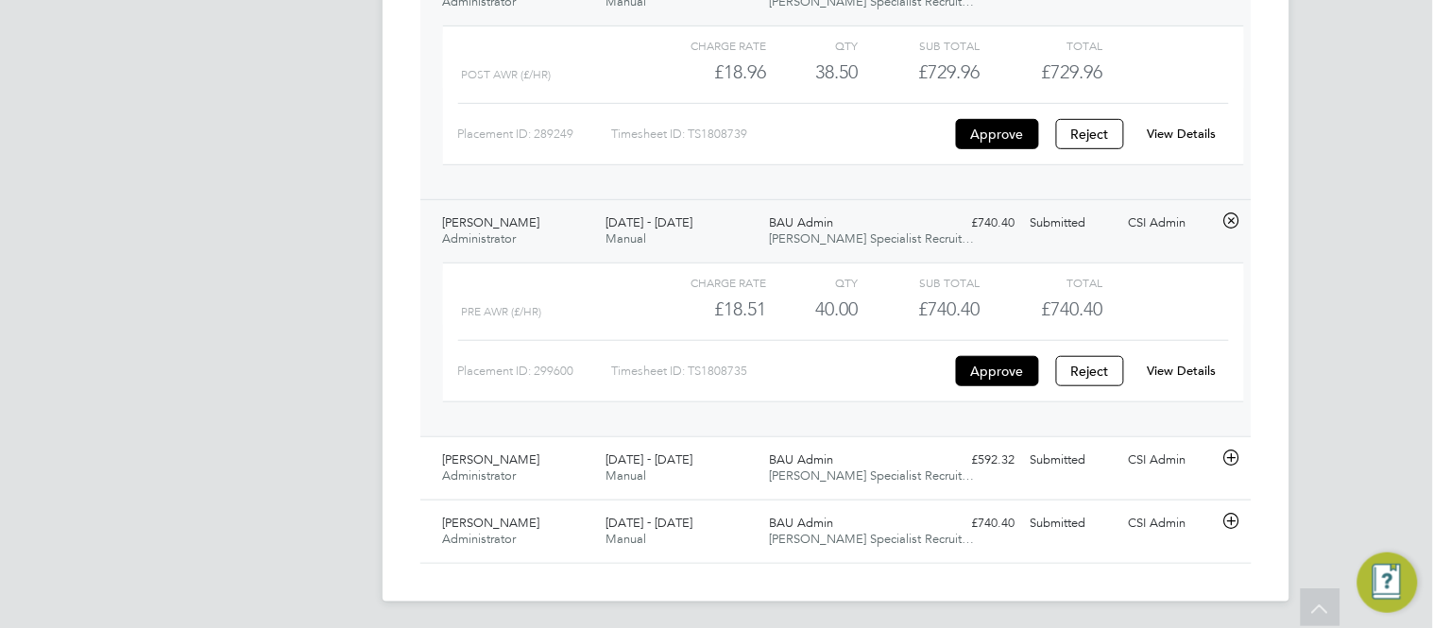
scroll to position [2033, 0]
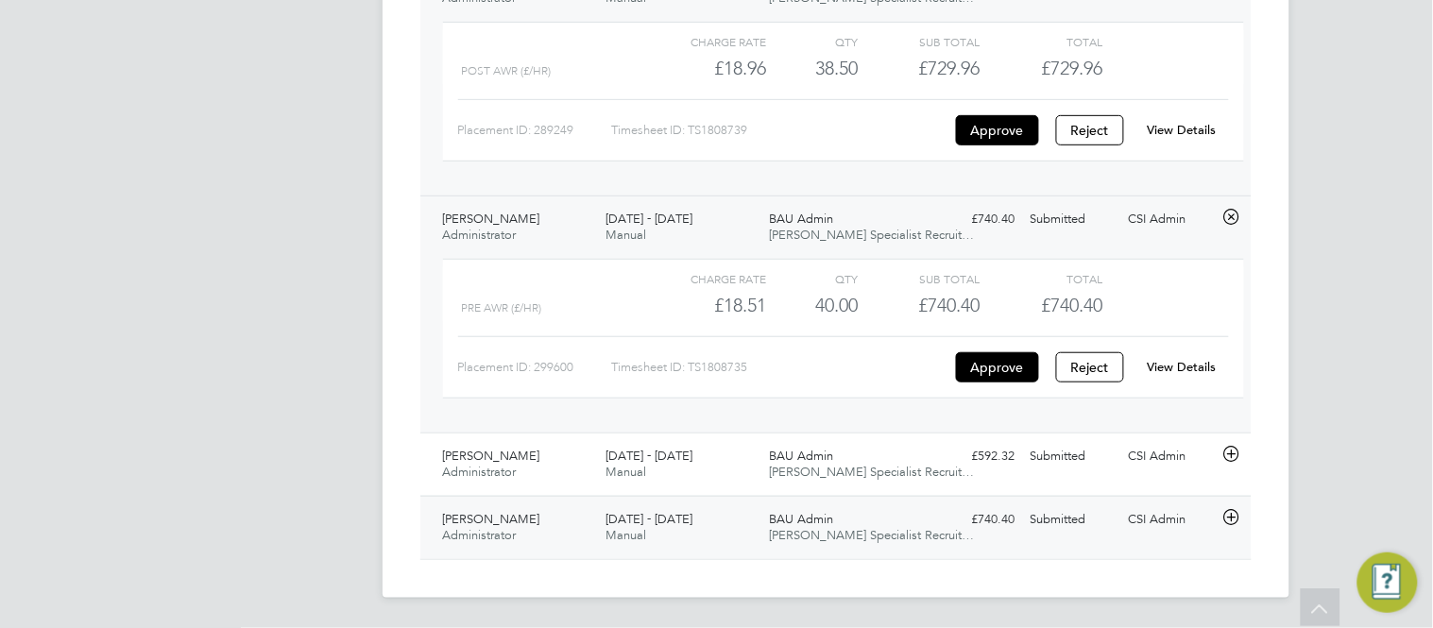
click at [1231, 514] on icon at bounding box center [1232, 517] width 24 height 15
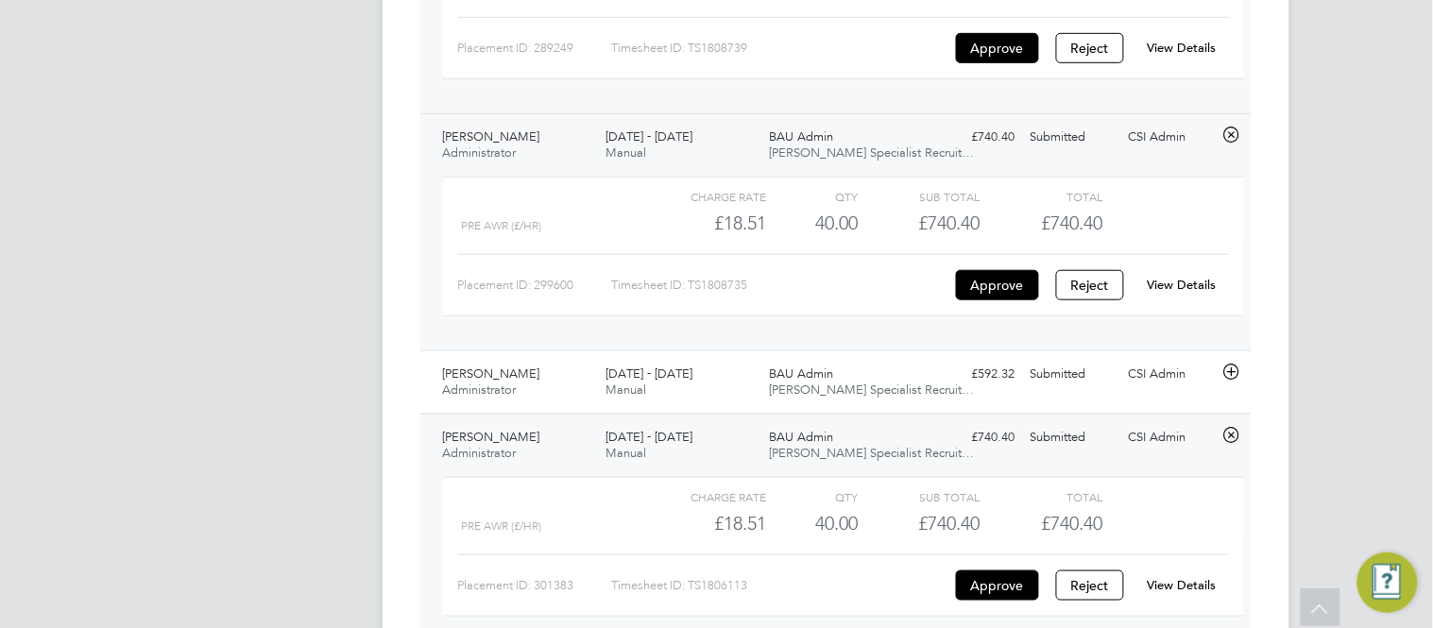
scroll to position [2118, 0]
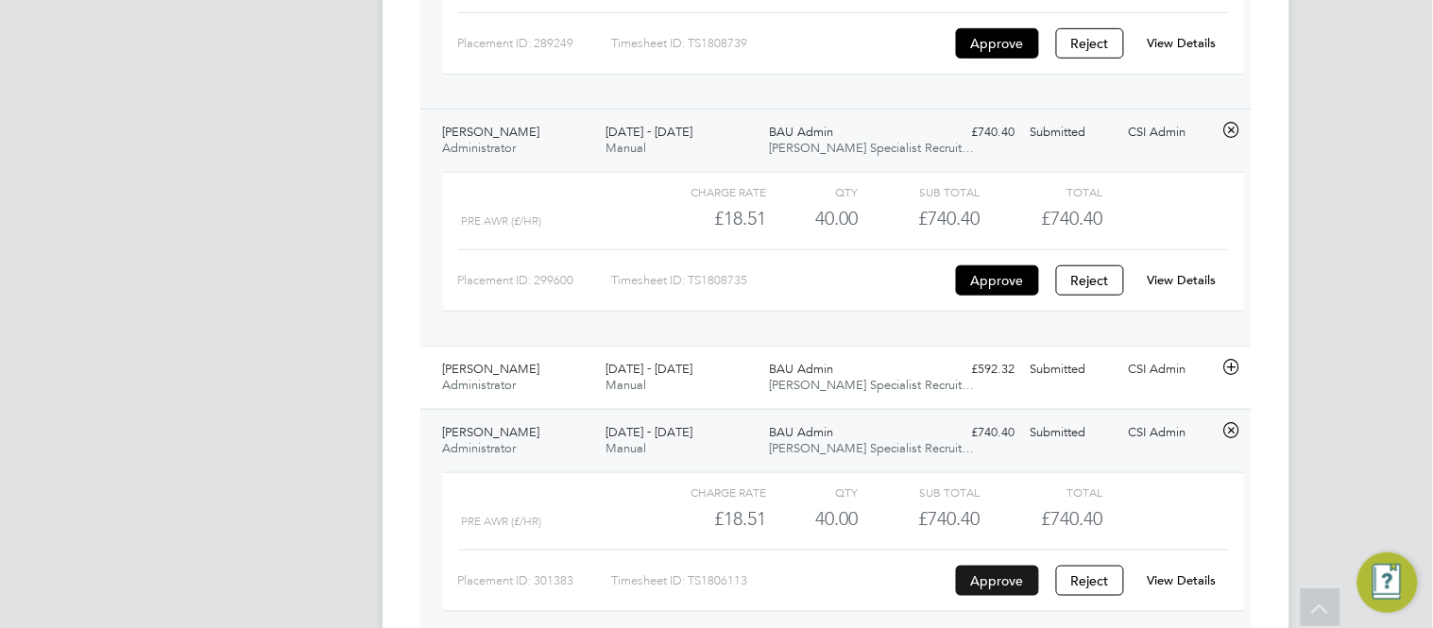
click at [1006, 588] on button "Approve" at bounding box center [997, 581] width 83 height 30
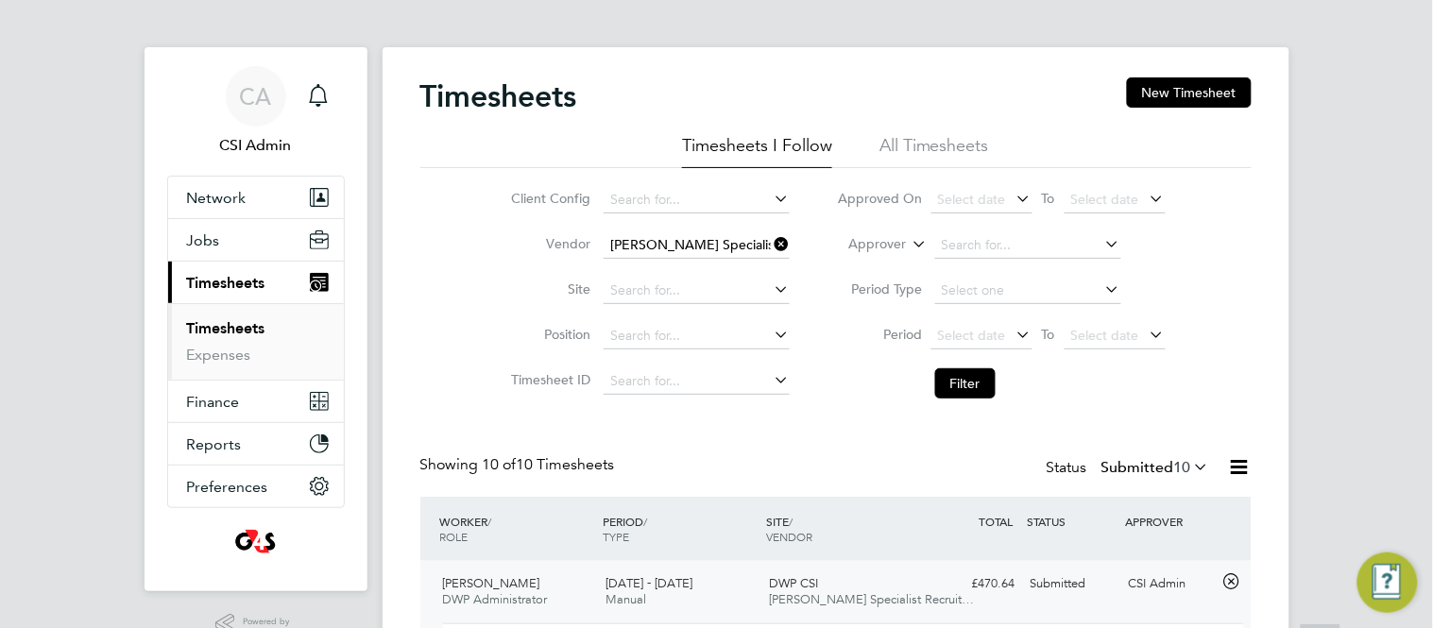
scroll to position [0, 0]
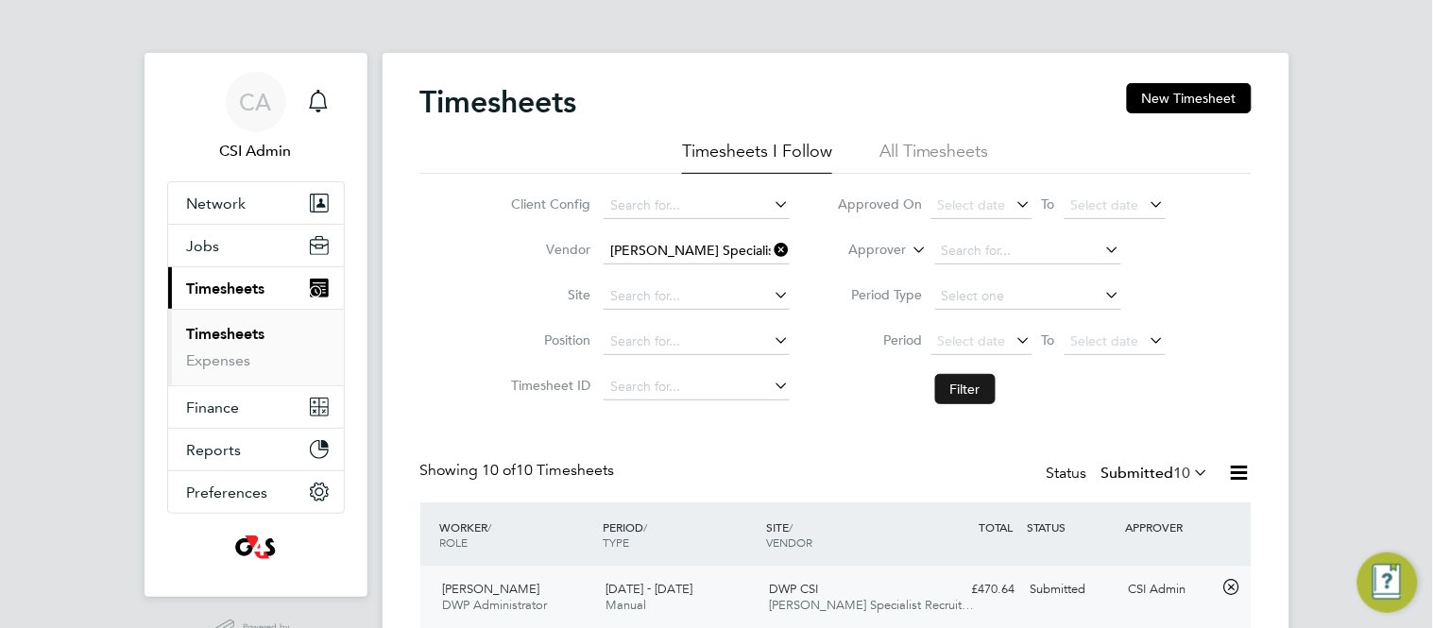
click at [956, 391] on button "Filter" at bounding box center [965, 389] width 60 height 30
click at [235, 333] on link "Timesheets" at bounding box center [226, 334] width 78 height 18
click at [969, 387] on button "Filter" at bounding box center [965, 389] width 60 height 30
click at [216, 336] on link "Timesheets" at bounding box center [226, 334] width 78 height 18
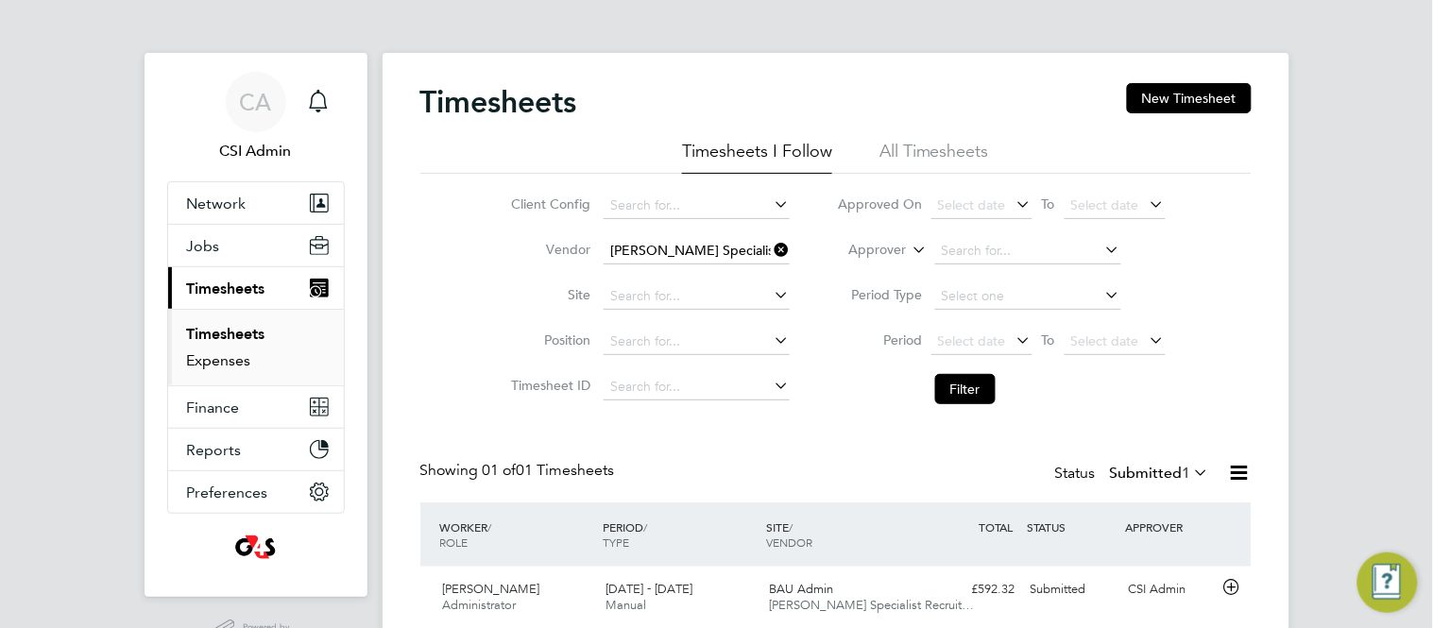
click at [214, 361] on link "Expenses" at bounding box center [219, 361] width 64 height 18
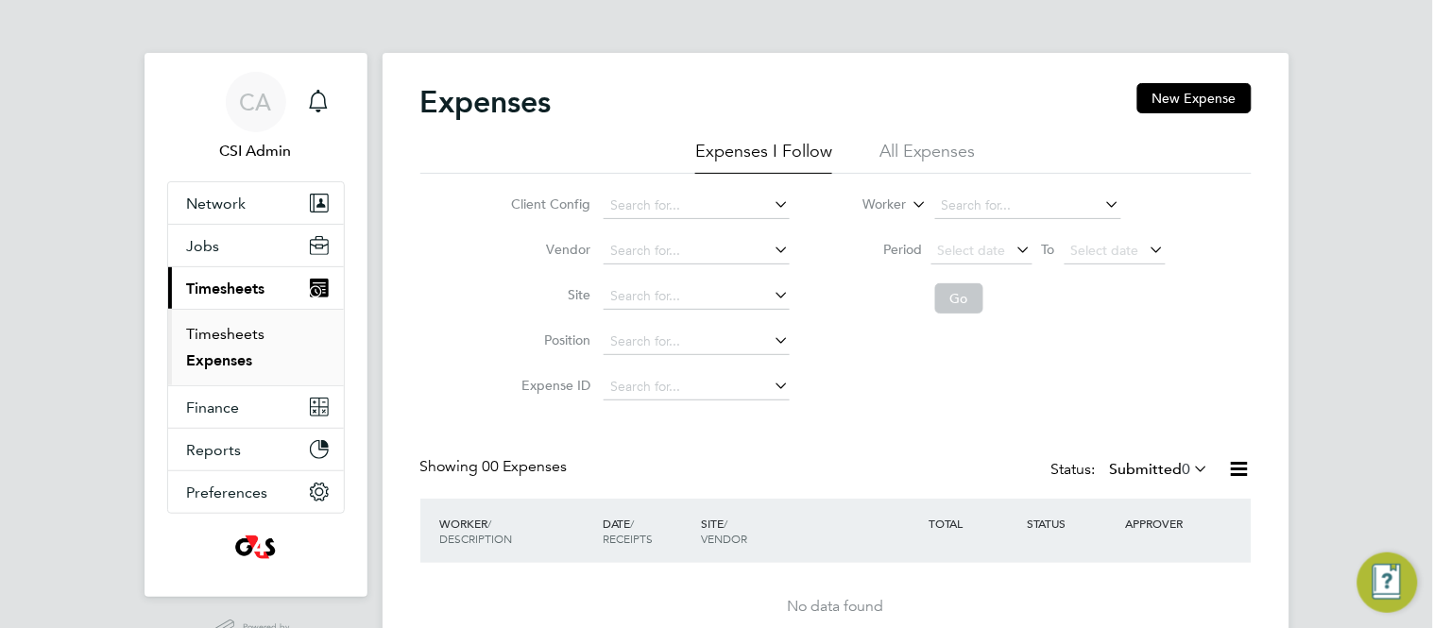
click at [238, 330] on link "Timesheets" at bounding box center [226, 334] width 78 height 18
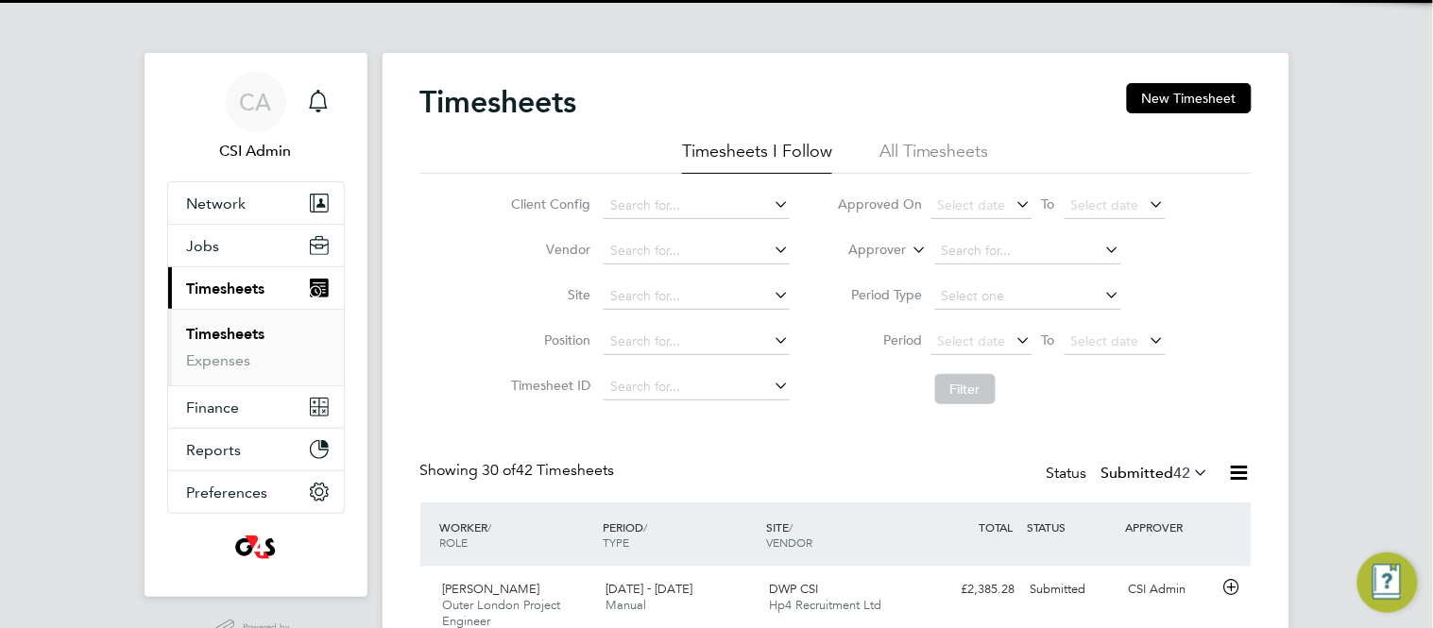
scroll to position [47, 164]
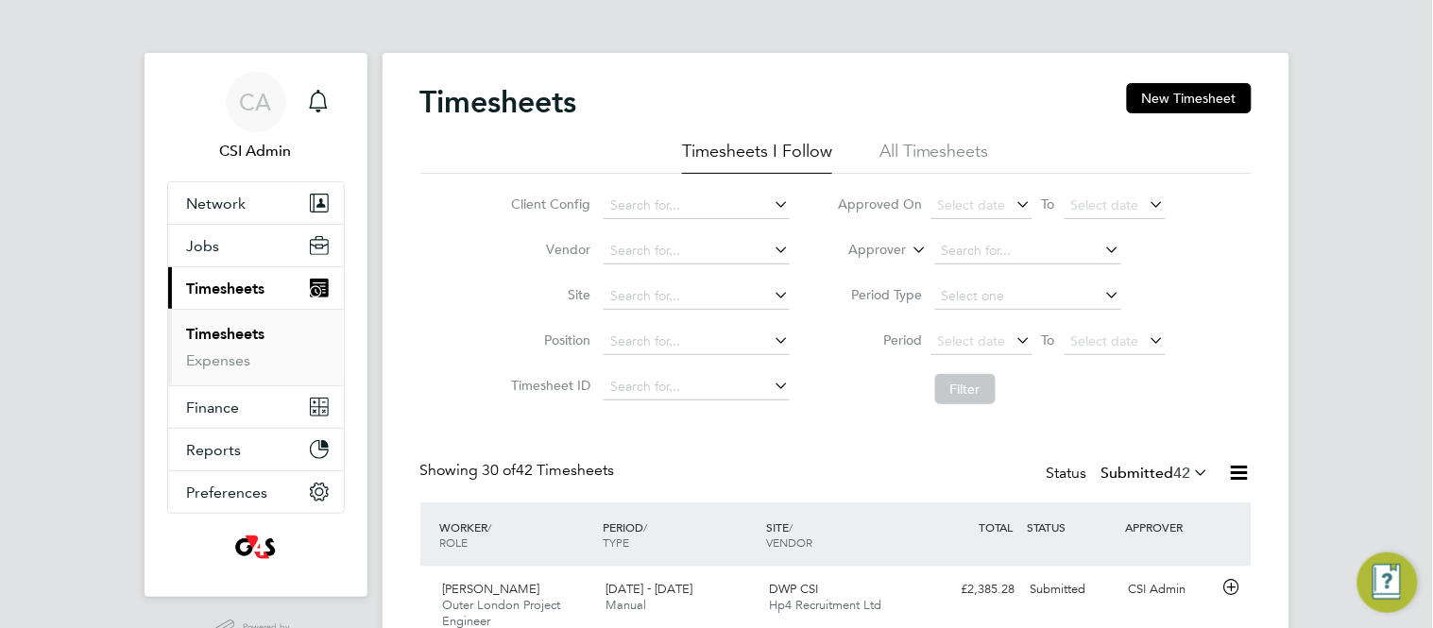
click at [430, 299] on div "Client Config Vendor Site Position Timesheet ID Approved On Select date To Sele…" at bounding box center [836, 294] width 832 height 240
click at [204, 359] on link "Expenses" at bounding box center [219, 361] width 64 height 18
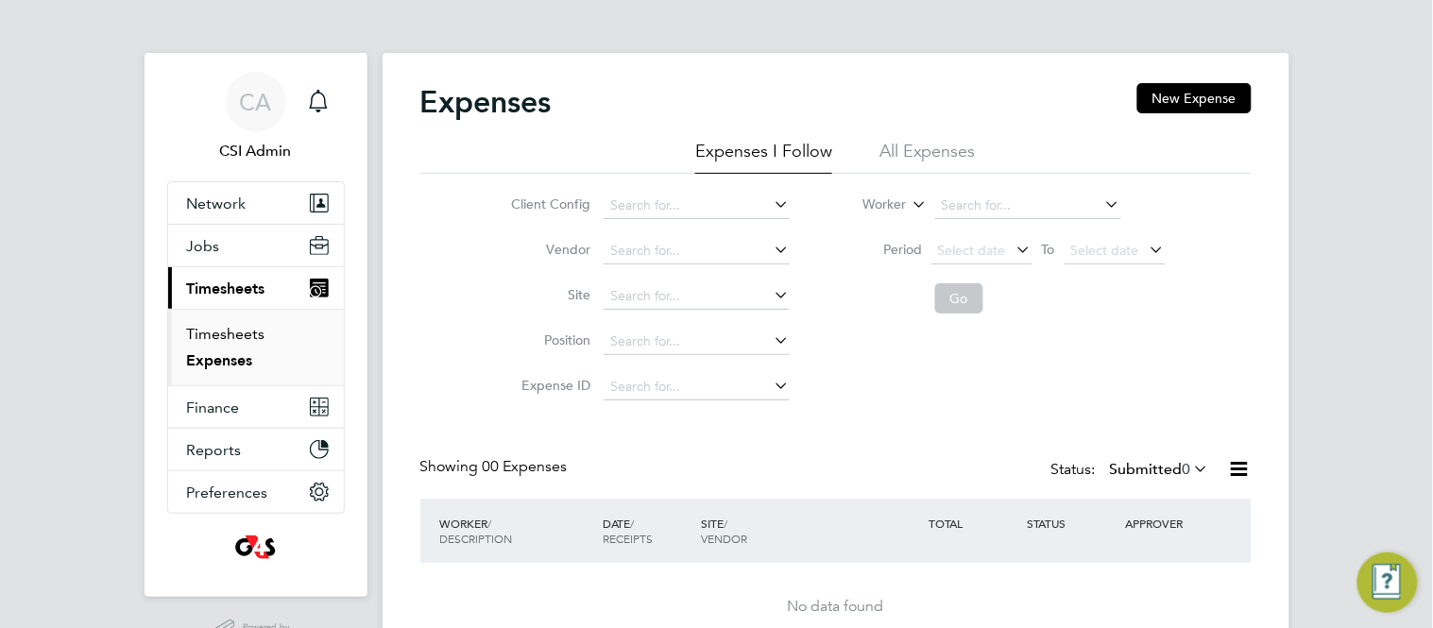
click at [257, 332] on link "Timesheets" at bounding box center [226, 334] width 78 height 18
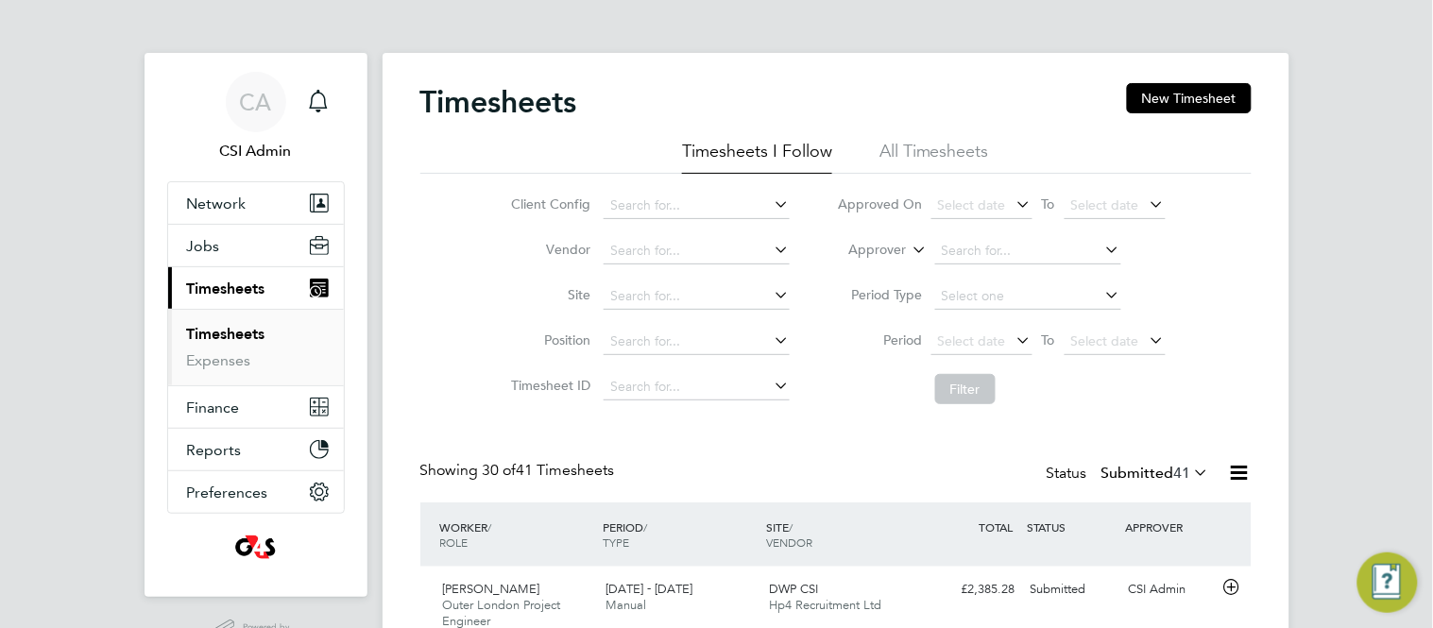
scroll to position [47, 164]
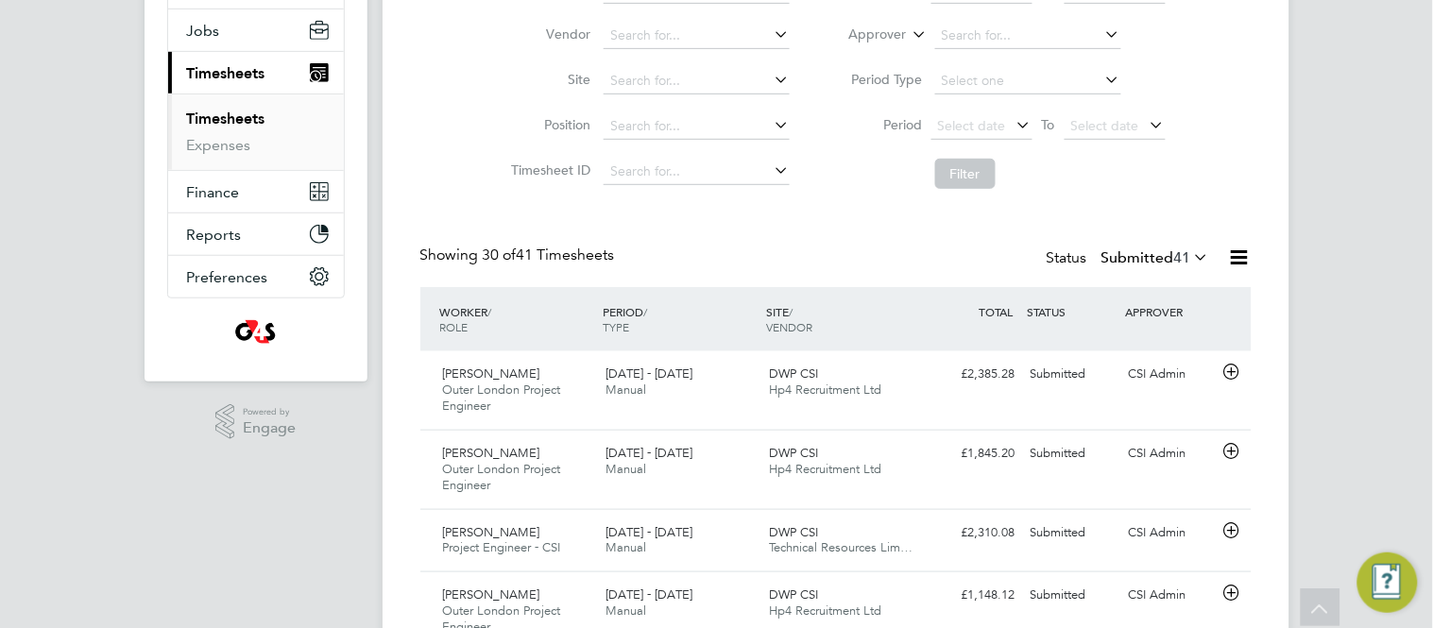
scroll to position [251, 0]
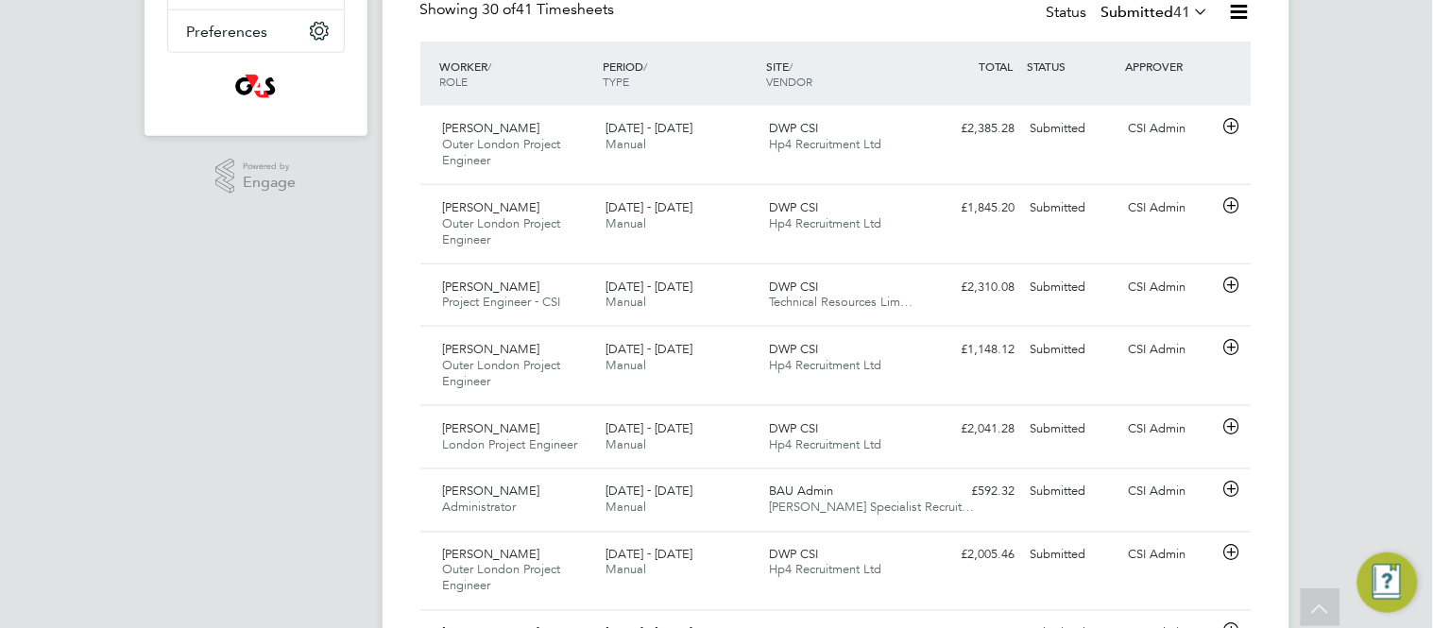
scroll to position [0, 0]
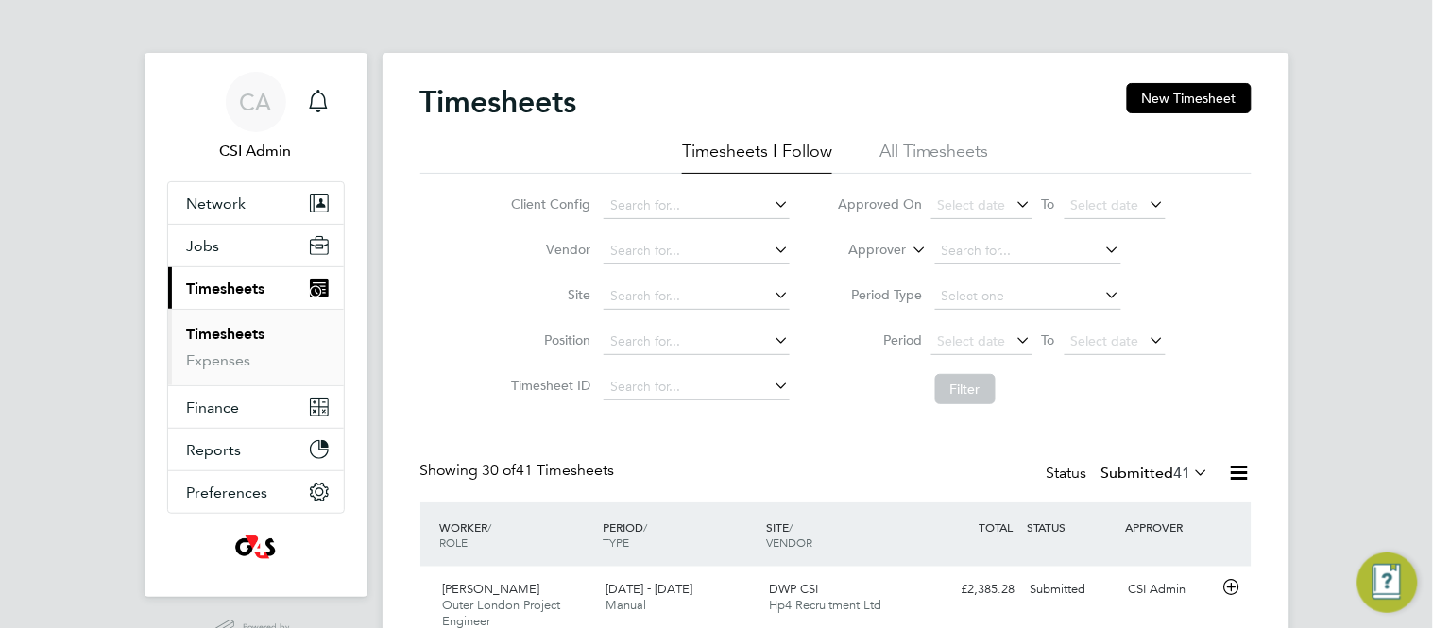
click at [200, 363] on link "Expenses" at bounding box center [219, 361] width 64 height 18
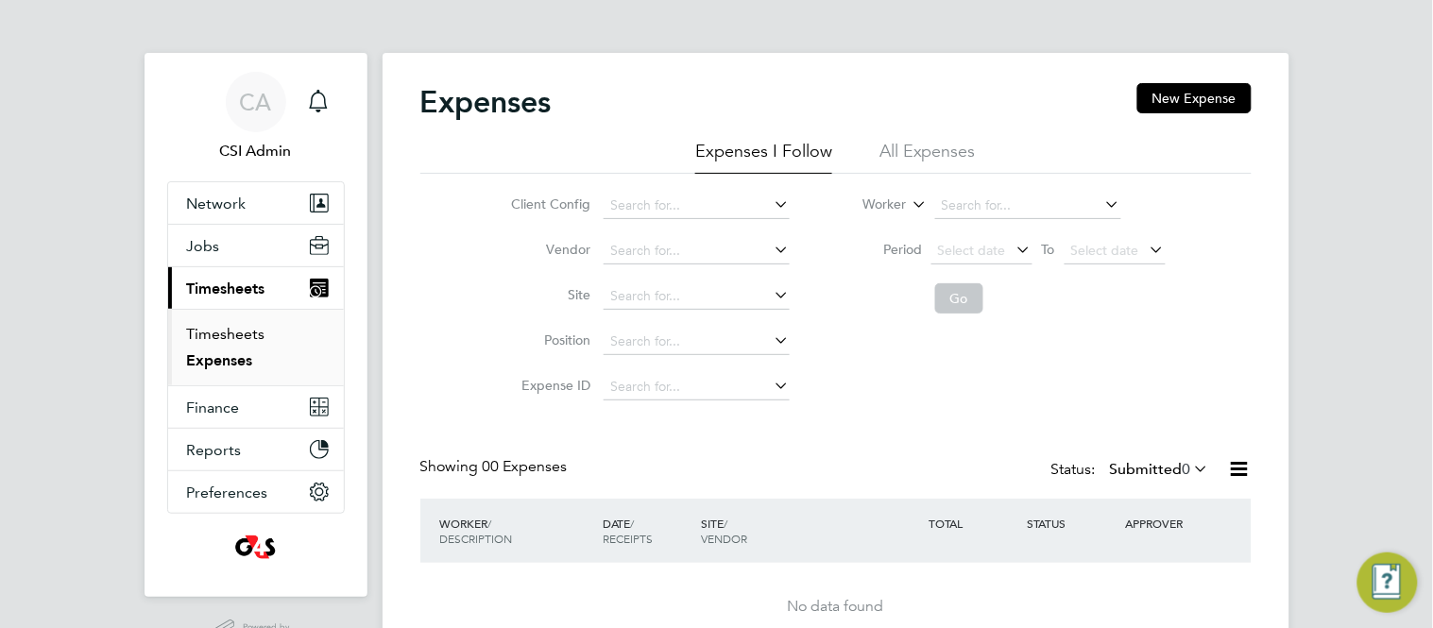
click at [215, 336] on link "Timesheets" at bounding box center [226, 334] width 78 height 18
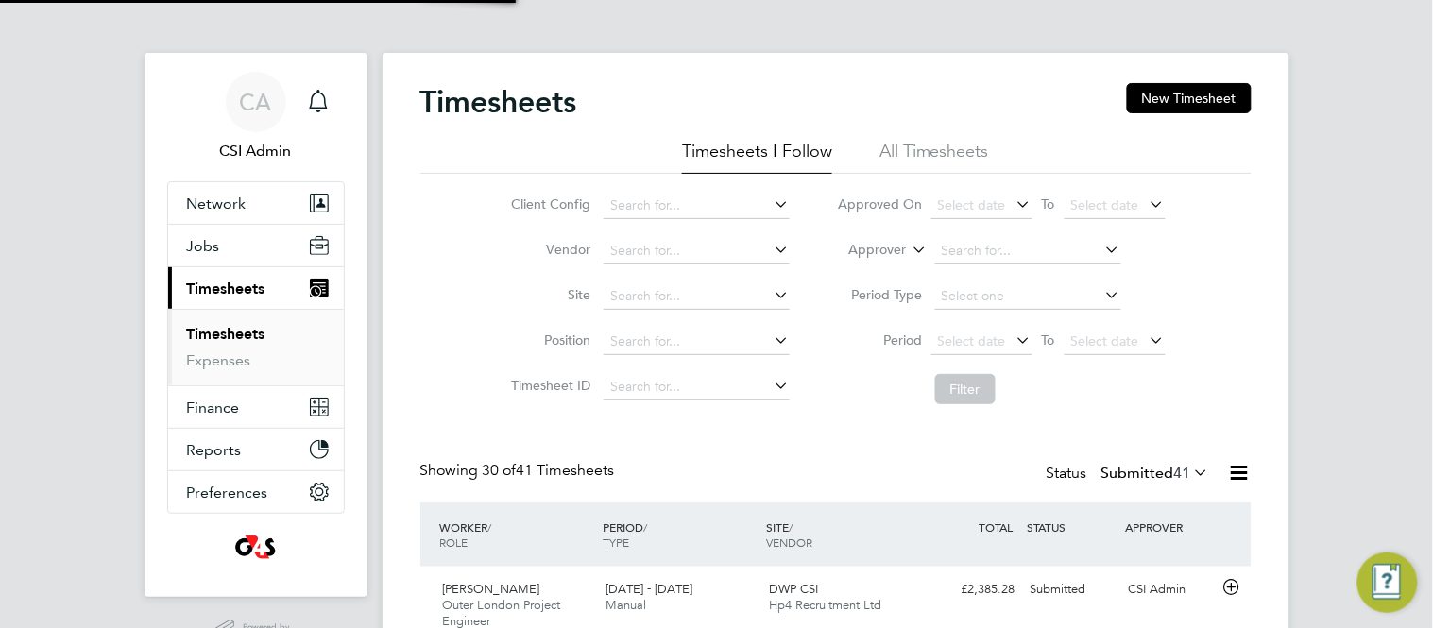
scroll to position [47, 164]
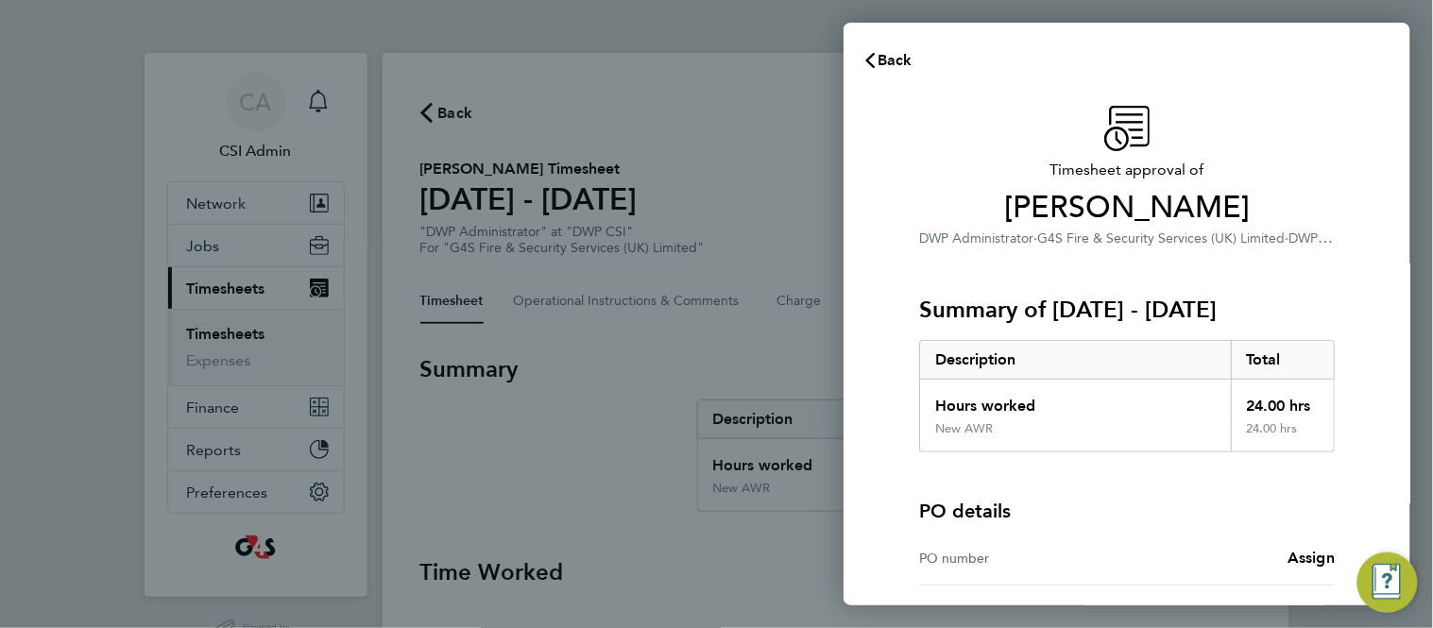
click at [887, 315] on div "Timesheet approval of [PERSON_NAME] DWP Administrator · G4S Fire & Security Ser…" at bounding box center [1127, 429] width 567 height 692
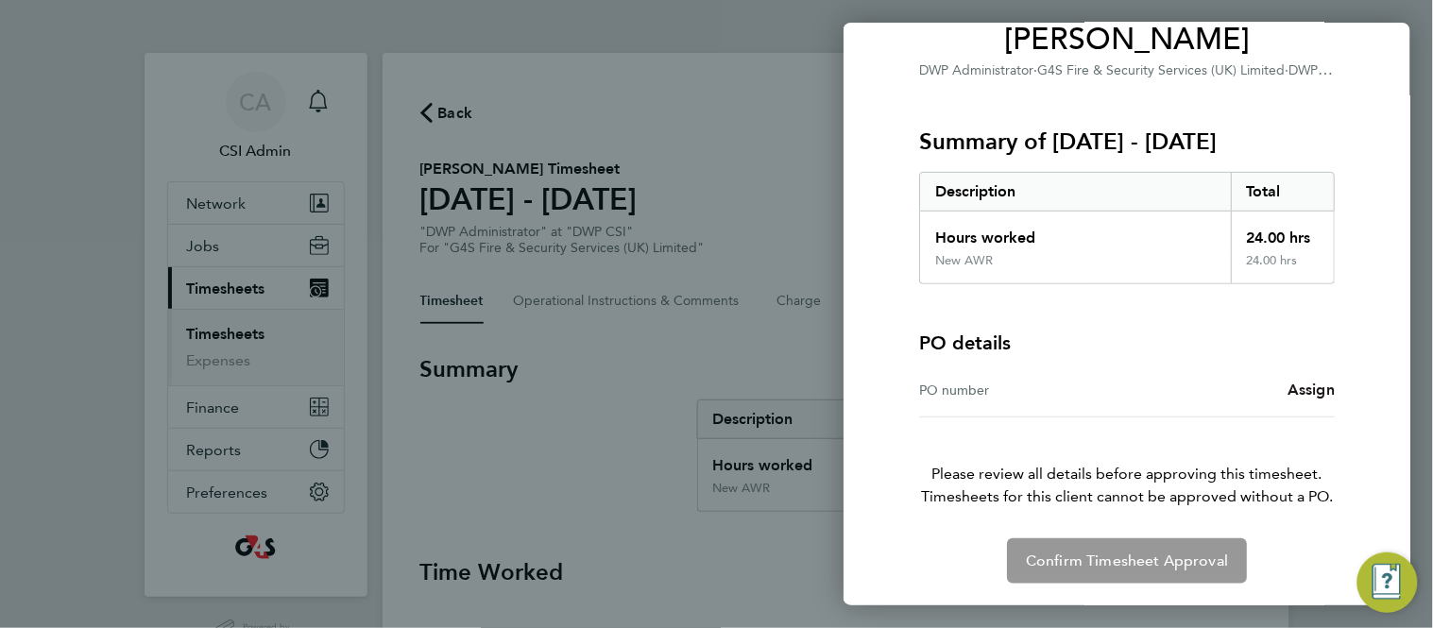
click at [1308, 395] on span "Assign" at bounding box center [1311, 390] width 47 height 18
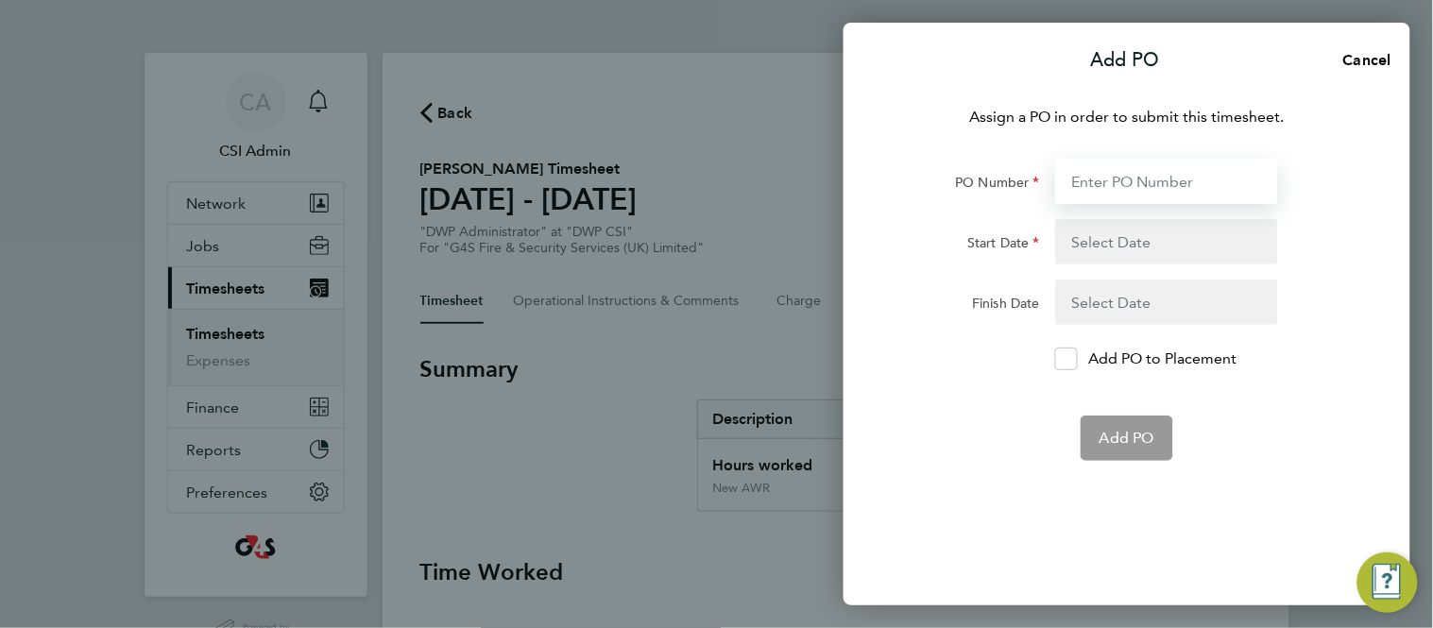
click at [1108, 191] on input "PO Number" at bounding box center [1166, 181] width 223 height 45
paste input "60GI-BST1490-GR"
type input "60GI-BST1490-GR"
type input "[DATE]"
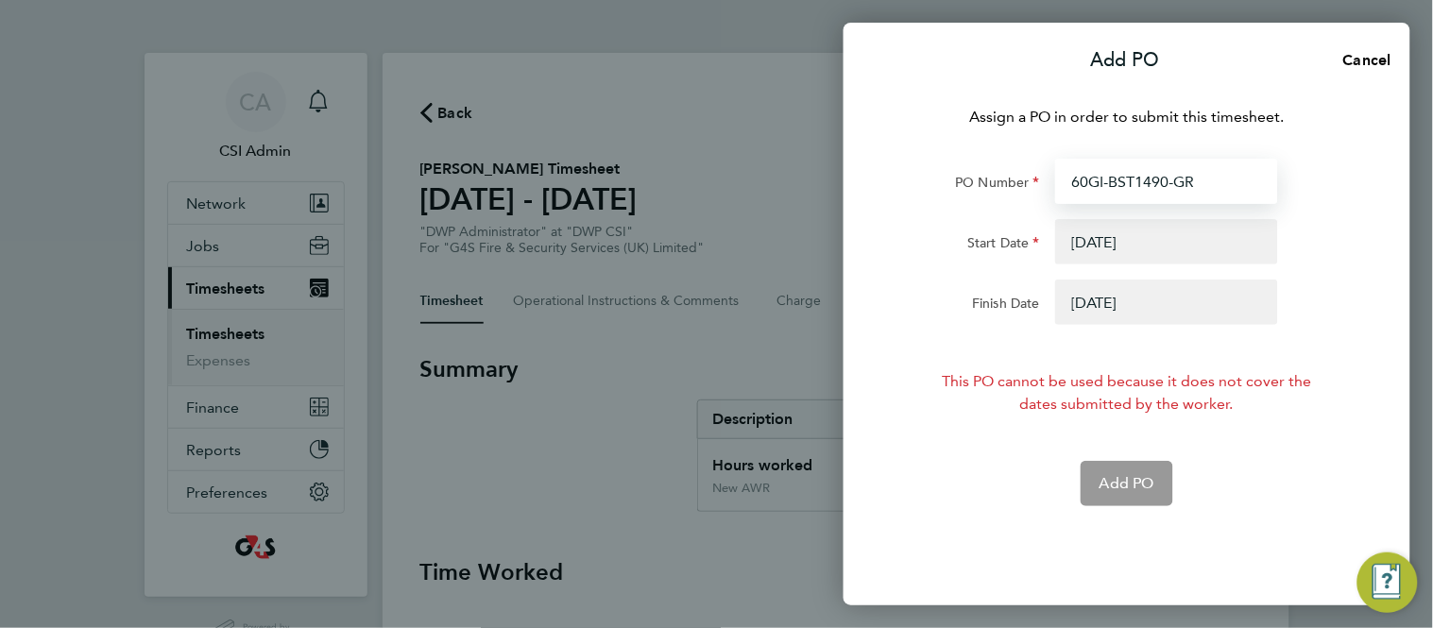
type input "60GI-BST1490-GR"
click at [1116, 313] on button "button" at bounding box center [1166, 302] width 223 height 45
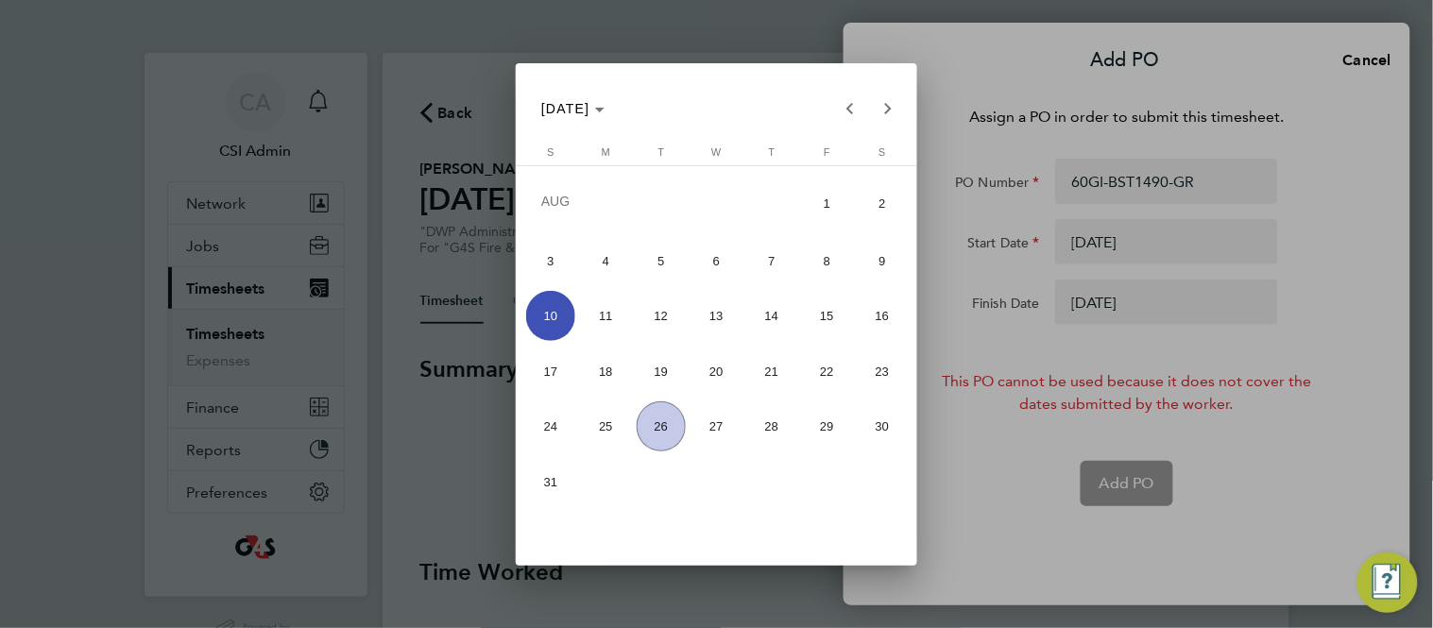
click at [566, 425] on span "24" at bounding box center [551, 427] width 50 height 50
type input "[DATE]"
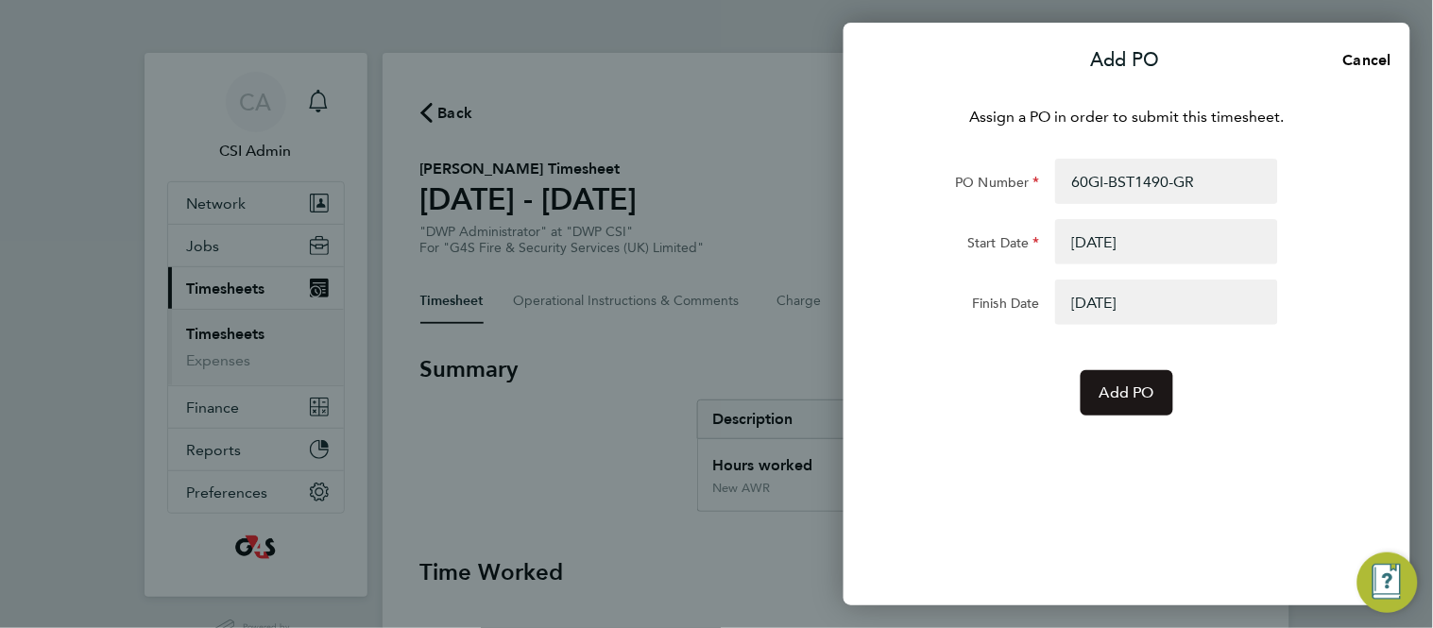
click at [1130, 415] on button "Add PO" at bounding box center [1127, 392] width 93 height 45
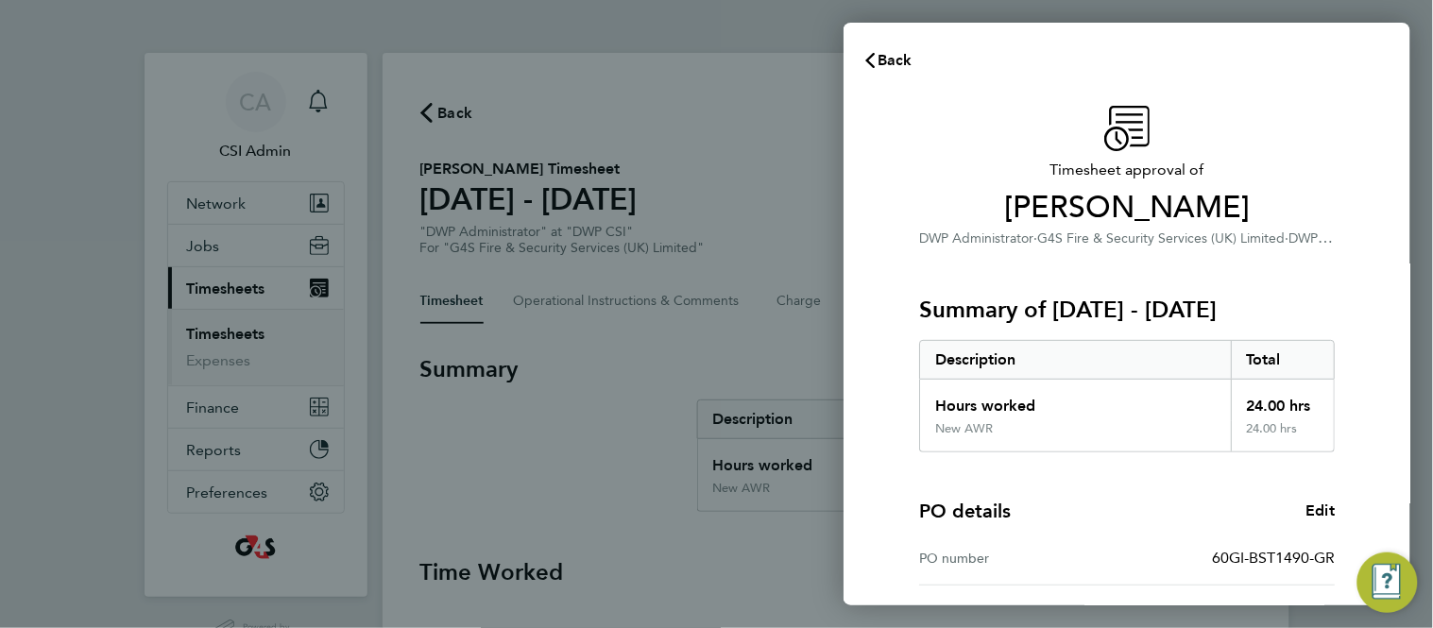
click at [897, 432] on div "Timesheet approval of [PERSON_NAME] DWP Administrator · G4S Fire & Security Ser…" at bounding box center [1127, 483] width 461 height 754
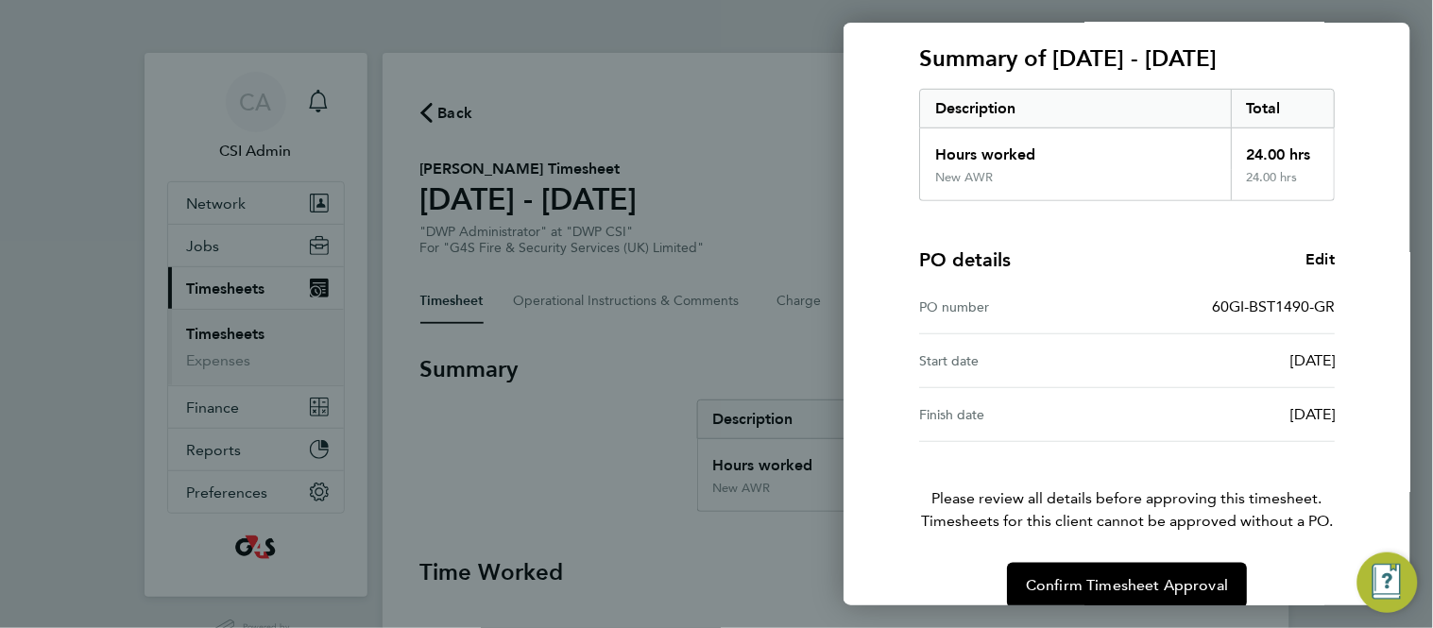
scroll to position [276, 0]
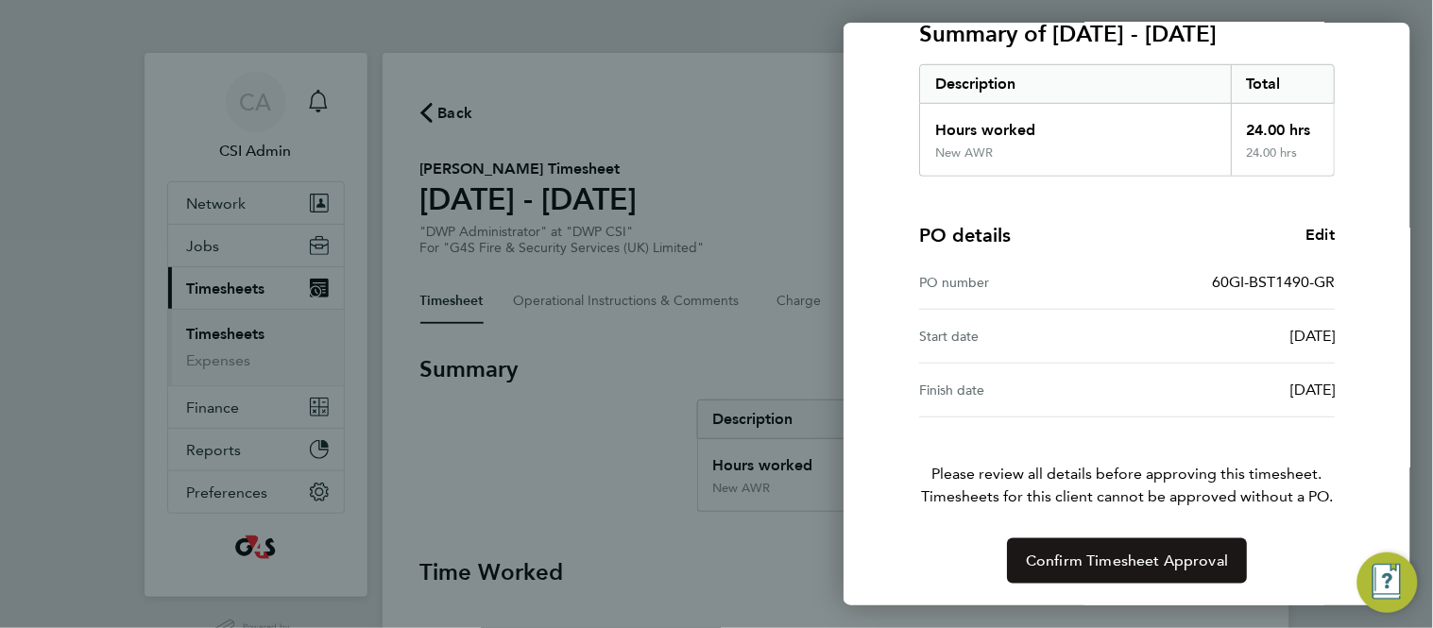
click at [1104, 558] on span "Confirm Timesheet Approval" at bounding box center [1127, 561] width 202 height 19
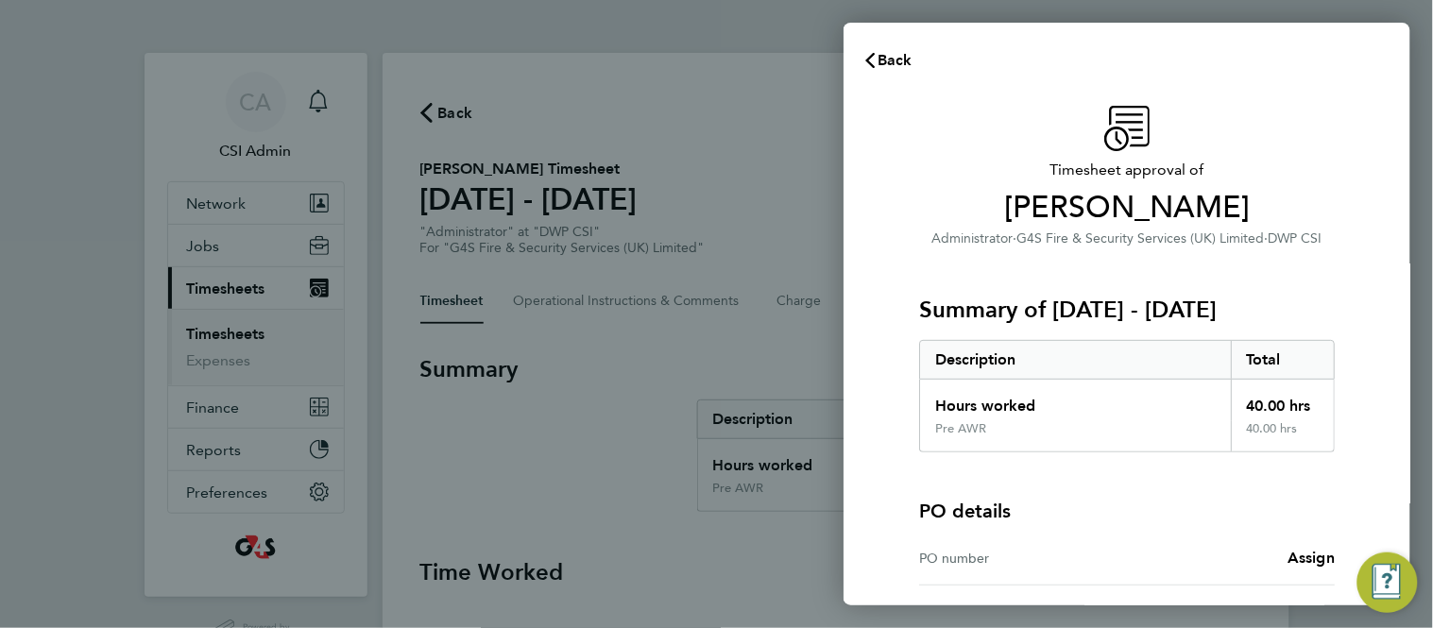
click at [950, 484] on div "PO details PO number Assign" at bounding box center [1127, 519] width 416 height 133
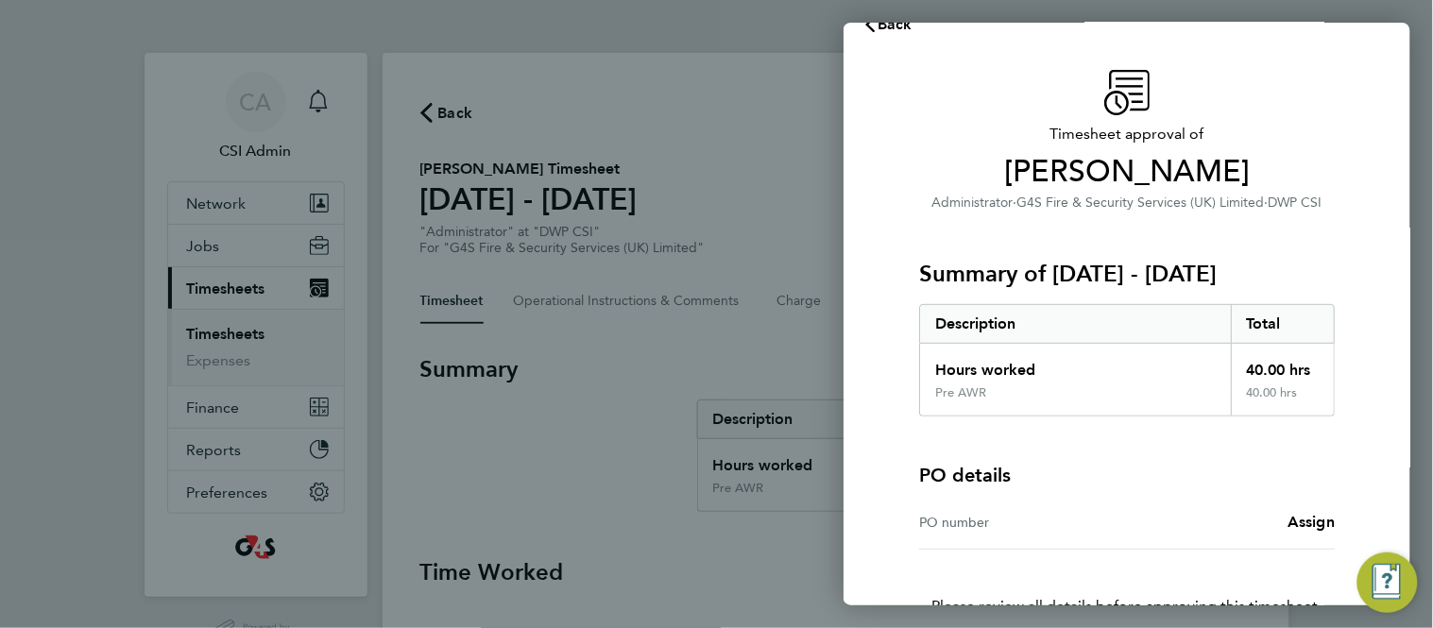
scroll to position [42, 0]
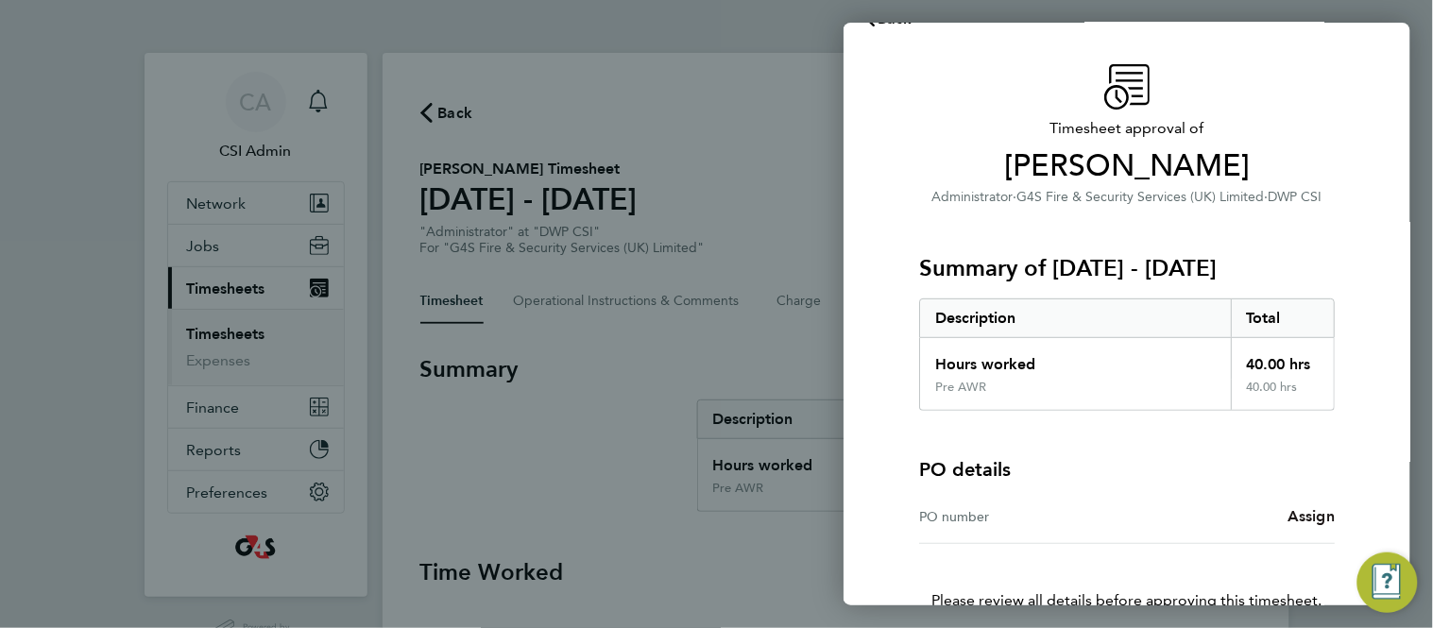
click at [1294, 509] on span "Assign" at bounding box center [1311, 516] width 47 height 18
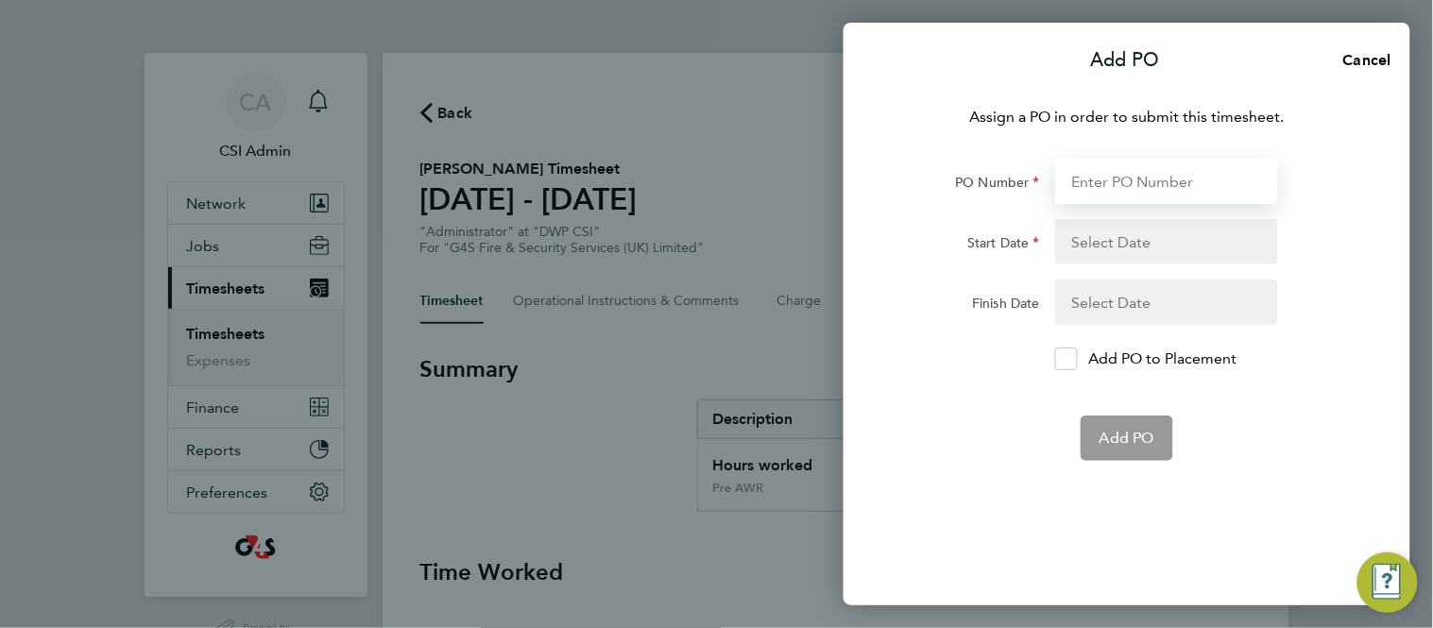
click at [1105, 191] on input "PO Number" at bounding box center [1166, 181] width 223 height 45
paste input "60GI-BST1489-GR"
type input "60GI-BST1489-GR"
type input "[DATE]"
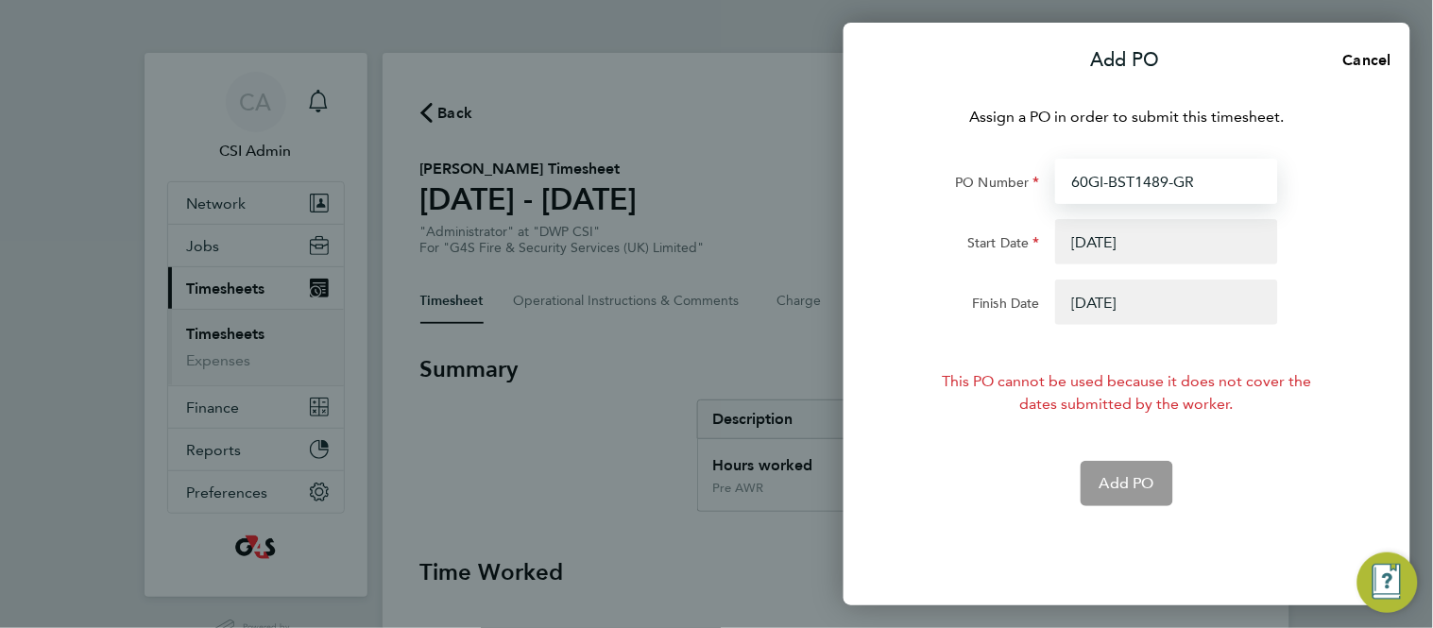
type input "60GI-BST1489-GR"
click at [1088, 306] on button "button" at bounding box center [1166, 302] width 223 height 45
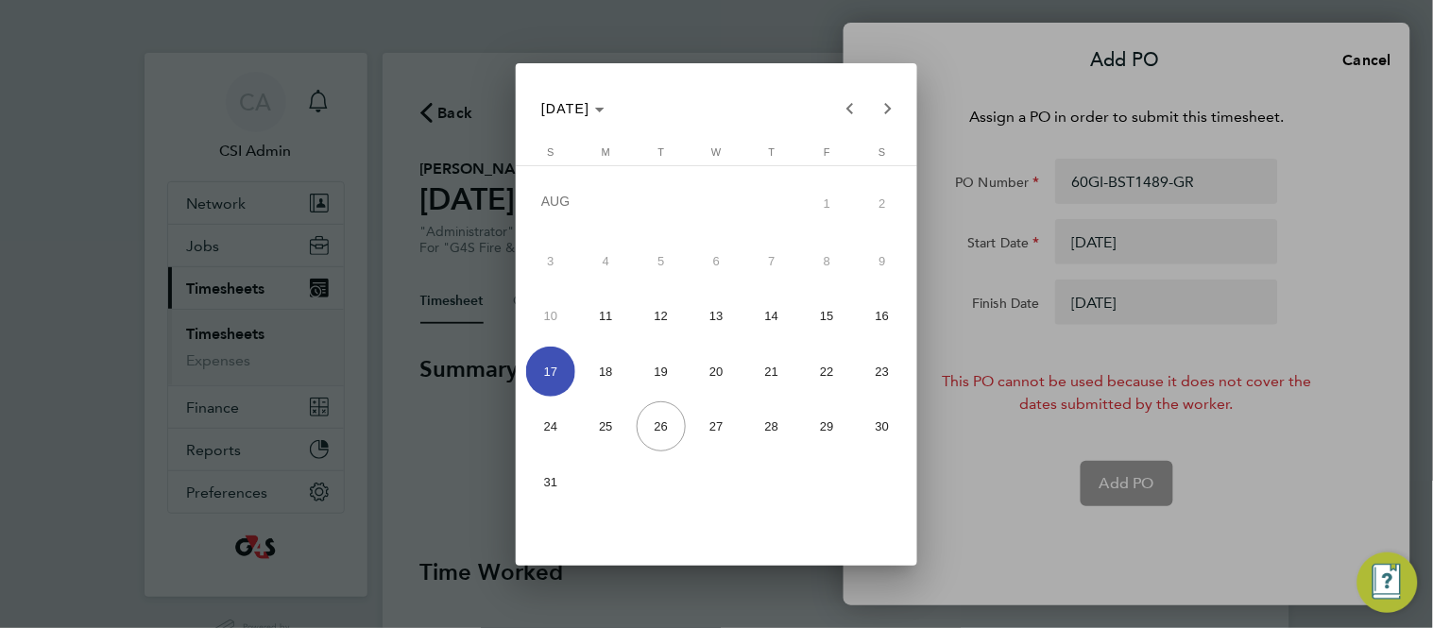
click at [541, 425] on span "24" at bounding box center [551, 427] width 50 height 50
type input "[DATE]"
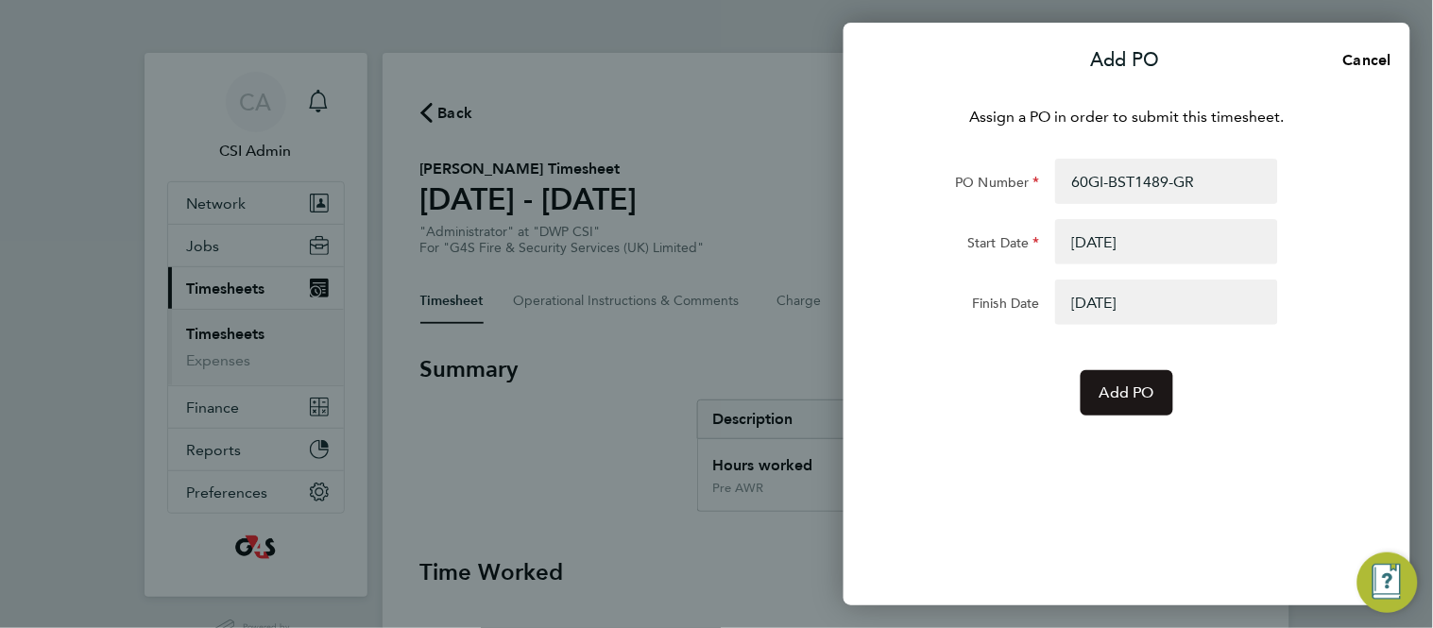
click at [1149, 408] on button "Add PO" at bounding box center [1127, 392] width 93 height 45
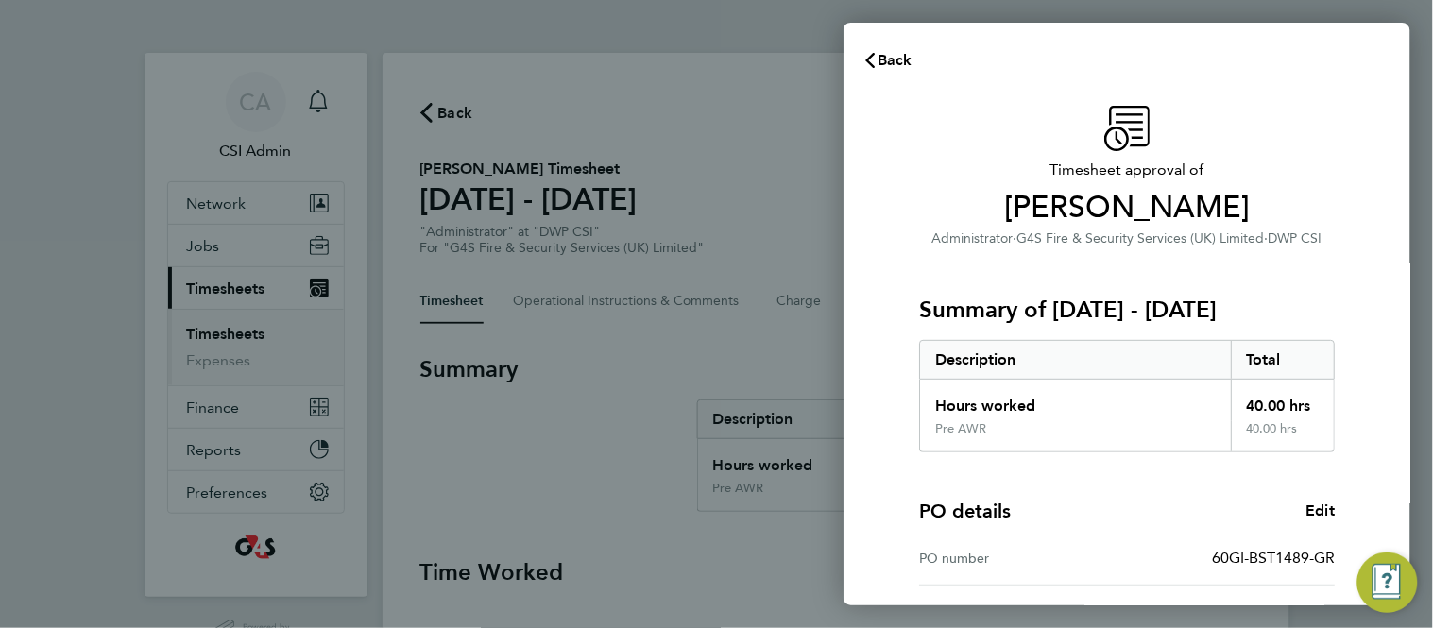
click at [892, 418] on div "Timesheet approval of [PERSON_NAME] Administrator · G4S Fire & Security Service…" at bounding box center [1127, 482] width 567 height 799
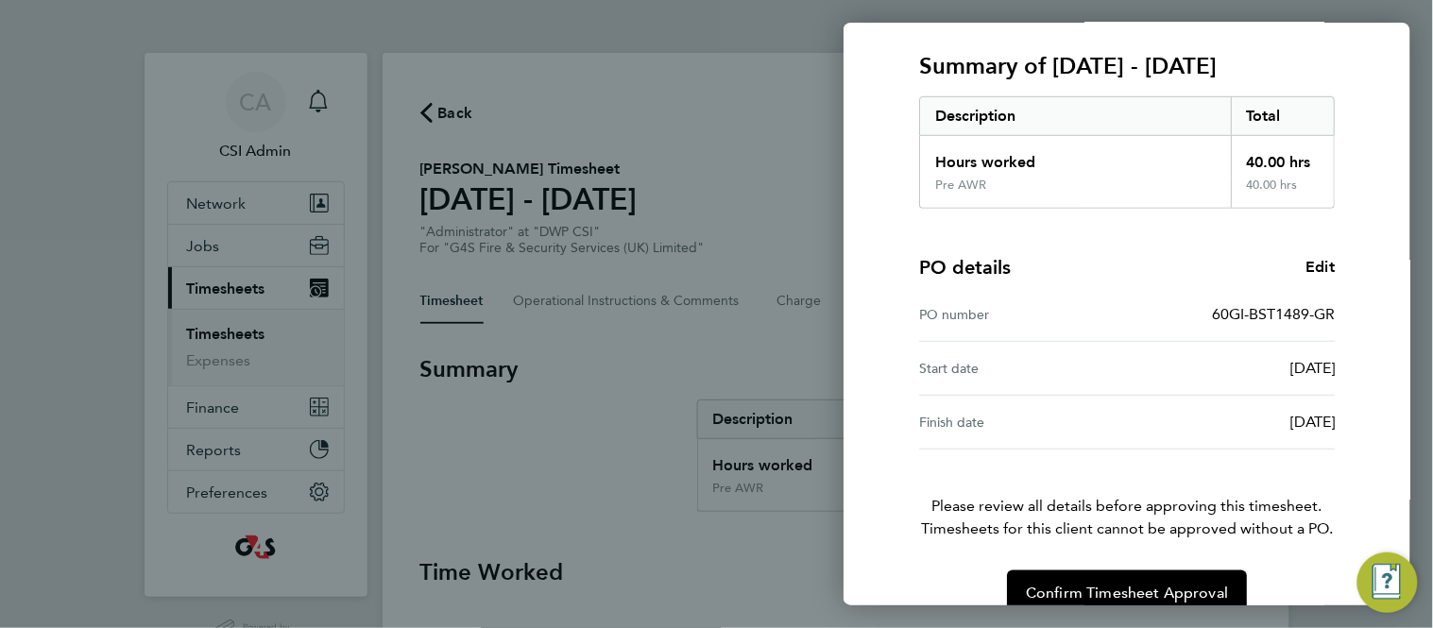
scroll to position [276, 0]
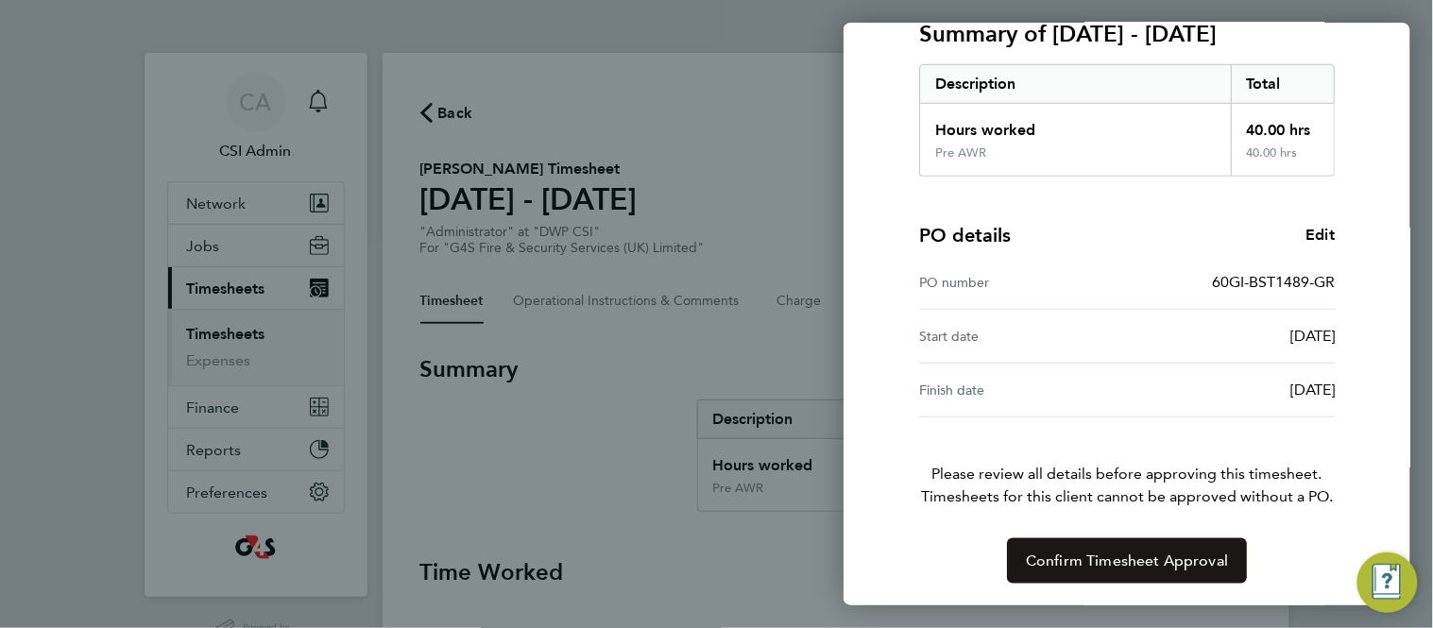
click at [1076, 546] on button "Confirm Timesheet Approval" at bounding box center [1127, 561] width 240 height 45
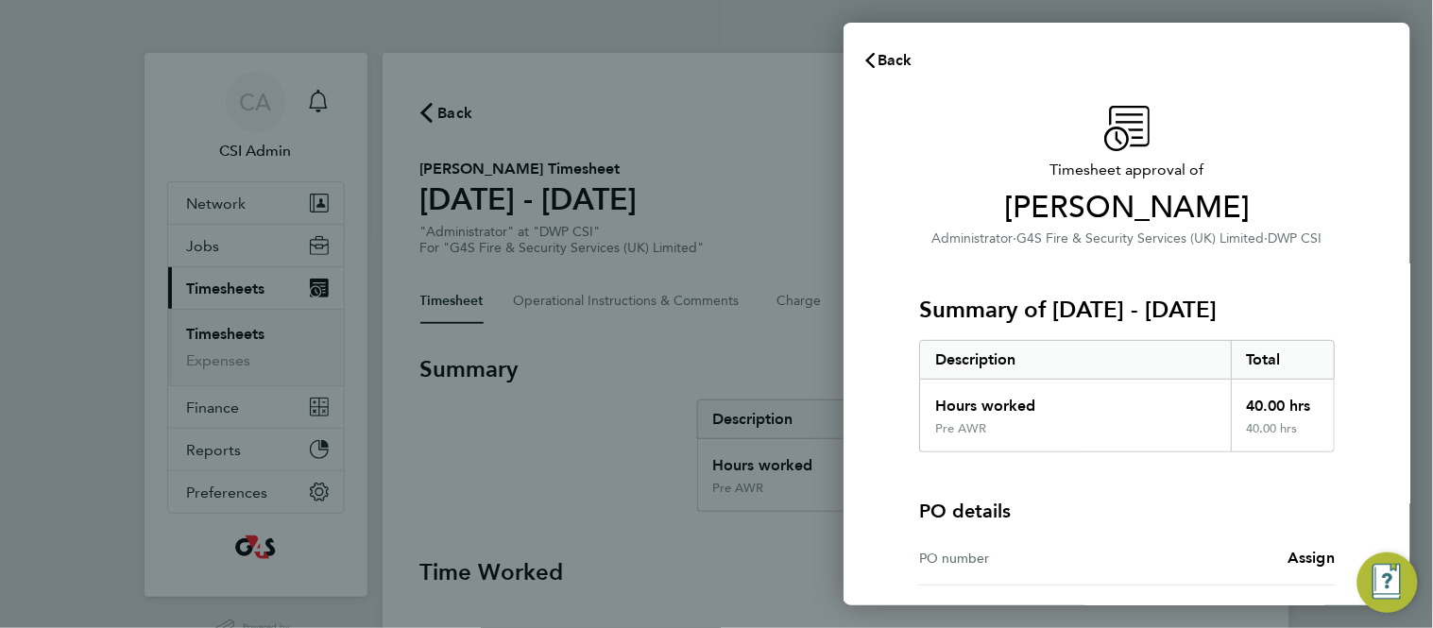
click at [893, 352] on div "Timesheet approval of [PERSON_NAME] Administrator · G4S Fire & Security Service…" at bounding box center [1127, 429] width 567 height 692
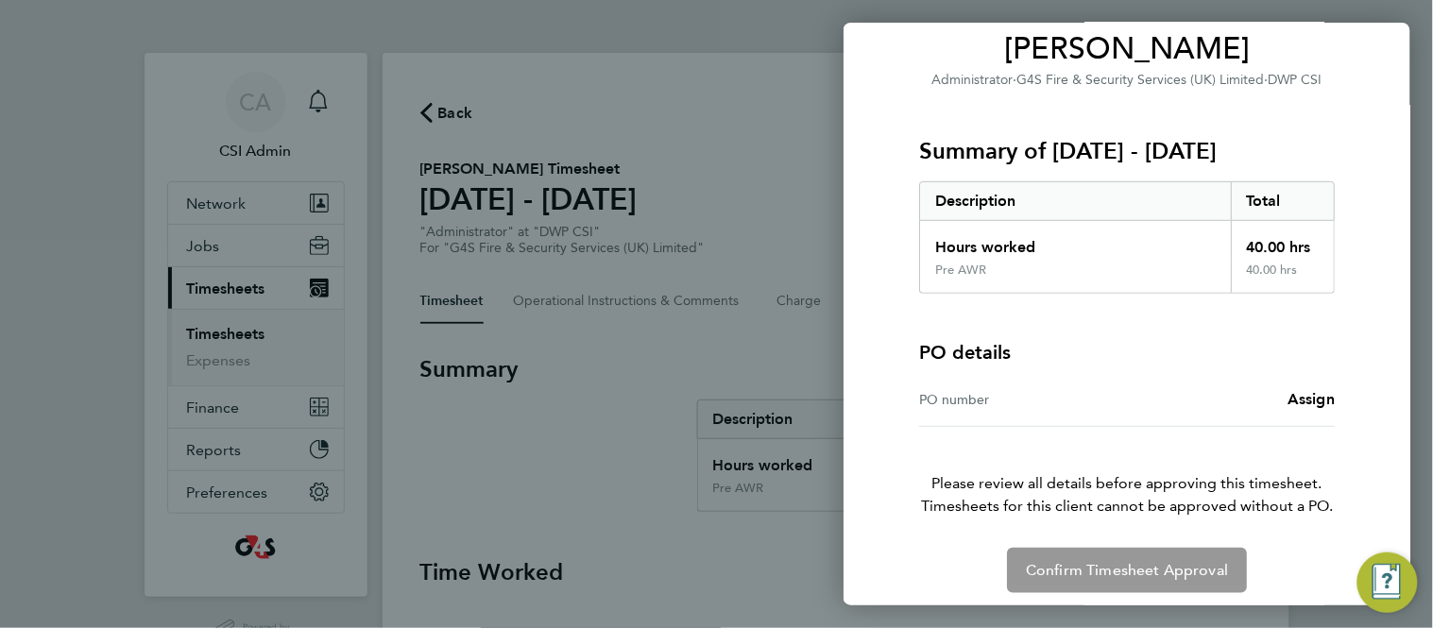
scroll to position [168, 0]
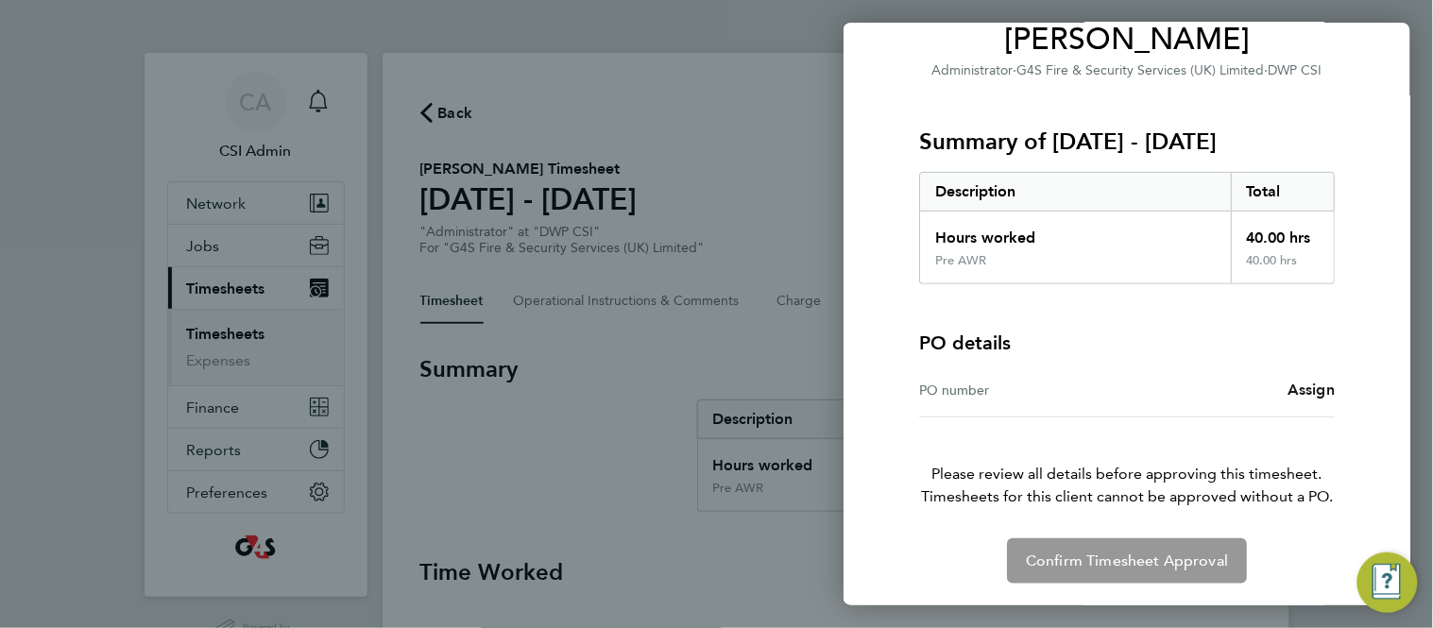
click at [1319, 389] on span "Assign" at bounding box center [1311, 390] width 47 height 18
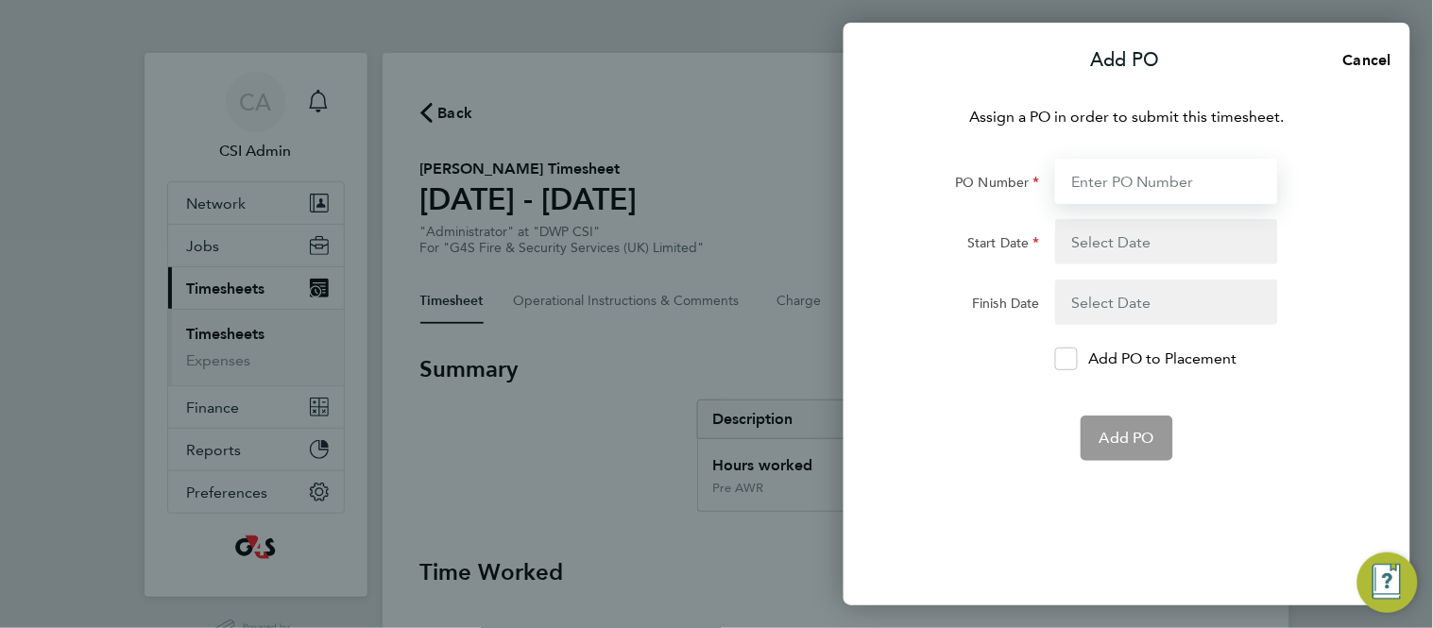
click at [1120, 183] on input "PO Number" at bounding box center [1166, 181] width 223 height 45
paste input "60GI-BST1488-GR"
type input "60GI-BST1488-GR"
type input "[DATE]"
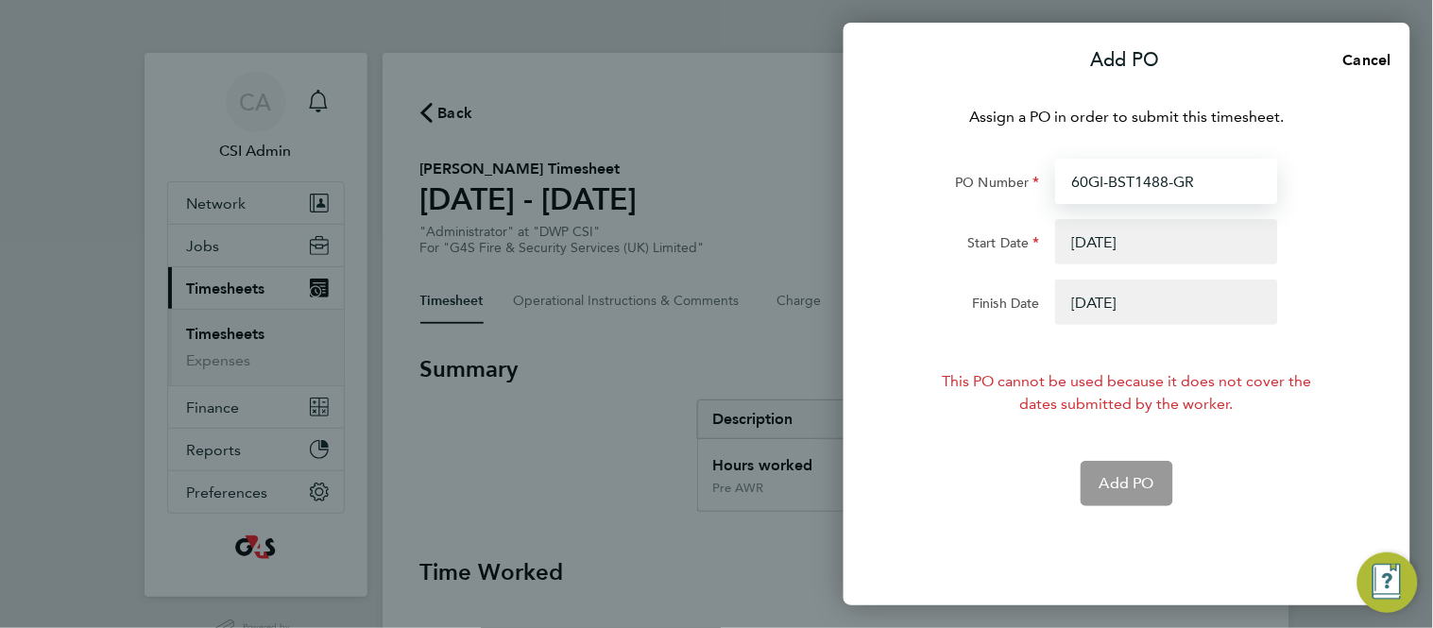
type input "60GI-BST1488-GR"
click at [1114, 287] on button "button" at bounding box center [1166, 302] width 223 height 45
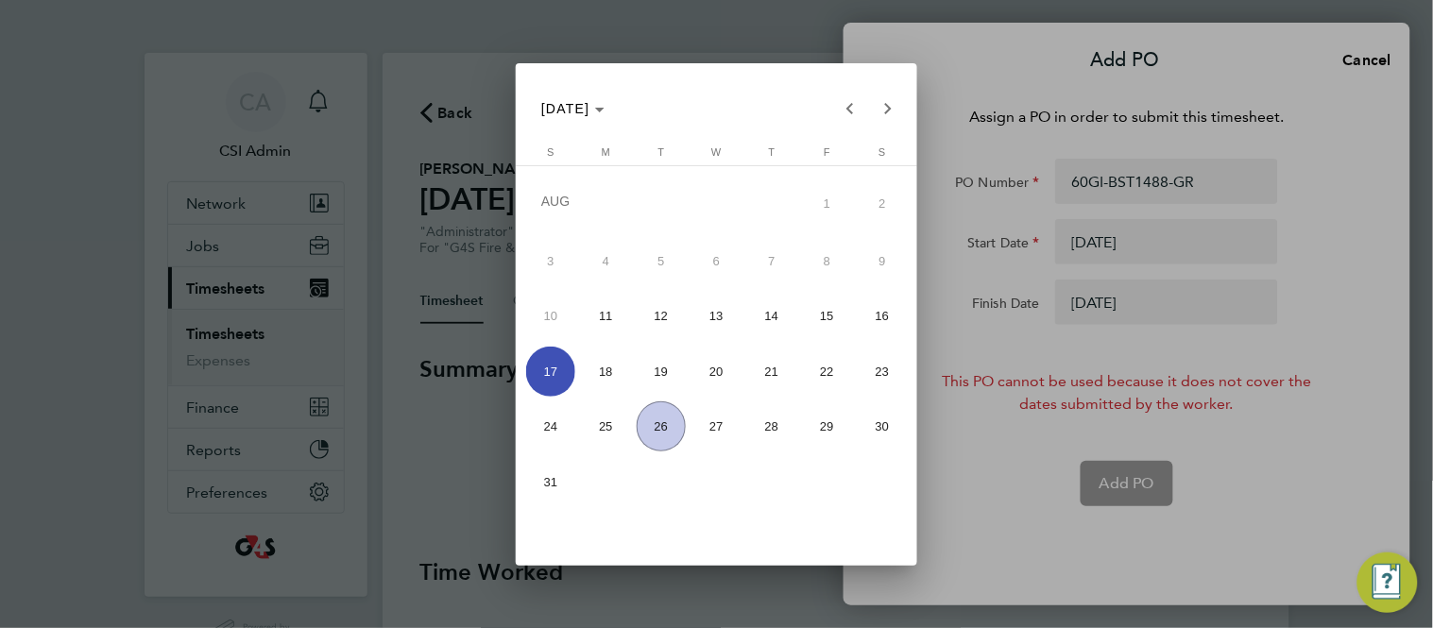
click at [552, 440] on span "24" at bounding box center [551, 427] width 50 height 50
type input "[DATE]"
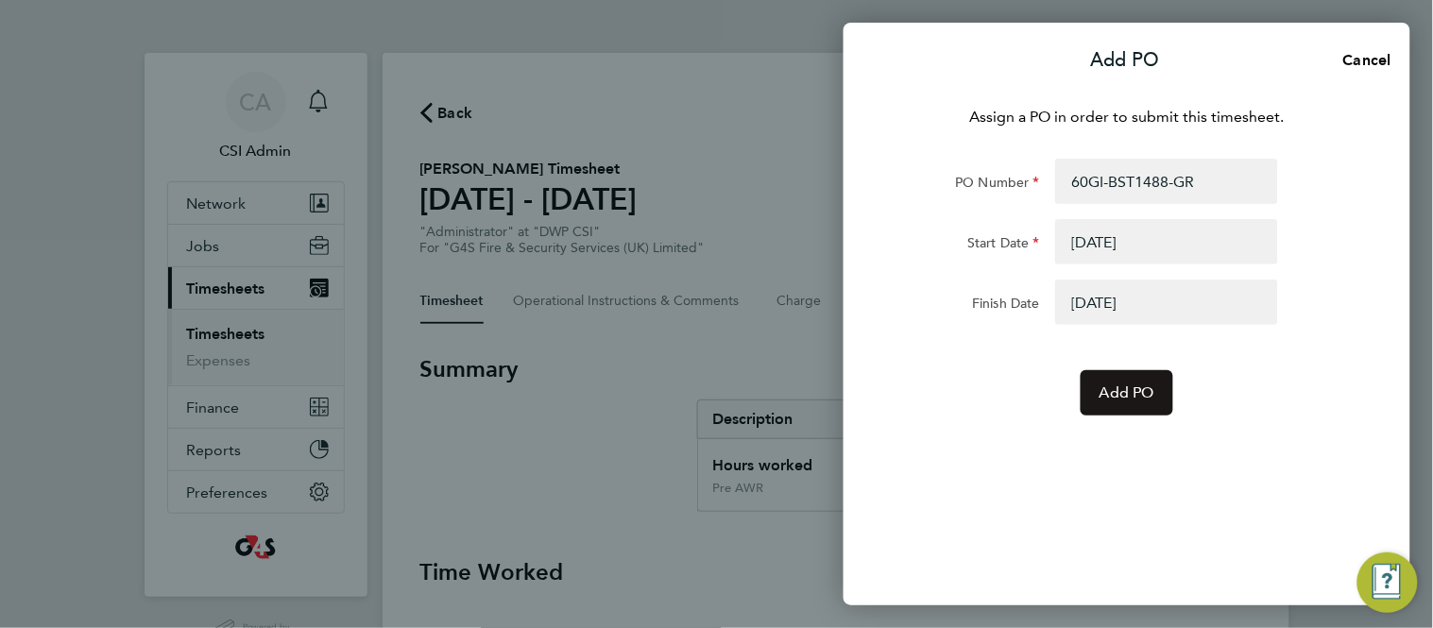
click at [1122, 389] on span "Add PO" at bounding box center [1127, 393] width 55 height 19
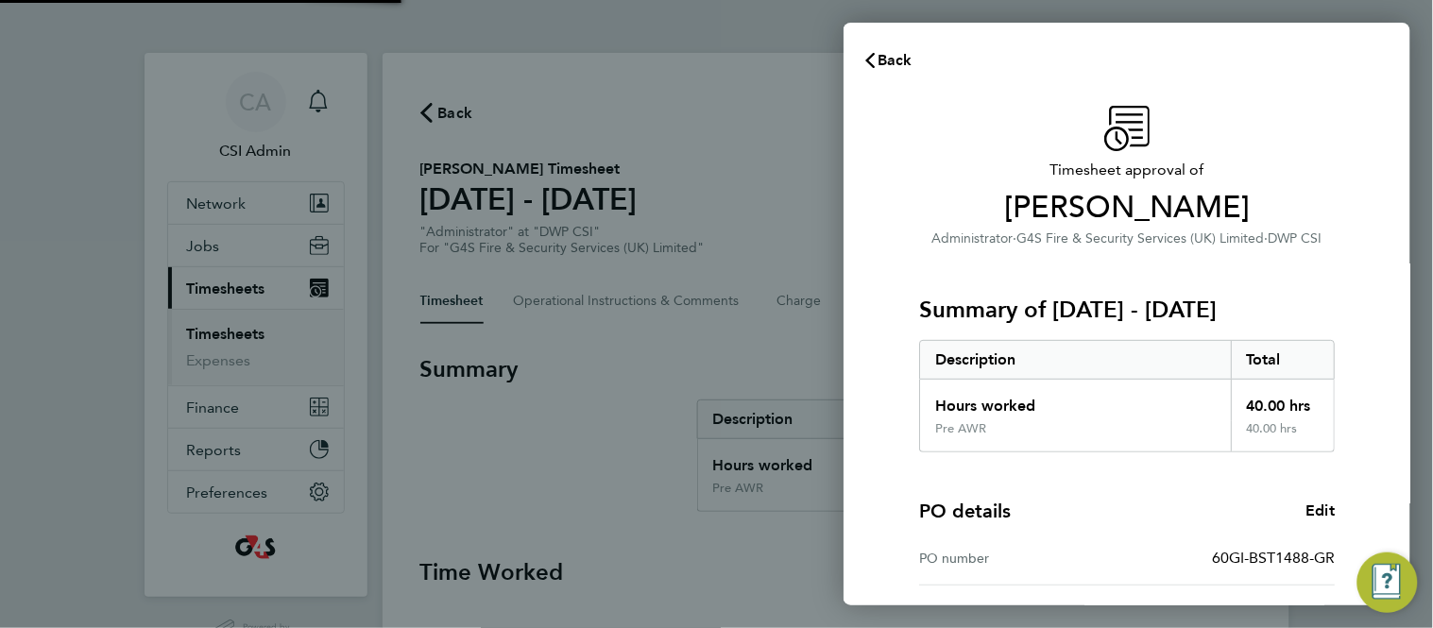
click at [899, 435] on div "Timesheet approval of [PERSON_NAME] Administrator · G4S Fire & Security Service…" at bounding box center [1127, 483] width 461 height 754
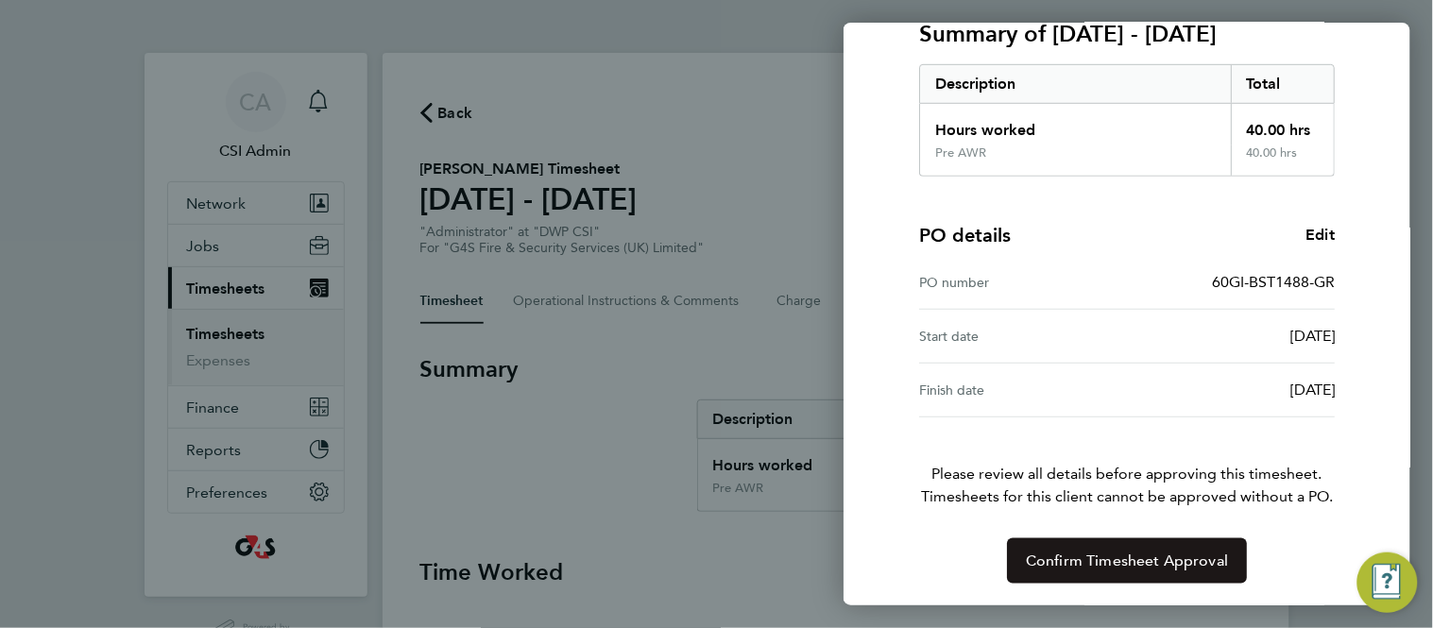
click at [1159, 571] on button "Confirm Timesheet Approval" at bounding box center [1127, 561] width 240 height 45
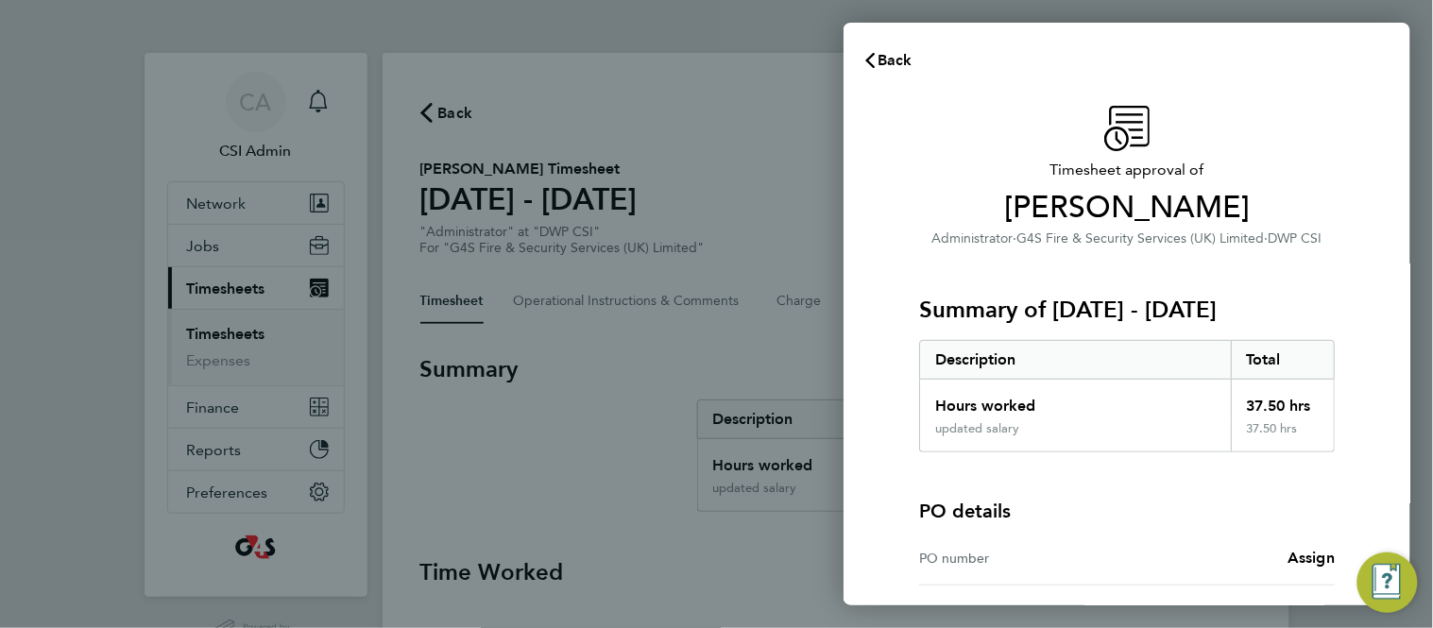
click at [897, 393] on div "Timesheet approval of [PERSON_NAME] Administrator · G4S Fire & Security Service…" at bounding box center [1127, 429] width 461 height 646
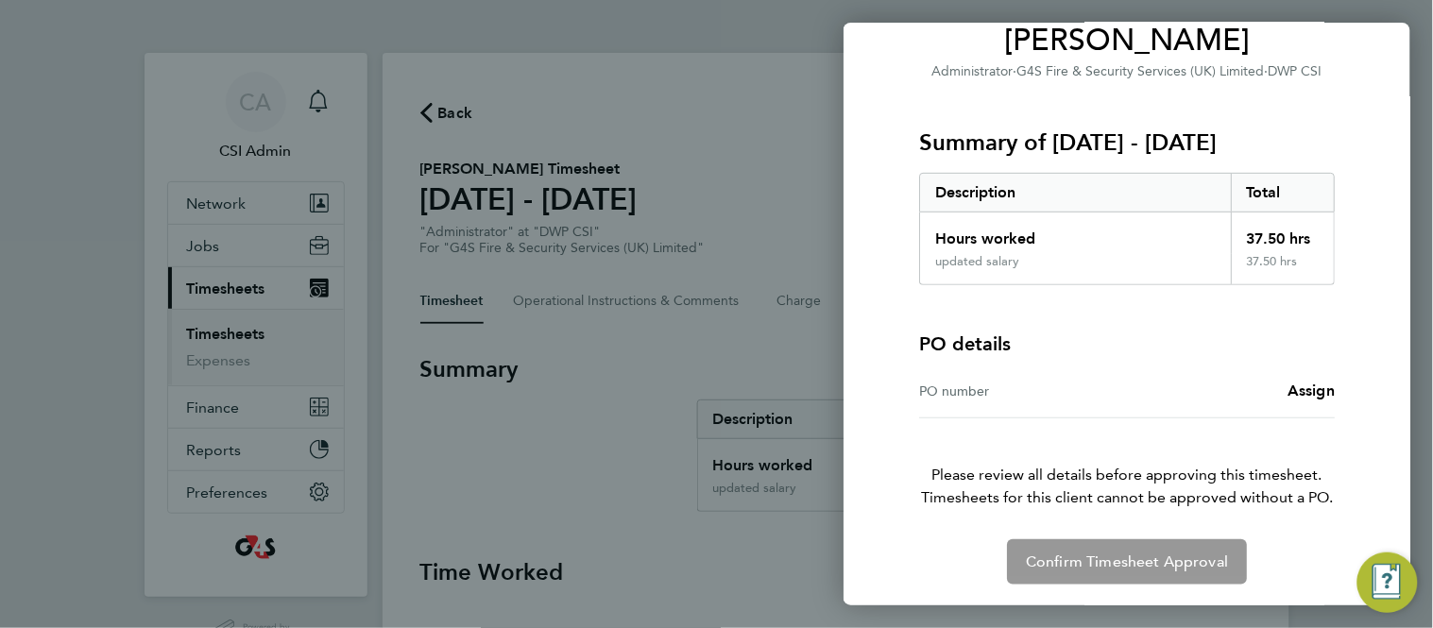
scroll to position [168, 0]
click at [1296, 385] on span "Assign" at bounding box center [1311, 390] width 47 height 18
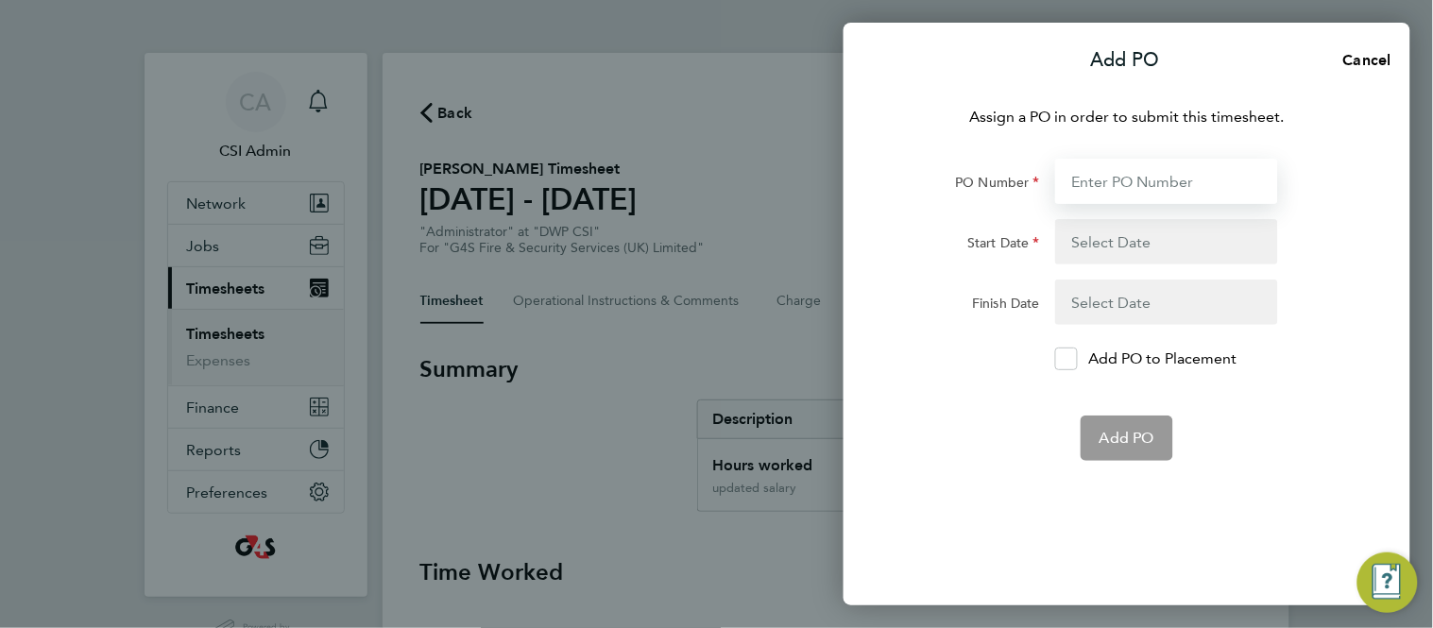
click at [1141, 188] on input "PO Number" at bounding box center [1166, 181] width 223 height 45
paste input "60GI-BST1488-GR"
type input "60GI-BST1488-GR"
type input "[DATE]"
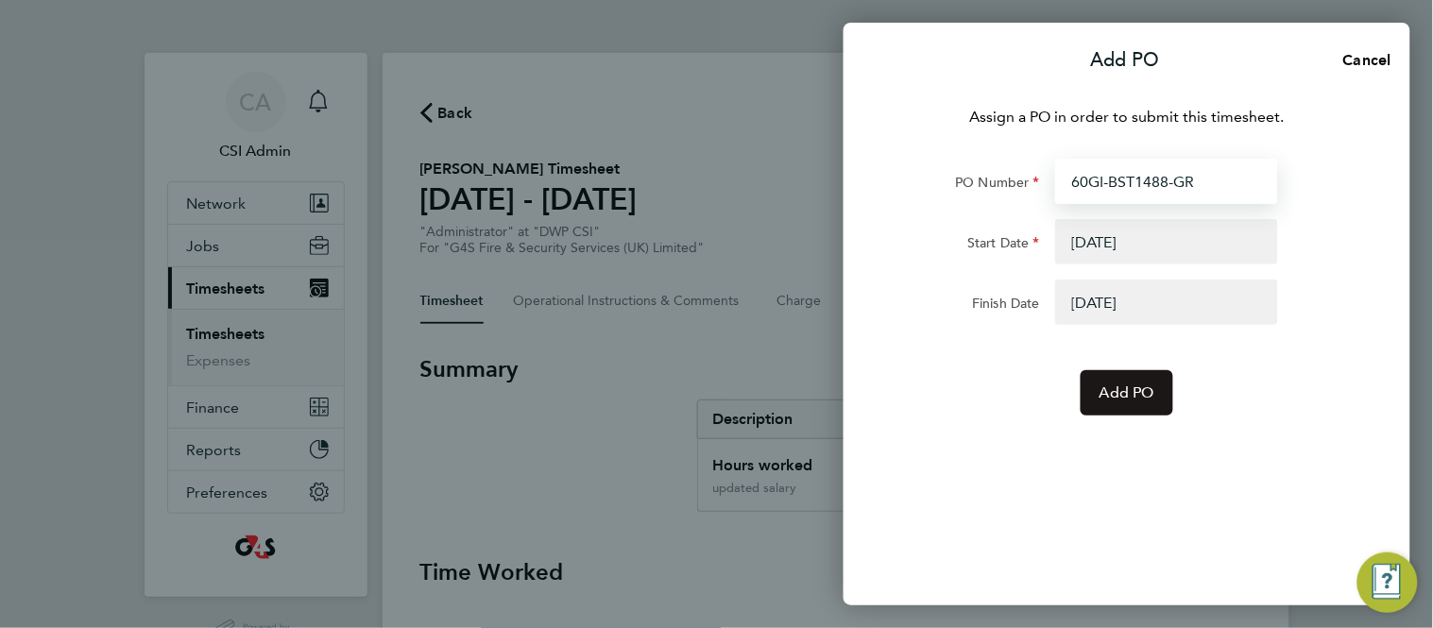
type input "60GI-BST1488-GR"
click at [1120, 403] on button "Add PO" at bounding box center [1127, 392] width 93 height 45
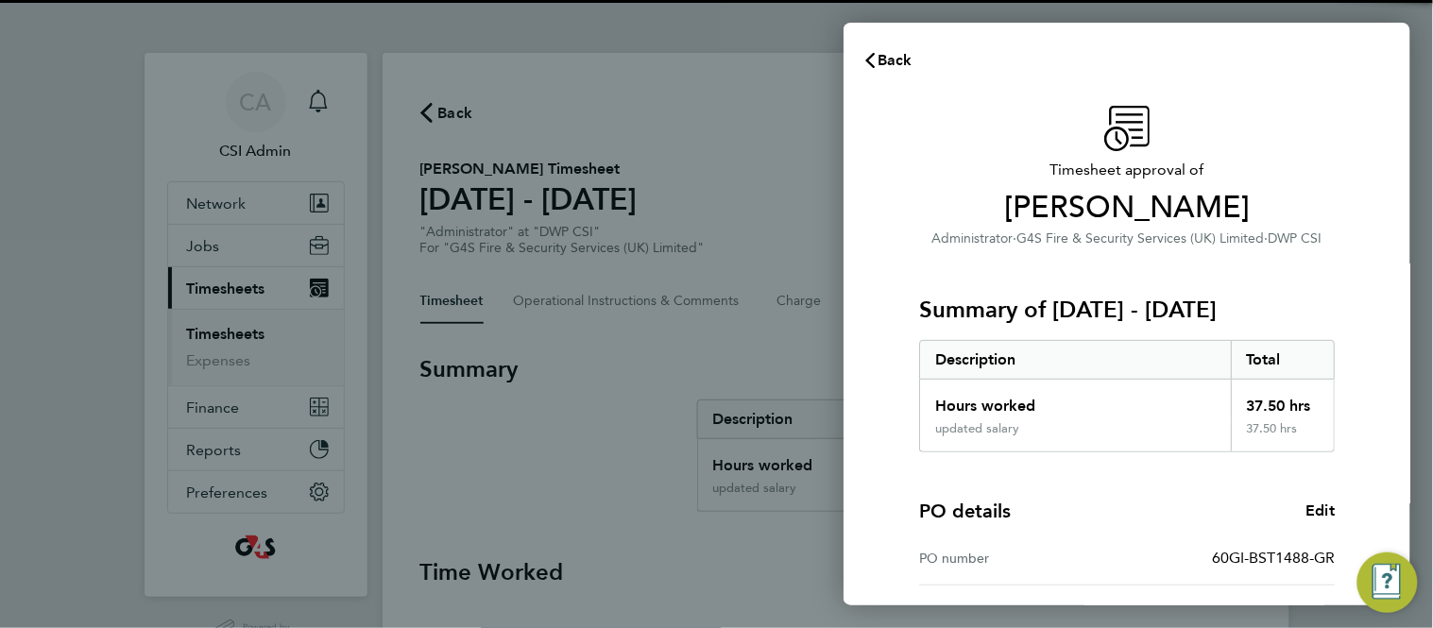
click at [1075, 422] on div "updated salary" at bounding box center [1075, 436] width 311 height 30
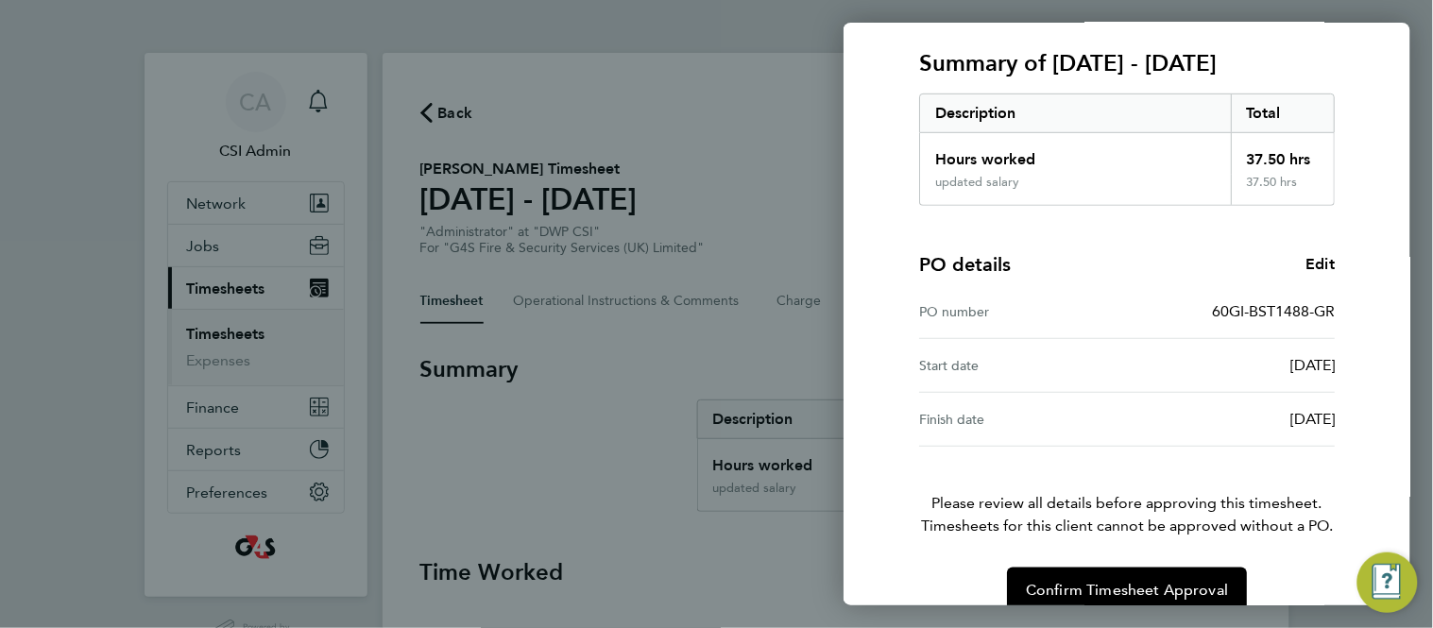
scroll to position [276, 0]
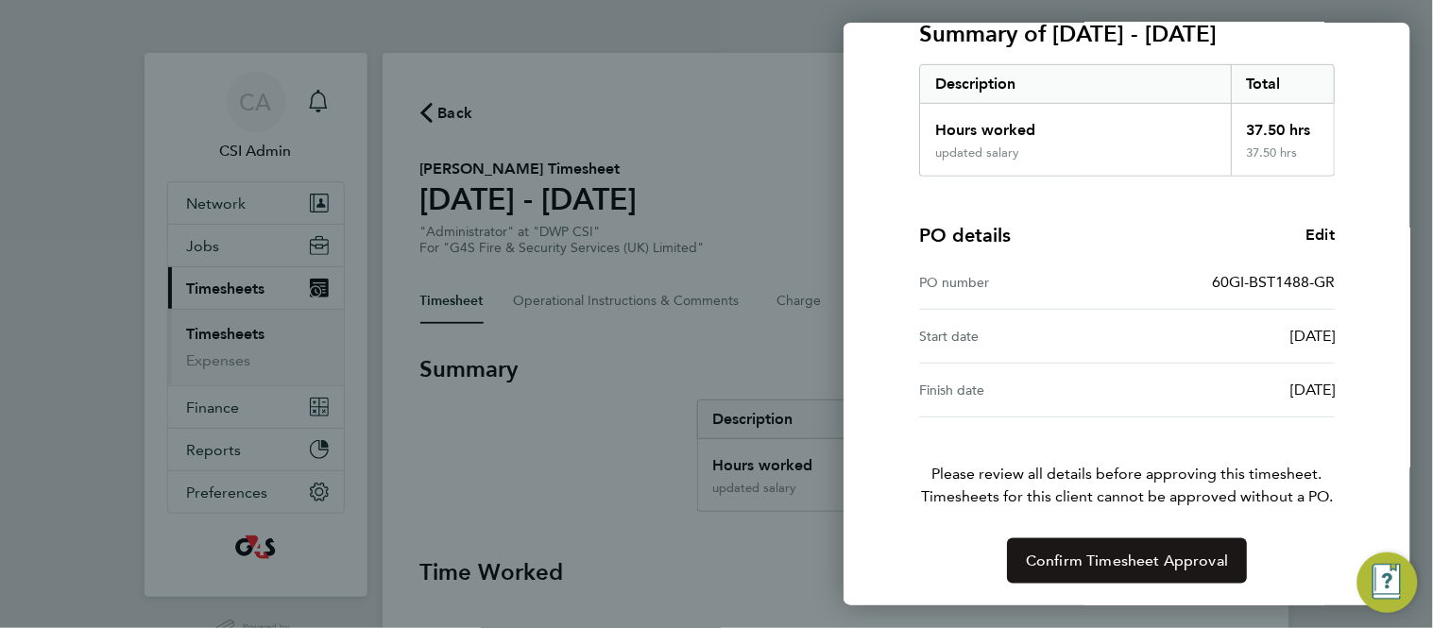
click at [1052, 563] on span "Confirm Timesheet Approval" at bounding box center [1127, 561] width 202 height 19
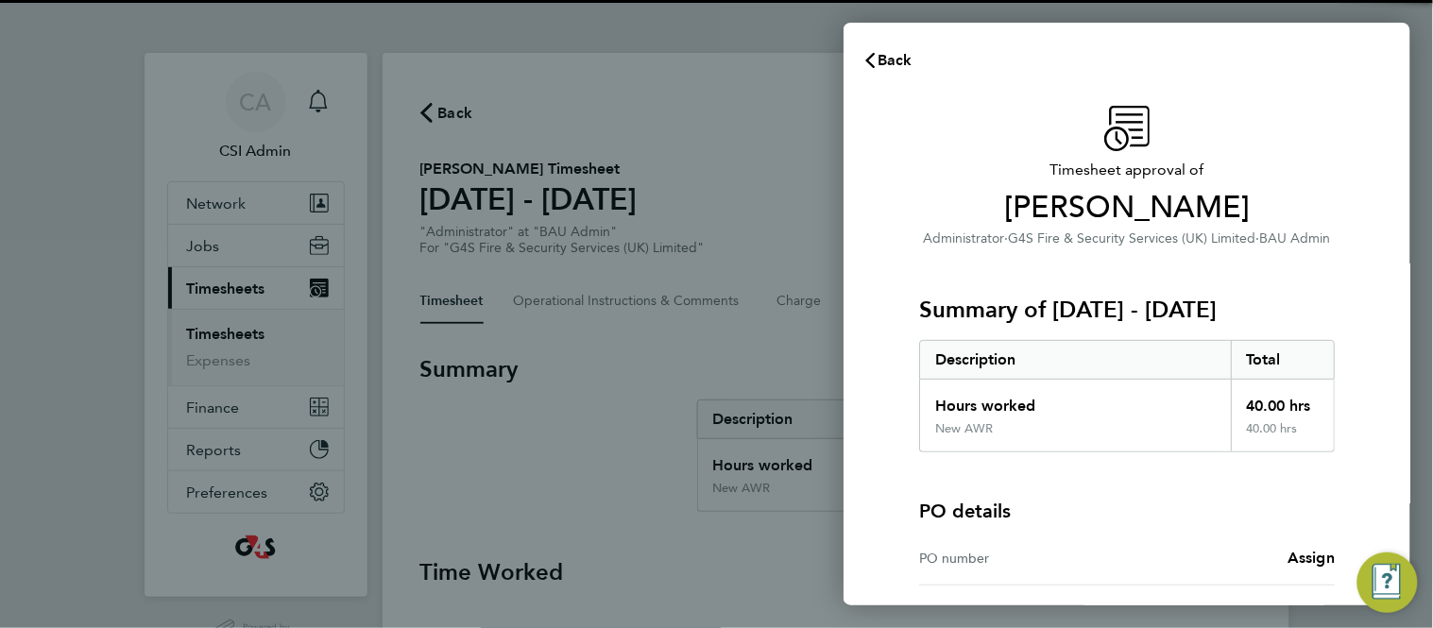
click at [870, 260] on div "Timesheet approval of [PERSON_NAME] Administrator · G4S Fire & Security Service…" at bounding box center [1127, 429] width 567 height 692
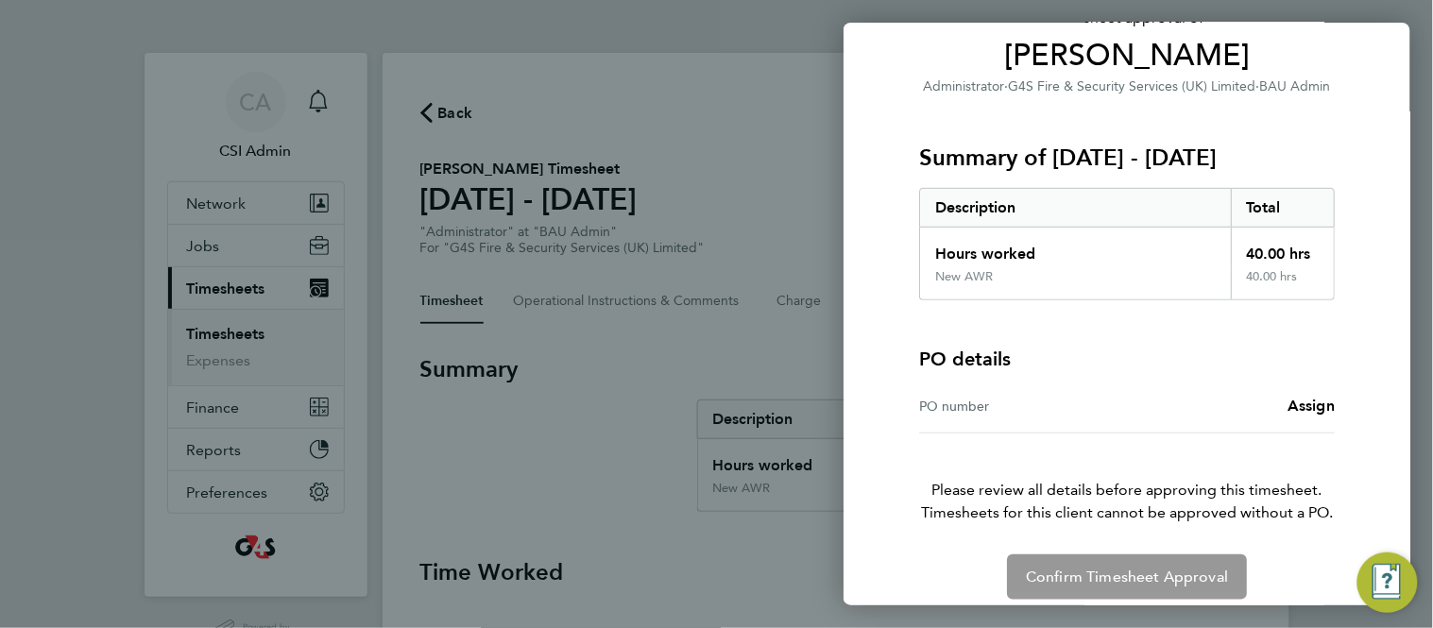
scroll to position [168, 0]
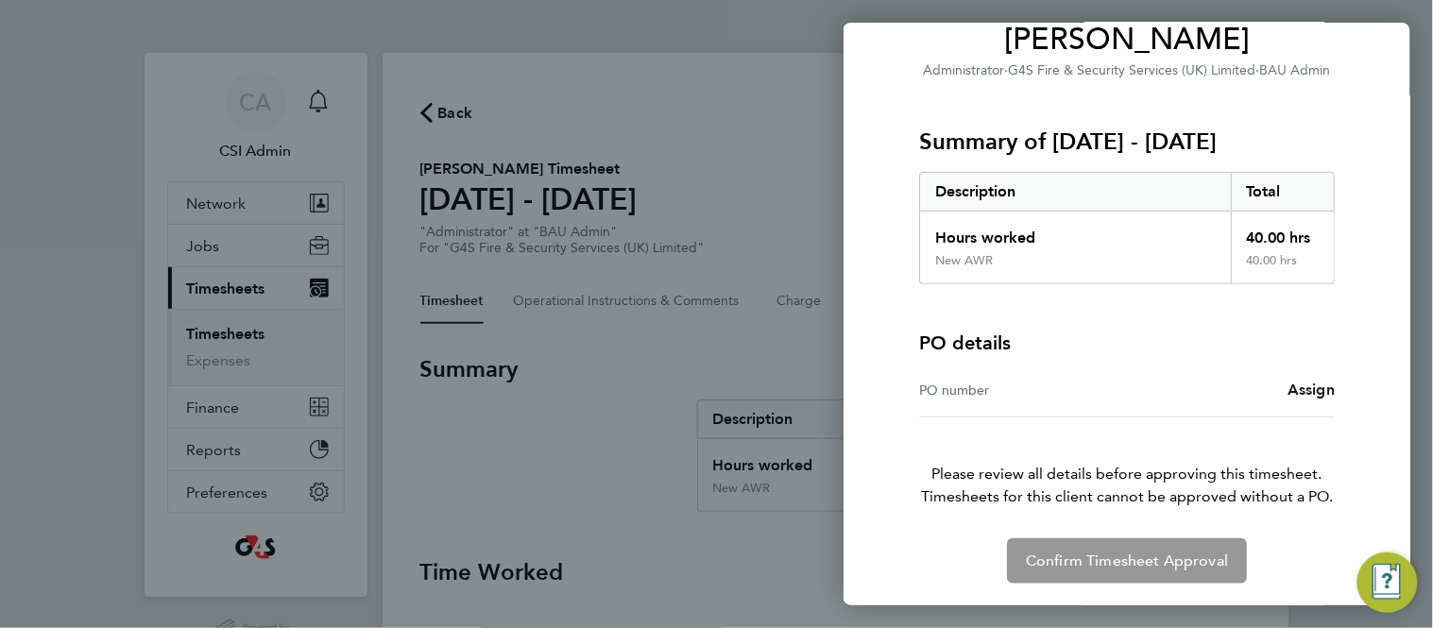
click at [1295, 384] on span "Assign" at bounding box center [1311, 390] width 47 height 18
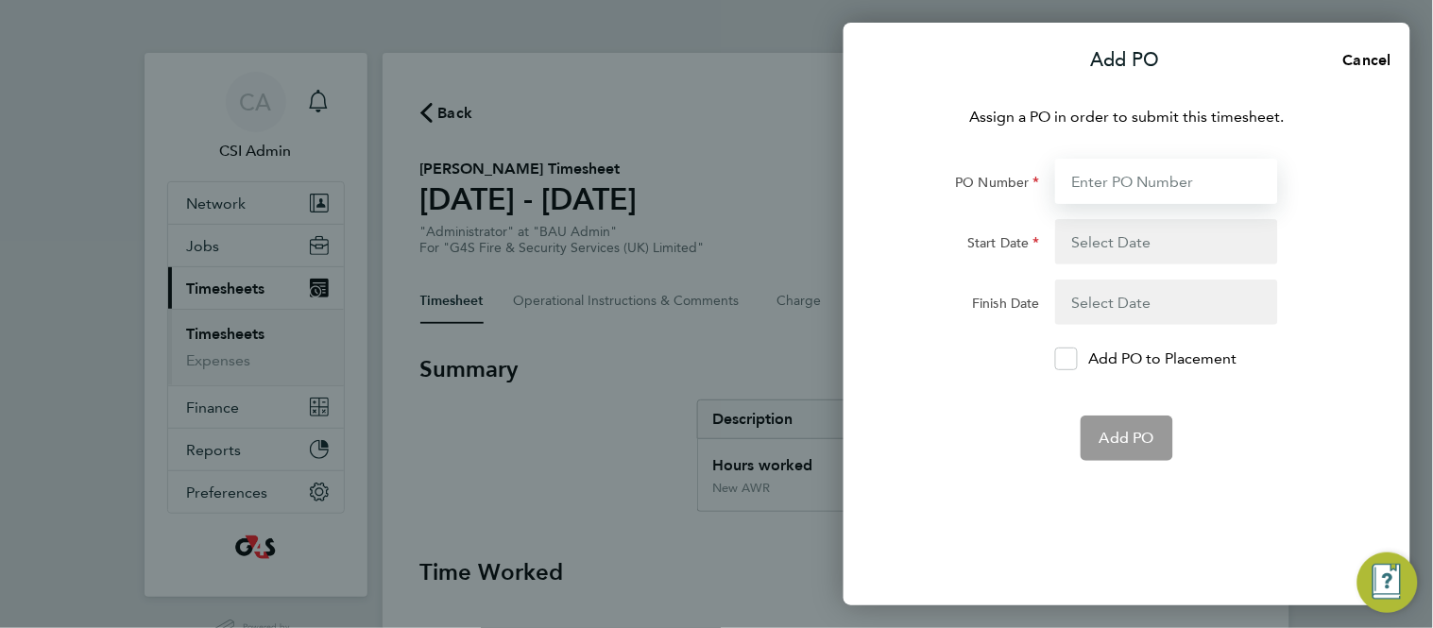
click at [1126, 170] on input "PO Number" at bounding box center [1166, 181] width 223 height 45
paste input "60GI-BST1487-GR"
type input "60GI-BST1487-GR"
type input "[DATE]"
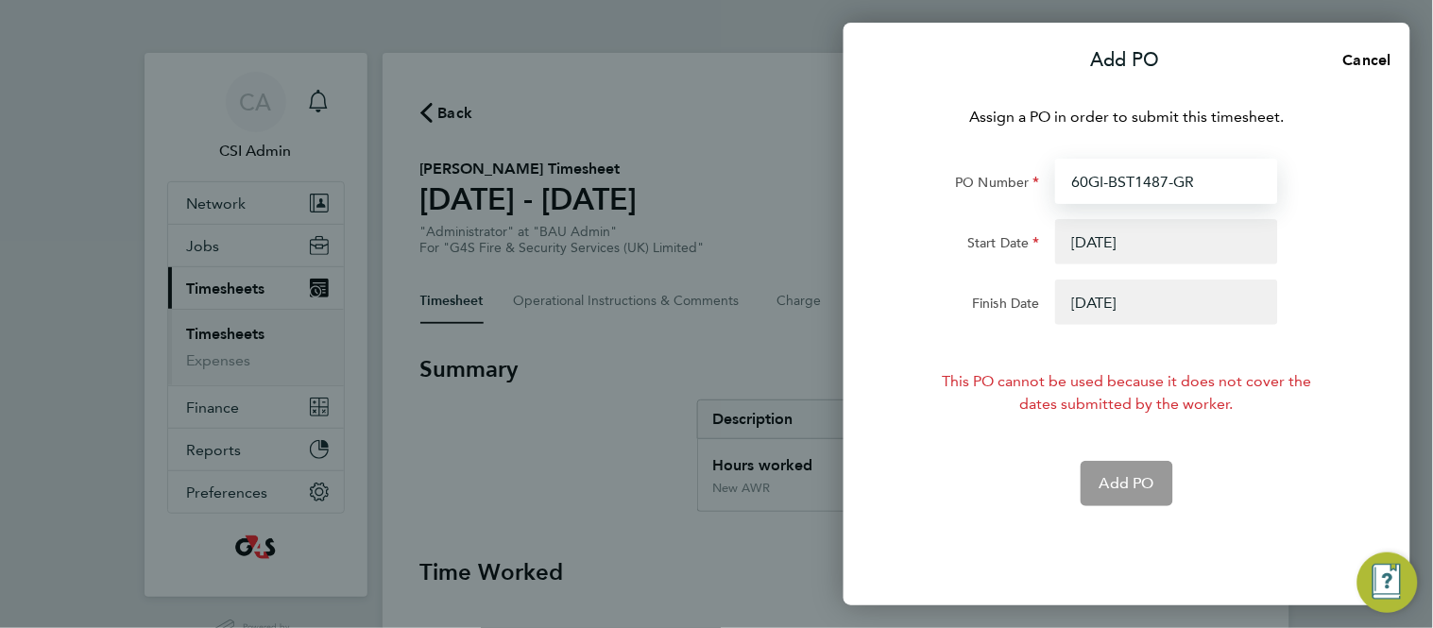
type input "60GI-BST1487-GR"
click at [1126, 296] on button "button" at bounding box center [1166, 302] width 223 height 45
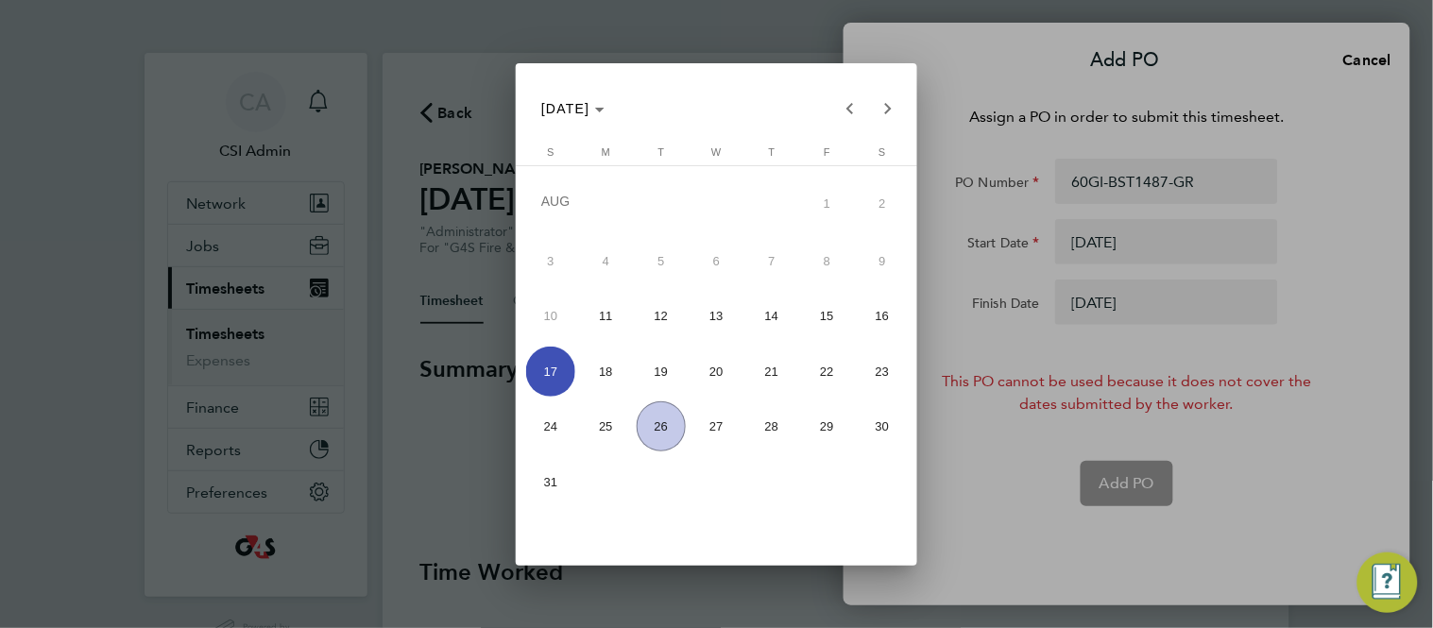
click at [560, 423] on span "24" at bounding box center [551, 427] width 50 height 50
type input "[DATE]"
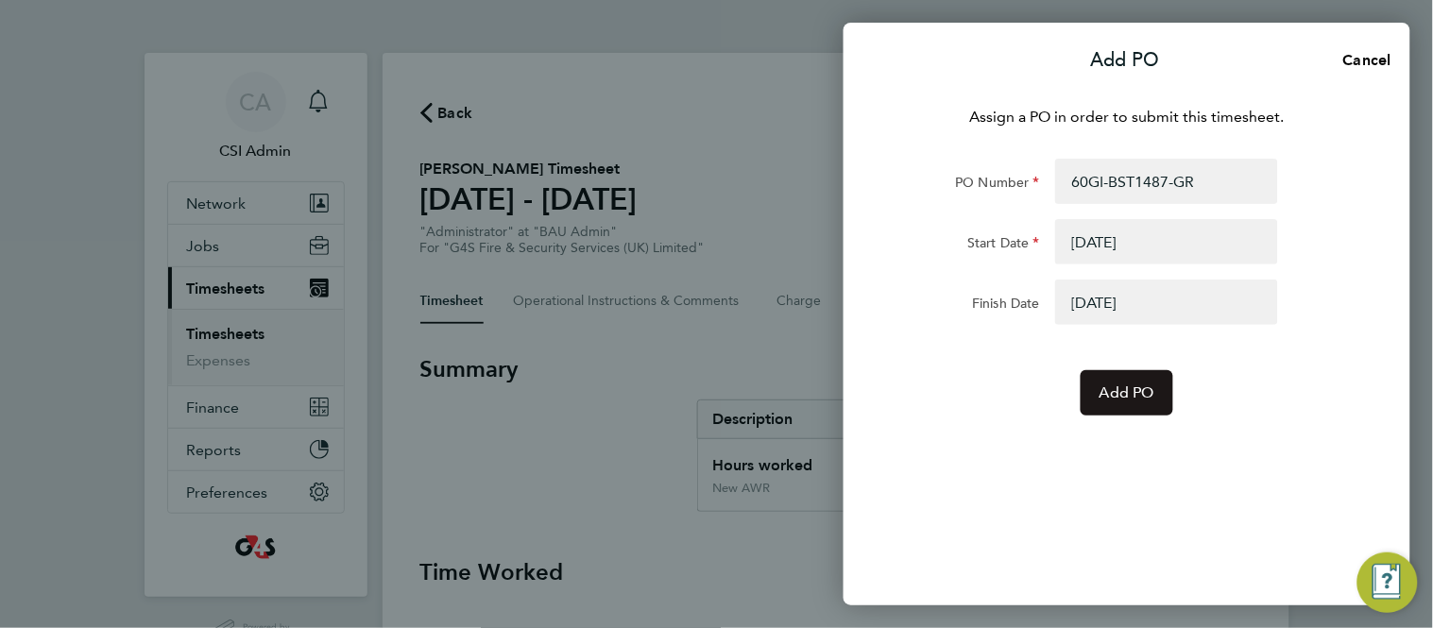
click at [1117, 408] on button "Add PO" at bounding box center [1127, 392] width 93 height 45
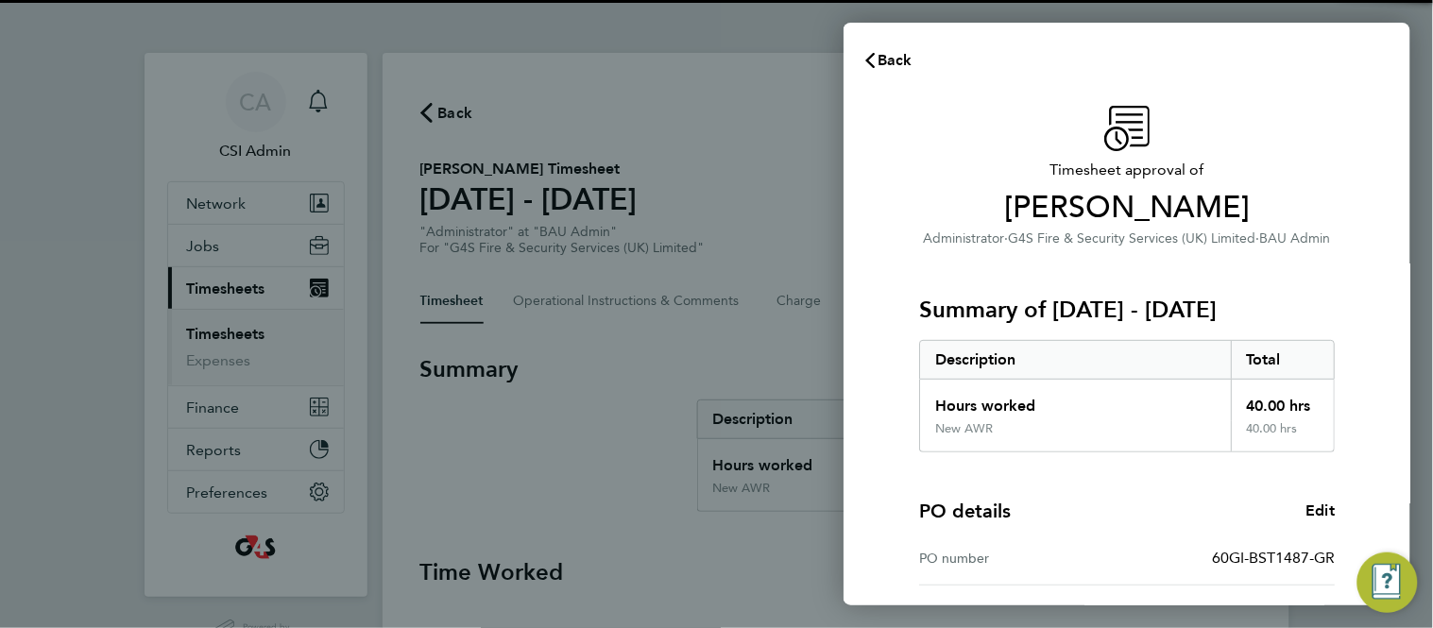
click at [887, 535] on div "Timesheet approval of Callum Sullivan Administrator · G4S Fire & Security Servi…" at bounding box center [1127, 482] width 567 height 799
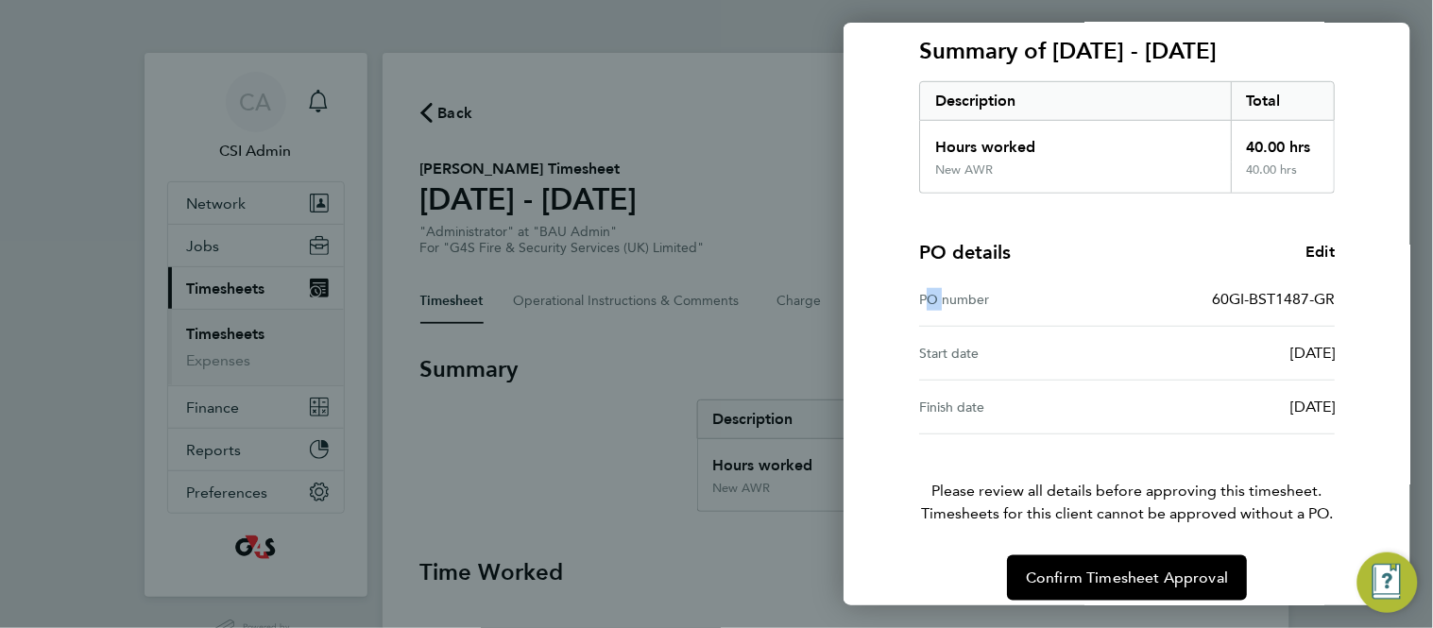
scroll to position [276, 0]
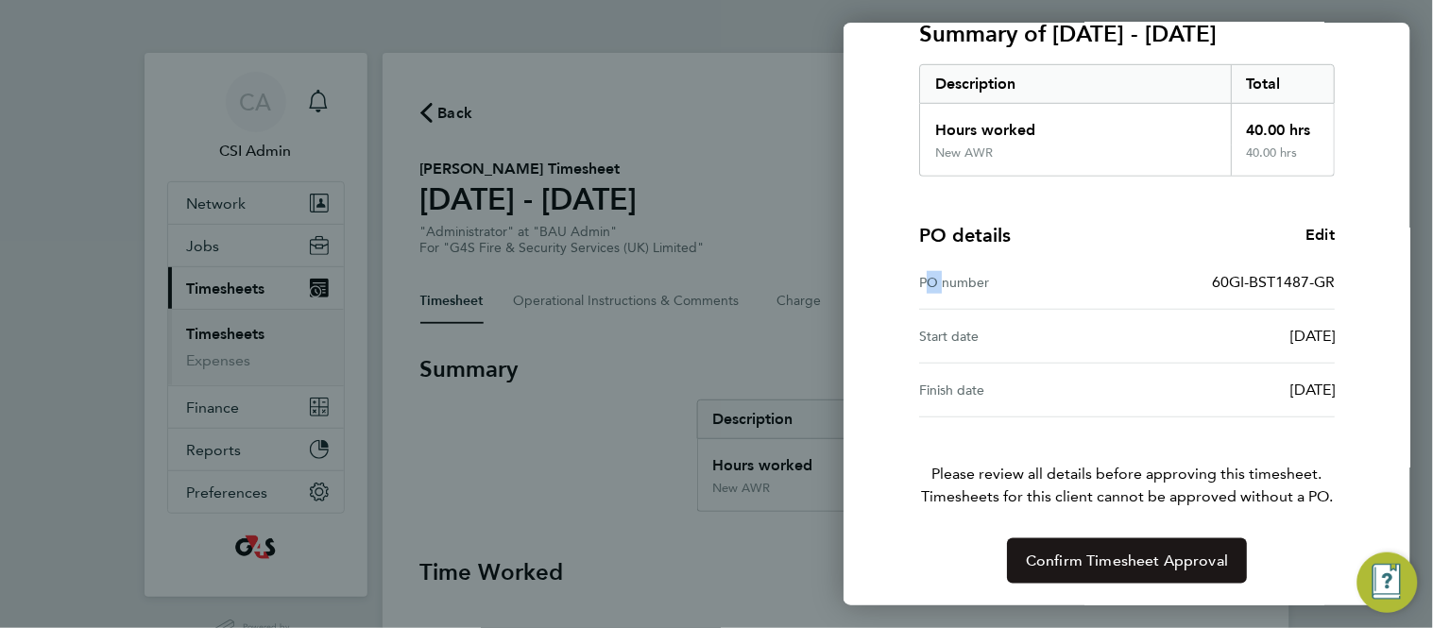
click at [1189, 570] on span "Confirm Timesheet Approval" at bounding box center [1127, 561] width 202 height 19
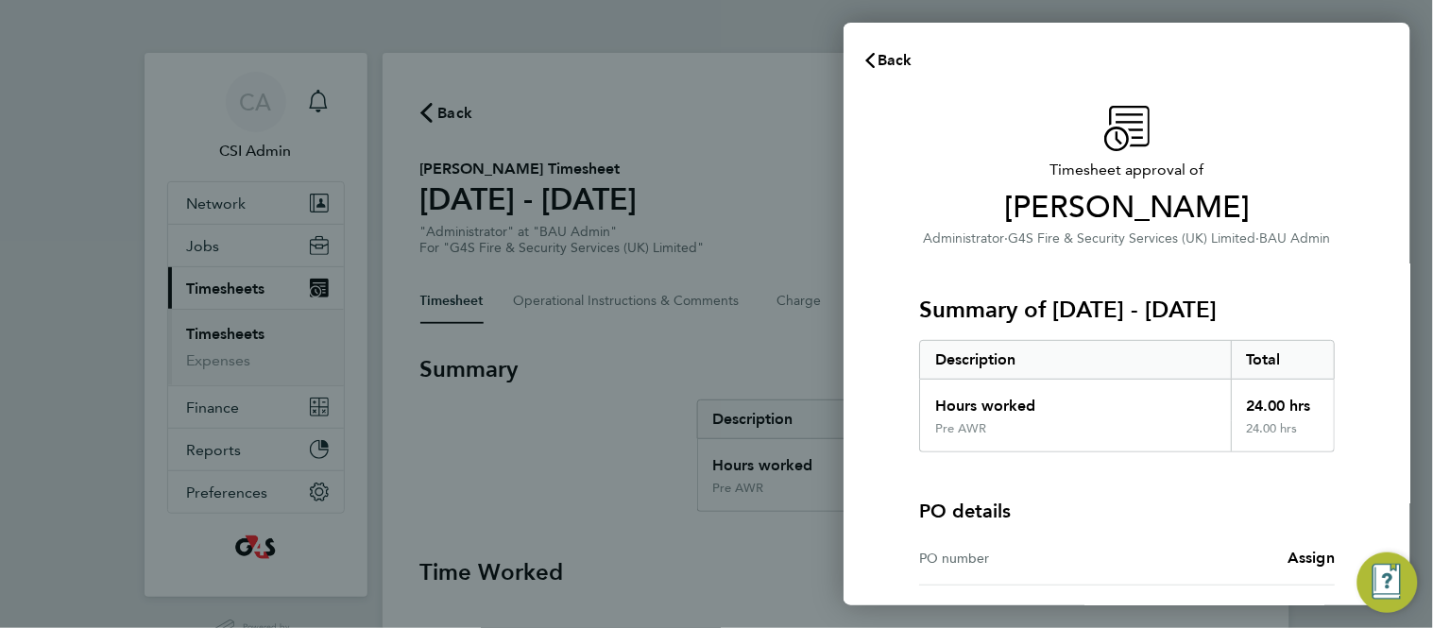
click at [893, 358] on div "Timesheet approval of Alyson Sheppard Administrator · G4S Fire & Security Servi…" at bounding box center [1127, 429] width 567 height 692
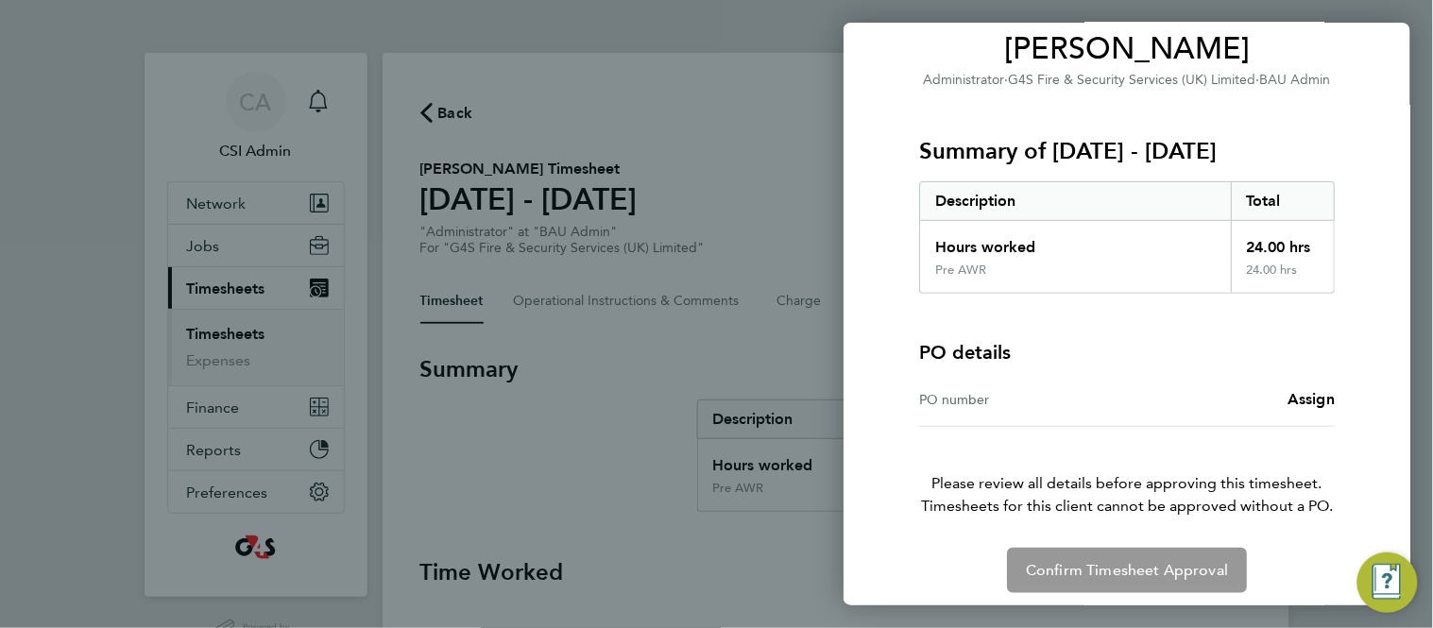
scroll to position [168, 0]
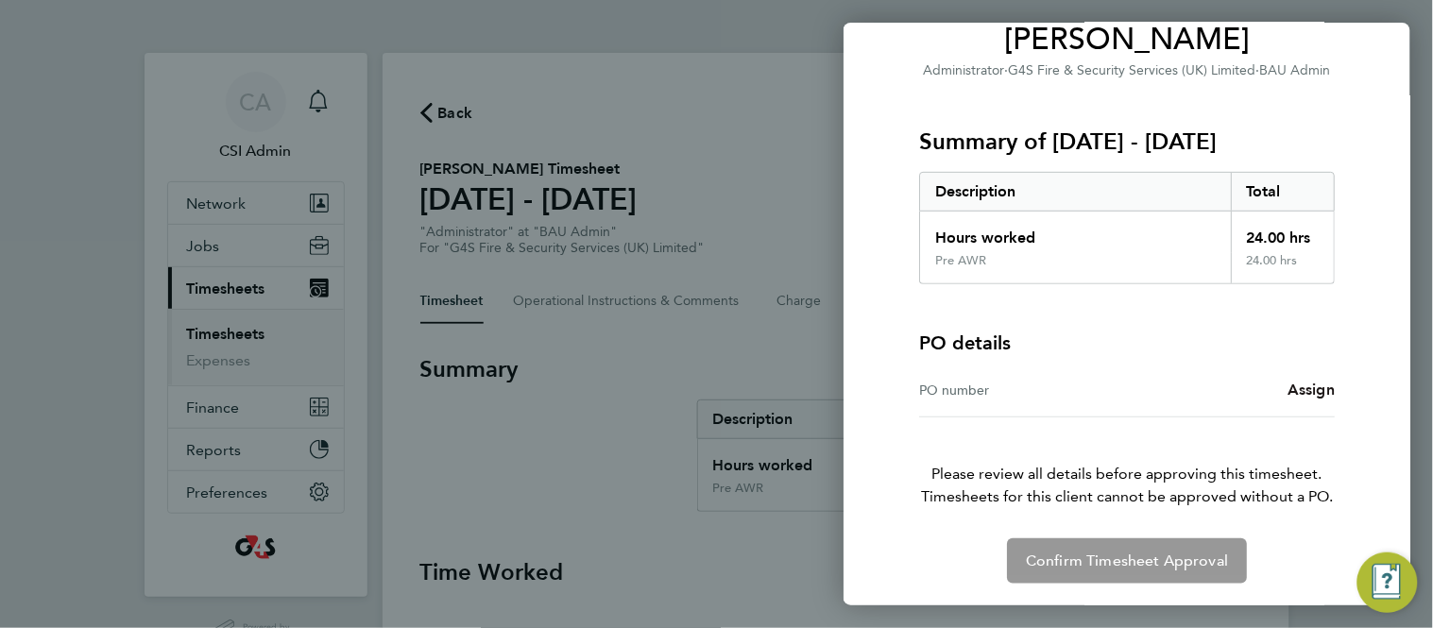
click at [1310, 381] on span "Assign" at bounding box center [1311, 390] width 47 height 18
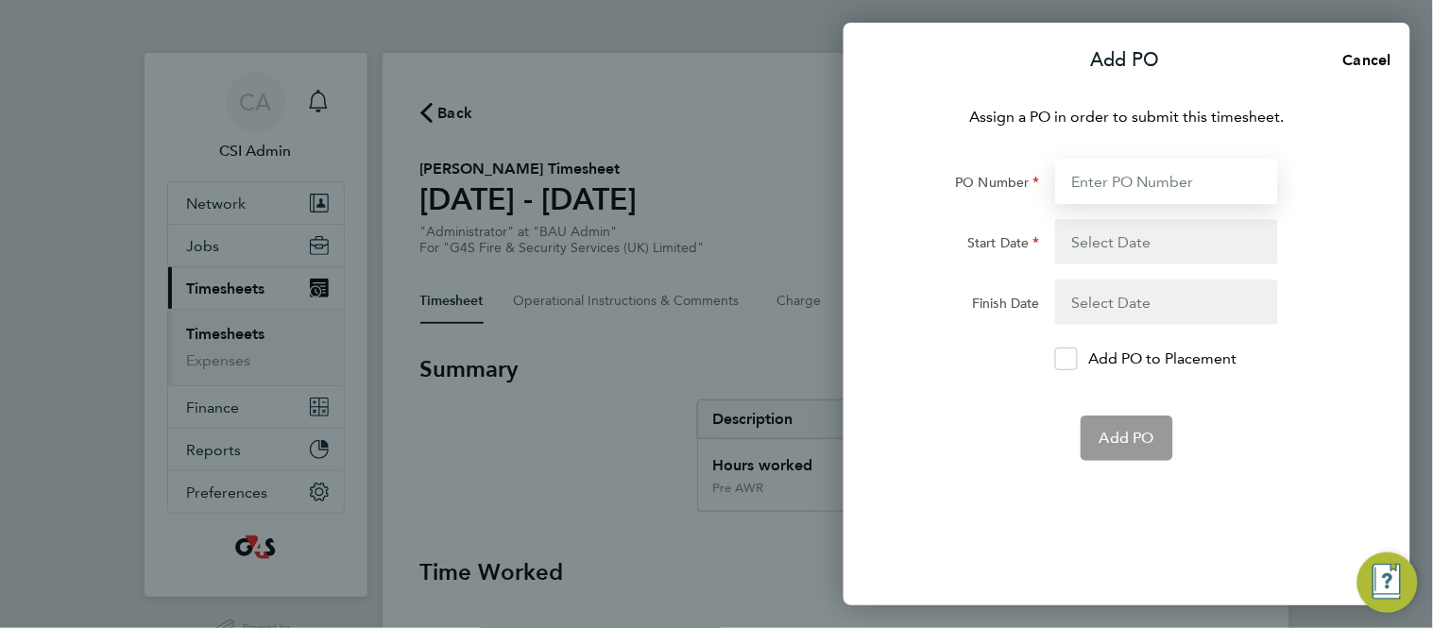
click at [1129, 178] on input "PO Number" at bounding box center [1166, 181] width 223 height 45
paste input "55SS-BST8626-GR"
type input "55SS-BST8626-GR"
type input "[DATE]"
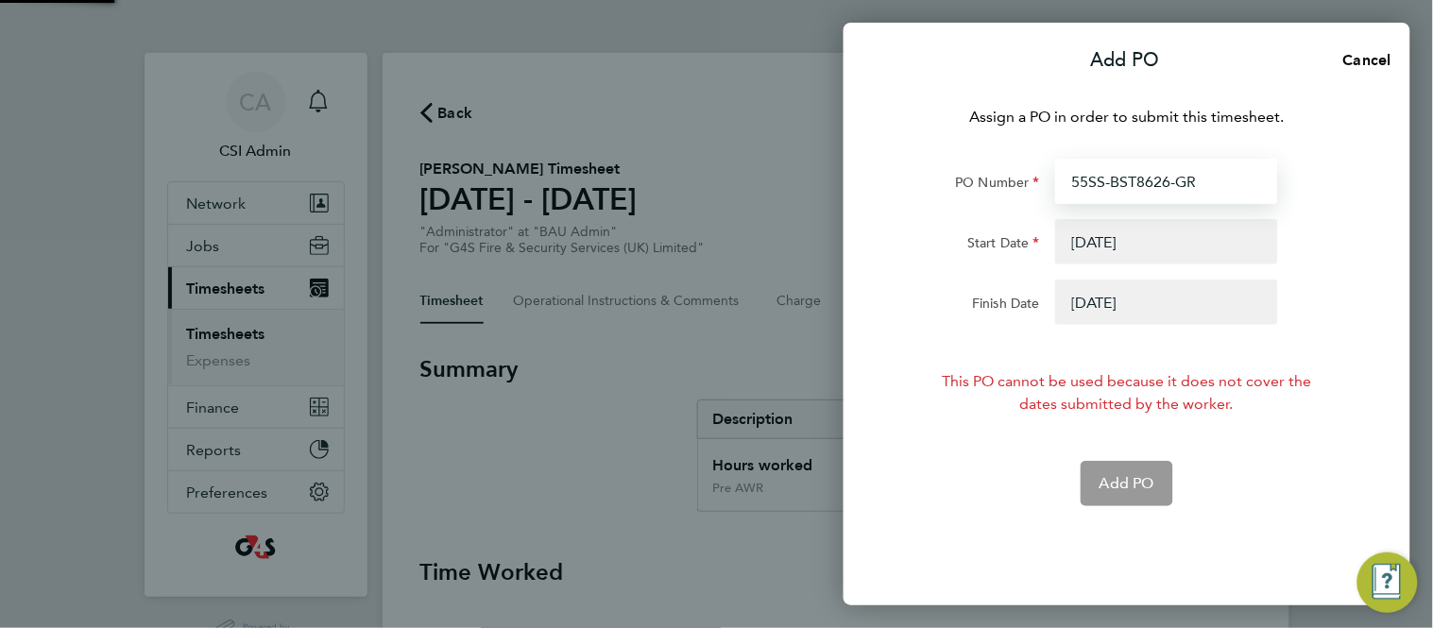
type input "55SS-BST8626-GR"
click at [1086, 305] on button "button" at bounding box center [1166, 302] width 223 height 45
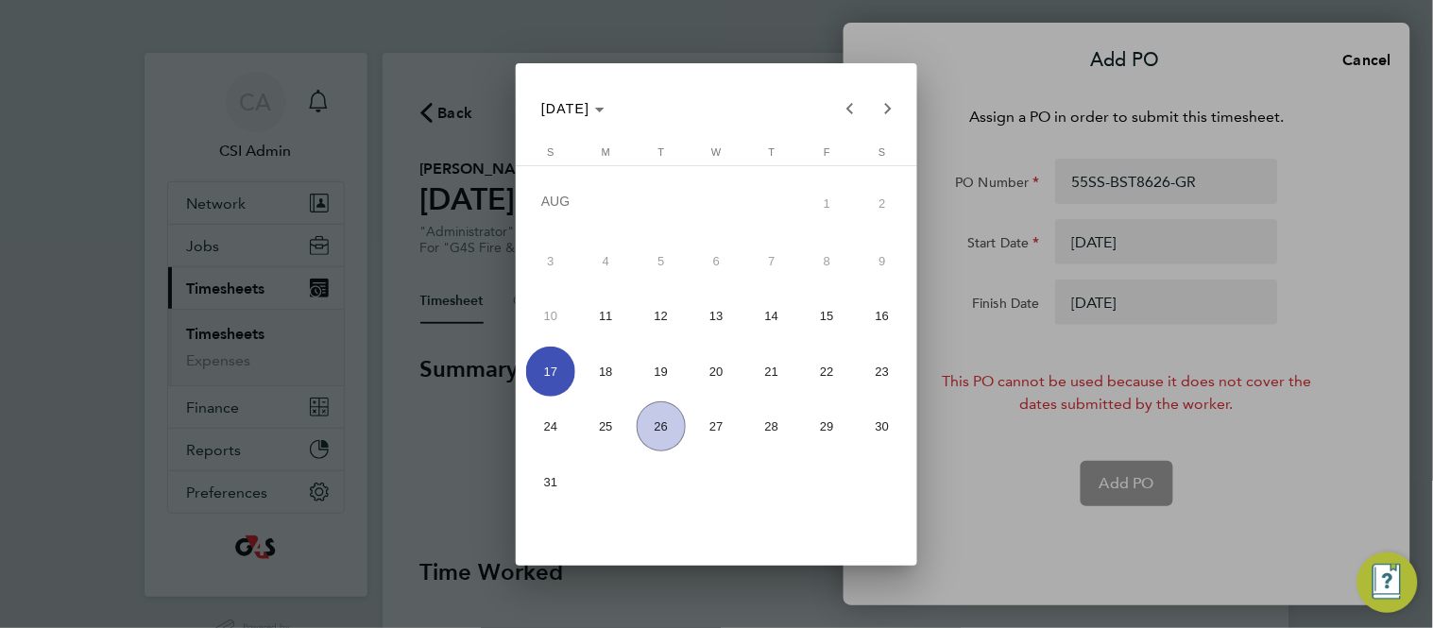
click at [559, 433] on span "24" at bounding box center [551, 427] width 50 height 50
type input "[DATE]"
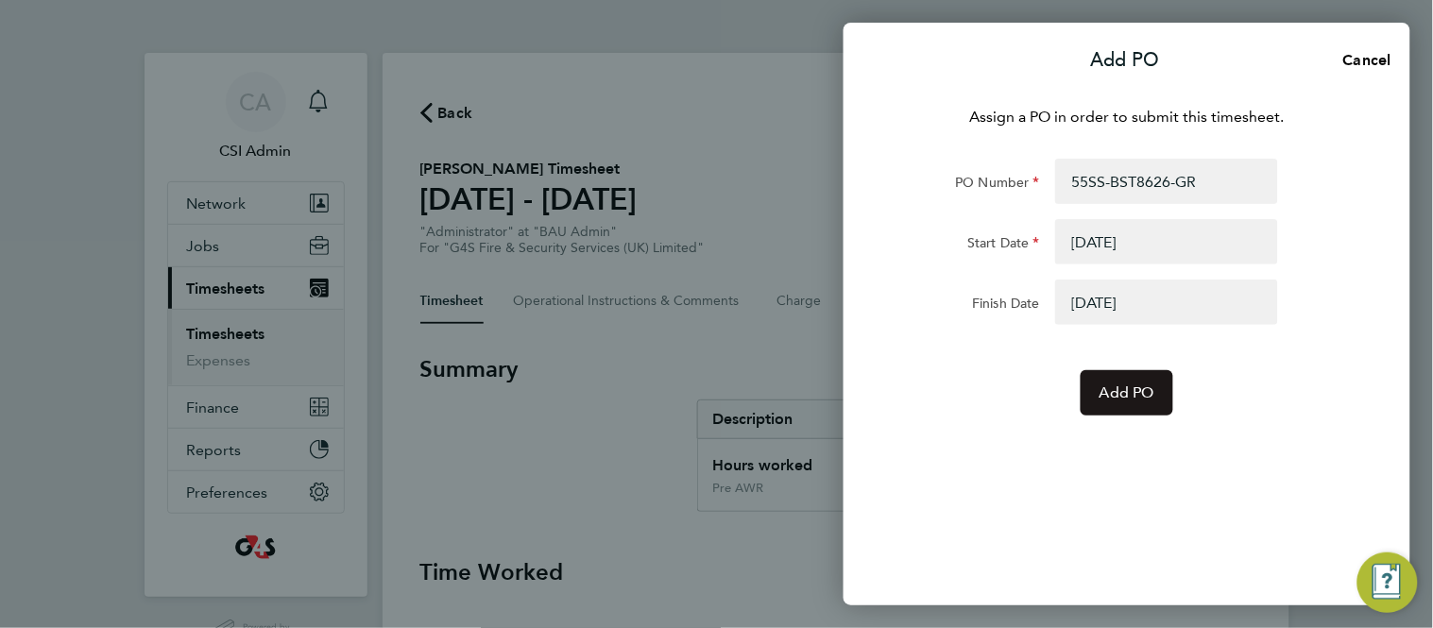
click at [1089, 414] on button "Add PO" at bounding box center [1127, 392] width 93 height 45
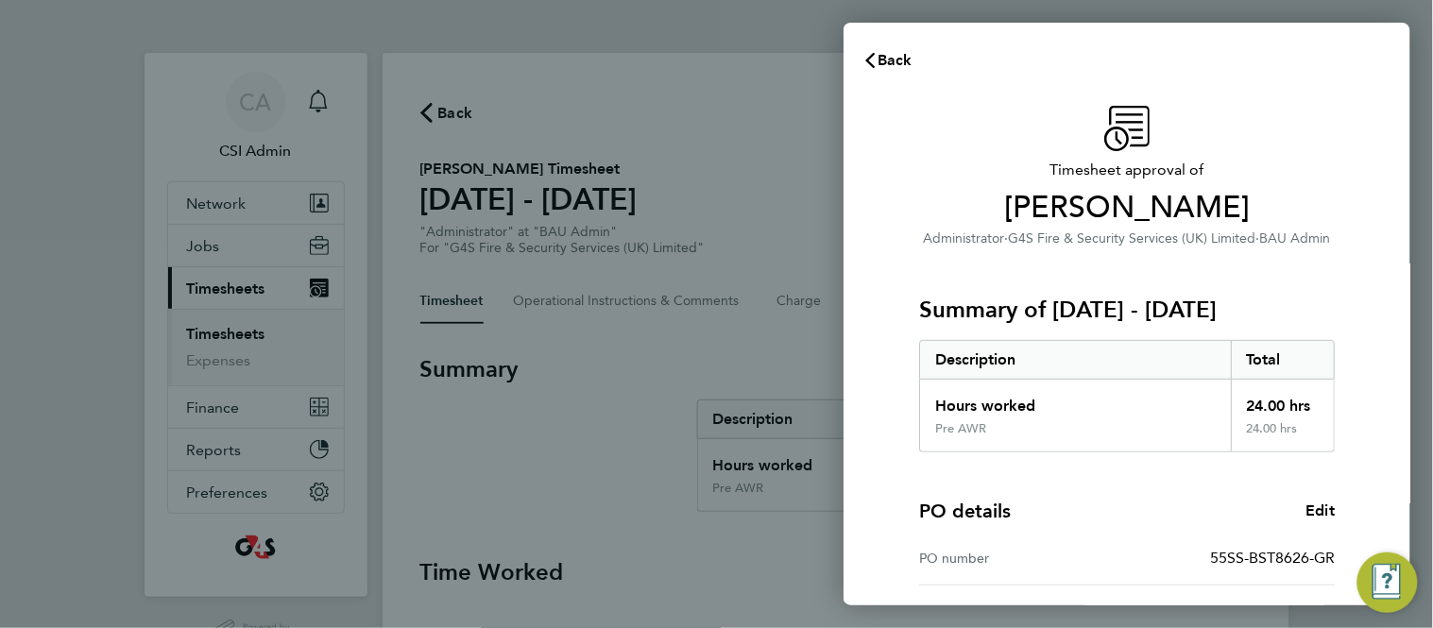
click at [541, 49] on div "Back Timesheet approval of Alyson Sheppard Administrator · G4S Fire & Security …" at bounding box center [716, 314] width 1433 height 628
click at [1030, 220] on span "Alyson Sheppard" at bounding box center [1127, 208] width 416 height 38
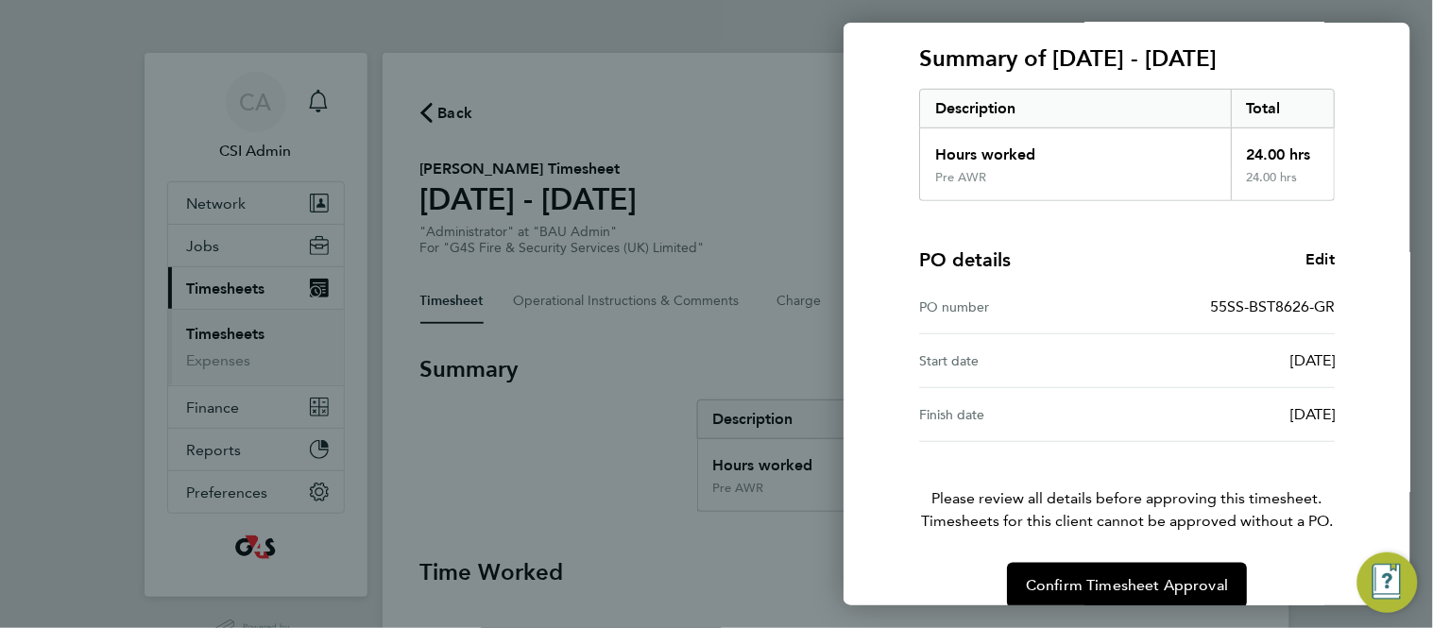
scroll to position [276, 0]
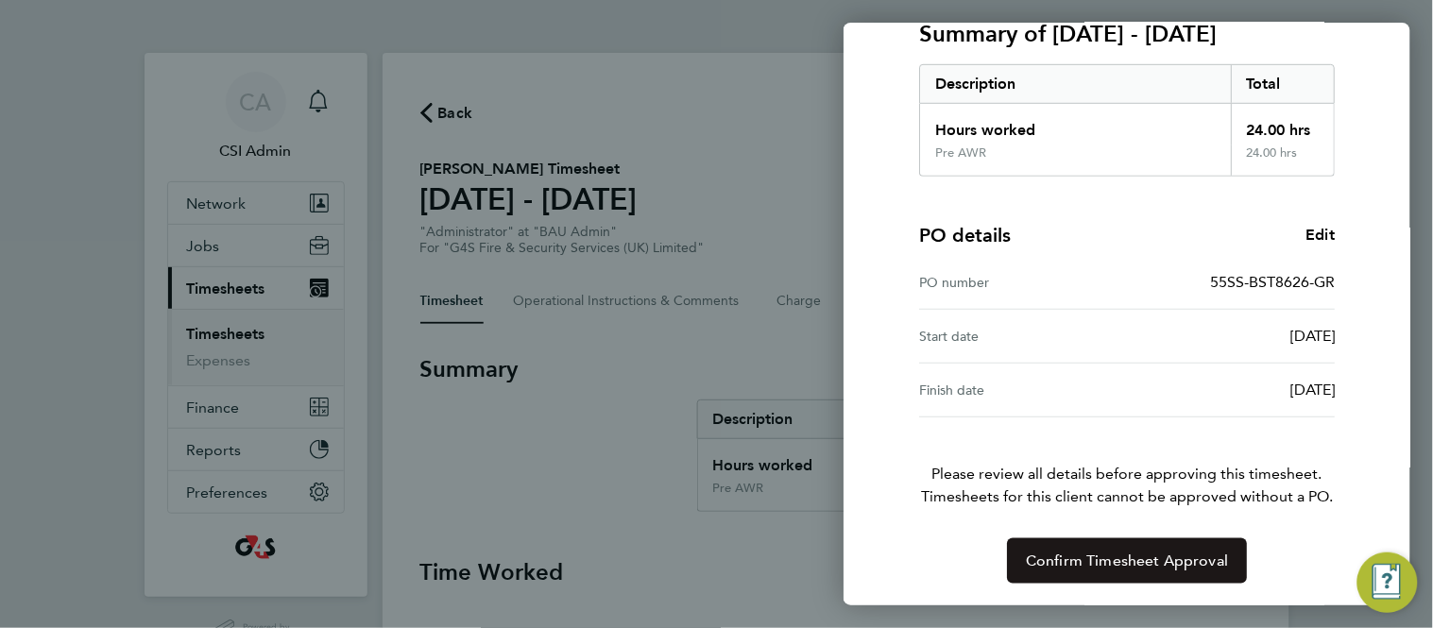
click at [1133, 559] on span "Confirm Timesheet Approval" at bounding box center [1127, 561] width 202 height 19
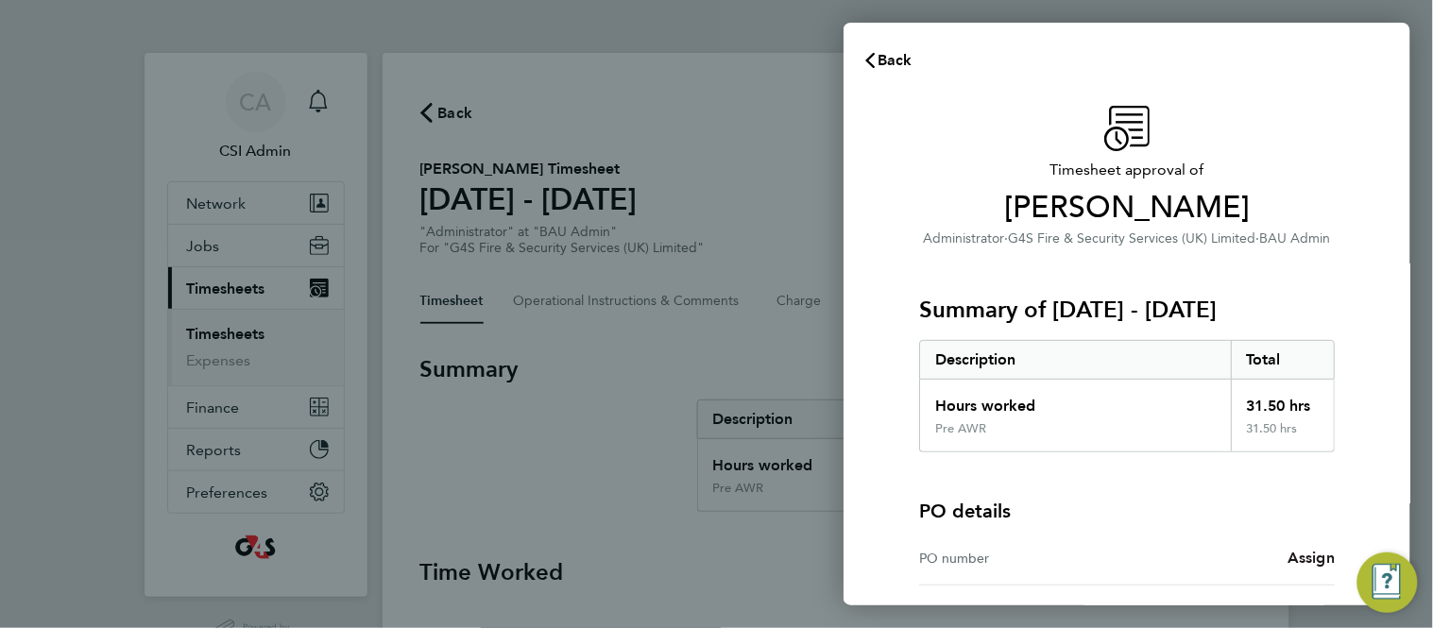
click at [1318, 559] on span "Assign" at bounding box center [1311, 558] width 47 height 18
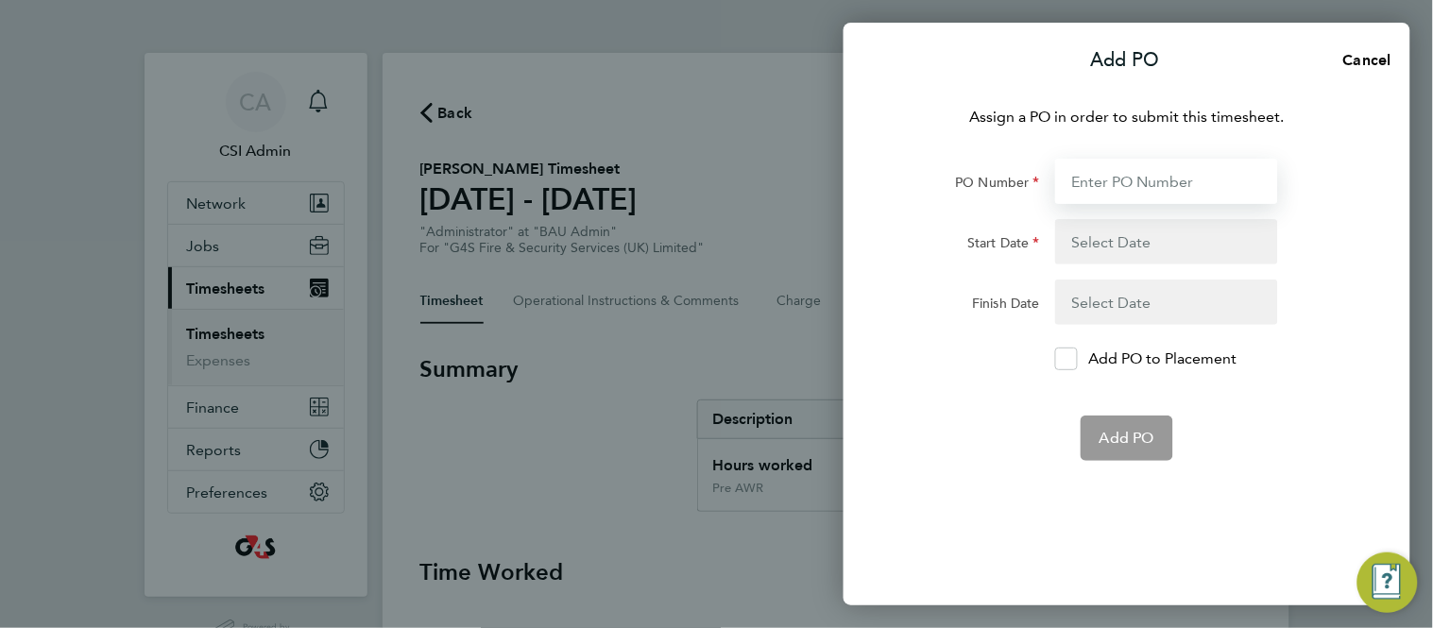
click at [1169, 188] on input "PO Number" at bounding box center [1166, 181] width 223 height 45
paste input "60GI-BST1515-GR"
type input "60GI-BST1515-GR"
type input "[DATE]"
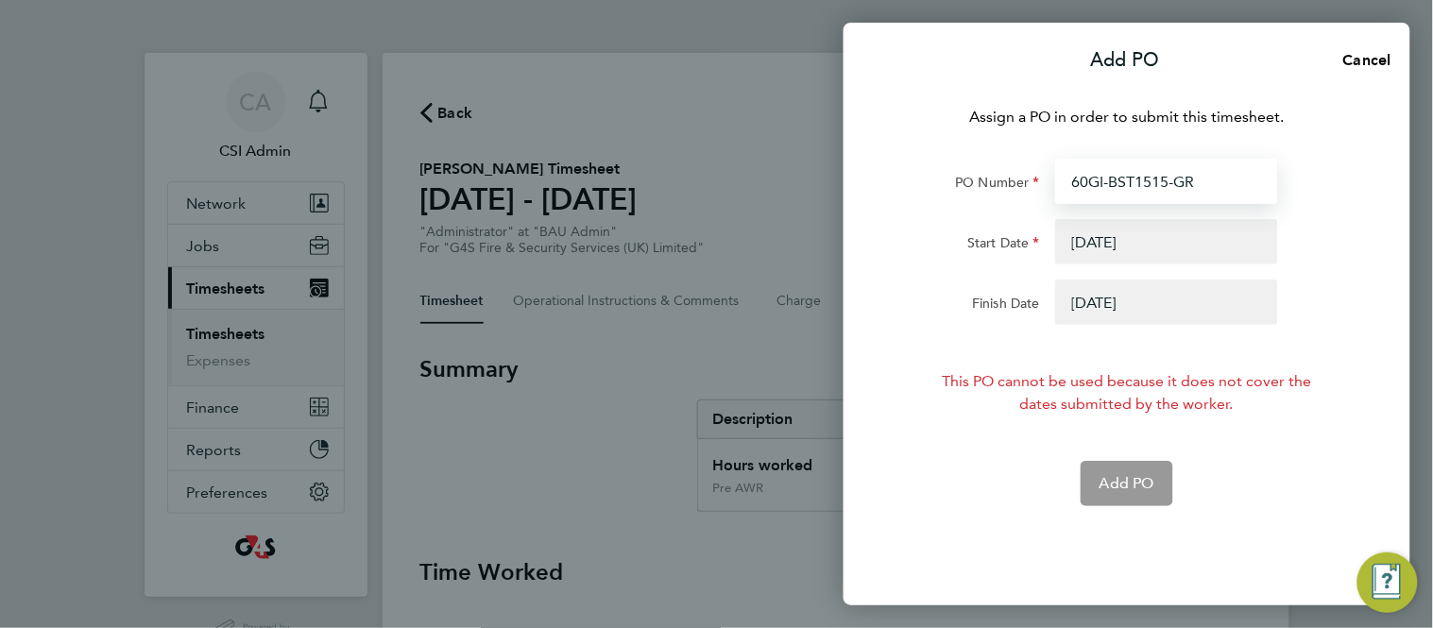
type input "60GI-BST1515-GR"
click at [1126, 292] on button "button" at bounding box center [1166, 302] width 223 height 45
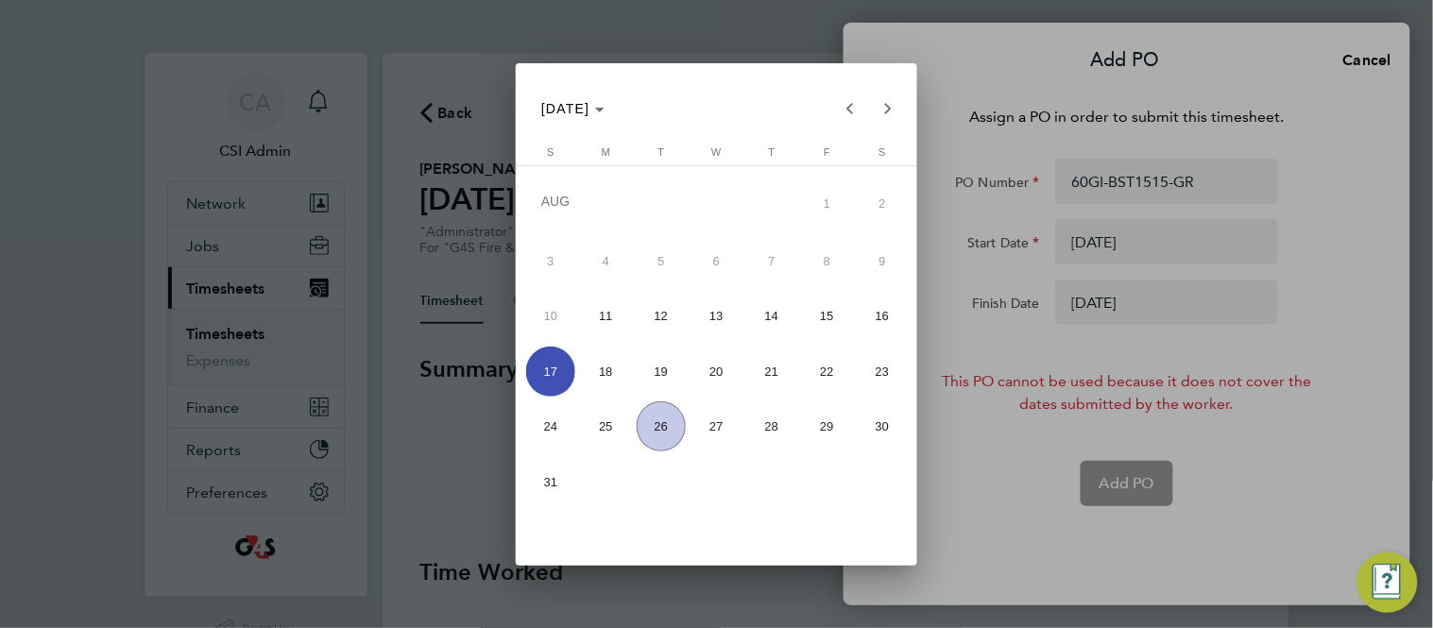
click at [542, 422] on span "24" at bounding box center [551, 427] width 50 height 50
type input "24 Aug 25"
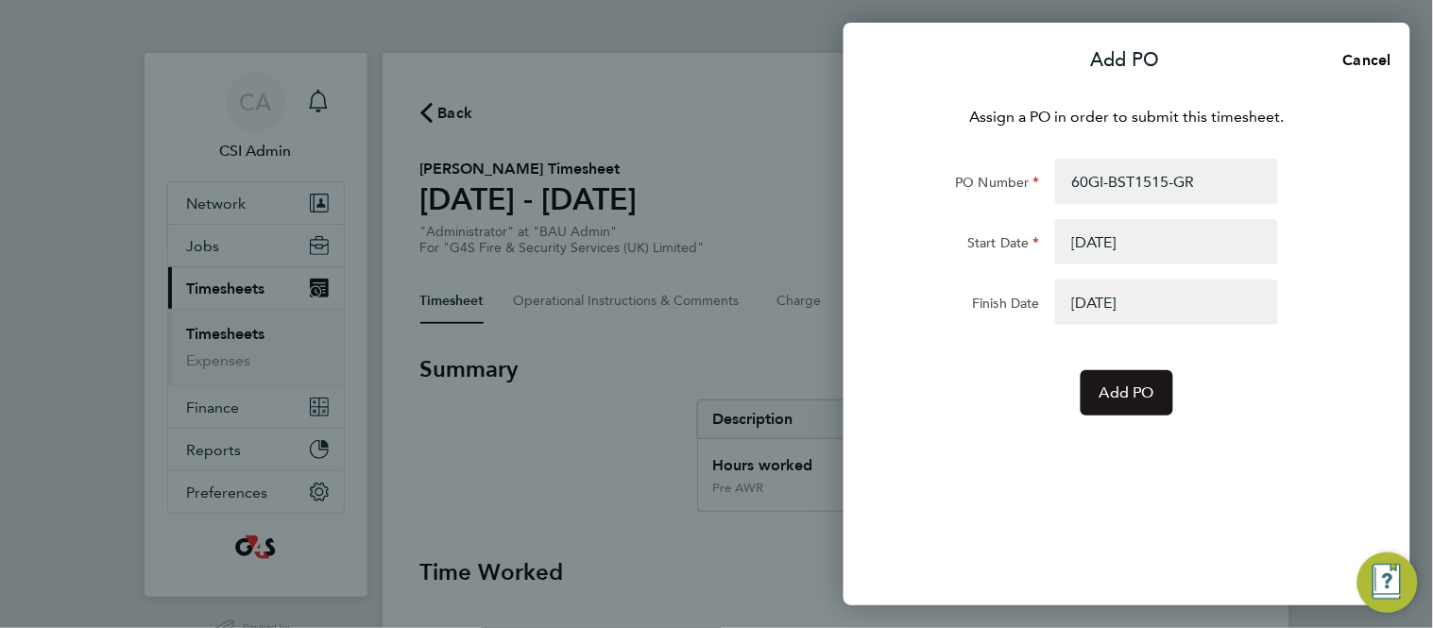
click at [1136, 409] on button "Add PO" at bounding box center [1127, 392] width 93 height 45
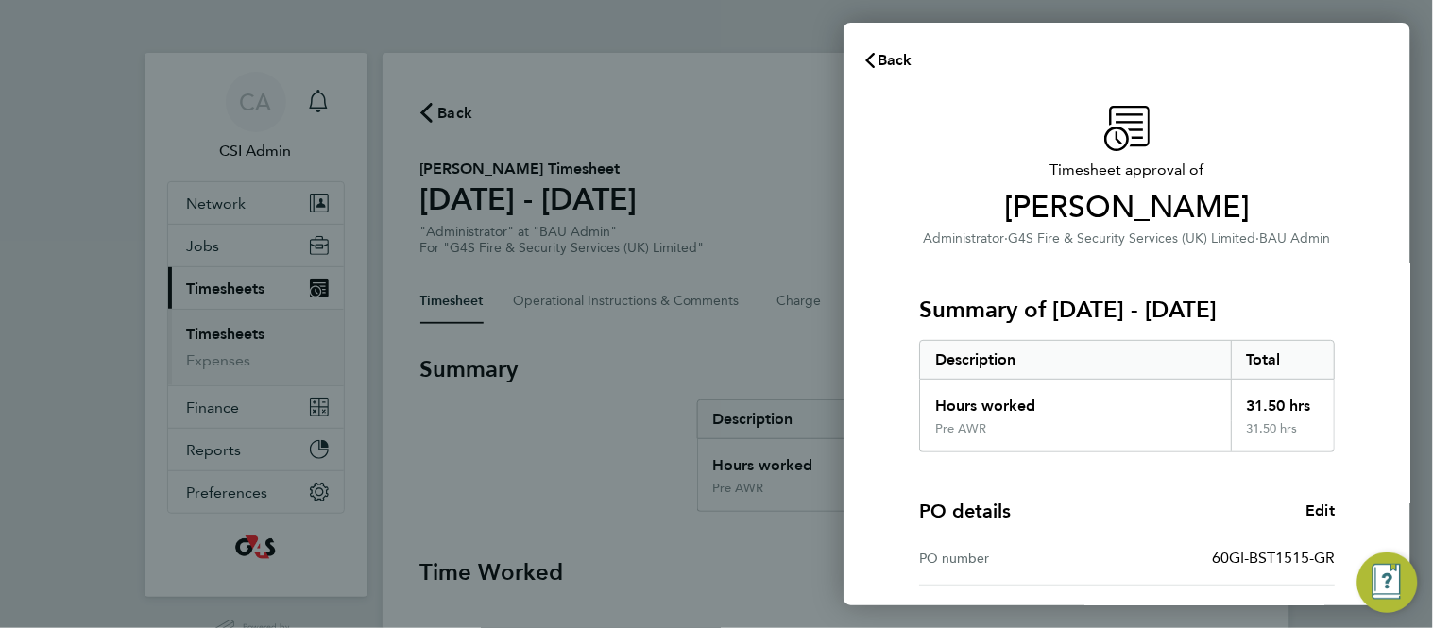
click at [1131, 408] on div "Hours worked" at bounding box center [1075, 401] width 311 height 42
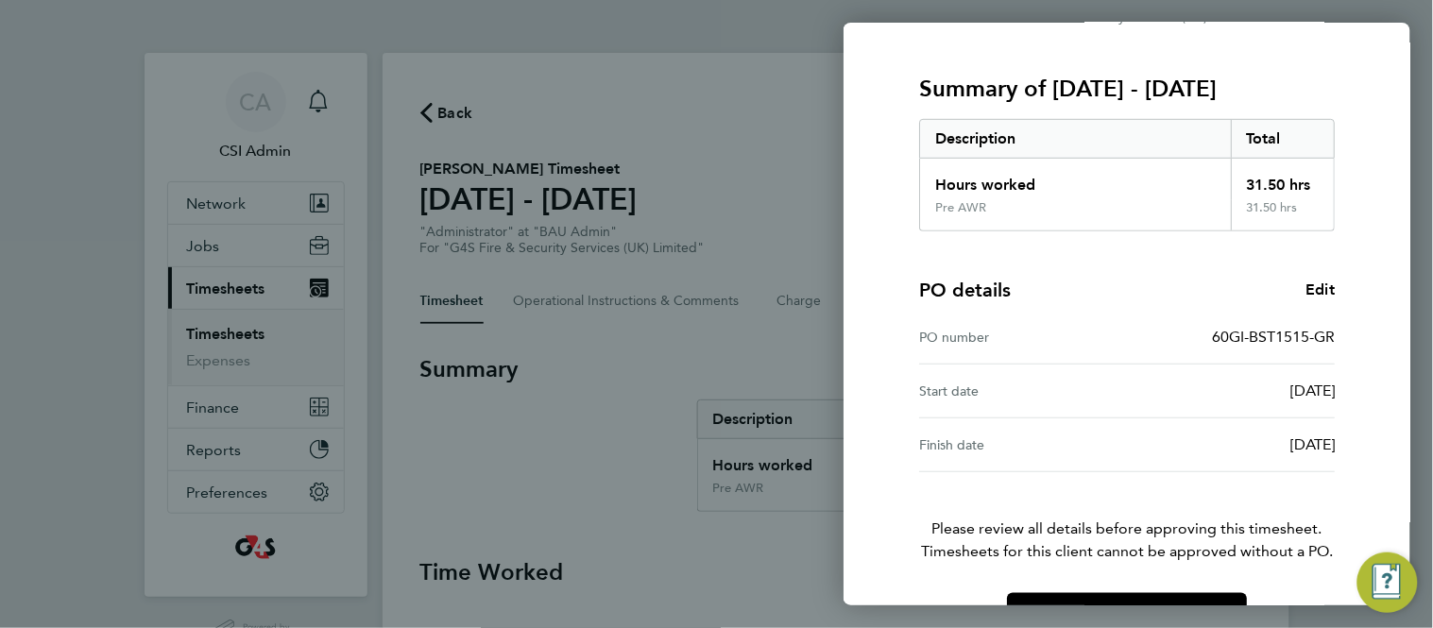
scroll to position [276, 0]
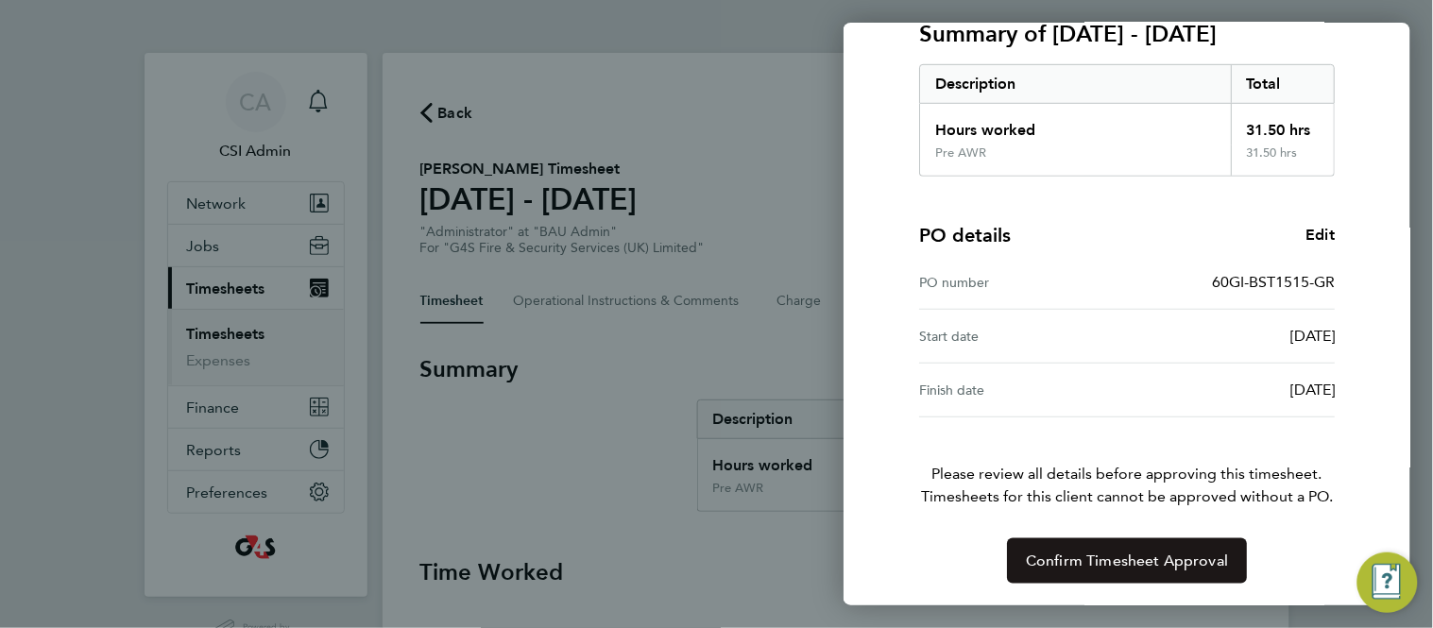
click at [1145, 561] on span "Confirm Timesheet Approval" at bounding box center [1127, 561] width 202 height 19
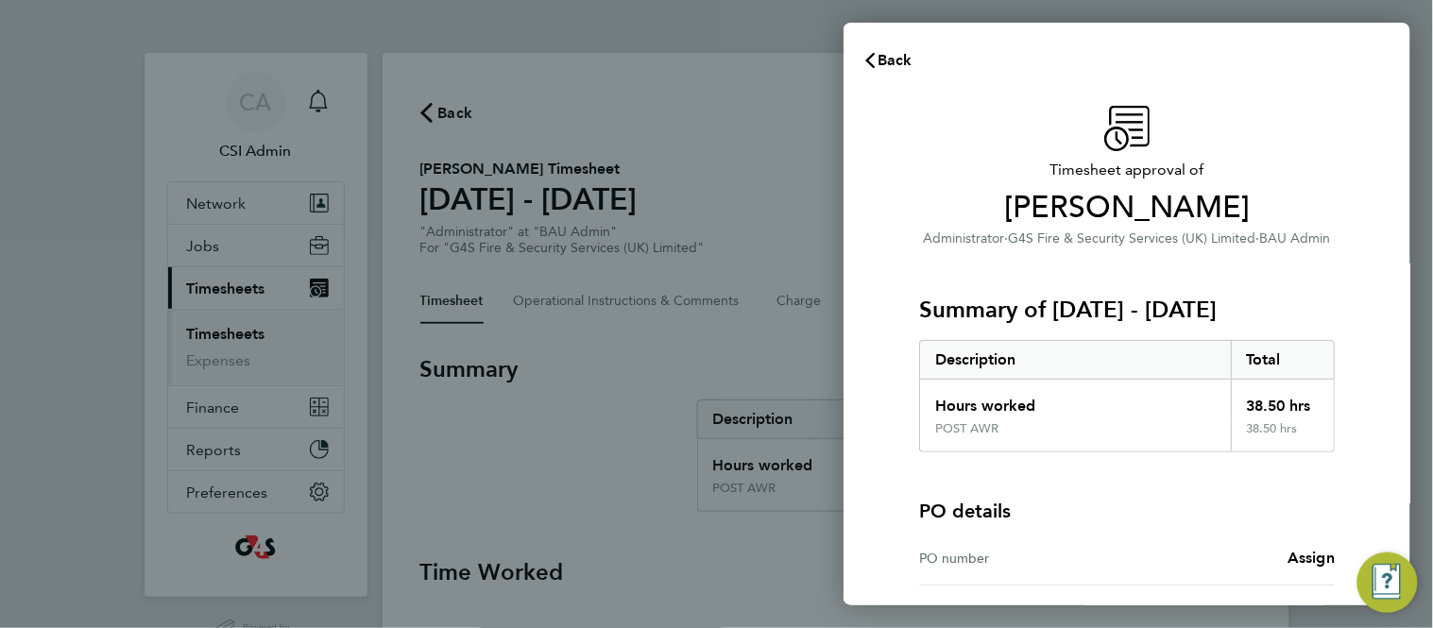
click at [867, 333] on div "Timesheet approval of [PERSON_NAME] Administrator · G4S Fire & Security Service…" at bounding box center [1127, 429] width 567 height 692
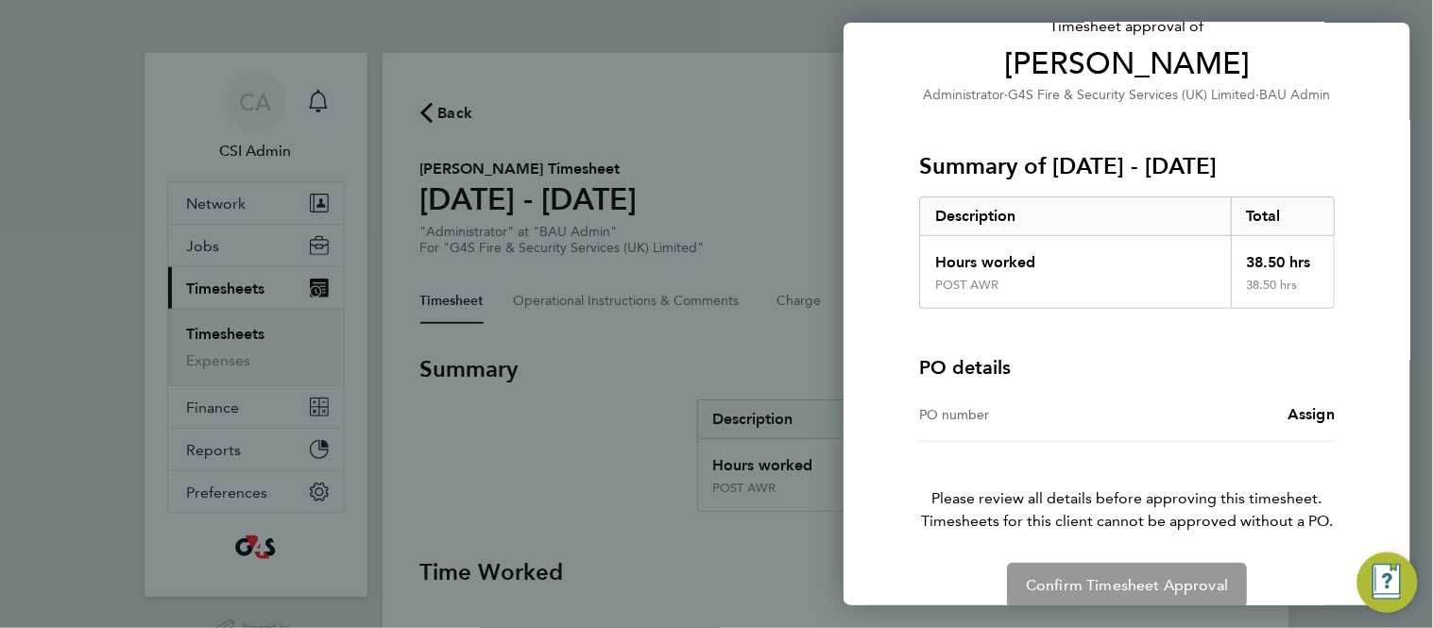
scroll to position [168, 0]
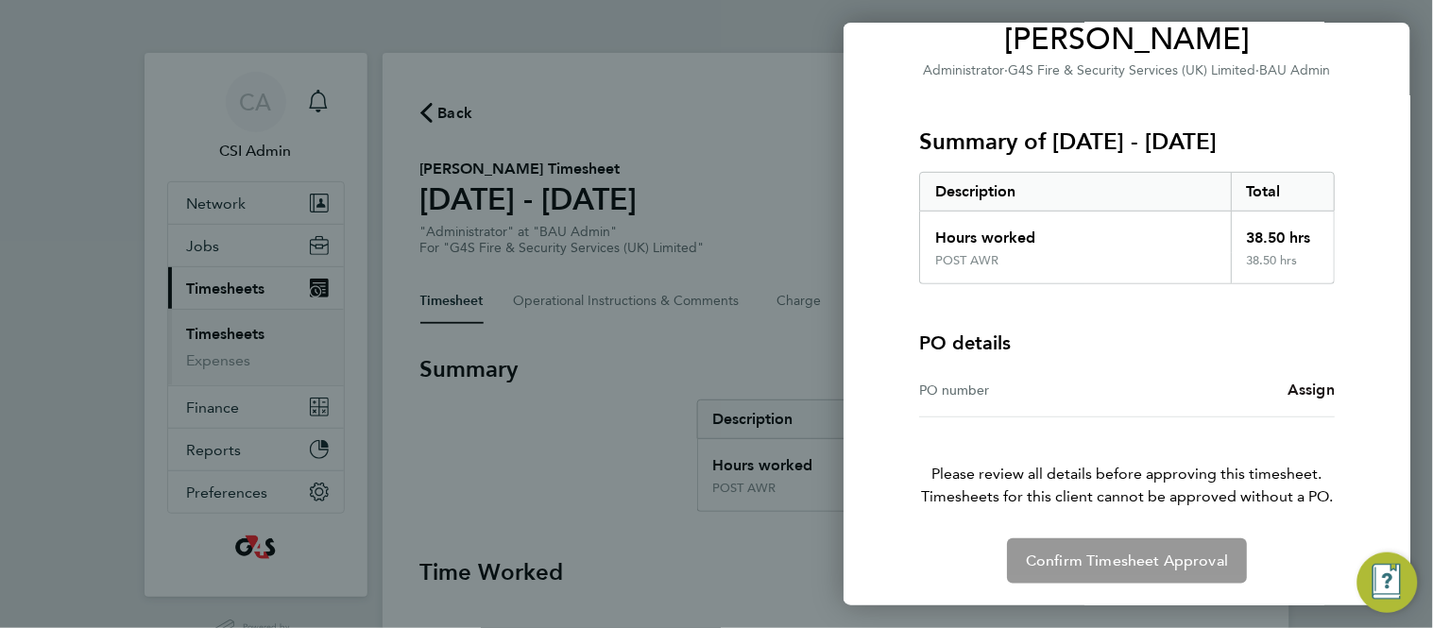
click at [1305, 387] on span "Assign" at bounding box center [1311, 390] width 47 height 18
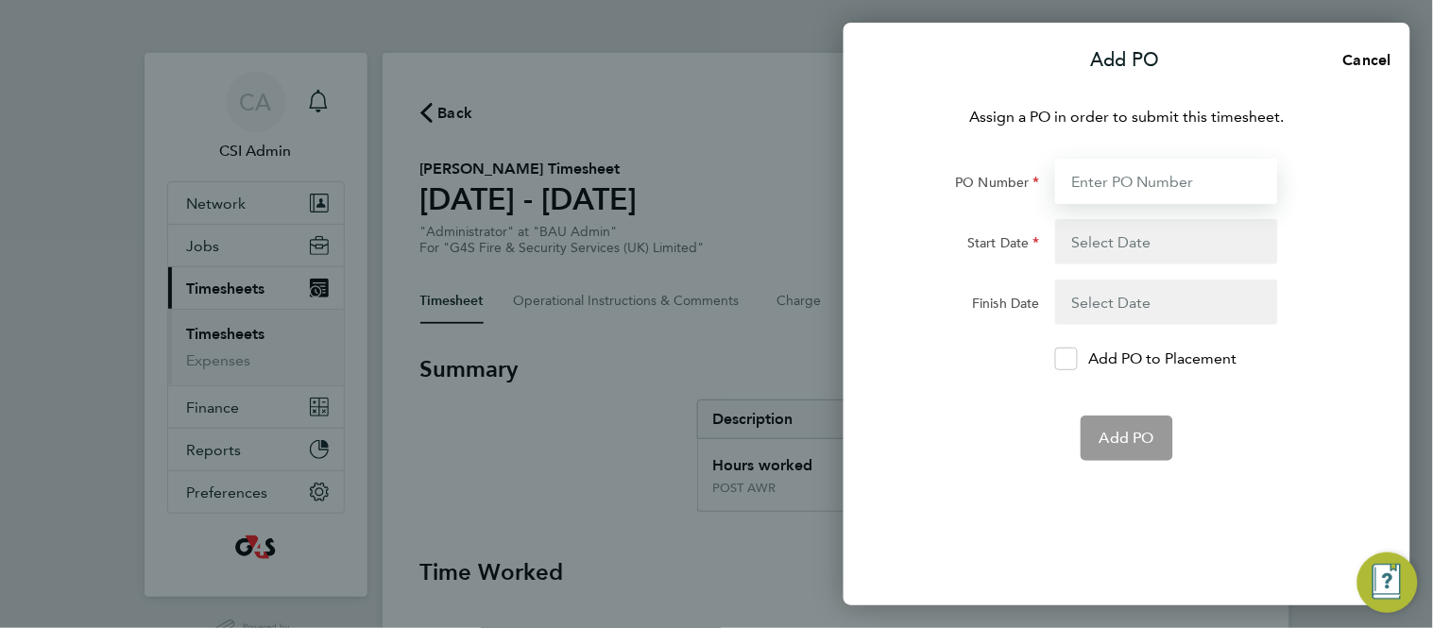
click at [1135, 173] on input "PO Number" at bounding box center [1166, 181] width 223 height 45
paste input "60GI-BST1491-GR"
type input "60GI-BST1491-GR"
type input "[DATE]"
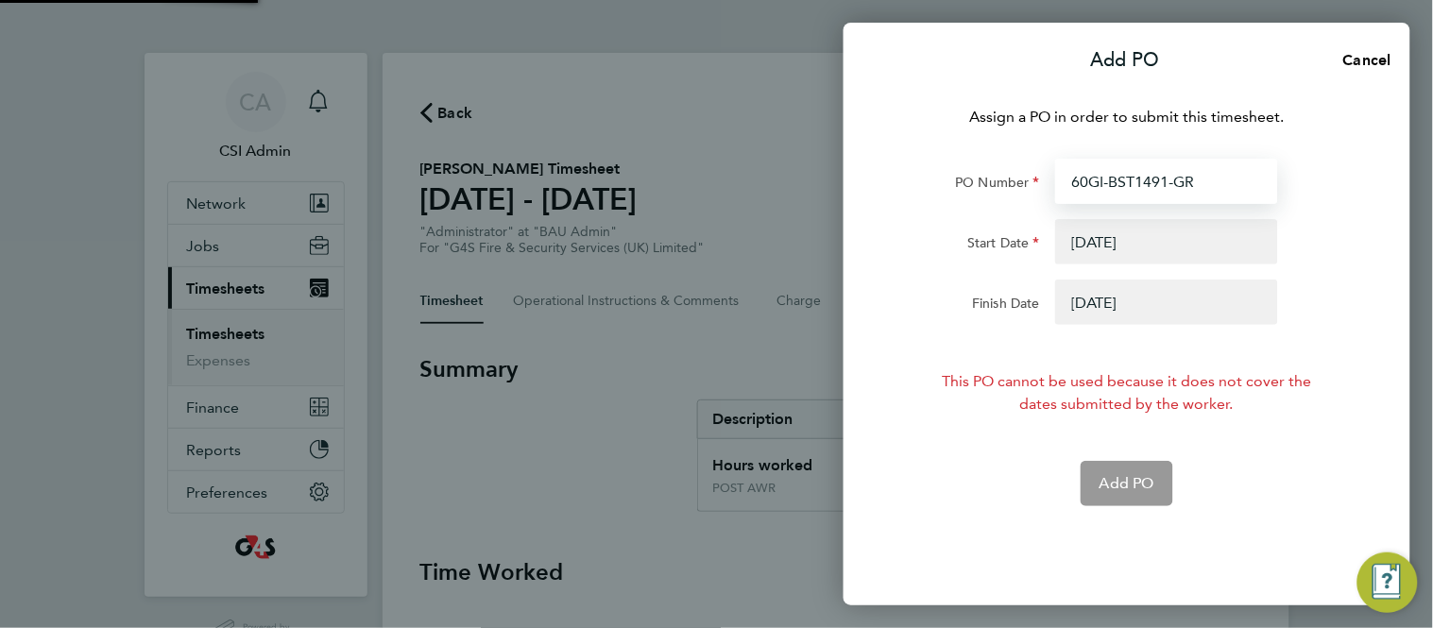
type input "60GI-BST1491-GR"
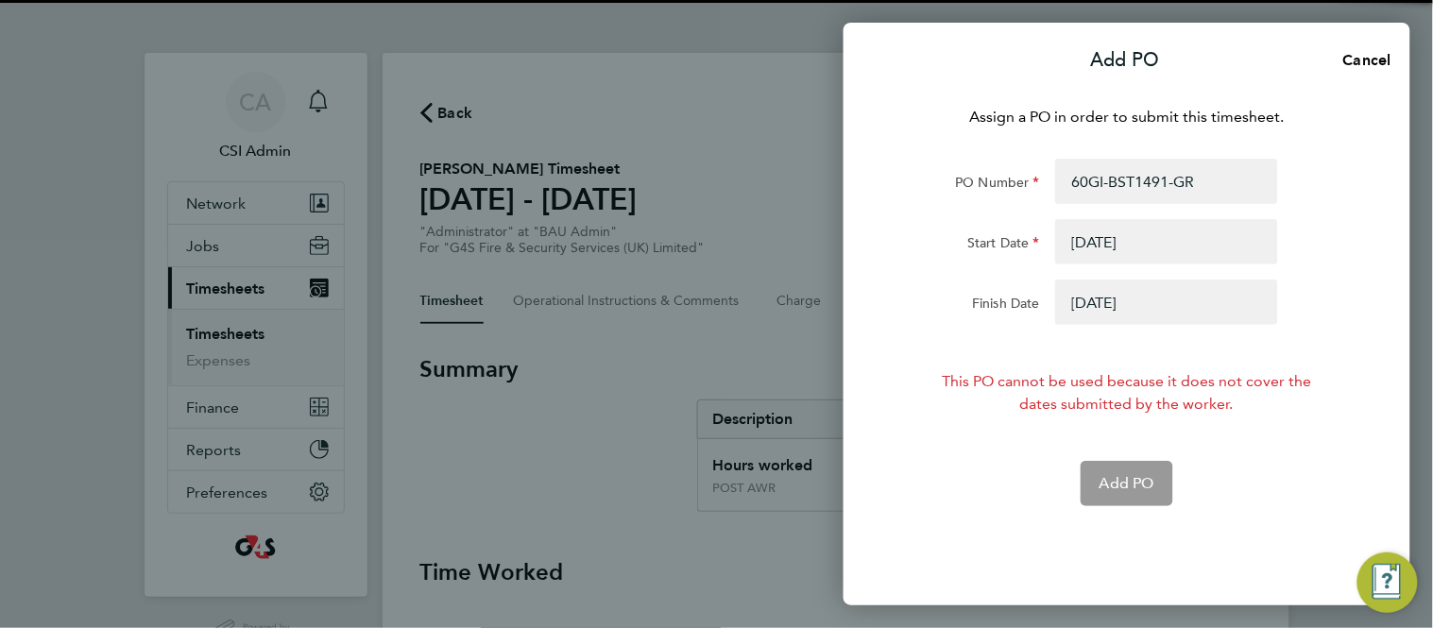
click at [1120, 305] on button "button" at bounding box center [1166, 302] width 223 height 45
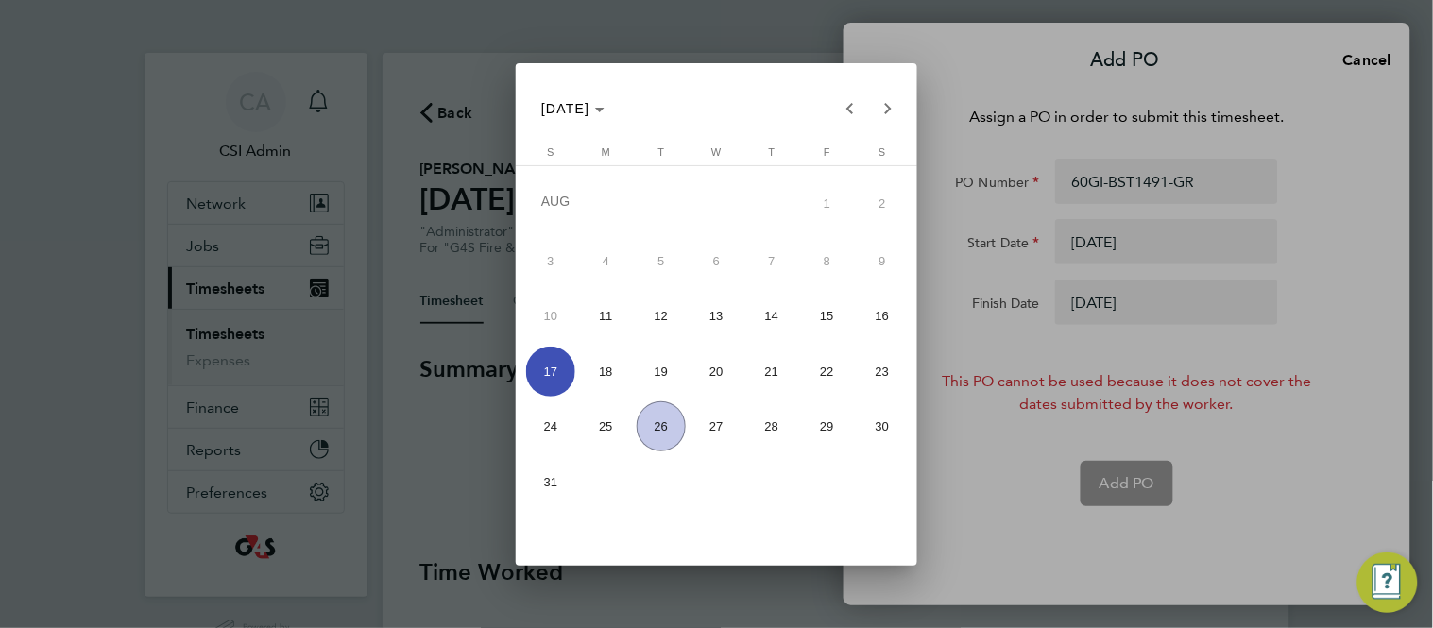
click at [549, 421] on span "24" at bounding box center [551, 427] width 50 height 50
type input "[DATE]"
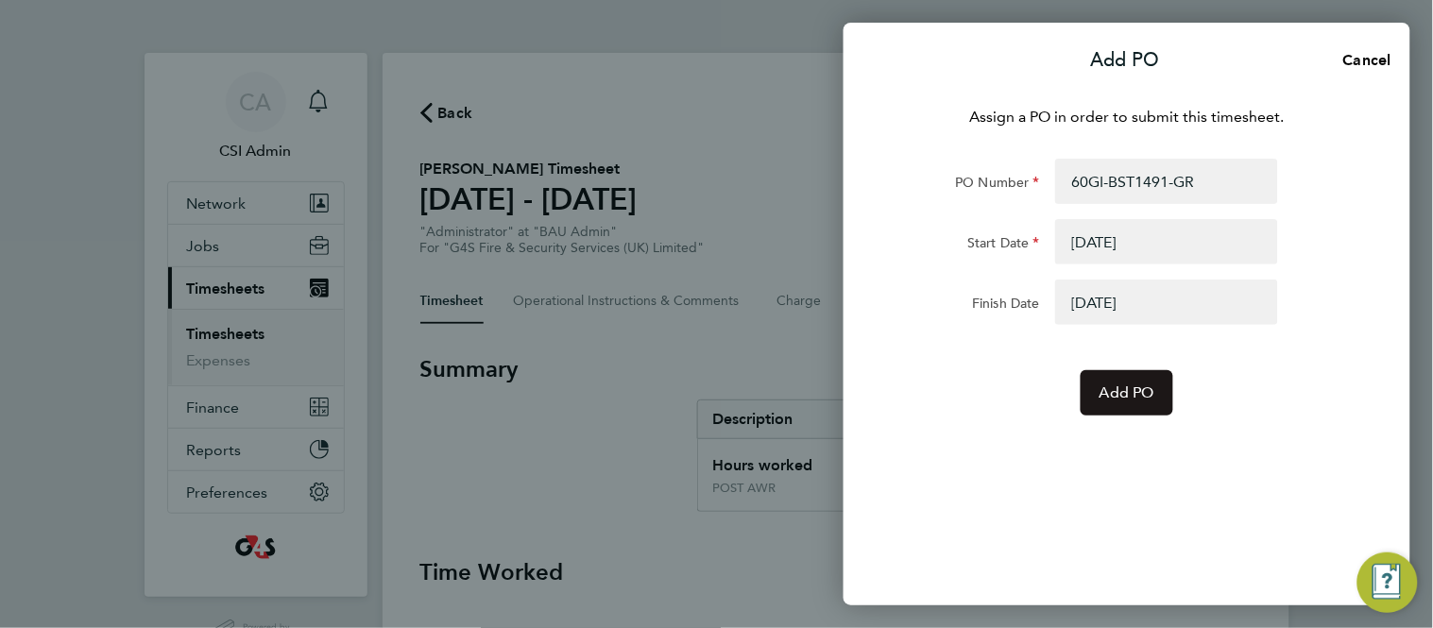
click at [1140, 403] on button "Add PO" at bounding box center [1127, 392] width 93 height 45
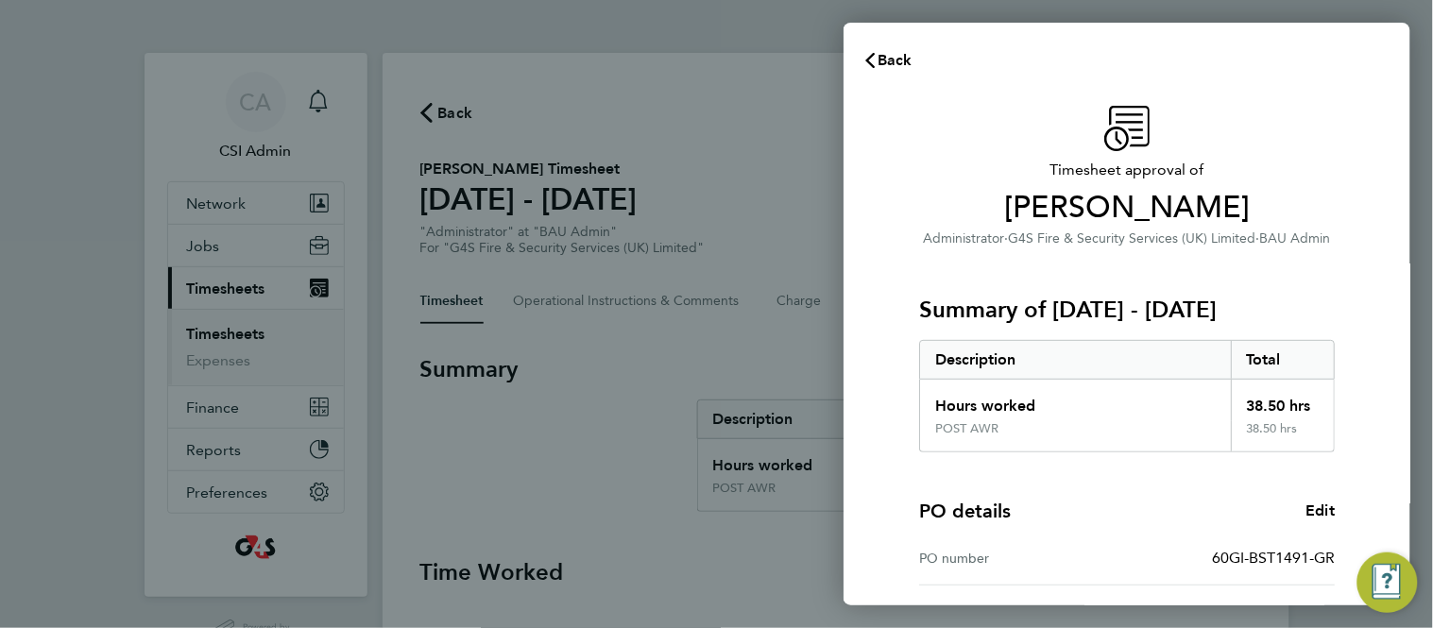
click at [1085, 340] on div "Description Total" at bounding box center [1127, 360] width 416 height 40
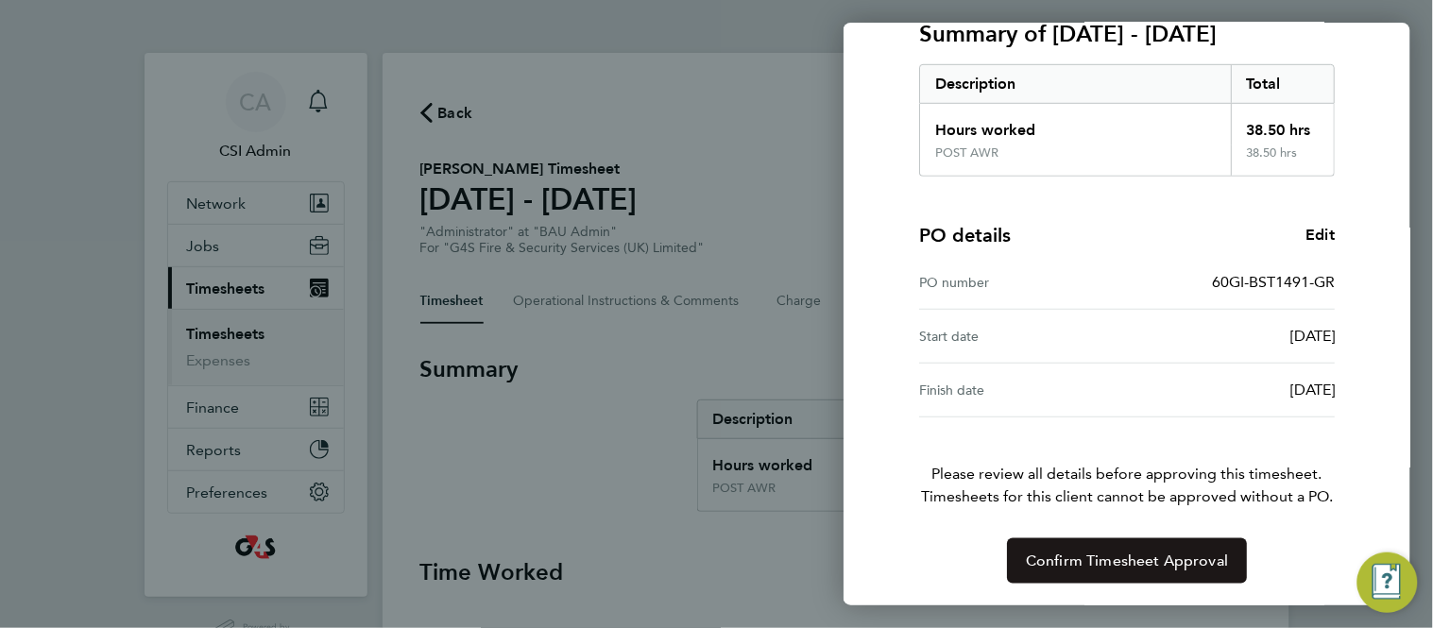
click at [1130, 554] on span "Confirm Timesheet Approval" at bounding box center [1127, 561] width 202 height 19
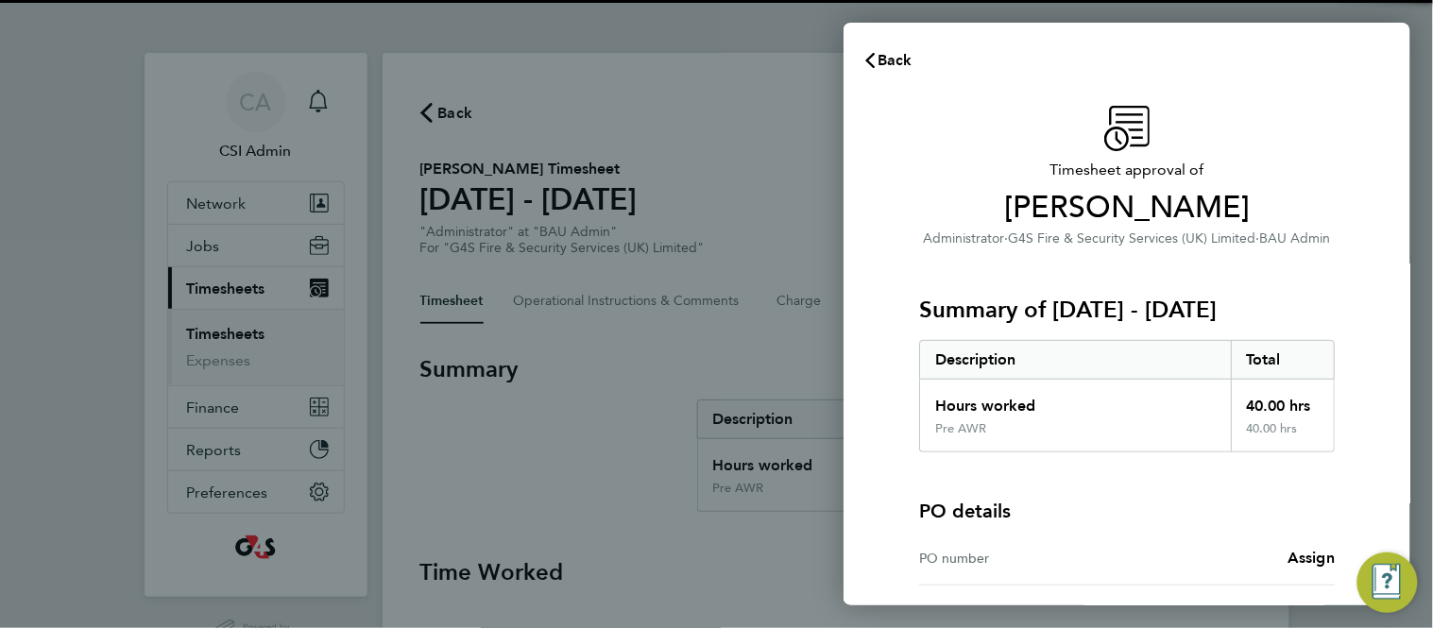
click at [881, 320] on div "Timesheet approval of [PERSON_NAME] Administrator · G4S Fire & Security Service…" at bounding box center [1127, 429] width 567 height 692
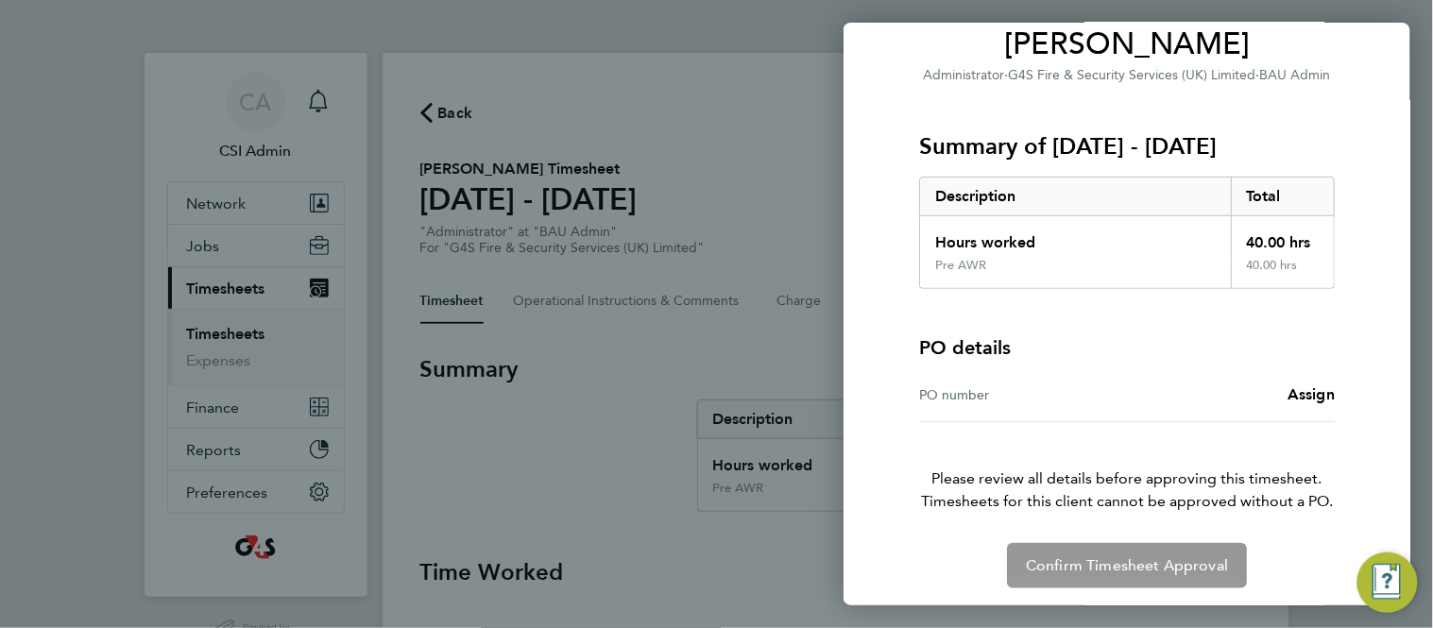
scroll to position [168, 0]
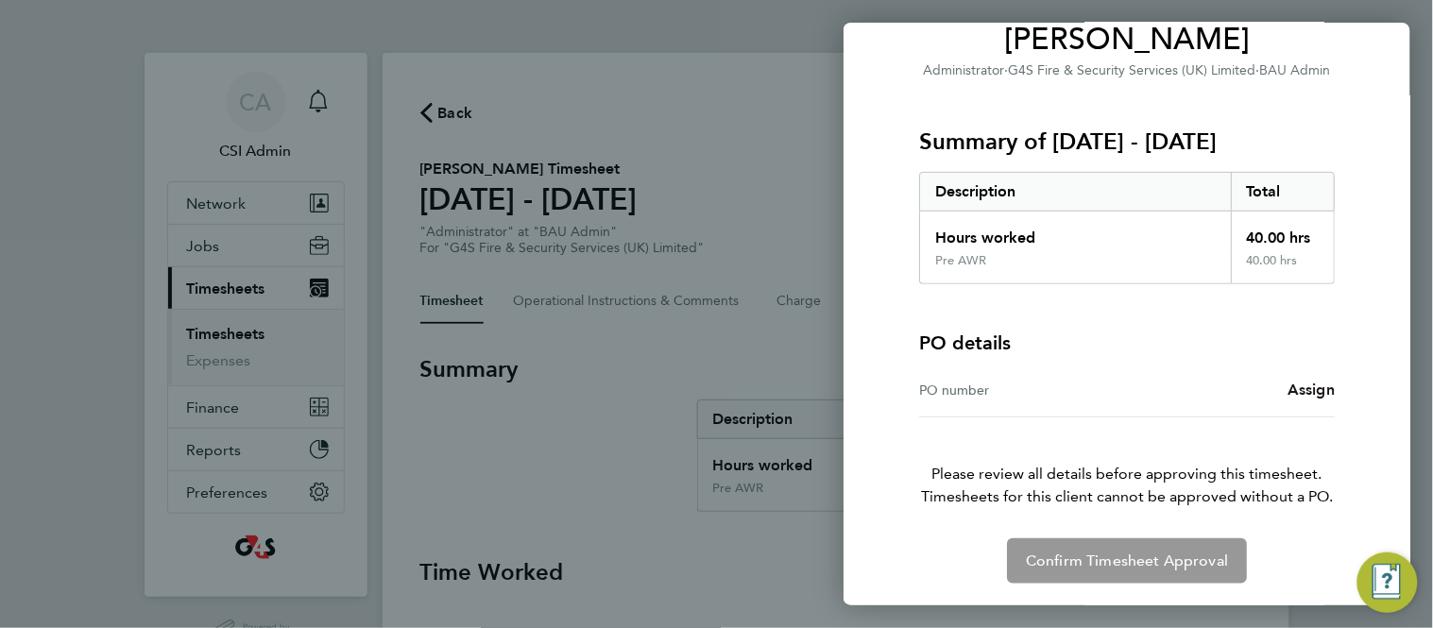
click at [1333, 389] on span "Assign" at bounding box center [1311, 390] width 47 height 18
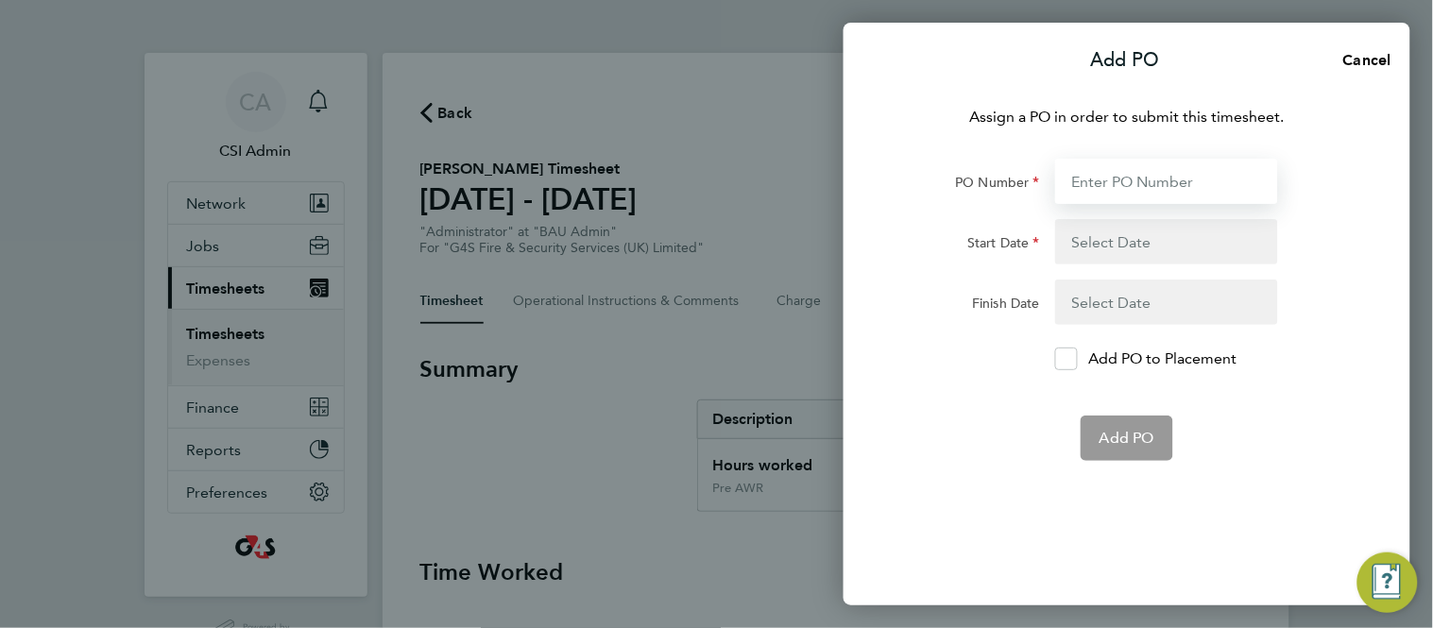
click at [1122, 190] on input "PO Number" at bounding box center [1166, 181] width 223 height 45
paste input "30CA-BST8741-GR"
type input "30CA-BST8741-GR"
type input "[DATE]"
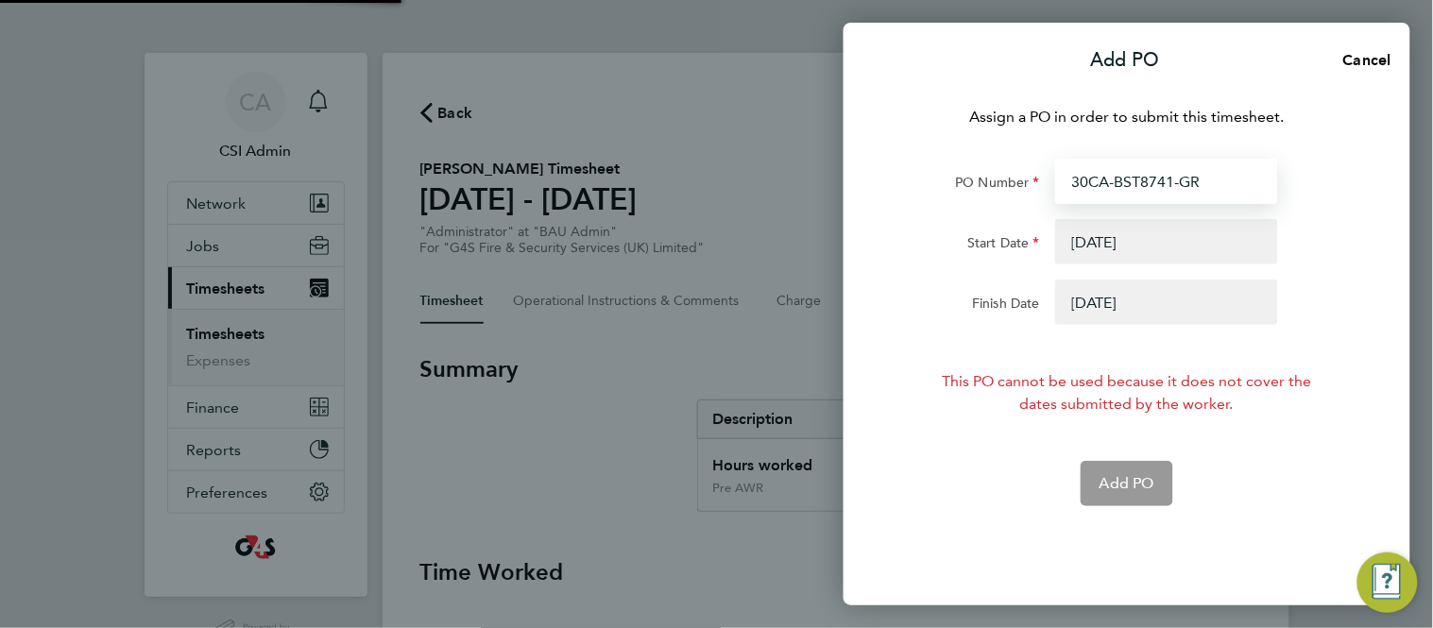
type input "30CA-BST8741-GR"
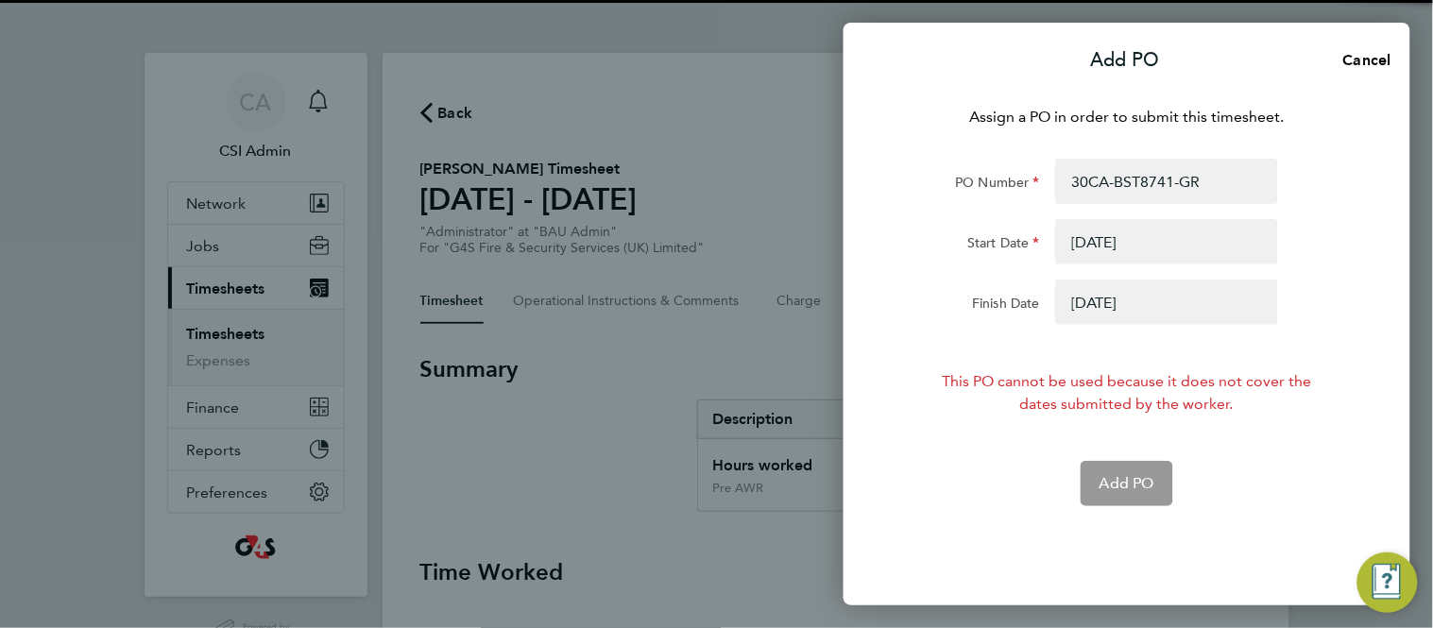
click at [1142, 281] on button "button" at bounding box center [1166, 302] width 223 height 45
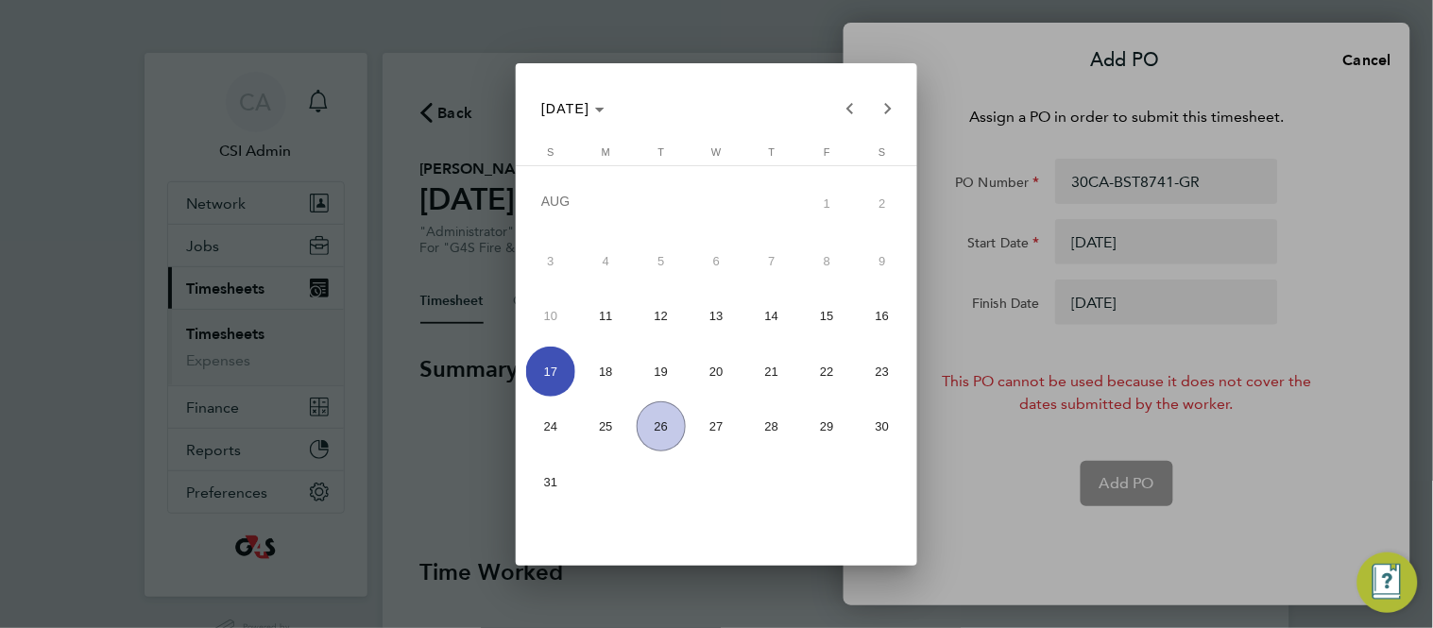
click at [550, 425] on span "24" at bounding box center [551, 427] width 50 height 50
type input "[DATE]"
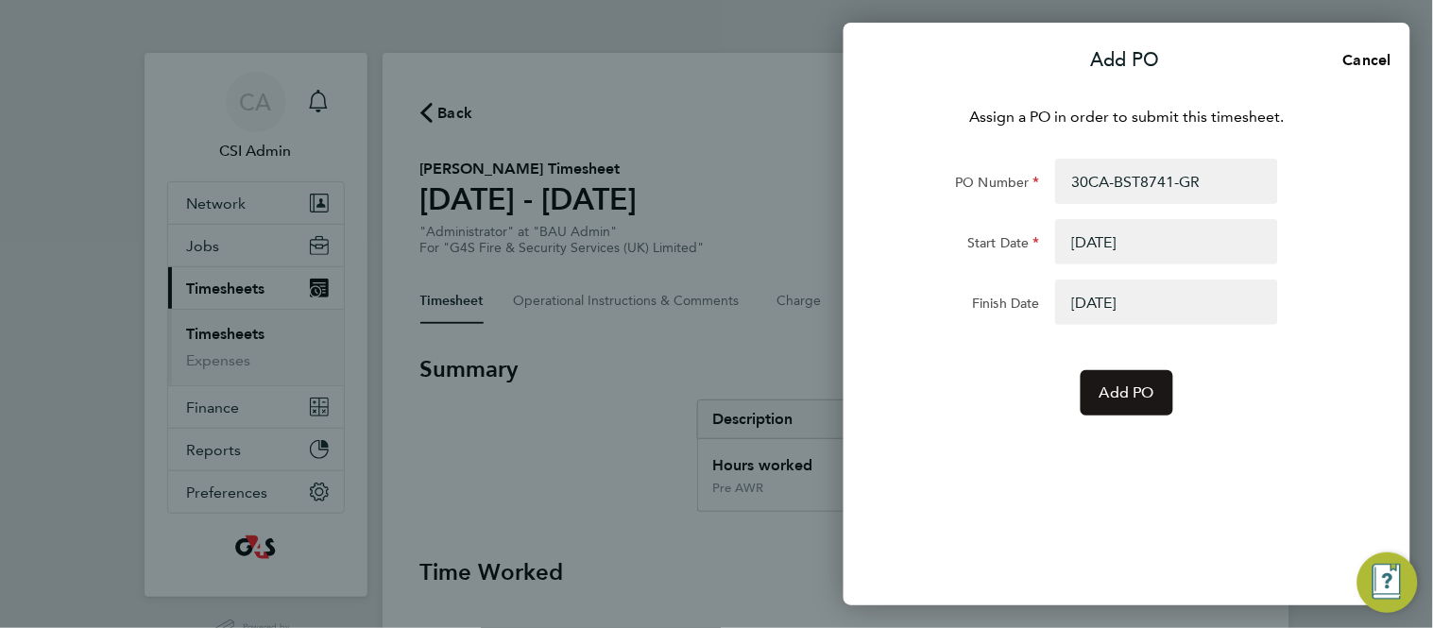
click at [1106, 408] on button "Add PO" at bounding box center [1127, 392] width 93 height 45
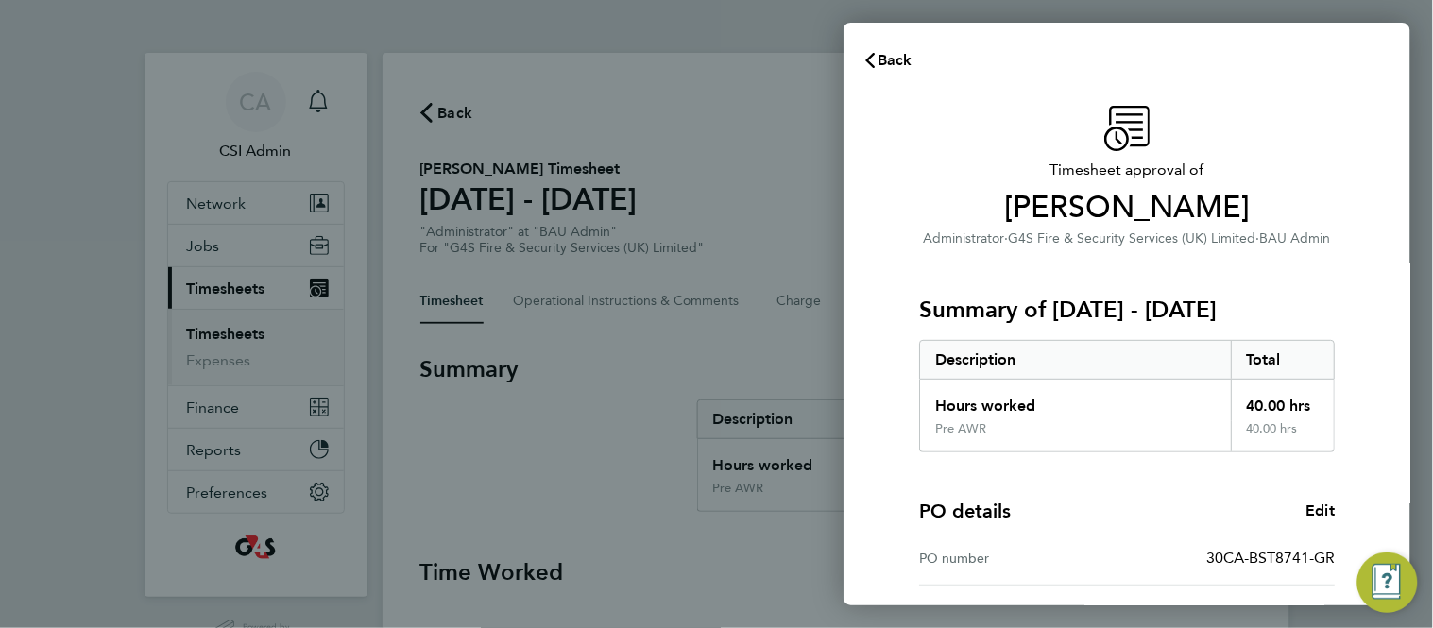
click at [1200, 506] on div "PO details Edit" at bounding box center [1127, 511] width 416 height 26
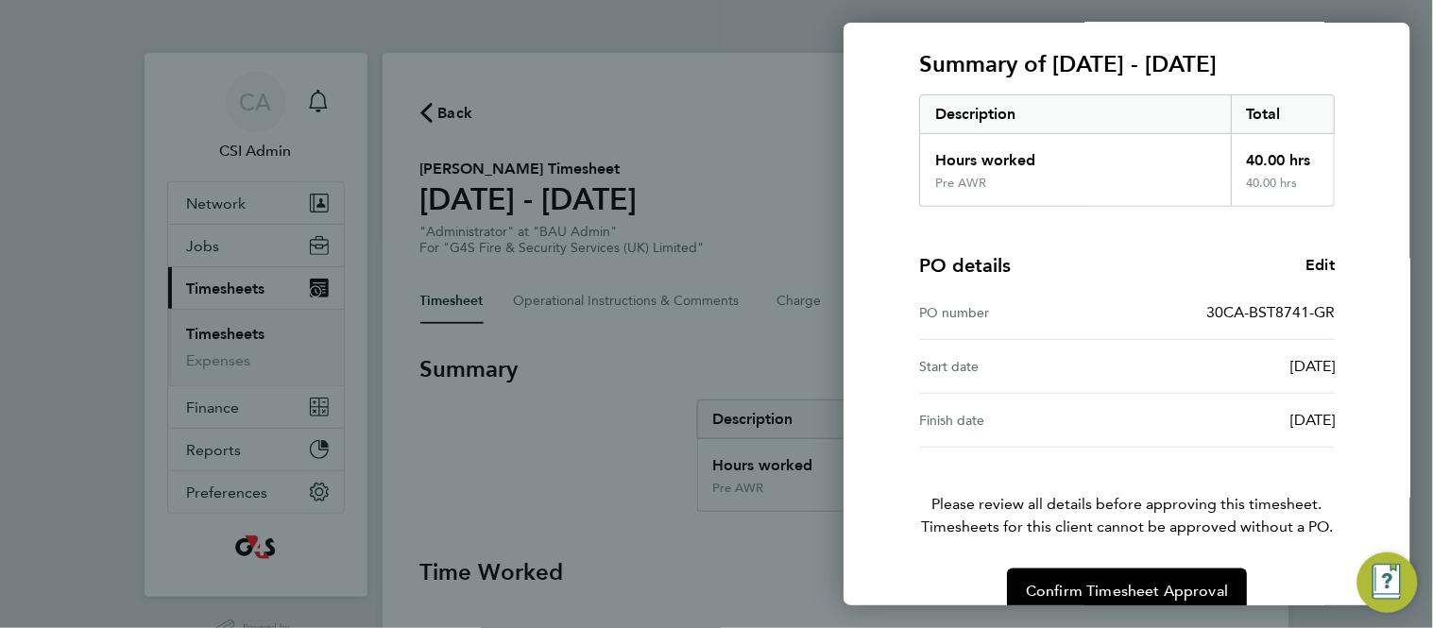
scroll to position [276, 0]
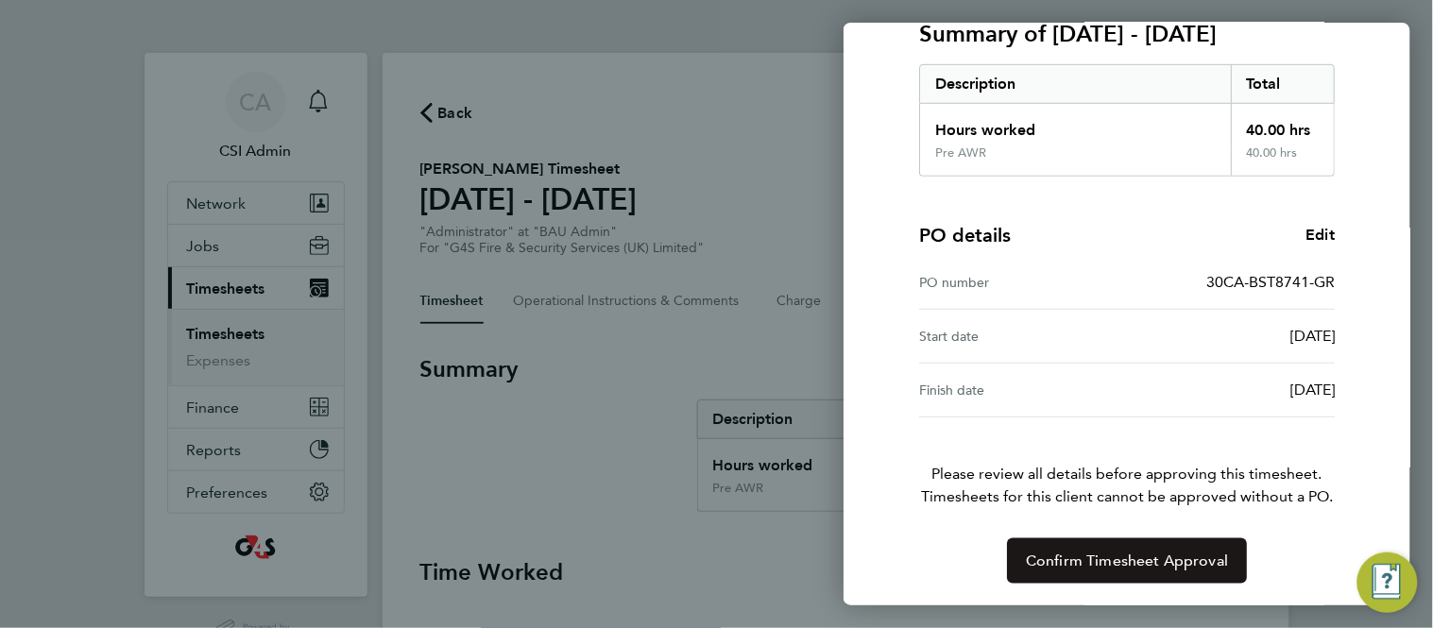
click at [1114, 564] on span "Confirm Timesheet Approval" at bounding box center [1127, 561] width 202 height 19
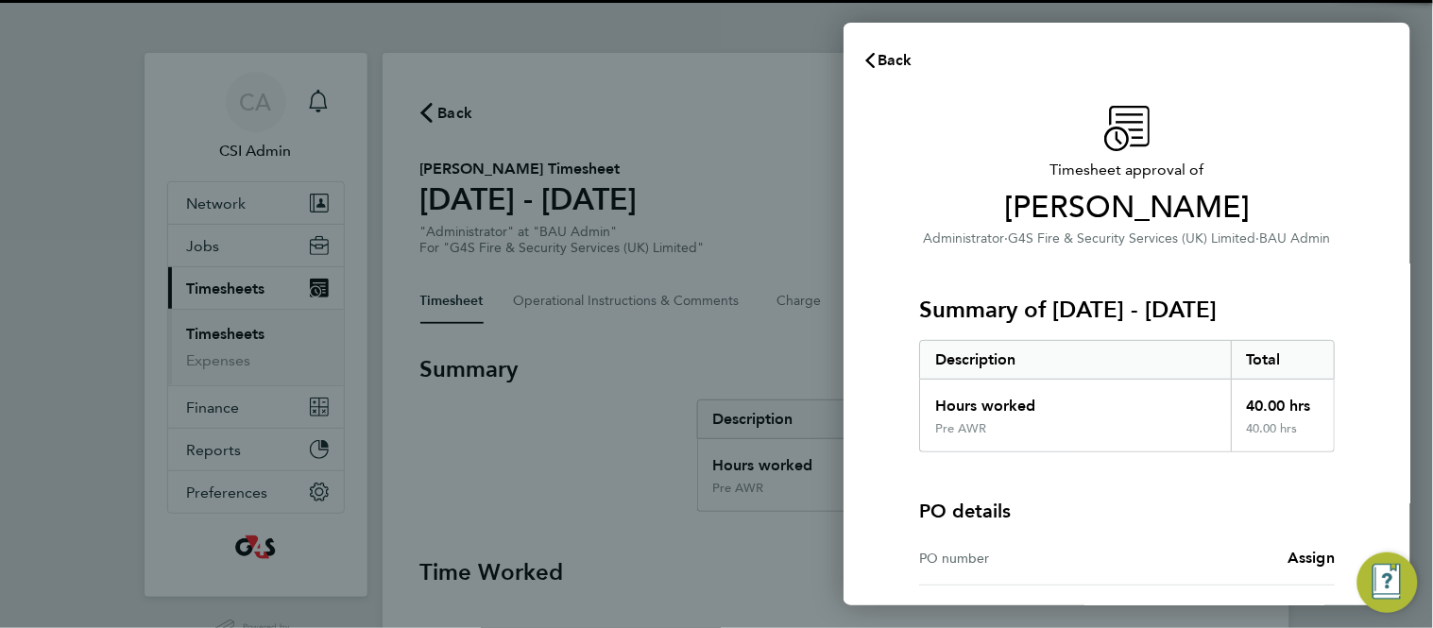
click at [882, 360] on div "Timesheet approval of [PERSON_NAME] Administrator · G4S Fire & Security Service…" at bounding box center [1127, 429] width 567 height 692
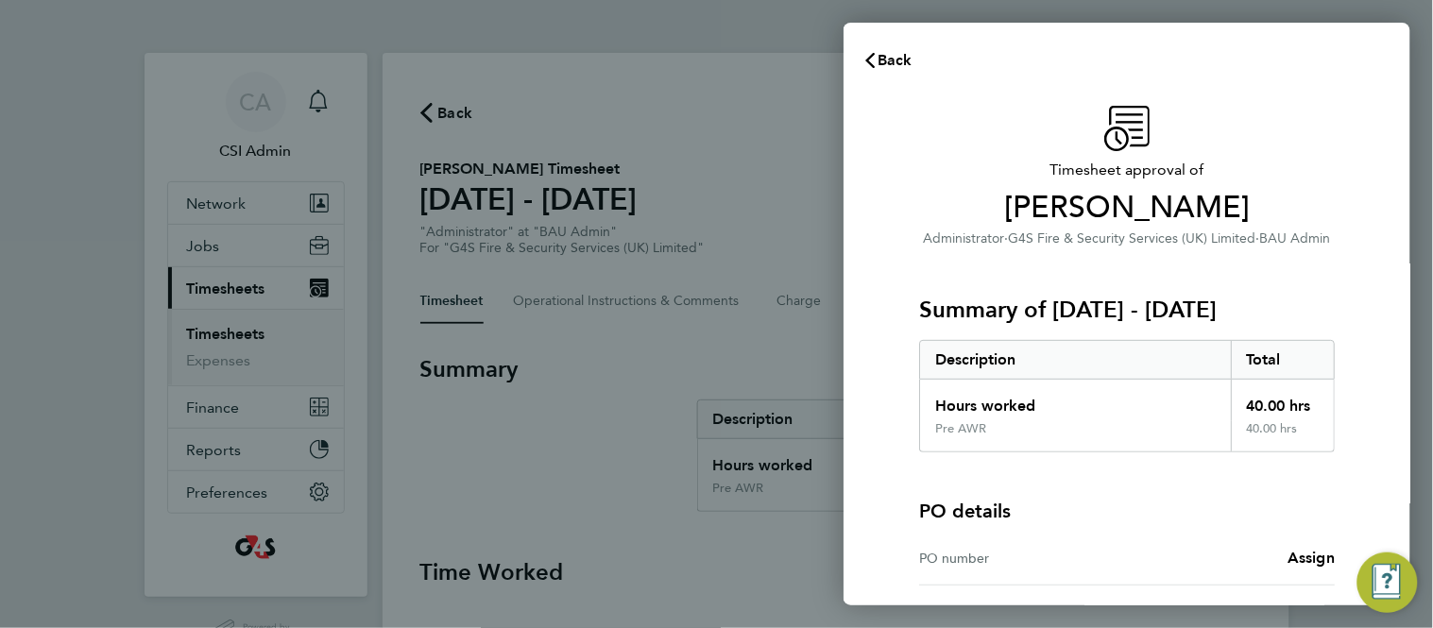
scroll to position [168, 0]
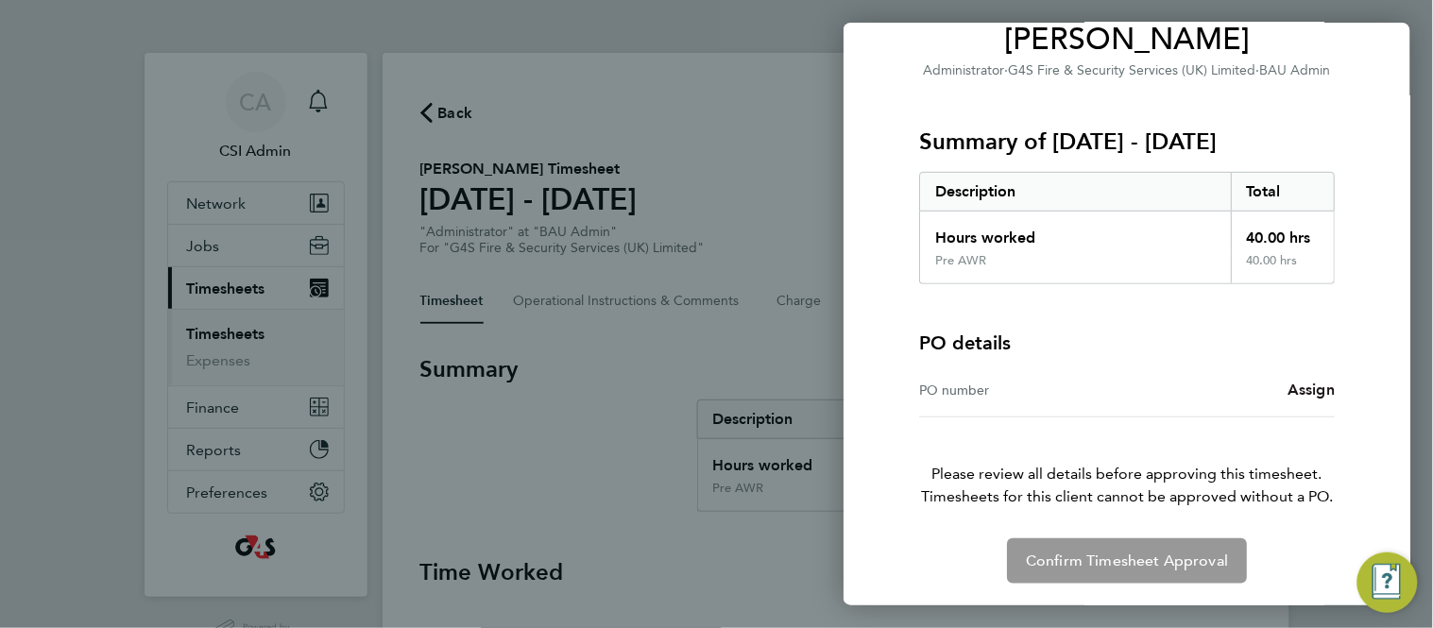
click at [1299, 389] on span "Assign" at bounding box center [1311, 390] width 47 height 18
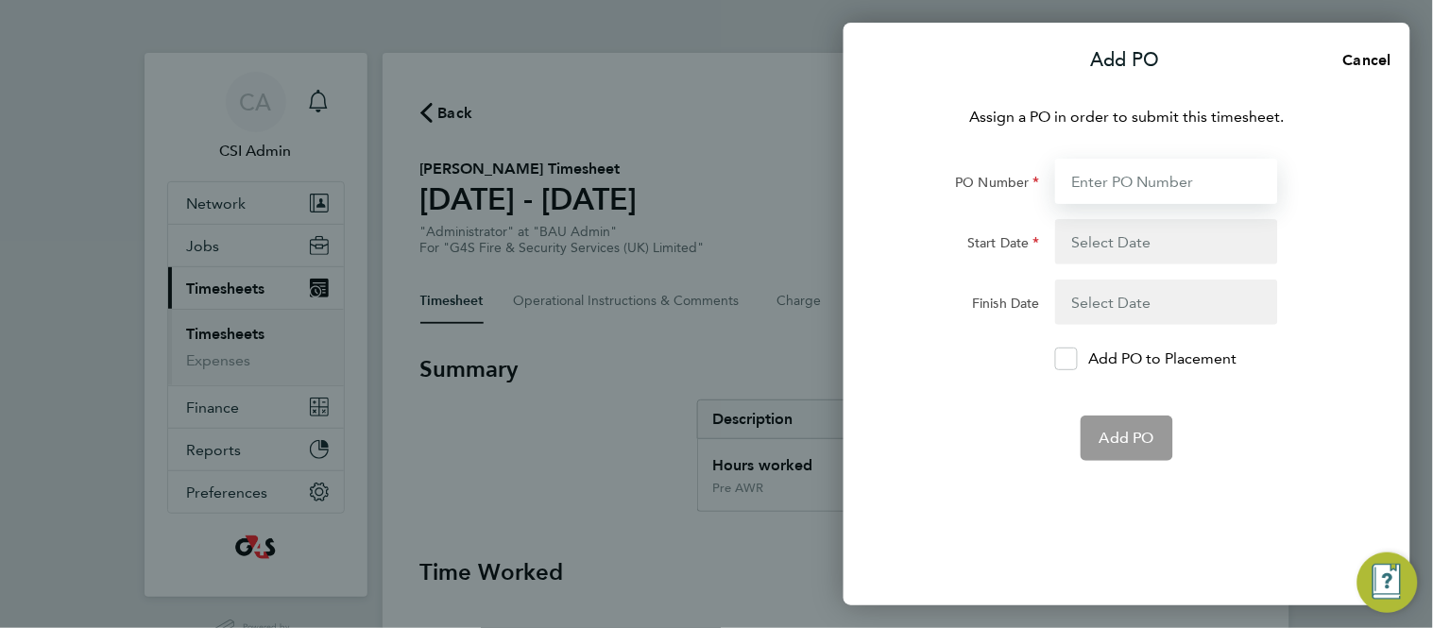
click at [1106, 187] on input "PO Number" at bounding box center [1166, 181] width 223 height 45
paste input "60GI-BST1533-GR"
type input "60GI-BST1533-GR"
type input "[DATE]"
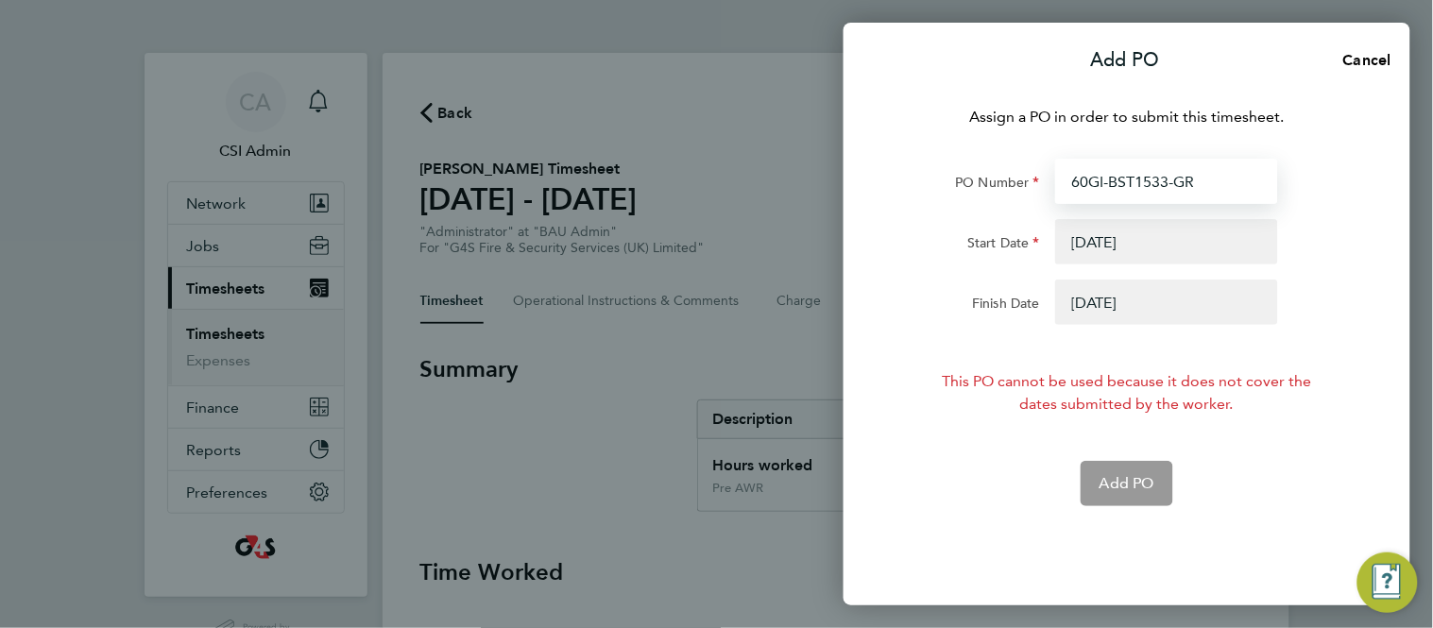
type input "60GI-BST1533-GR"
click at [1105, 306] on button "button" at bounding box center [1166, 302] width 223 height 45
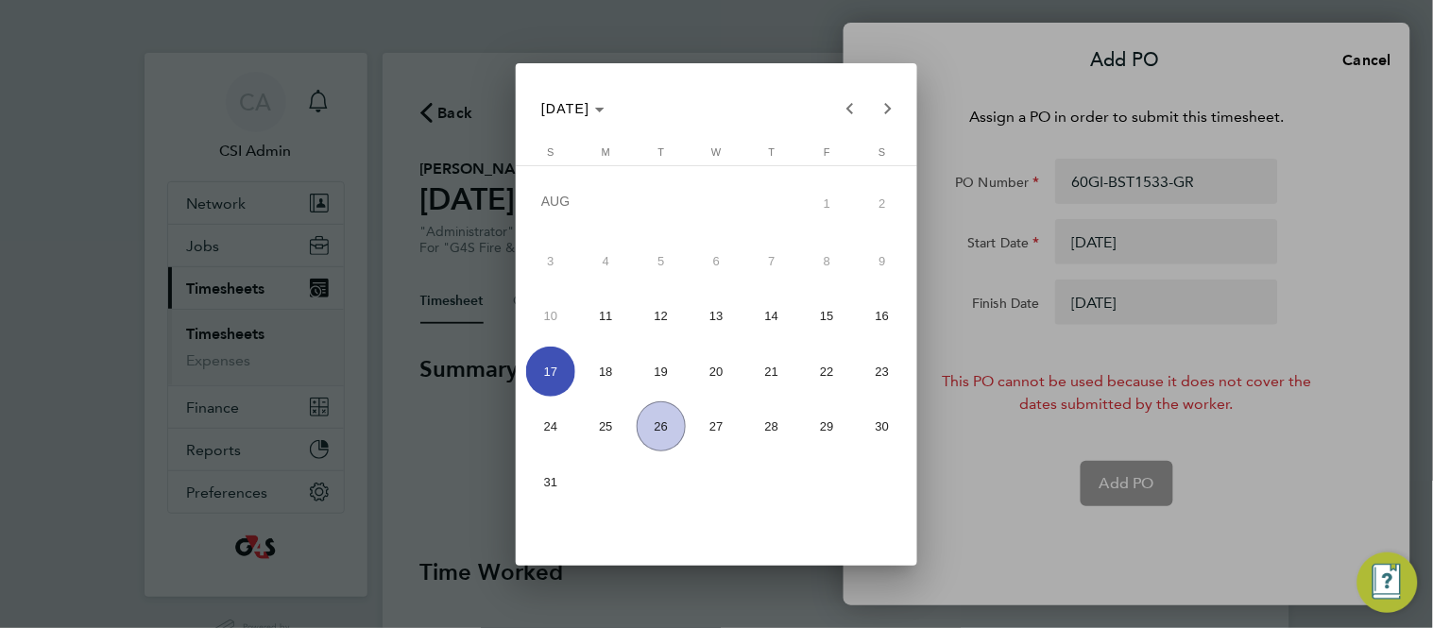
click at [558, 421] on span "24" at bounding box center [551, 427] width 50 height 50
type input "24 Aug 25"
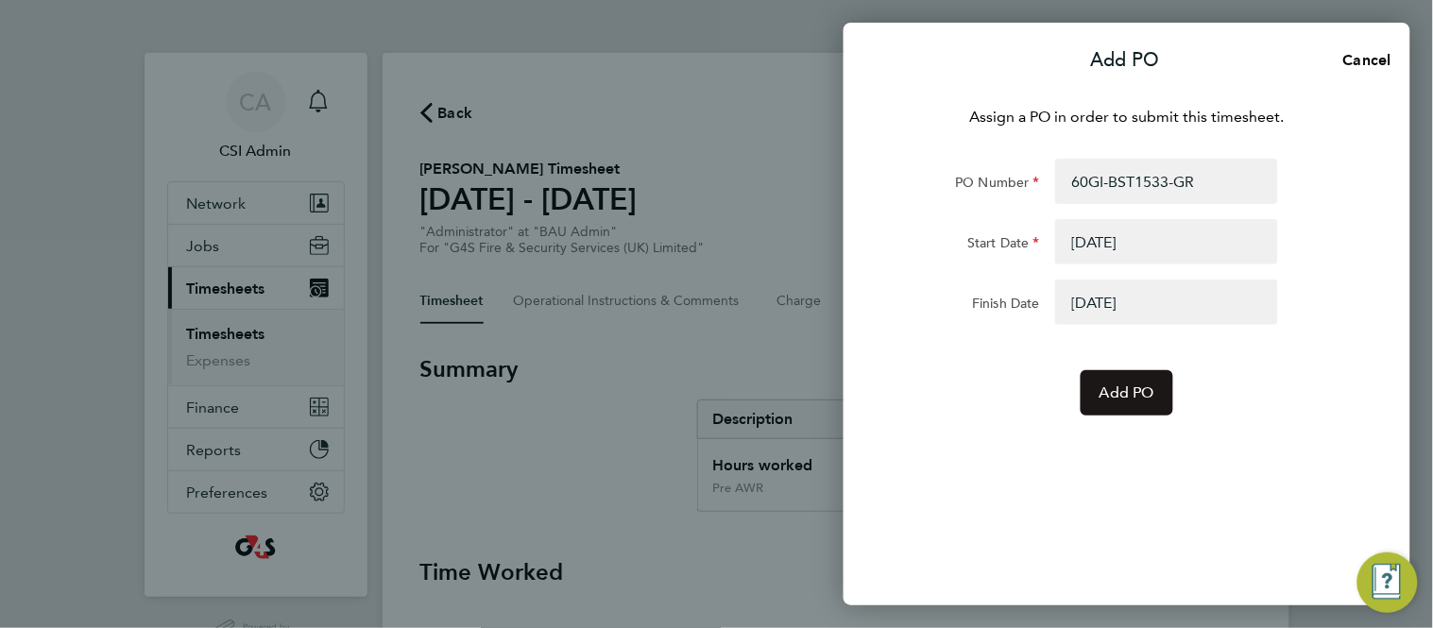
click at [1174, 382] on button "Add PO" at bounding box center [1127, 392] width 93 height 45
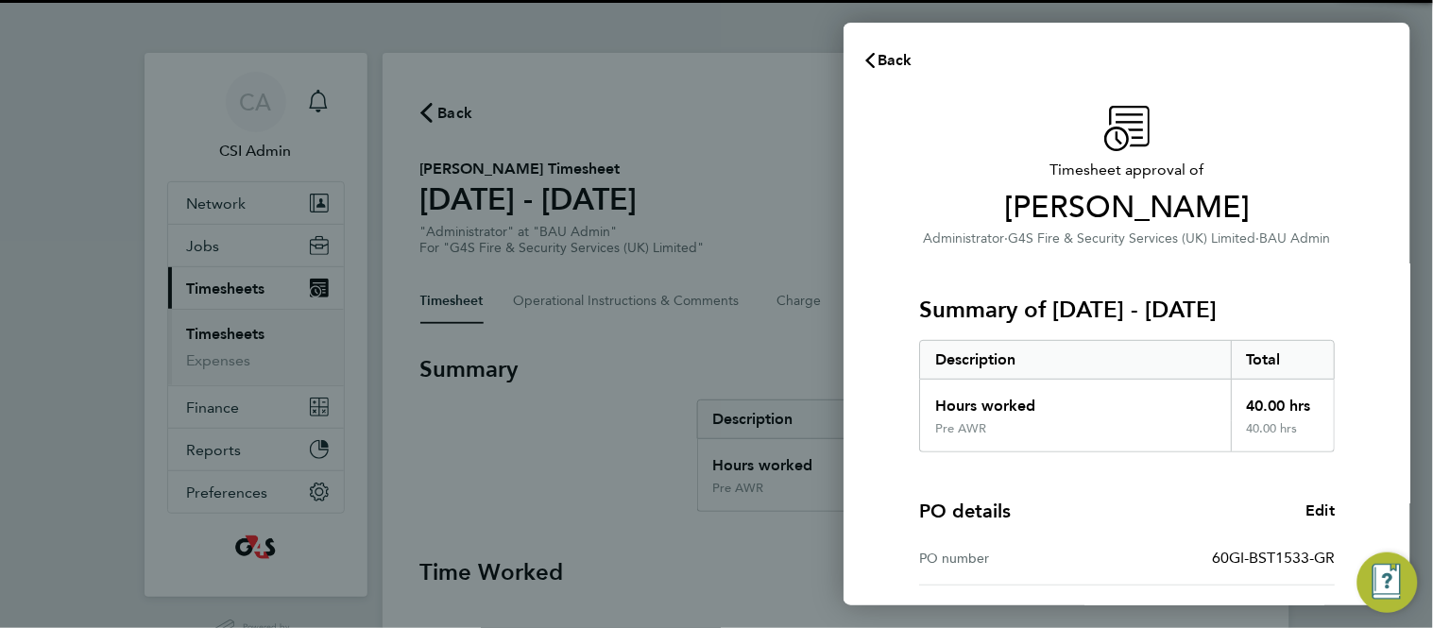
click at [1175, 382] on div "Hours worked" at bounding box center [1075, 401] width 311 height 42
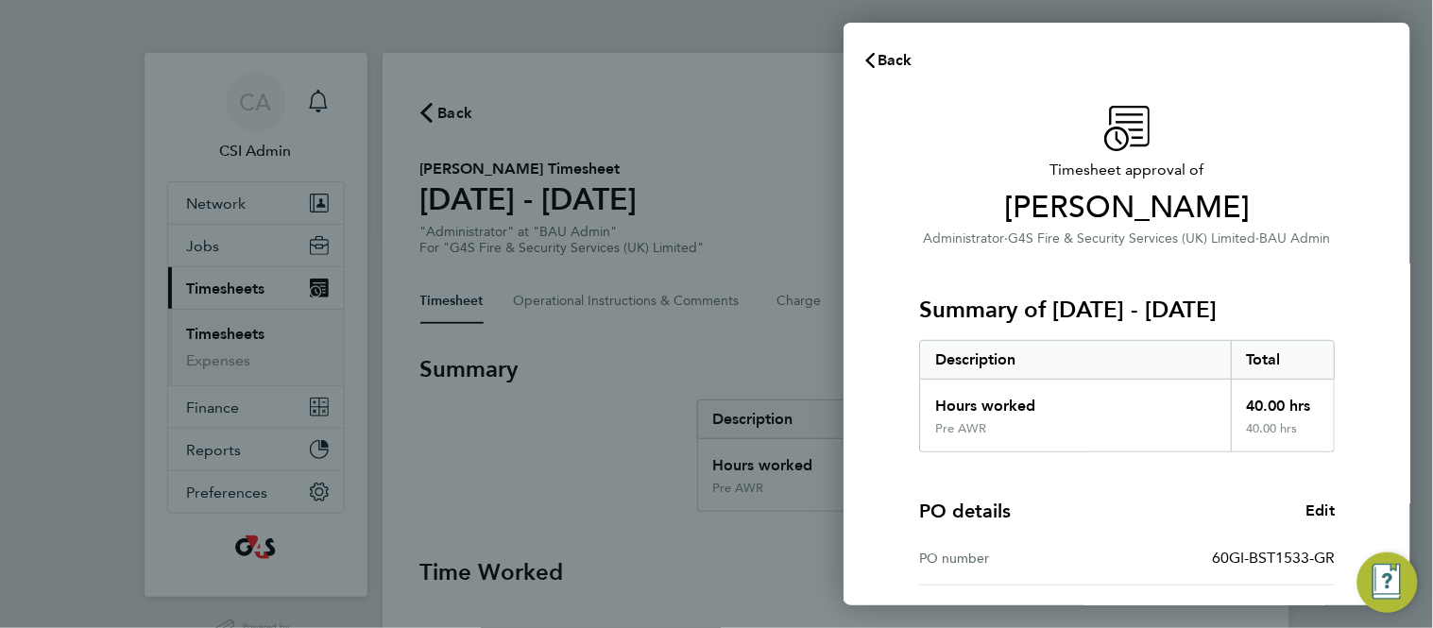
click at [1175, 382] on div "Hours worked" at bounding box center [1075, 401] width 311 height 42
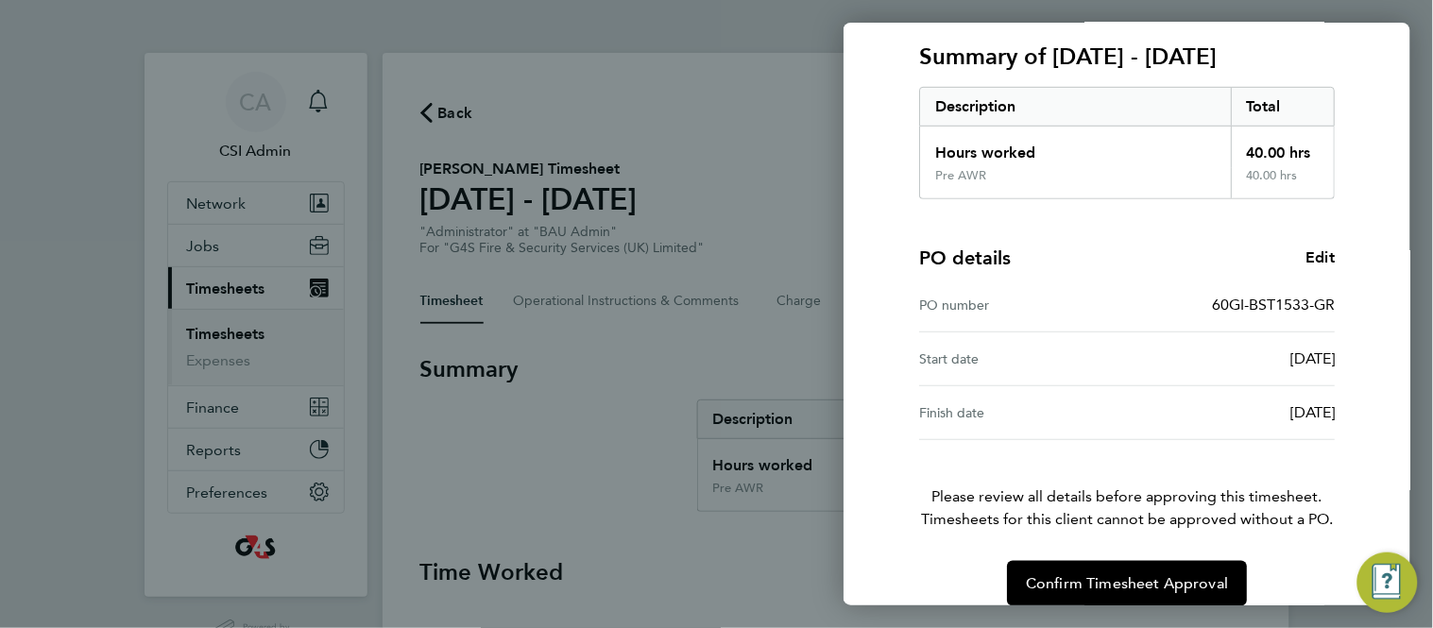
scroll to position [276, 0]
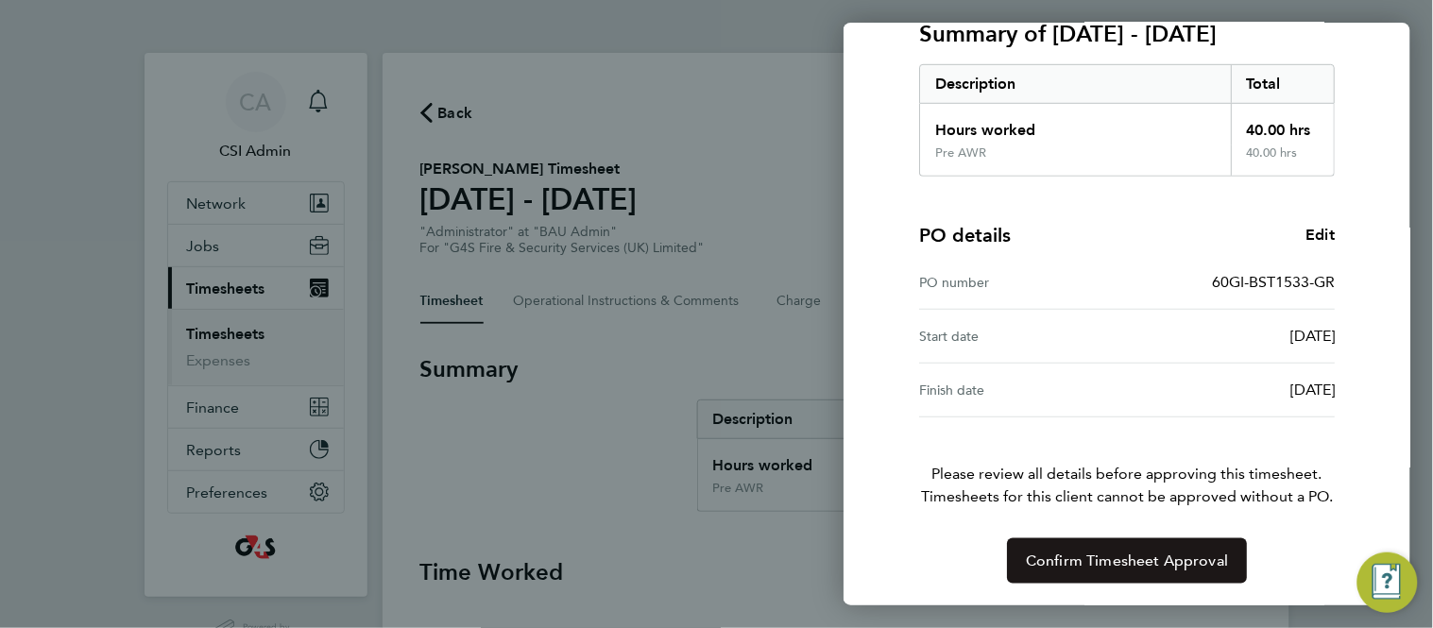
click at [1116, 566] on span "Confirm Timesheet Approval" at bounding box center [1127, 561] width 202 height 19
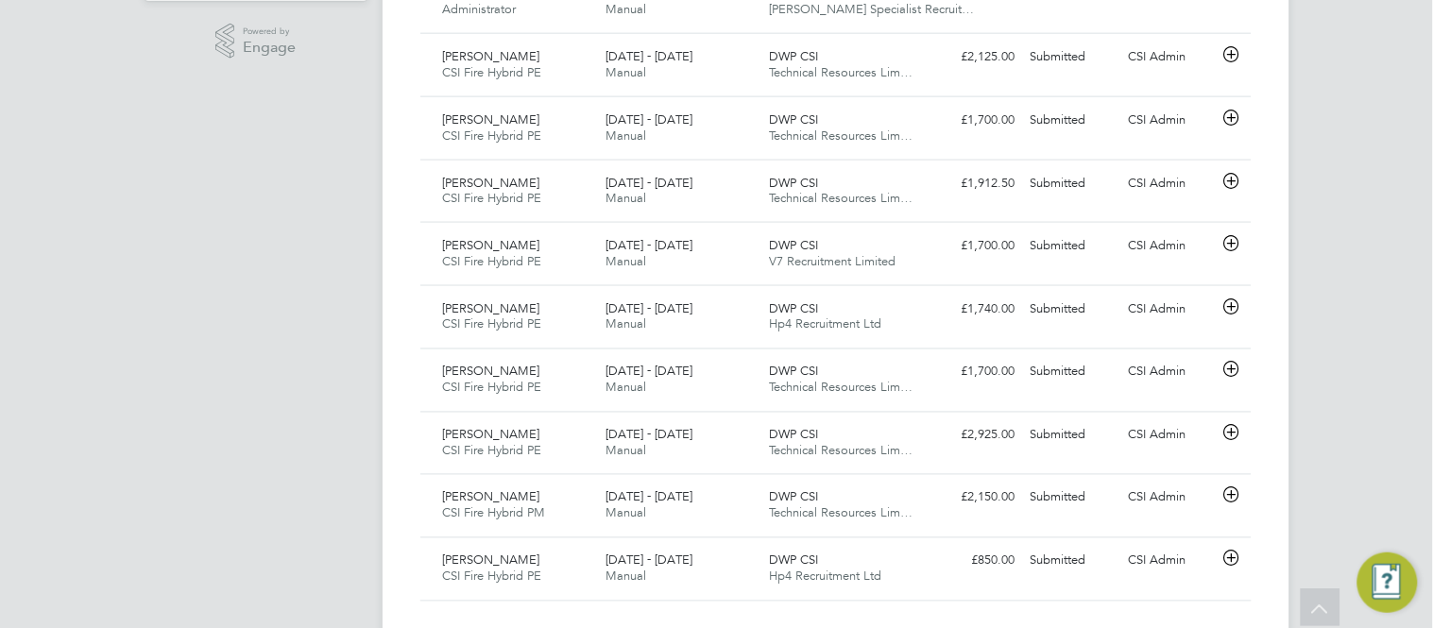
click at [386, 230] on div "Timesheets New Timesheet Timesheets I Follow All Timesheets Client Config Vendo…" at bounding box center [836, 48] width 907 height 1183
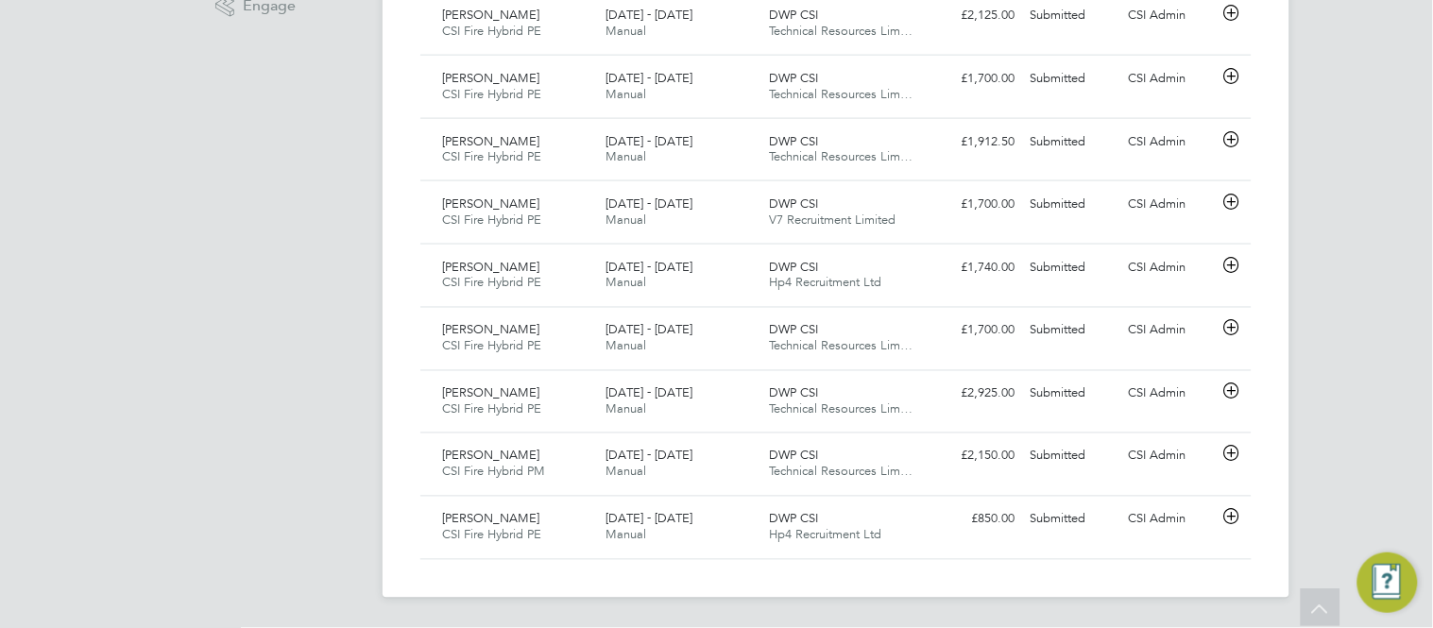
click at [262, 261] on app-navbar "CA CSI Admin Notifications Applications: Network Team Members Businesses Sites …" at bounding box center [256, 21] width 223 height 1213
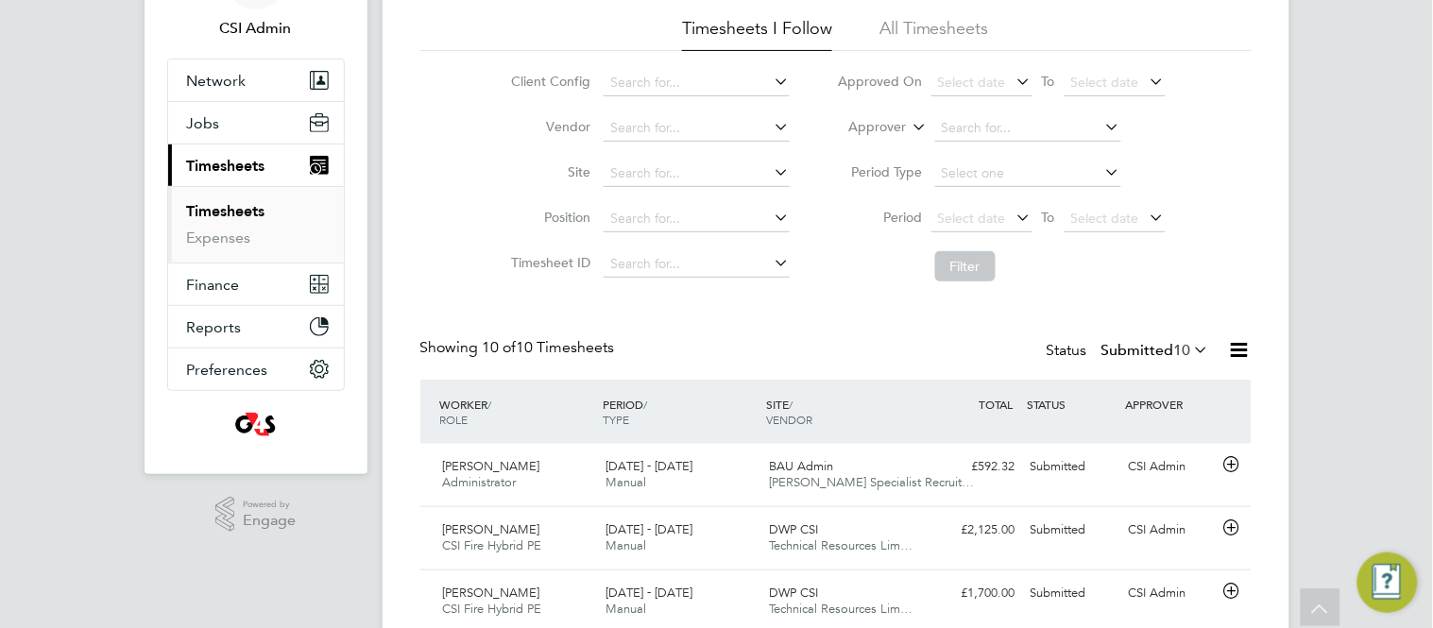
scroll to position [50, 0]
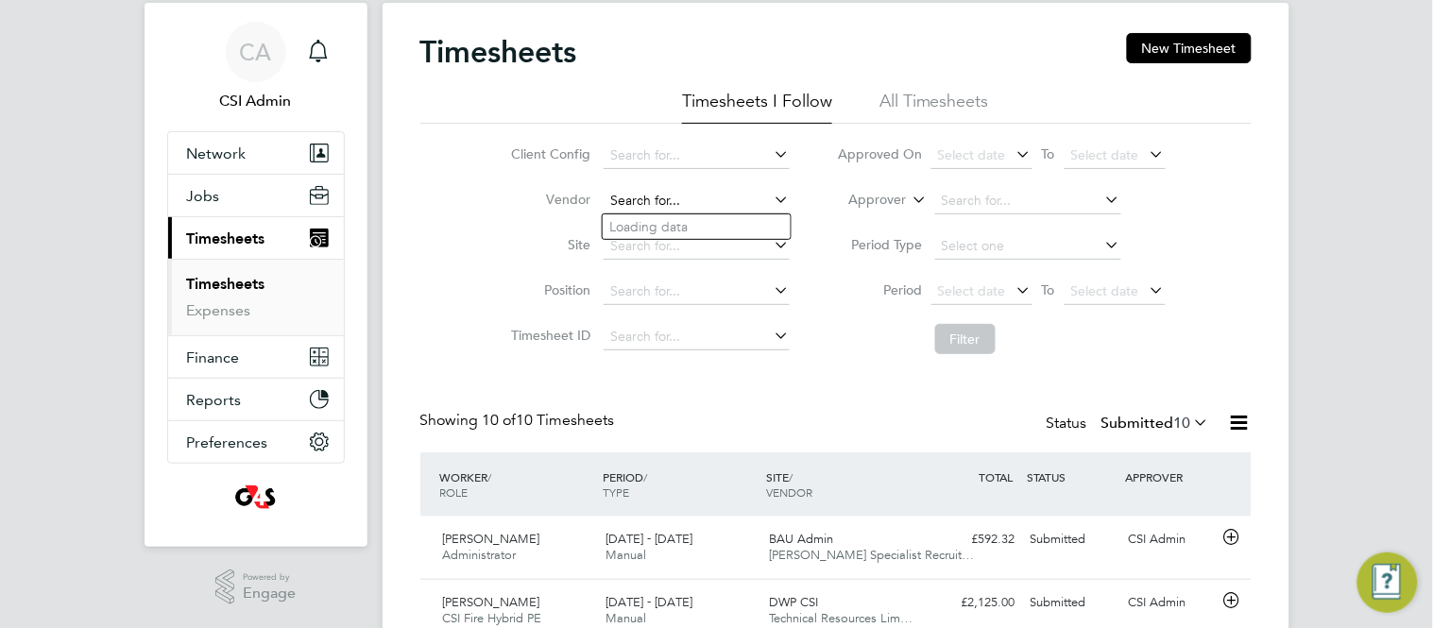
click at [647, 208] on input at bounding box center [697, 201] width 186 height 26
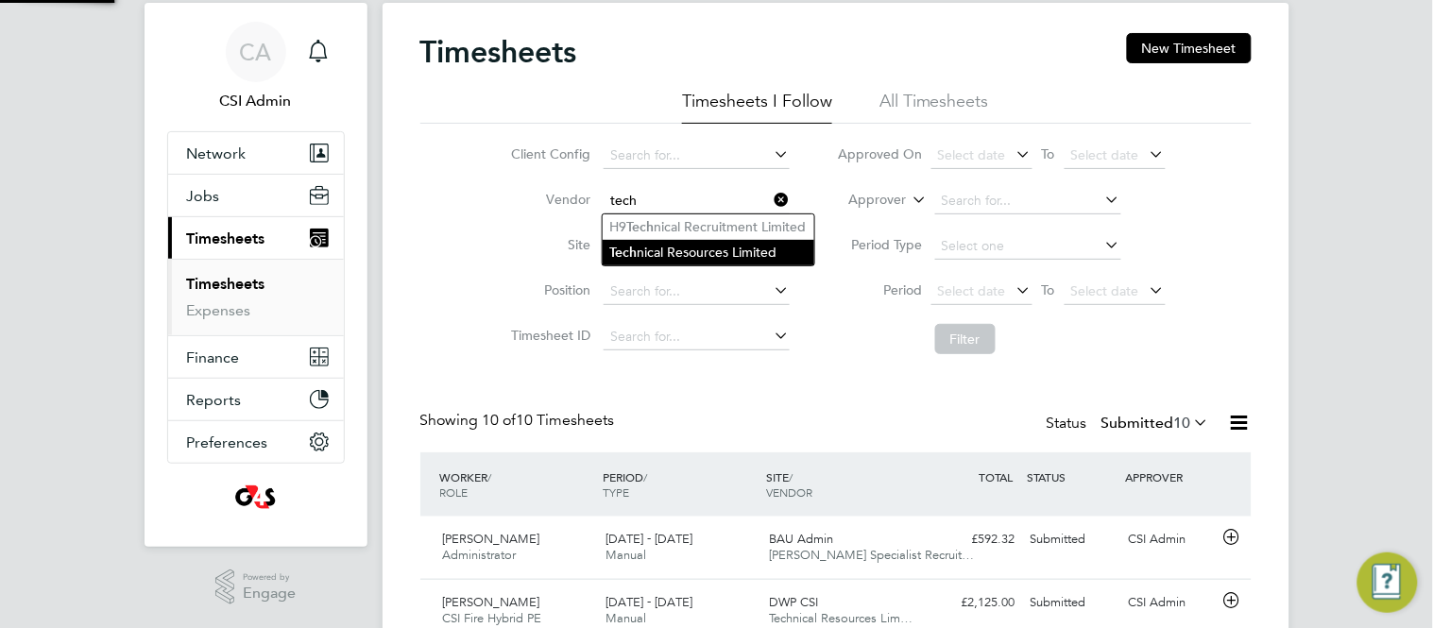
click at [649, 253] on li "Tech nical Resources Limited" at bounding box center [709, 253] width 212 height 26
type input "Technical Resources Limited"
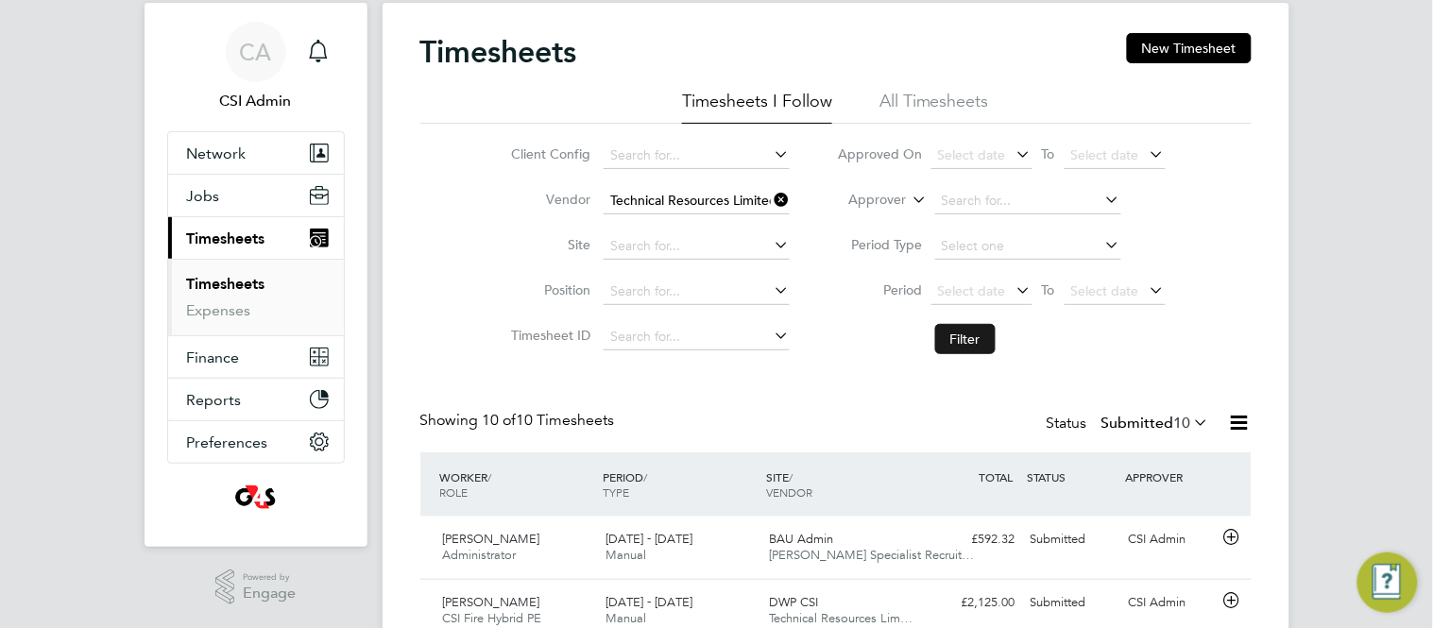
click at [970, 334] on button "Filter" at bounding box center [965, 339] width 60 height 30
click at [404, 308] on div "Timesheets New Timesheet Timesheets I Follow All Timesheets Client Config Vendo…" at bounding box center [836, 468] width 907 height 931
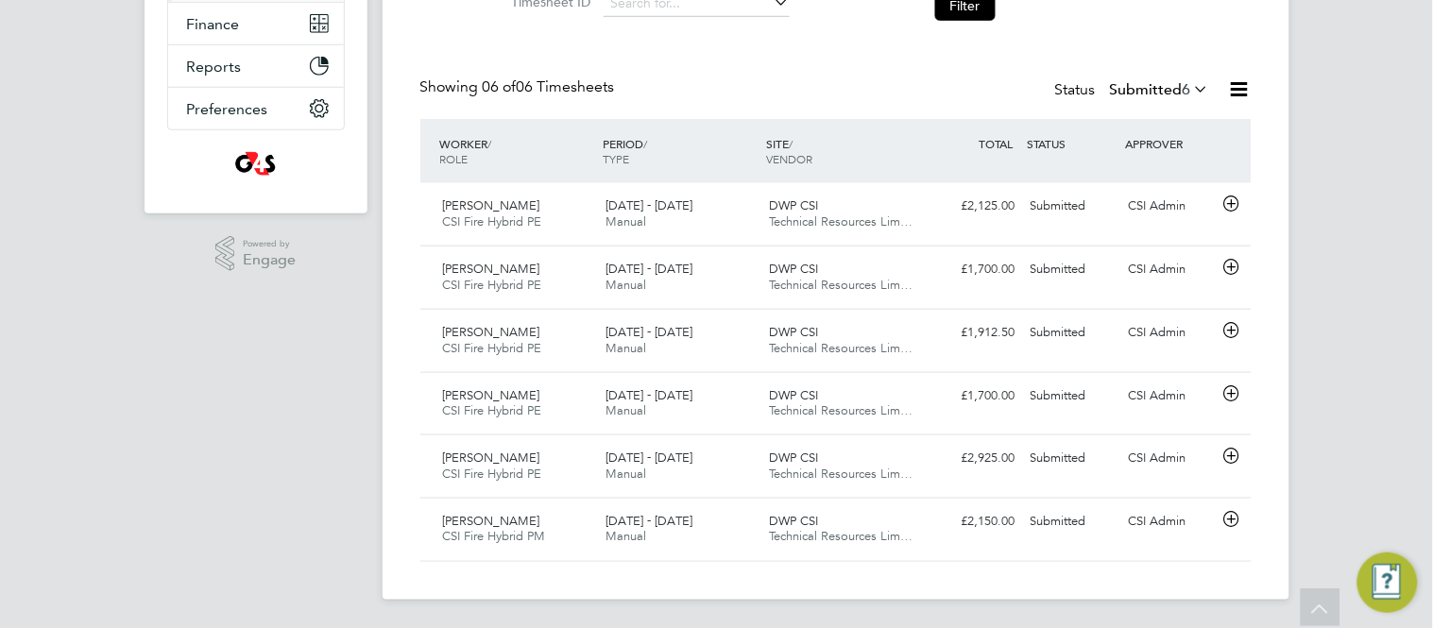
scroll to position [385, 0]
click at [1238, 207] on icon at bounding box center [1232, 203] width 24 height 15
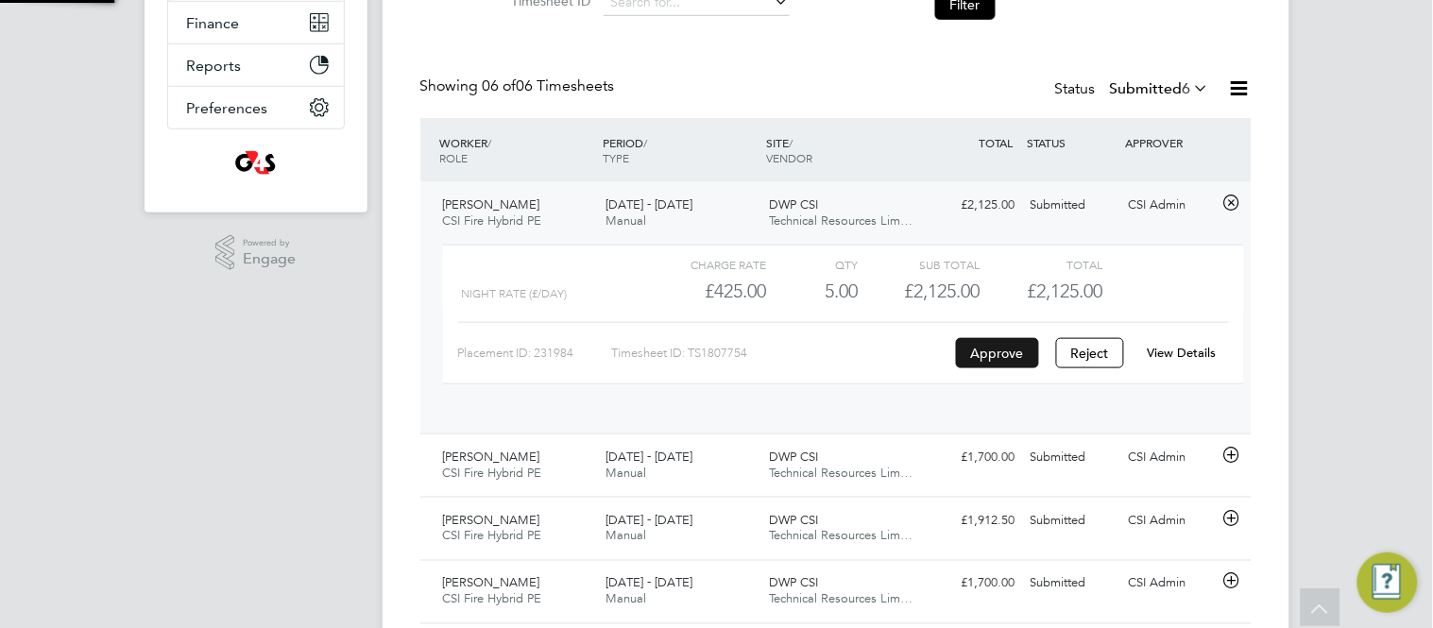
scroll to position [31, 184]
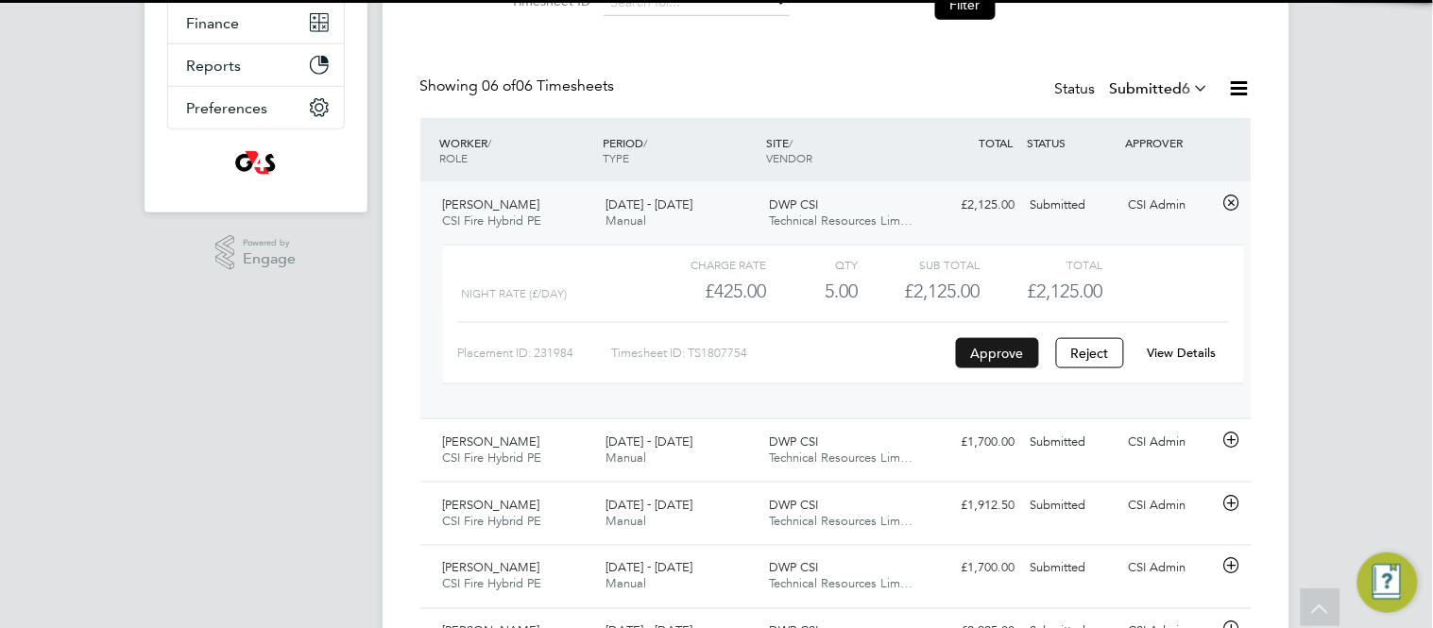
click at [980, 352] on button "Approve" at bounding box center [997, 353] width 83 height 30
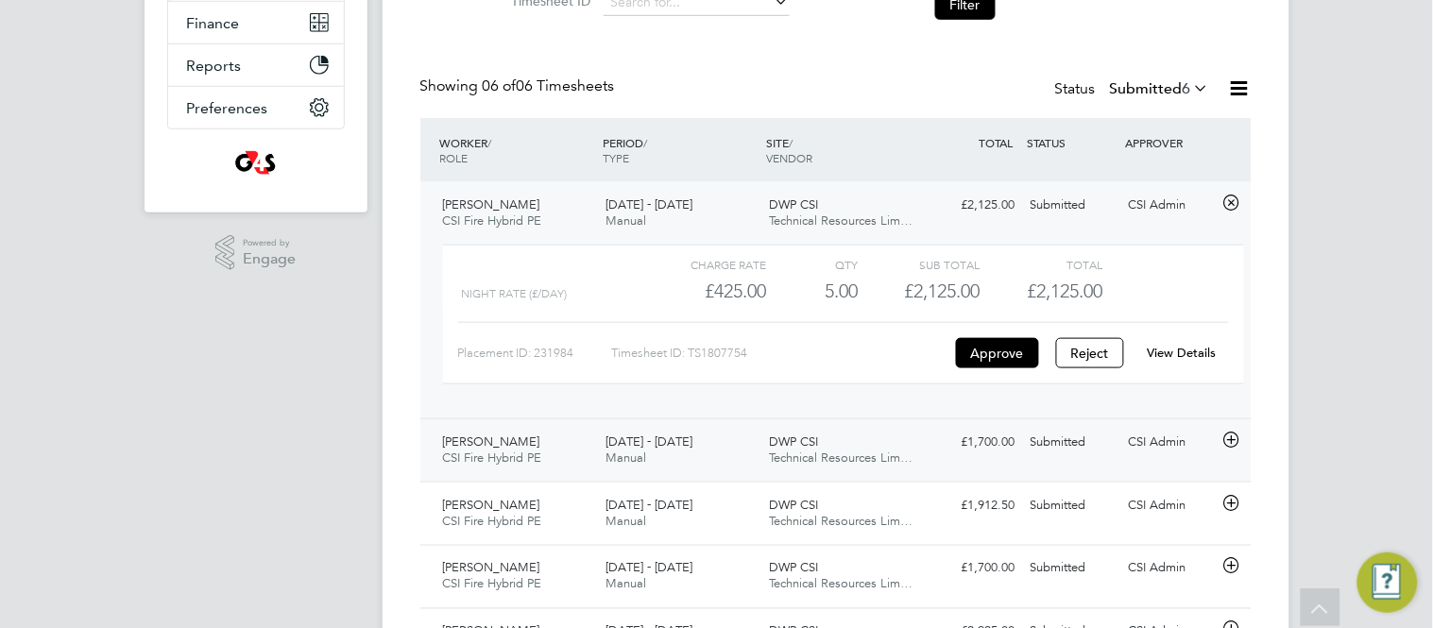
click at [1233, 439] on icon at bounding box center [1232, 440] width 24 height 15
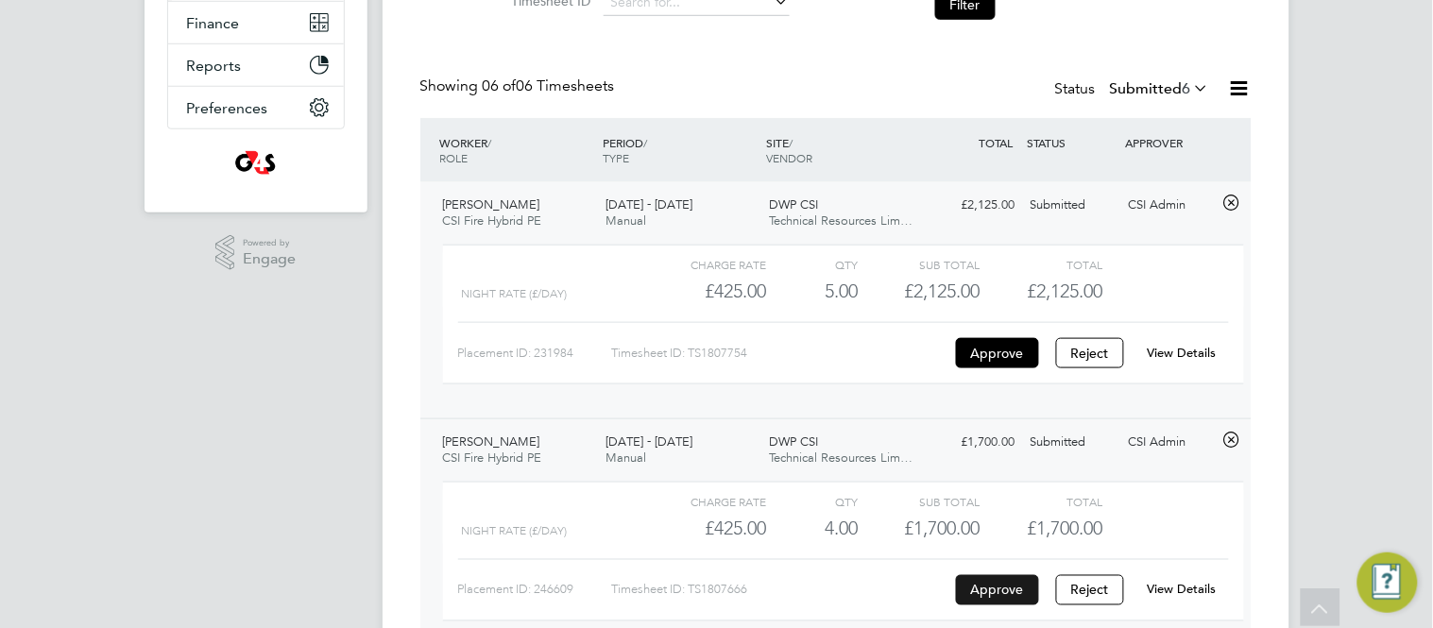
click at [993, 592] on button "Approve" at bounding box center [997, 590] width 83 height 30
click at [379, 457] on div "CA CSI Admin Notifications Applications: Network Team Members Businesses Sites …" at bounding box center [716, 296] width 1433 height 1362
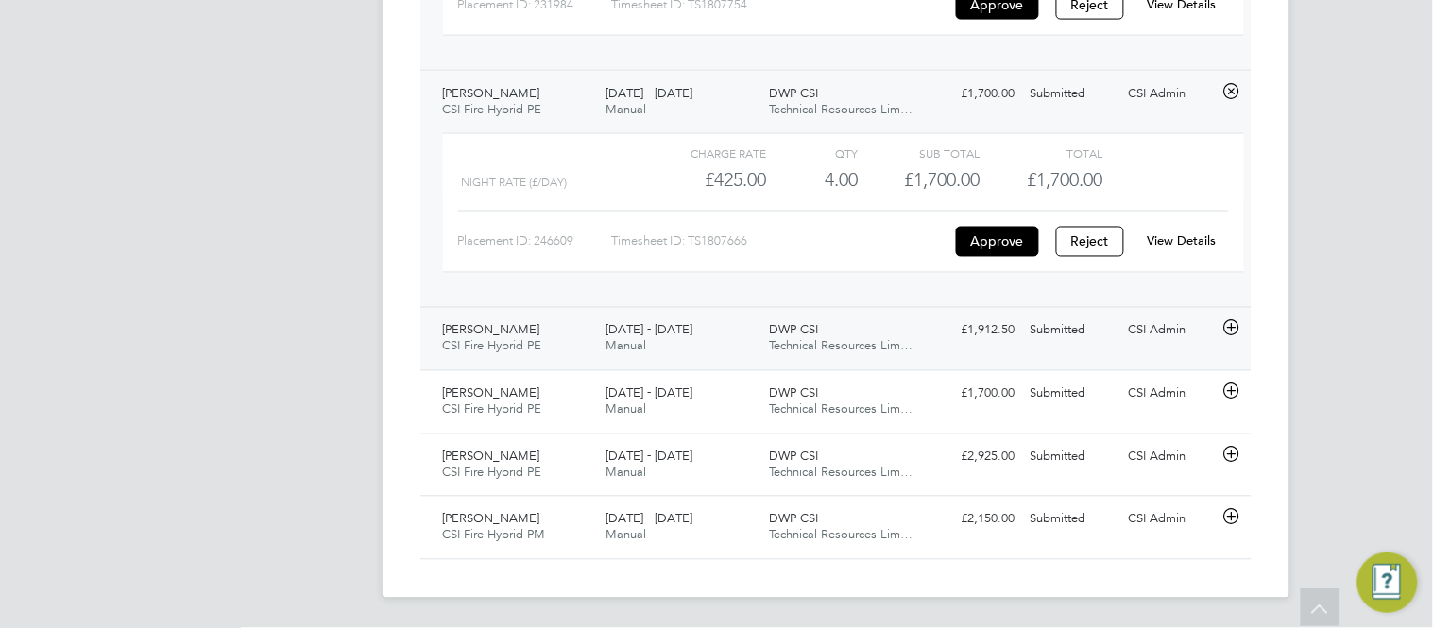
click at [1225, 333] on icon at bounding box center [1232, 328] width 24 height 15
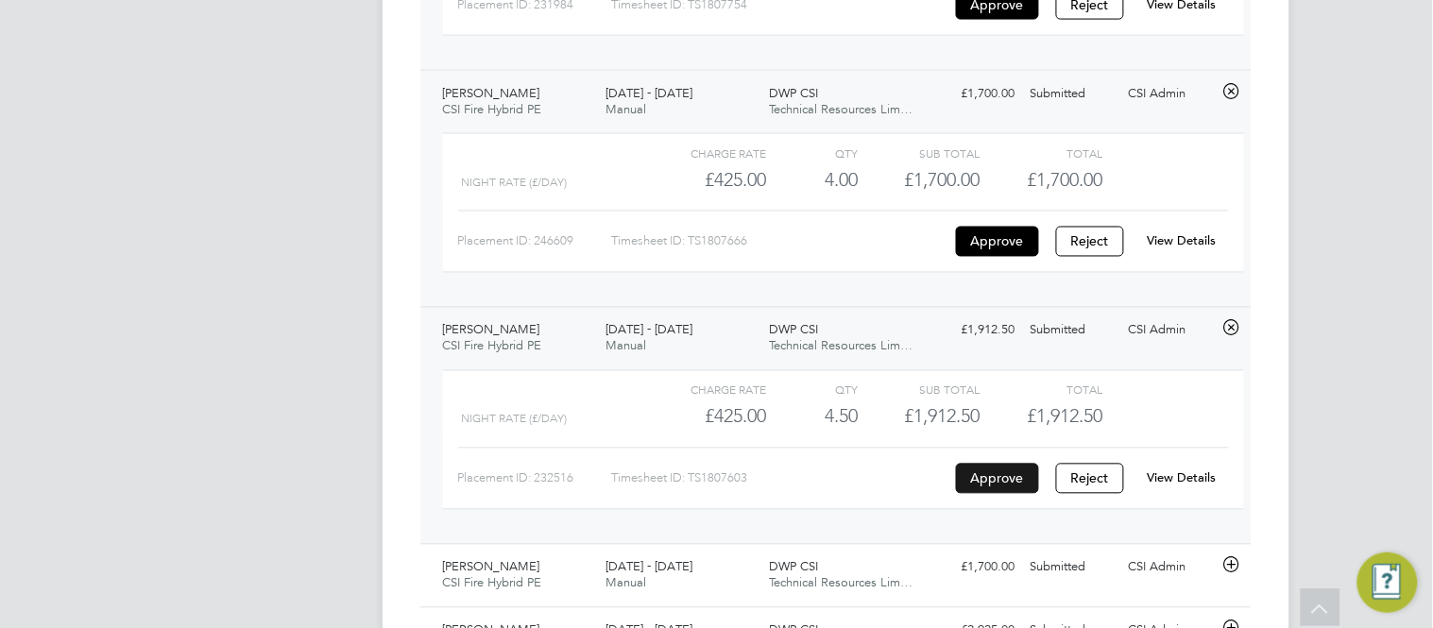
click at [1012, 486] on button "Approve" at bounding box center [997, 479] width 83 height 30
click at [398, 266] on div "Timesheets New Timesheet Timesheets I Follow All Timesheets Client Config Vendo…" at bounding box center [836, 46] width 907 height 1452
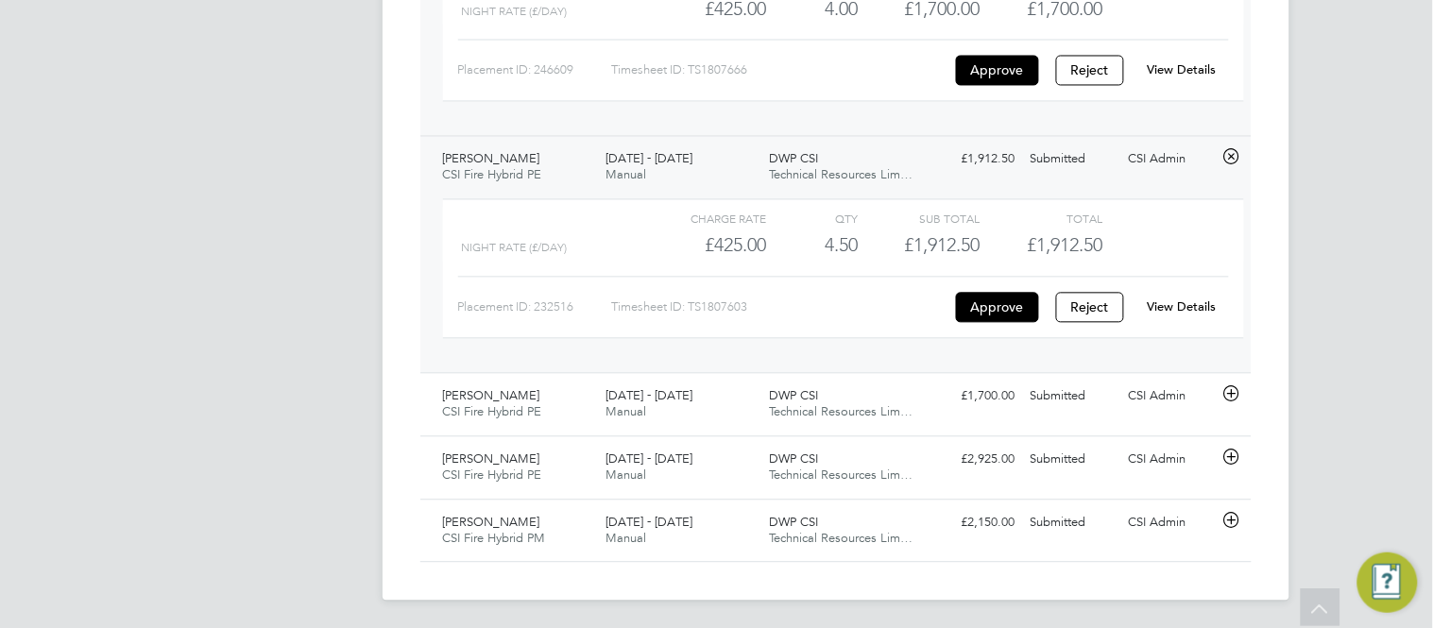
scroll to position [908, 0]
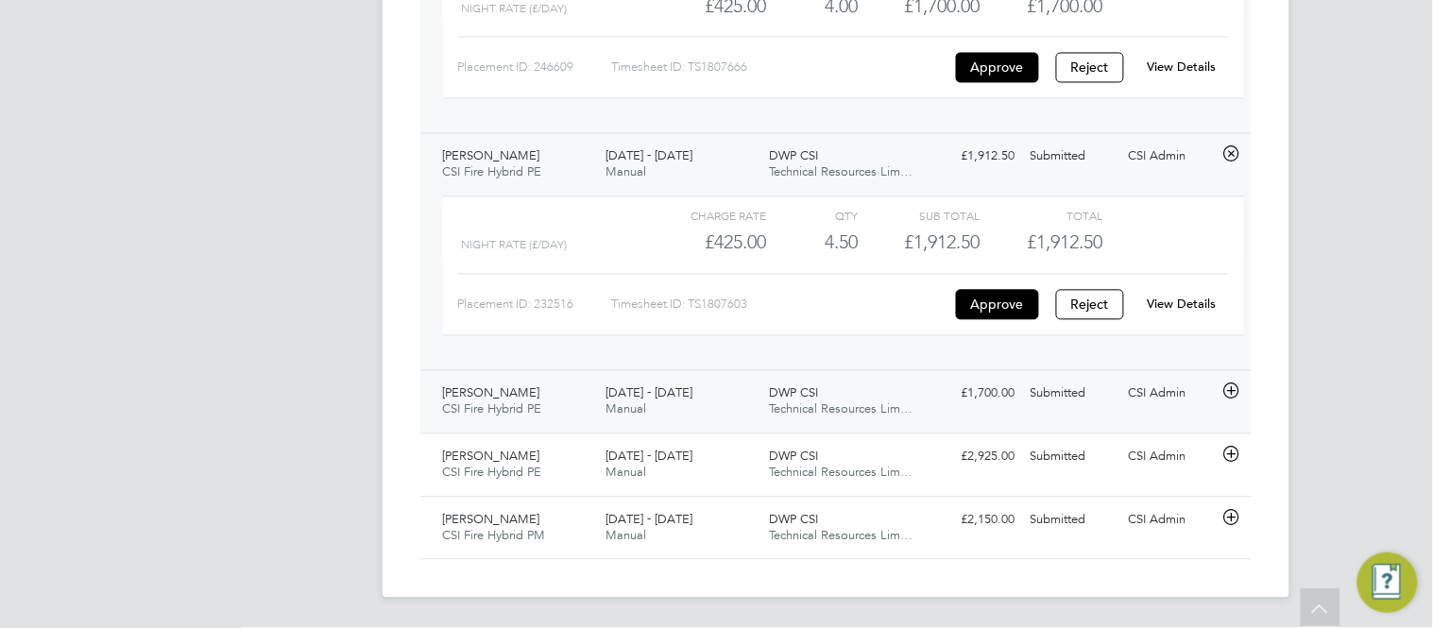
click at [1236, 394] on icon at bounding box center [1232, 392] width 24 height 15
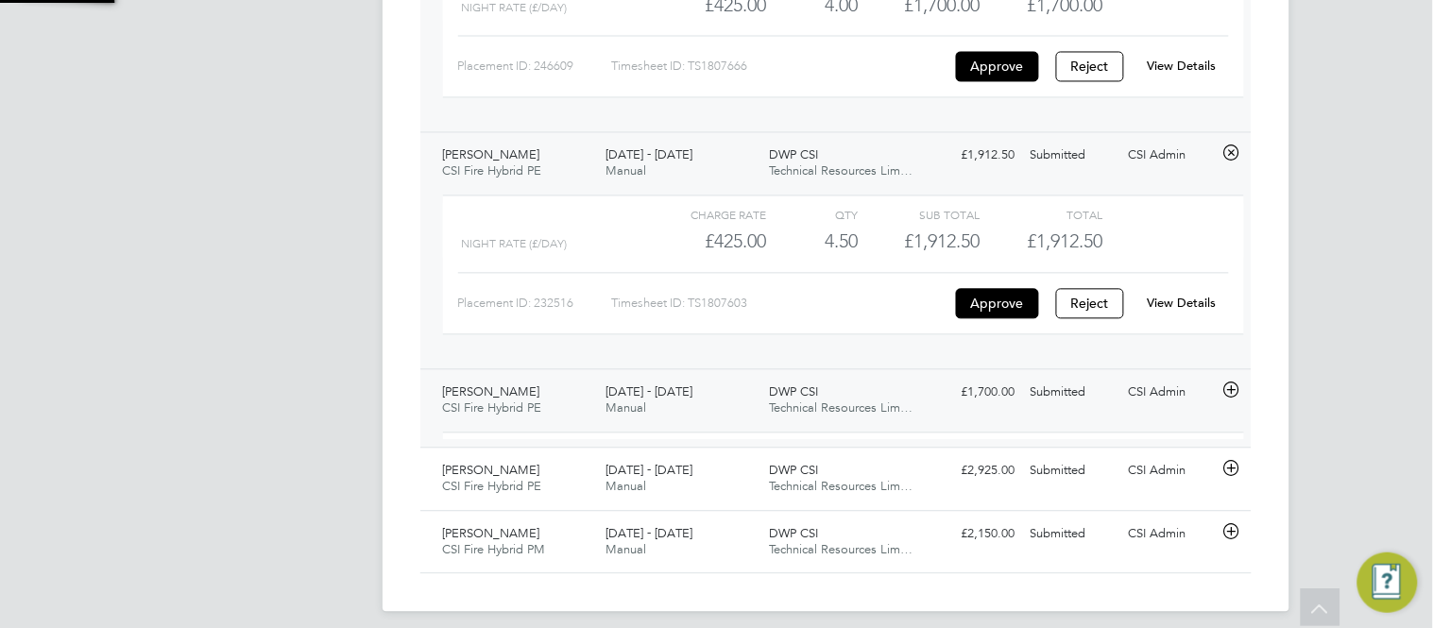
scroll to position [31, 184]
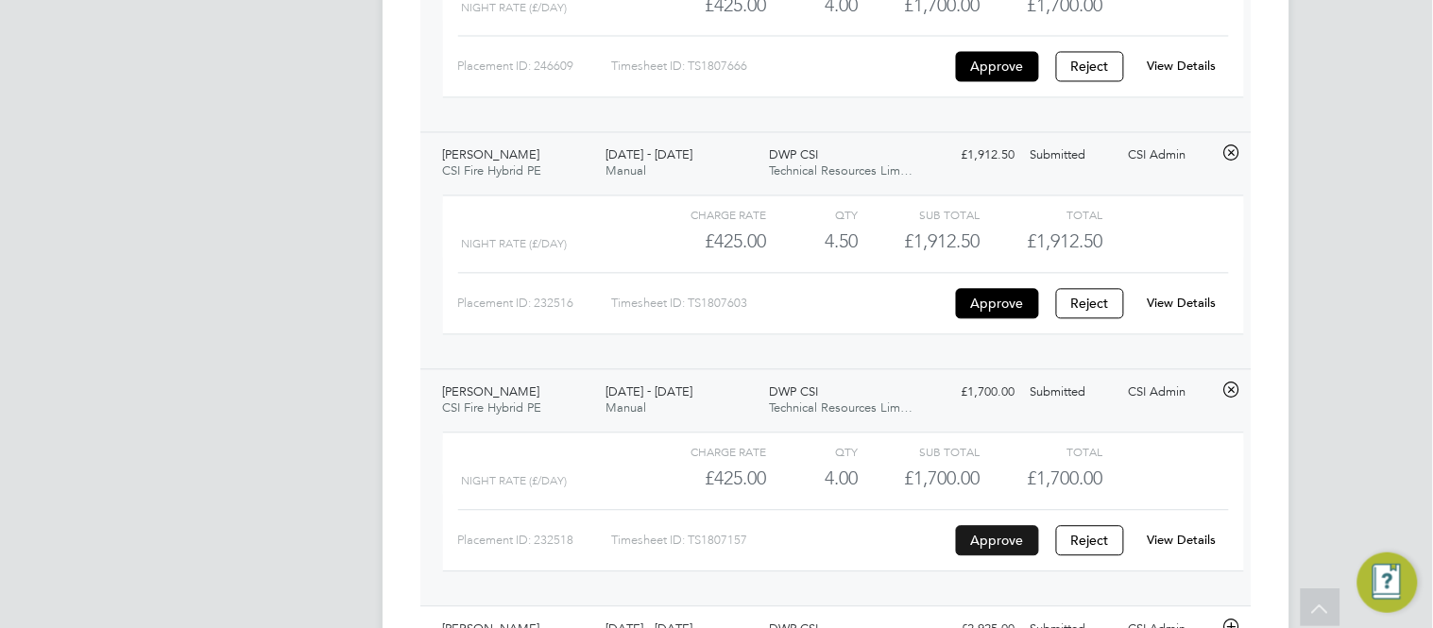
click at [1003, 547] on button "Approve" at bounding box center [997, 541] width 83 height 30
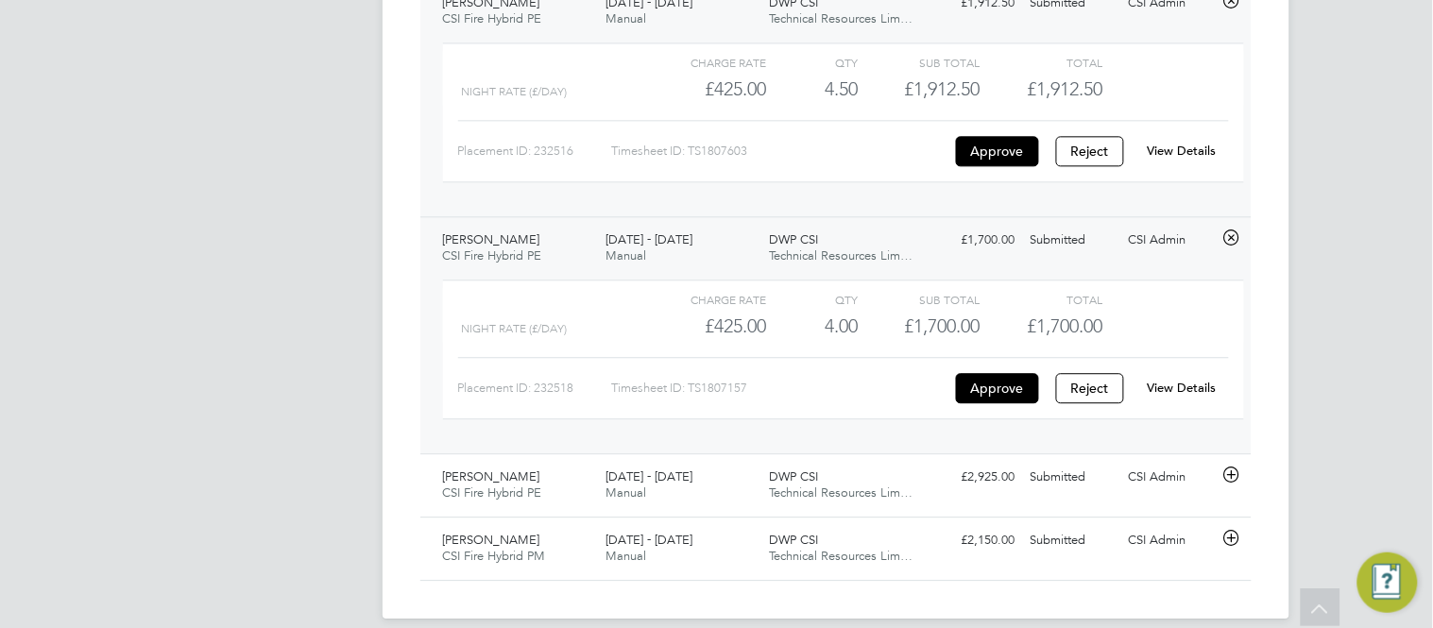
scroll to position [1083, 0]
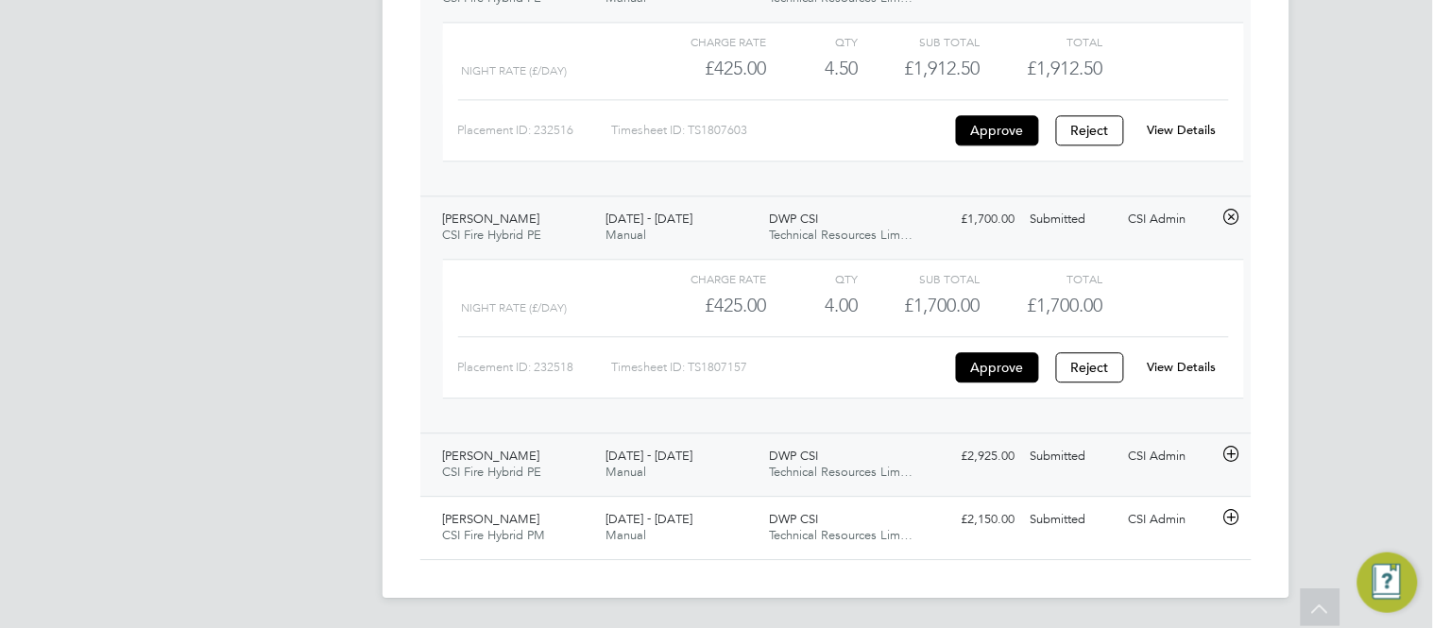
click at [1234, 454] on icon at bounding box center [1232, 454] width 24 height 15
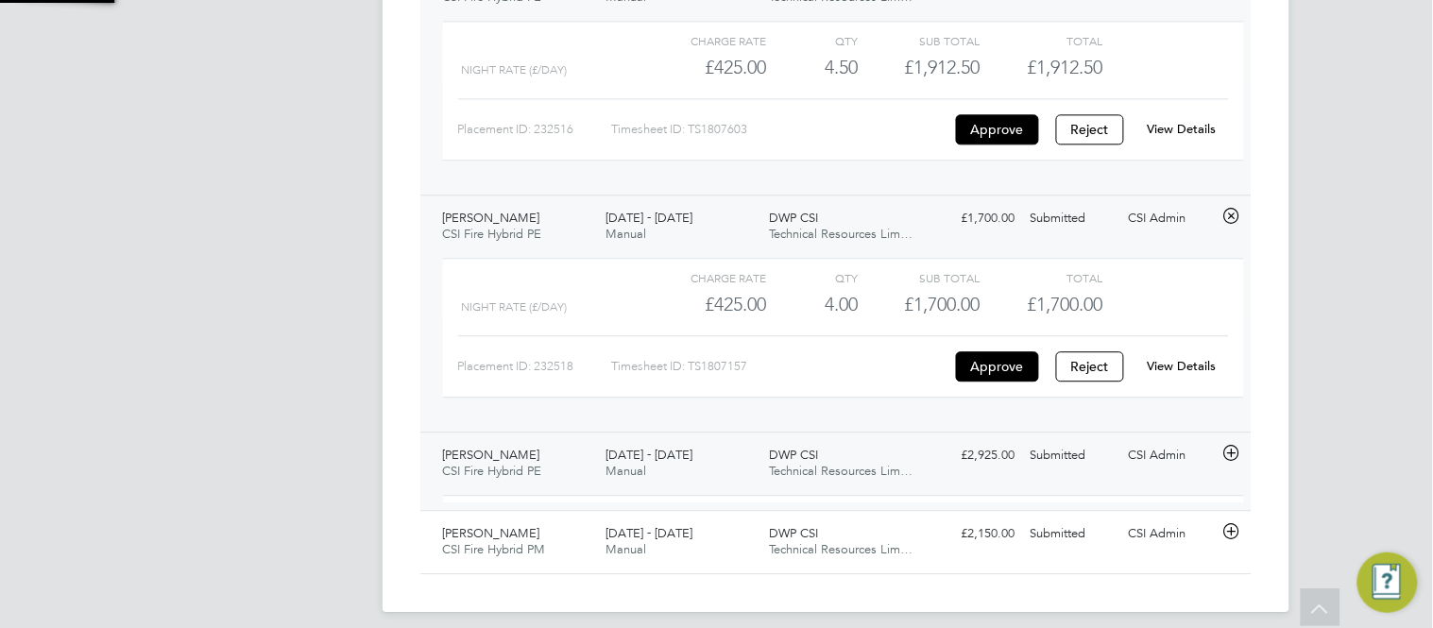
scroll to position [31, 184]
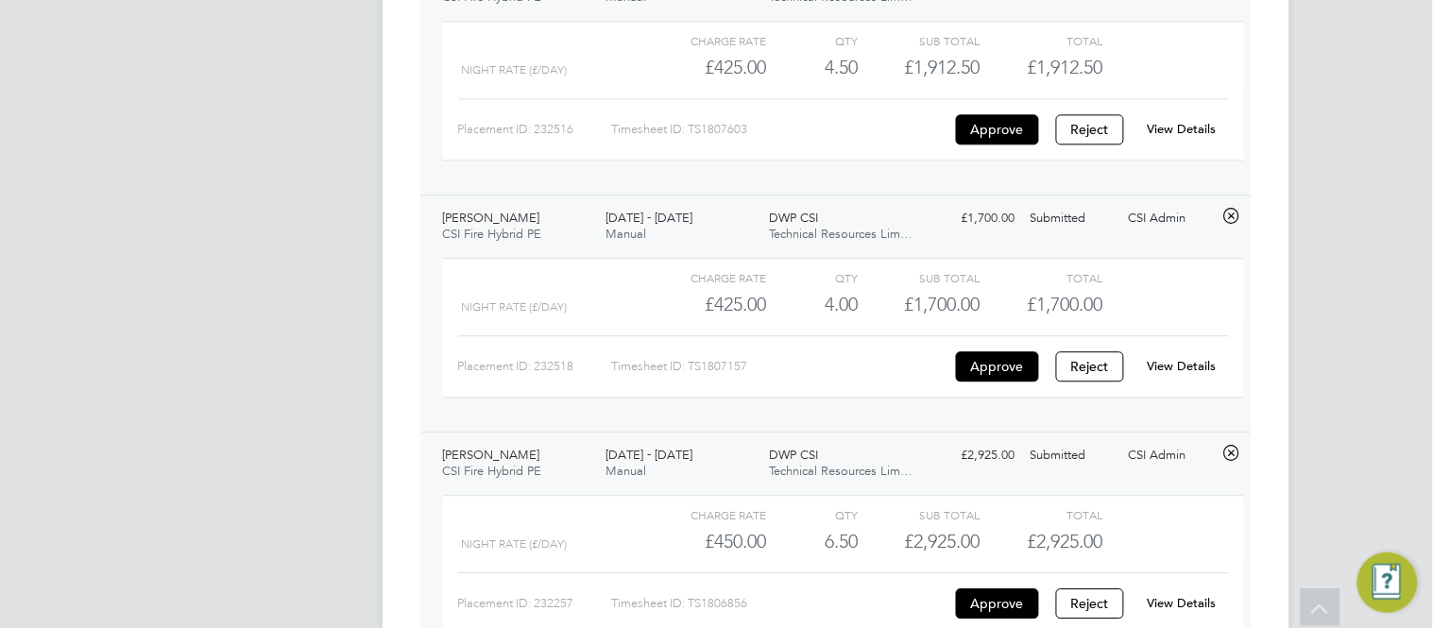
click at [1013, 588] on div "Placement ID: 232257 Timesheet ID: TS1806856 Approve Reject View Details" at bounding box center [843, 596] width 771 height 46
click at [1009, 591] on button "Approve" at bounding box center [997, 604] width 83 height 30
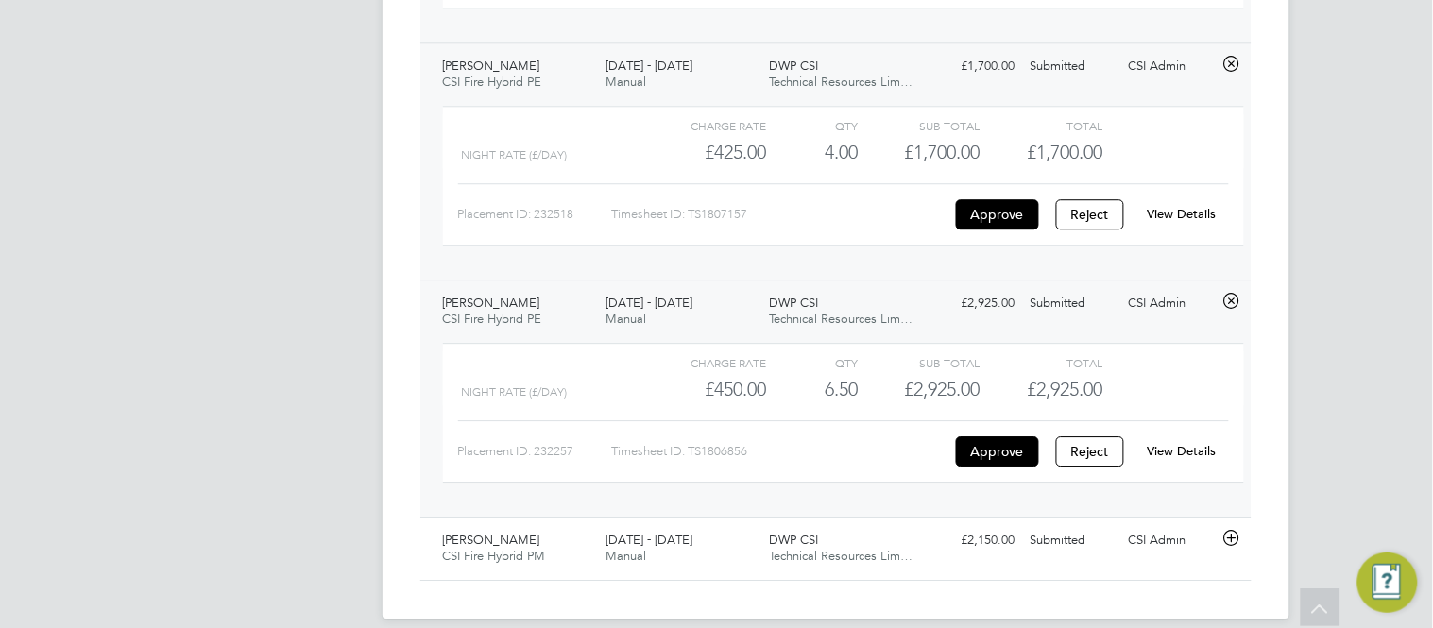
scroll to position [1258, 0]
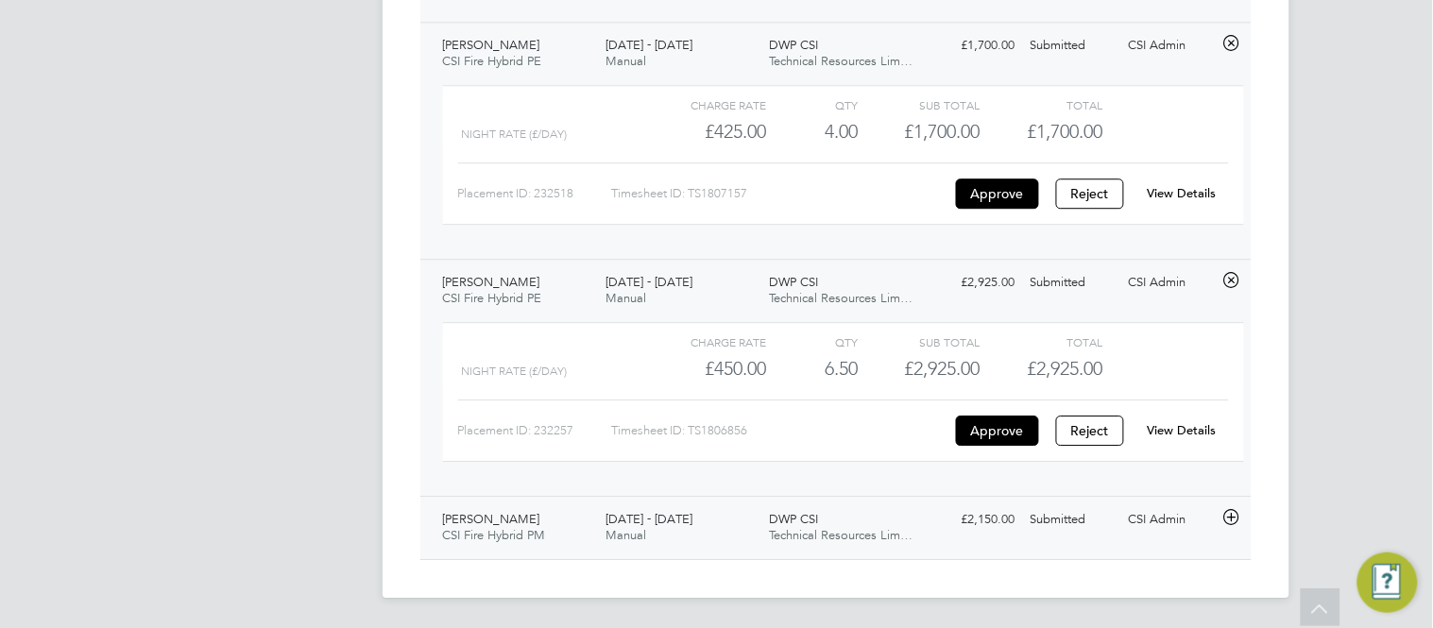
click at [1238, 524] on icon at bounding box center [1232, 517] width 24 height 15
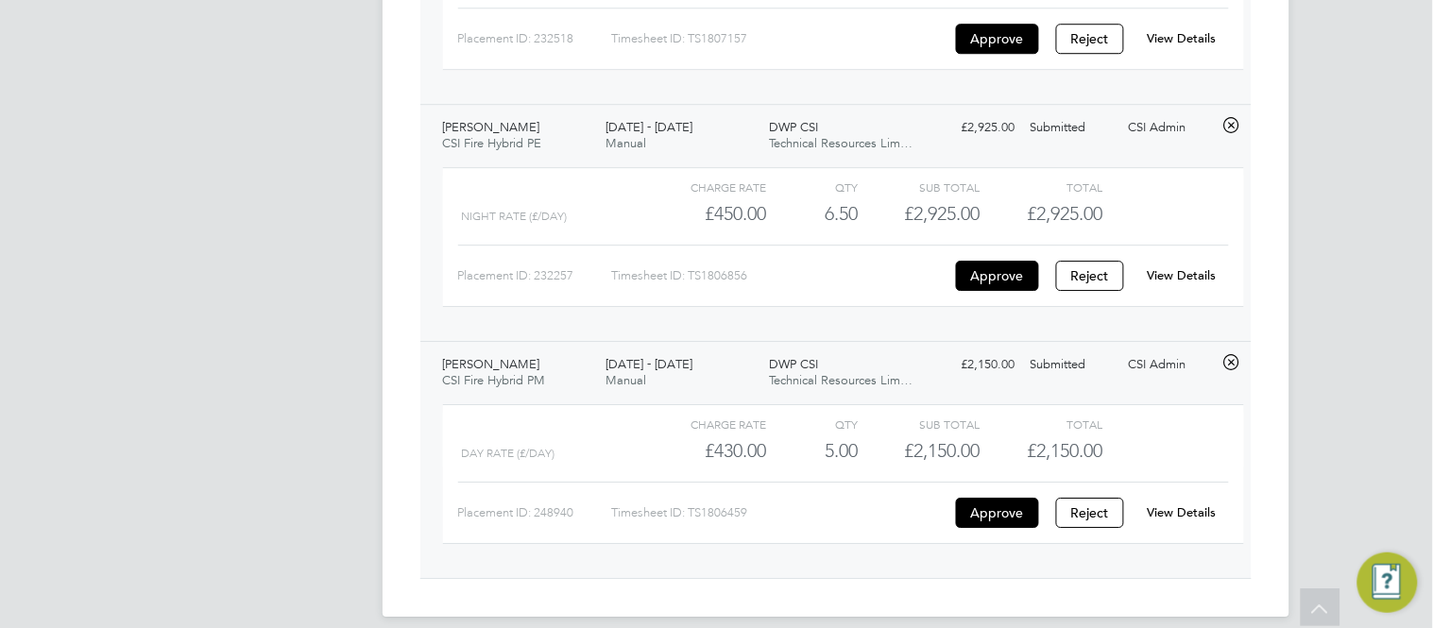
scroll to position [1432, 0]
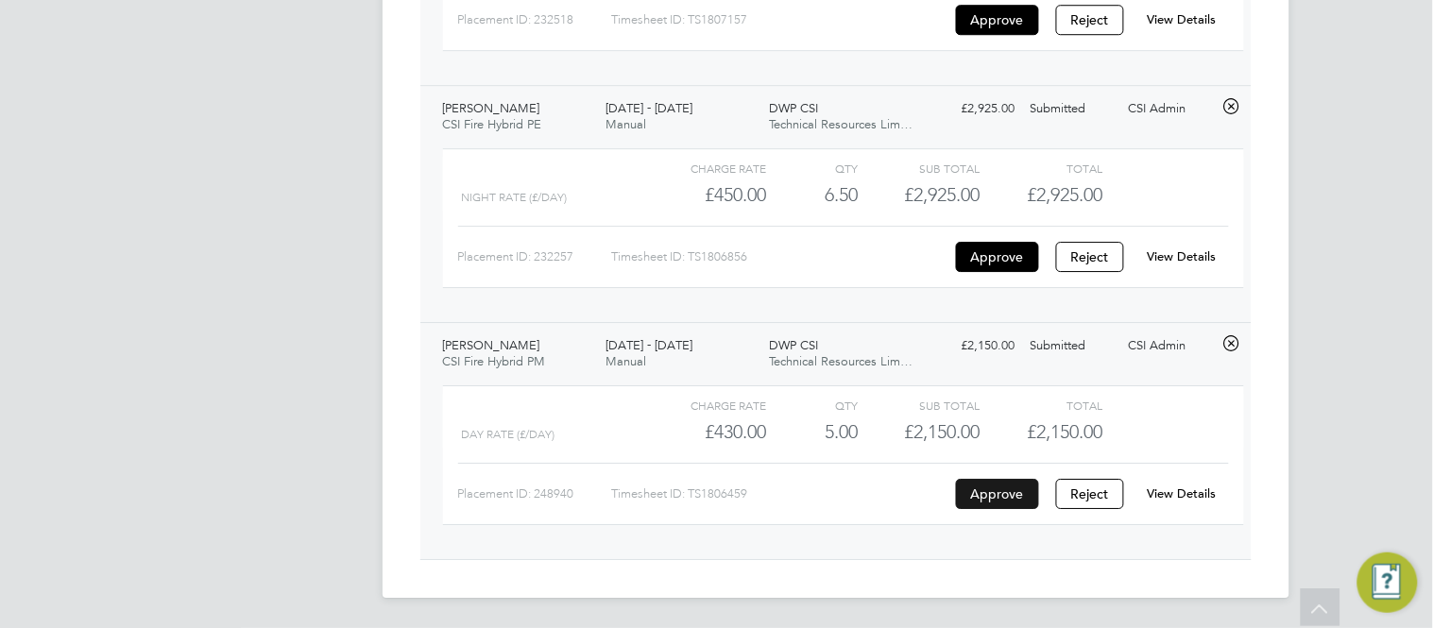
click at [992, 504] on button "Approve" at bounding box center [997, 494] width 83 height 30
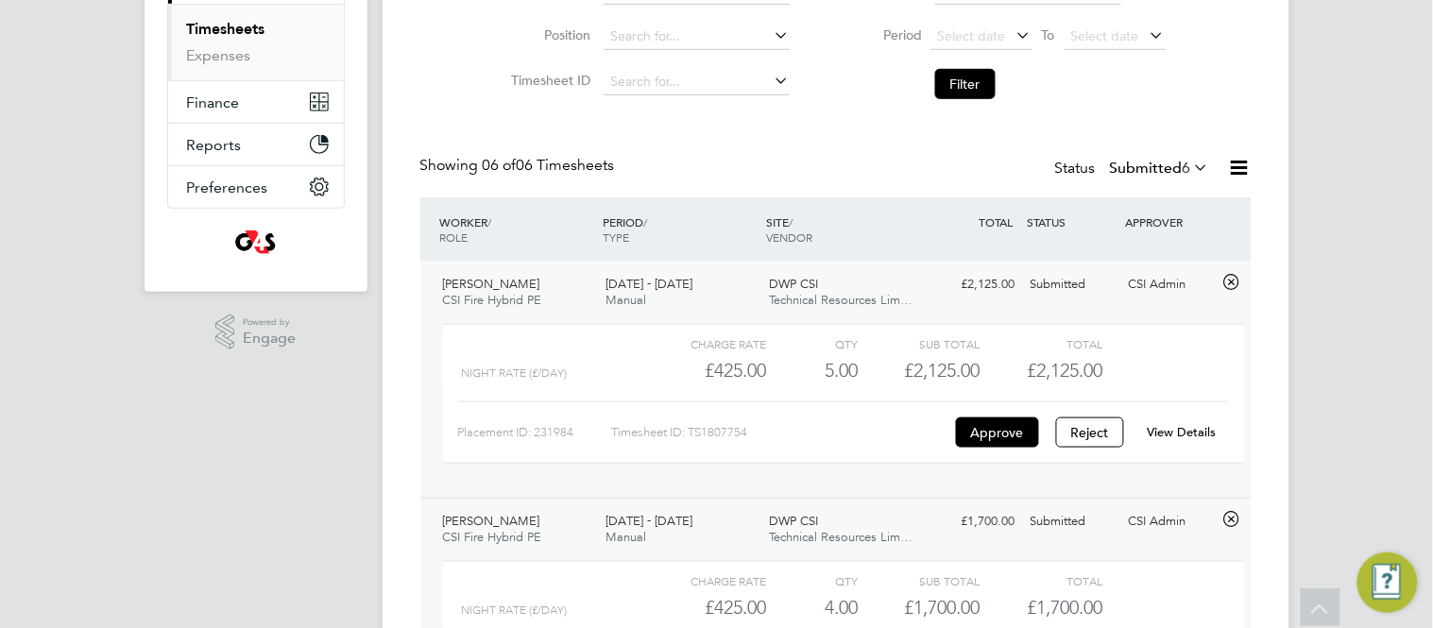
scroll to position [0, 0]
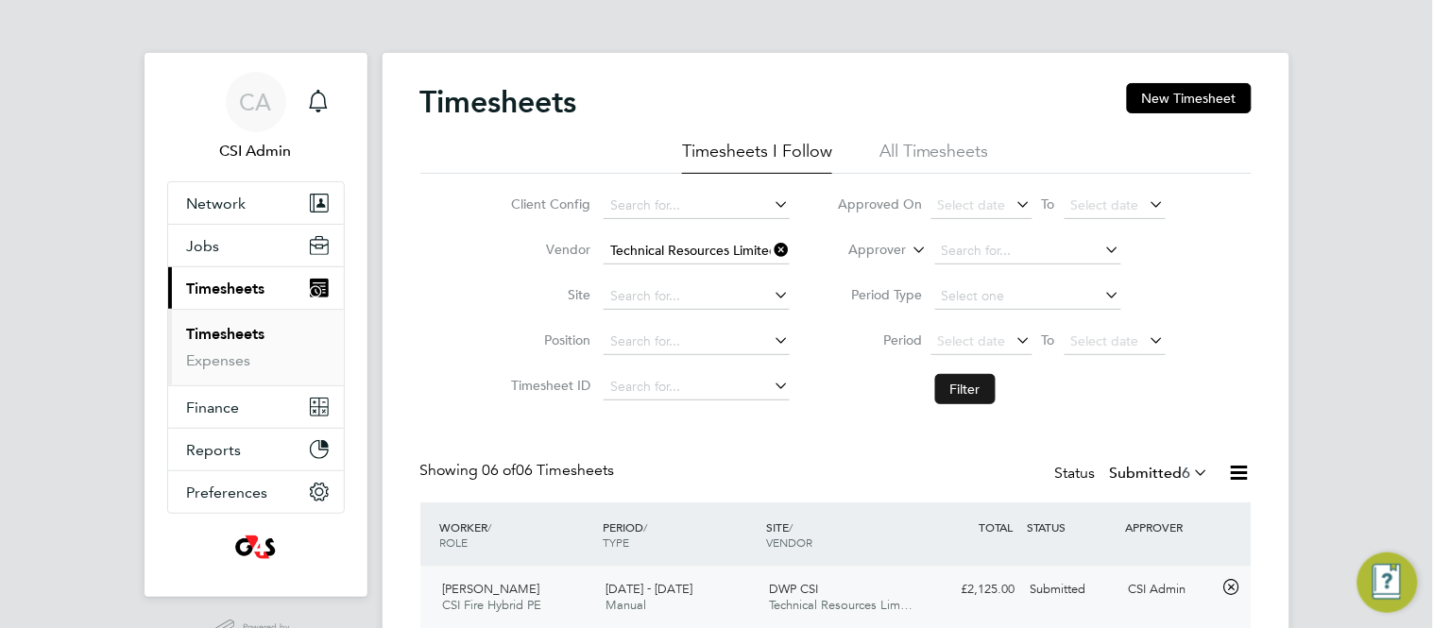
click at [952, 377] on button "Filter" at bounding box center [965, 389] width 60 height 30
click at [423, 338] on div "Client Config Vendor Technical Resources Limited Site Position Timesheet ID App…" at bounding box center [836, 294] width 832 height 240
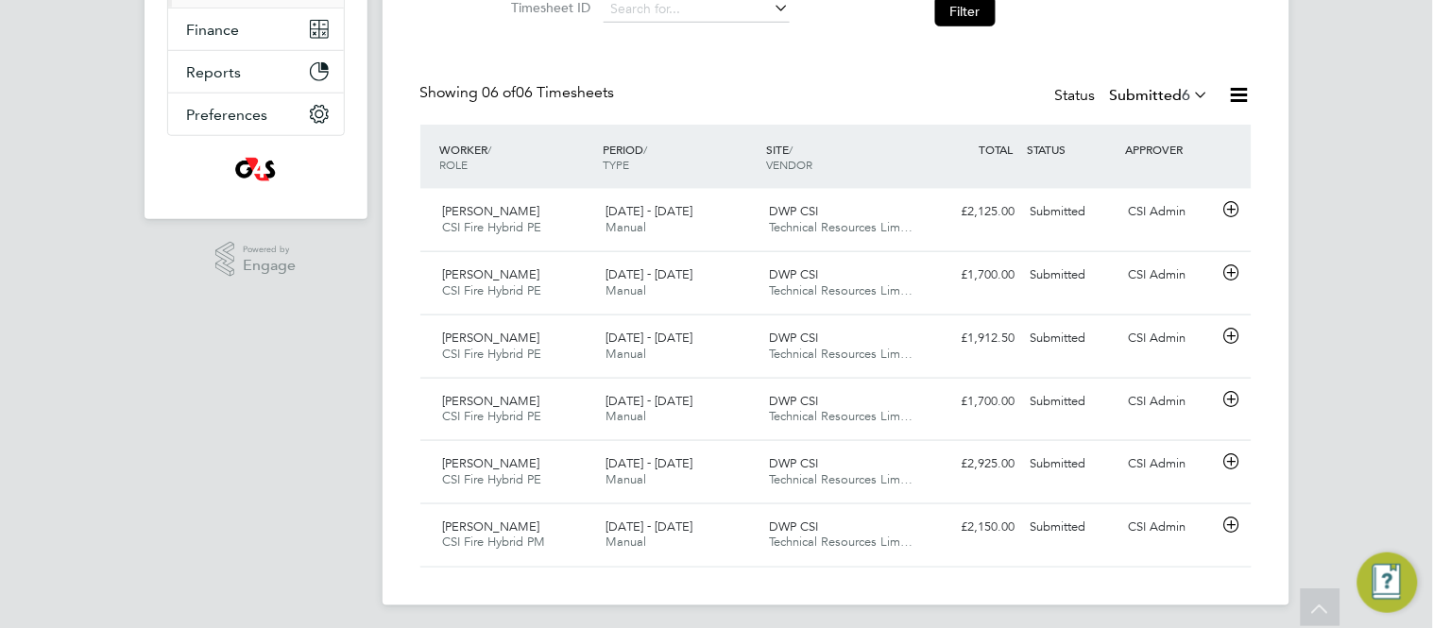
click at [456, 54] on div "Timesheets New Timesheet Timesheets I Follow All Timesheets Client Config Vendo…" at bounding box center [836, 136] width 832 height 863
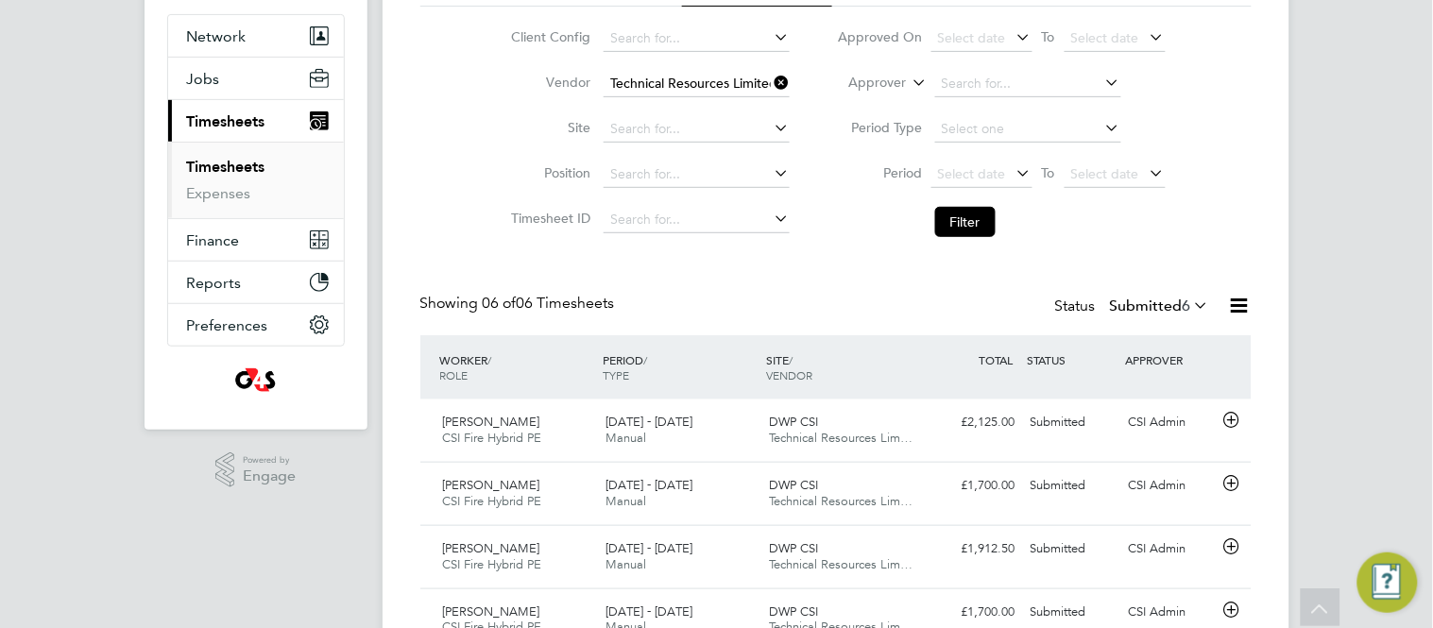
click at [771, 85] on icon at bounding box center [771, 82] width 0 height 26
click at [712, 79] on input at bounding box center [697, 84] width 186 height 26
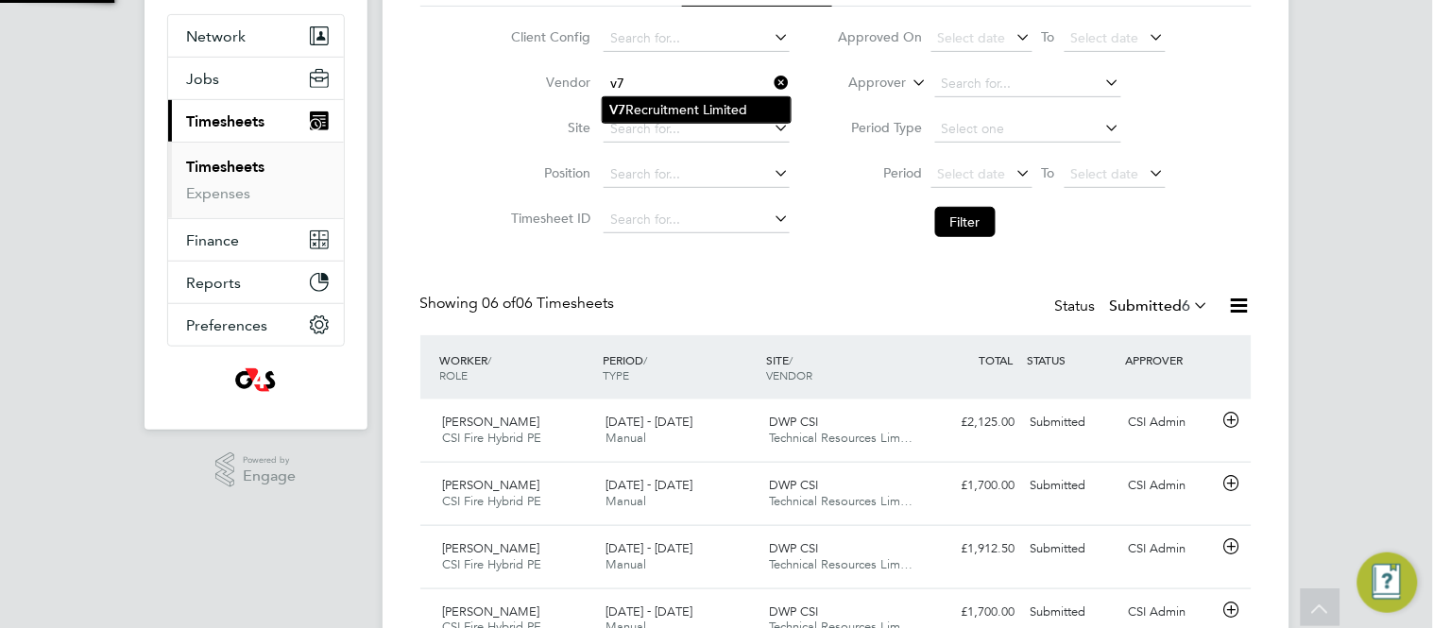
click at [726, 106] on li "V7 Recruitment Limited" at bounding box center [697, 110] width 188 height 26
type input "V7 Recruitment Limited"
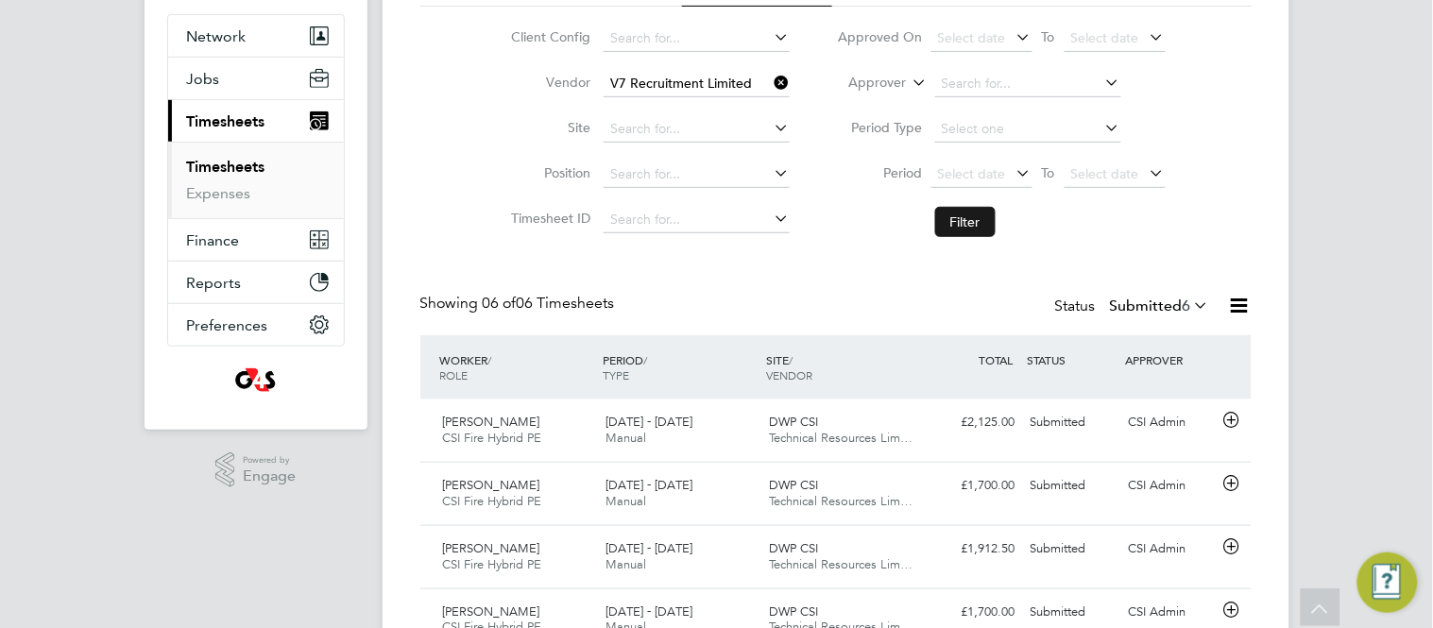
click at [955, 225] on button "Filter" at bounding box center [965, 222] width 60 height 30
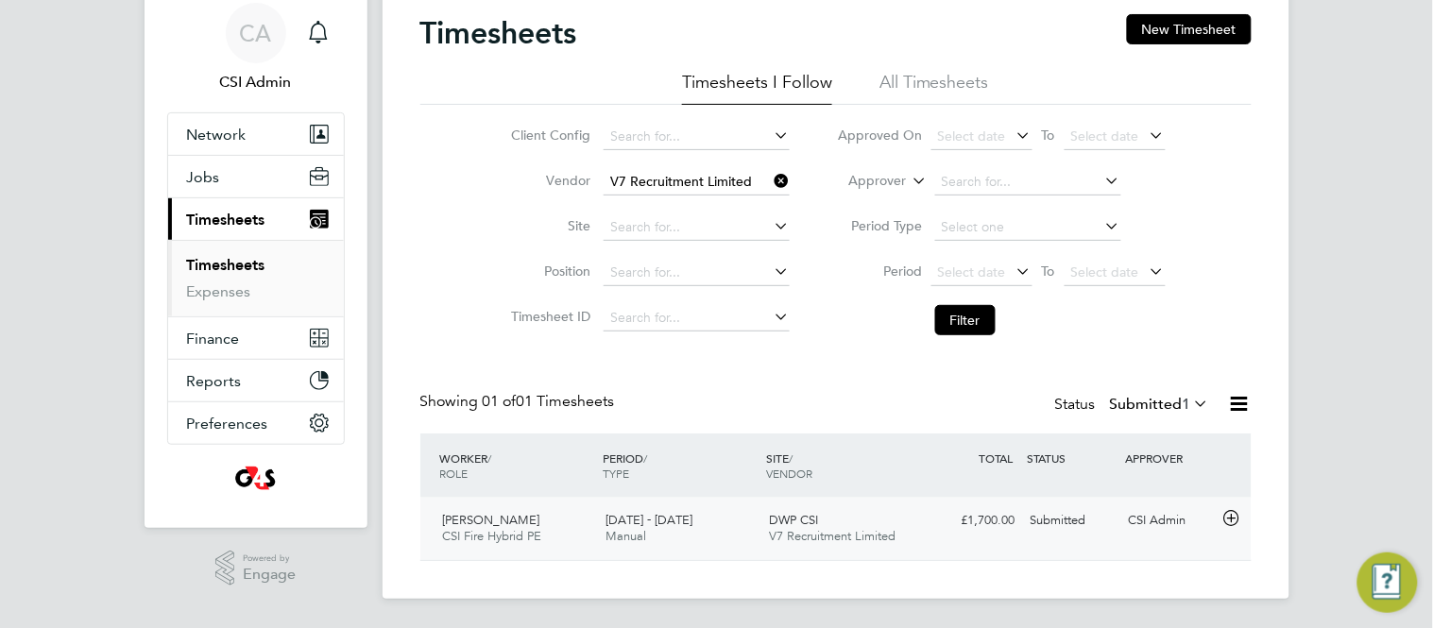
click at [1235, 523] on icon at bounding box center [1232, 518] width 24 height 15
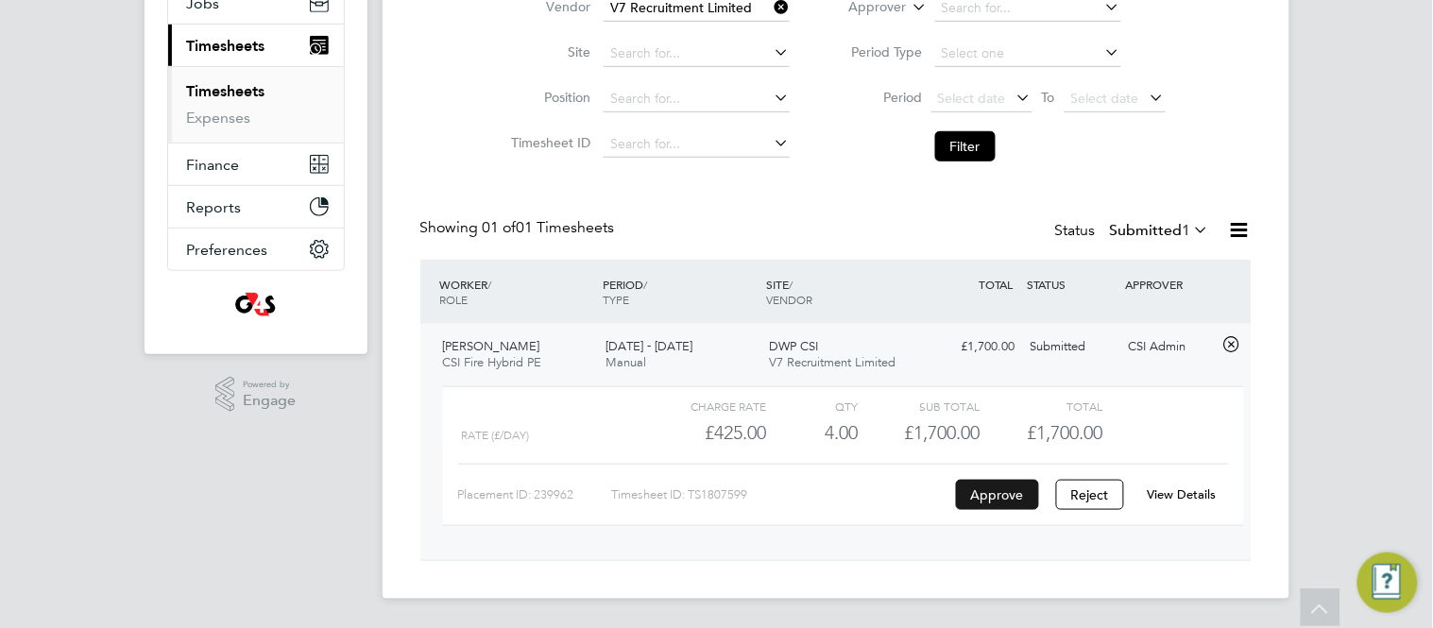
click at [995, 506] on button "Approve" at bounding box center [997, 495] width 83 height 30
click at [771, 11] on icon at bounding box center [771, 6] width 0 height 26
click at [729, 13] on input at bounding box center [697, 8] width 186 height 26
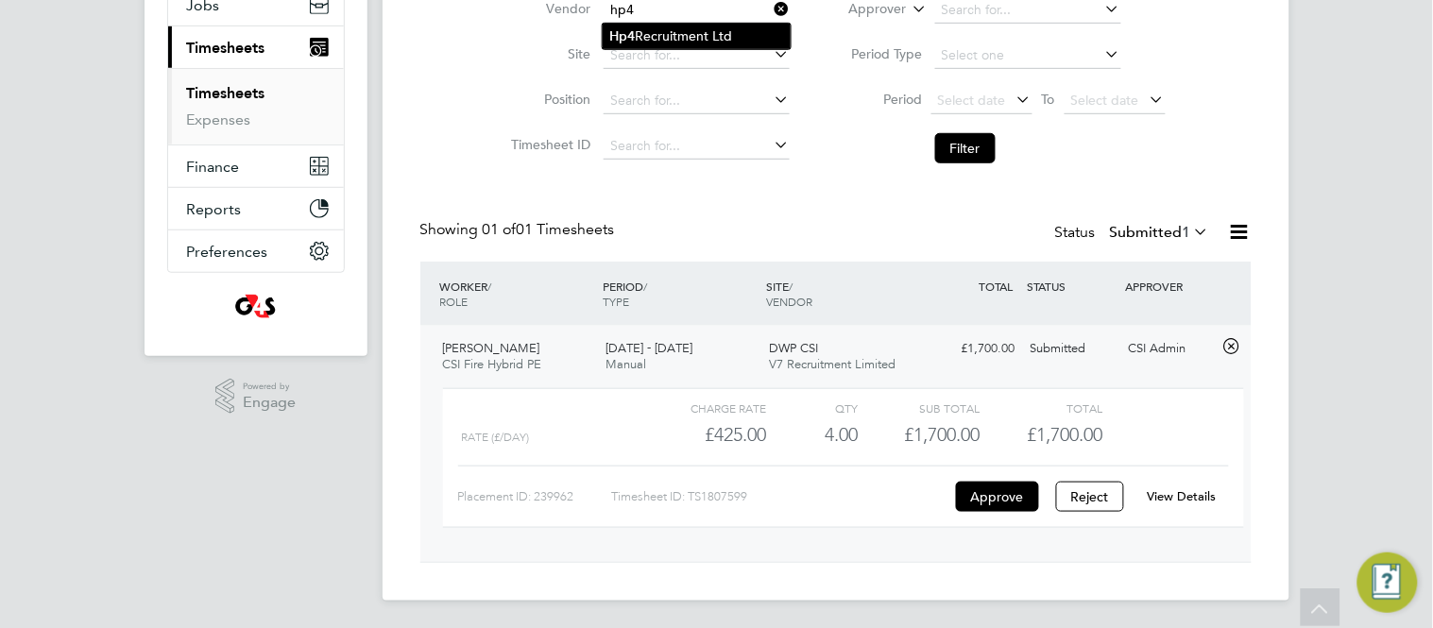
click at [731, 34] on li "Hp4 Recruitment Ltd" at bounding box center [697, 37] width 188 height 26
type input "Hp4 Recruitment Ltd"
click at [969, 145] on button "Filter" at bounding box center [965, 148] width 60 height 30
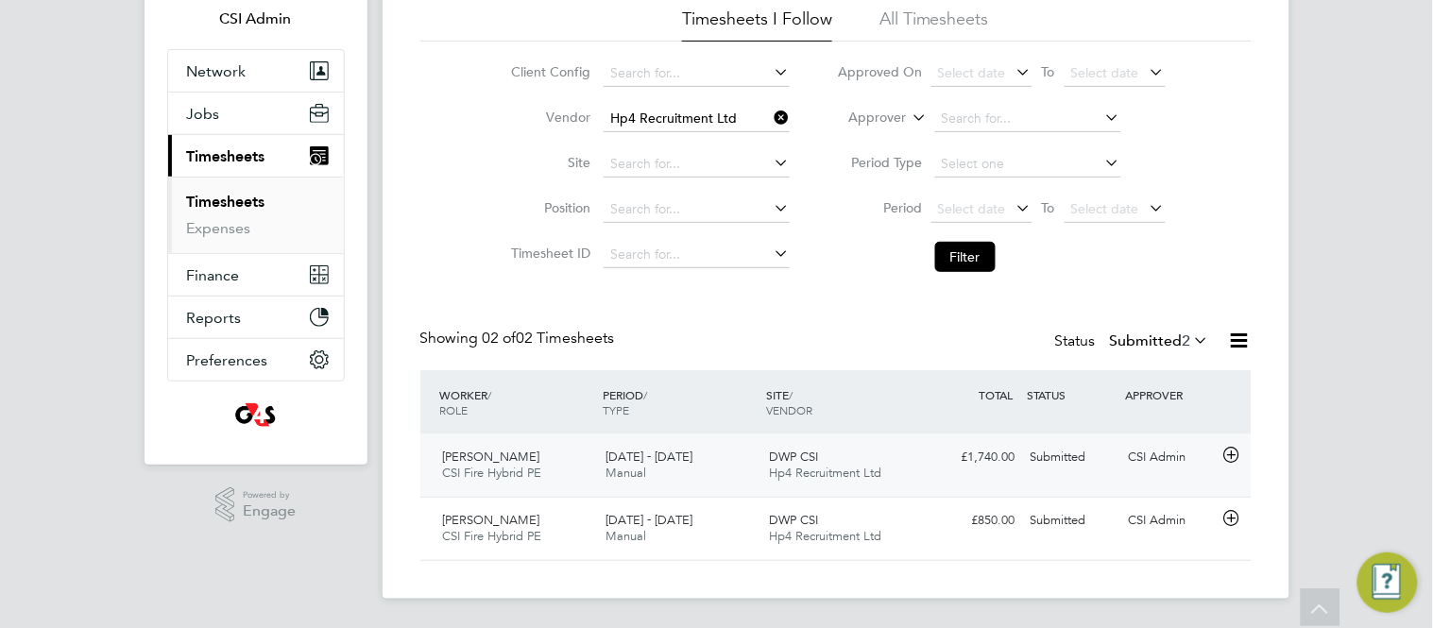
click at [1246, 462] on div at bounding box center [1235, 457] width 33 height 30
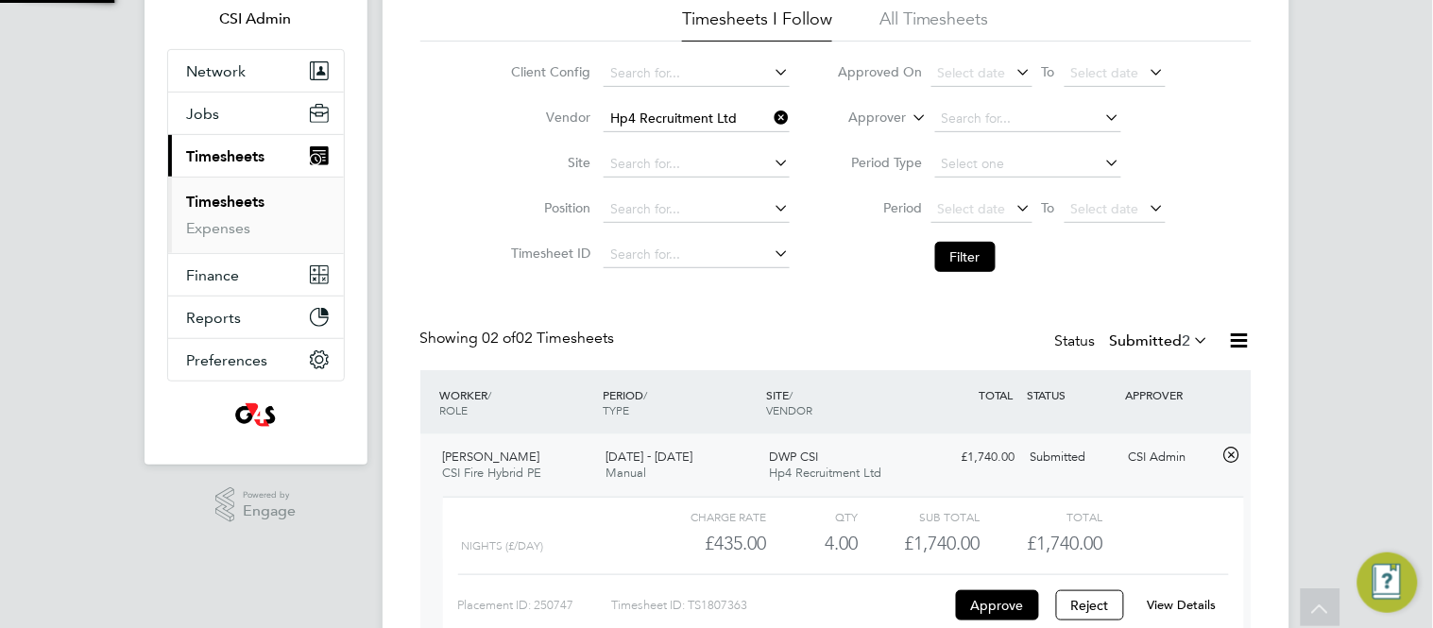
scroll to position [31, 184]
click at [977, 606] on button "Approve" at bounding box center [997, 606] width 83 height 30
click at [386, 420] on div "Timesheets New Timesheet Timesheets I Follow All Timesheets Client Config Vendo…" at bounding box center [836, 347] width 907 height 852
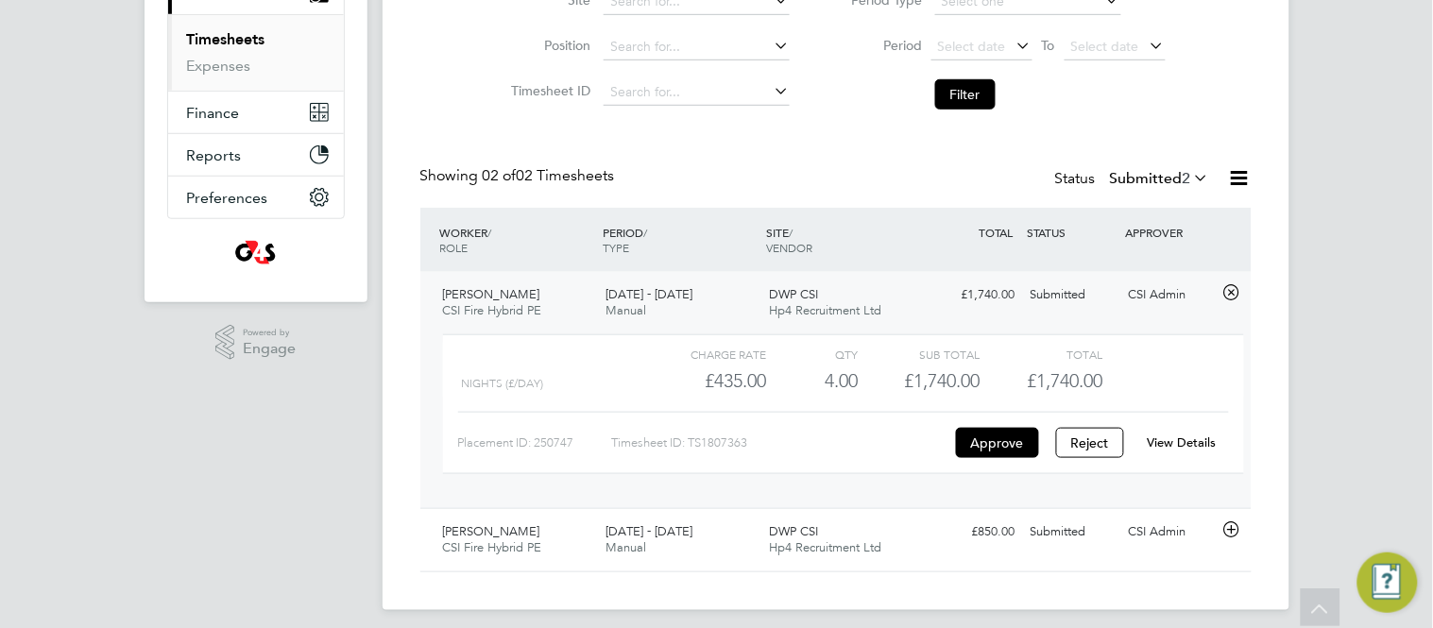
scroll to position [300, 0]
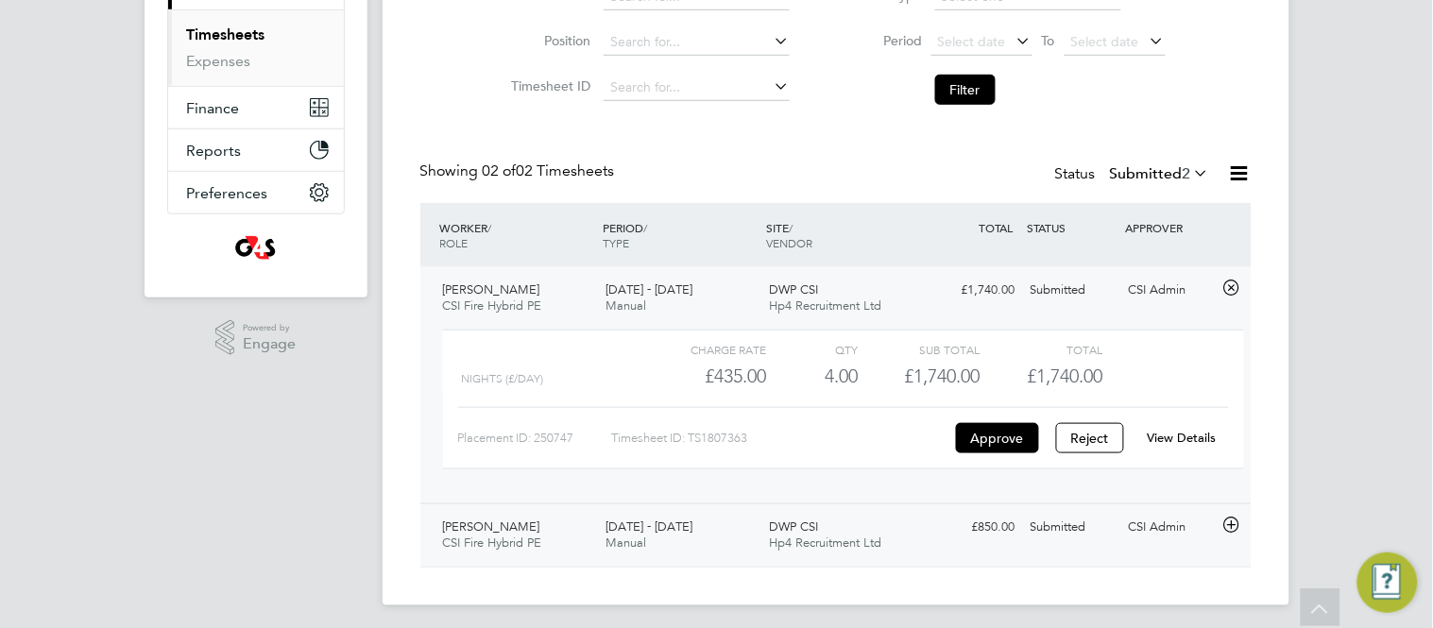
click at [1231, 526] on icon at bounding box center [1232, 525] width 24 height 15
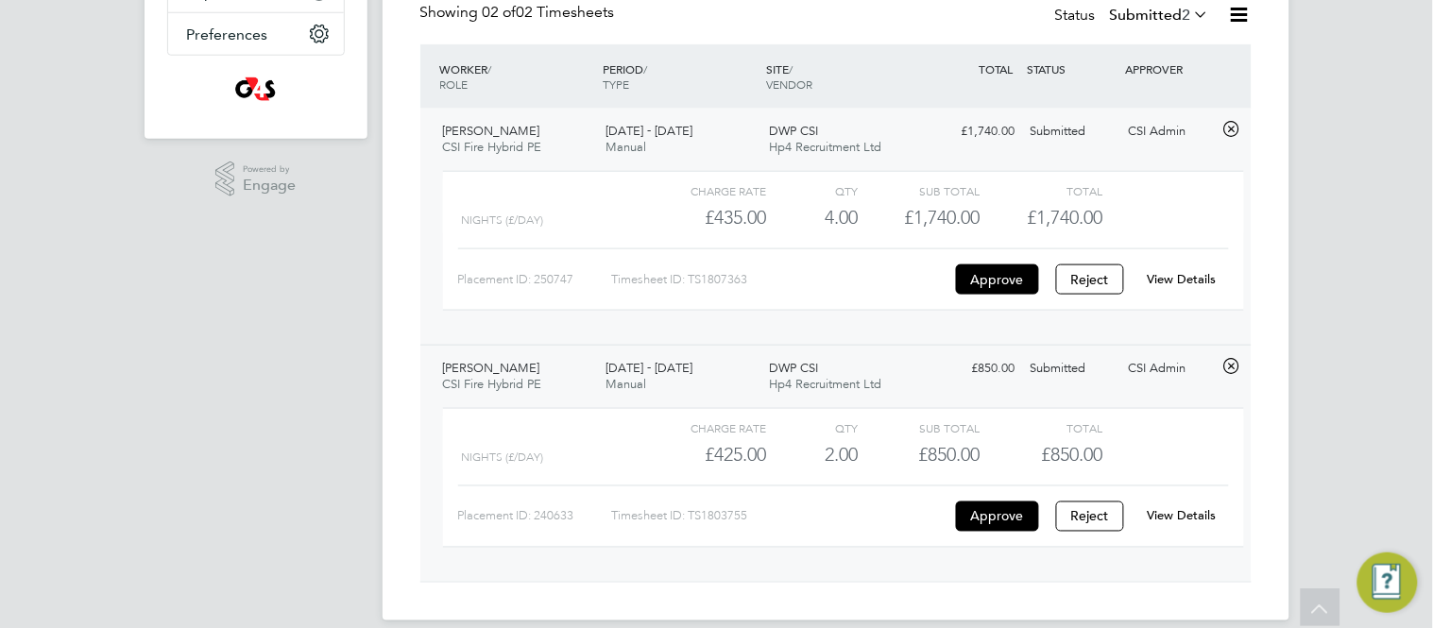
scroll to position [482, 0]
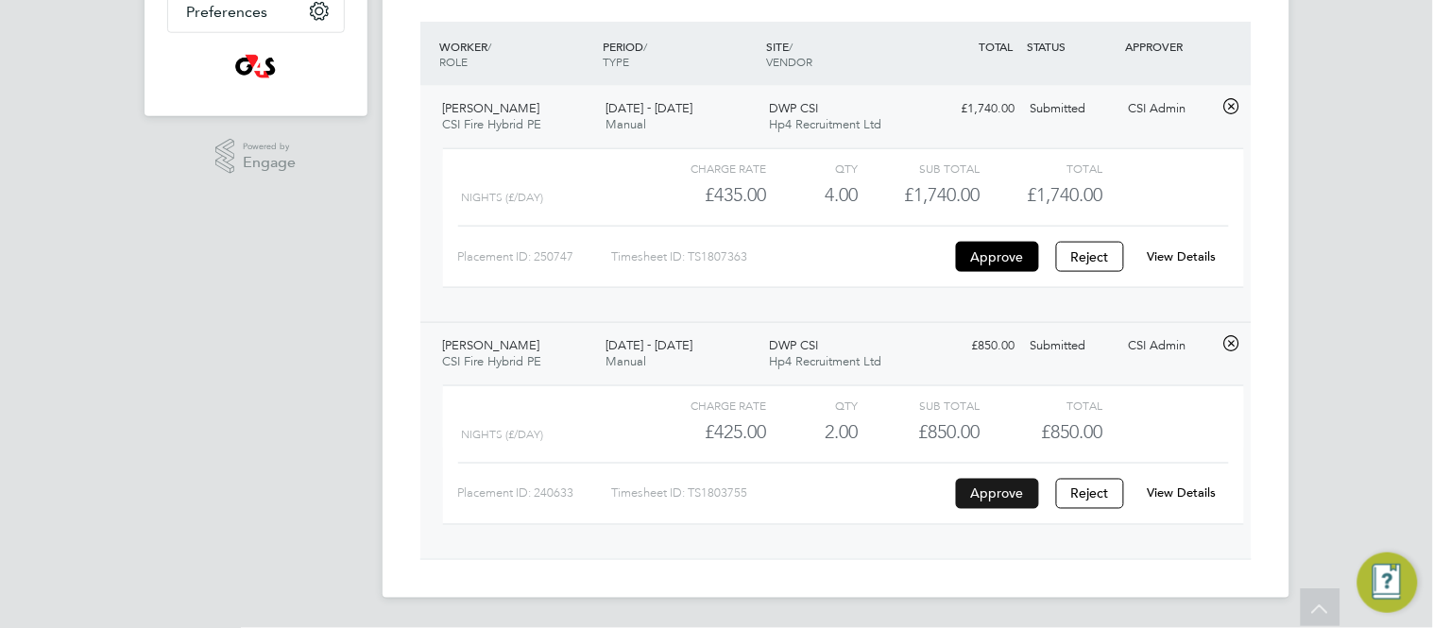
click at [983, 500] on button "Approve" at bounding box center [997, 494] width 83 height 30
click at [406, 149] on div "Timesheets New Timesheet Timesheets I Follow All Timesheets Client Config Vendo…" at bounding box center [836, 85] width 907 height 1026
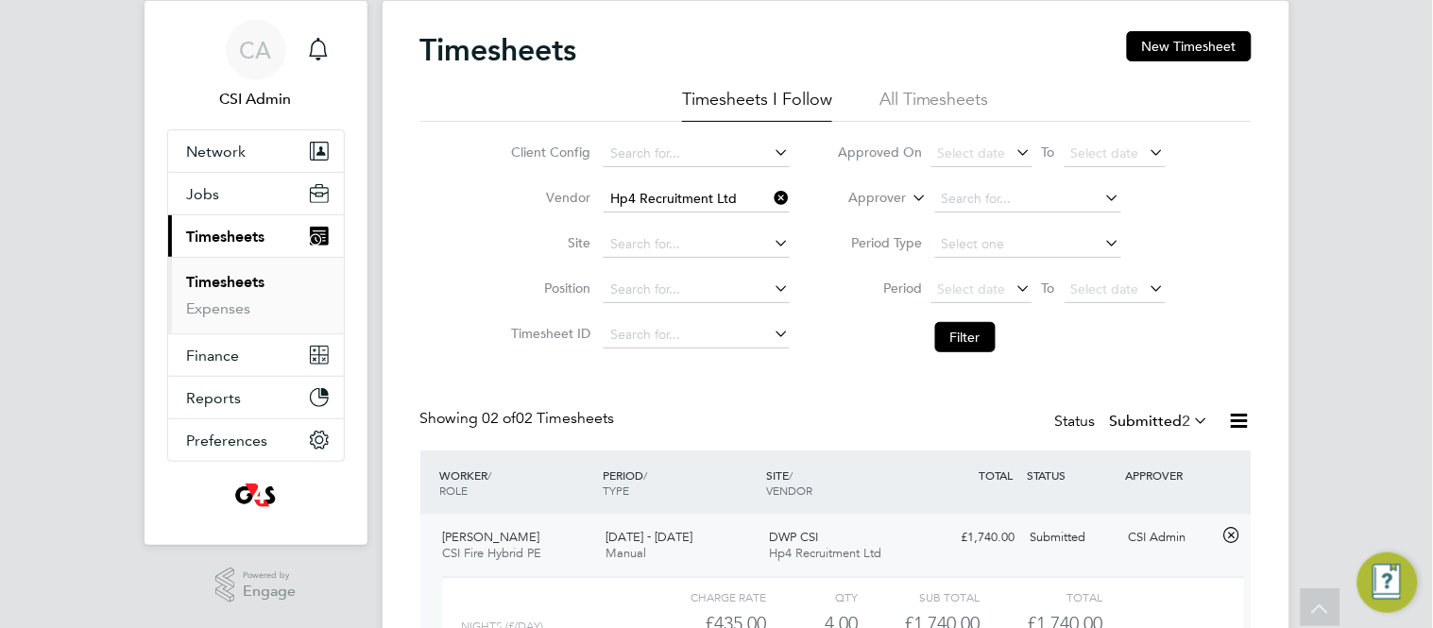
scroll to position [0, 0]
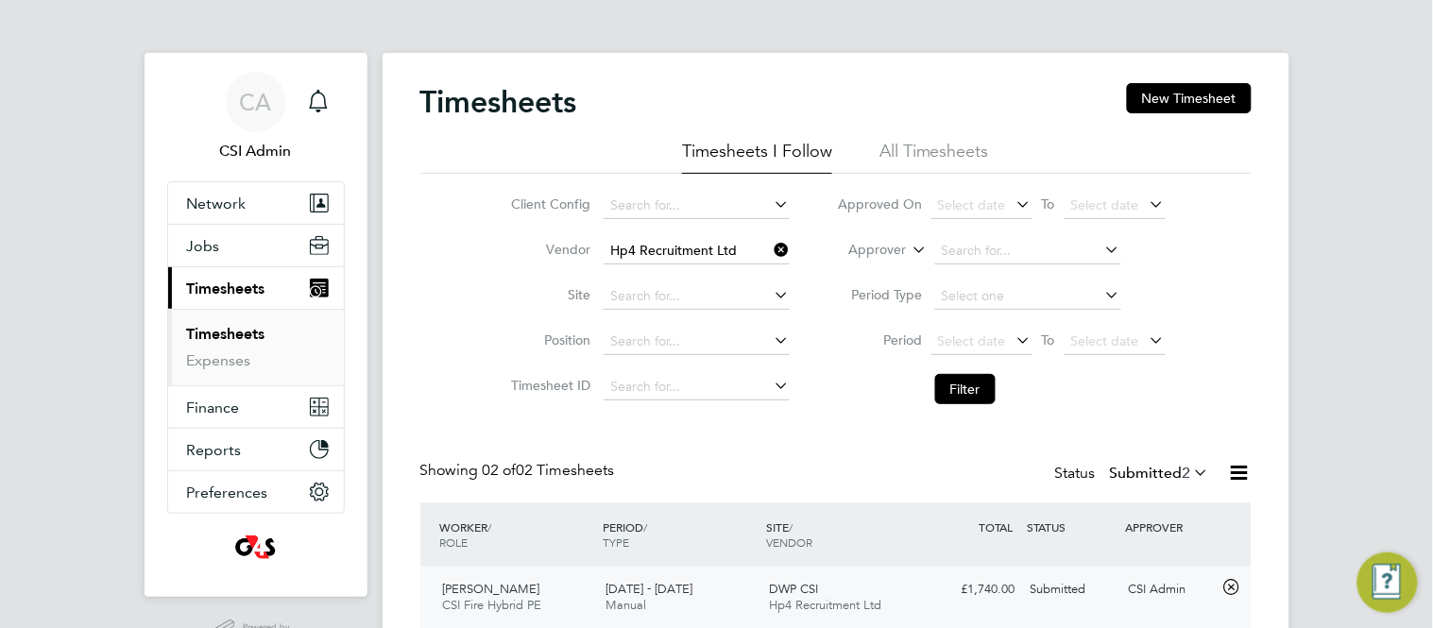
click at [771, 256] on icon at bounding box center [771, 249] width 0 height 26
click at [980, 400] on button "Filter" at bounding box center [965, 389] width 60 height 30
click at [456, 344] on div "Client Config Vendor Site Position Timesheet ID Approved On Select date To Sele…" at bounding box center [836, 294] width 832 height 240
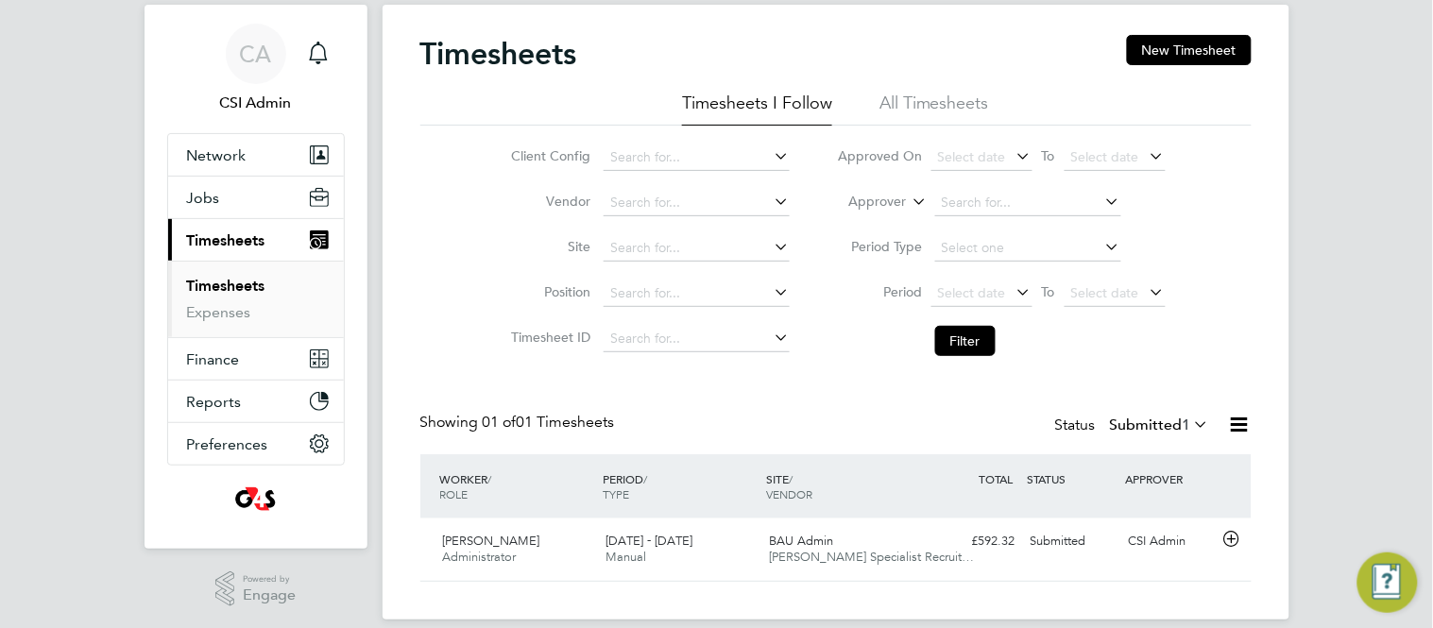
scroll to position [69, 0]
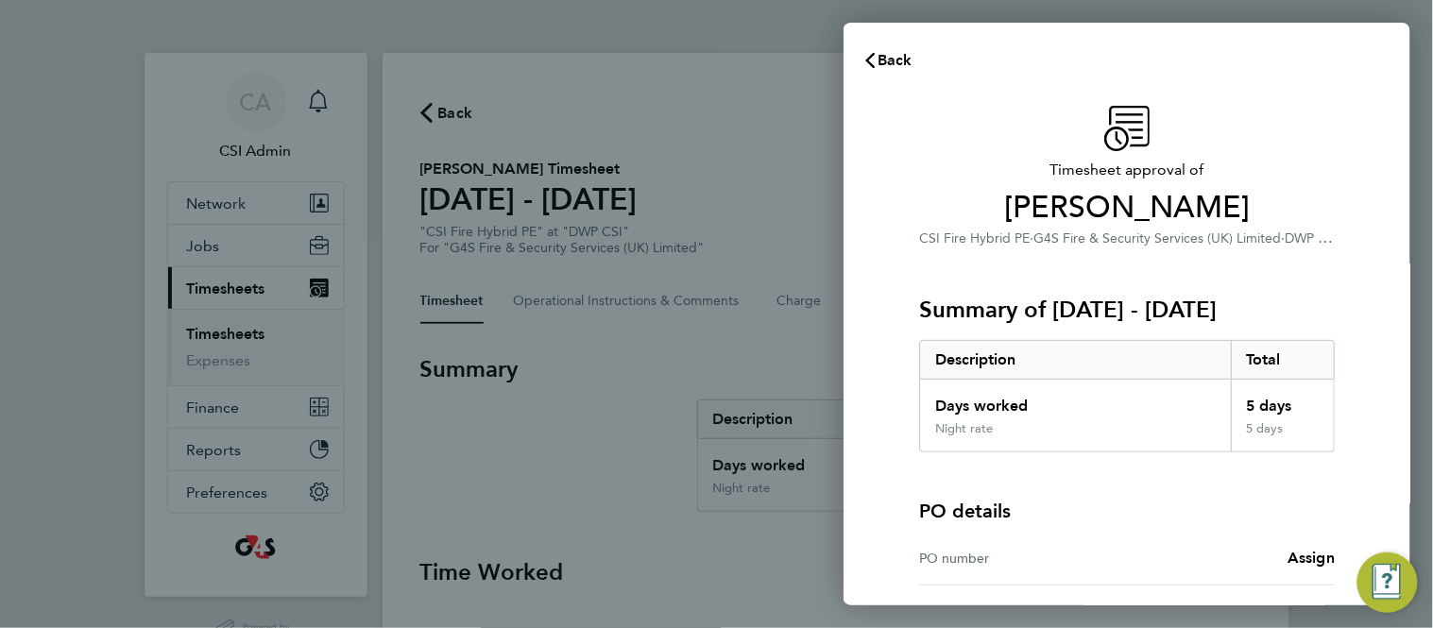
click at [904, 407] on div "Timesheet approval of [PERSON_NAME] CSI Fire Hybrid PE · G4S Fire & Security Se…" at bounding box center [1127, 429] width 461 height 646
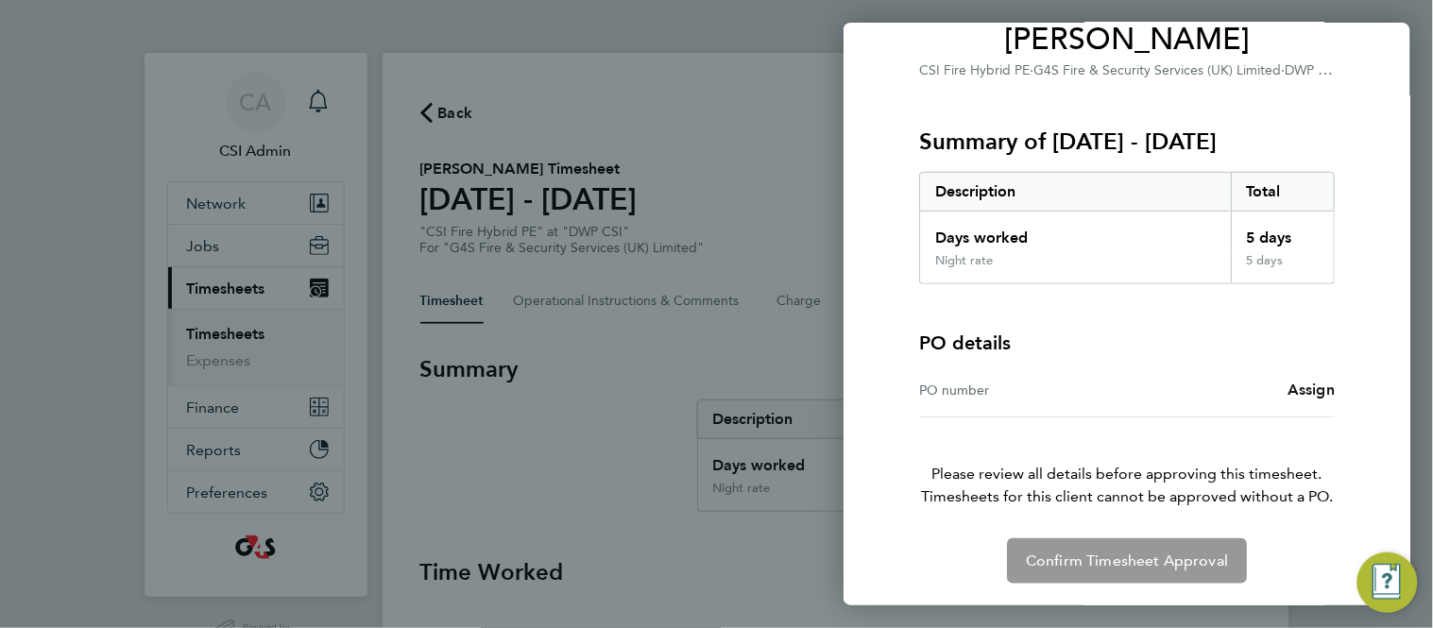
click at [1319, 394] on span "Assign" at bounding box center [1311, 390] width 47 height 18
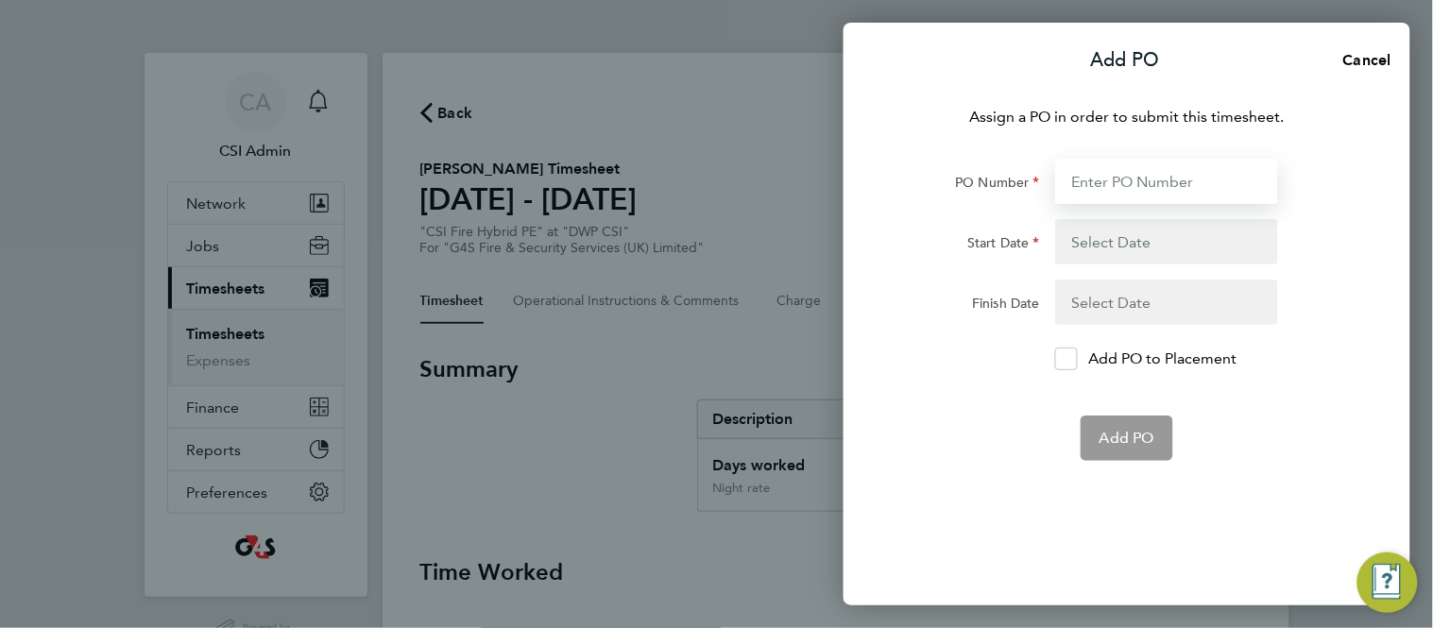
click at [1124, 180] on input "PO Number" at bounding box center [1166, 181] width 223 height 45
paste input "60DW-BST3633-AP"
type input "60DW-BST3633-AP"
type input "[DATE]"
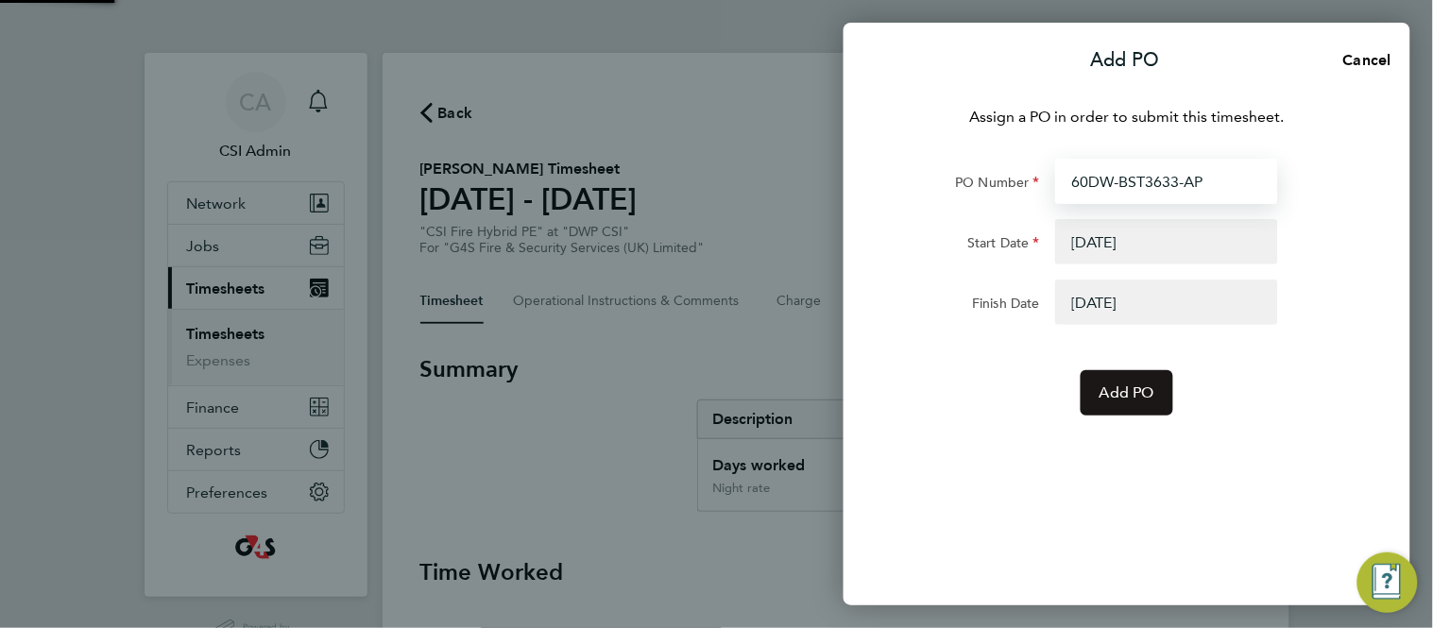
type input "60DW-BST3633-AP"
click at [1089, 394] on button "Add PO" at bounding box center [1127, 392] width 93 height 45
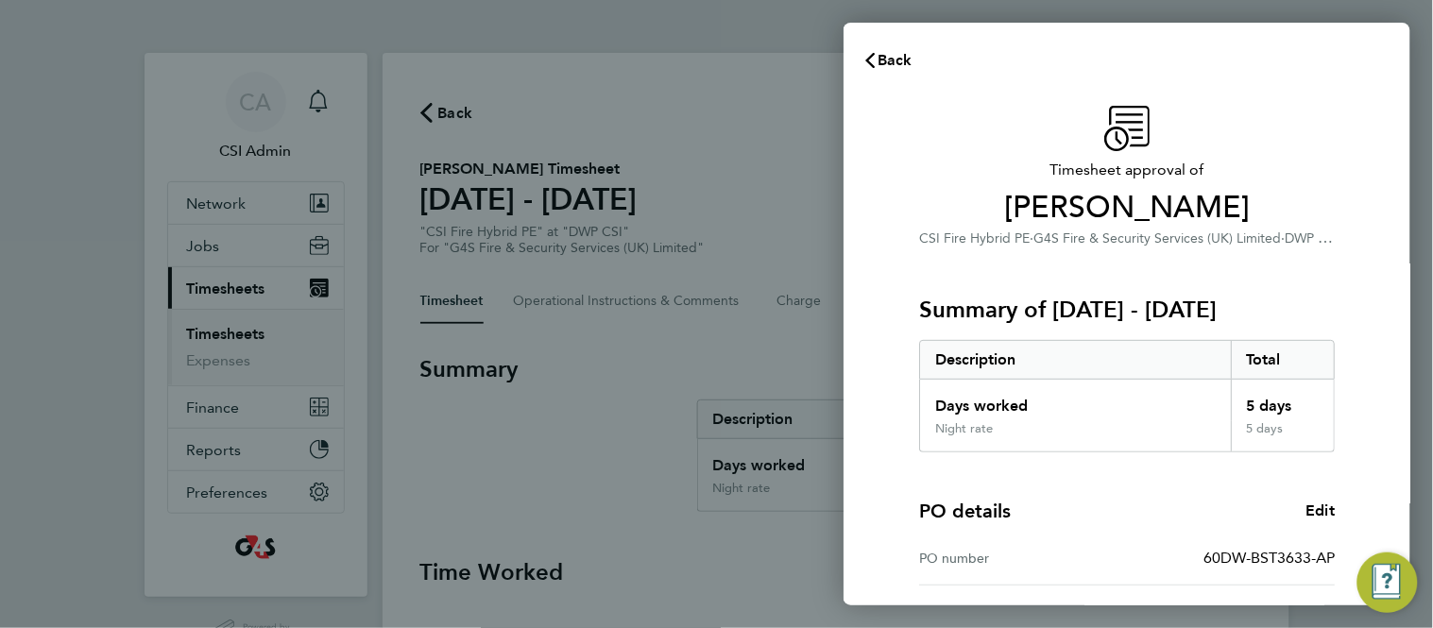
click at [888, 455] on div "Timesheet approval of Ryan Clifford CSI Fire Hybrid PE · G4S Fire & Security Se…" at bounding box center [1127, 482] width 567 height 799
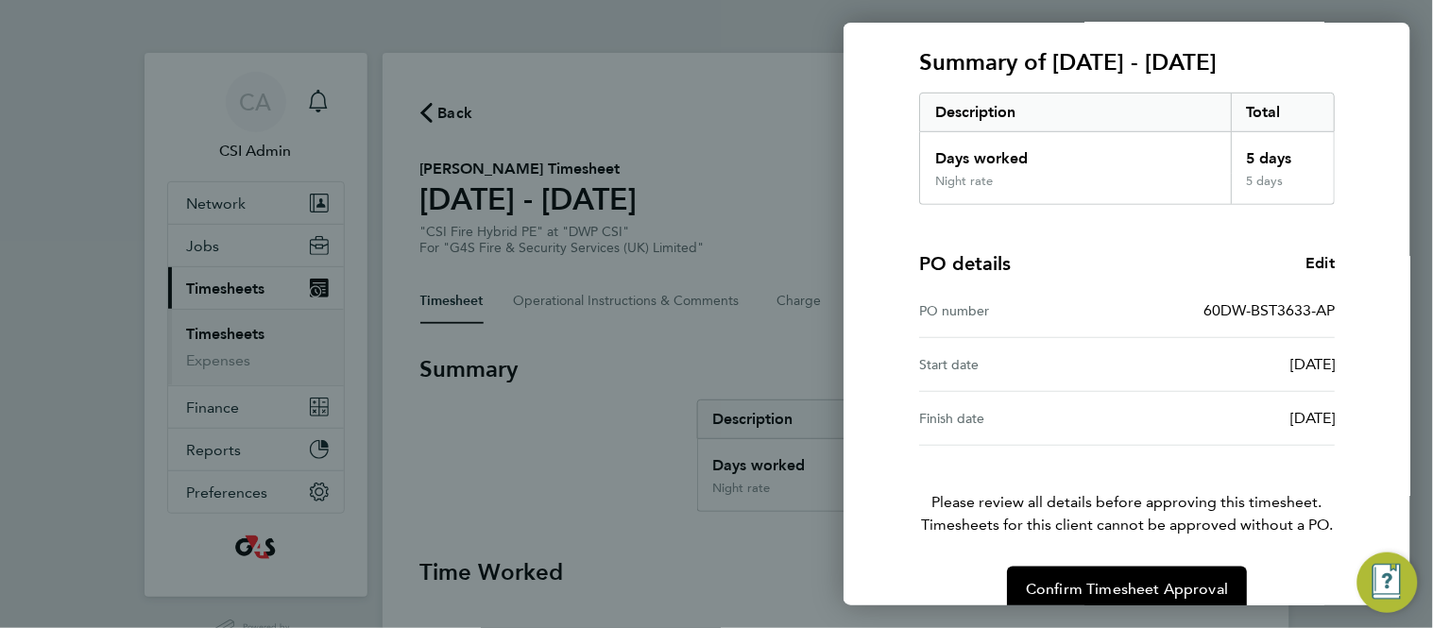
scroll to position [276, 0]
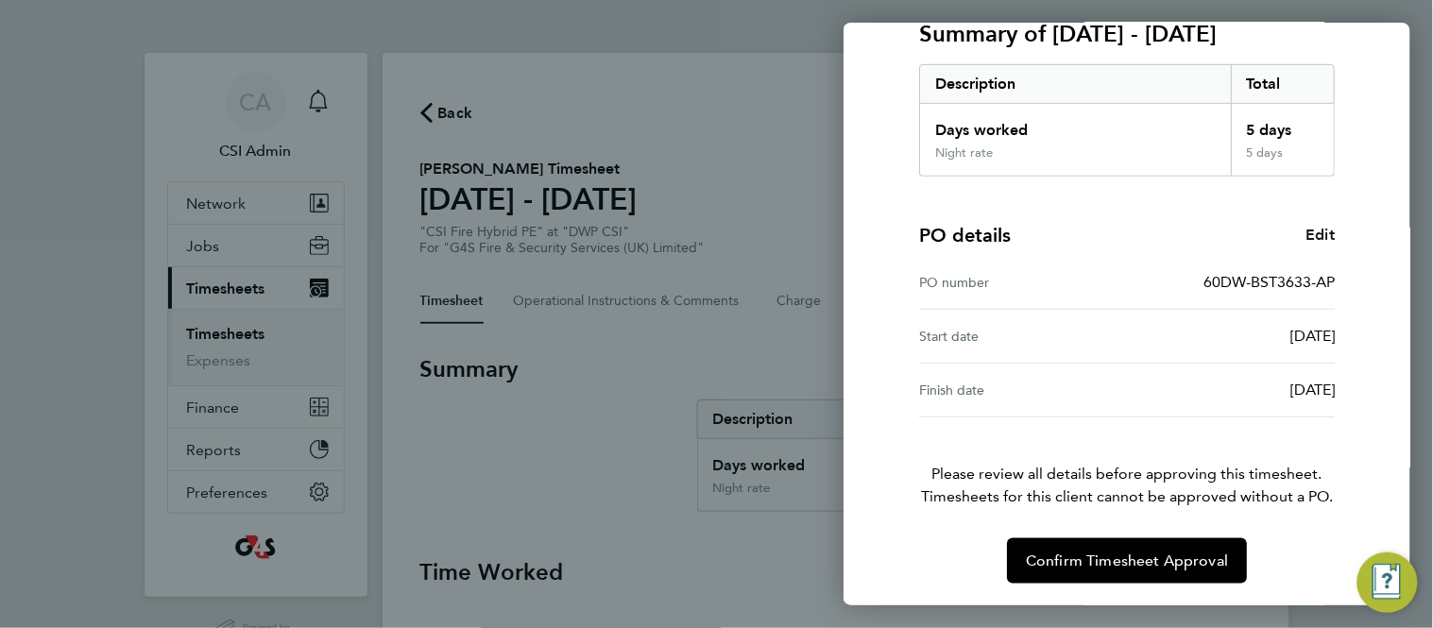
click at [1328, 226] on span "Edit" at bounding box center [1320, 235] width 29 height 18
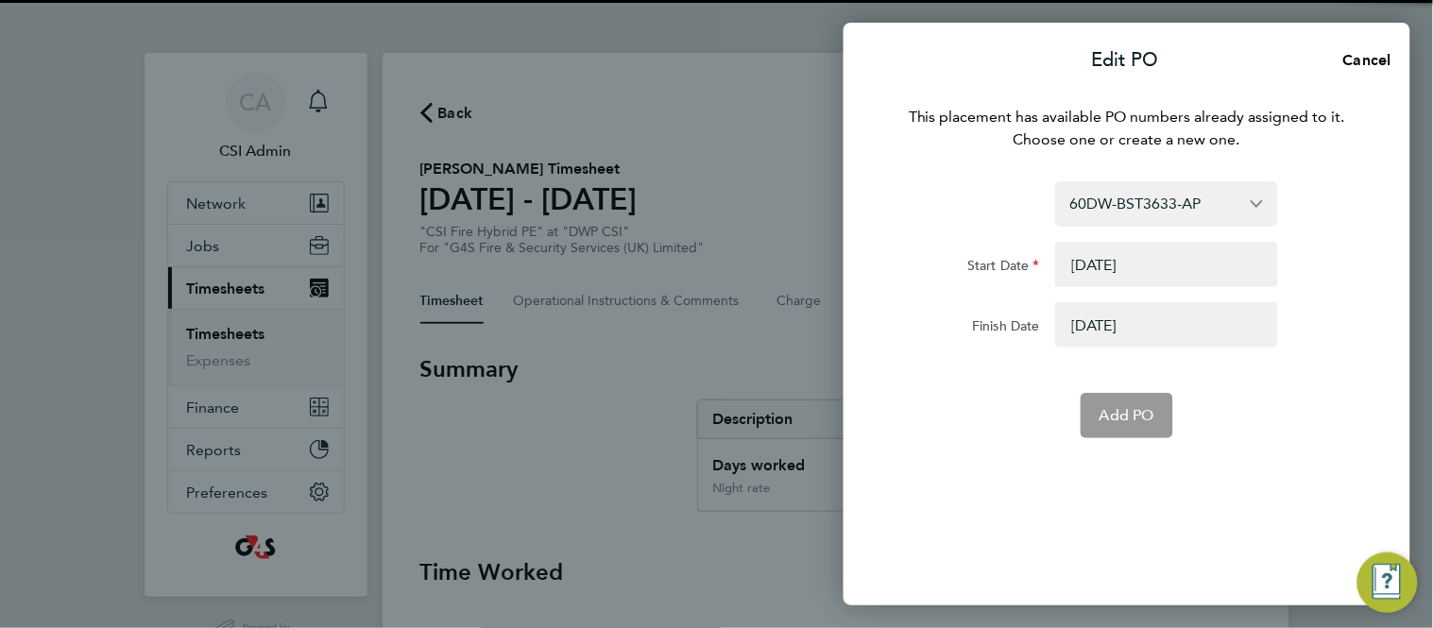
click at [1097, 271] on button "button" at bounding box center [1166, 264] width 223 height 45
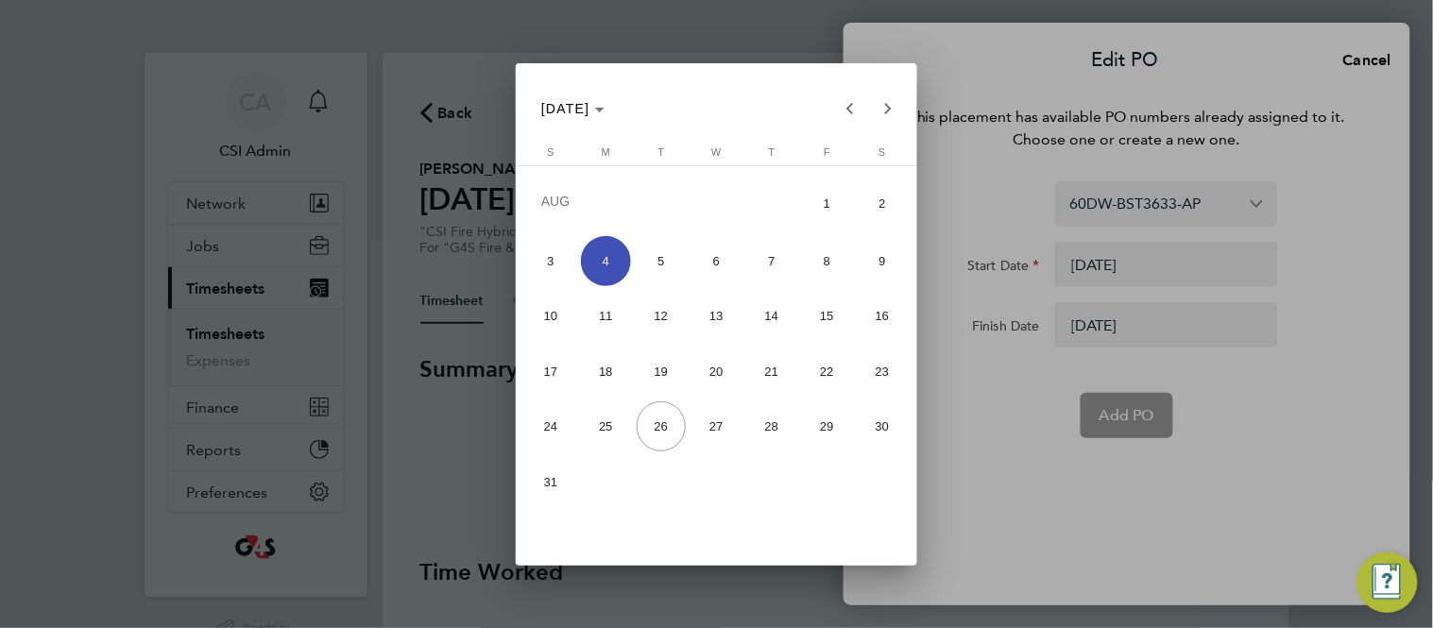
click at [609, 375] on span "18" at bounding box center [606, 372] width 50 height 50
type input "[DATE]"
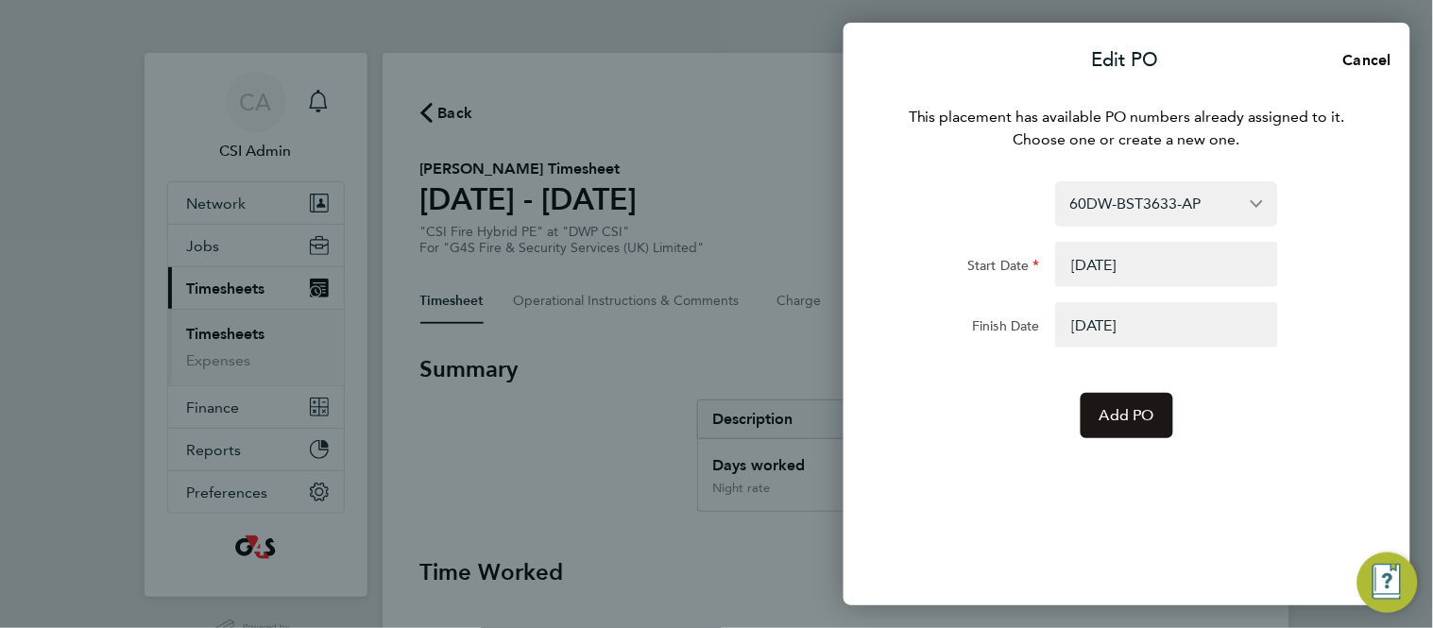
click at [1100, 415] on span "Add PO" at bounding box center [1127, 415] width 55 height 19
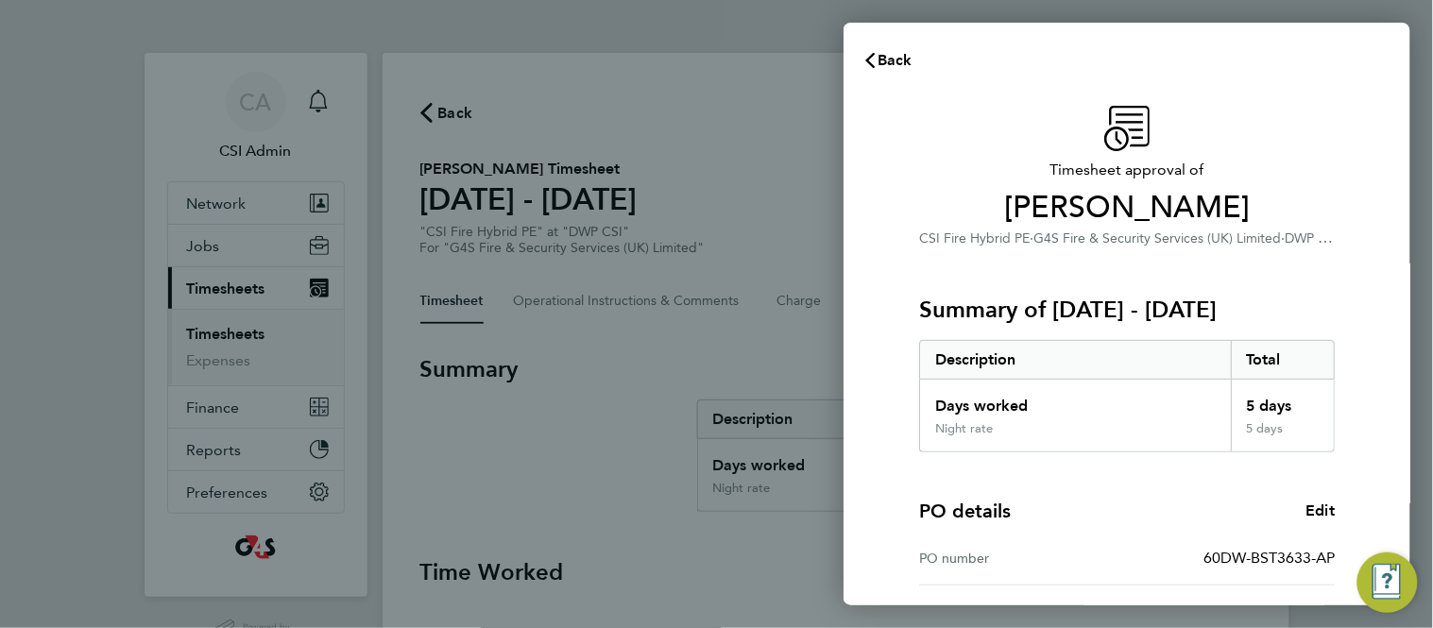
click at [874, 401] on div "Timesheet approval of Ryan Clifford CSI Fire Hybrid PE · G4S Fire & Security Se…" at bounding box center [1127, 482] width 567 height 799
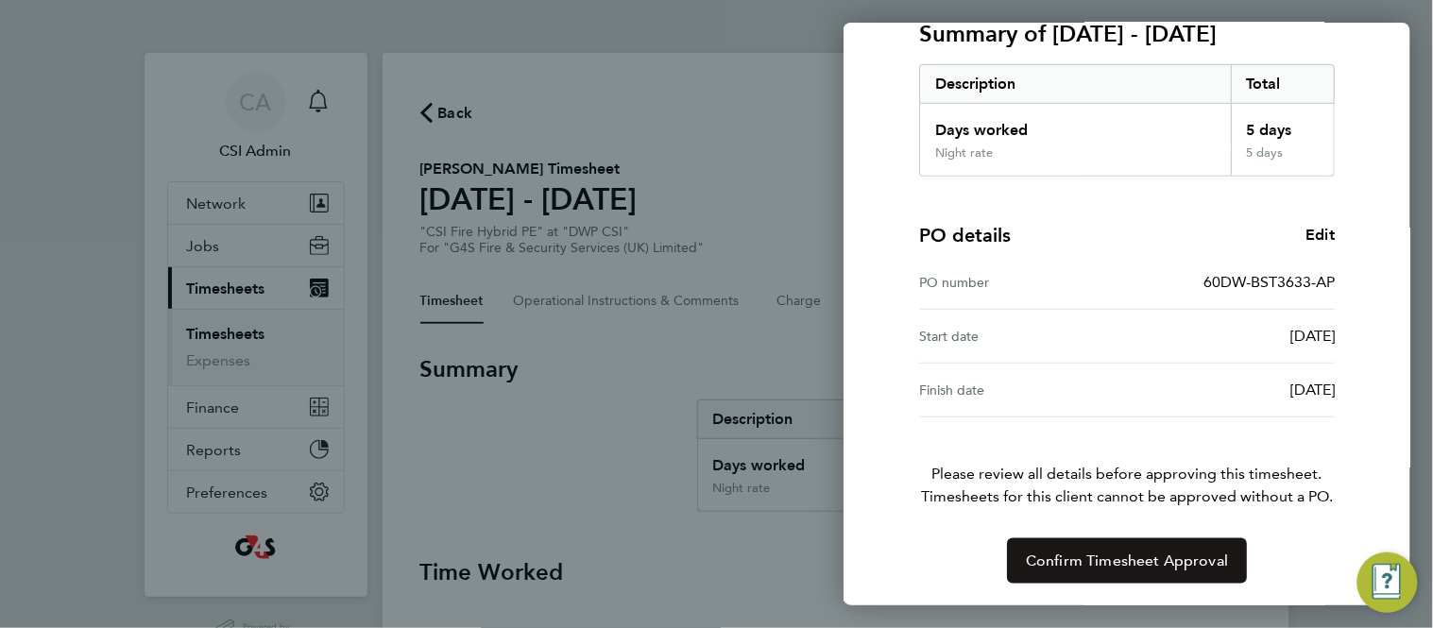
click at [1065, 556] on span "Confirm Timesheet Approval" at bounding box center [1127, 561] width 202 height 19
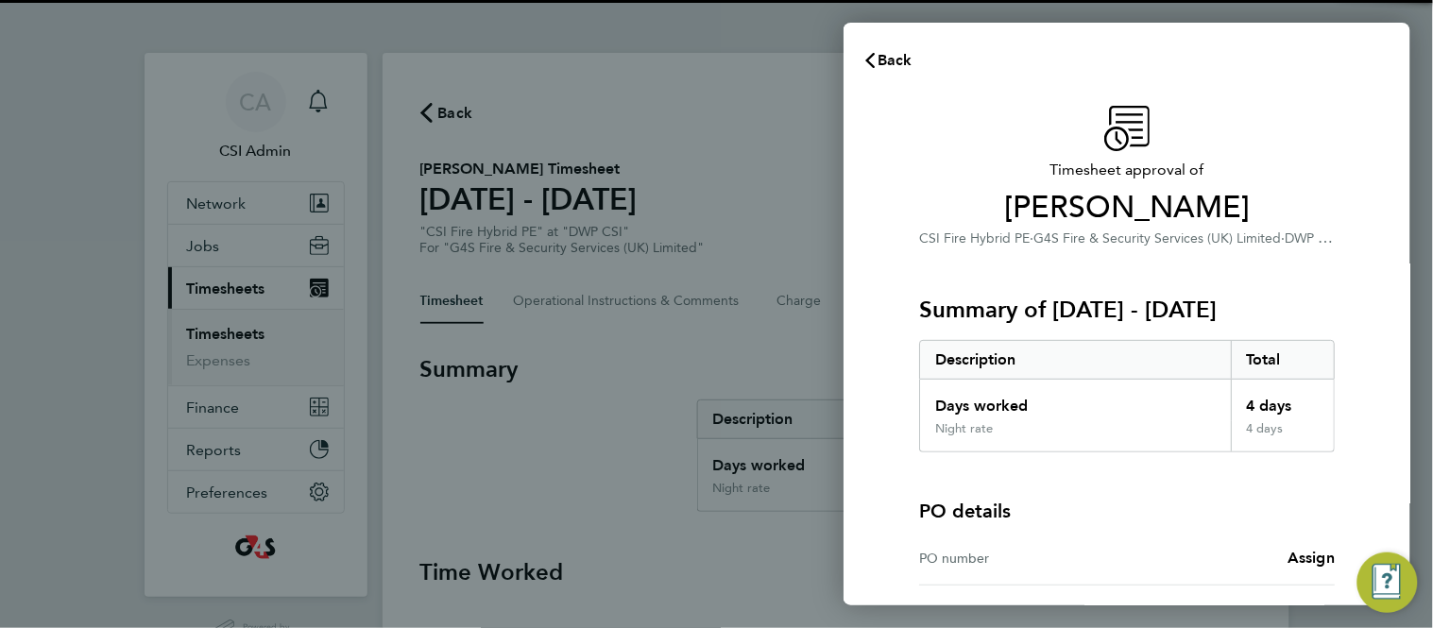
click at [875, 327] on div "Timesheet approval of [PERSON_NAME] CSI Fire Hybrid PE · G4S Fire & Security Se…" at bounding box center [1127, 429] width 567 height 692
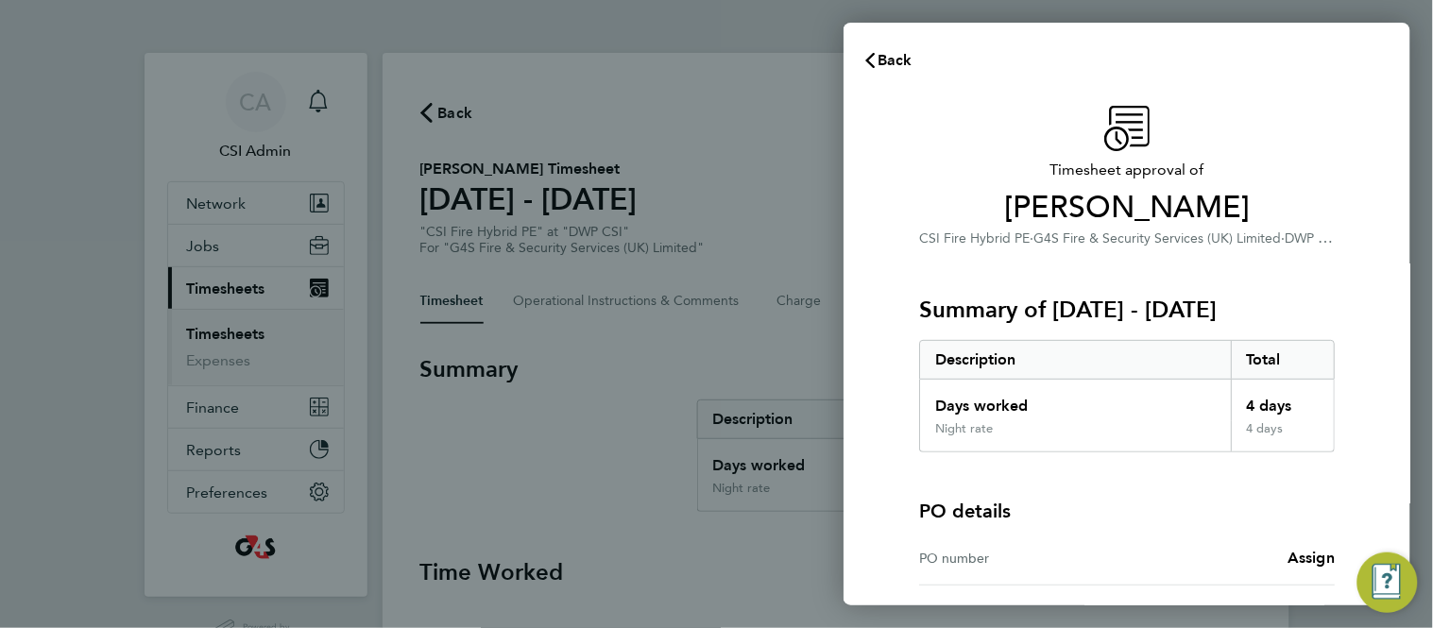
scroll to position [168, 0]
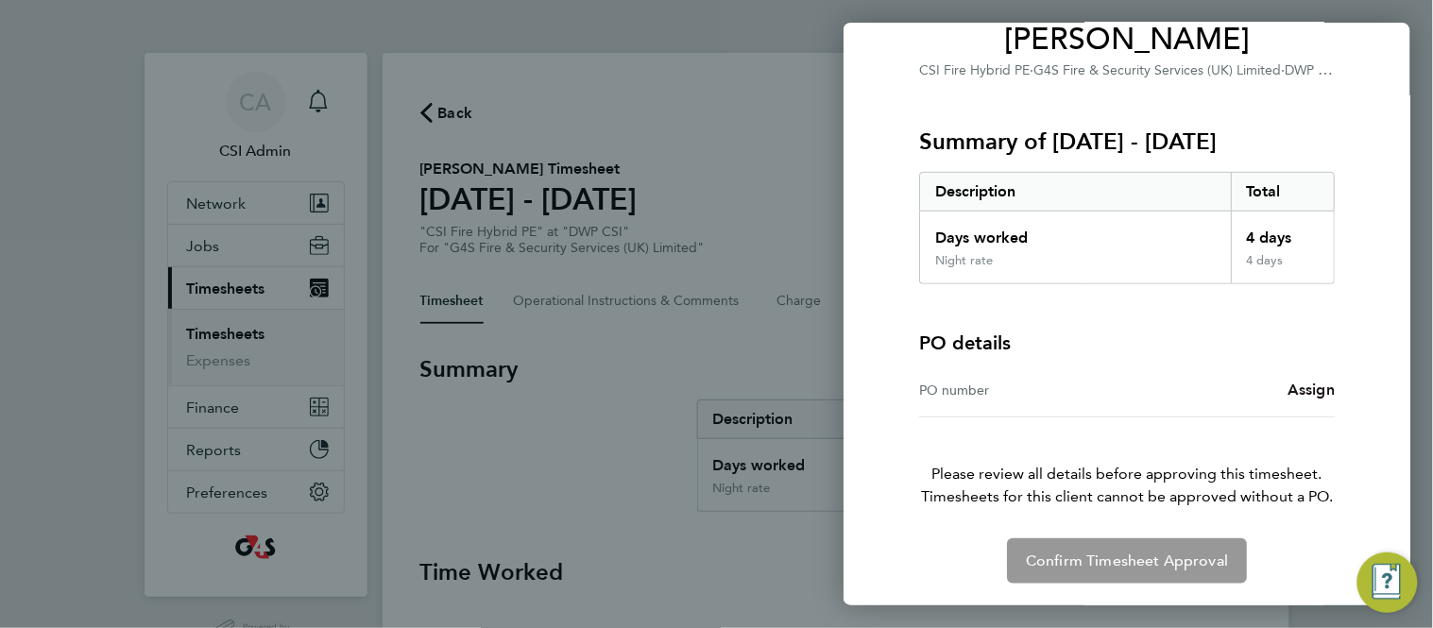
click at [1306, 392] on span "Assign" at bounding box center [1311, 390] width 47 height 18
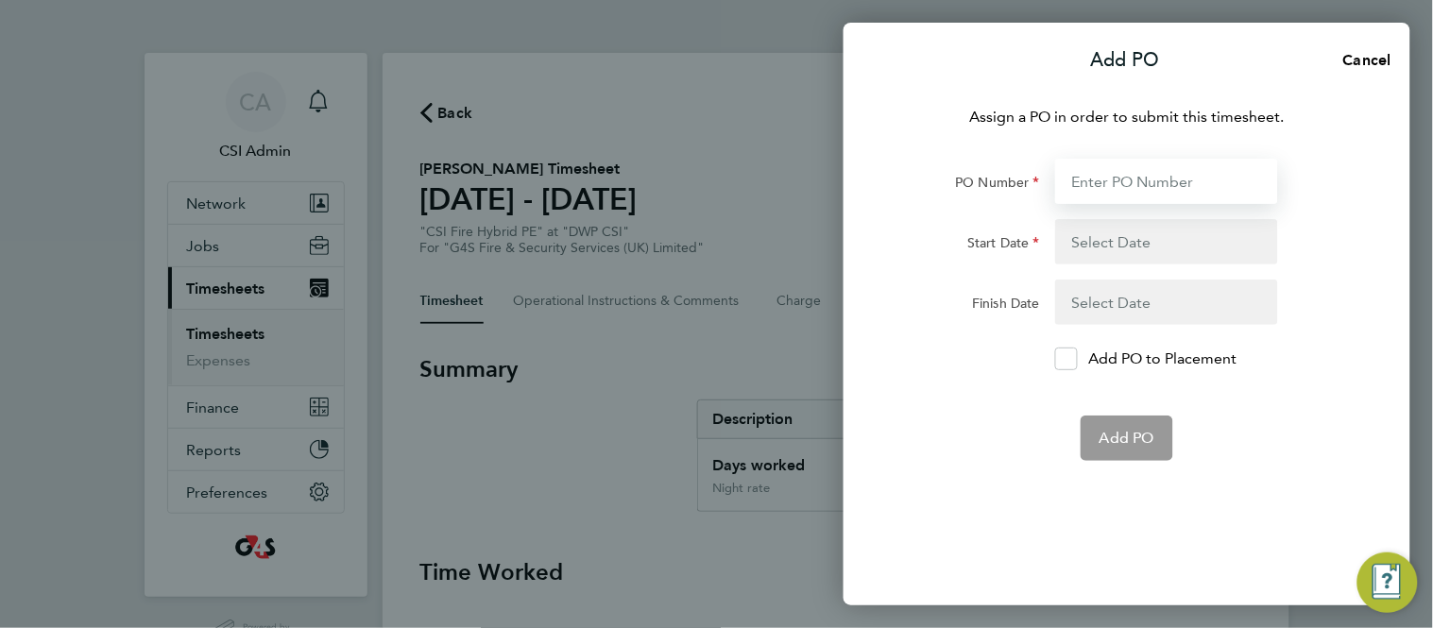
click at [1117, 191] on input "PO Number" at bounding box center [1166, 181] width 223 height 45
paste input "60DW-BST3633-AP"
type input "60DW-BST3633-AP"
type input "[DATE]"
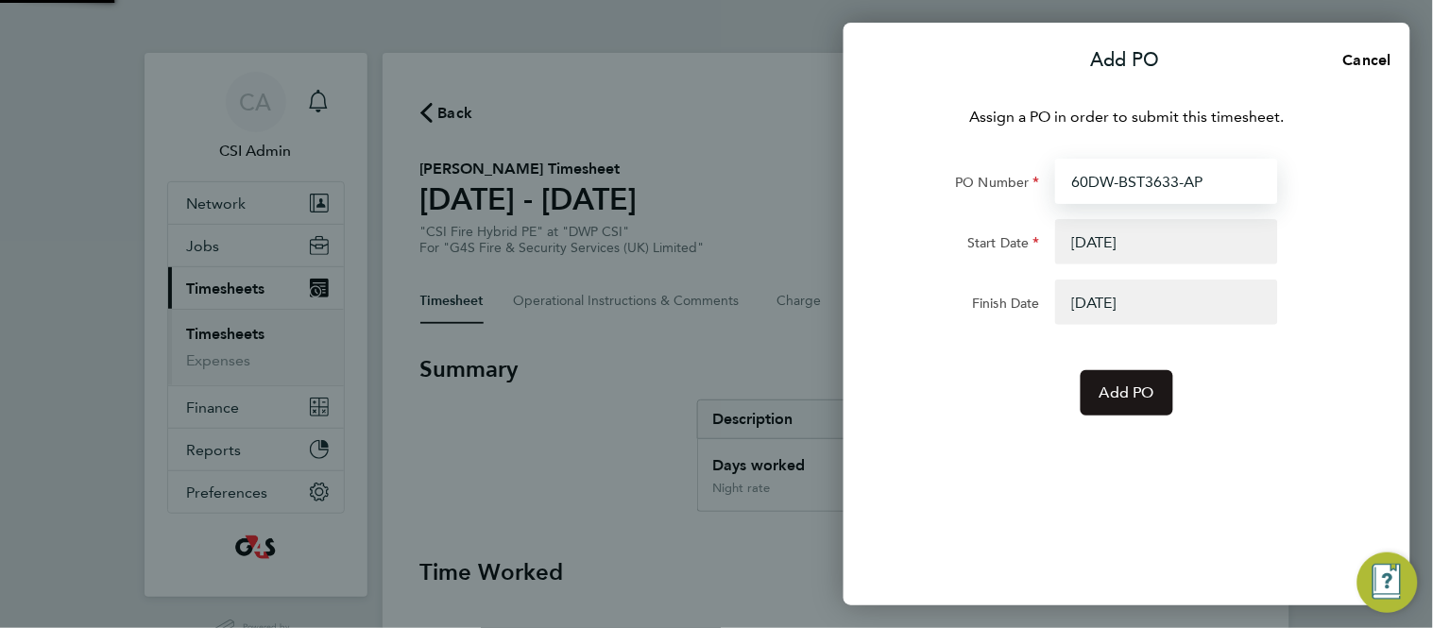
type input "60DW-BST3633-AP"
click at [1112, 403] on button "Add PO" at bounding box center [1127, 392] width 93 height 45
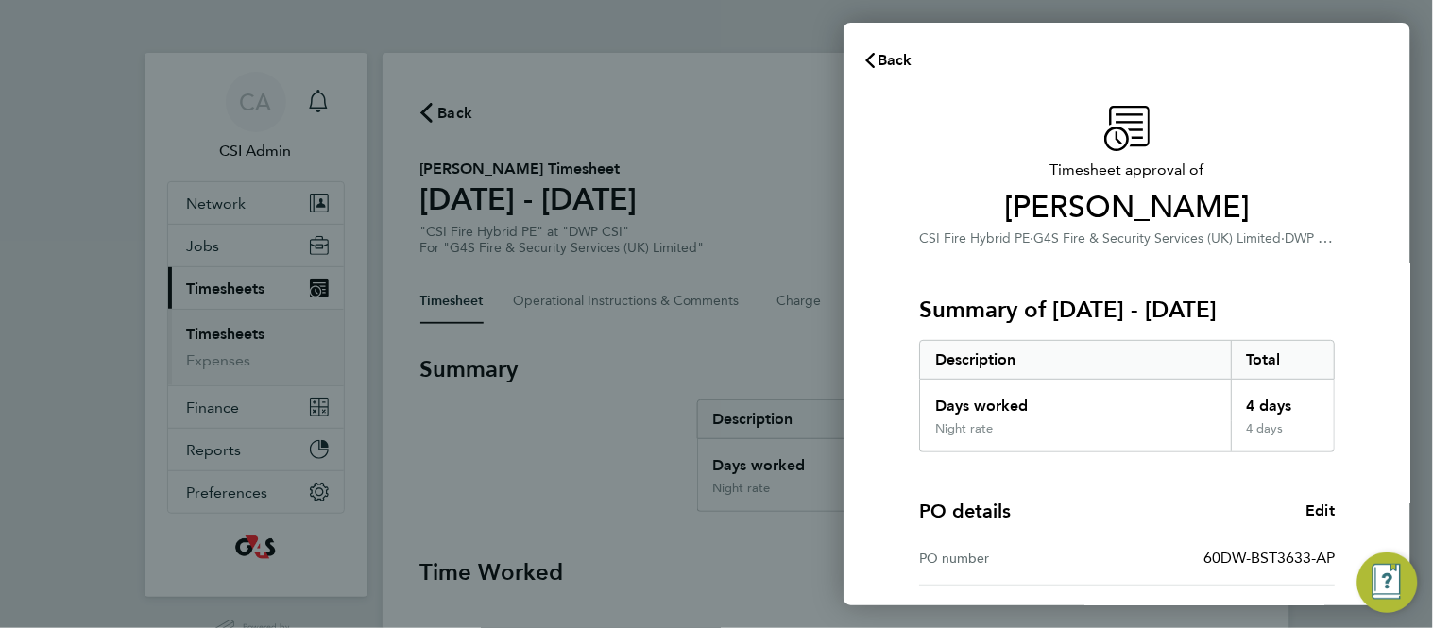
click at [905, 398] on div "Timesheet approval of Paul Morgan CSI Fire Hybrid PE · G4S Fire & Security Serv…" at bounding box center [1127, 483] width 461 height 754
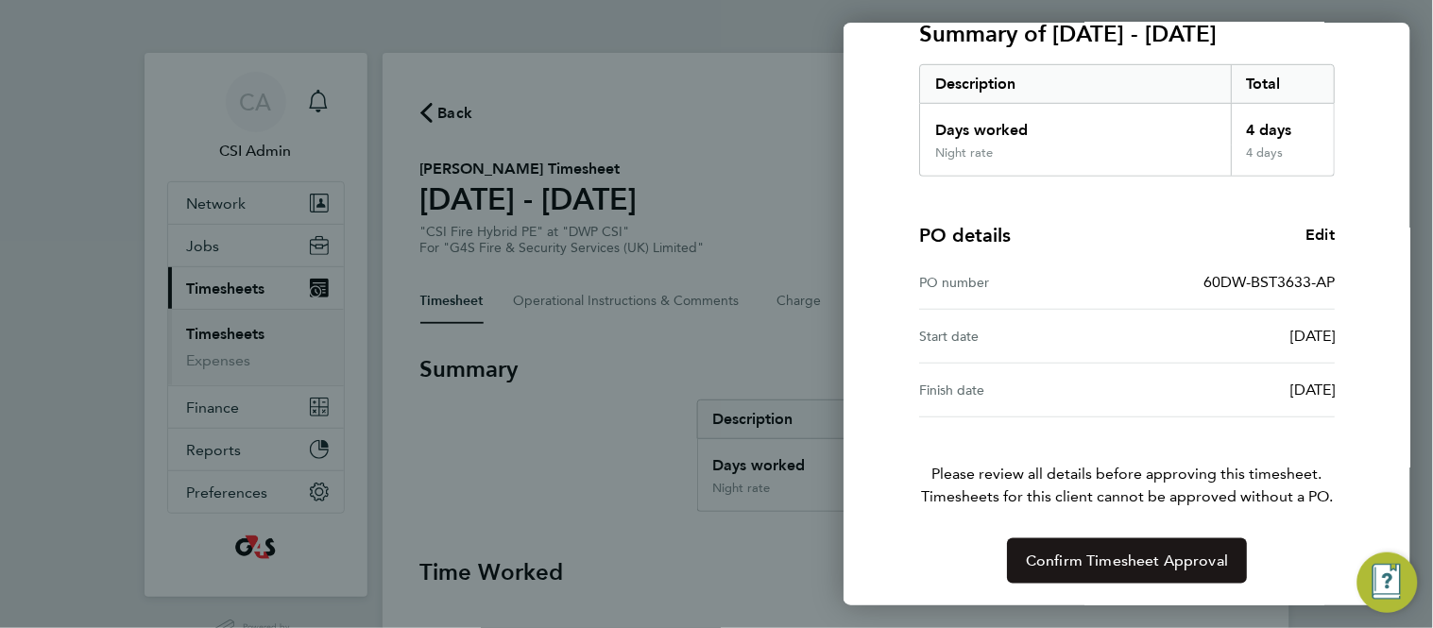
click at [1023, 562] on button "Confirm Timesheet Approval" at bounding box center [1127, 561] width 240 height 45
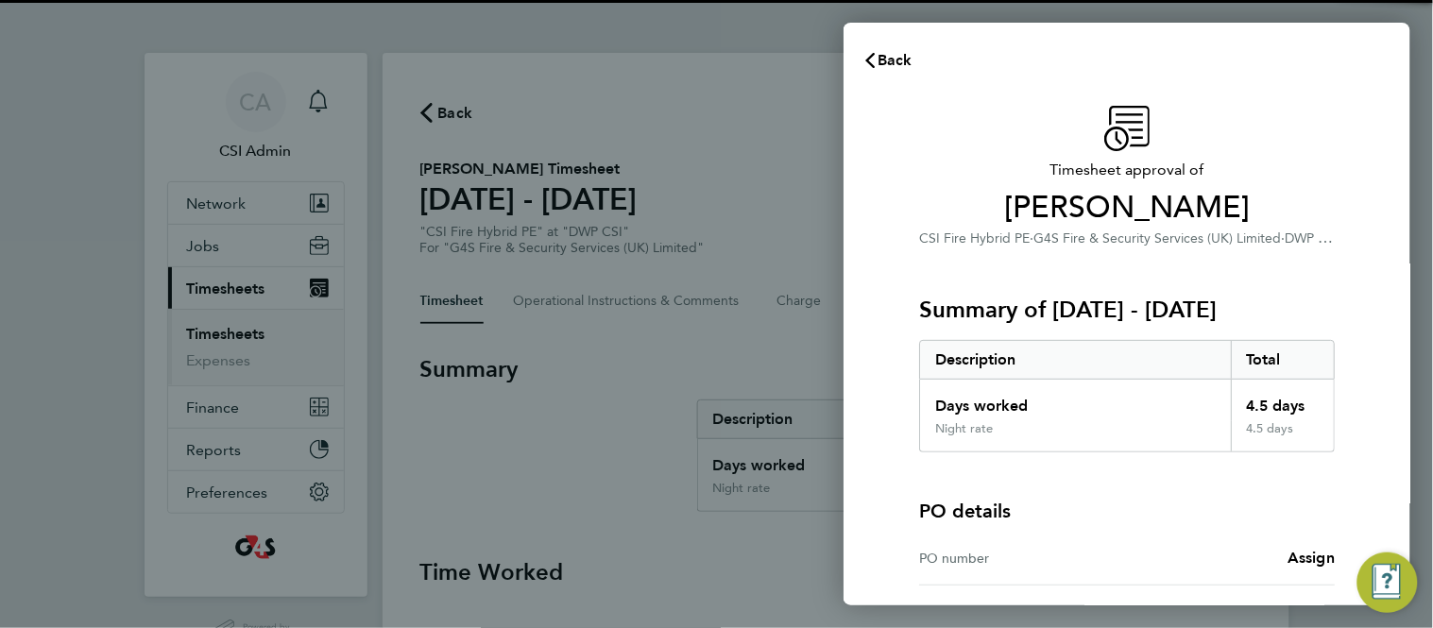
click at [879, 421] on div "Timesheet approval of [PERSON_NAME] CSI Fire Hybrid PE · G4S Fire & Security Se…" at bounding box center [1127, 429] width 567 height 692
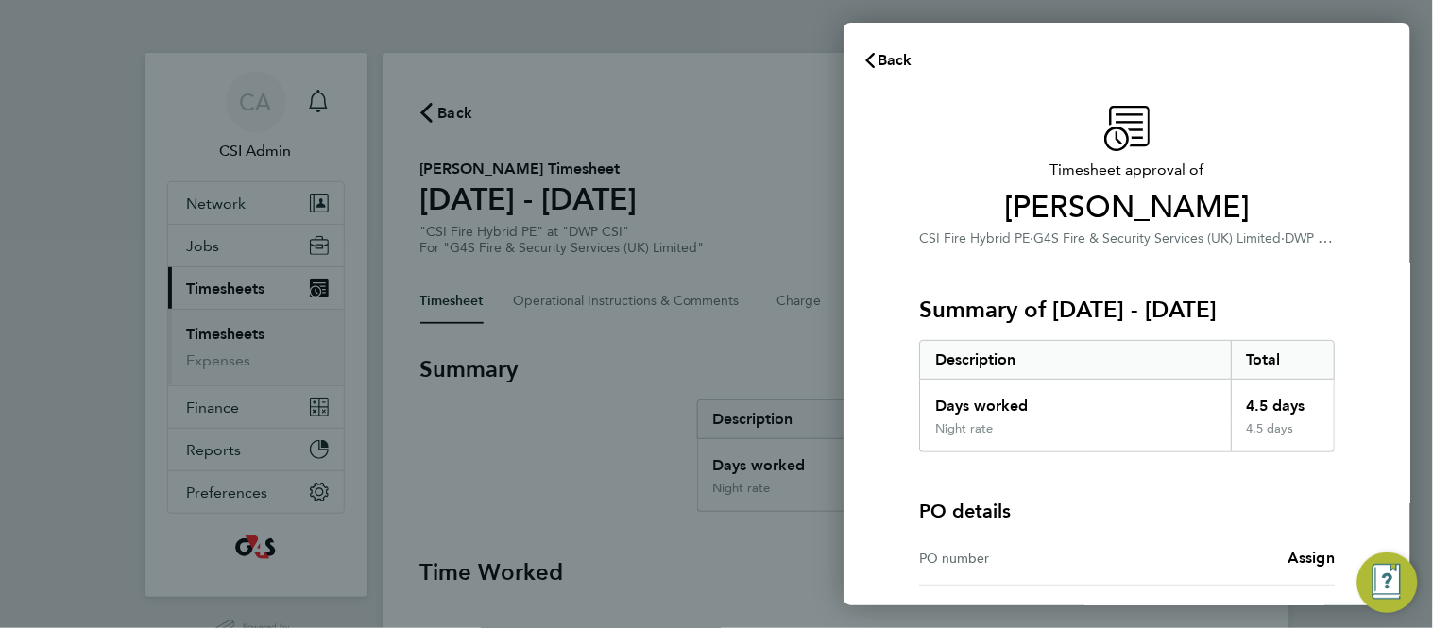
scroll to position [168, 0]
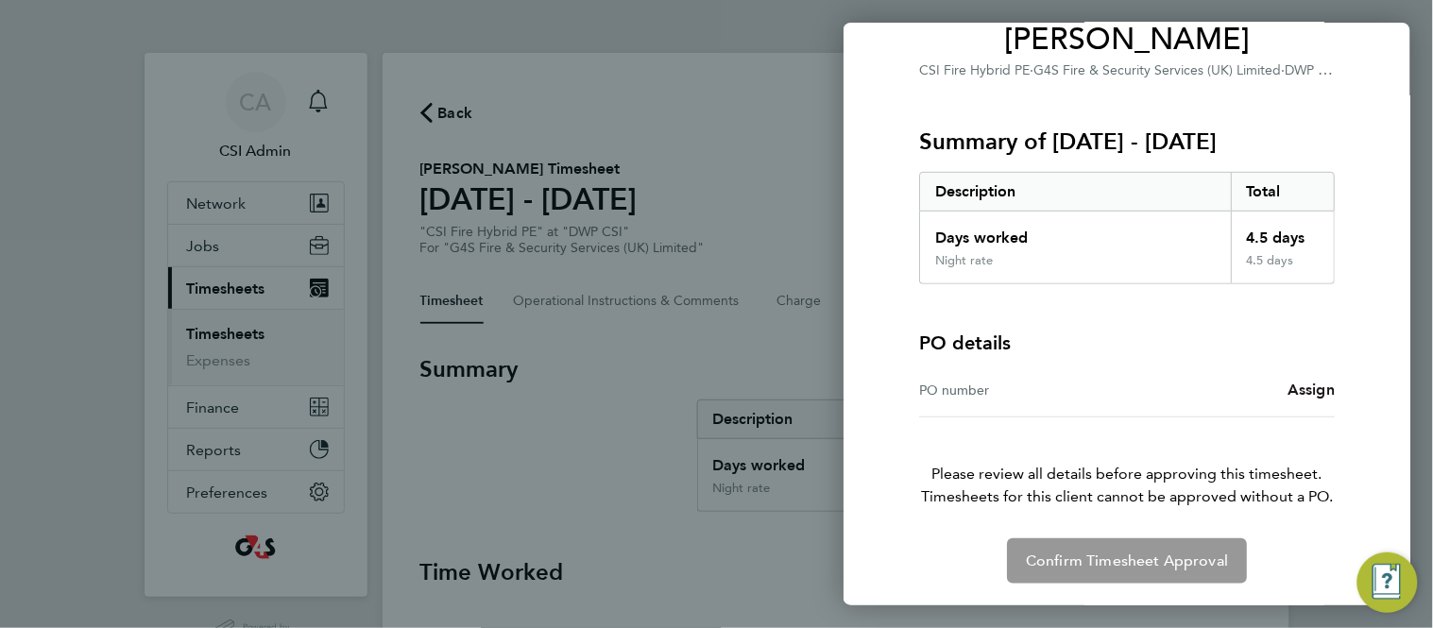
click at [1299, 396] on span "Assign" at bounding box center [1311, 390] width 47 height 18
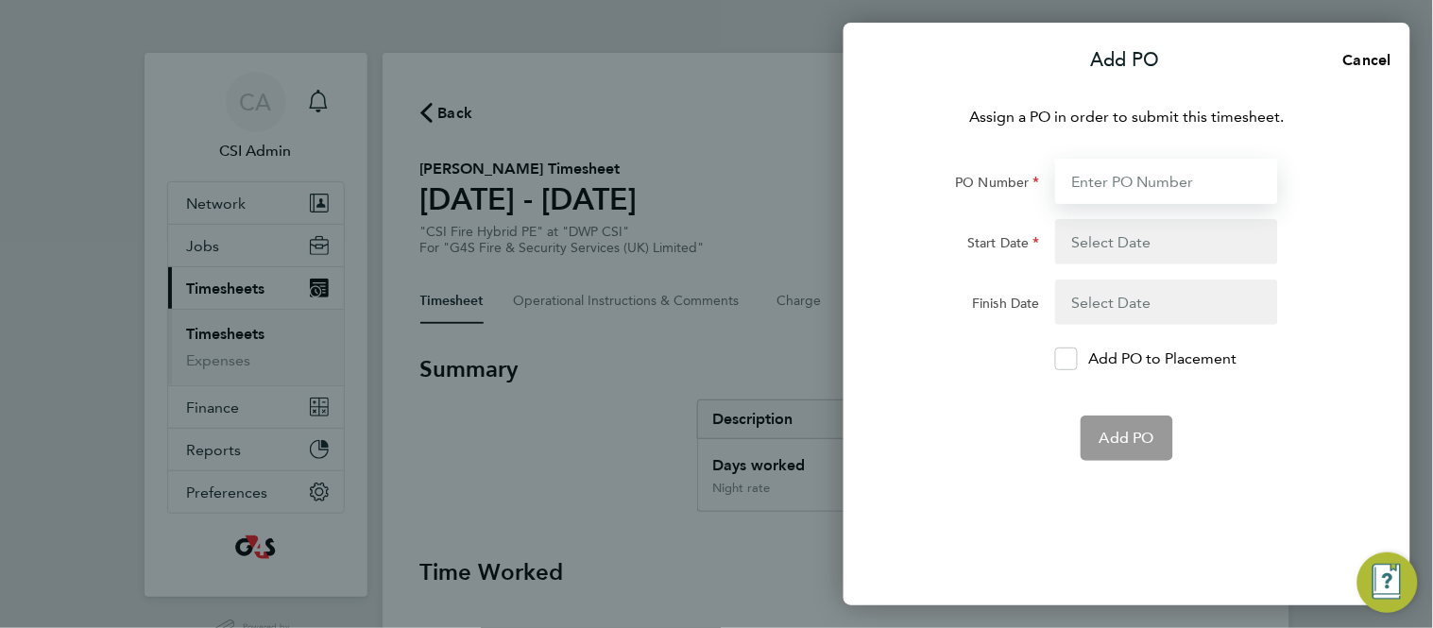
click at [1158, 184] on input "PO Number" at bounding box center [1166, 181] width 223 height 45
paste input "60DW-BST3633-AP"
type input "60DW-BST3633-AP"
type input "[DATE]"
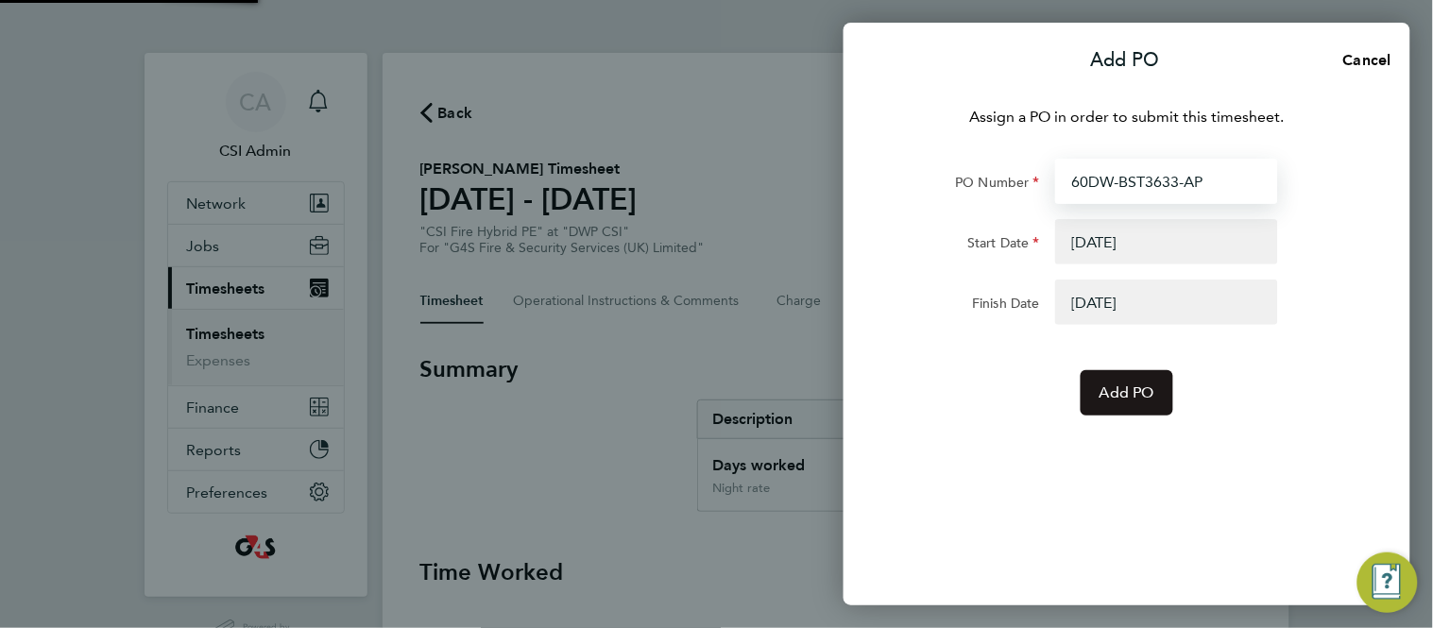
type input "60DW-BST3633-AP"
click at [1133, 386] on span "Add PO" at bounding box center [1127, 393] width 55 height 19
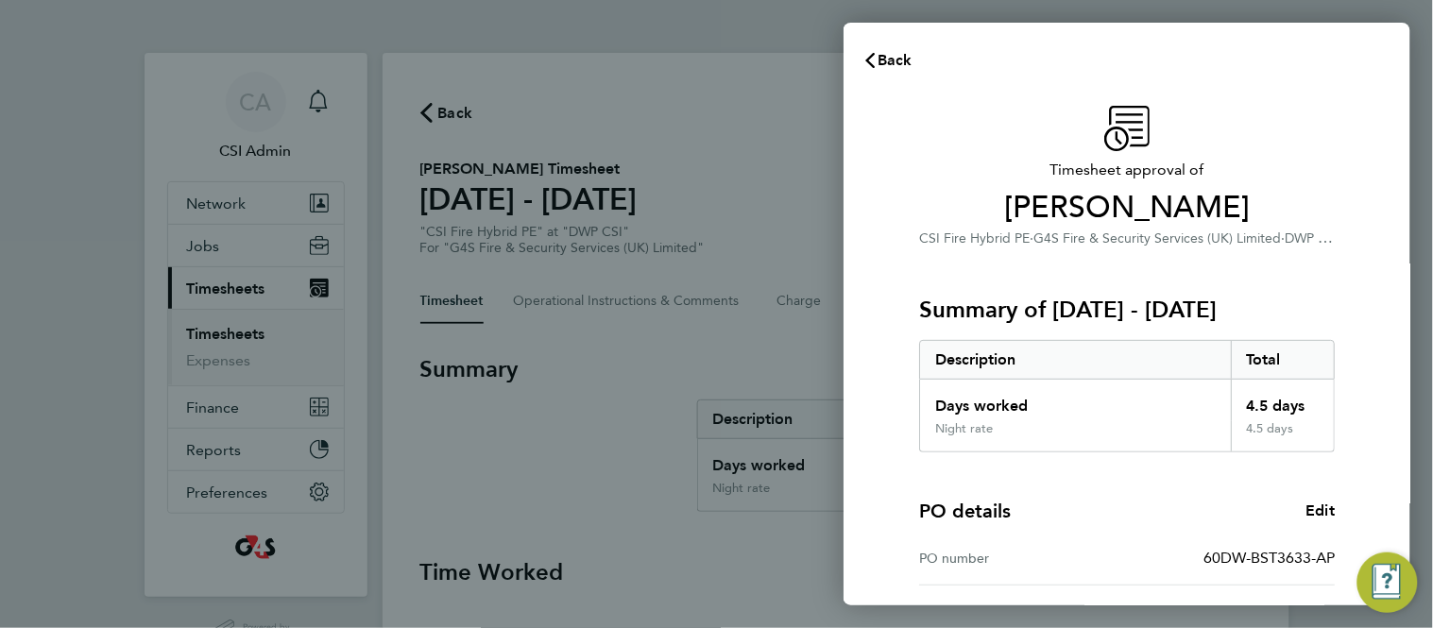
click at [866, 409] on div "Timesheet approval of Kamran Mustafa CSI Fire Hybrid PE · G4S Fire & Security S…" at bounding box center [1127, 482] width 567 height 799
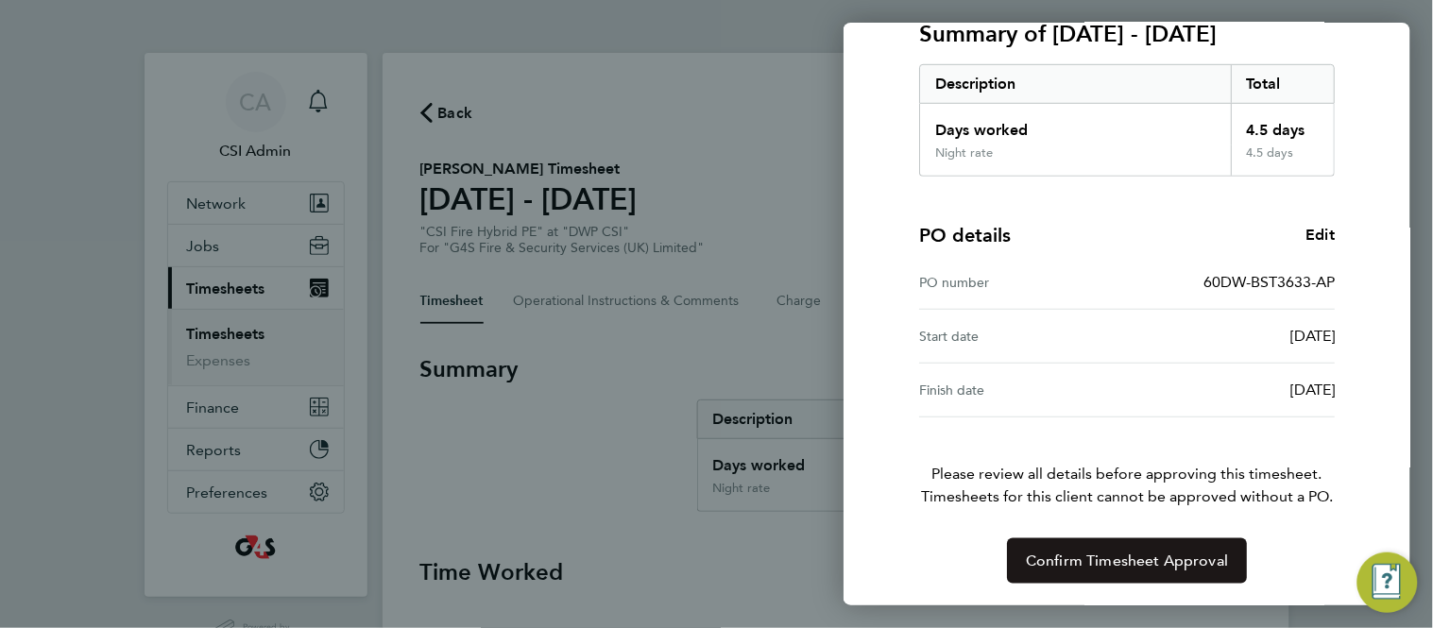
click at [1087, 573] on button "Confirm Timesheet Approval" at bounding box center [1127, 561] width 240 height 45
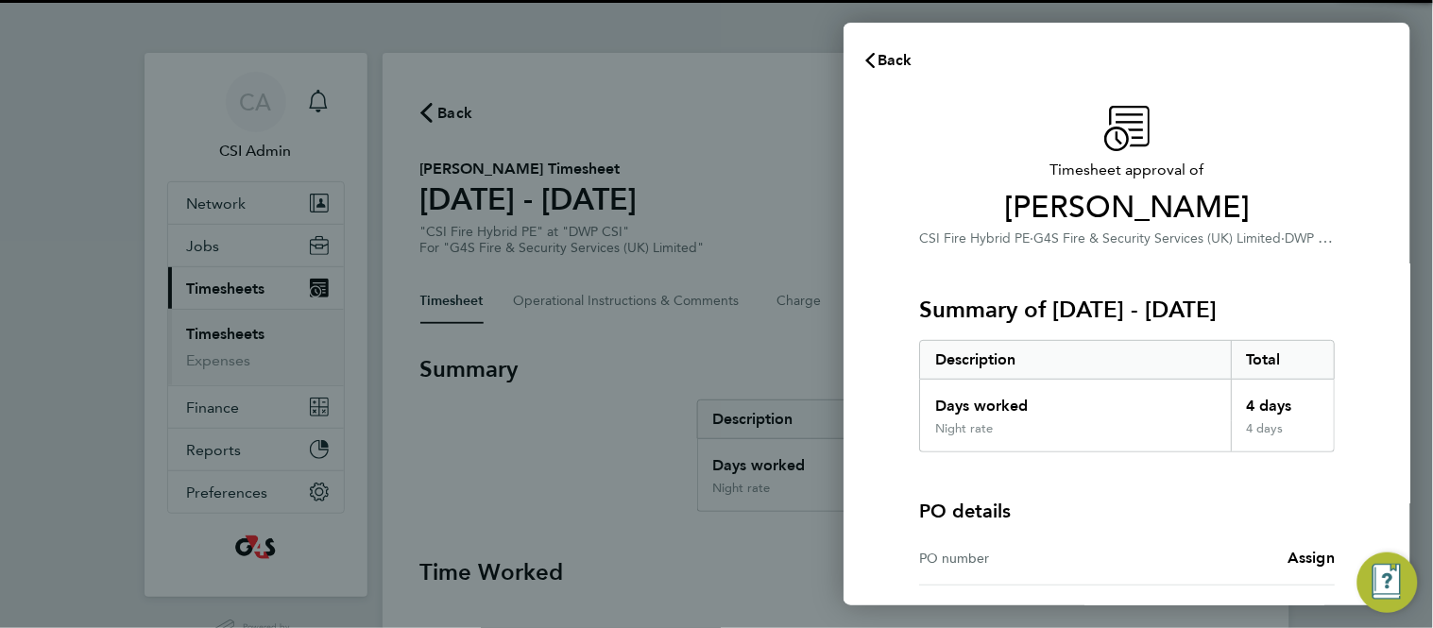
click at [877, 337] on div "Timesheet approval of [PERSON_NAME] CSI Fire Hybrid PE · G4S Fire & Security Se…" at bounding box center [1127, 429] width 567 height 692
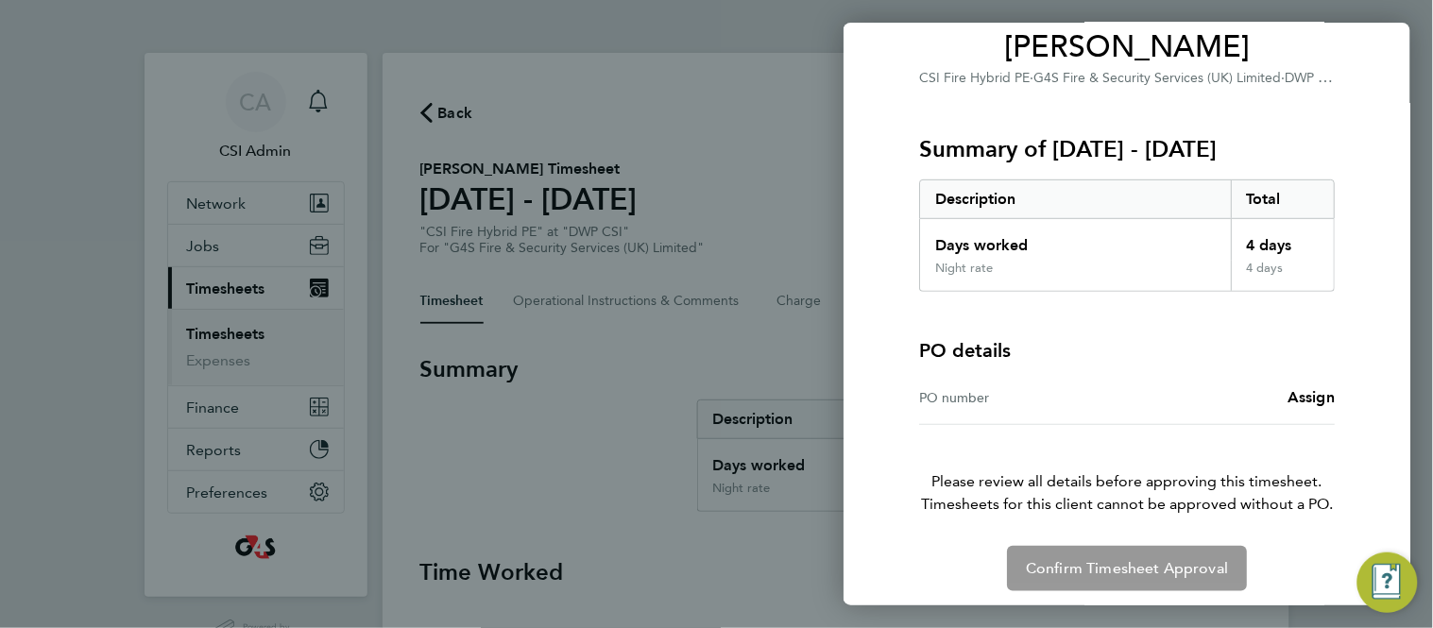
scroll to position [168, 0]
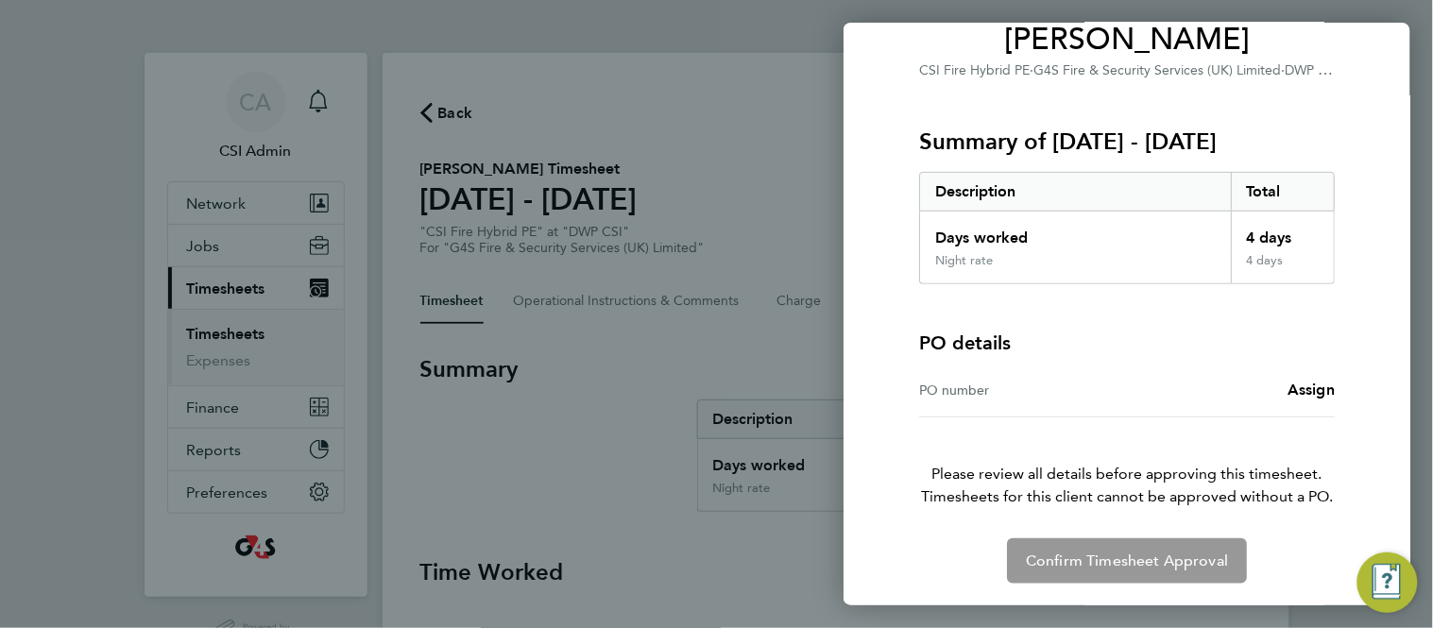
click at [1284, 395] on div "Assign" at bounding box center [1231, 390] width 208 height 23
click at [1295, 388] on span "Assign" at bounding box center [1311, 390] width 47 height 18
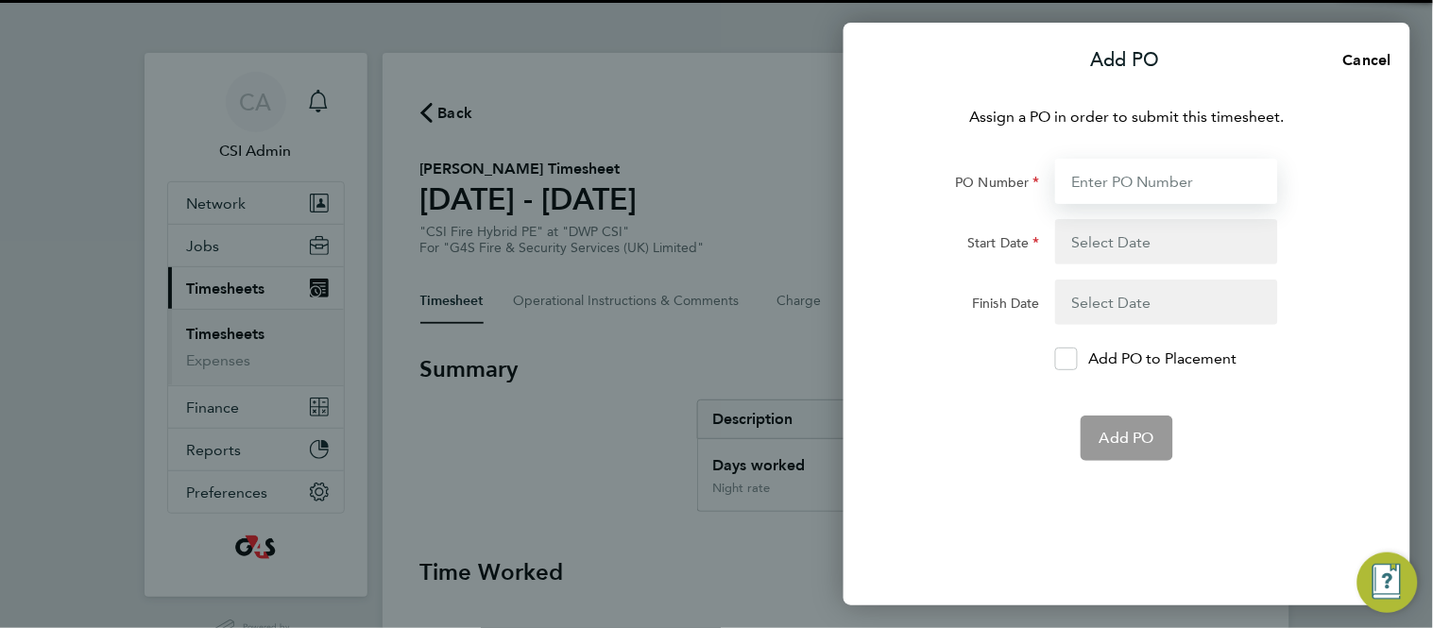
click at [1136, 182] on input "PO Number" at bounding box center [1166, 181] width 223 height 45
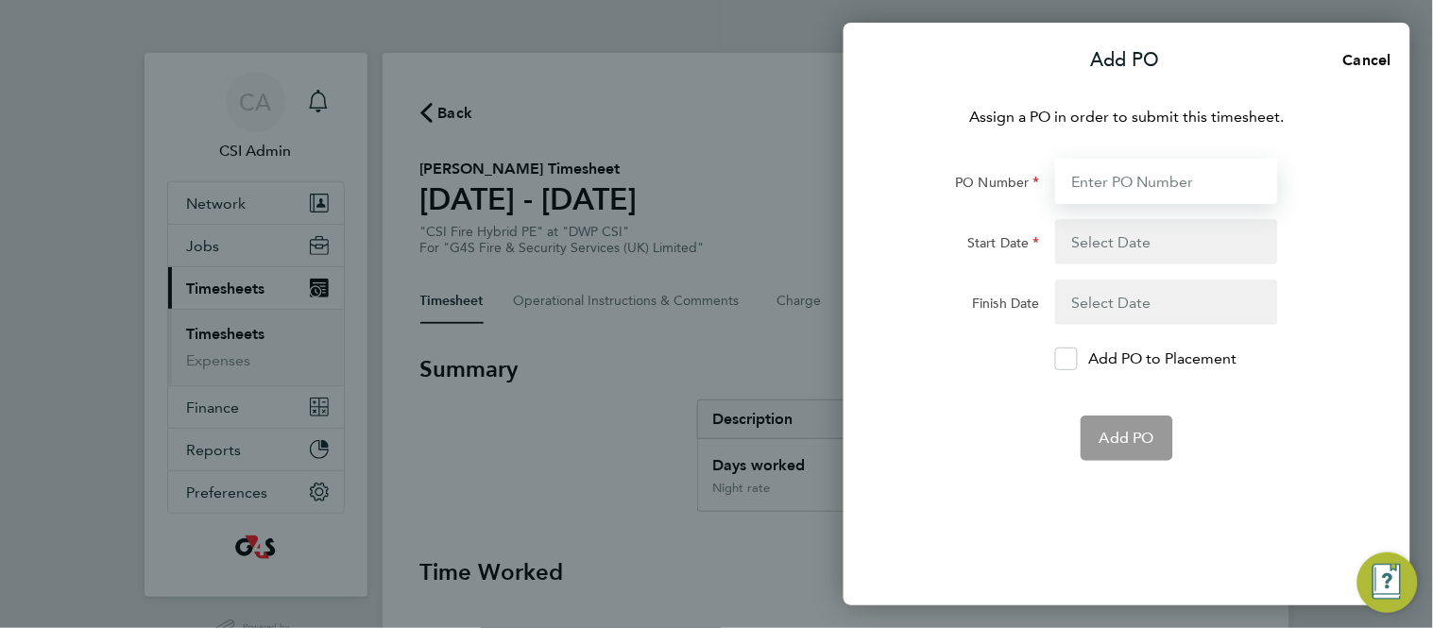
paste input "60DW-BST3633-AP"
type input "60DW-BST3633-AP"
type input "[DATE]"
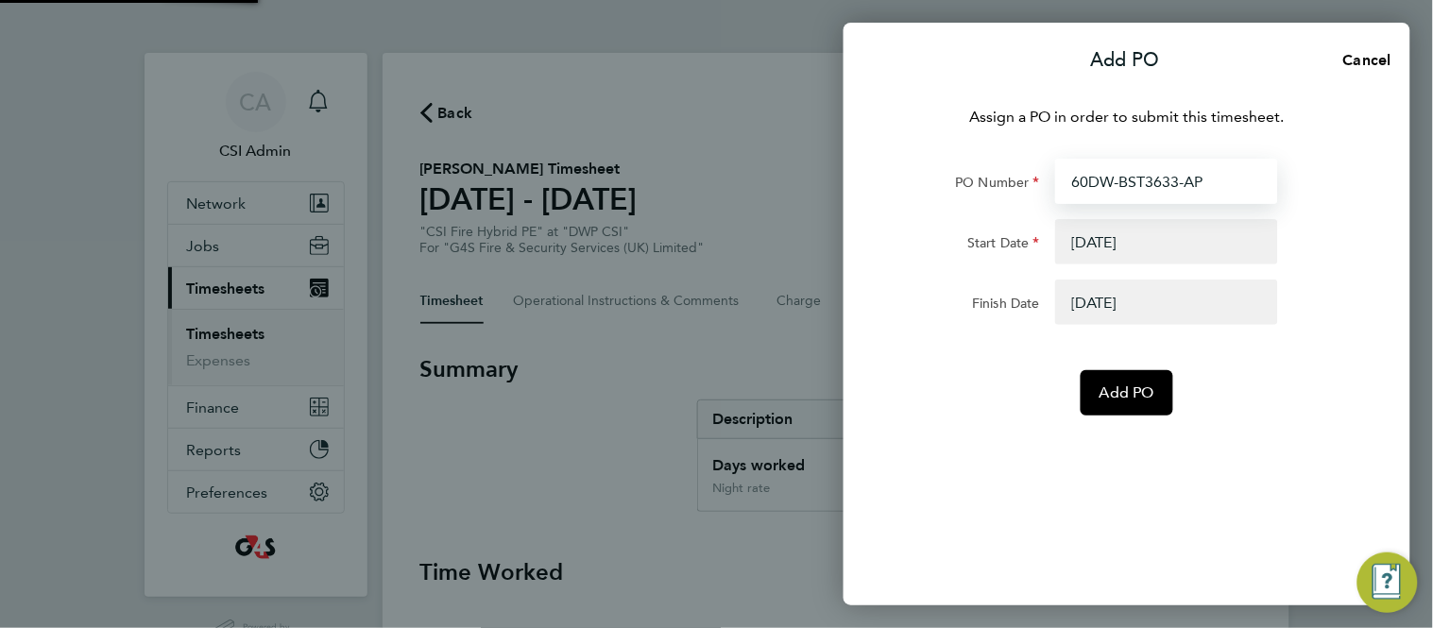
type input "60DW-BST3633-AP"
click at [1140, 322] on button "button" at bounding box center [1166, 302] width 223 height 45
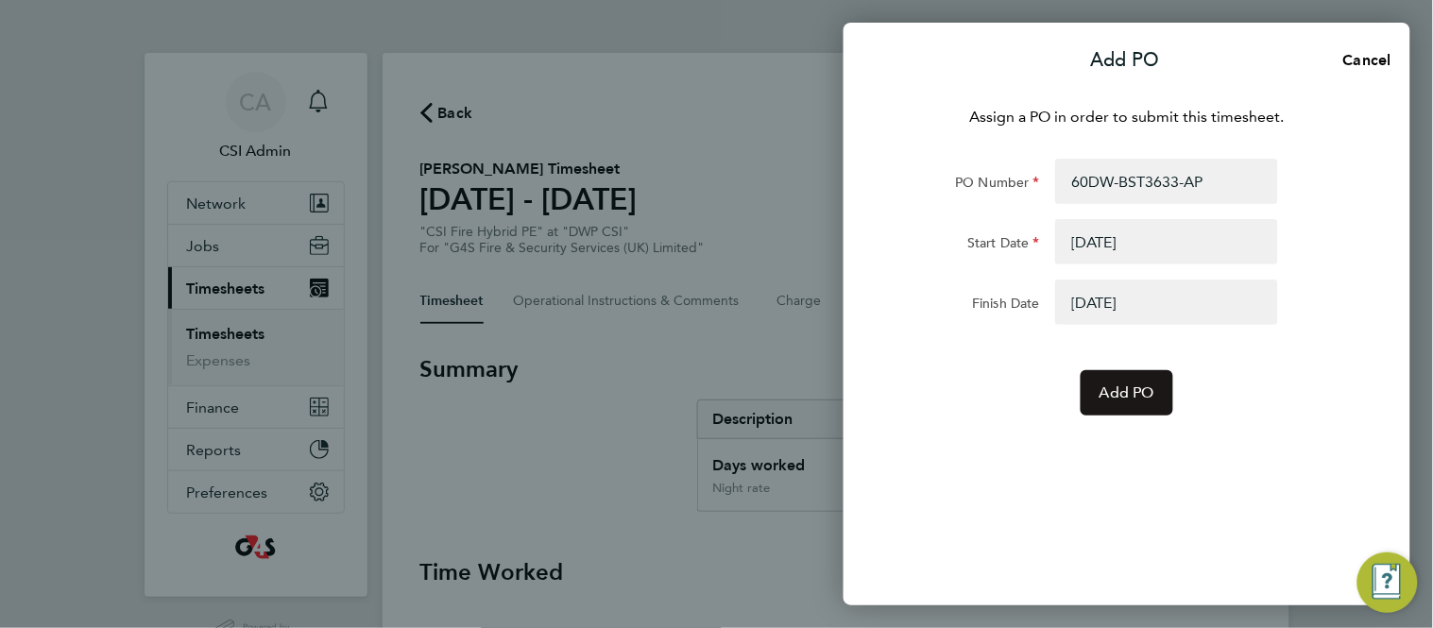
click at [1117, 390] on span "Add PO" at bounding box center [1127, 393] width 55 height 19
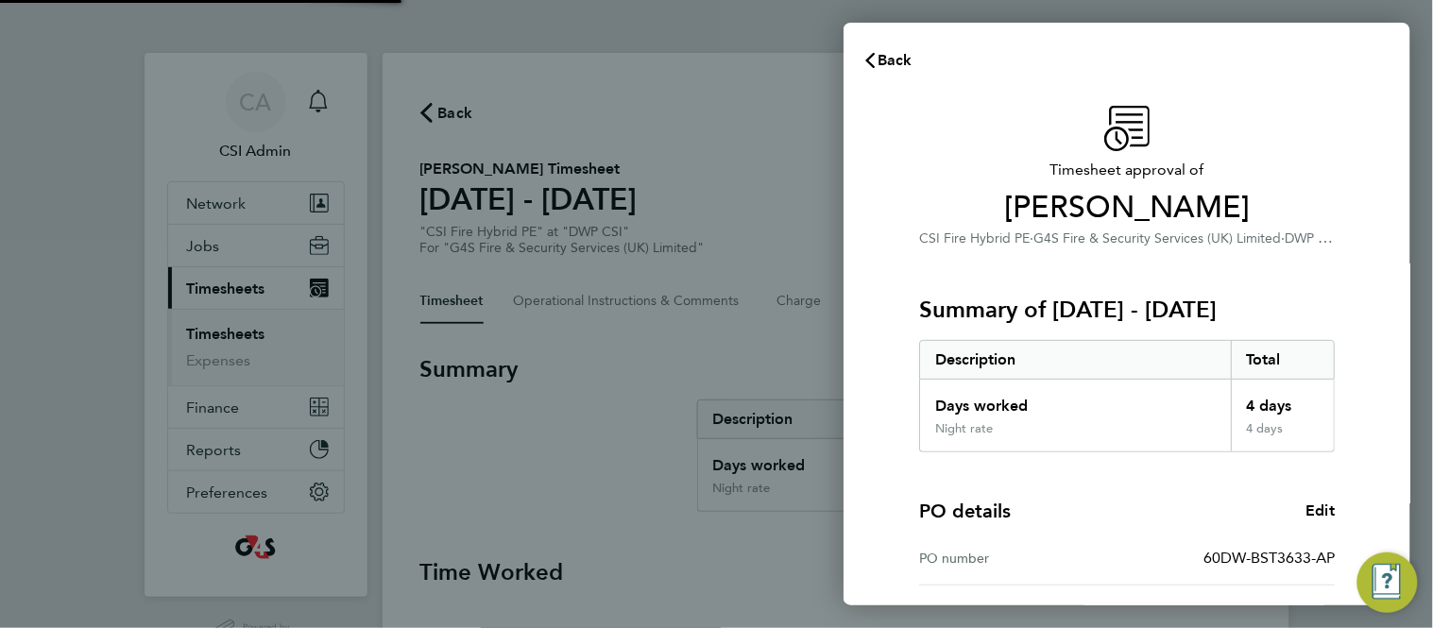
click at [889, 382] on div "Timesheet approval of Christopher Withey CSI Fire Hybrid PE · G4S Fire & Securi…" at bounding box center [1127, 482] width 567 height 799
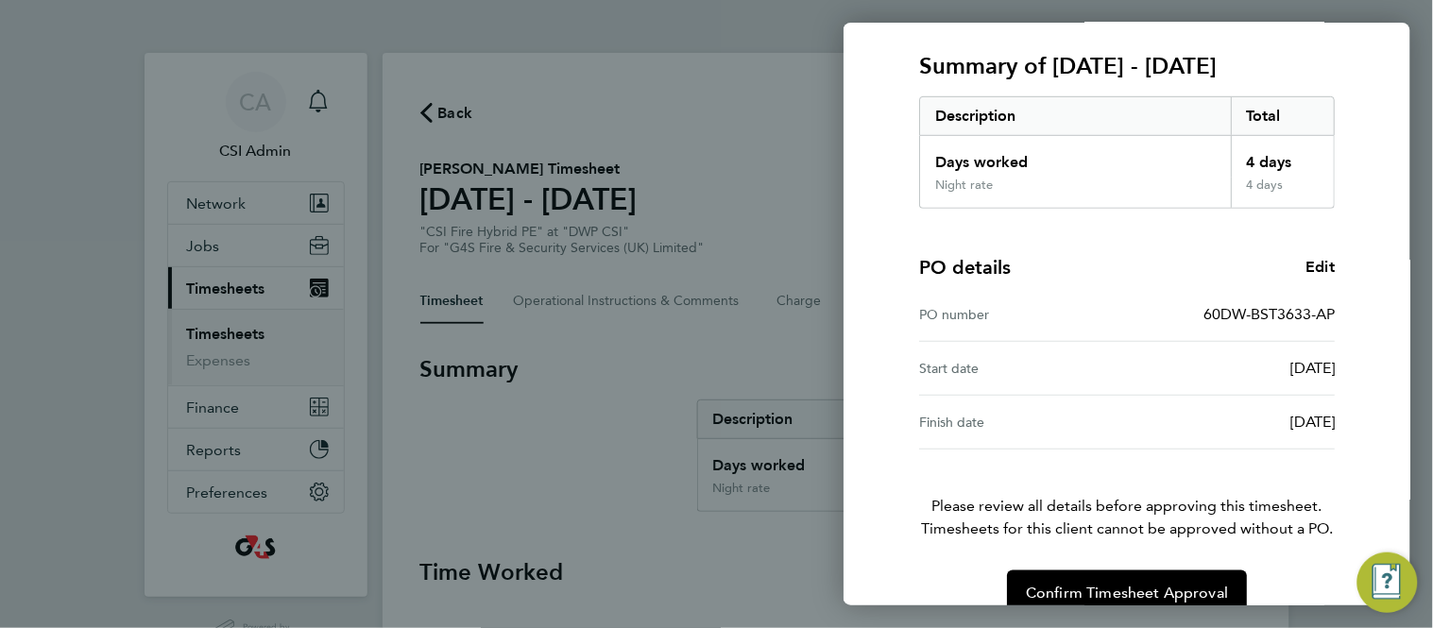
scroll to position [276, 0]
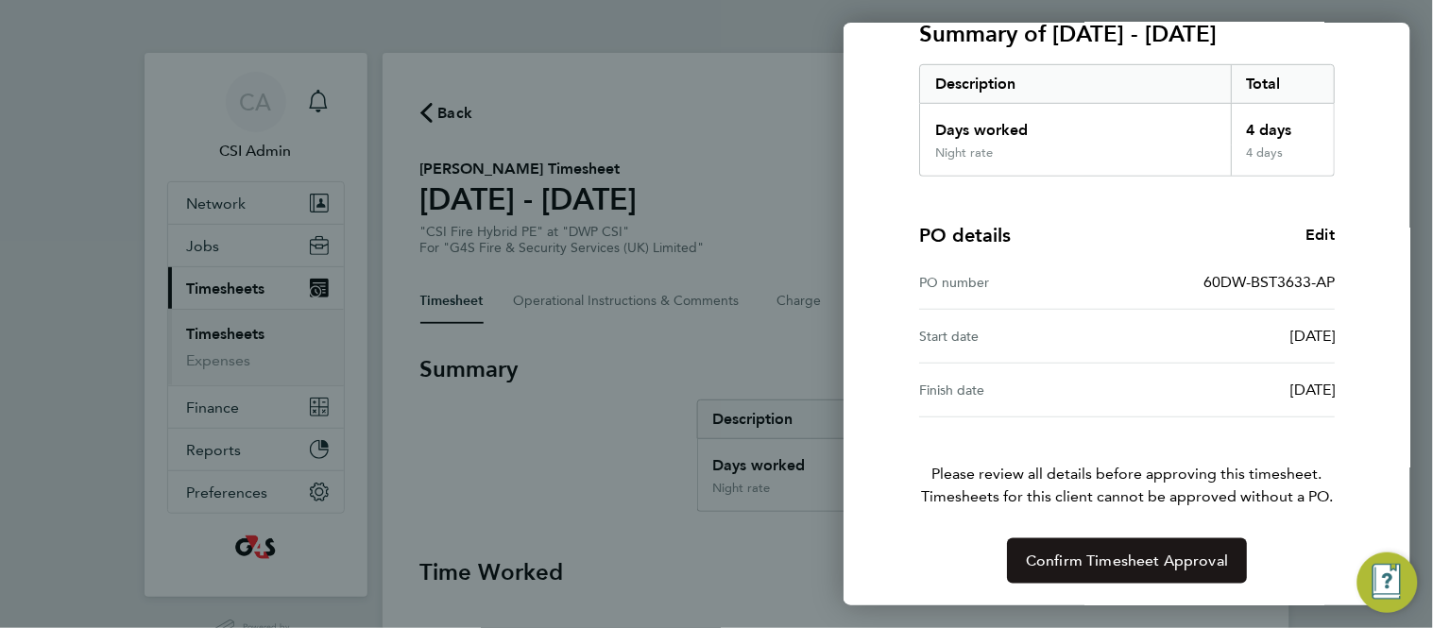
click at [1022, 553] on button "Confirm Timesheet Approval" at bounding box center [1127, 561] width 240 height 45
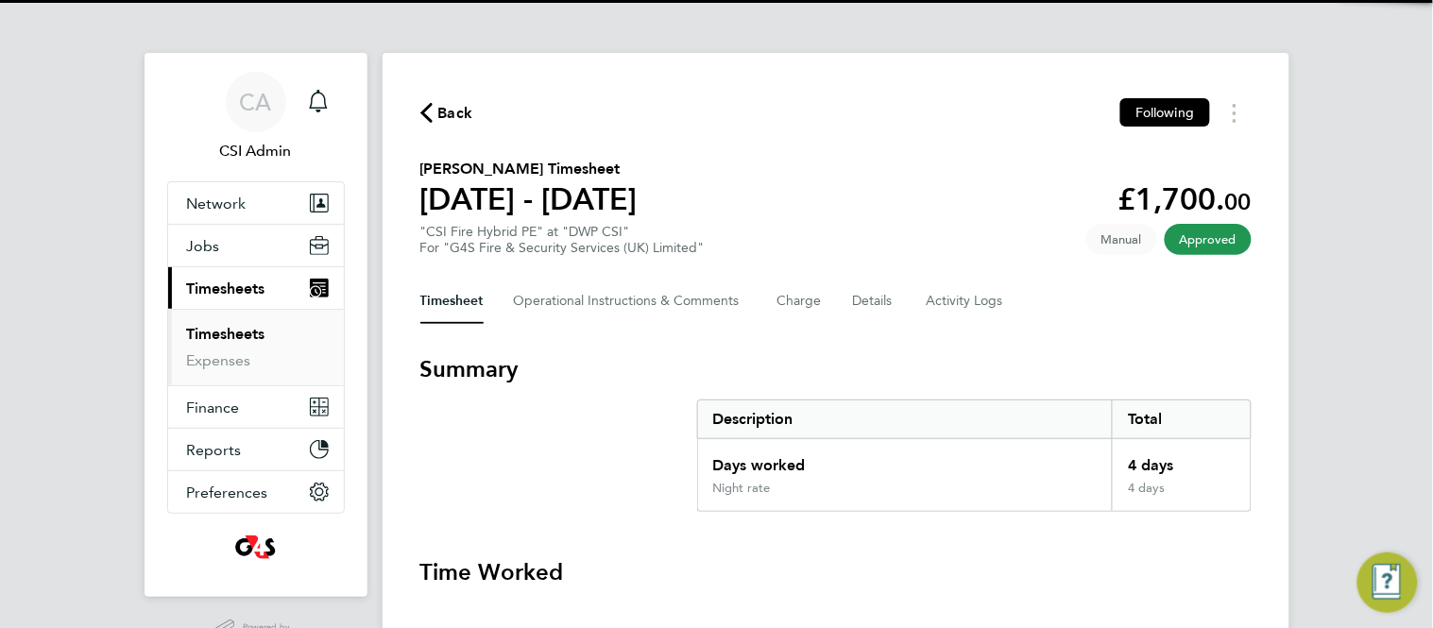
click at [658, 403] on section "Summary Description Total Days worked 4 days Night rate 4 days" at bounding box center [836, 433] width 832 height 158
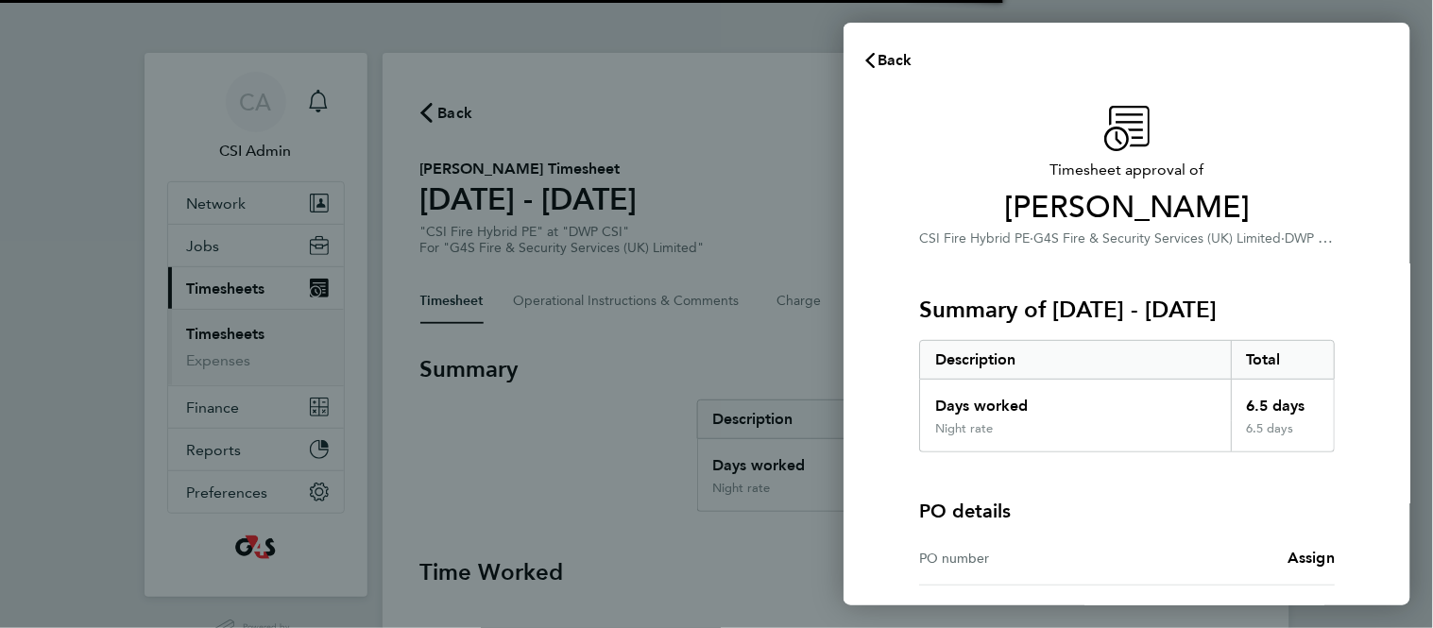
click at [872, 375] on div "Timesheet approval of [PERSON_NAME] CSI Fire Hybrid PE · G4S Fire & Security Se…" at bounding box center [1127, 429] width 567 height 692
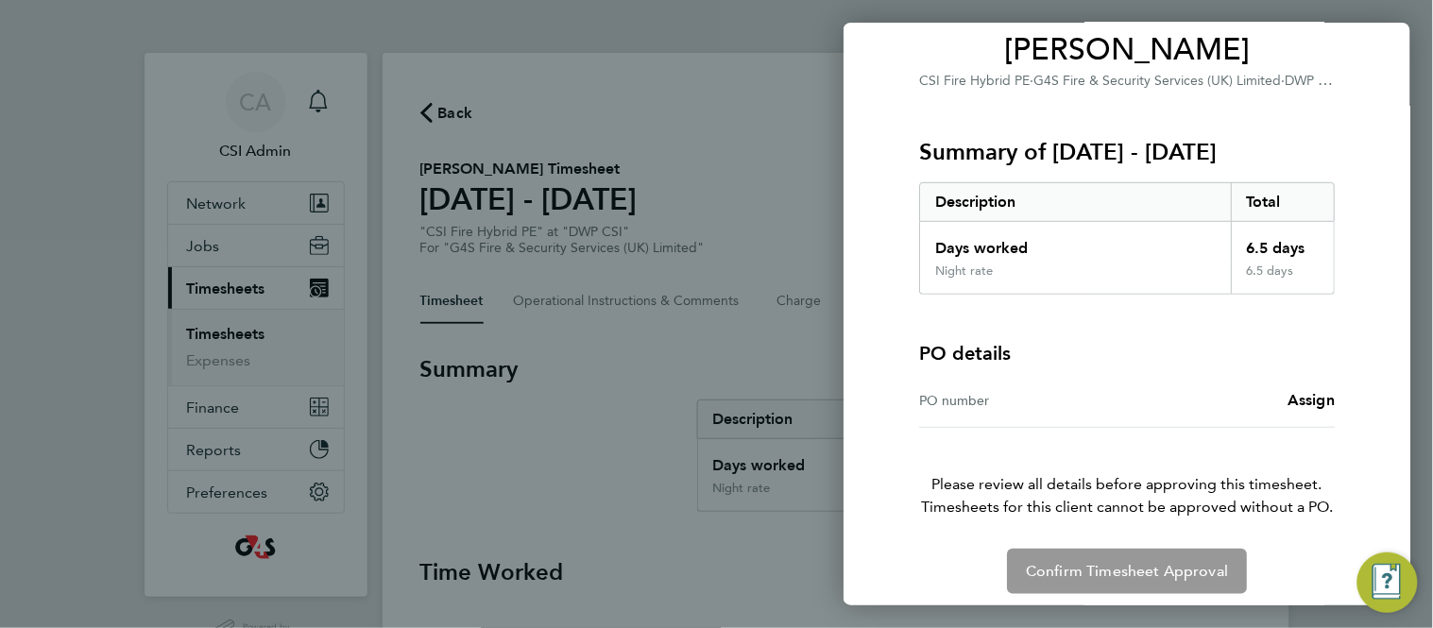
scroll to position [168, 0]
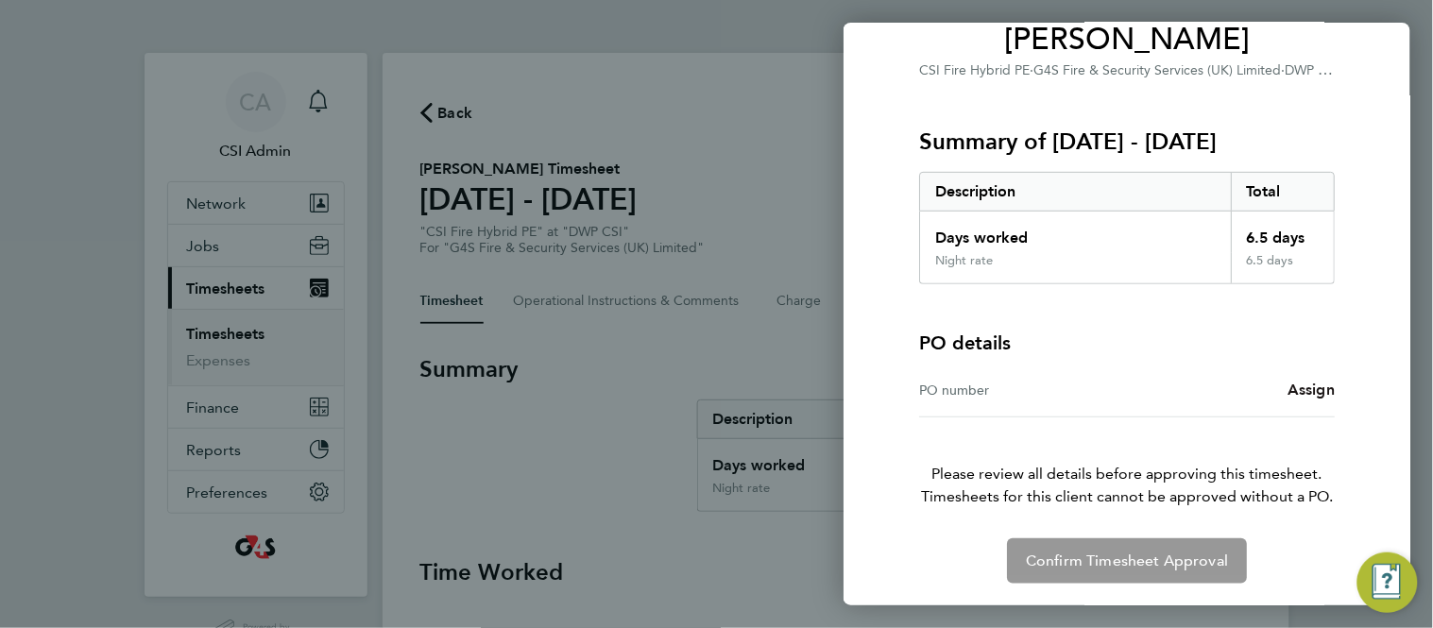
click at [1298, 392] on span "Assign" at bounding box center [1311, 390] width 47 height 18
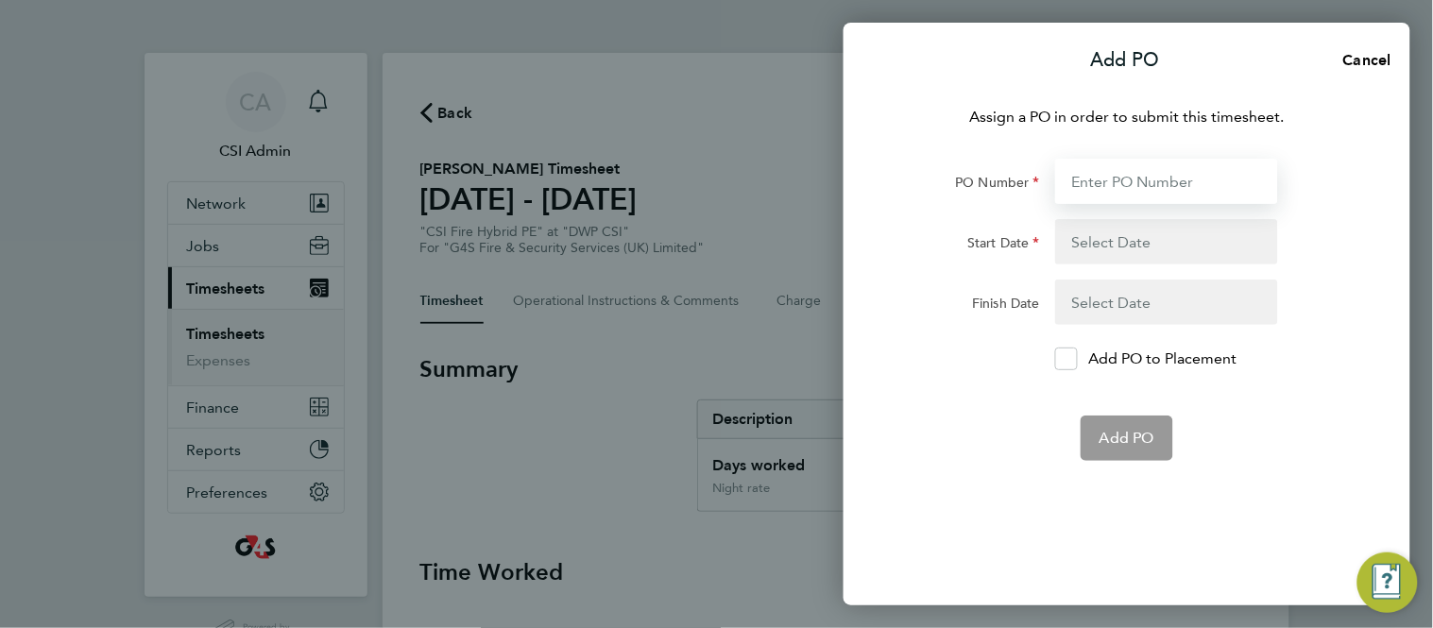
click at [1137, 187] on input "PO Number" at bounding box center [1166, 181] width 223 height 45
paste input "60DW-BST3633-AP"
type input "60DW-BST3633-AP"
type input "[DATE]"
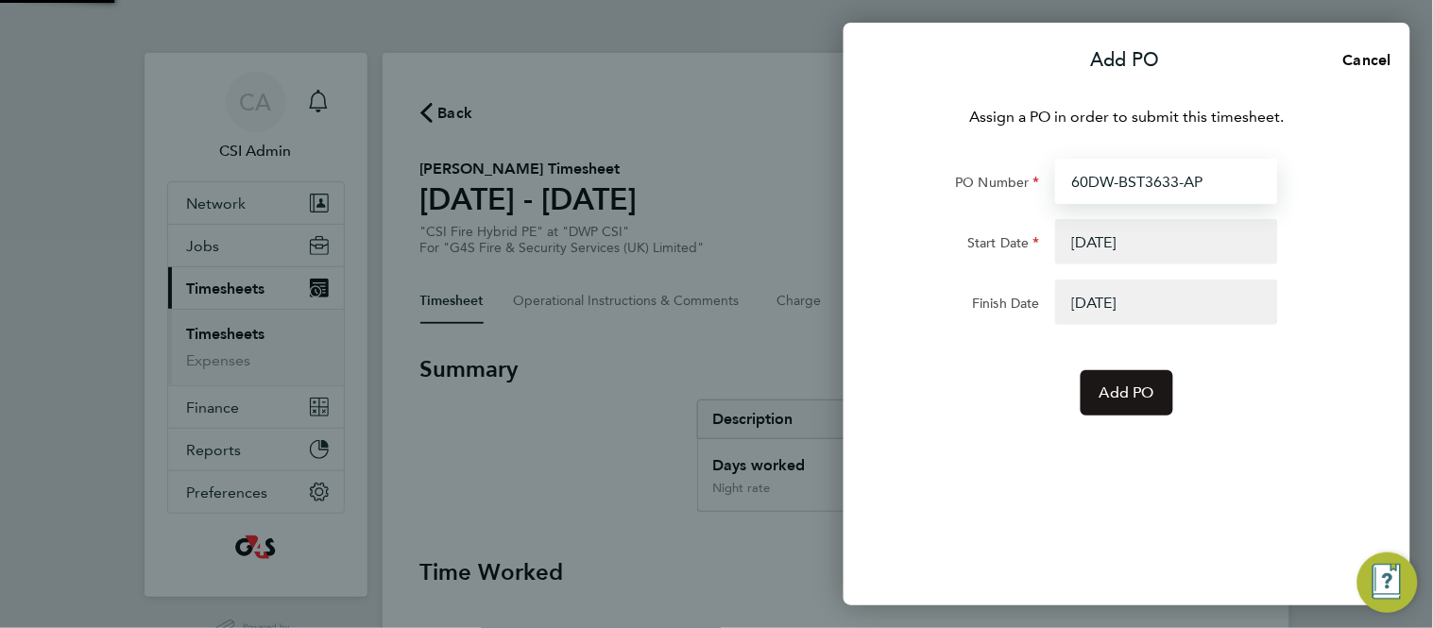
type input "60DW-BST3633-AP"
click at [1140, 406] on button "Add PO" at bounding box center [1127, 392] width 93 height 45
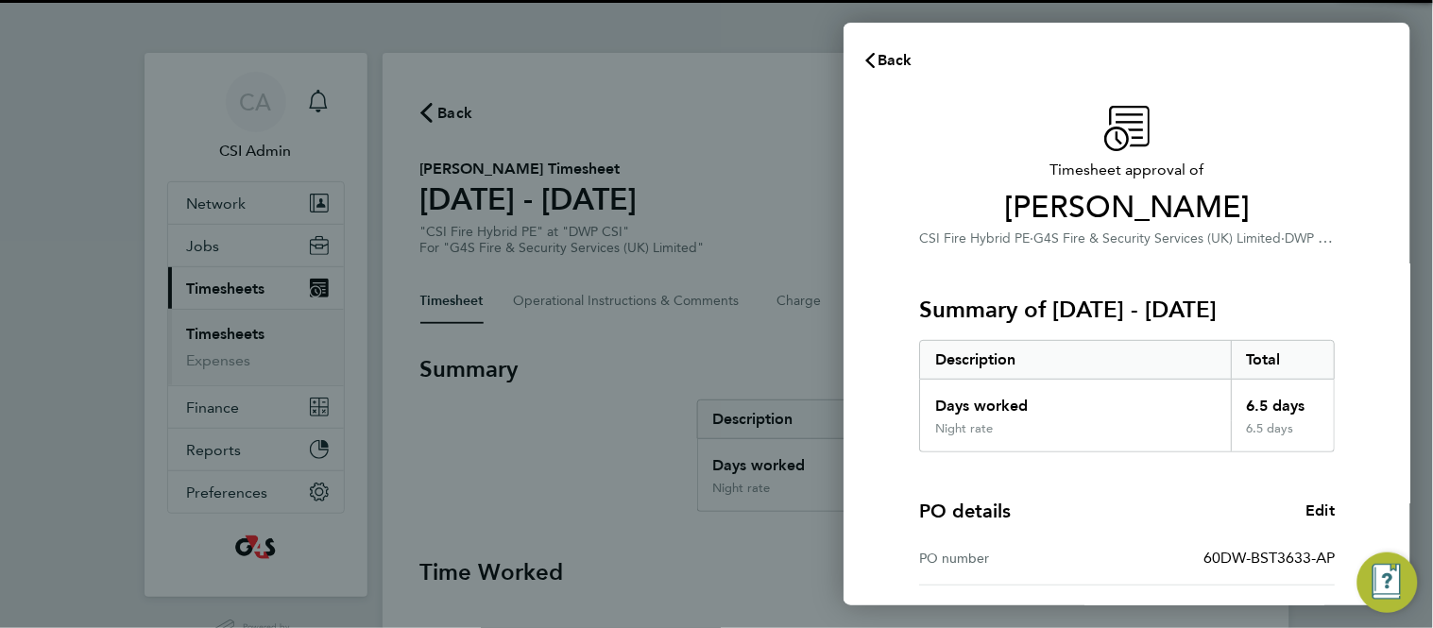
click at [878, 395] on div "Timesheet approval of Paul Haines CSI Fire Hybrid PE · G4S Fire & Security Serv…" at bounding box center [1127, 482] width 567 height 799
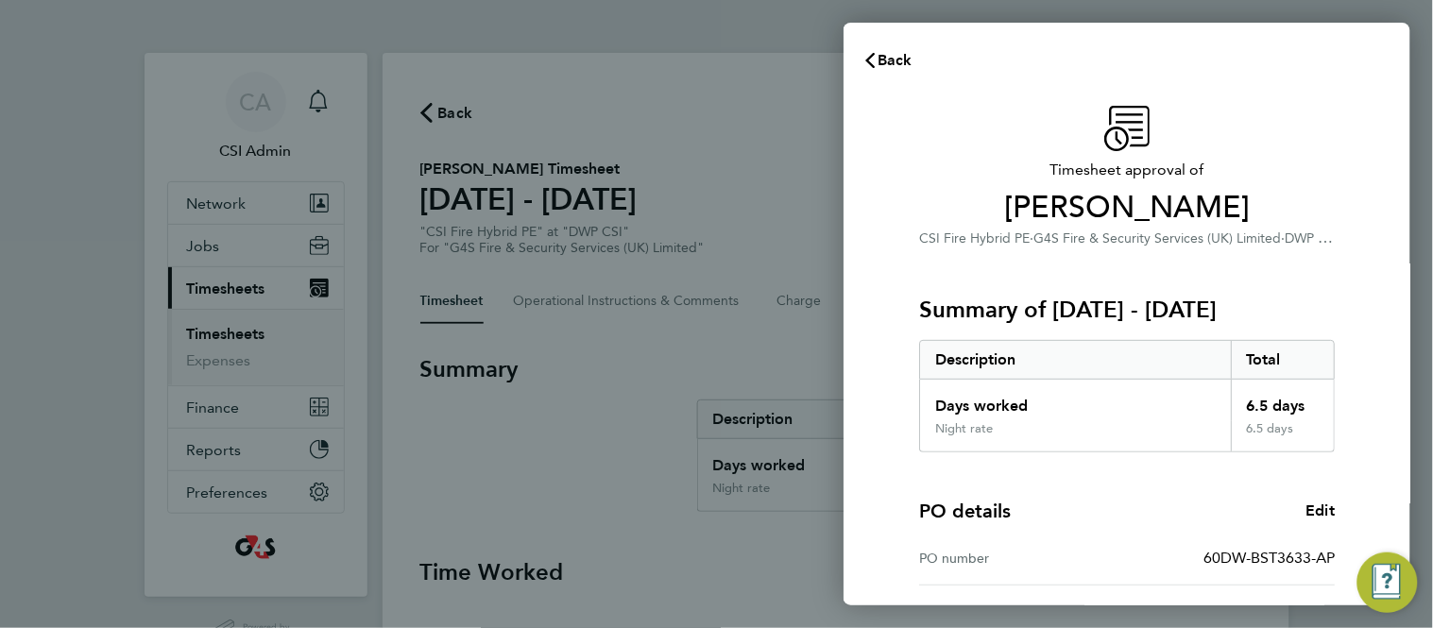
scroll to position [276, 0]
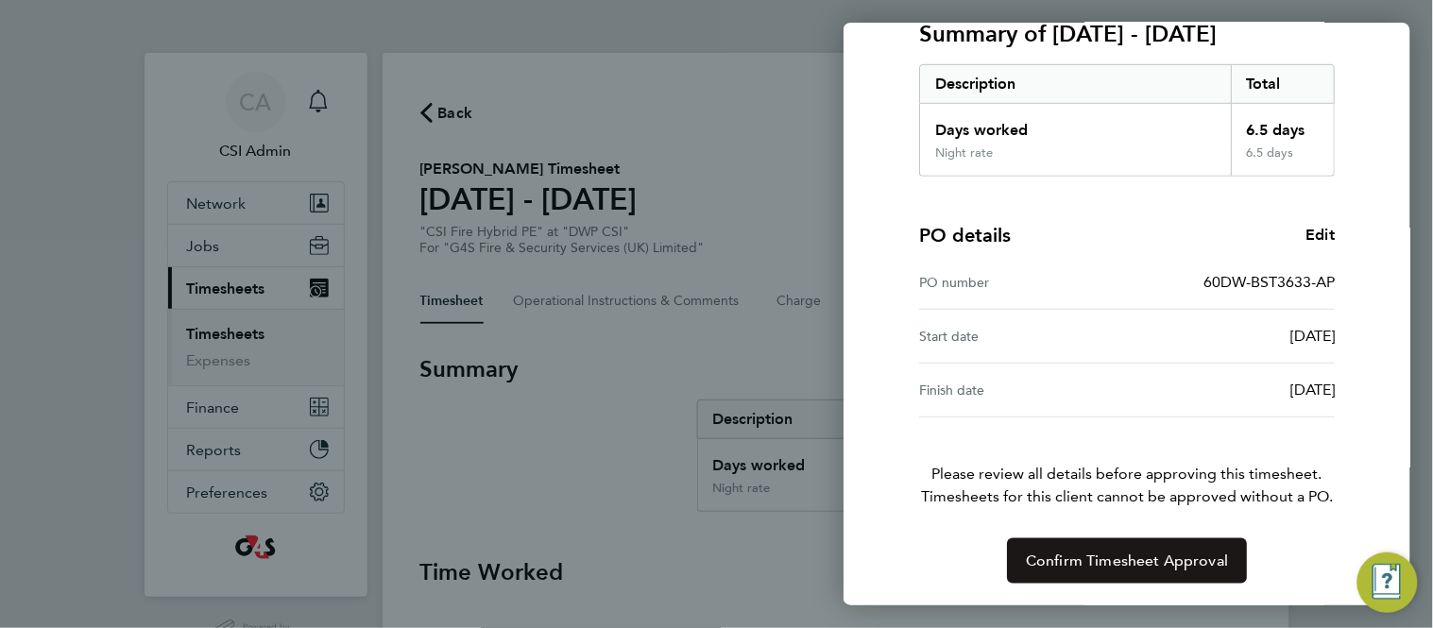
click at [1083, 575] on button "Confirm Timesheet Approval" at bounding box center [1127, 561] width 240 height 45
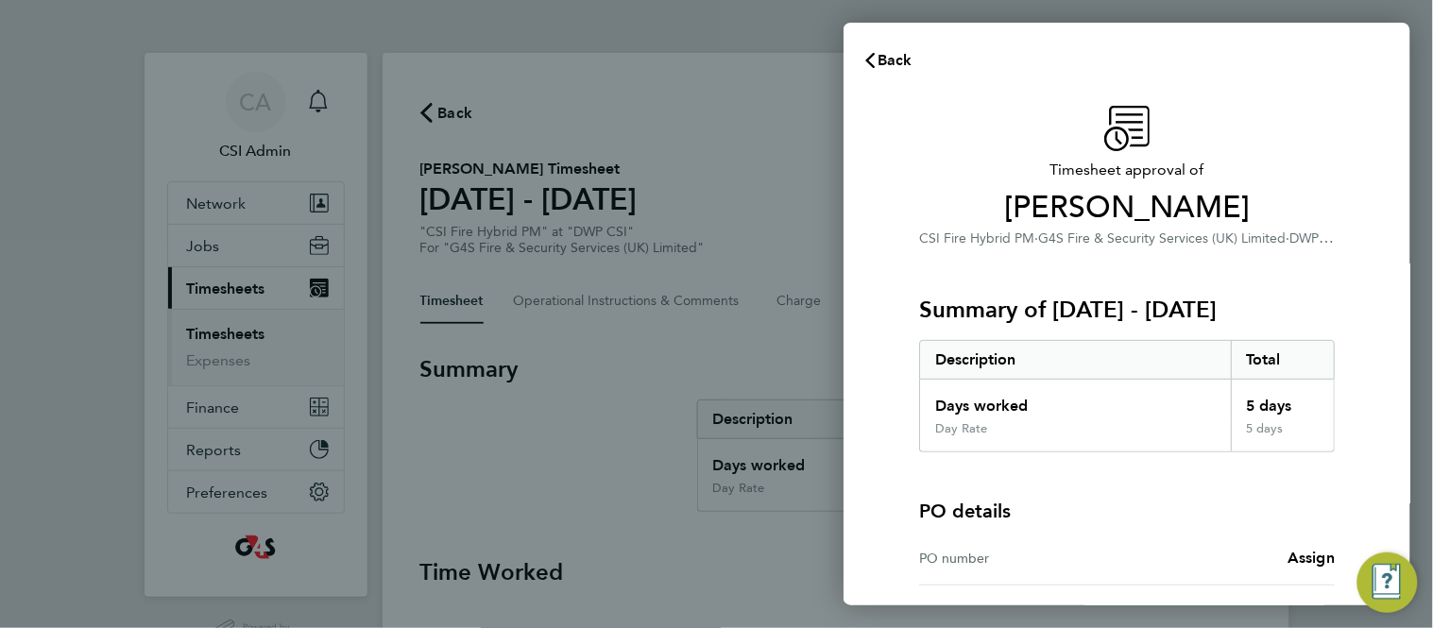
click at [869, 378] on div "Timesheet approval of [PERSON_NAME] CSI Fire Hybrid PM · G4S Fire & Security Se…" at bounding box center [1127, 429] width 567 height 692
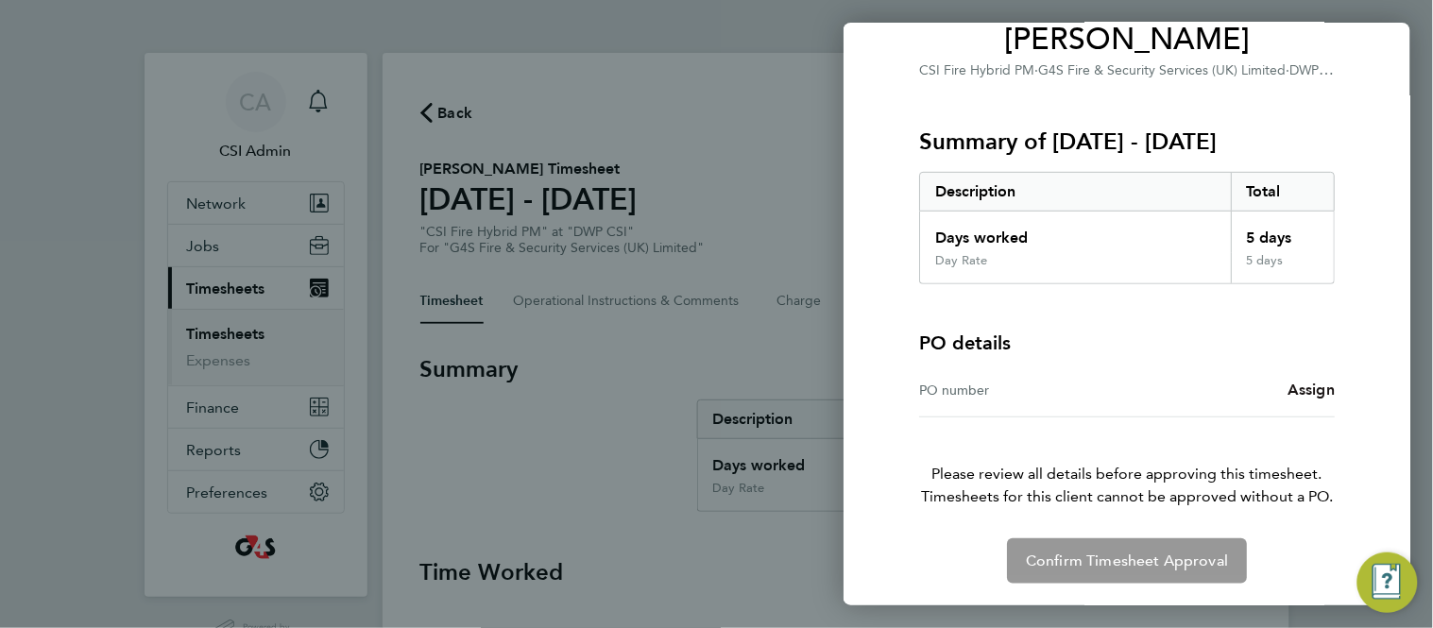
click at [1304, 392] on span "Assign" at bounding box center [1311, 390] width 47 height 18
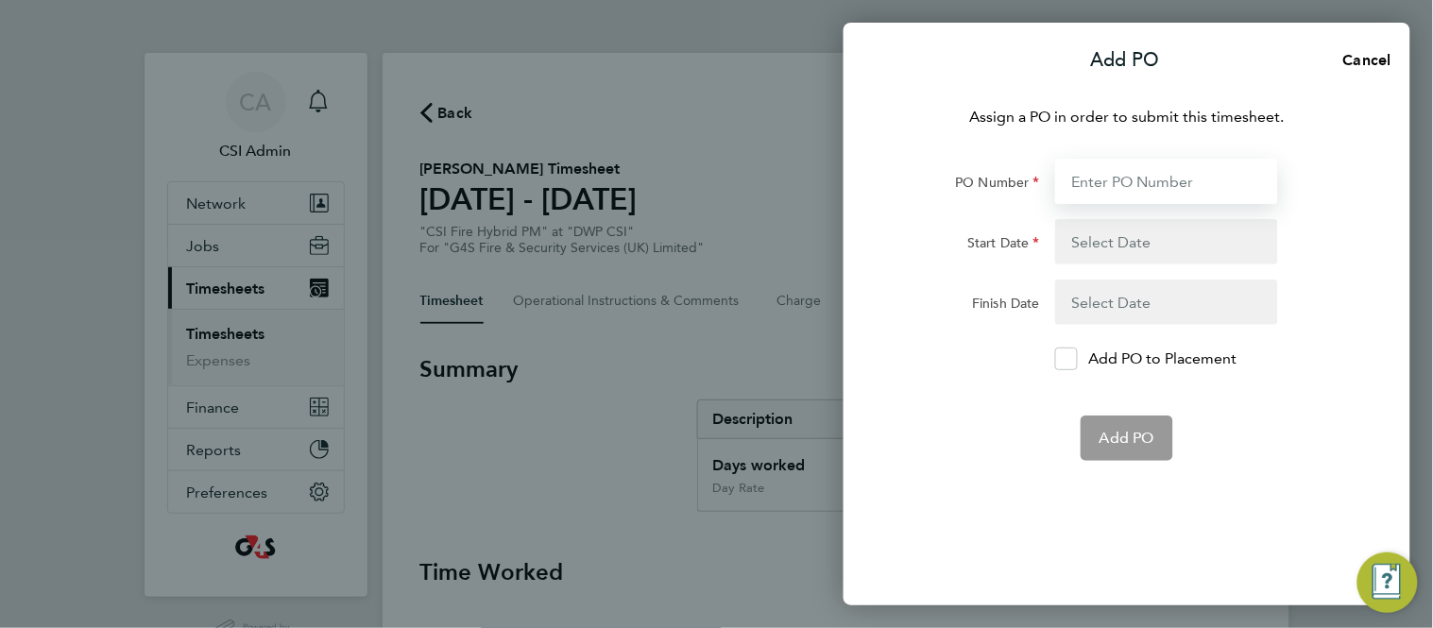
click at [1117, 180] on input "PO Number" at bounding box center [1166, 181] width 223 height 45
paste input "60DW-BST3633-AP"
type input "60DW-BST3633-AP"
type input "[DATE]"
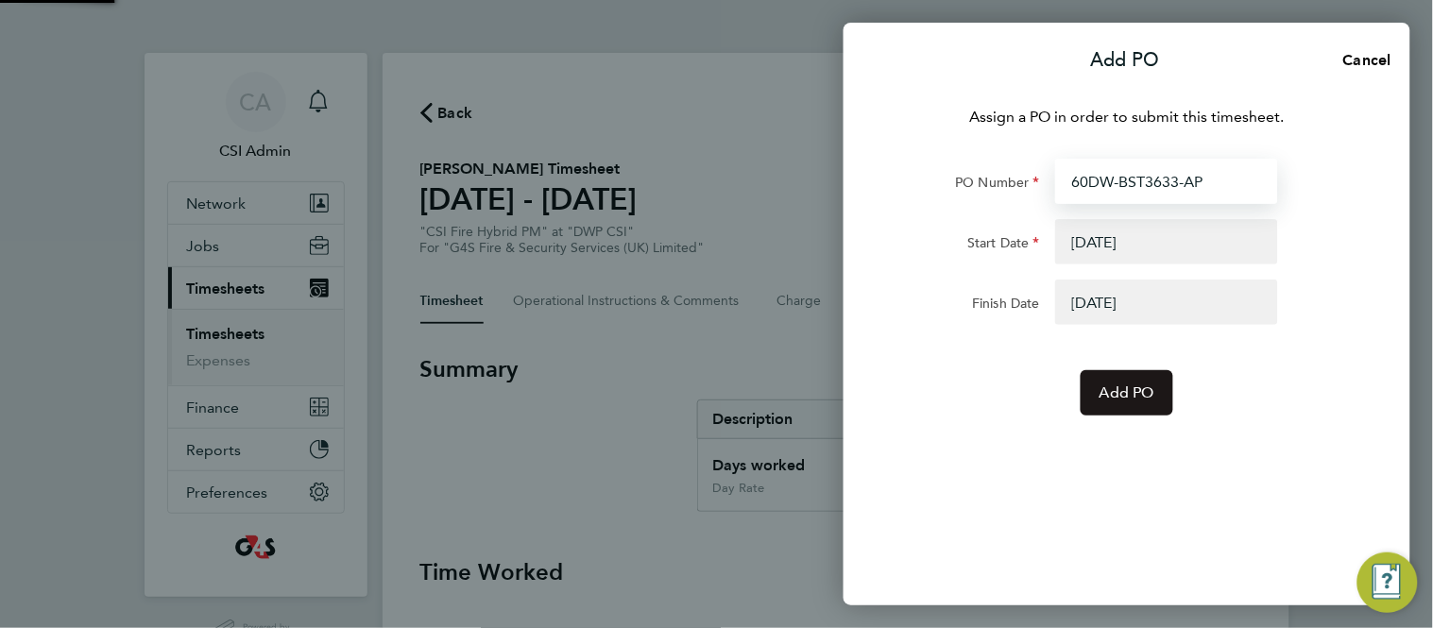
type input "60DW-BST3633-AP"
click at [1115, 414] on button "Add PO" at bounding box center [1127, 392] width 93 height 45
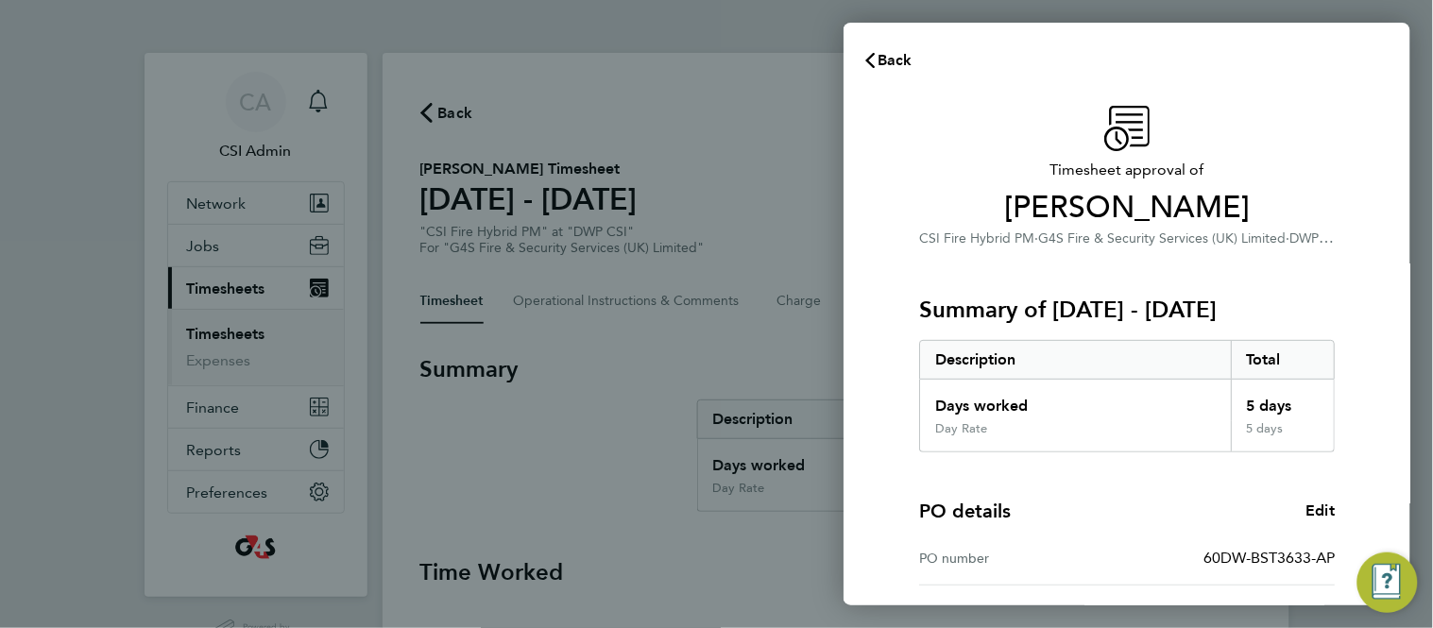
click at [882, 336] on div "Timesheet approval of Richard Baxter CSI Fire Hybrid PM · G4S Fire & Security S…" at bounding box center [1127, 482] width 567 height 799
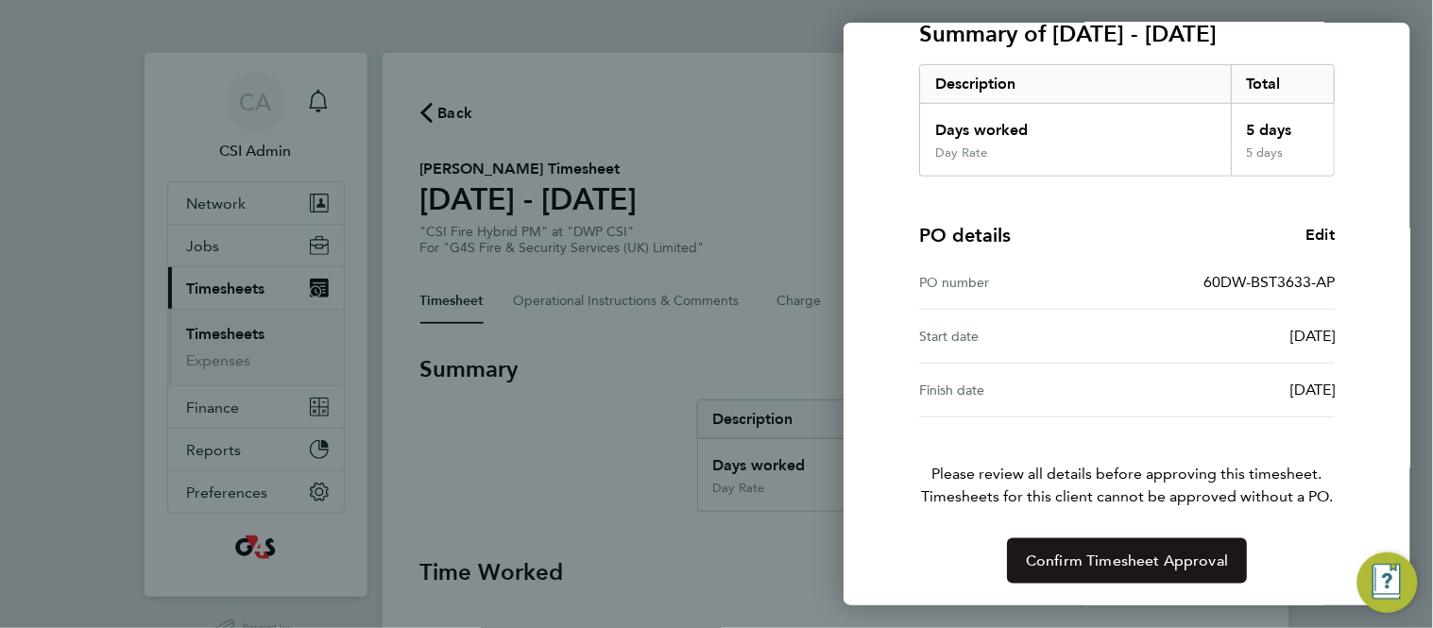
click at [1046, 547] on button "Confirm Timesheet Approval" at bounding box center [1127, 561] width 240 height 45
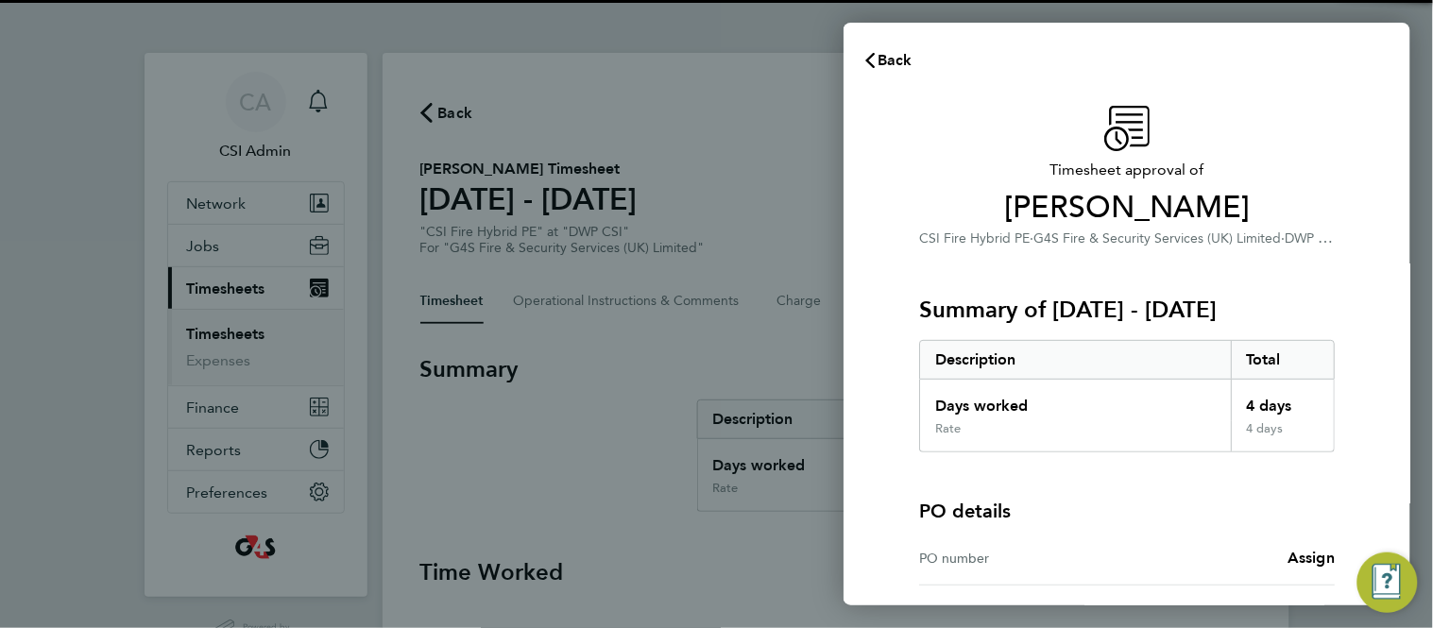
click at [867, 275] on div "Timesheet approval of [PERSON_NAME] CSI Fire Hybrid PE · G4S Fire & Security Se…" at bounding box center [1127, 429] width 567 height 692
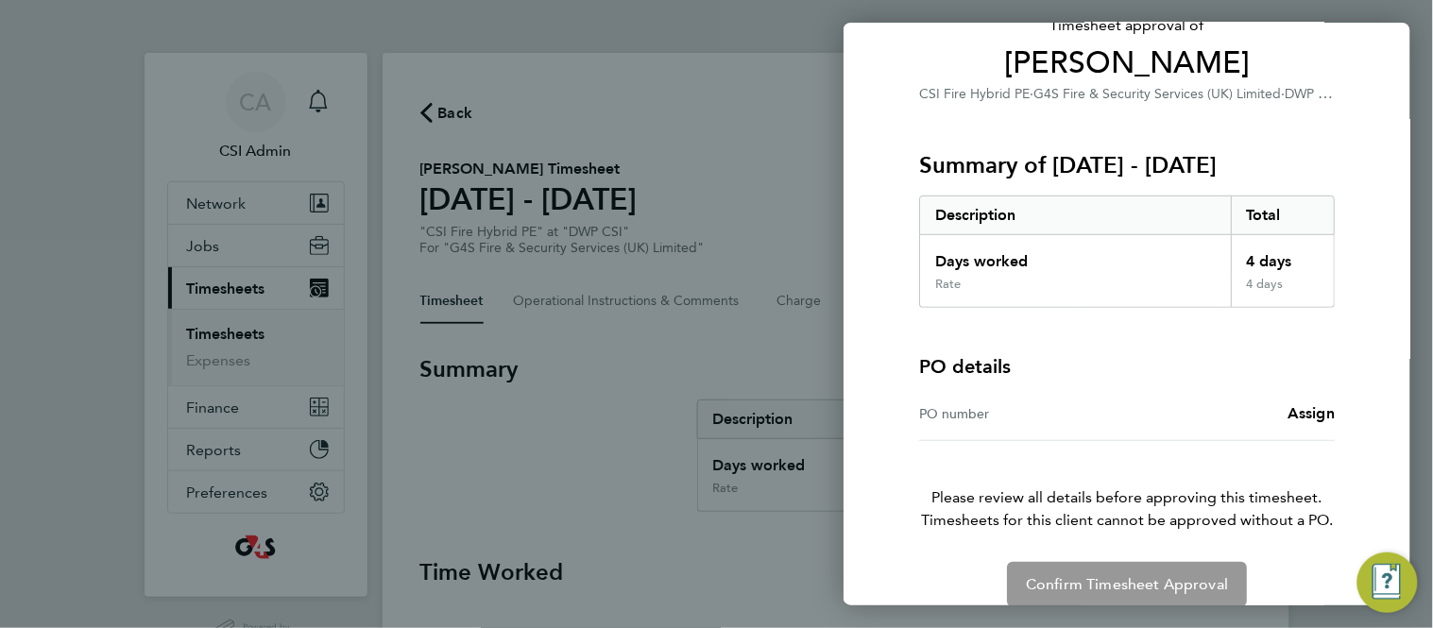
scroll to position [168, 0]
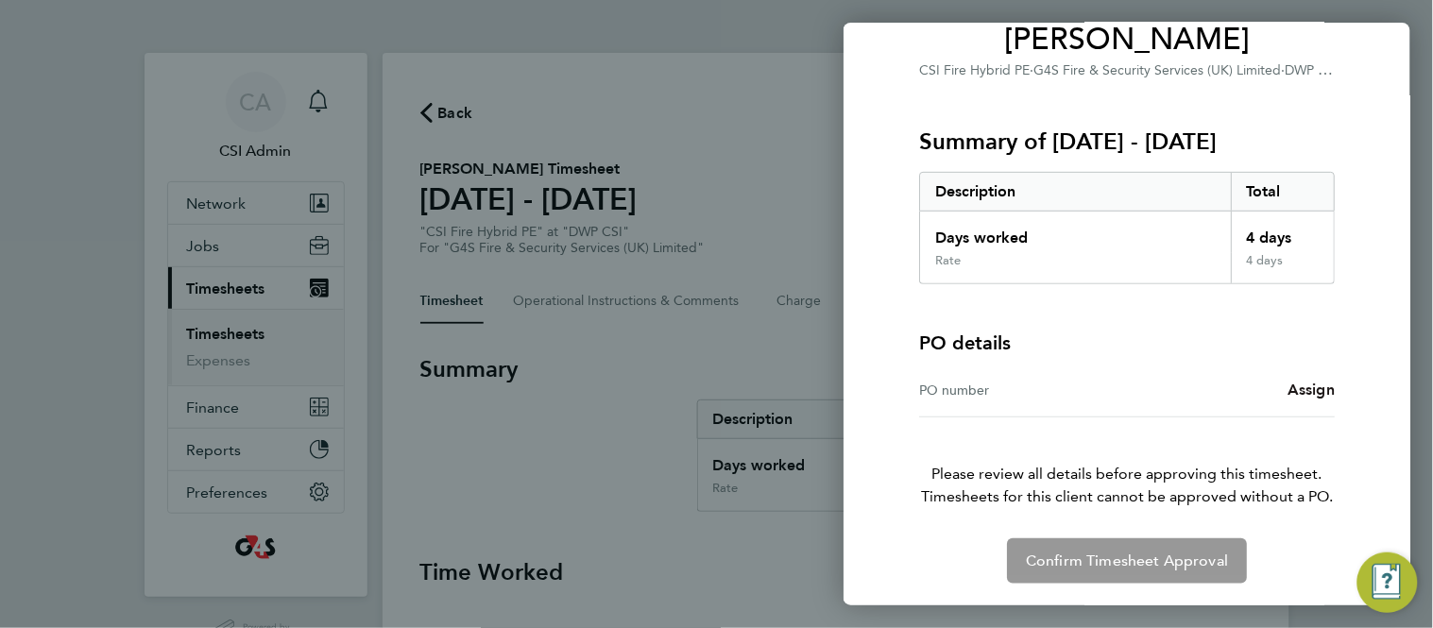
click at [1312, 392] on span "Assign" at bounding box center [1311, 390] width 47 height 18
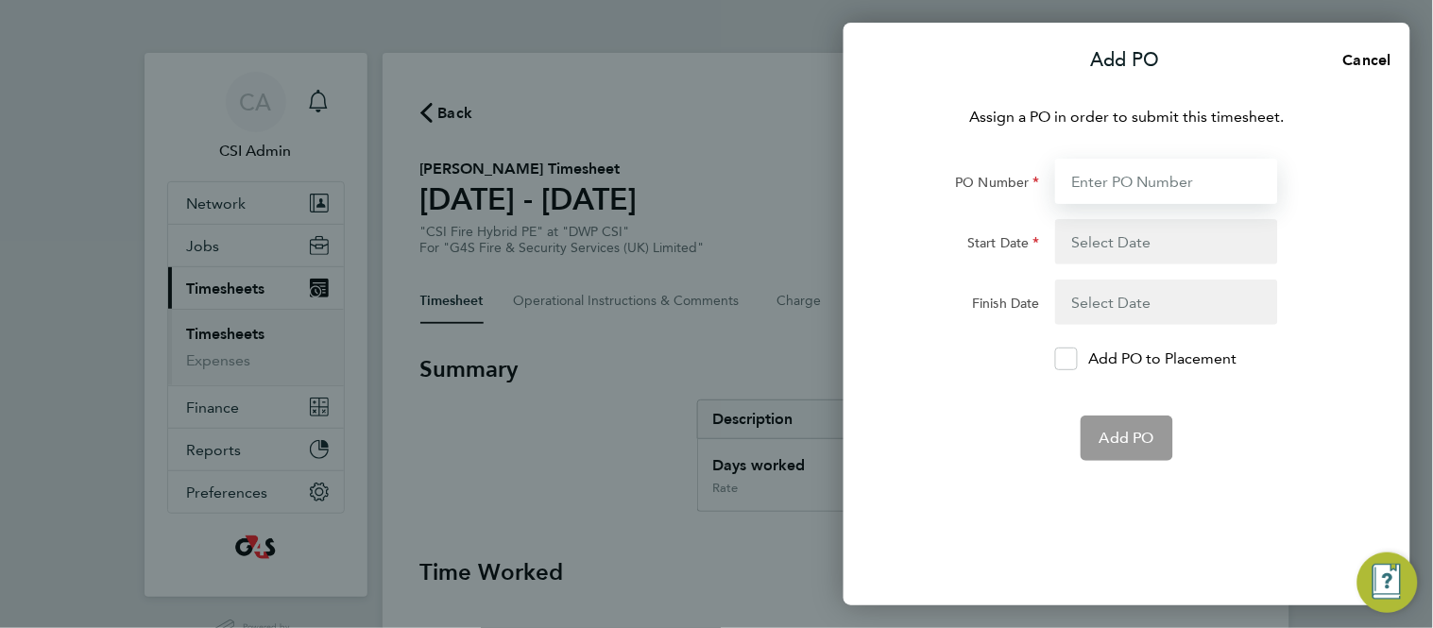
click at [1115, 172] on input "PO Number" at bounding box center [1166, 181] width 223 height 45
paste input "60DW-BST3635-AP"
type input "60DW-BST3635-AP"
type input "[DATE]"
type input "25 Aug 25"
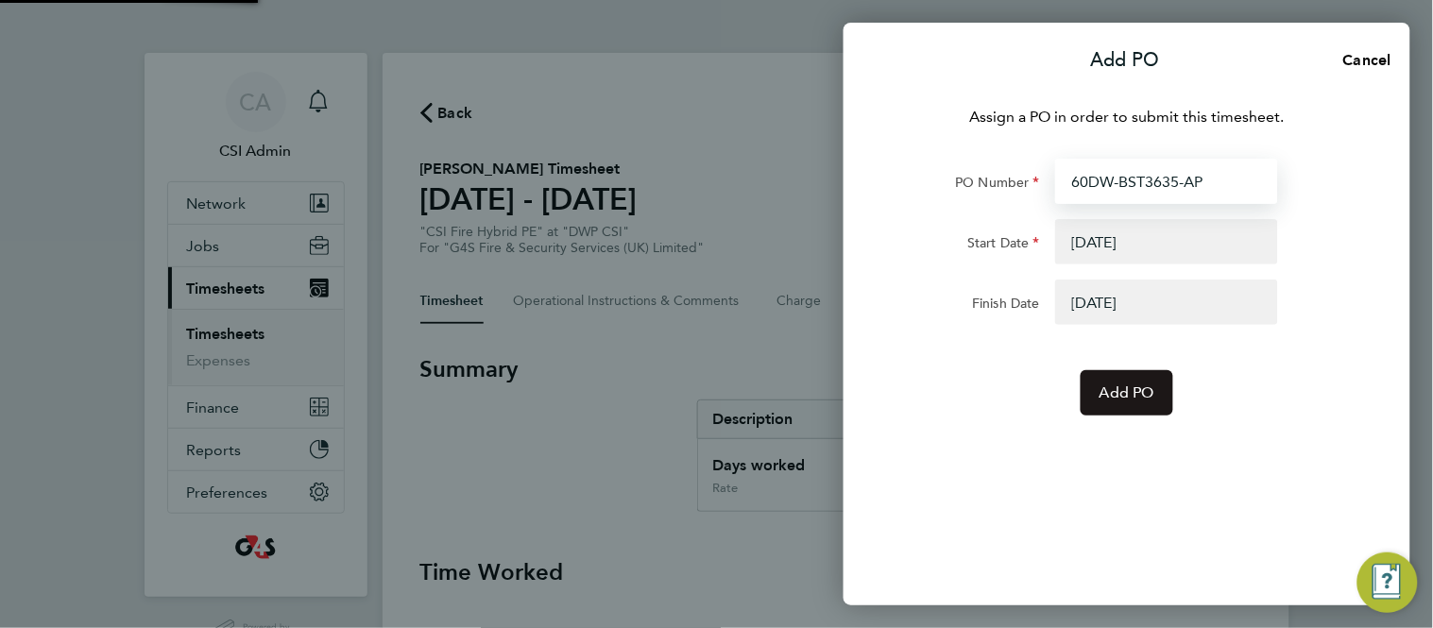
type input "60DW-BST3635-AP"
click at [1103, 411] on button "Add PO" at bounding box center [1127, 392] width 93 height 45
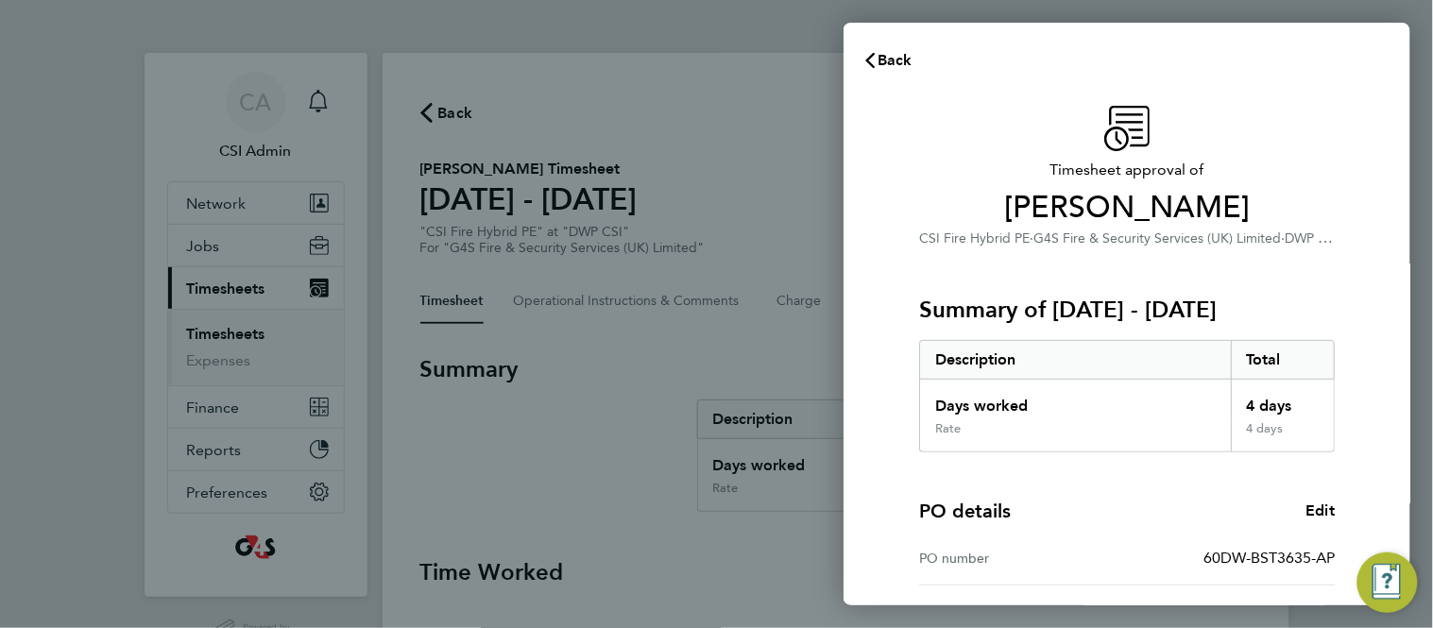
click at [895, 398] on div "Timesheet approval of Joshua Williams CSI Fire Hybrid PE · G4S Fire & Security …" at bounding box center [1127, 482] width 567 height 799
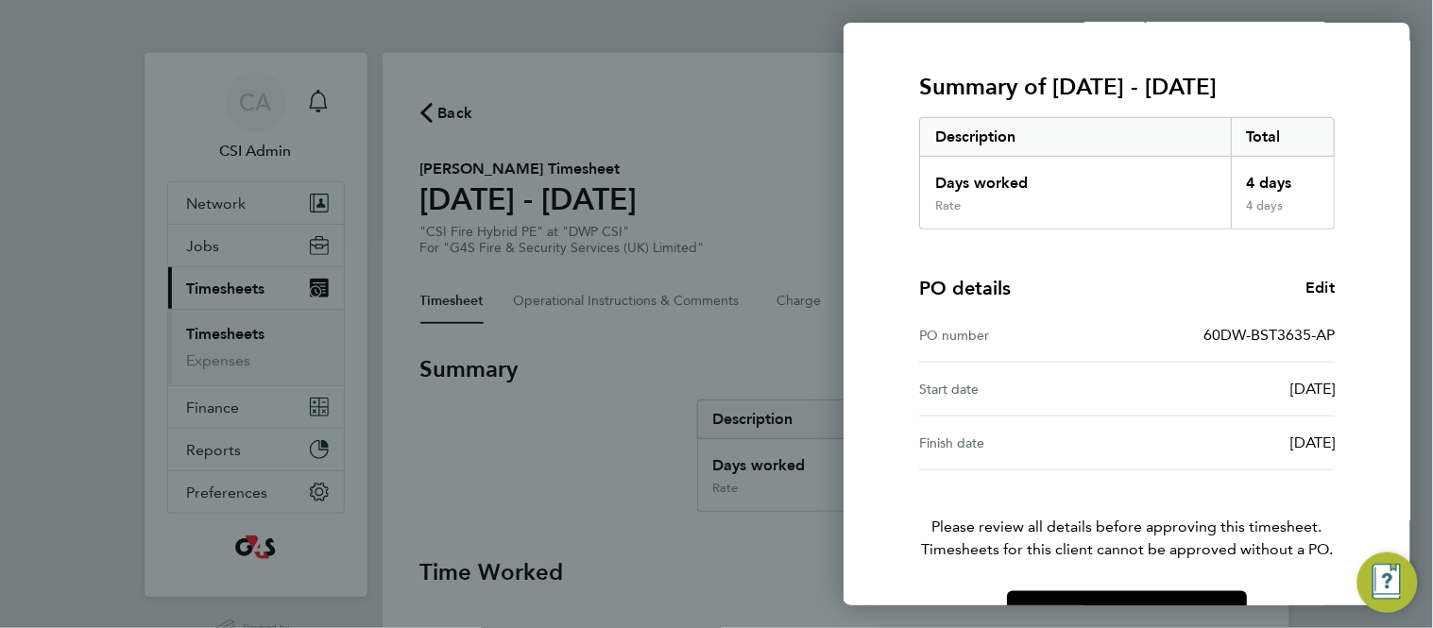
scroll to position [276, 0]
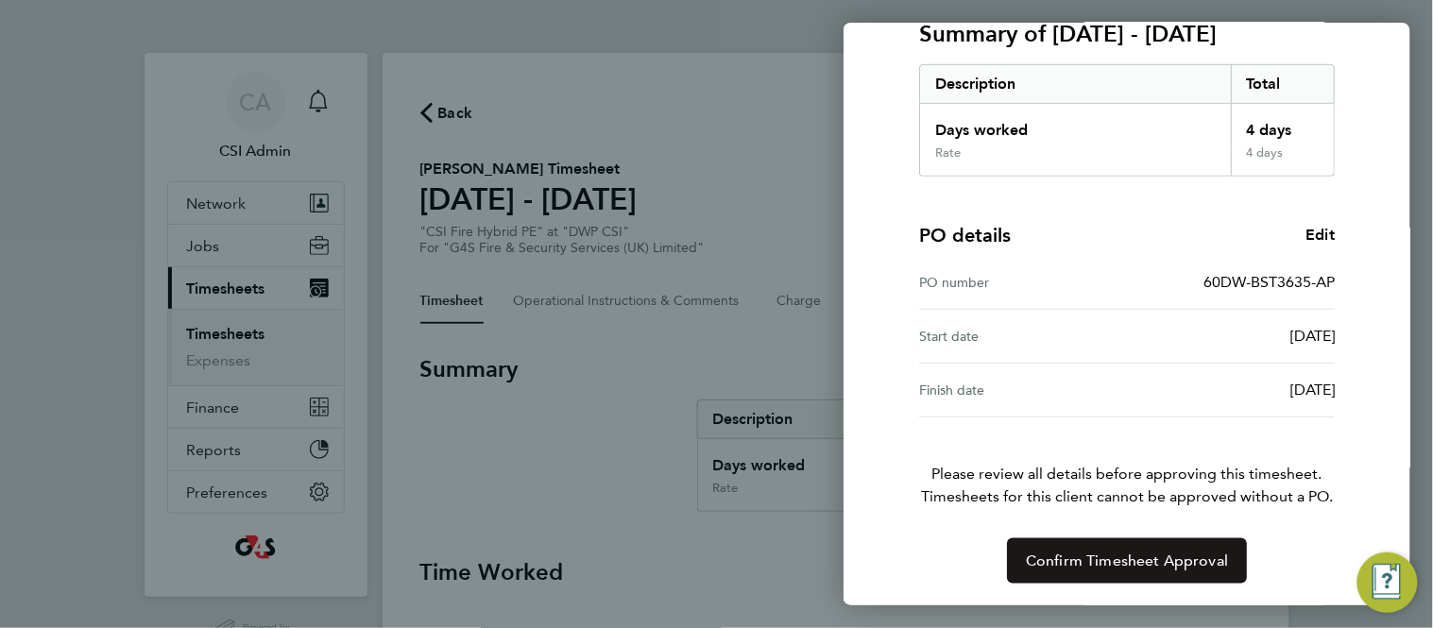
click at [1052, 567] on span "Confirm Timesheet Approval" at bounding box center [1127, 561] width 202 height 19
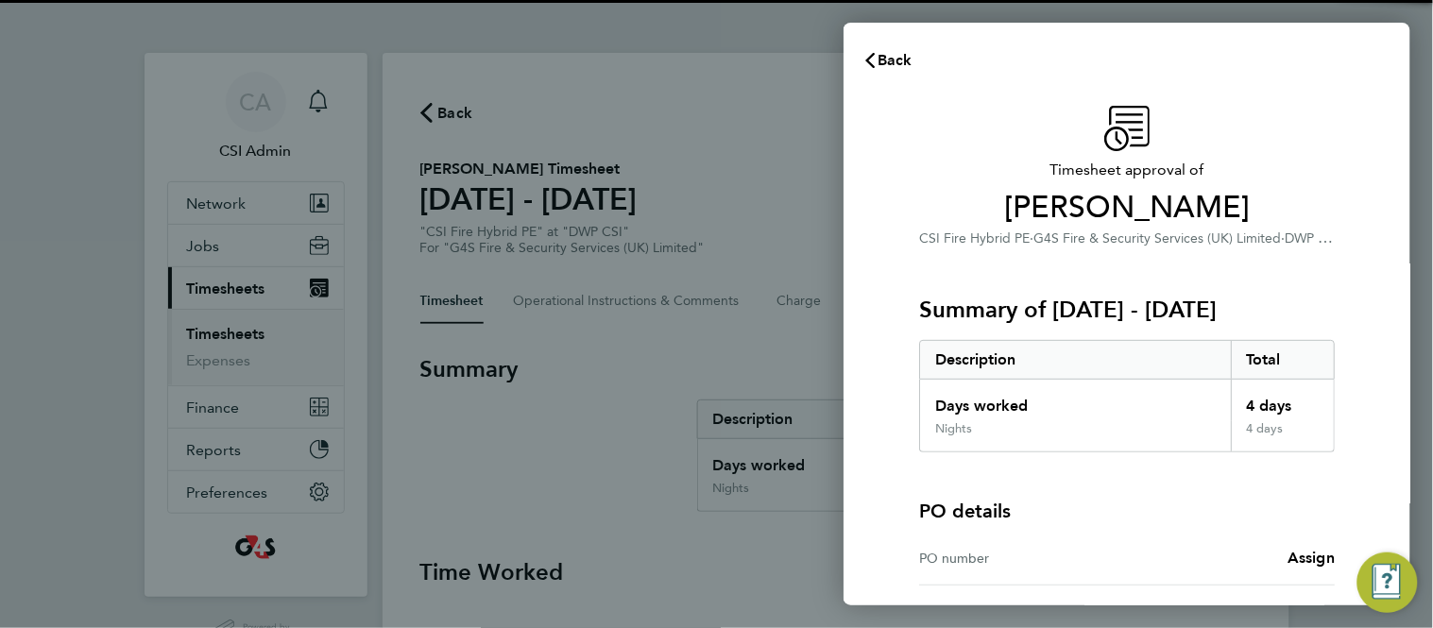
click at [883, 359] on div "Timesheet approval of [PERSON_NAME] CSI Fire Hybrid PE · G4S Fire & Security Se…" at bounding box center [1127, 429] width 567 height 692
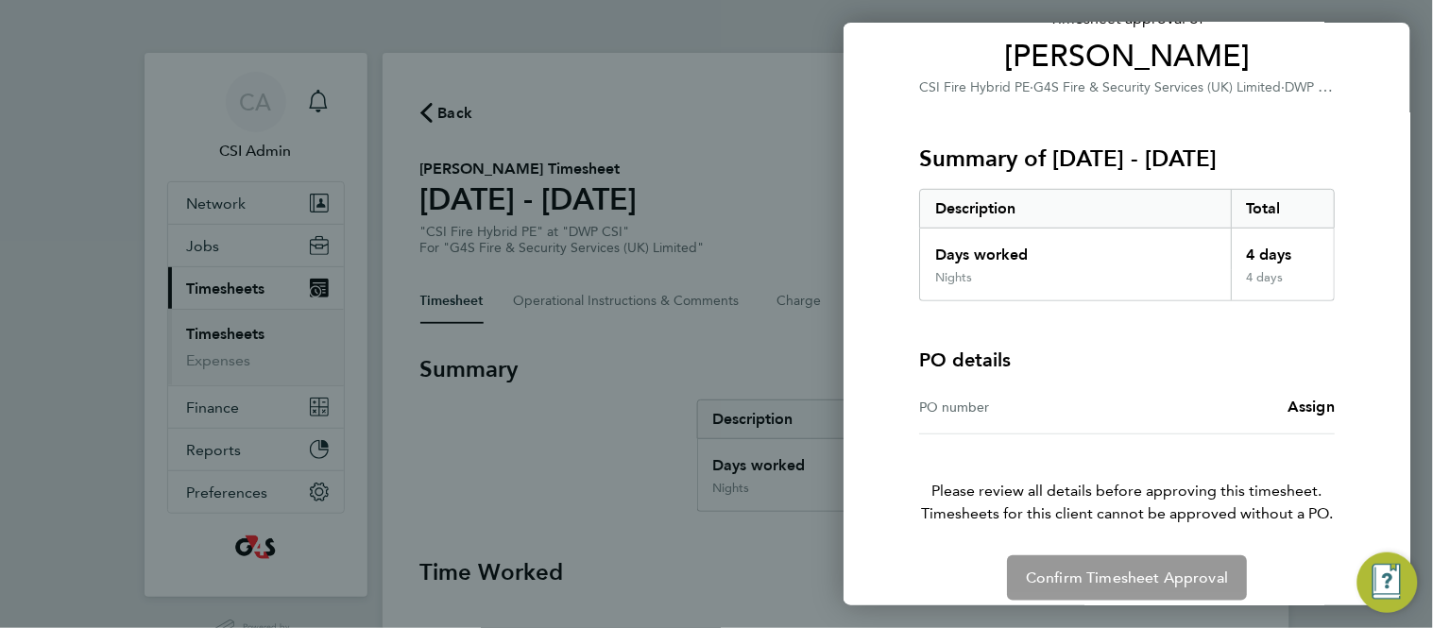
scroll to position [168, 0]
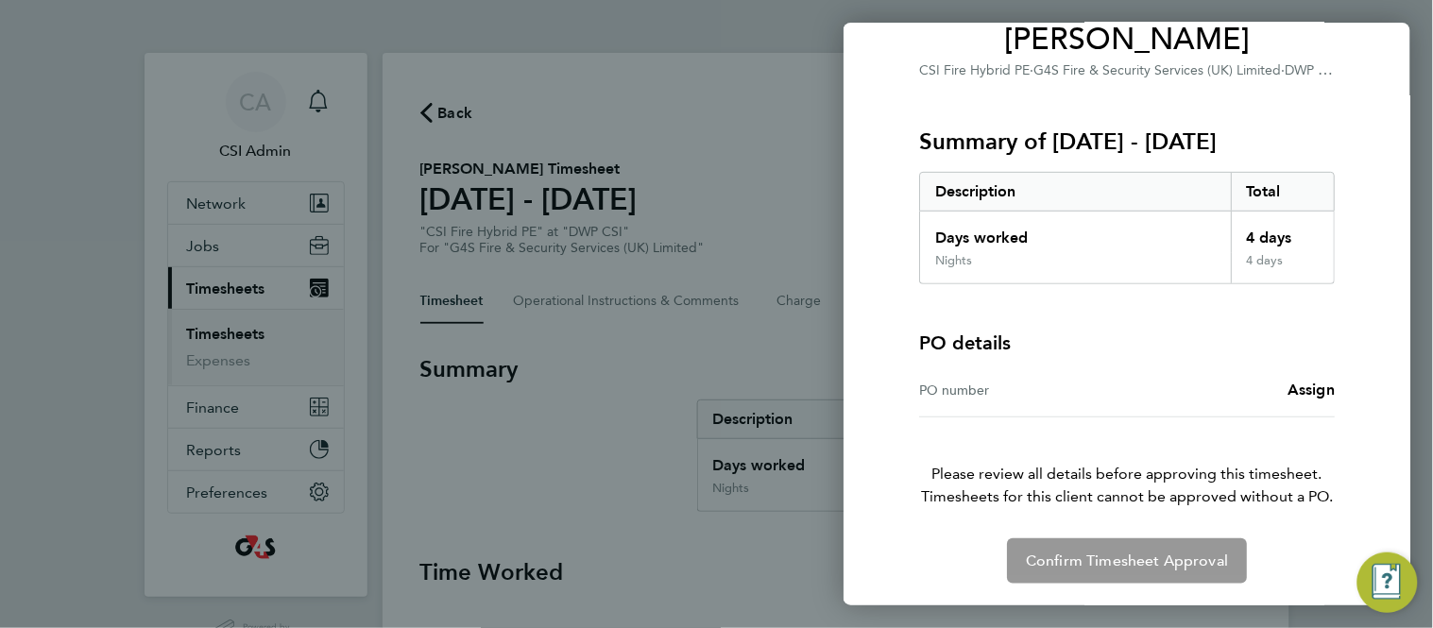
click at [1351, 388] on div "Timesheet approval of [PERSON_NAME] CSI Fire Hybrid PE · G4S Fire & Security Se…" at bounding box center [1127, 261] width 461 height 646
click at [1319, 391] on span "Assign" at bounding box center [1311, 390] width 47 height 18
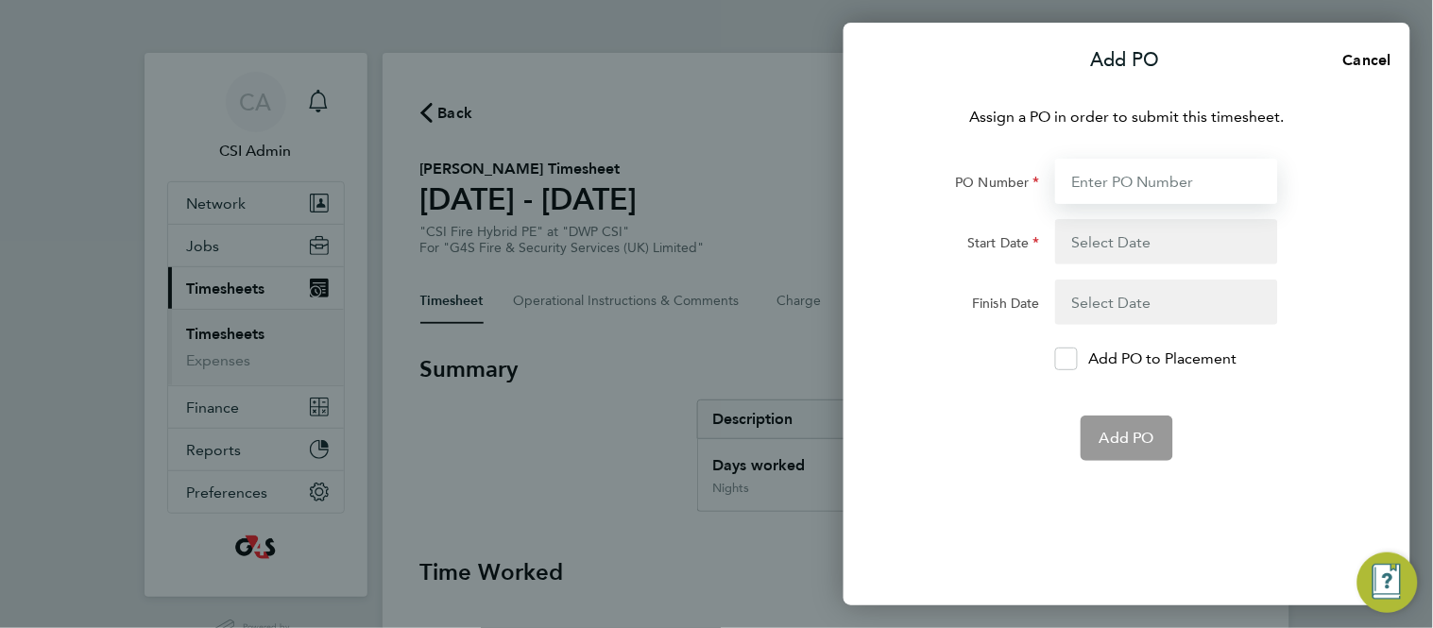
click at [1145, 188] on input "PO Number" at bounding box center [1166, 181] width 223 height 45
paste input "60DW-BST3634-AP"
type input "60DW-BST3634-AP"
click at [1110, 256] on button "button" at bounding box center [1166, 241] width 223 height 45
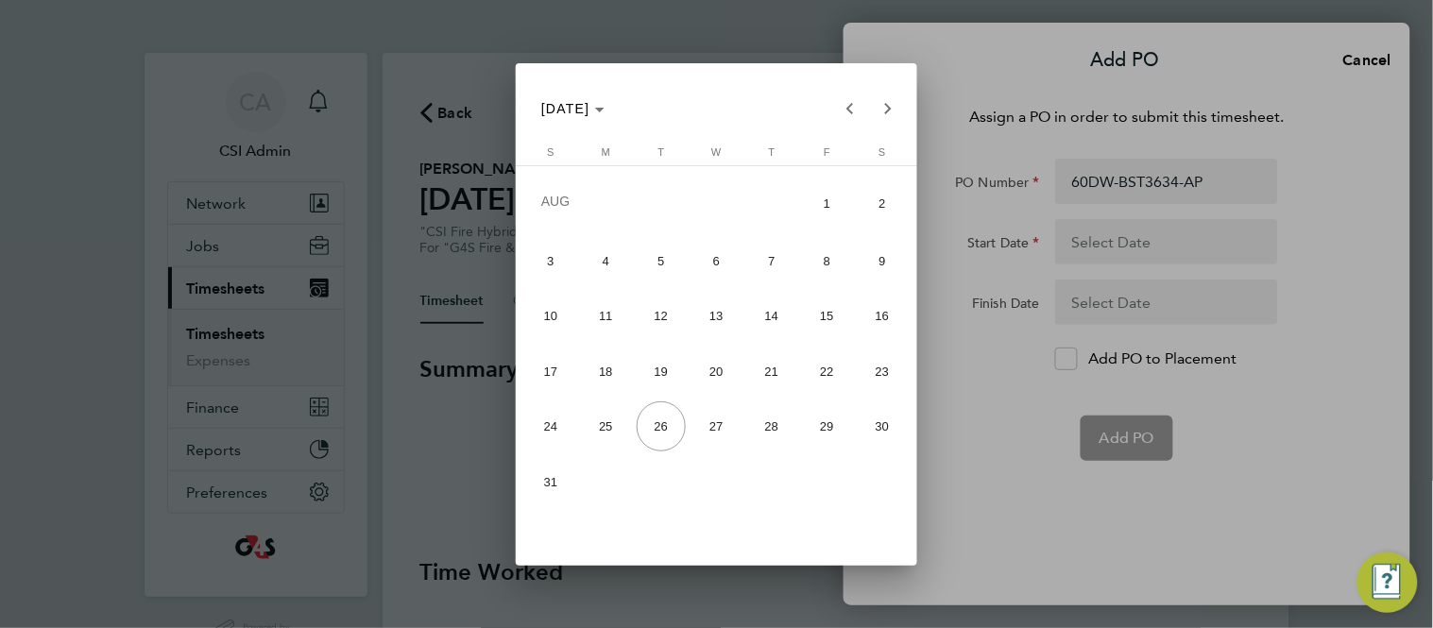
click at [609, 367] on span "18" at bounding box center [606, 372] width 50 height 50
type input "[DATE]"
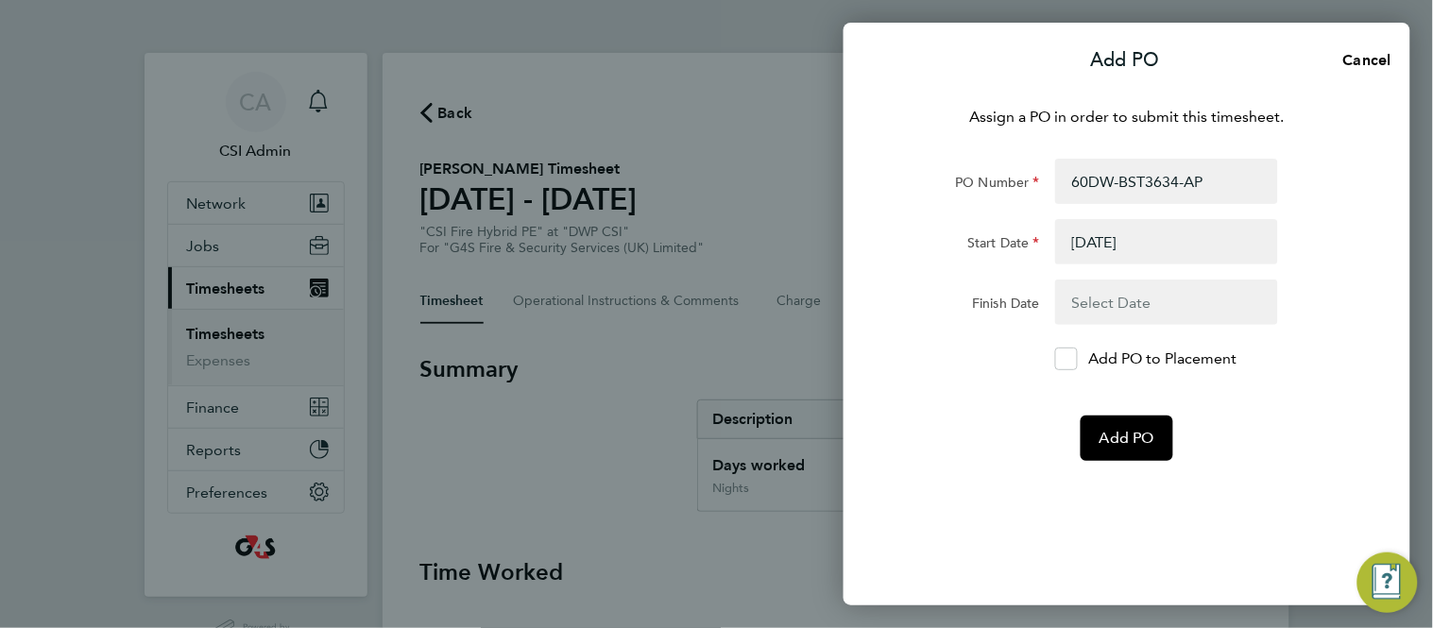
click at [1175, 319] on button "button" at bounding box center [1166, 302] width 223 height 45
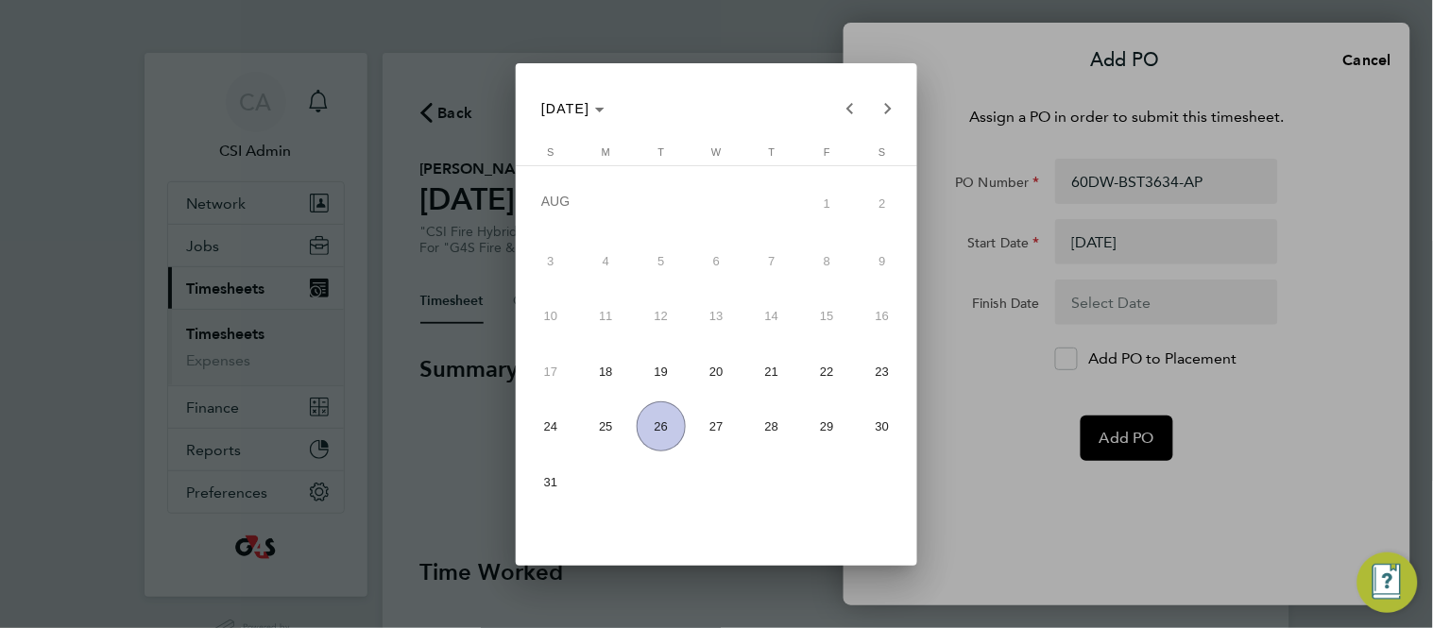
click at [524, 432] on button "24" at bounding box center [551, 427] width 56 height 56
type input "[DATE]"
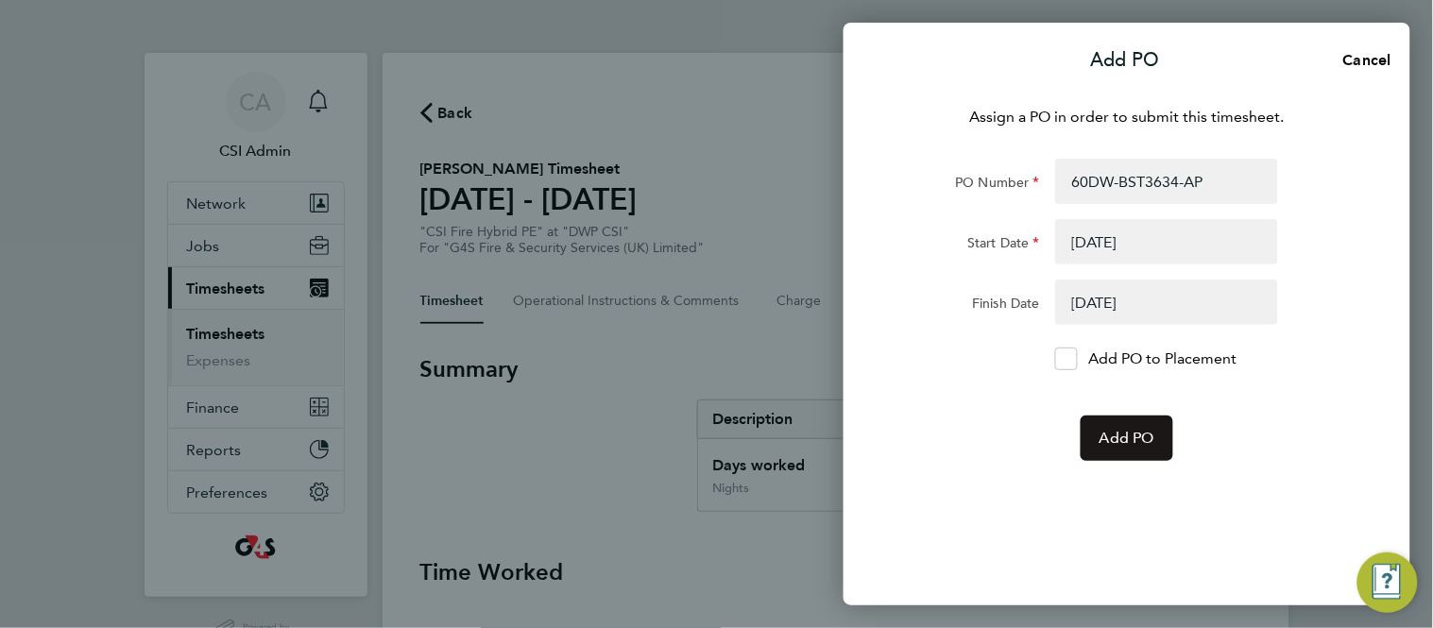
click at [1147, 437] on span "Add PO" at bounding box center [1127, 438] width 55 height 19
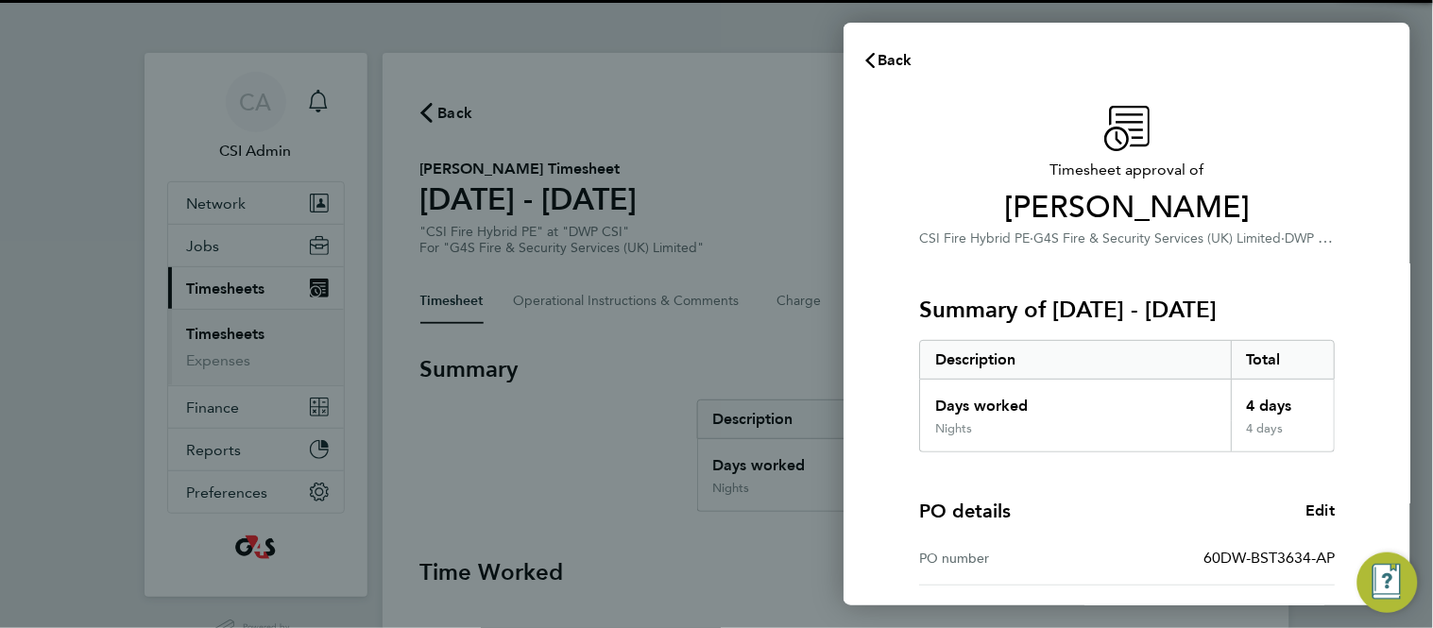
click at [875, 335] on div "Timesheet approval of Alan Jay CSI Fire Hybrid PE · G4S Fire & Security Service…" at bounding box center [1127, 482] width 567 height 799
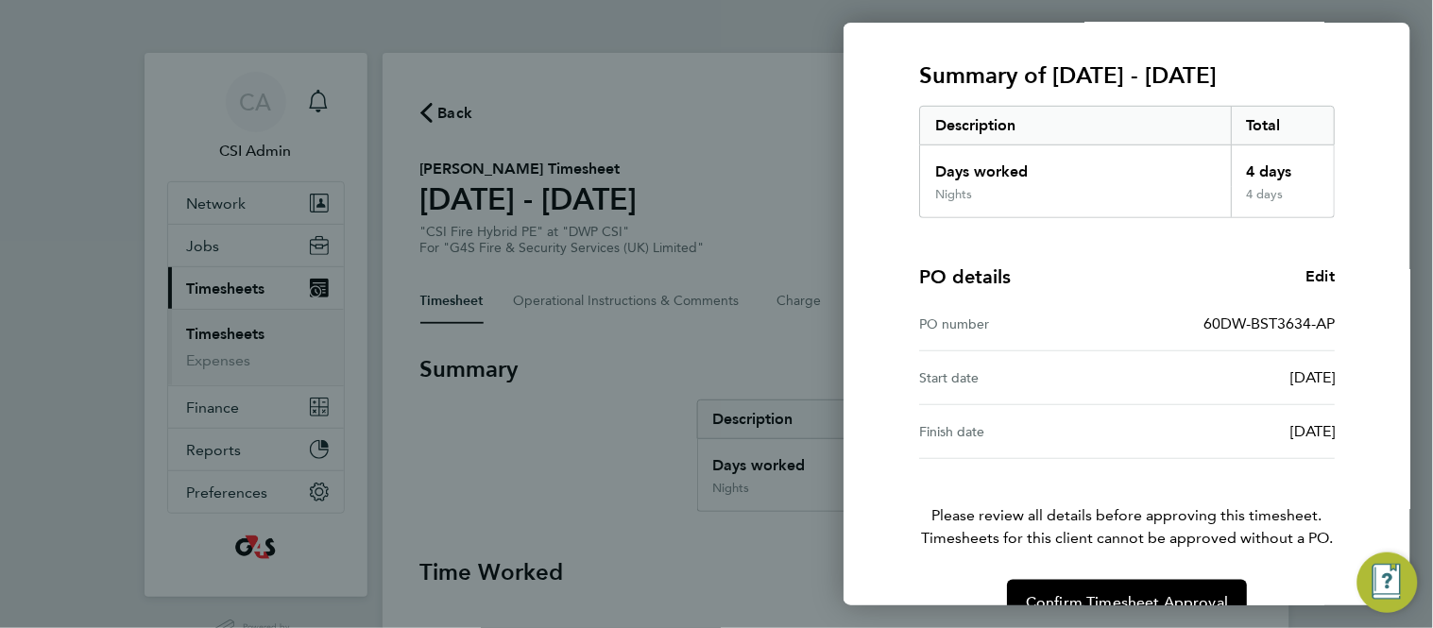
scroll to position [276, 0]
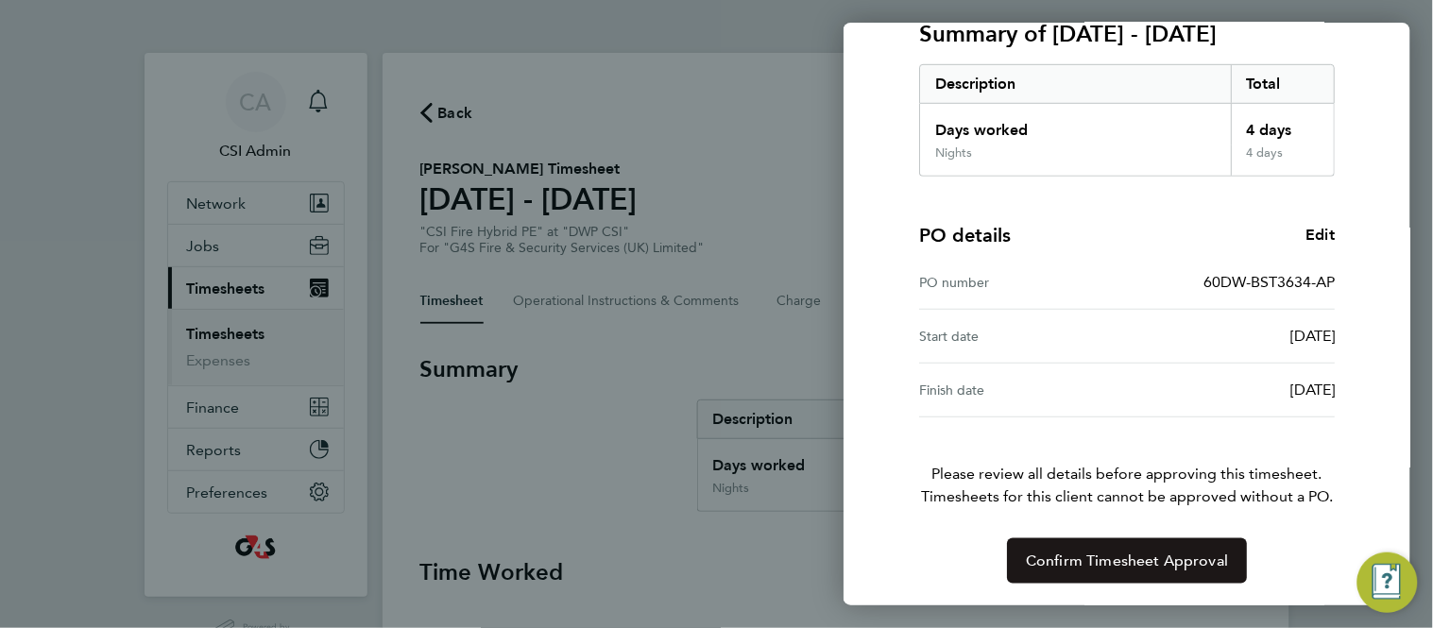
click at [1055, 548] on button "Confirm Timesheet Approval" at bounding box center [1127, 561] width 240 height 45
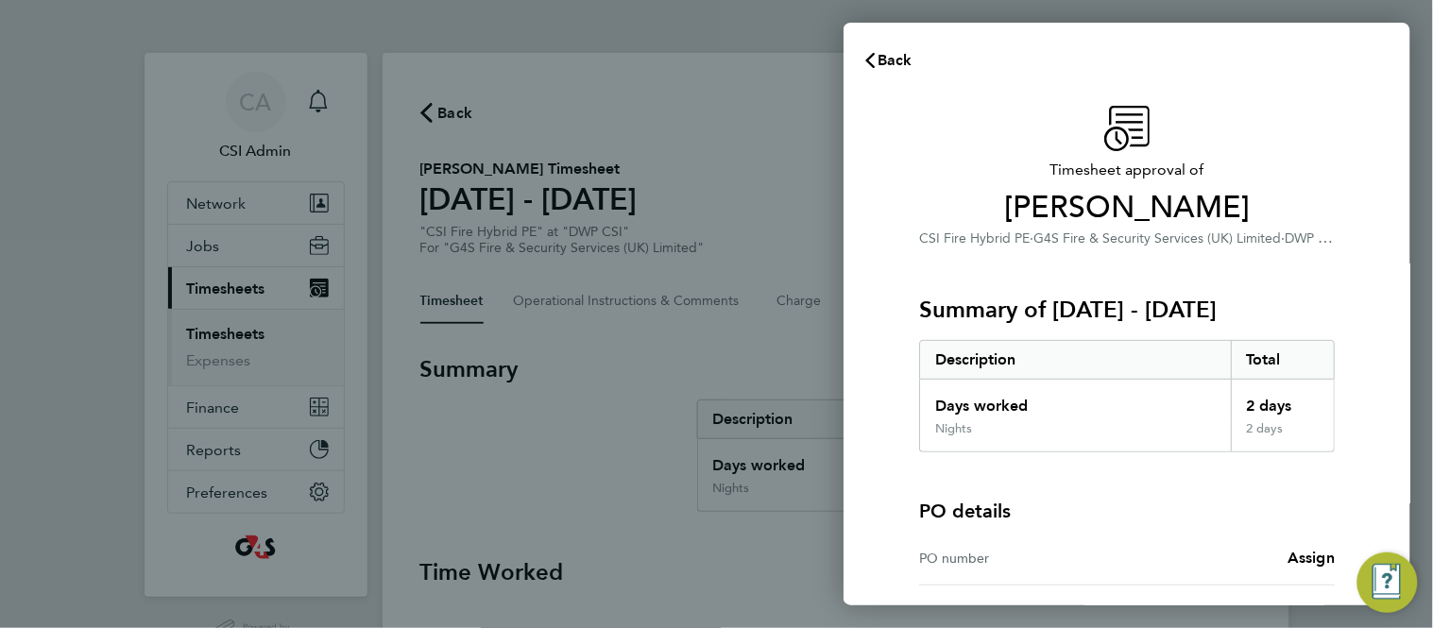
click at [881, 441] on div "Timesheet approval of [PERSON_NAME] CSI Fire Hybrid PE · G4S Fire & Security Se…" at bounding box center [1127, 429] width 567 height 692
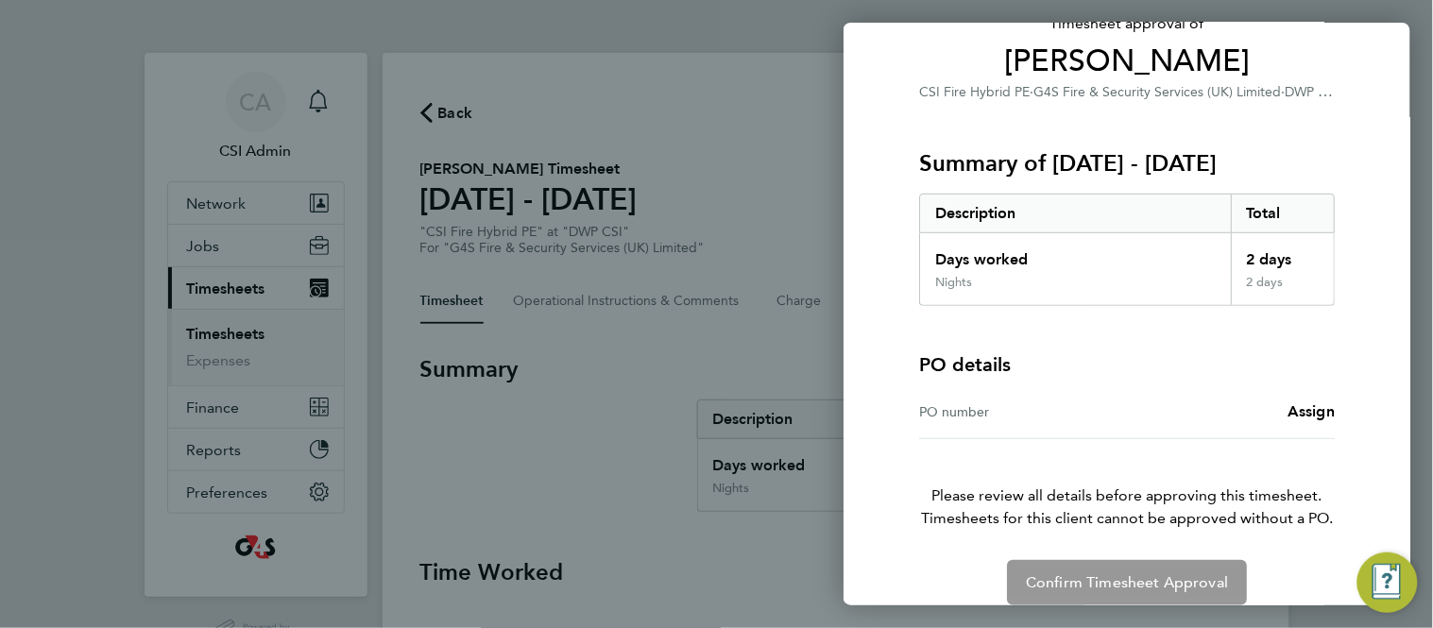
scroll to position [168, 0]
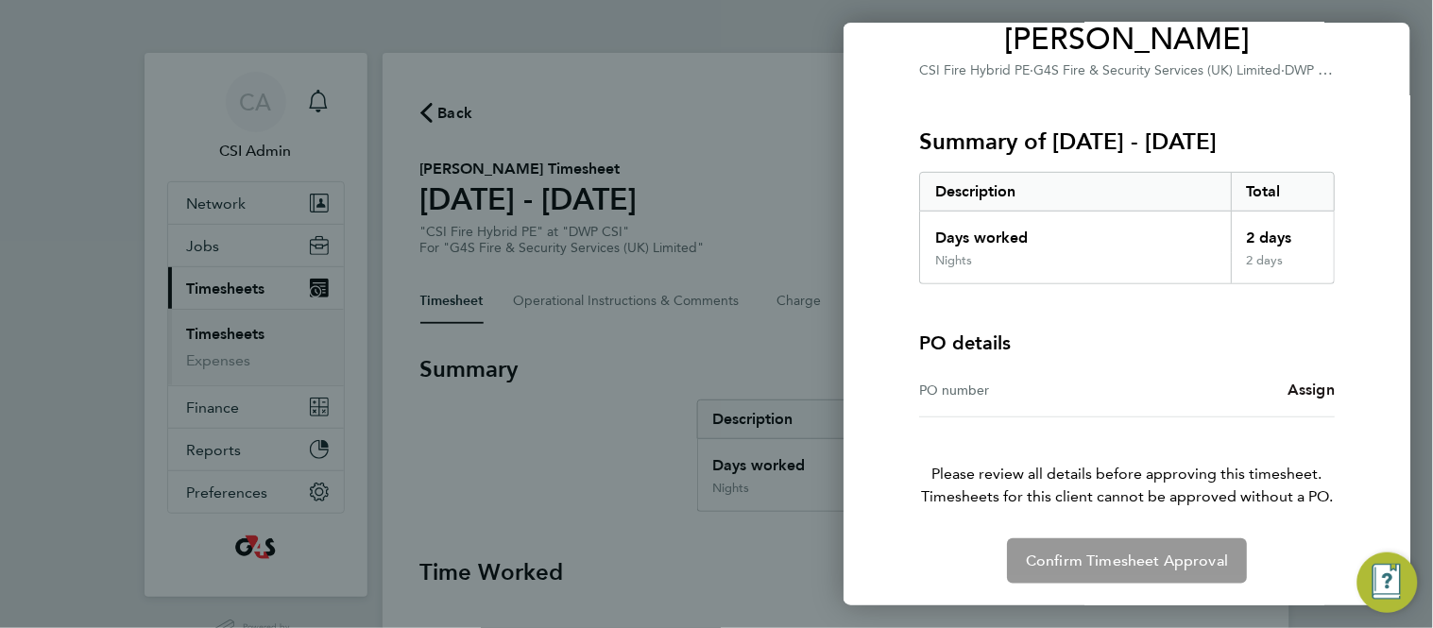
click at [1321, 385] on span "Assign" at bounding box center [1311, 390] width 47 height 18
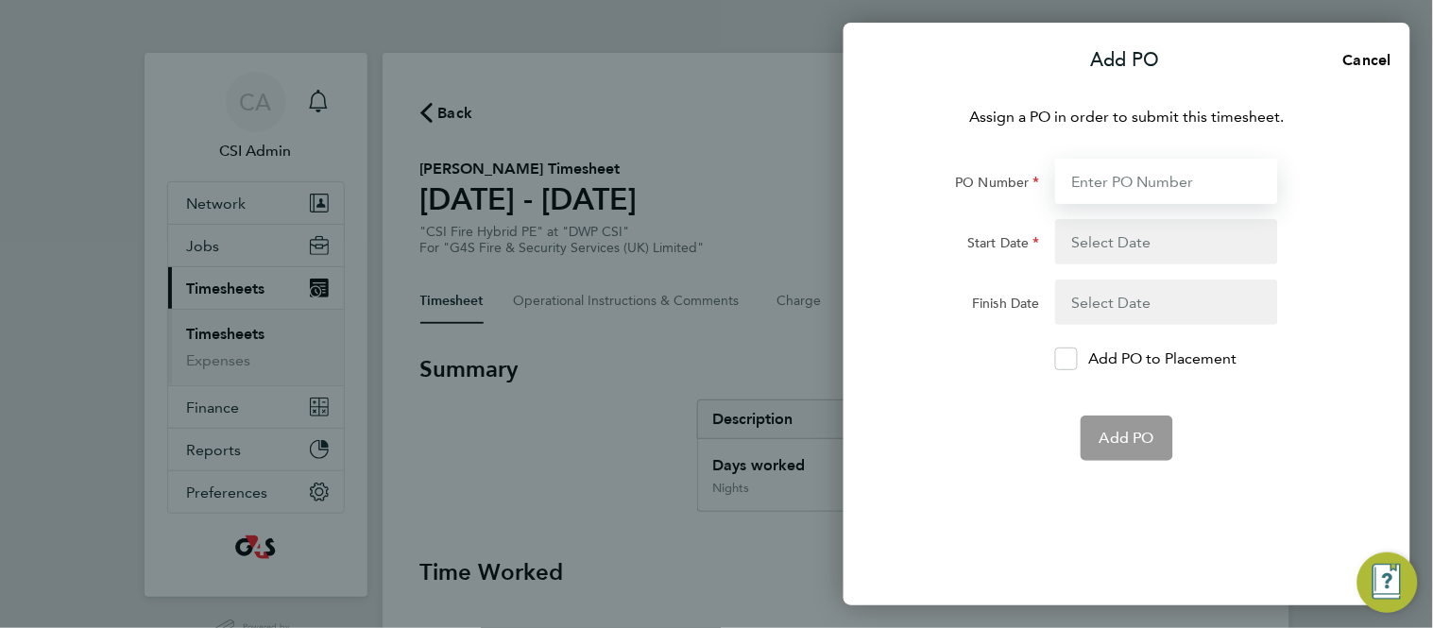
click at [1144, 176] on input "PO Number" at bounding box center [1166, 181] width 223 height 45
paste input "60DW-BST3634-AP"
type input "60DW-BST3634-AP"
type input "[DATE]"
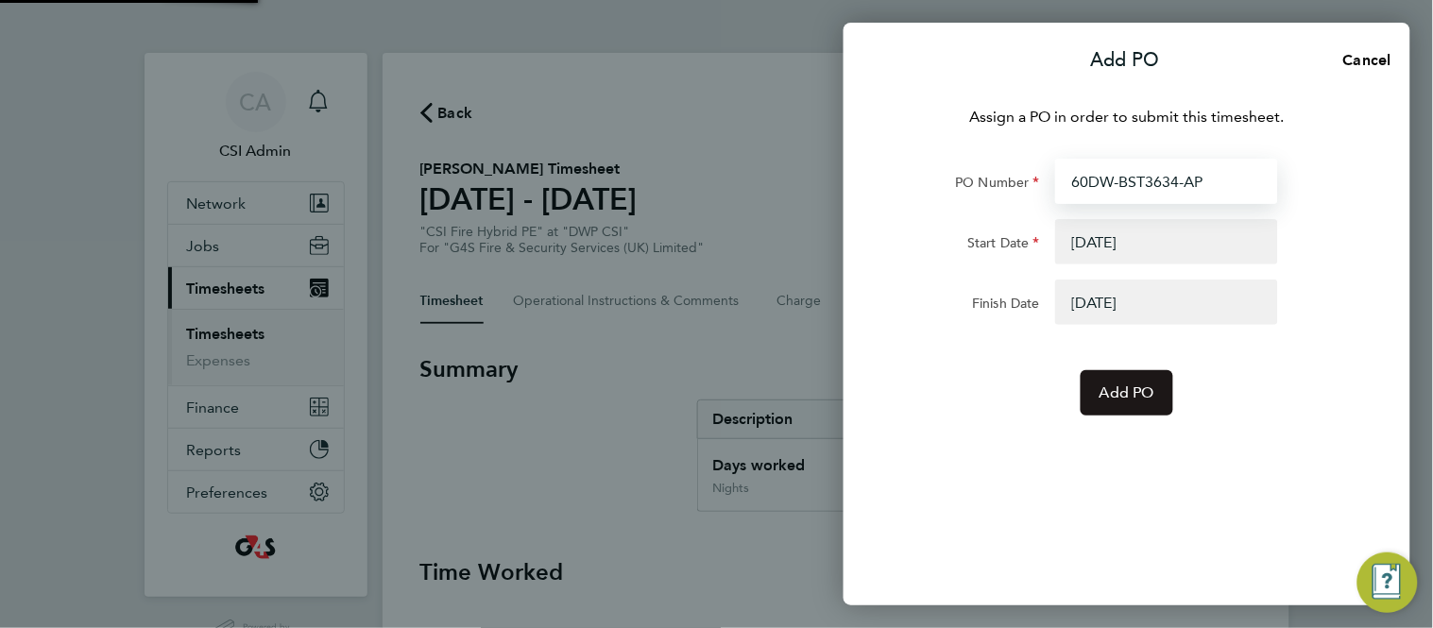
type input "60DW-BST3634-AP"
click at [1114, 395] on span "Add PO" at bounding box center [1127, 393] width 55 height 19
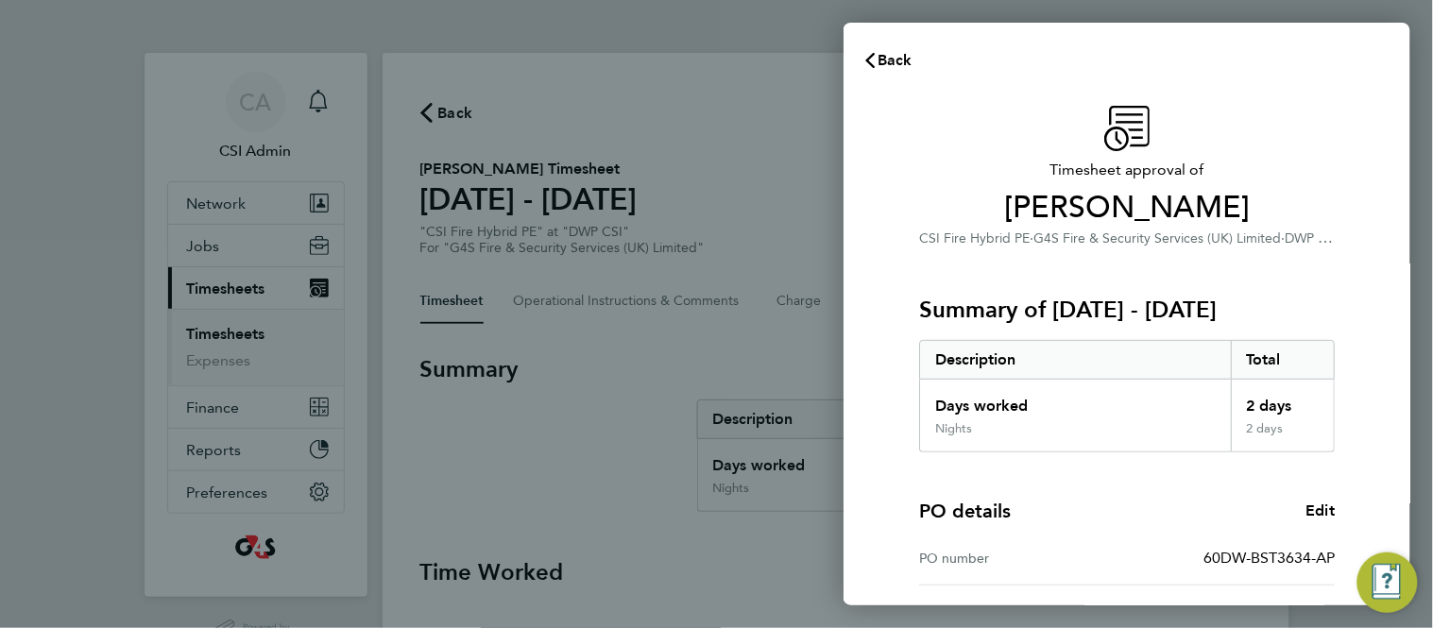
click at [881, 368] on div "Timesheet approval of [PERSON_NAME] CSI Fire Hybrid PE · G4S Fire & Security Se…" at bounding box center [1127, 482] width 567 height 799
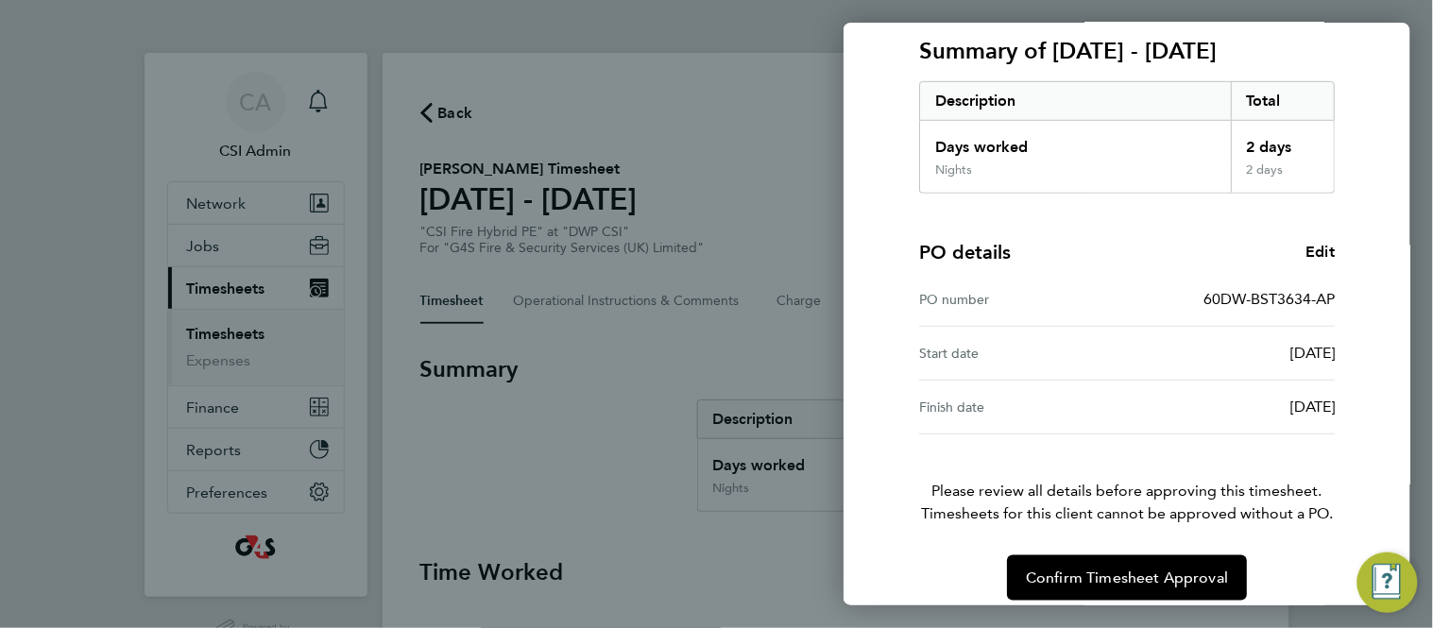
scroll to position [276, 0]
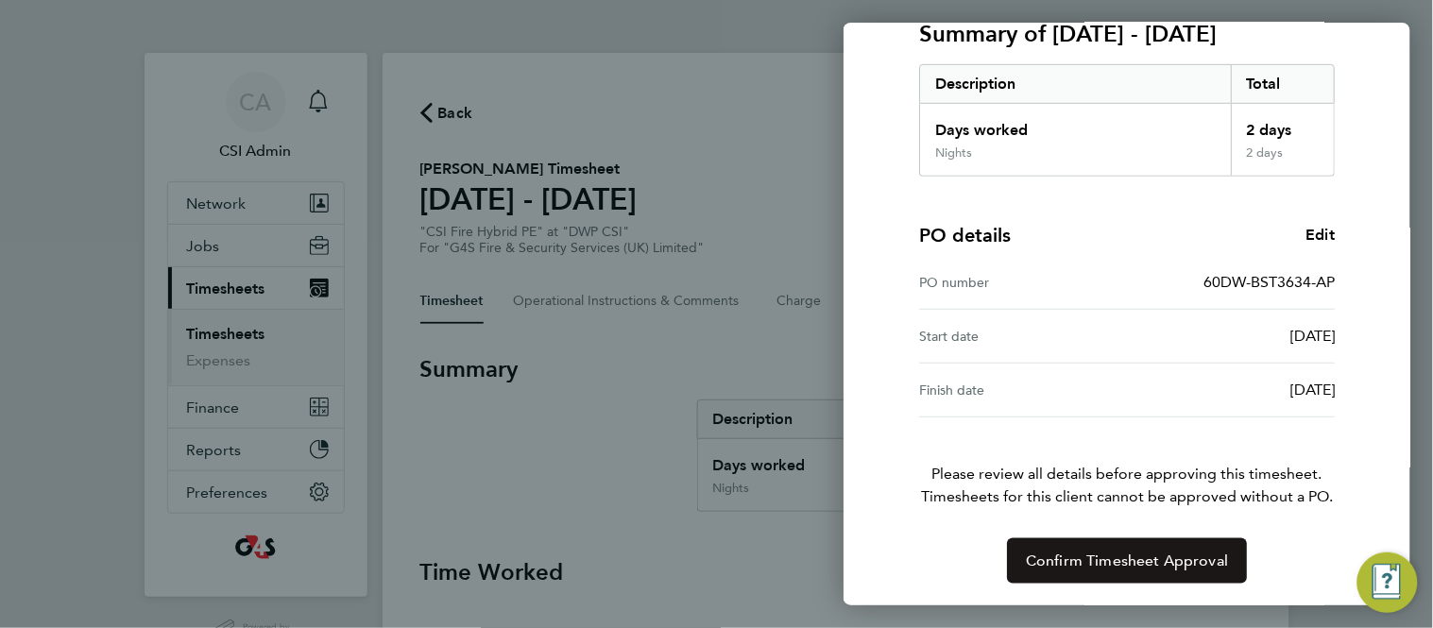
click at [1087, 581] on button "Confirm Timesheet Approval" at bounding box center [1127, 561] width 240 height 45
